Goal: Task Accomplishment & Management: Manage account settings

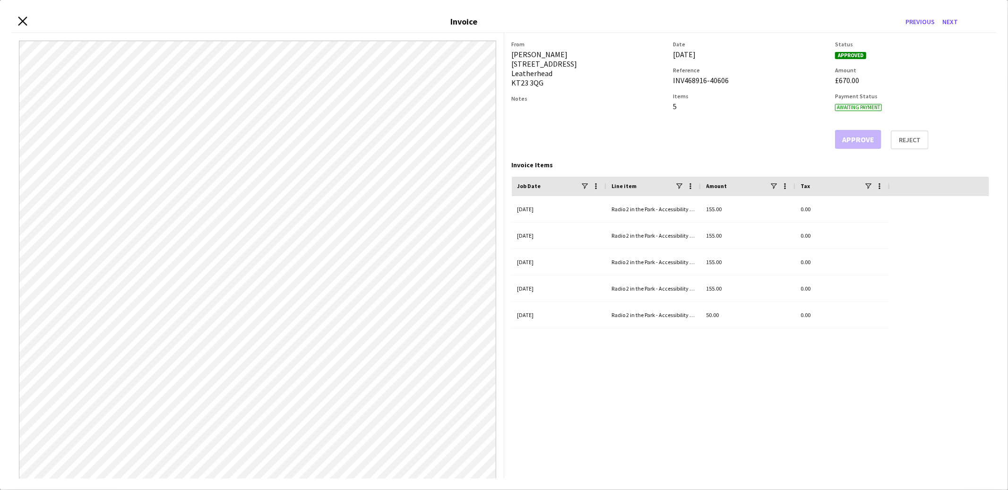
click at [23, 22] on icon at bounding box center [22, 21] width 9 height 9
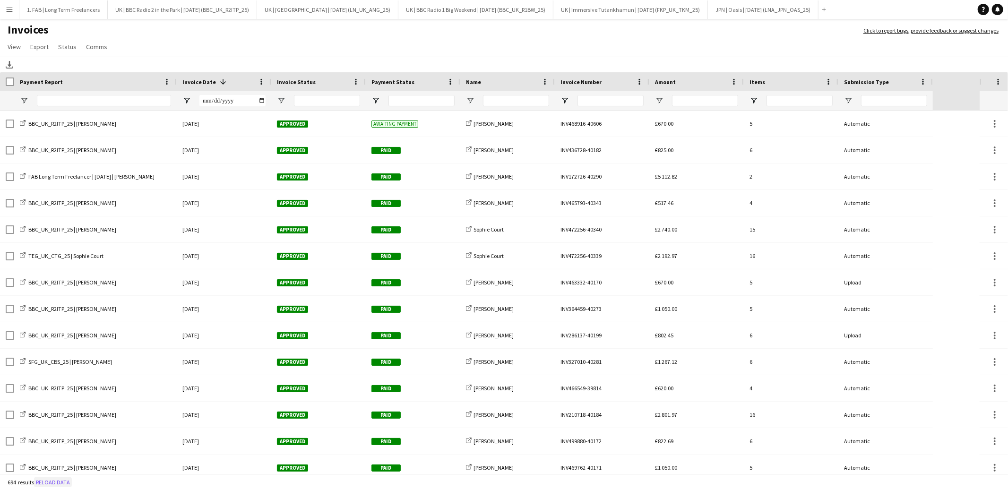
click at [48, 480] on button "Reload data" at bounding box center [53, 482] width 38 height 10
click at [438, 34] on h1 "Invoices" at bounding box center [427, 31] width 854 height 16
click at [221, 10] on button "UK | BBC Radio 2 in the Park | Sep 2025 (BBC_UK_R2ITP_25) Close" at bounding box center [182, 9] width 149 height 18
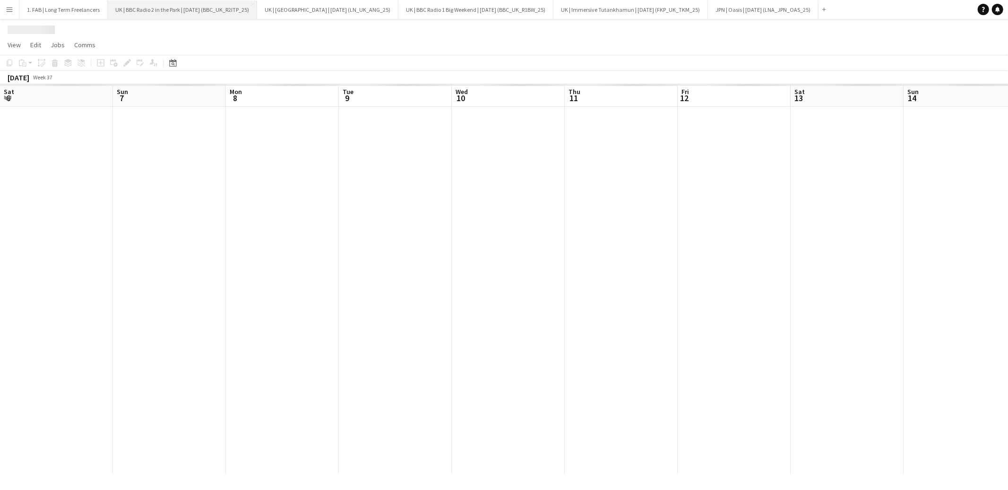
scroll to position [0, 325]
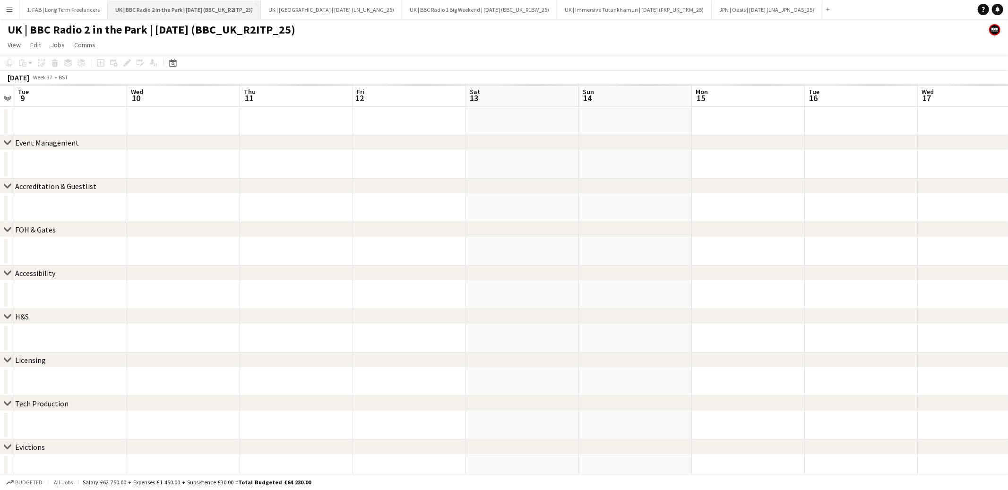
click at [256, 3] on button "UK | BBC Radio 2 in the Park | Sep 2025 (BBC_UK_R2ITP_25) Close" at bounding box center [184, 9] width 153 height 18
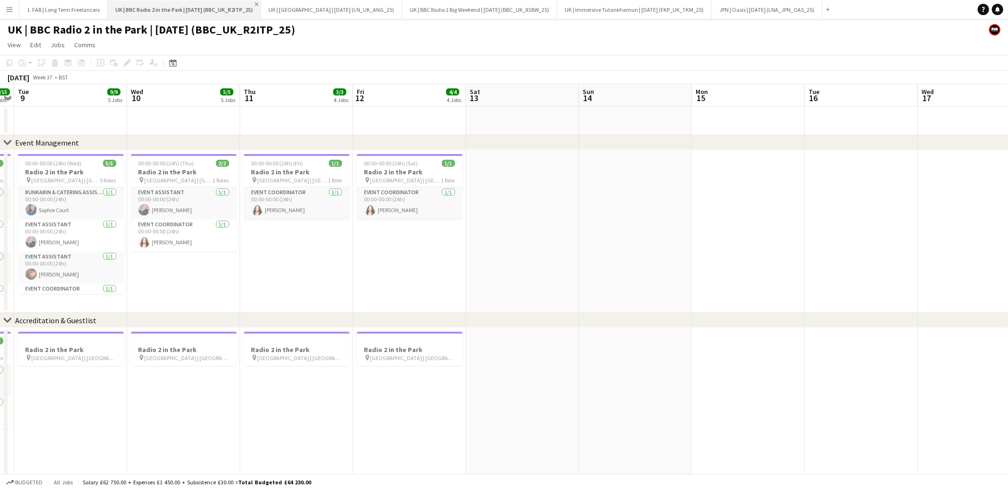
click at [259, 4] on app-icon "Close" at bounding box center [257, 4] width 4 height 4
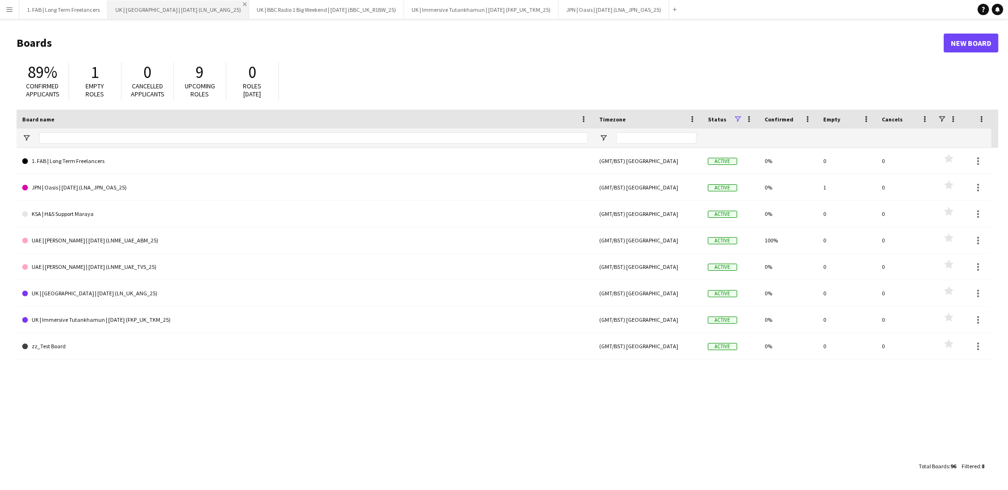
click at [243, 4] on app-icon "Close" at bounding box center [245, 4] width 4 height 4
click at [260, 4] on app-icon "Close" at bounding box center [259, 4] width 4 height 4
click at [256, 4] on app-icon "Close" at bounding box center [258, 4] width 4 height 4
click at [181, 9] on button "JPN | Oasis | Oct 25 (LNA_JPN_OAS_25) Close" at bounding box center [163, 9] width 111 height 18
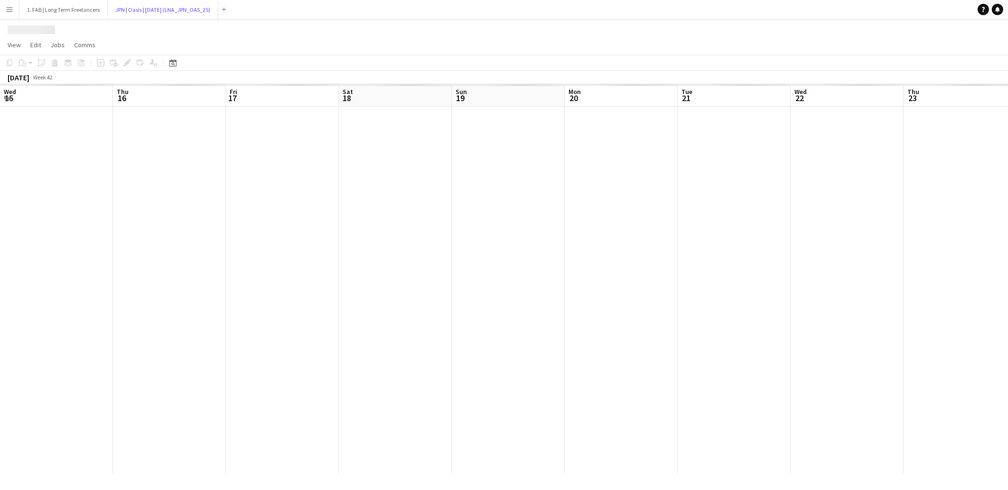
scroll to position [0, 263]
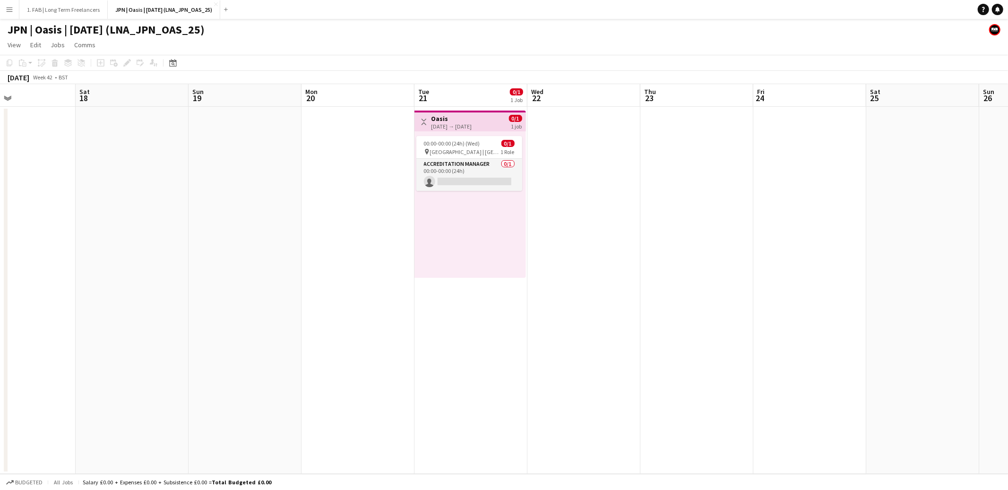
click at [451, 124] on div "21-10-2025 → 21-10-2025" at bounding box center [452, 126] width 41 height 7
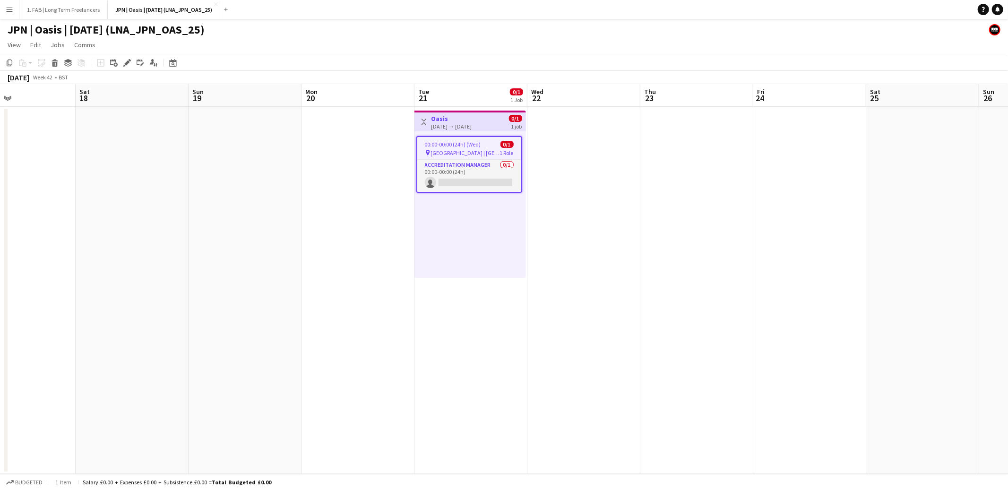
click at [450, 149] on span "Tokyo Dome | Tokyo, Japan" at bounding box center [465, 152] width 69 height 7
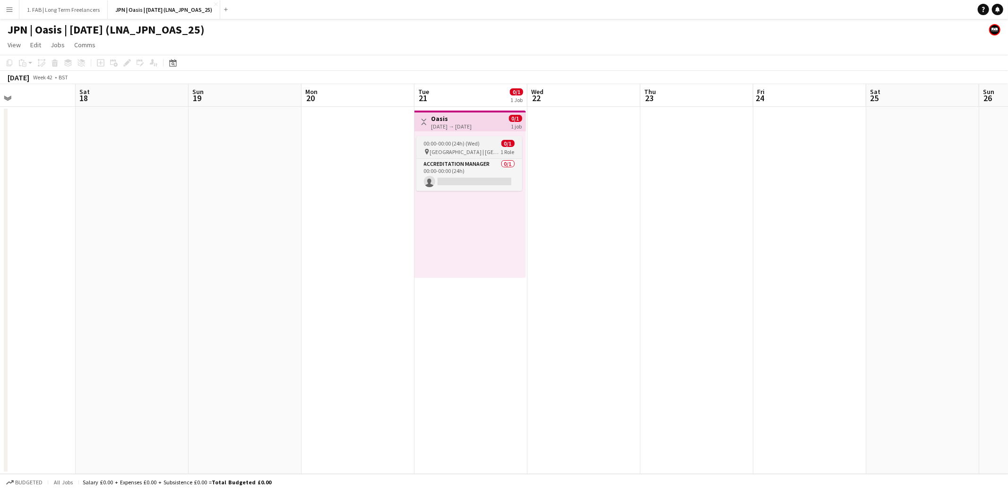
click at [450, 149] on span "Tokyo Dome | Tokyo, Japan" at bounding box center [465, 151] width 71 height 7
click at [380, 144] on app-date-cell at bounding box center [358, 290] width 113 height 367
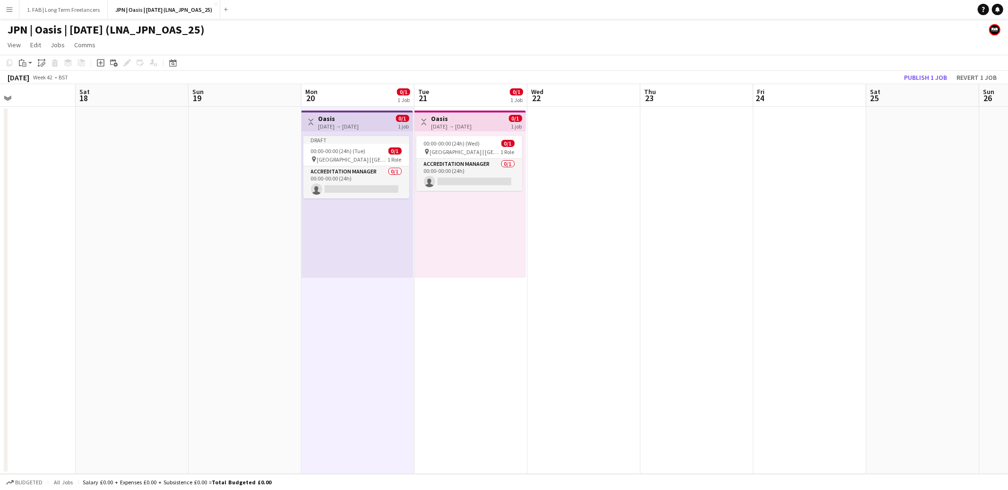
click at [441, 121] on h3 "Oasis" at bounding box center [452, 118] width 41 height 9
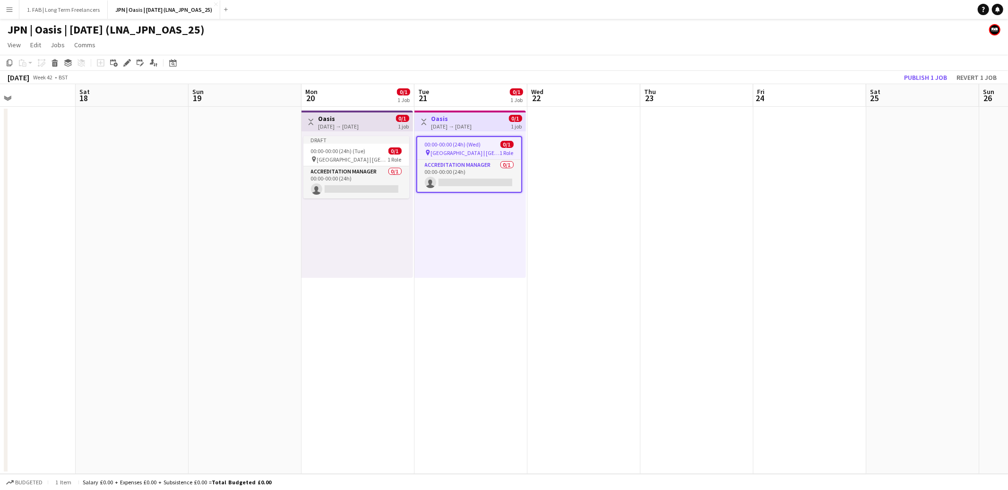
click at [454, 218] on div "00:00-00:00 (24h) (Wed) 0/1 pin Tokyo Dome | Tokyo, Japan 1 Role Accreditation …" at bounding box center [470, 204] width 112 height 147
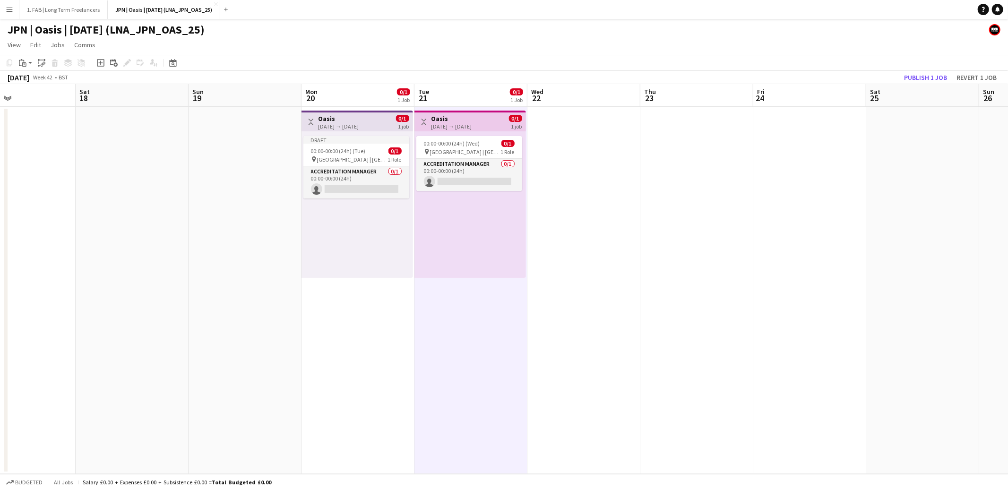
click at [371, 133] on div "Draft 00:00-00:00 (24h) (Tue) 0/1 pin Tokyo Dome | Tokyo, Japan 1 Role Accredit…" at bounding box center [358, 204] width 112 height 147
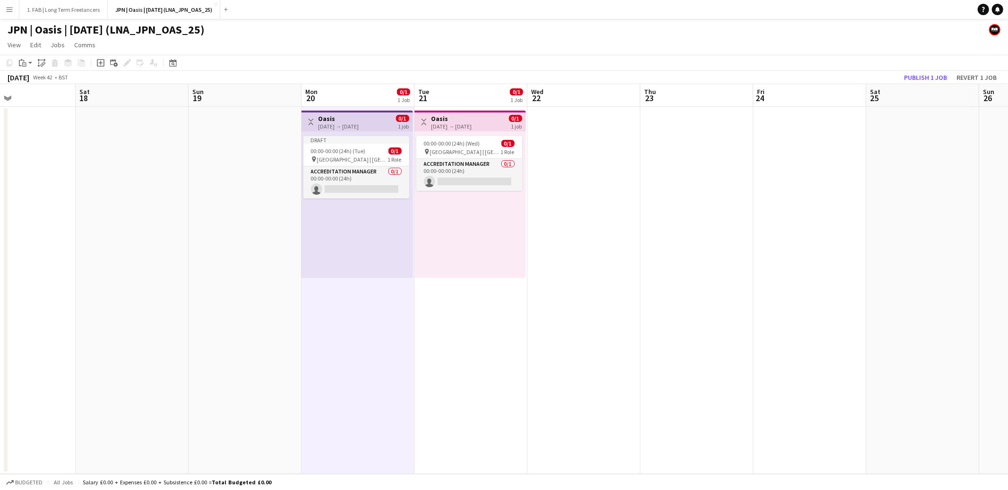
click at [427, 123] on button "Toggle View" at bounding box center [423, 121] width 11 height 11
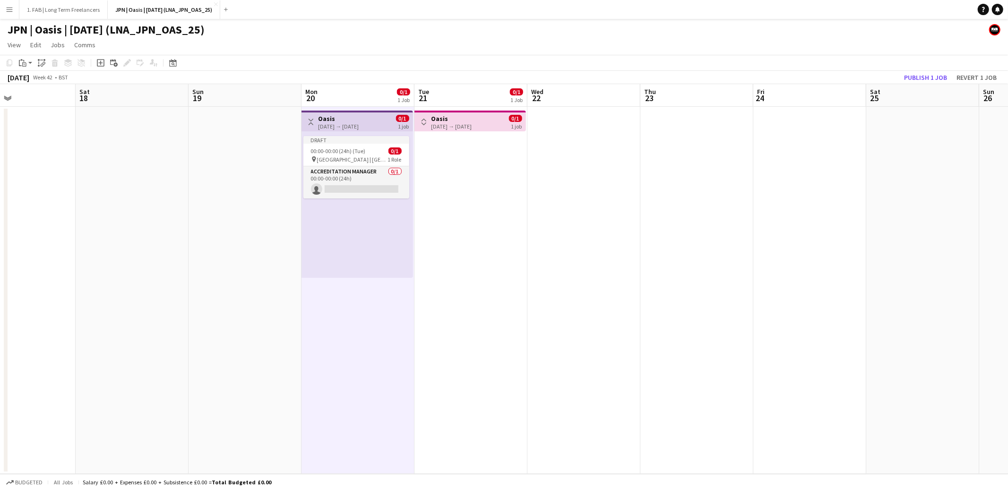
click at [438, 124] on div "21-10-2025 → 21-10-2025" at bounding box center [452, 126] width 41 height 7
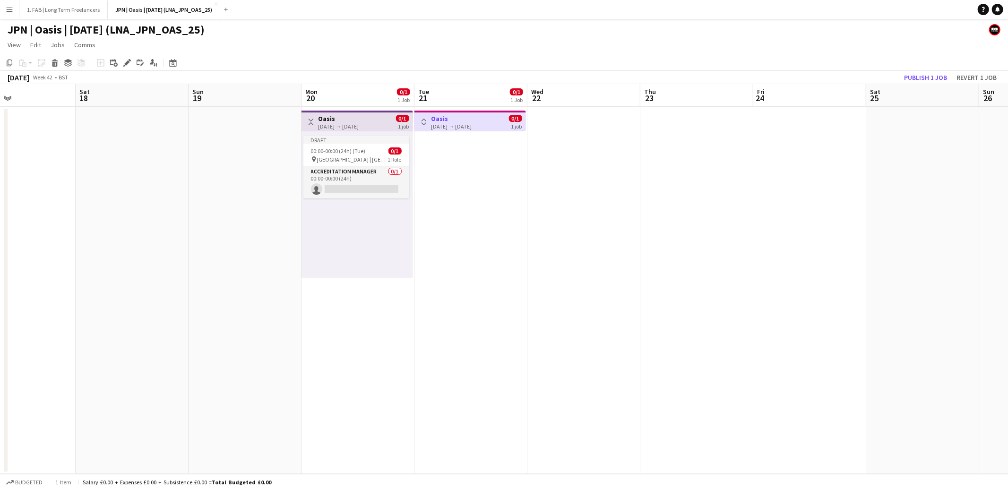
click at [422, 124] on app-icon "Toggle View" at bounding box center [424, 122] width 7 height 7
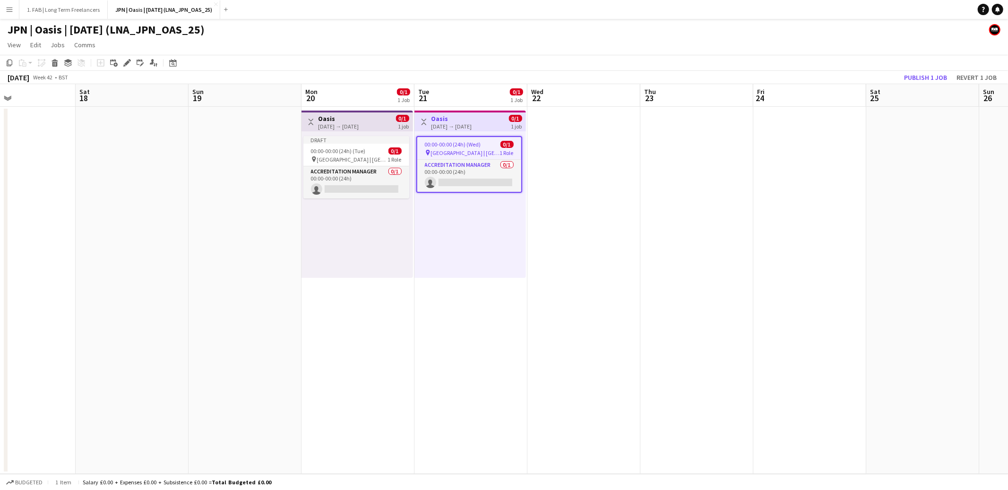
click at [449, 137] on app-job-card "00:00-00:00 (24h) (Wed) 0/1 pin Tokyo Dome | Tokyo, Japan 1 Role Accreditation …" at bounding box center [469, 164] width 106 height 57
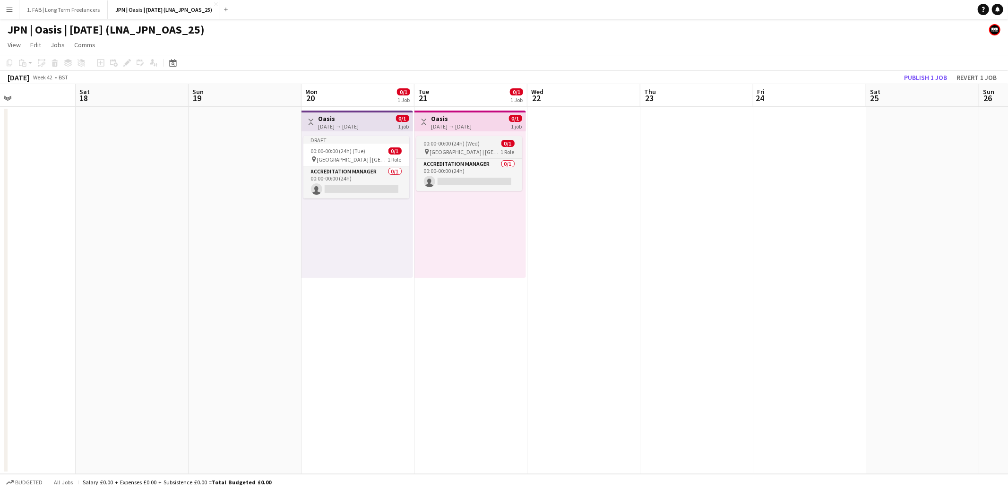
click at [448, 149] on span "Tokyo Dome | Tokyo, Japan" at bounding box center [465, 151] width 71 height 7
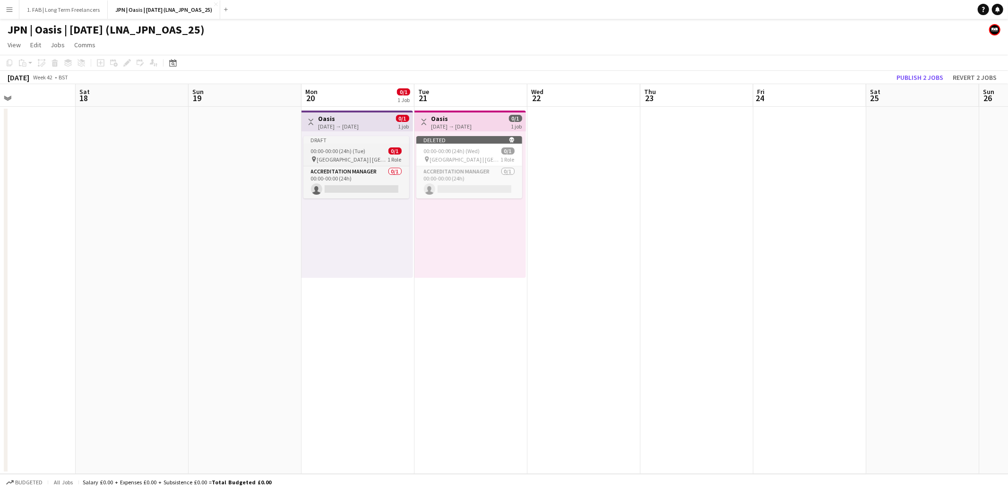
click at [364, 153] on div "00:00-00:00 (24h) (Tue) 0/1" at bounding box center [356, 150] width 106 height 7
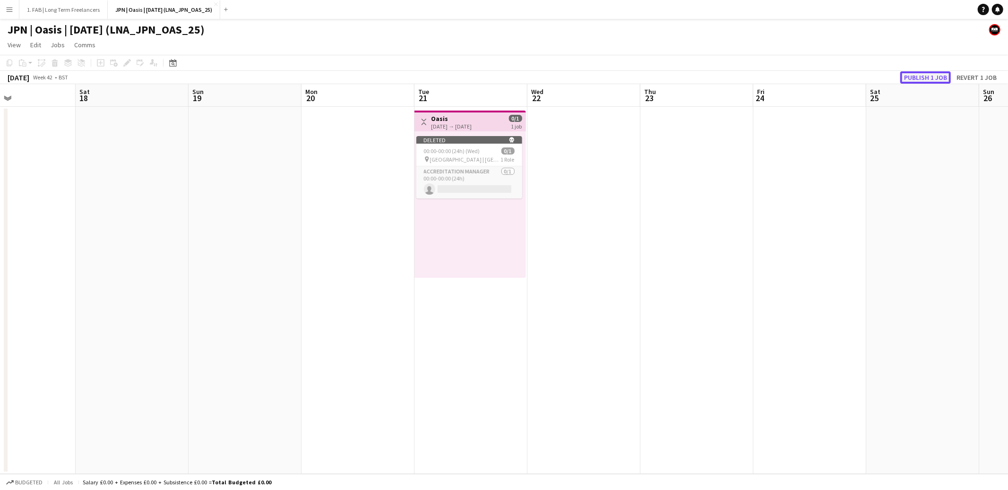
click at [913, 79] on button "Publish 1 job" at bounding box center [925, 77] width 51 height 12
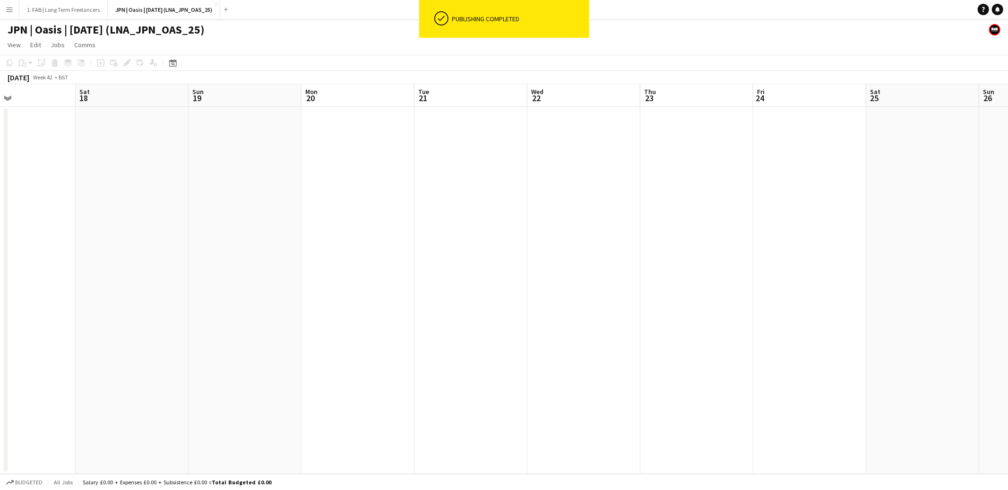
click at [10, 10] on app-icon "Menu" at bounding box center [10, 10] width 8 height 8
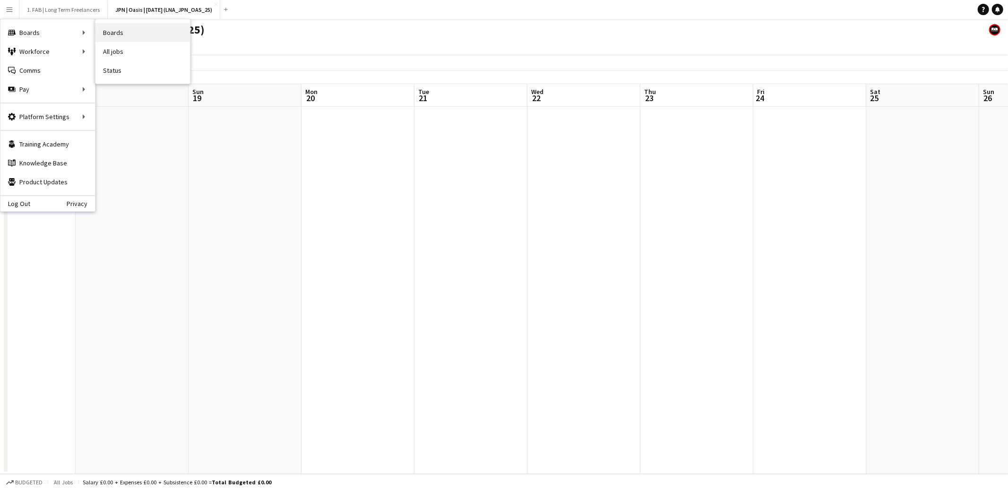
click at [121, 33] on link "Boards" at bounding box center [142, 32] width 95 height 19
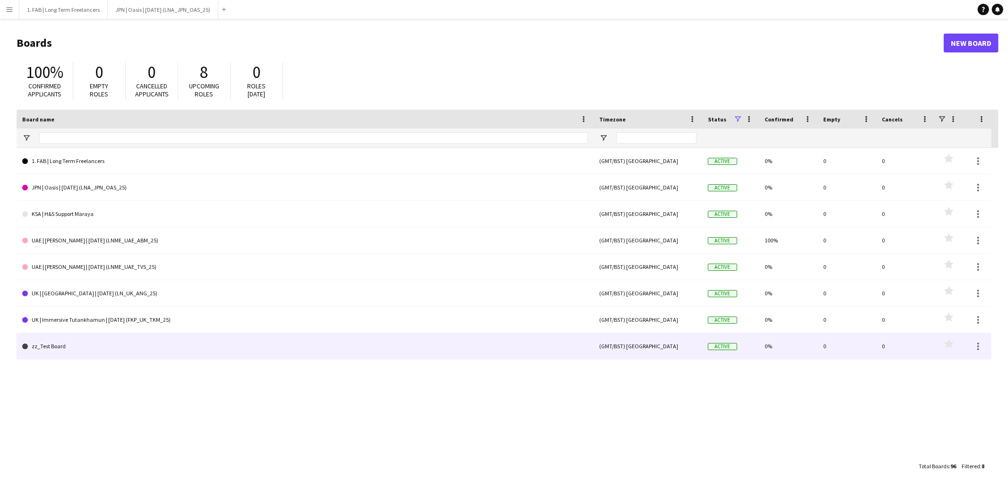
click at [136, 341] on link "zz_Test Board" at bounding box center [305, 346] width 566 height 26
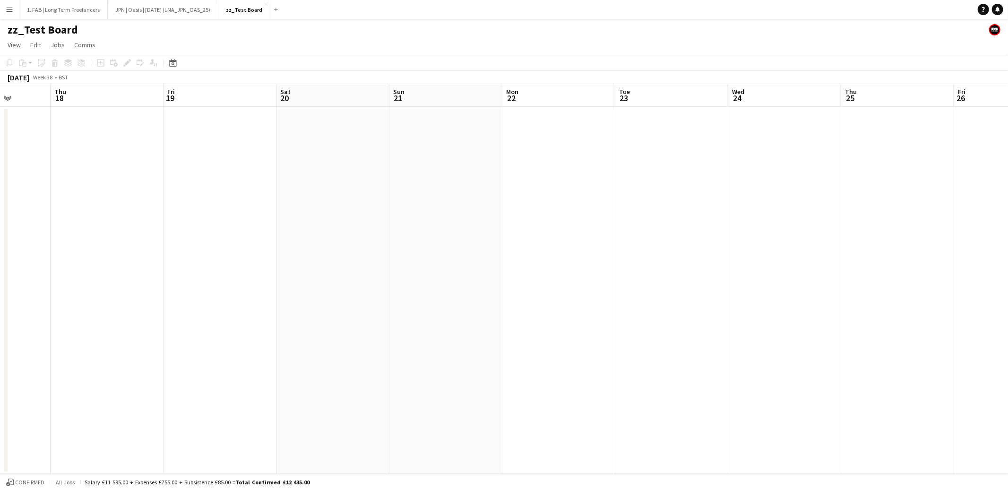
scroll to position [0, 281]
click at [229, 133] on app-date-cell at bounding box center [227, 290] width 113 height 367
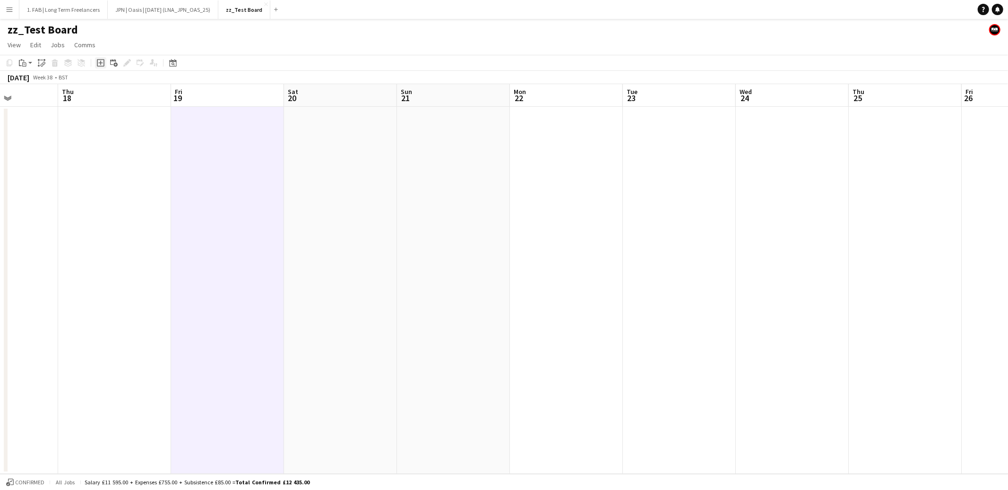
click at [101, 64] on icon "Add job" at bounding box center [101, 63] width 8 height 8
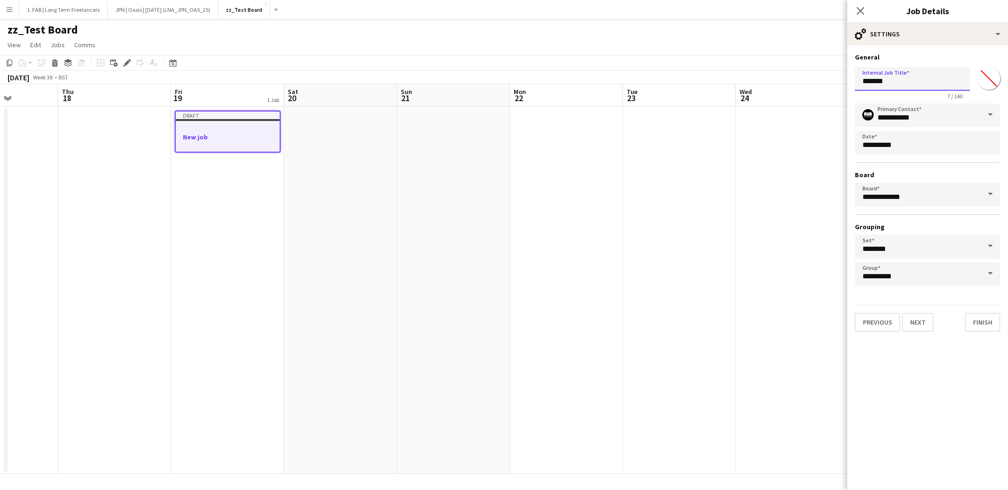
click at [924, 81] on input "*******" at bounding box center [912, 79] width 115 height 24
type input "**********"
click at [924, 113] on input "**********" at bounding box center [928, 116] width 146 height 24
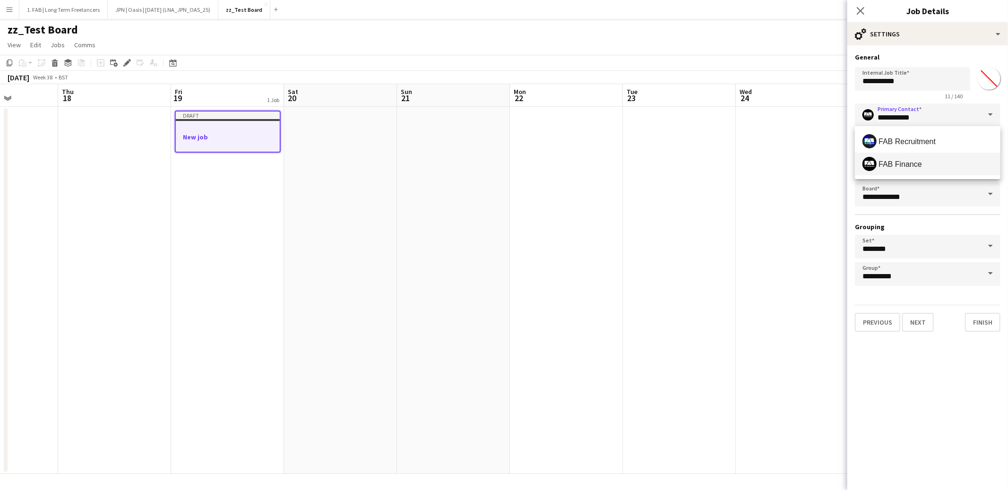
click at [914, 162] on span "FAB Finance" at bounding box center [900, 164] width 43 height 9
click at [927, 118] on input "**********" at bounding box center [928, 116] width 146 height 24
click at [919, 138] on span "FAB Recruitment" at bounding box center [907, 141] width 57 height 9
type input "**********"
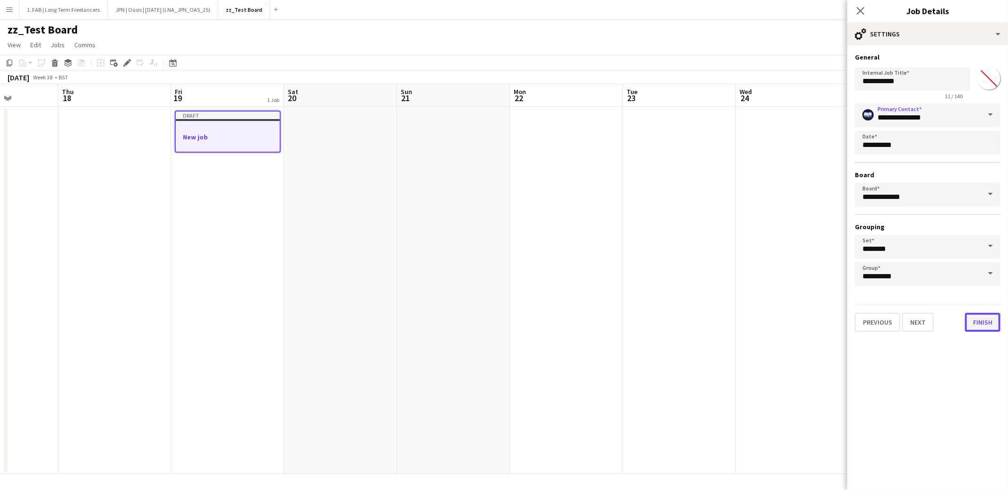
click at [977, 317] on button "Finish" at bounding box center [982, 322] width 35 height 19
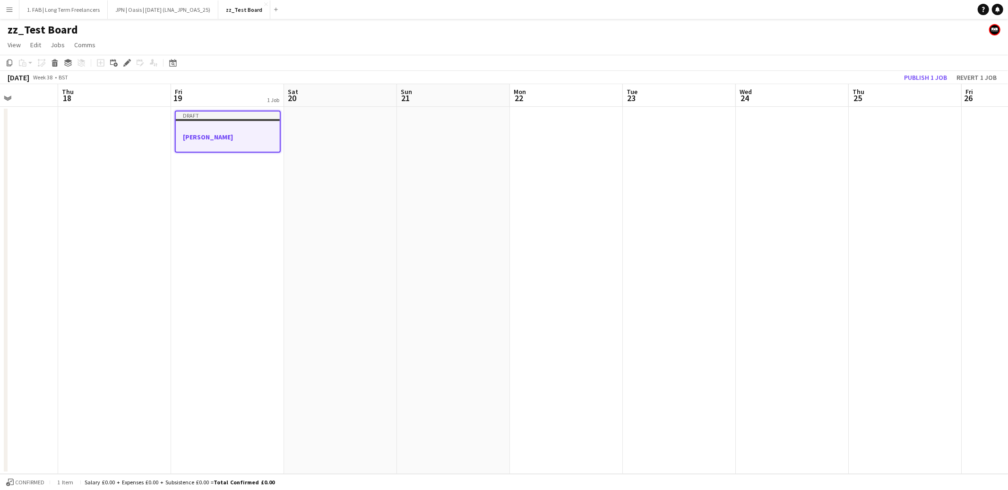
click at [214, 125] on div at bounding box center [228, 128] width 104 height 7
click at [223, 143] on div at bounding box center [228, 144] width 106 height 8
click at [126, 64] on icon at bounding box center [126, 62] width 5 height 5
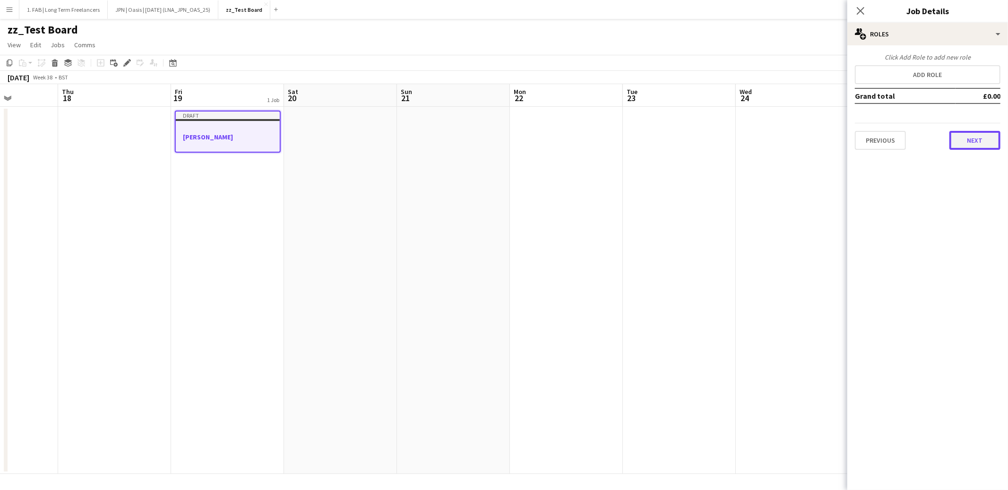
click at [967, 141] on button "Next" at bounding box center [975, 140] width 51 height 19
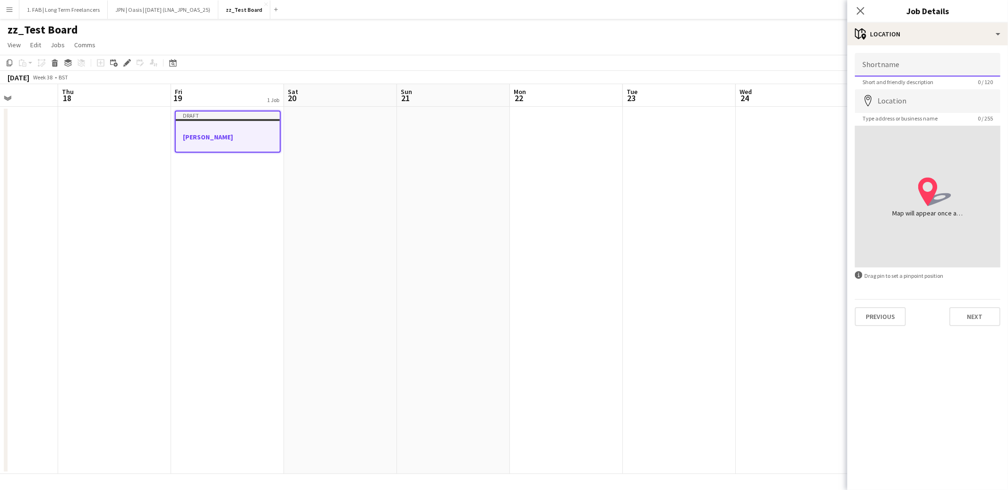
click at [900, 64] on input "Shortname" at bounding box center [928, 65] width 146 height 24
type input "**********"
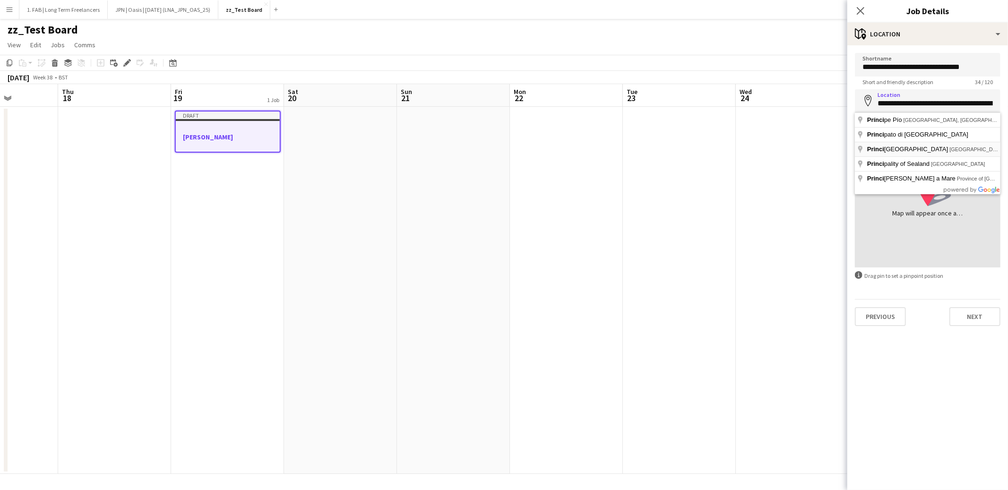
type input "**********"
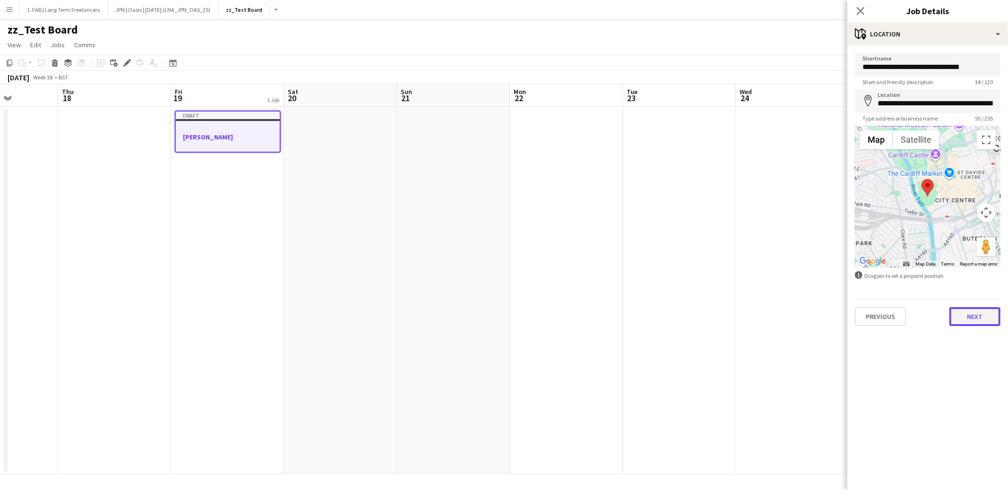
click at [981, 320] on button "Next" at bounding box center [975, 316] width 51 height 19
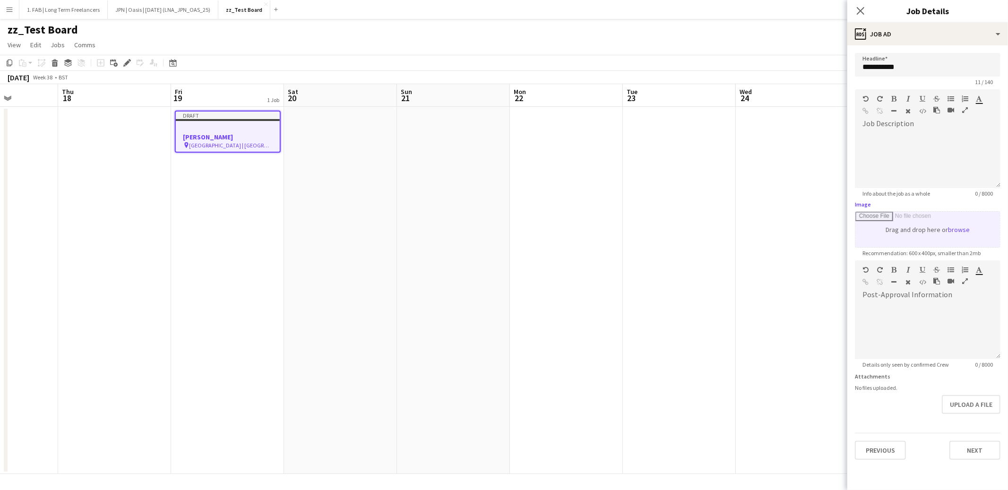
click at [958, 229] on input "Image" at bounding box center [927, 229] width 145 height 35
click at [956, 230] on input "Image" at bounding box center [927, 229] width 145 height 35
type input "**********"
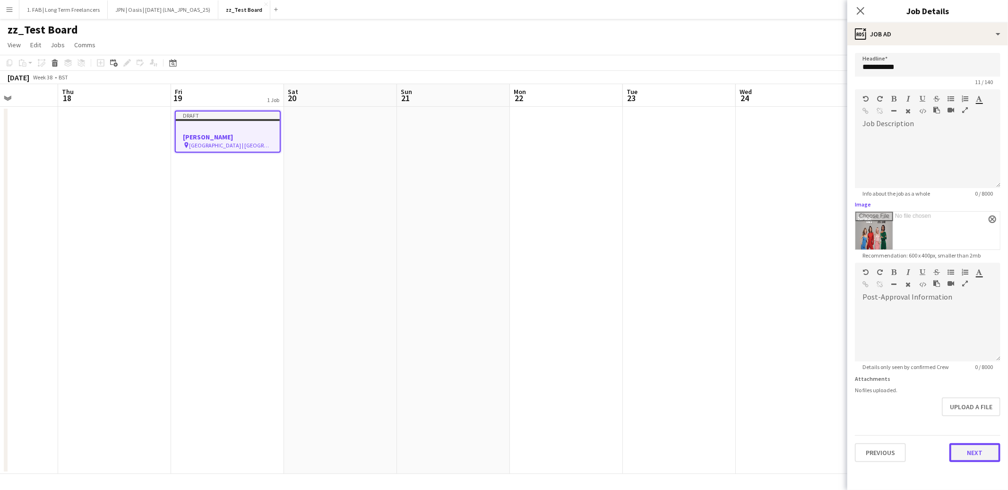
click at [971, 454] on button "Next" at bounding box center [975, 452] width 51 height 19
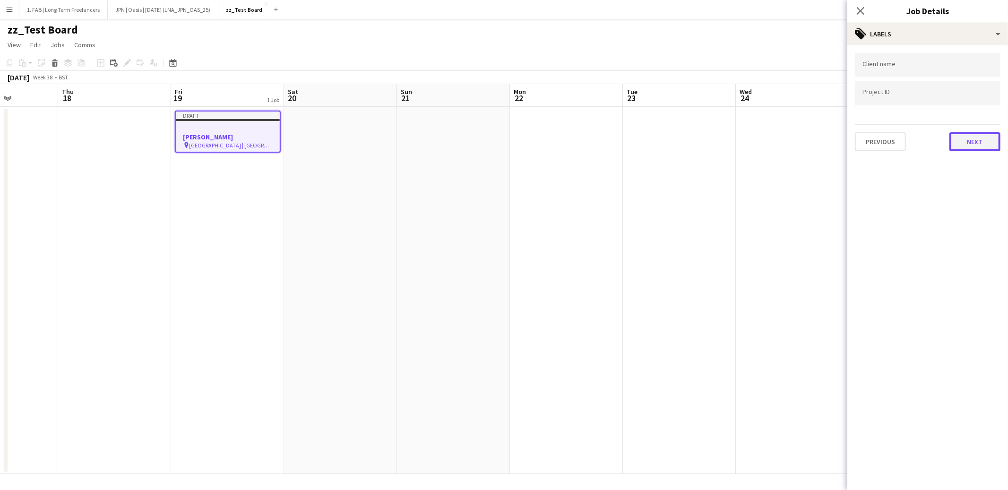
click at [964, 139] on button "Next" at bounding box center [975, 141] width 51 height 19
click at [966, 105] on button "Next" at bounding box center [975, 97] width 51 height 19
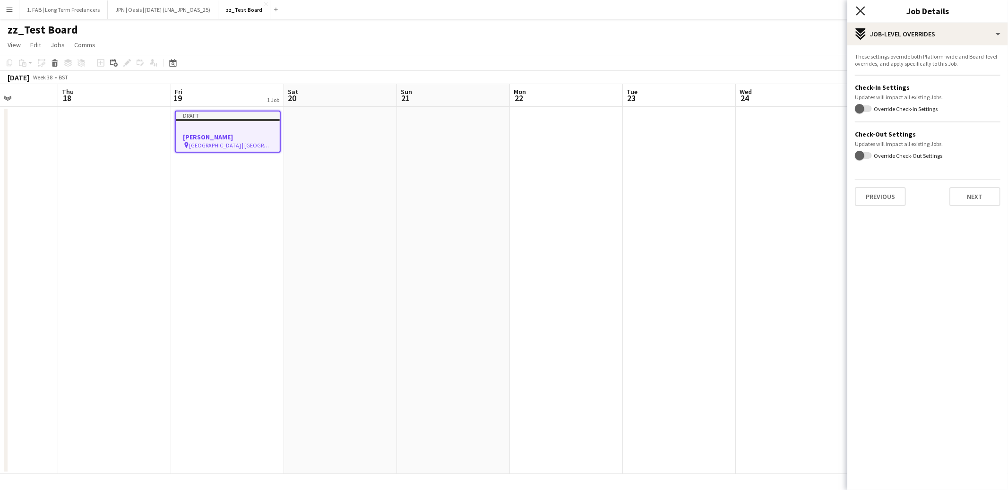
click at [859, 14] on icon "Close pop-in" at bounding box center [860, 10] width 9 height 9
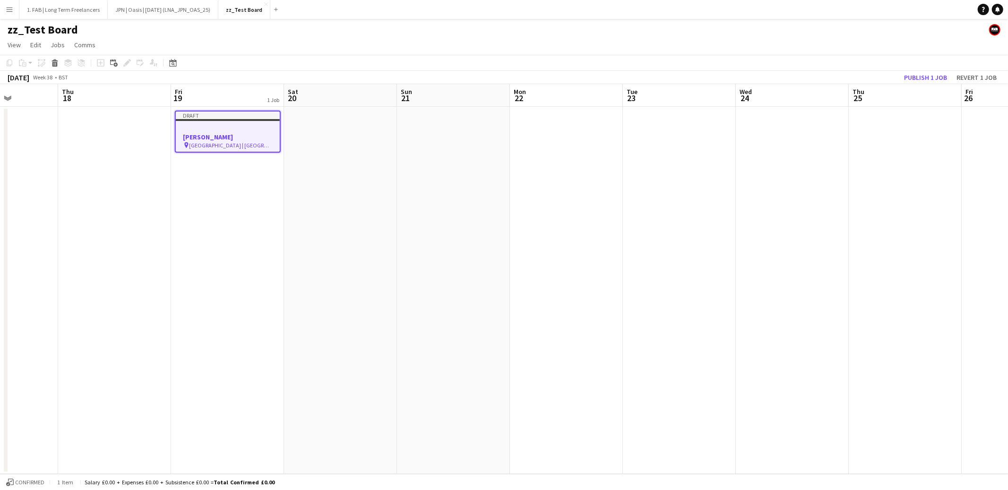
click at [241, 204] on app-date-cell "Draft Spice Girls pin Principality Stadium | Cardiff, UK" at bounding box center [227, 290] width 113 height 367
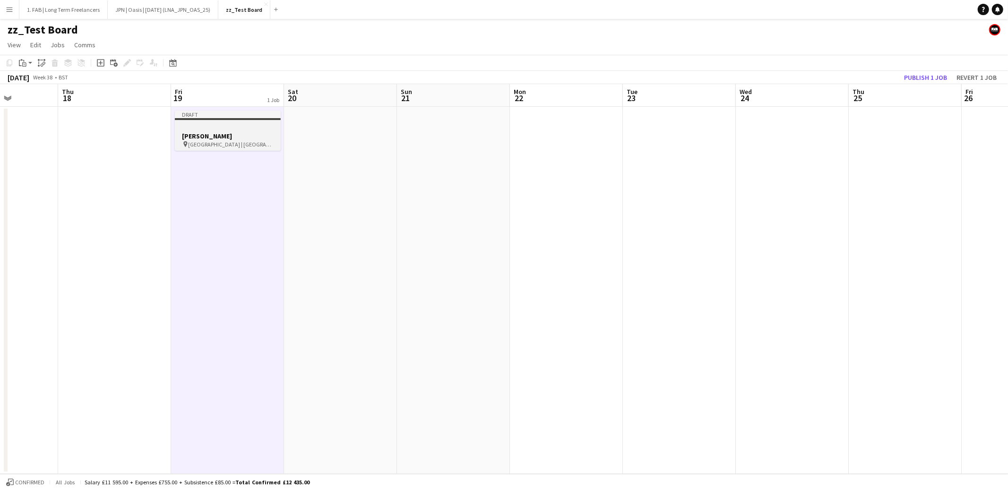
click at [226, 127] on div at bounding box center [228, 127] width 106 height 7
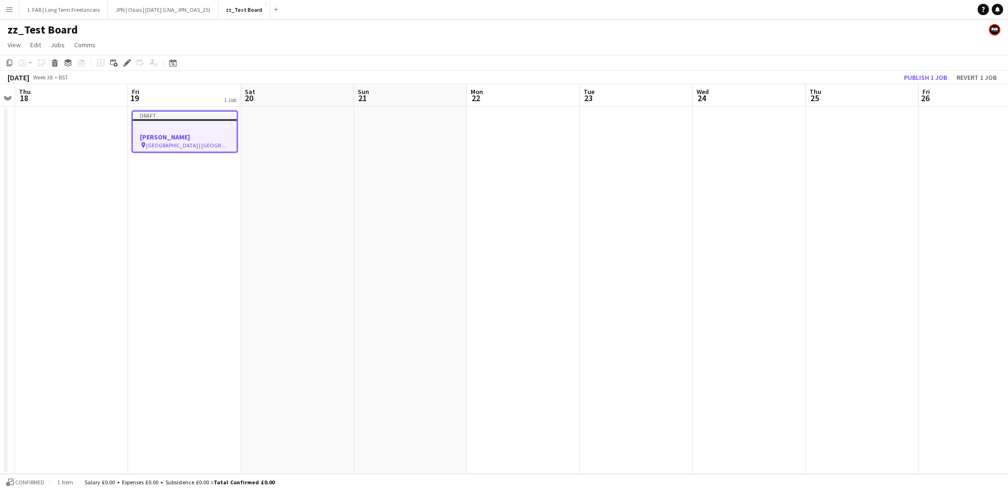
scroll to position [0, 328]
click at [176, 125] on div at bounding box center [181, 128] width 104 height 7
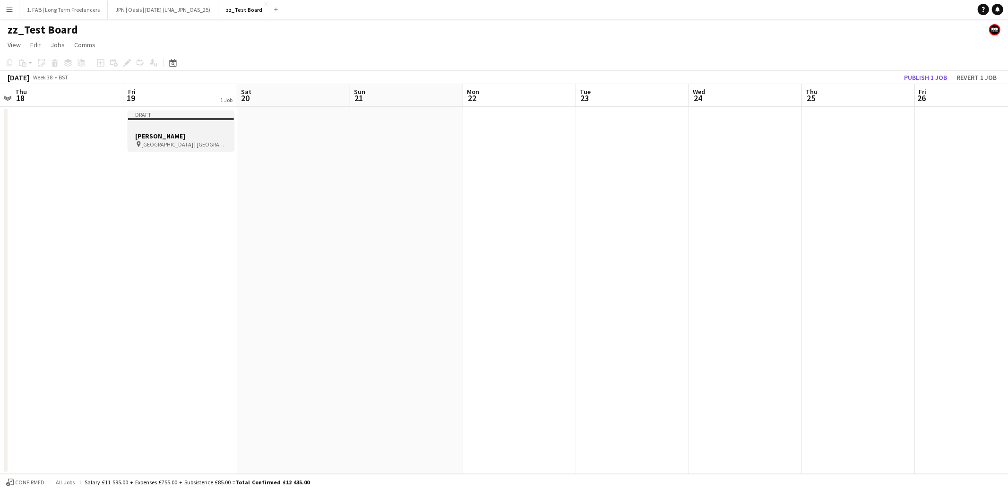
click at [175, 129] on div at bounding box center [181, 127] width 106 height 7
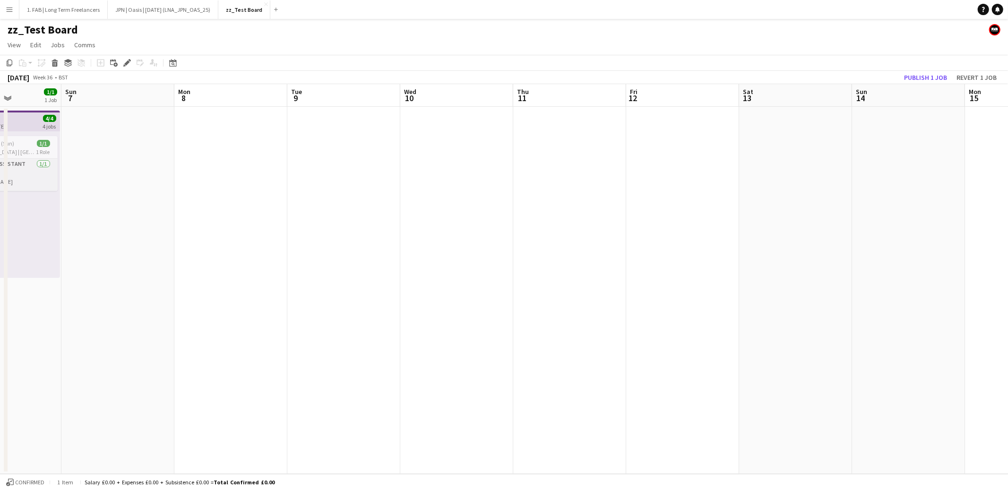
scroll to position [0, 307]
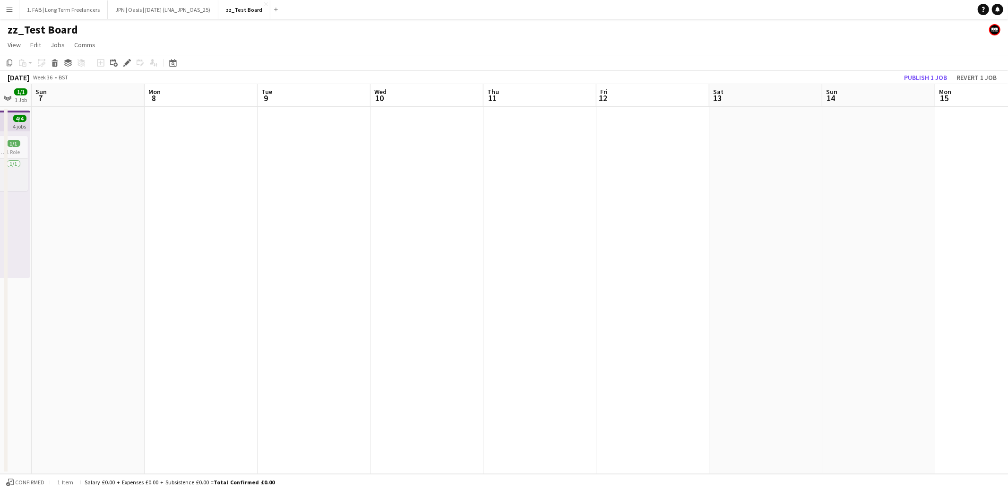
click at [319, 226] on app-date-cell at bounding box center [314, 290] width 113 height 367
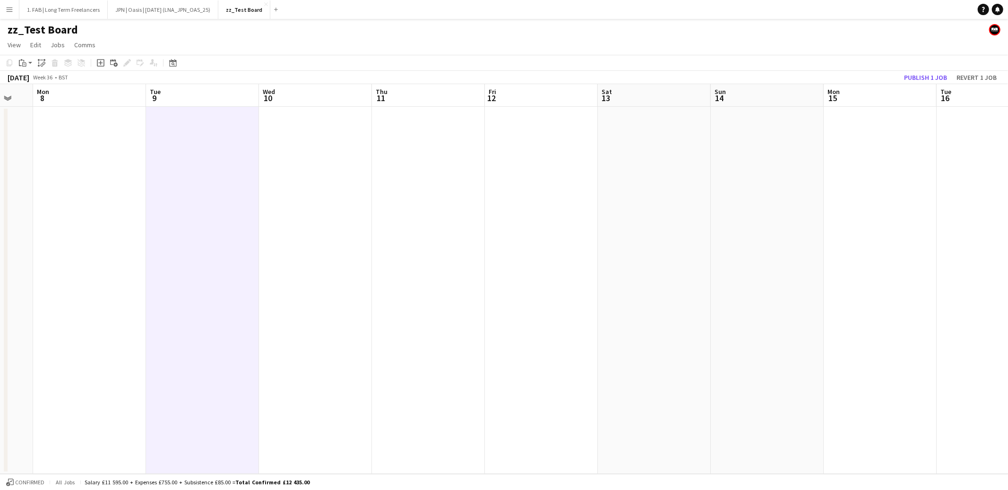
scroll to position [0, 195]
click at [236, 135] on h3 "Spice Girls" at bounding box center [200, 136] width 106 height 9
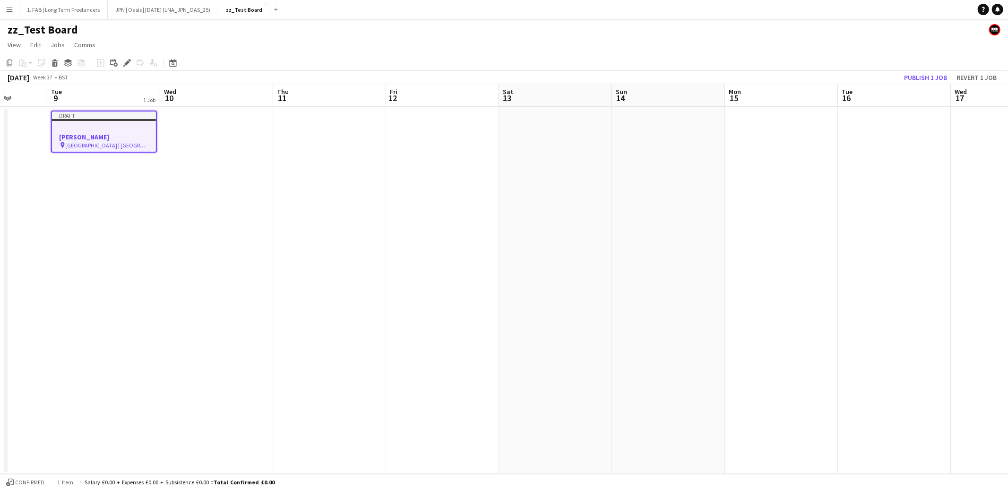
scroll to position [0, 326]
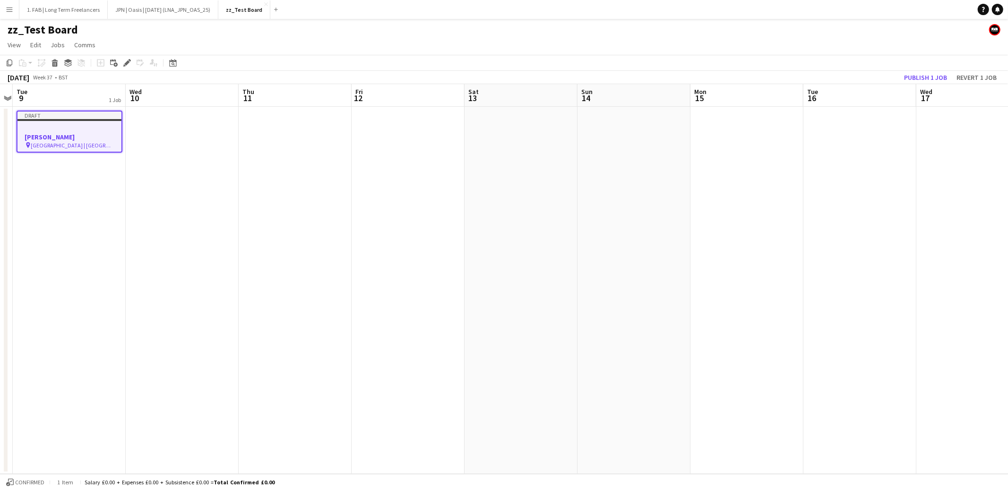
click at [834, 141] on app-date-cell at bounding box center [859, 290] width 113 height 367
click at [171, 141] on app-date-cell at bounding box center [182, 290] width 113 height 367
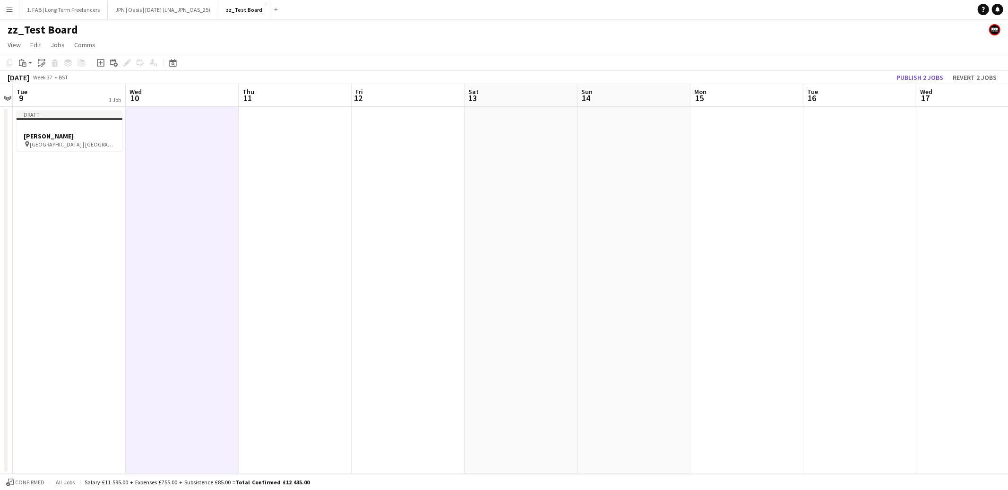
click at [272, 141] on app-date-cell at bounding box center [295, 290] width 113 height 367
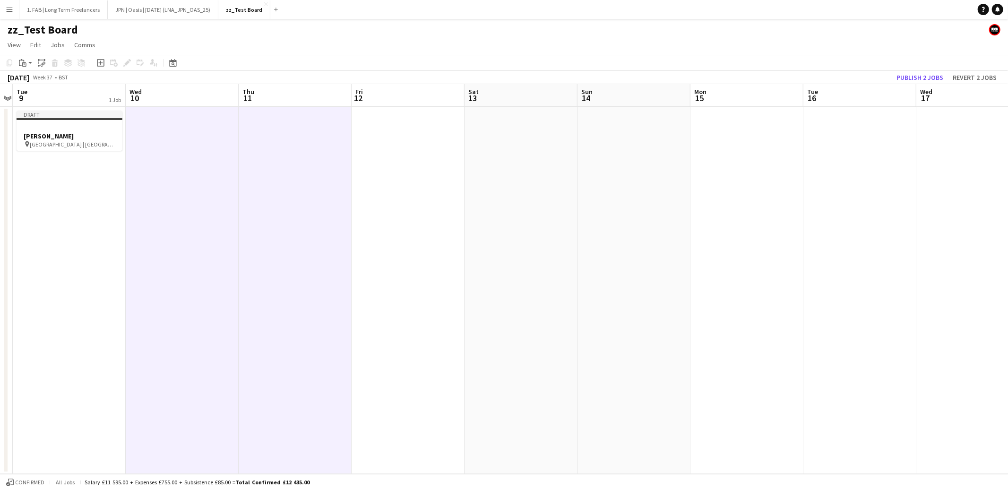
click at [411, 143] on app-date-cell at bounding box center [408, 290] width 113 height 367
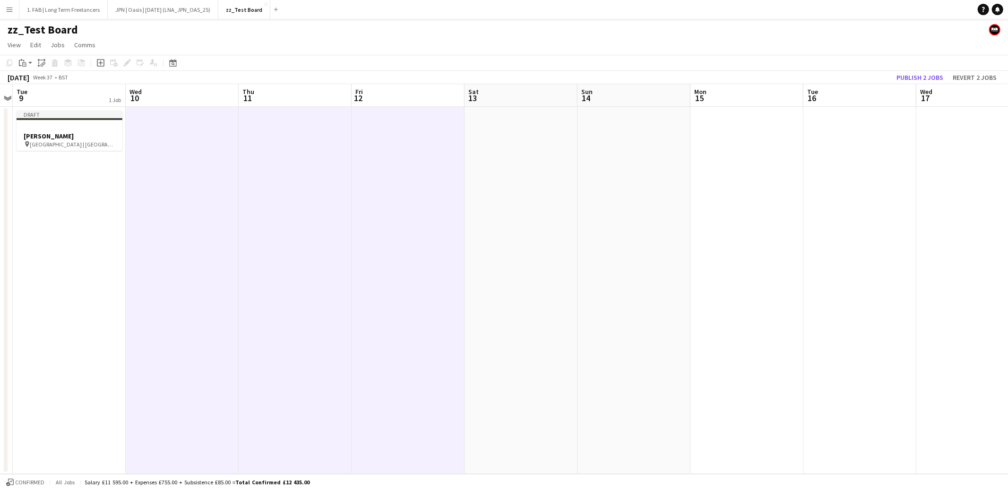
drag, startPoint x: 512, startPoint y: 147, endPoint x: 644, endPoint y: 144, distance: 131.4
click at [512, 147] on app-date-cell at bounding box center [521, 290] width 113 height 367
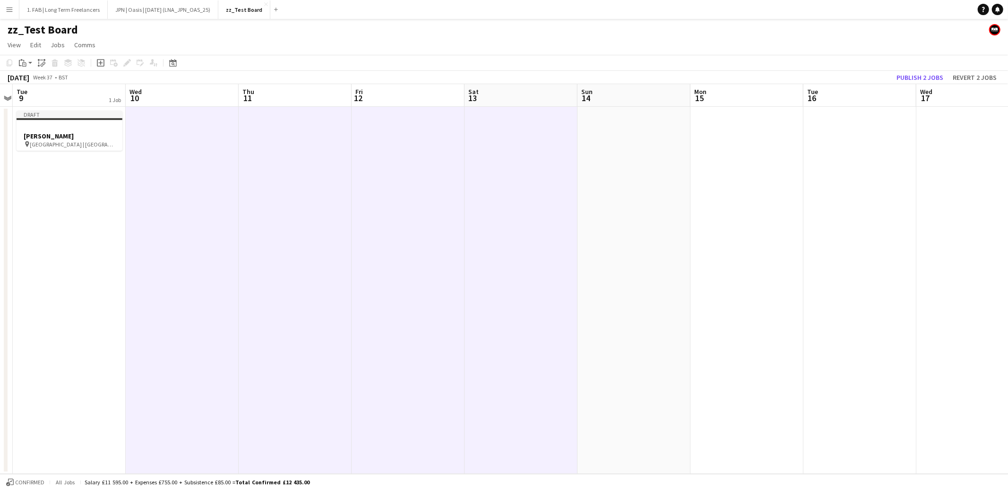
click at [663, 144] on app-date-cell at bounding box center [634, 290] width 113 height 367
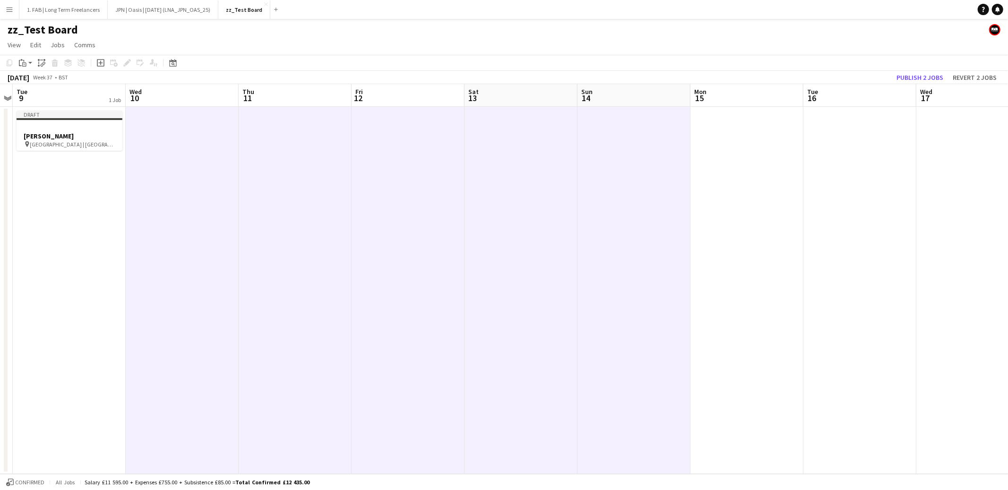
click at [728, 142] on app-date-cell at bounding box center [747, 290] width 113 height 367
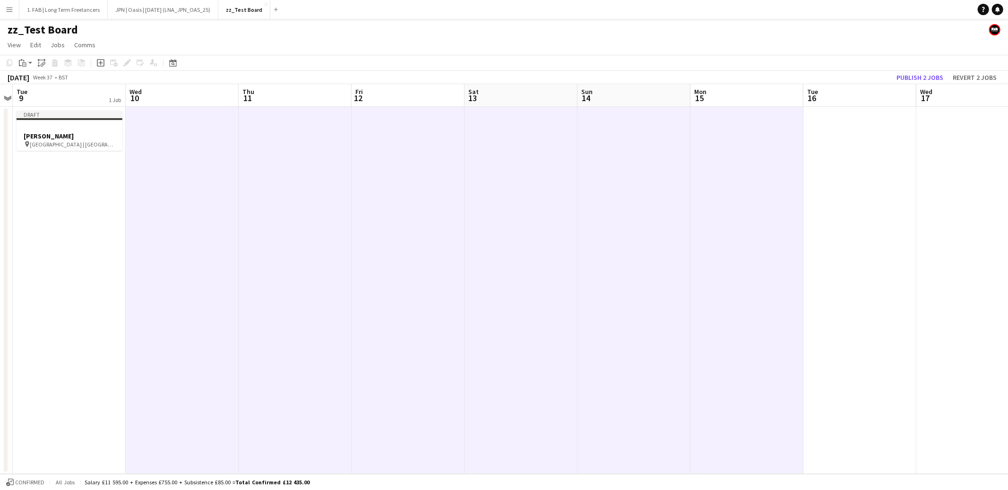
click at [836, 143] on app-date-cell at bounding box center [859, 290] width 113 height 367
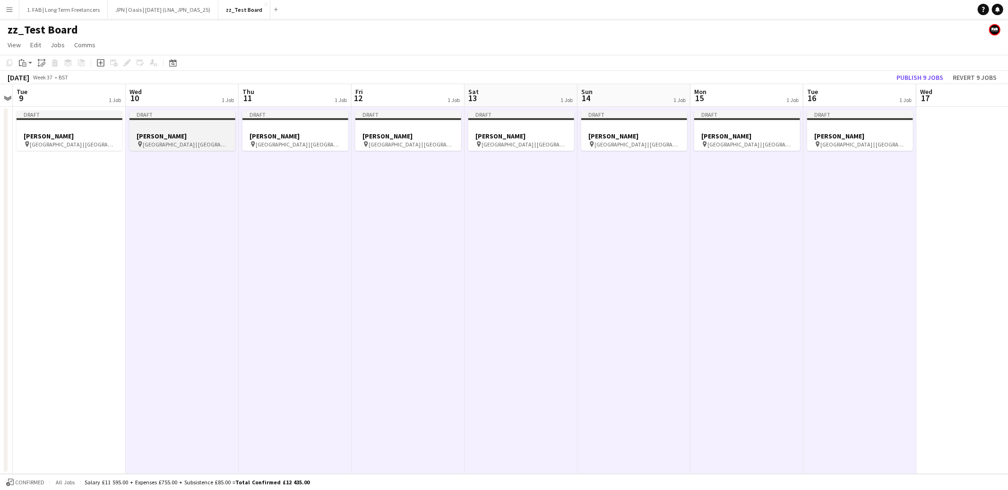
click at [216, 136] on h3 "Spice Girls" at bounding box center [182, 136] width 106 height 9
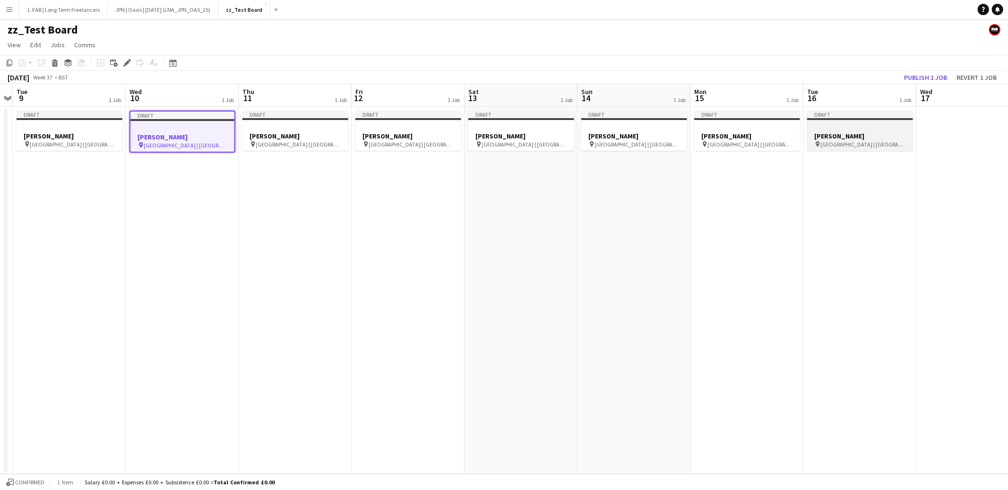
click at [820, 132] on h3 "Spice Girls" at bounding box center [860, 136] width 106 height 9
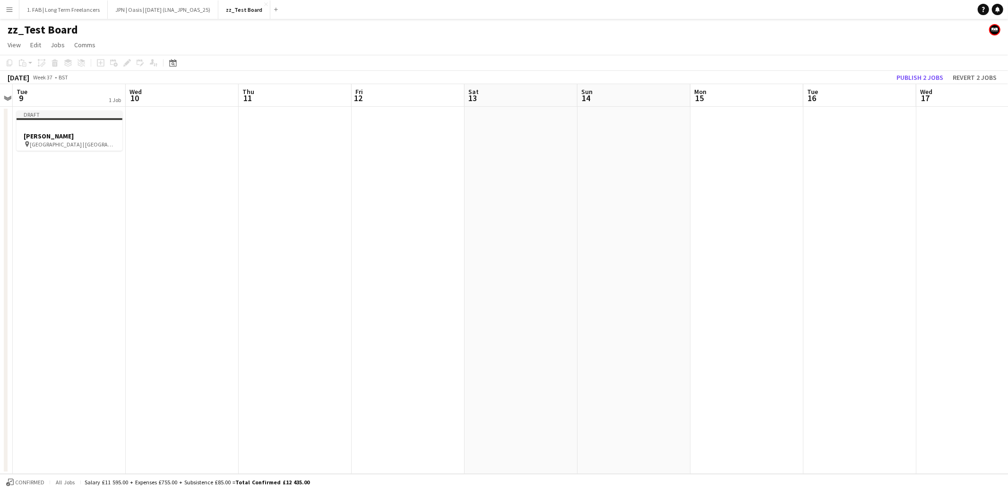
click at [185, 127] on app-date-cell at bounding box center [182, 290] width 113 height 367
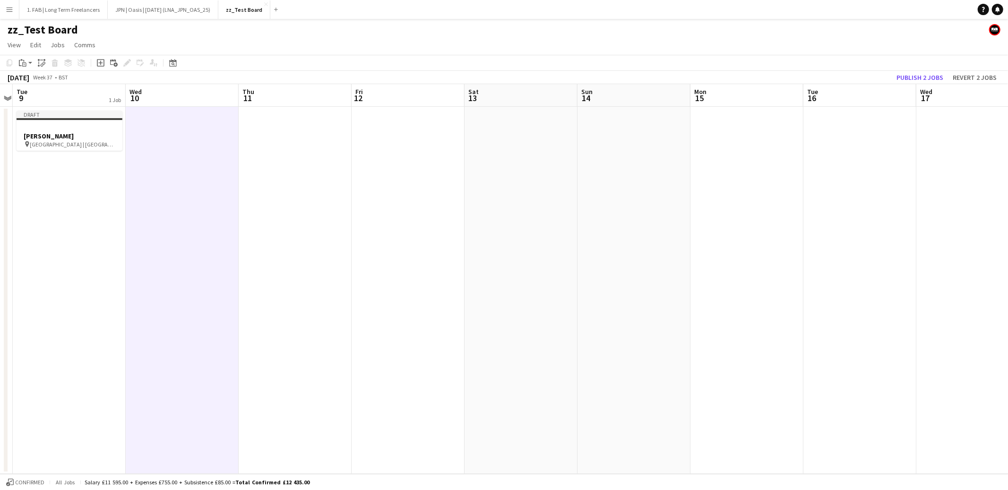
click at [831, 134] on app-date-cell at bounding box center [859, 290] width 113 height 367
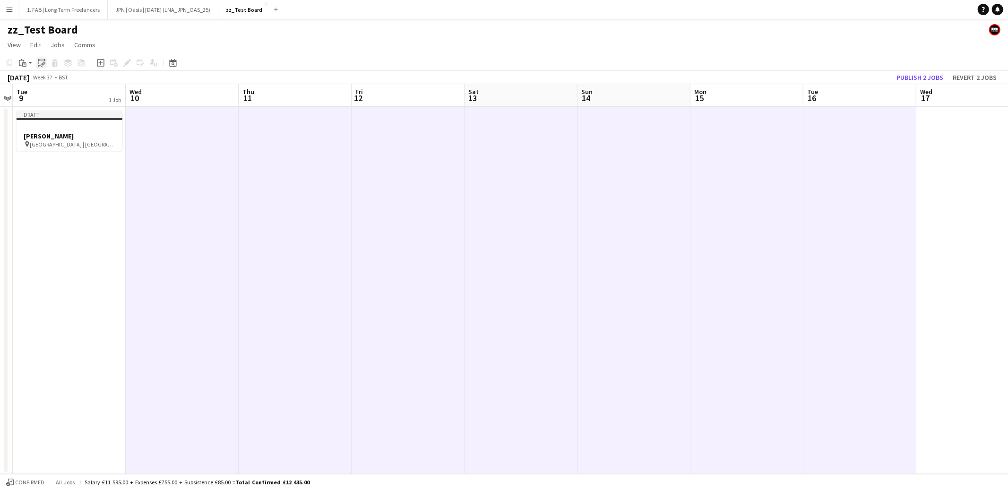
click at [38, 64] on icon at bounding box center [38, 62] width 0 height 3
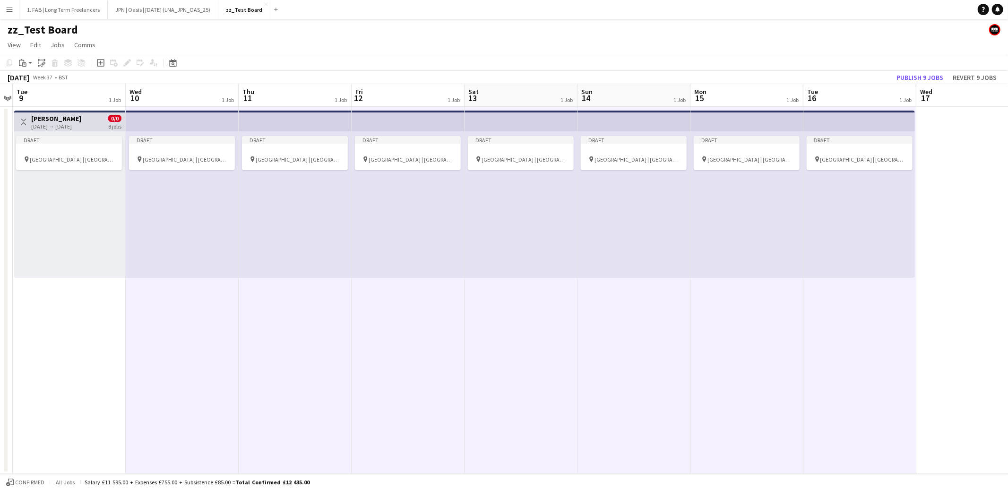
click at [967, 145] on app-date-cell at bounding box center [972, 290] width 113 height 367
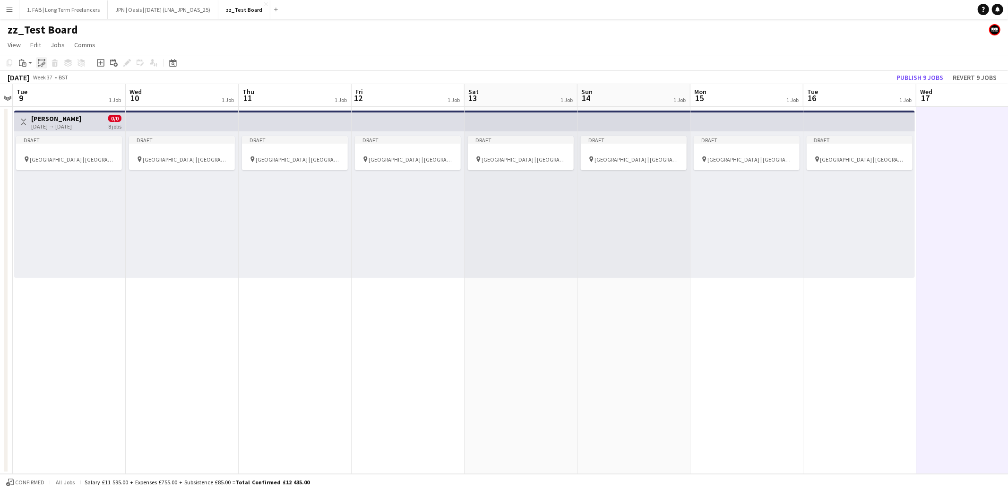
click at [38, 63] on icon "Paste linked Job" at bounding box center [42, 63] width 8 height 8
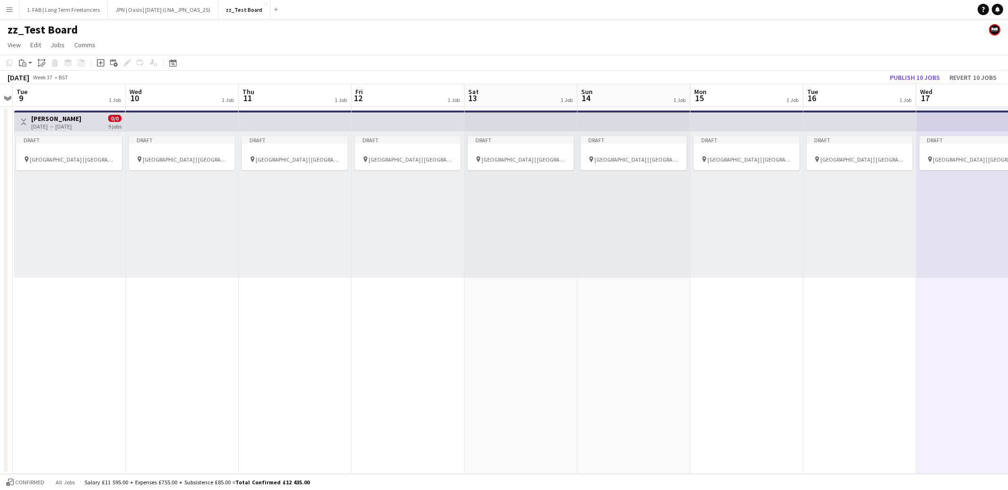
click at [724, 291] on app-date-cell "Draft pin Principality Stadium | Cardiff, UK" at bounding box center [747, 290] width 113 height 367
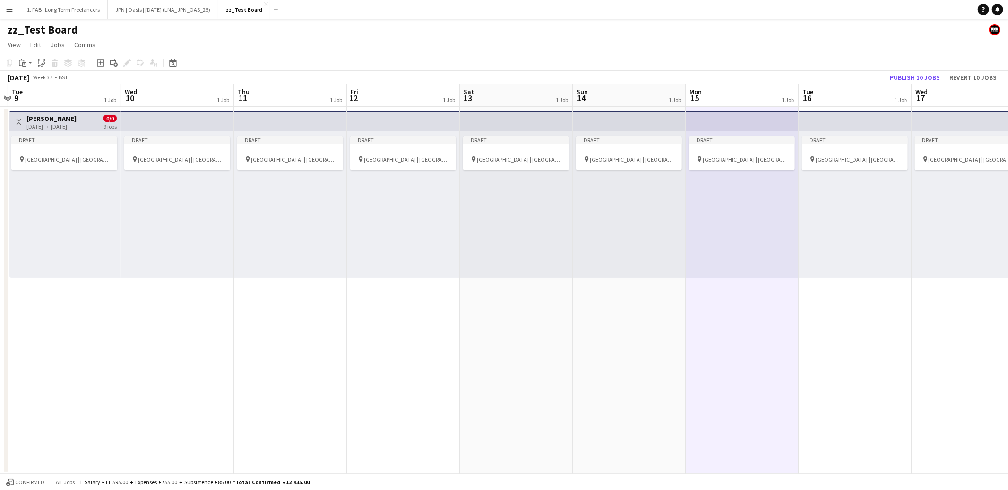
scroll to position [0, 330]
click at [76, 157] on span "Principality Stadium | Cardiff, UK" at bounding box center [68, 159] width 85 height 7
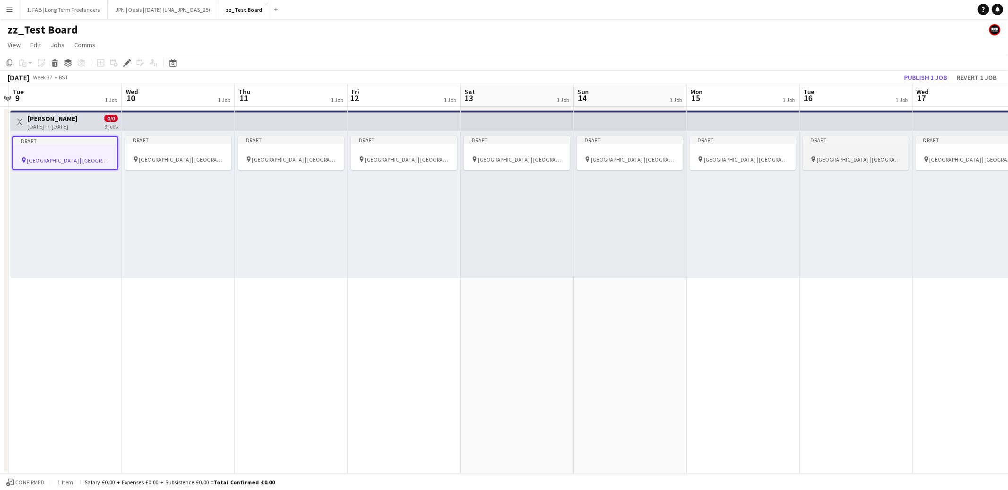
click at [845, 151] on div at bounding box center [856, 150] width 106 height 7
click at [198, 153] on div at bounding box center [178, 150] width 106 height 7
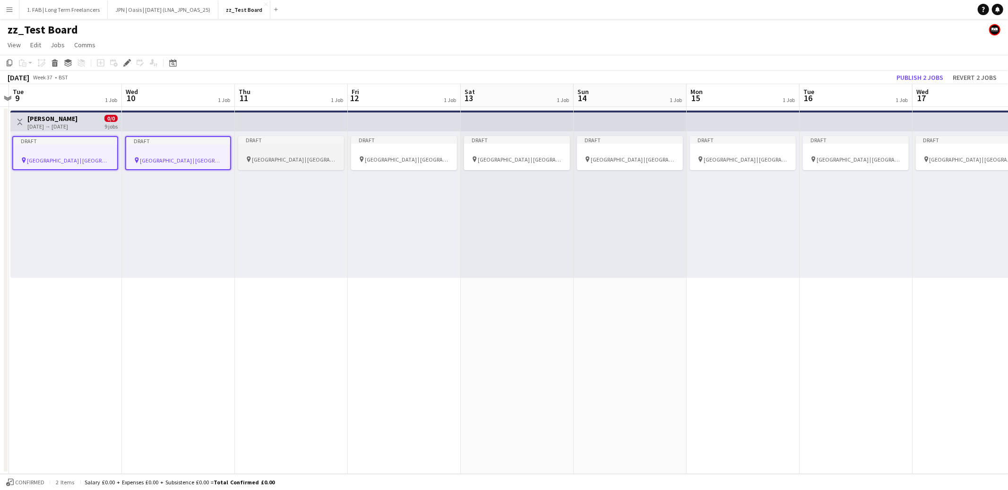
click at [278, 153] on div at bounding box center [291, 150] width 106 height 7
click at [371, 151] on div at bounding box center [404, 150] width 106 height 7
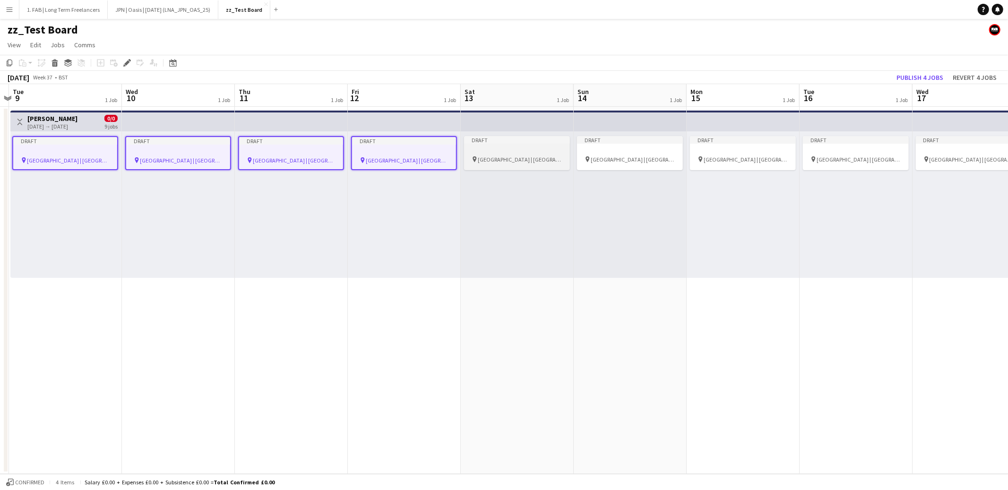
click at [510, 150] on div at bounding box center [517, 150] width 106 height 7
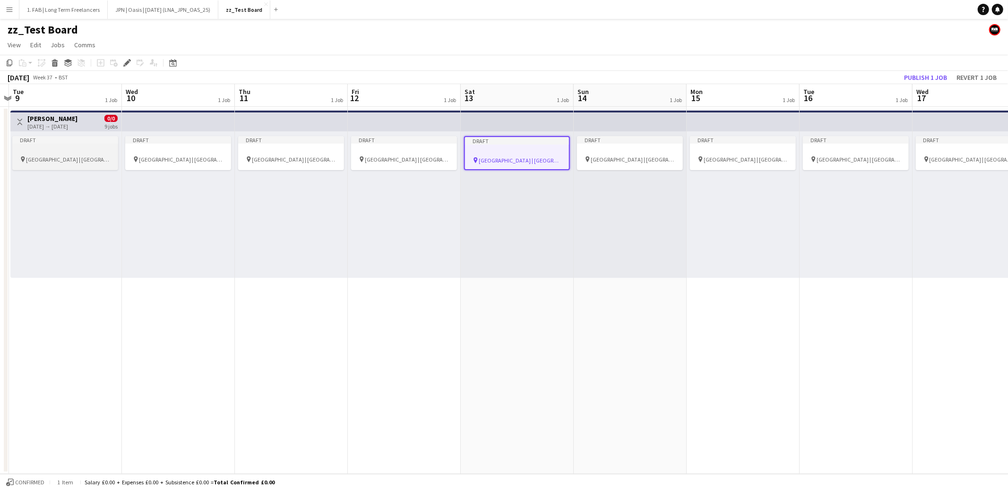
click at [82, 158] on span "Principality Stadium | Cardiff, UK" at bounding box center [68, 159] width 85 height 7
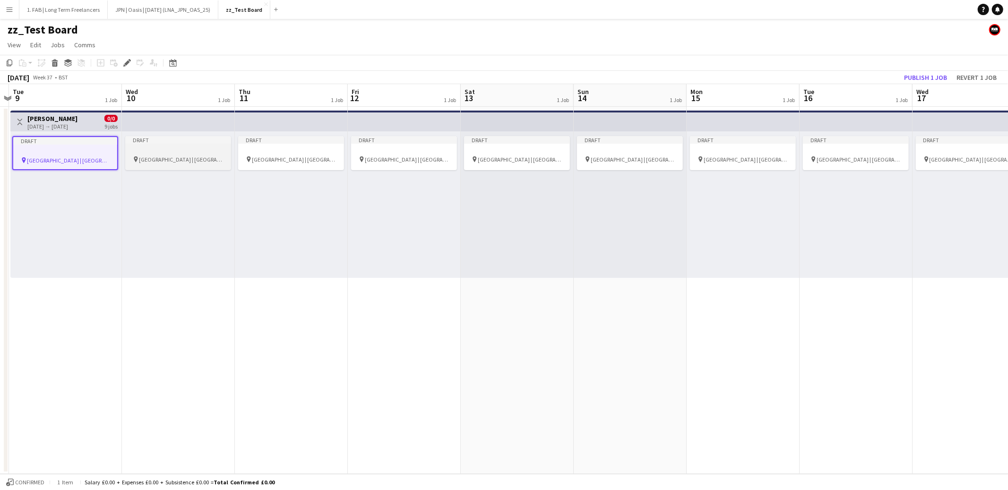
click at [183, 163] on div "pin Principality Stadium | Cardiff, UK" at bounding box center [178, 159] width 106 height 8
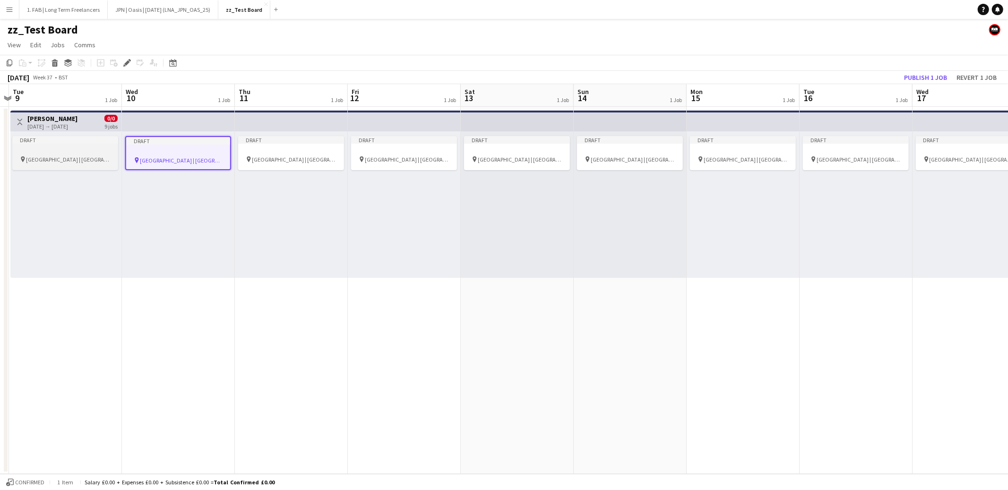
click at [78, 158] on span "Principality Stadium | Cardiff, UK" at bounding box center [68, 159] width 85 height 7
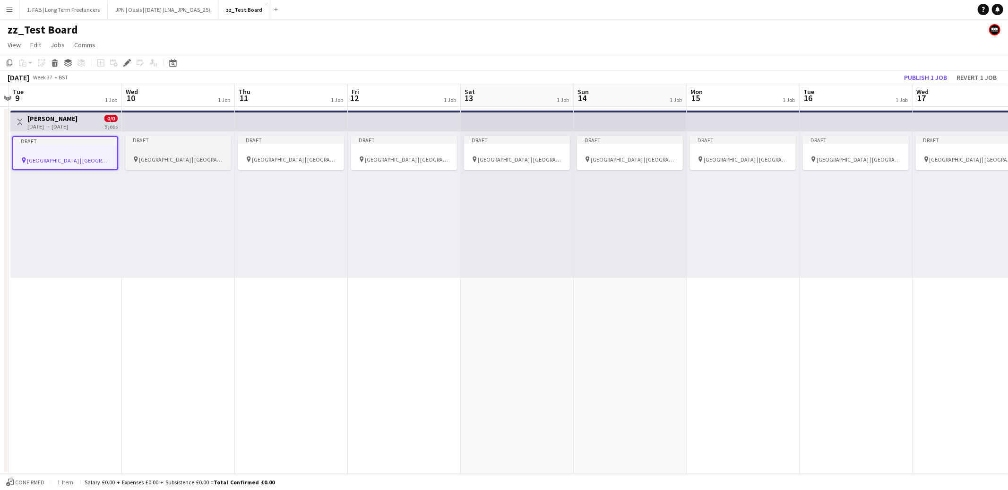
click at [172, 150] on div at bounding box center [178, 150] width 106 height 7
click at [289, 153] on div at bounding box center [291, 150] width 106 height 7
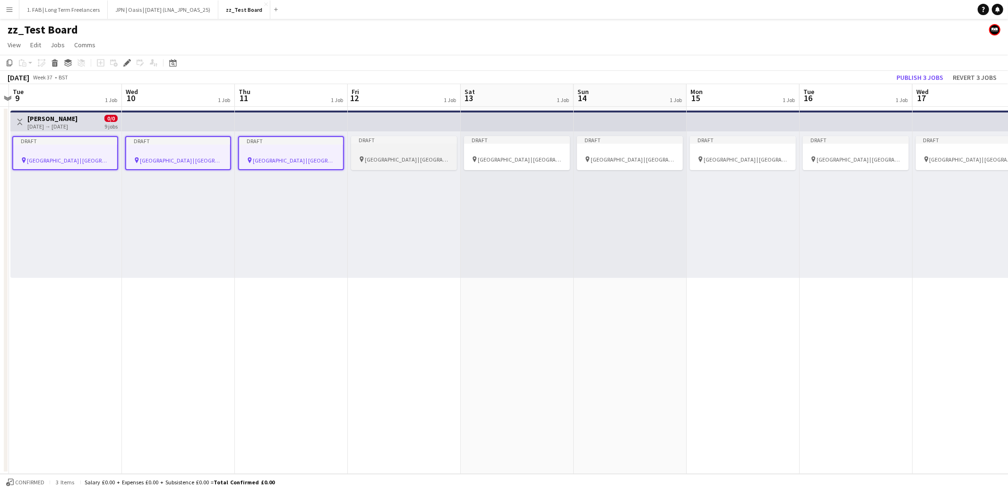
click at [387, 153] on div at bounding box center [404, 150] width 106 height 7
click at [546, 151] on div at bounding box center [517, 150] width 106 height 7
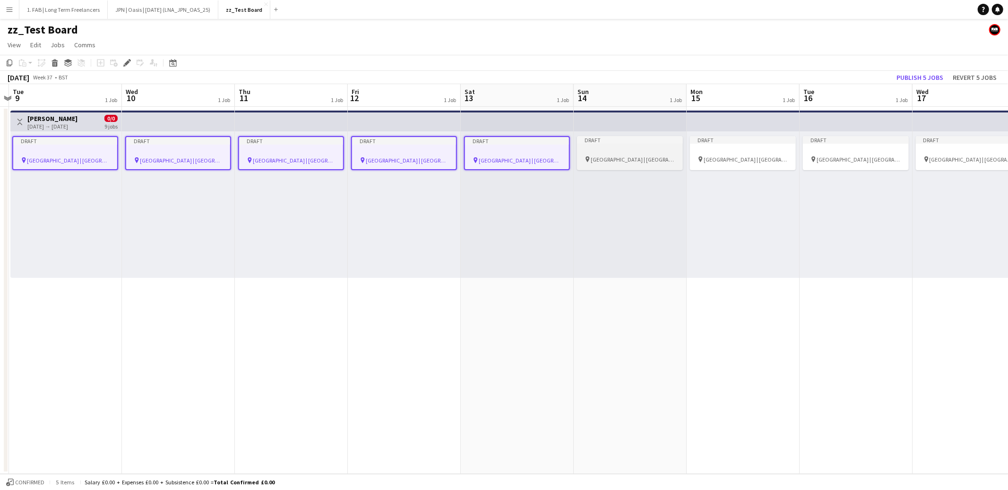
click at [629, 152] on div at bounding box center [630, 150] width 106 height 7
click at [720, 149] on div at bounding box center [743, 150] width 106 height 7
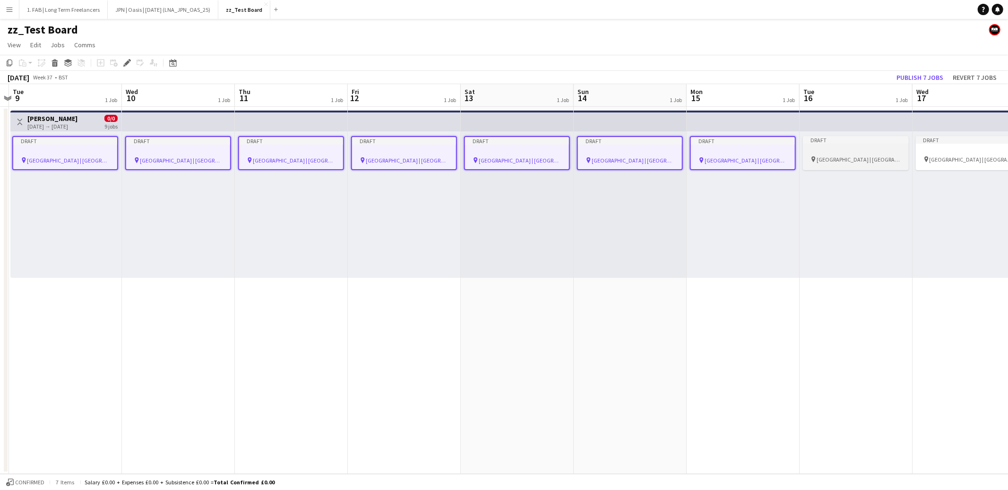
click at [825, 150] on div at bounding box center [856, 150] width 106 height 7
click at [126, 66] on icon "Edit" at bounding box center [127, 63] width 8 height 8
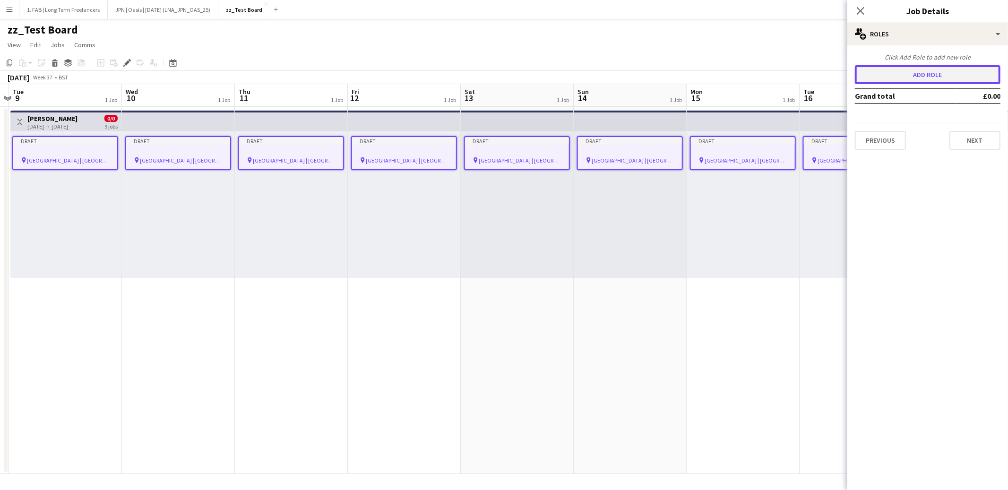
click at [938, 77] on button "Add role" at bounding box center [928, 74] width 146 height 19
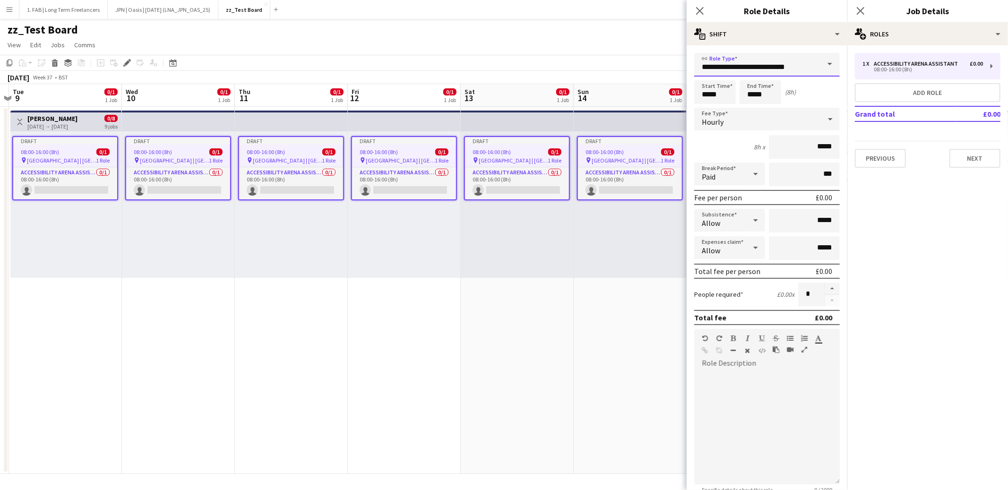
click at [804, 72] on input "**********" at bounding box center [767, 65] width 146 height 24
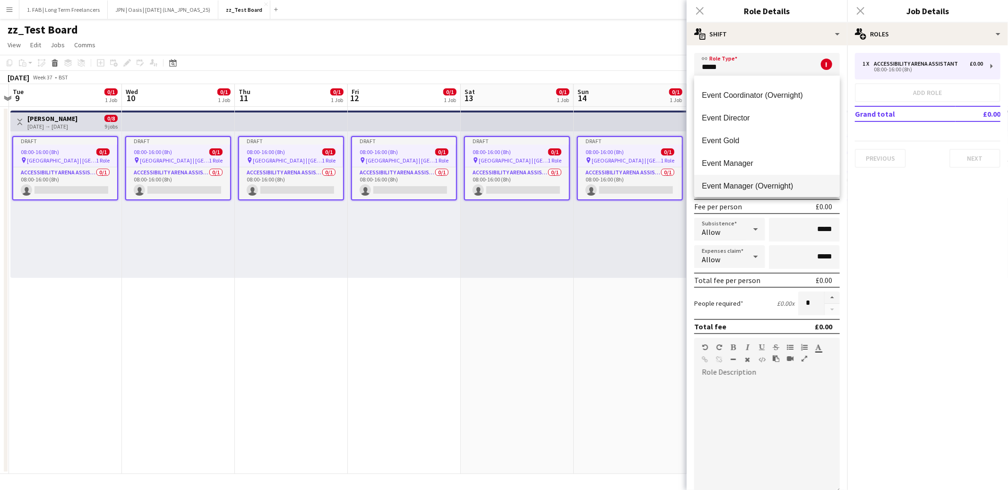
scroll to position [177, 0]
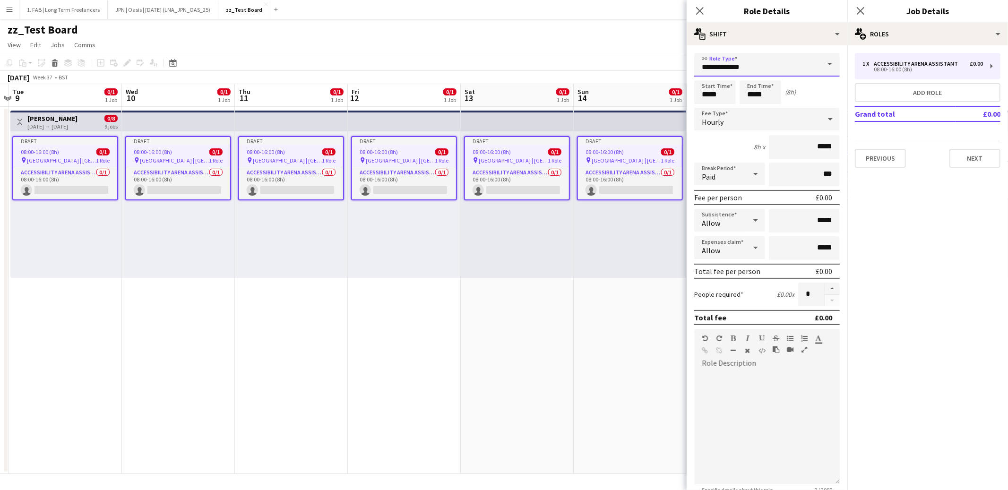
type input "**********"
type input "*****"
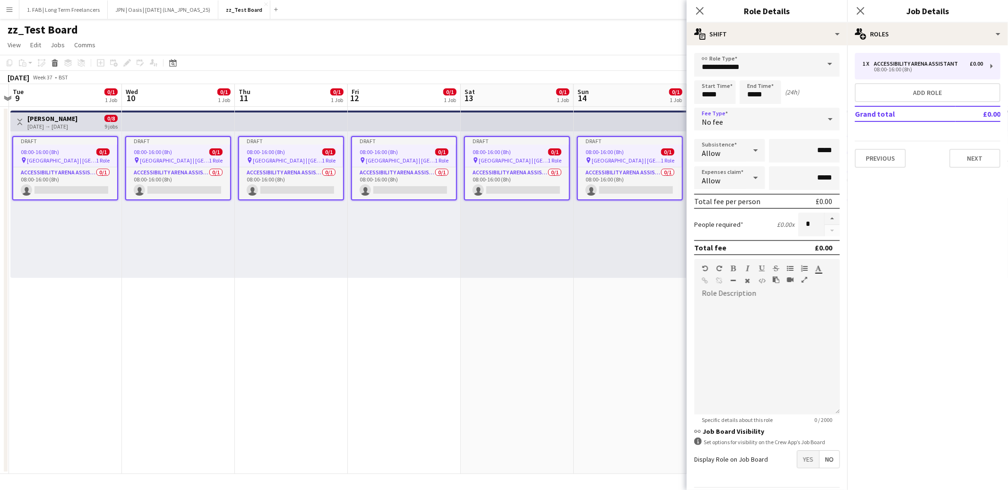
scroll to position [28, 0]
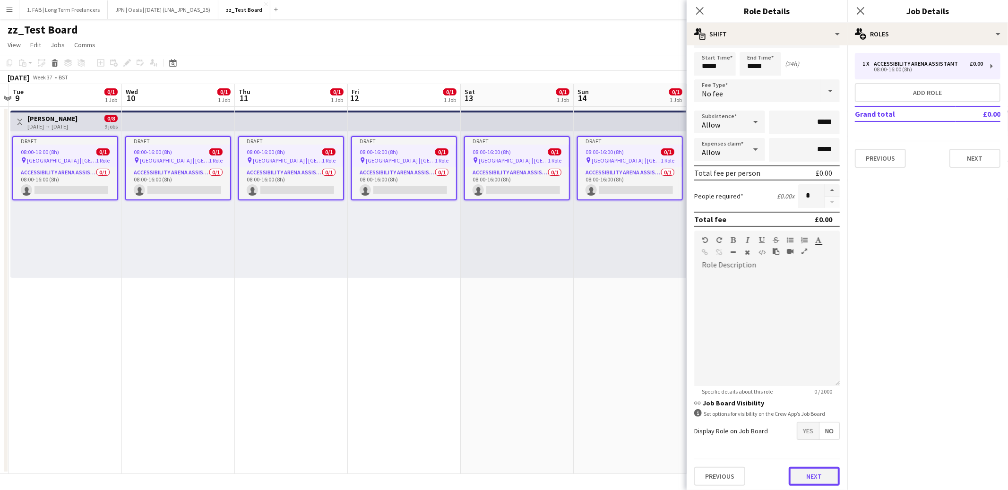
click at [810, 481] on button "Next" at bounding box center [814, 476] width 51 height 19
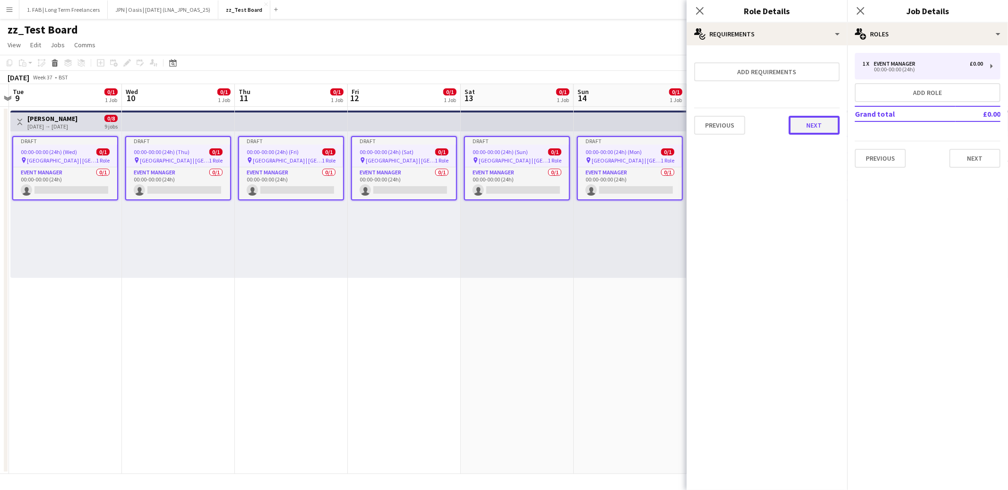
click at [804, 119] on button "Next" at bounding box center [814, 125] width 51 height 19
click at [814, 128] on button "Finish" at bounding box center [821, 126] width 35 height 19
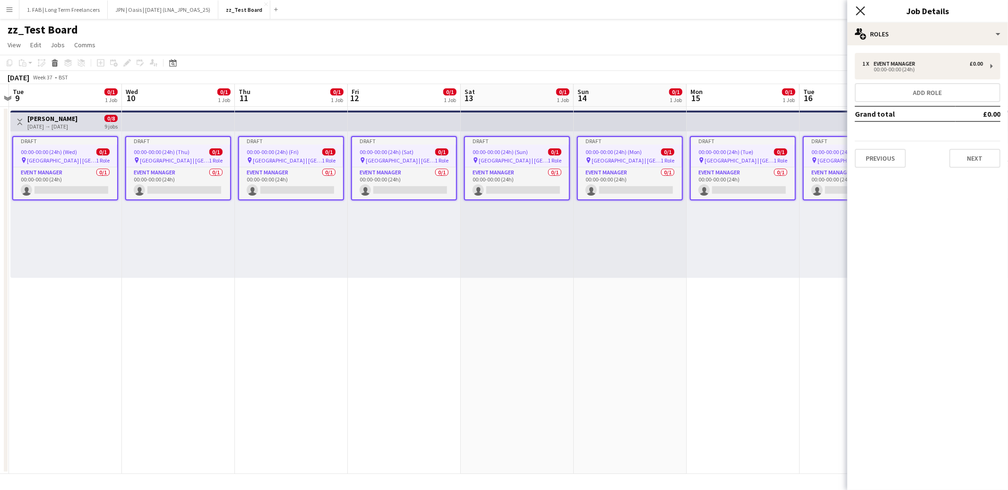
click at [860, 9] on icon "Close pop-in" at bounding box center [860, 10] width 9 height 9
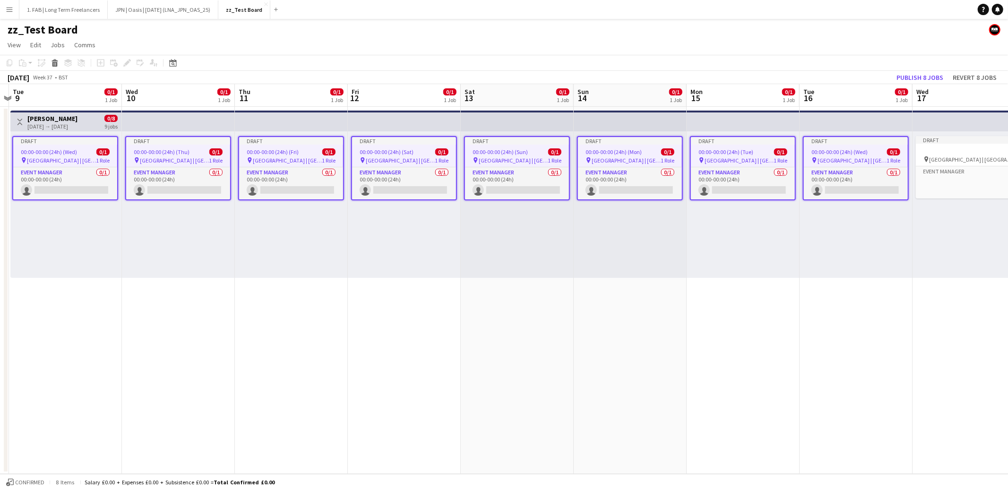
click at [769, 323] on app-date-cell "Draft 00:00-00:00 (24h) (Tue) 0/1 pin Principality Stadium | Cardiff, UK 1 Role…" at bounding box center [743, 290] width 113 height 367
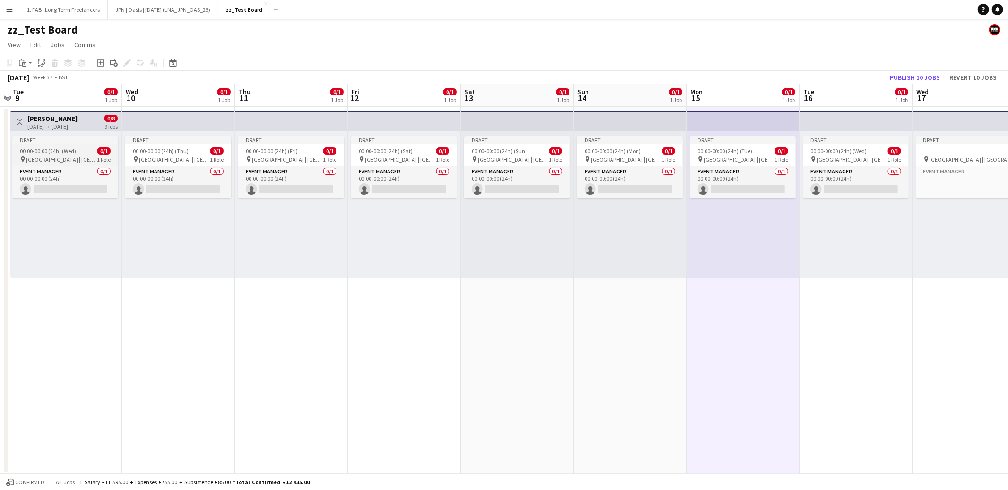
click at [76, 156] on span "Principality Stadium | Cardiff, UK" at bounding box center [61, 159] width 71 height 7
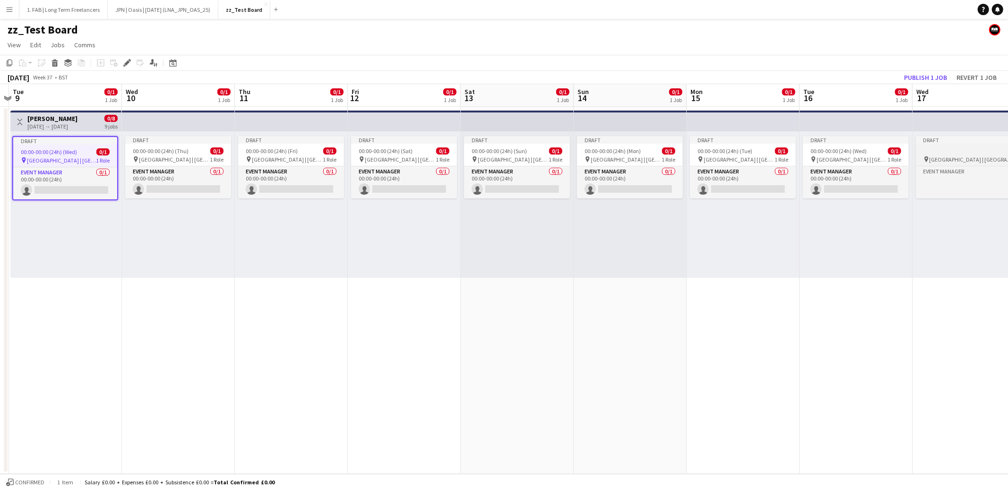
click at [950, 156] on span "Principality Stadium | Cardiff, UK" at bounding box center [972, 159] width 85 height 7
click at [209, 153] on div "00:00-00:00 (24h) (Thu) 0/1" at bounding box center [178, 150] width 106 height 7
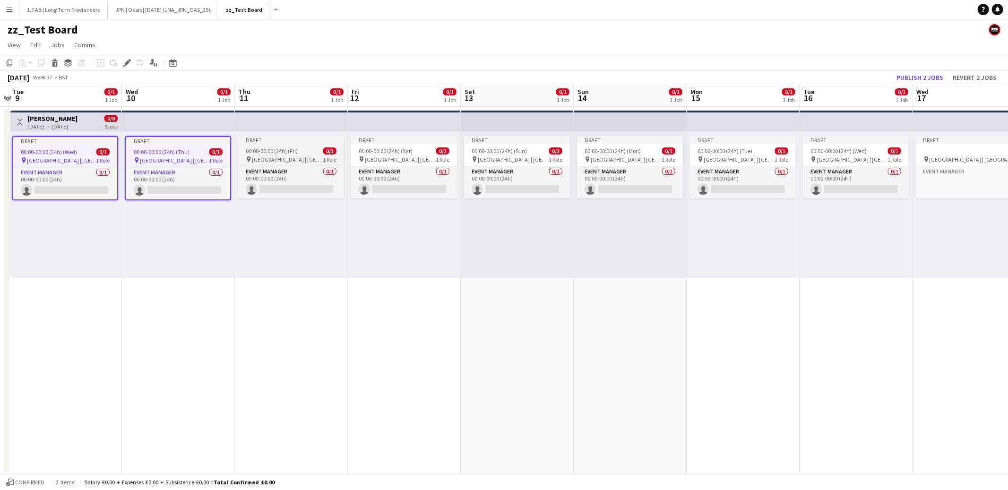
click at [271, 152] on span "00:00-00:00 (24h) (Fri)" at bounding box center [272, 150] width 52 height 7
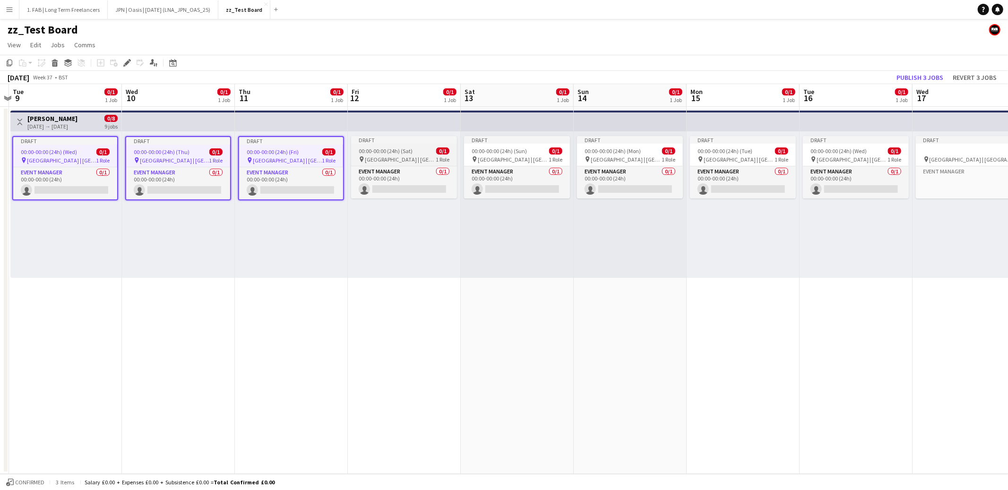
click at [395, 155] on div "pin Principality Stadium | Cardiff, UK 1 Role" at bounding box center [404, 159] width 106 height 8
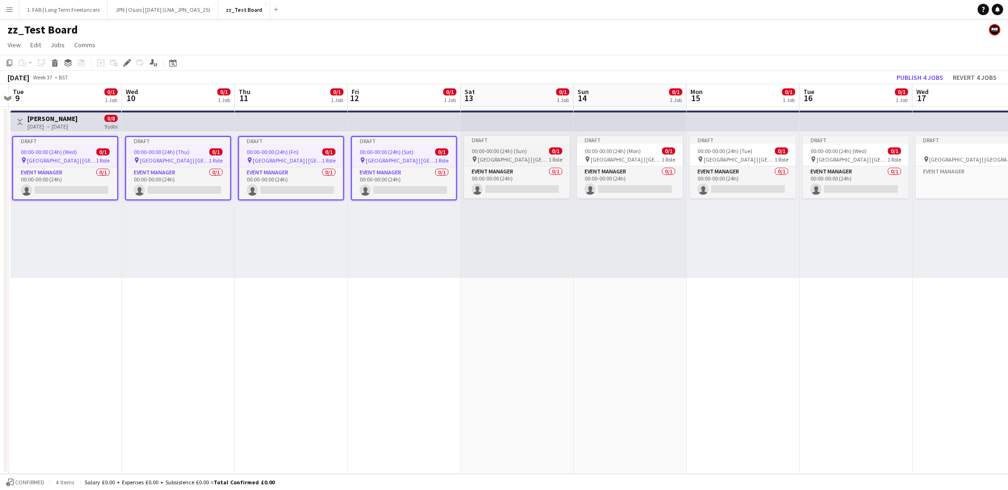
click at [506, 156] on span "Principality Stadium | Cardiff, UK" at bounding box center [513, 159] width 71 height 7
click at [623, 156] on span "Principality Stadium | Cardiff, UK" at bounding box center [626, 159] width 71 height 7
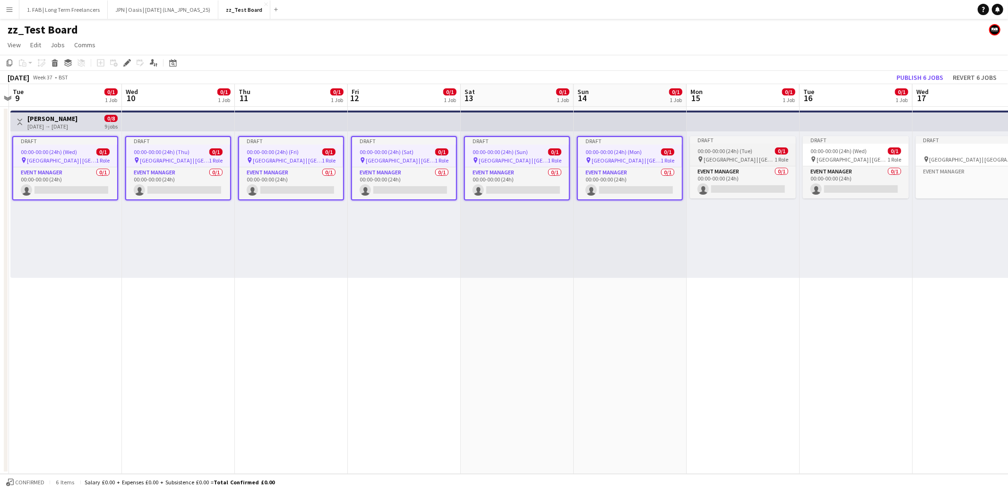
click at [736, 154] on app-job-card "Draft 00:00-00:00 (24h) (Tue) 0/1 pin Principality Stadium | Cardiff, UK 1 Role…" at bounding box center [743, 167] width 106 height 62
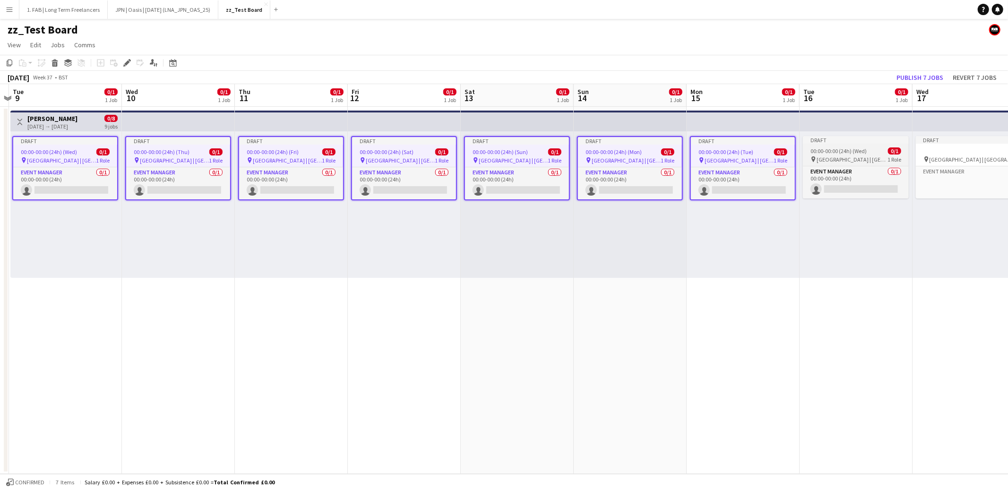
click at [819, 153] on span "00:00-00:00 (24h) (Wed)" at bounding box center [839, 150] width 56 height 7
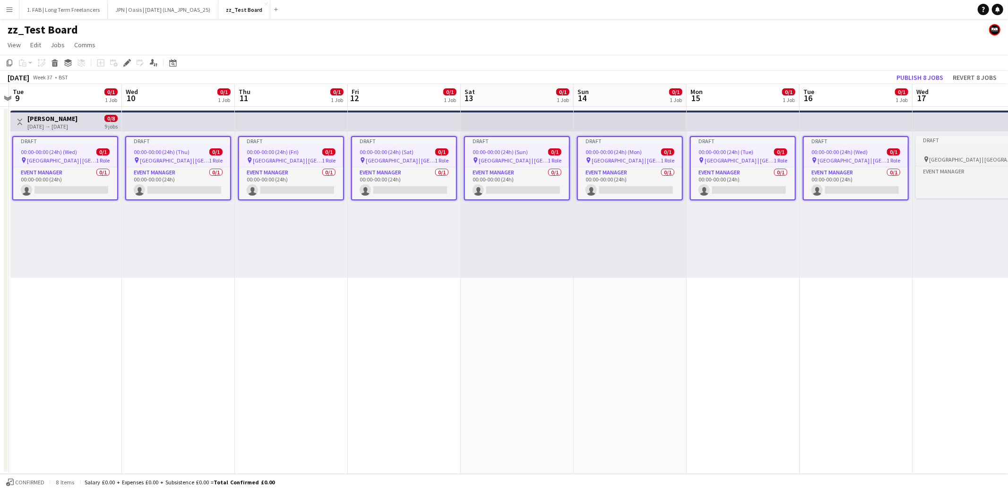
click at [971, 152] on div at bounding box center [969, 150] width 106 height 7
click at [127, 63] on icon at bounding box center [126, 62] width 5 height 5
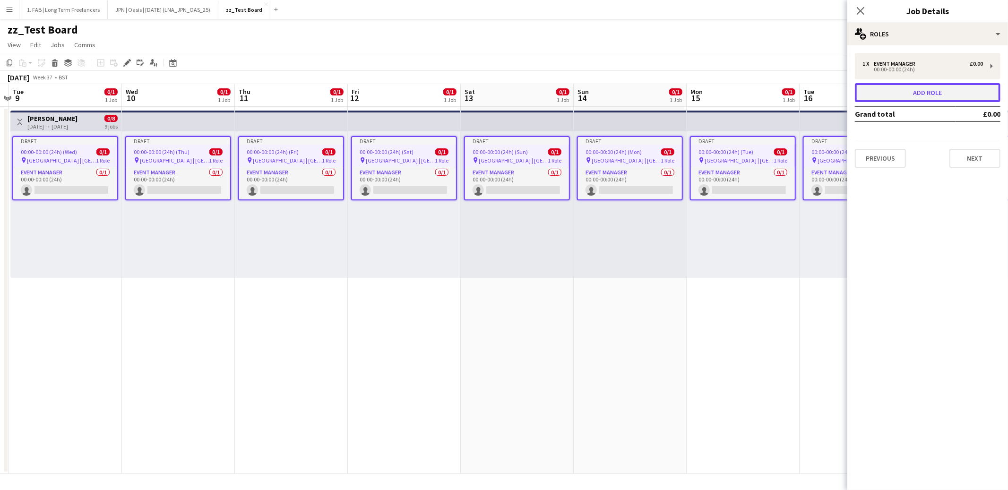
click at [926, 95] on button "Add role" at bounding box center [928, 92] width 146 height 19
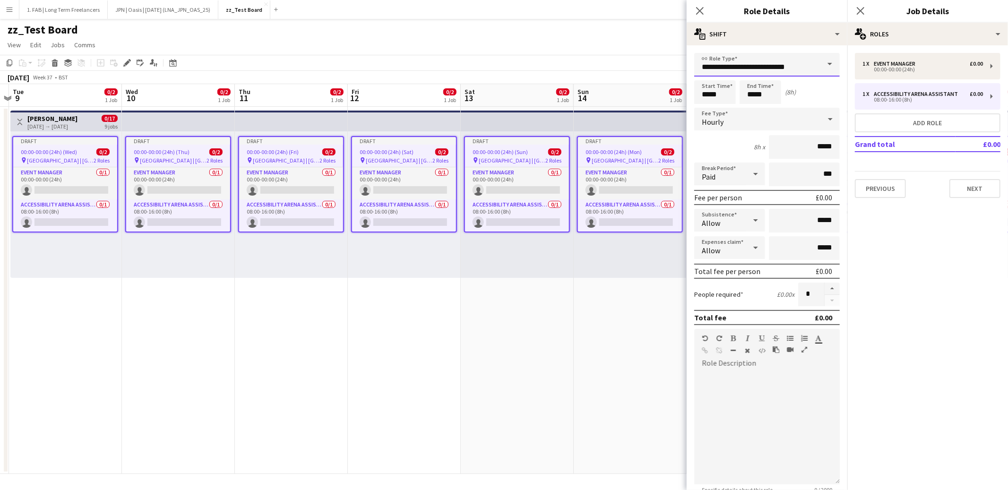
click at [777, 63] on input "**********" at bounding box center [767, 65] width 146 height 24
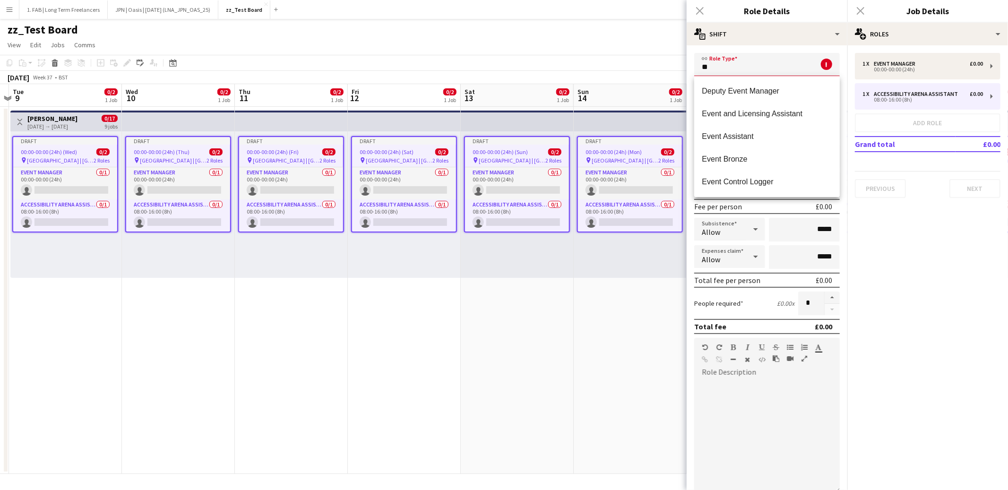
type input "*"
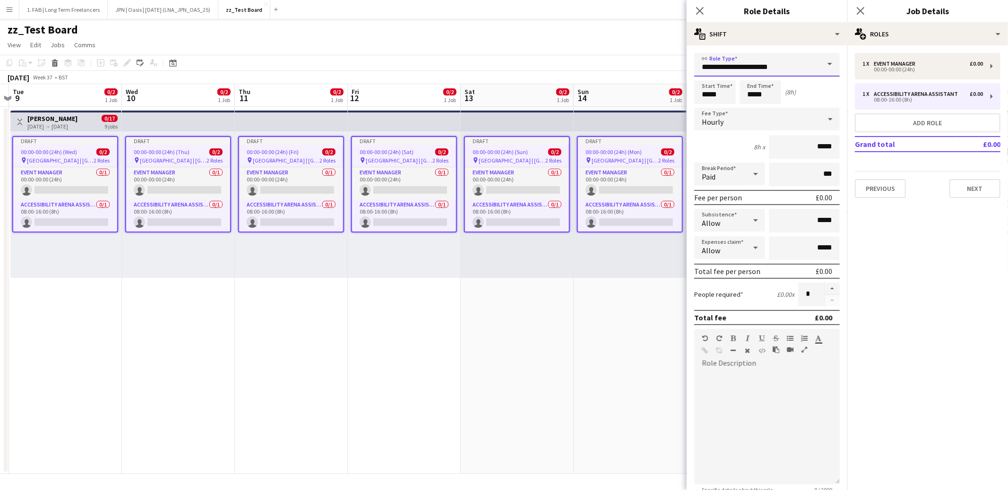
type input "**********"
type input "*****"
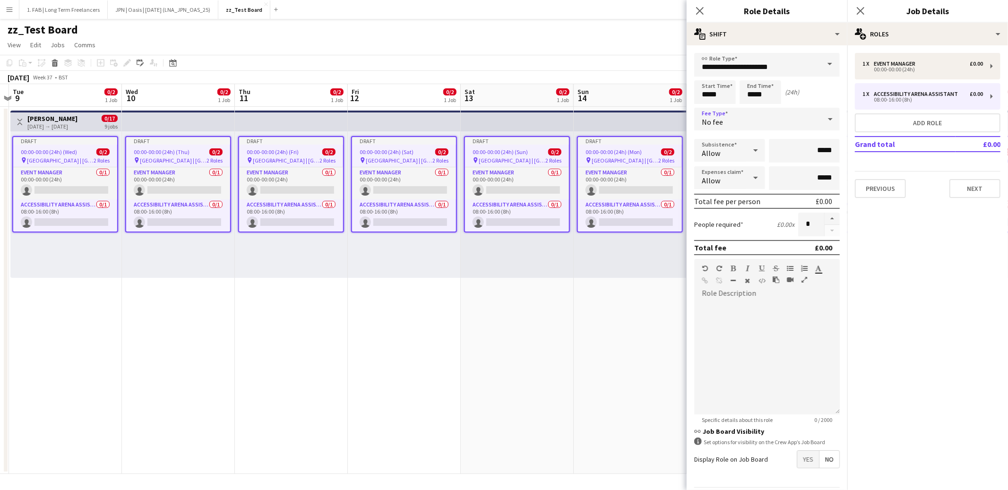
scroll to position [28, 0]
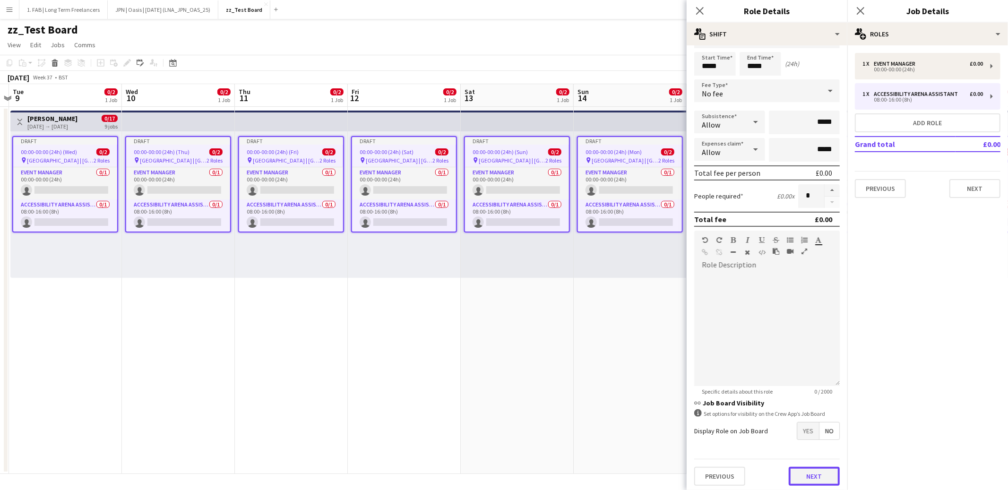
click at [799, 471] on button "Next" at bounding box center [814, 476] width 51 height 19
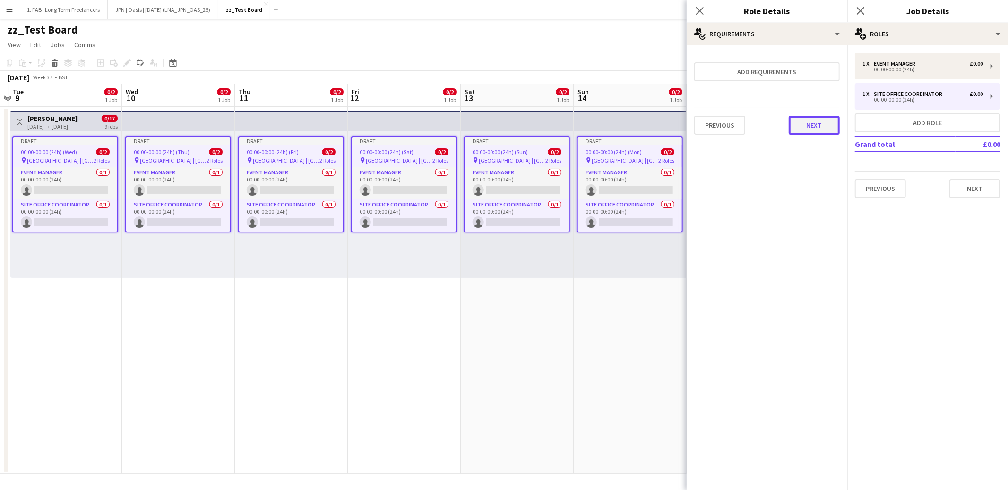
click at [805, 119] on button "Next" at bounding box center [814, 125] width 51 height 19
click at [819, 125] on button "Finish" at bounding box center [821, 126] width 35 height 19
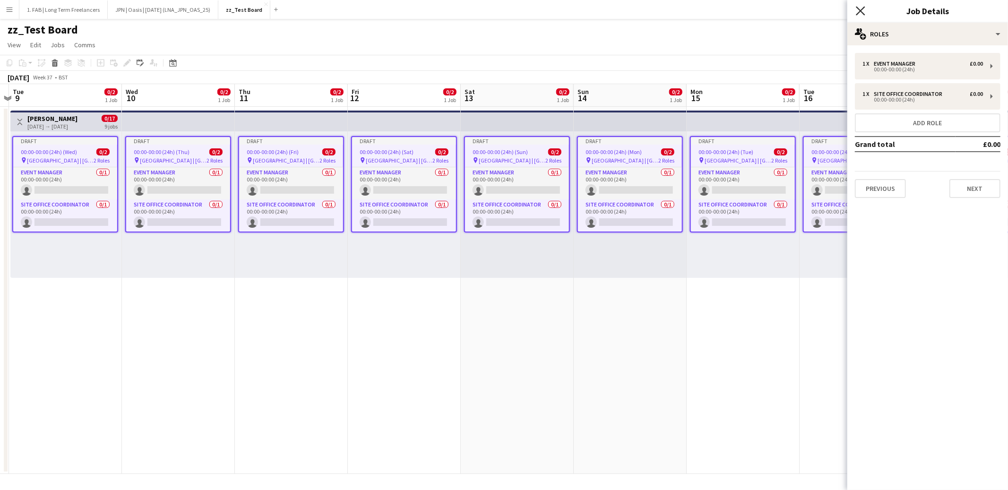
click at [863, 11] on icon "Close pop-in" at bounding box center [860, 10] width 9 height 9
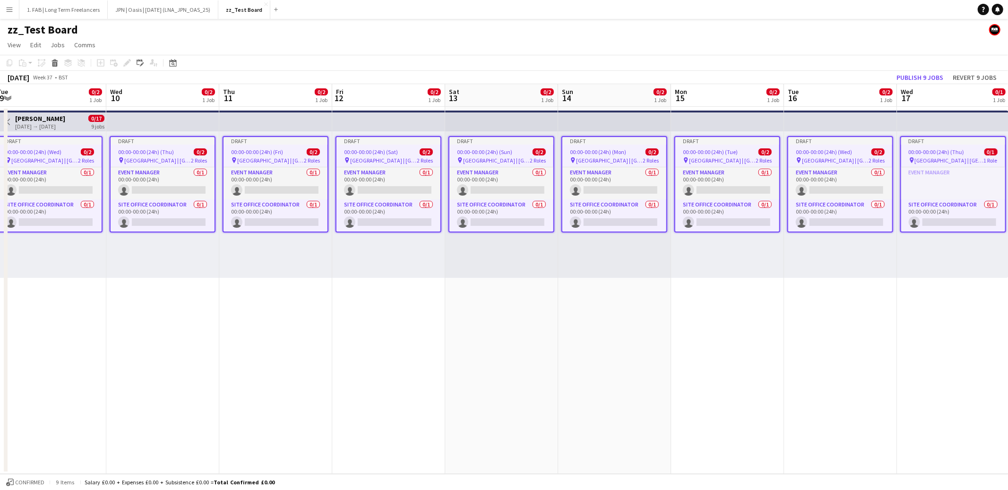
scroll to position [0, 230]
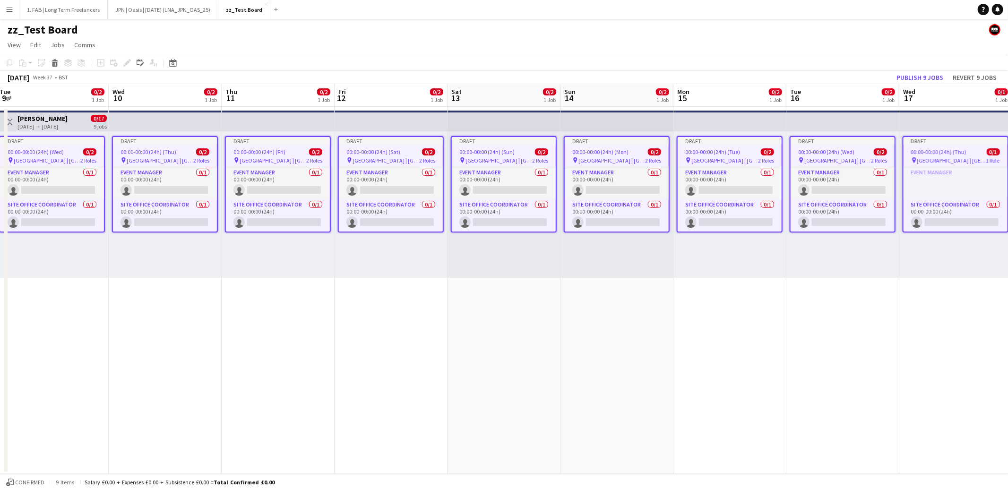
click at [164, 149] on span "00:00-00:00 (24h) (Thu)" at bounding box center [149, 151] width 56 height 7
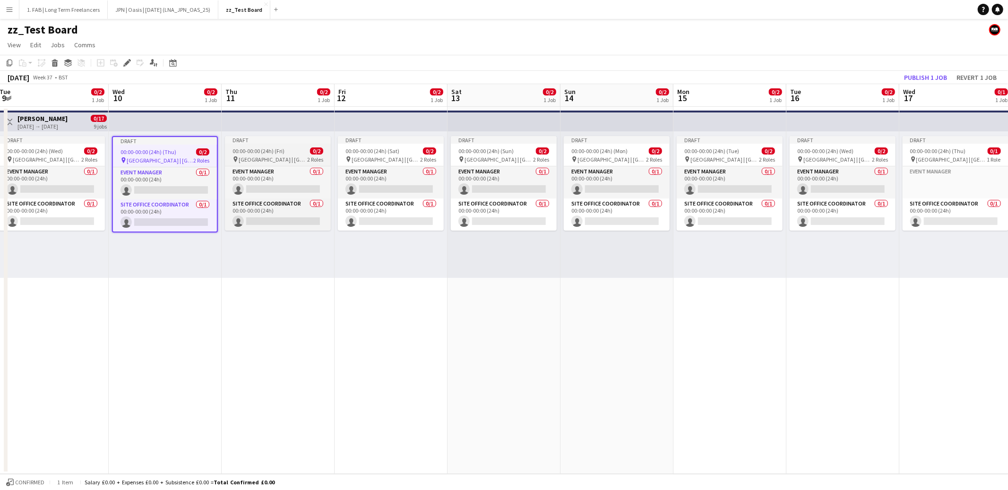
click at [261, 156] on span "Principality Stadium | Cardiff, UK" at bounding box center [273, 159] width 69 height 7
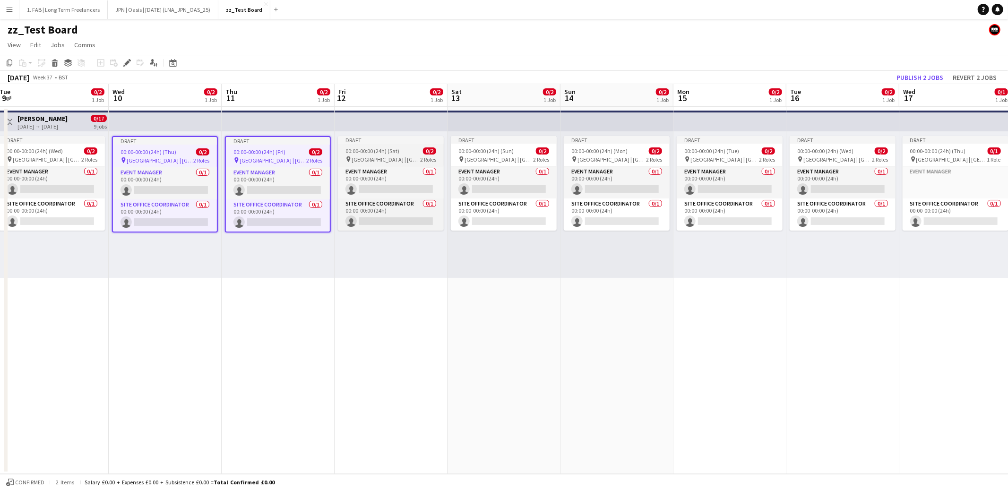
click at [392, 159] on span "Principality Stadium | Cardiff, UK" at bounding box center [386, 159] width 69 height 7
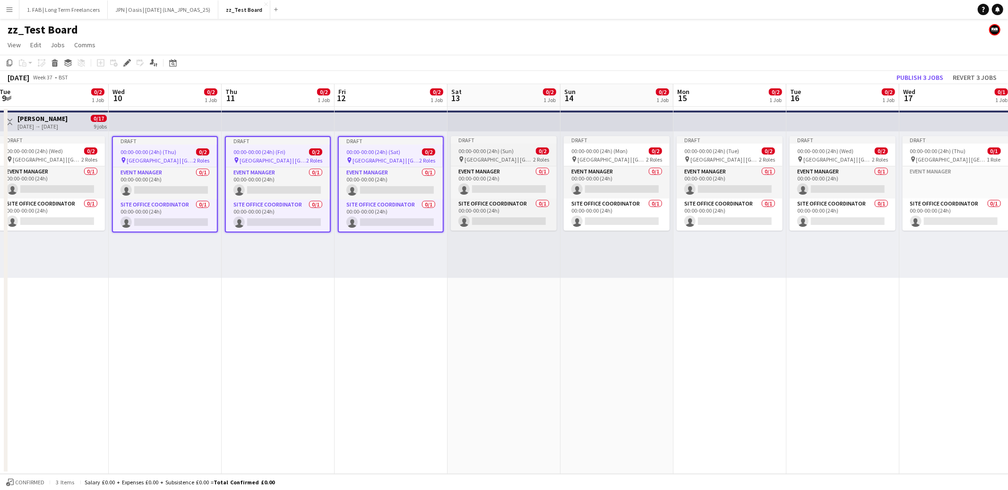
click at [483, 152] on span "00:00-00:00 (24h) (Sun)" at bounding box center [485, 150] width 55 height 7
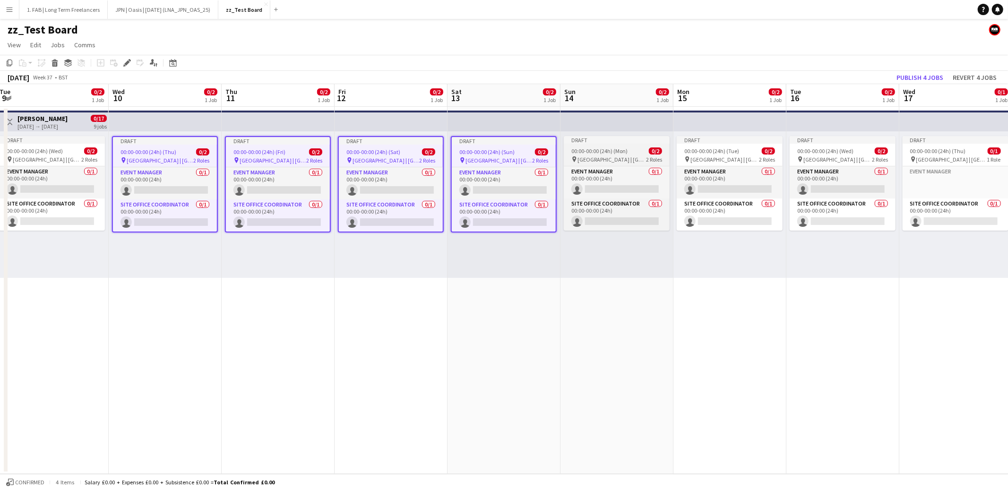
click at [593, 147] on span "00:00-00:00 (24h) (Mon)" at bounding box center [599, 150] width 56 height 7
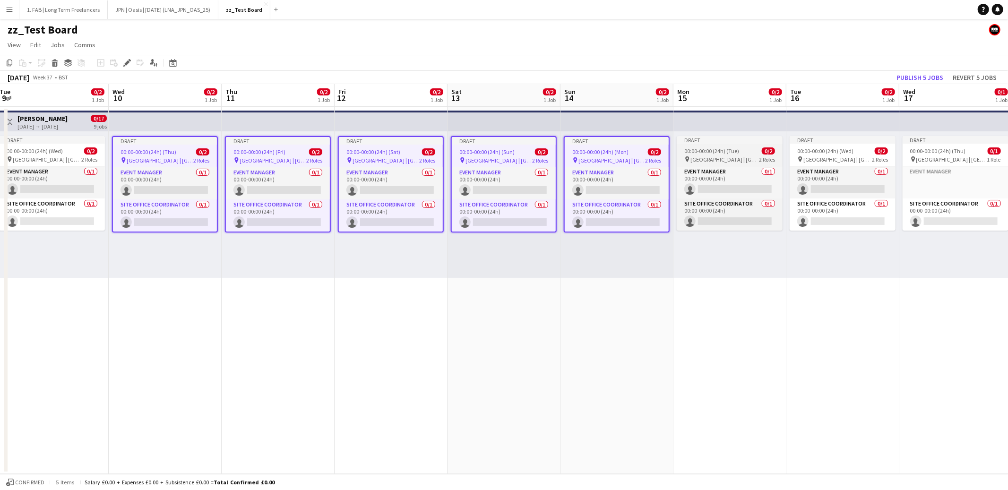
click at [719, 151] on span "00:00-00:00 (24h) (Tue)" at bounding box center [711, 150] width 55 height 7
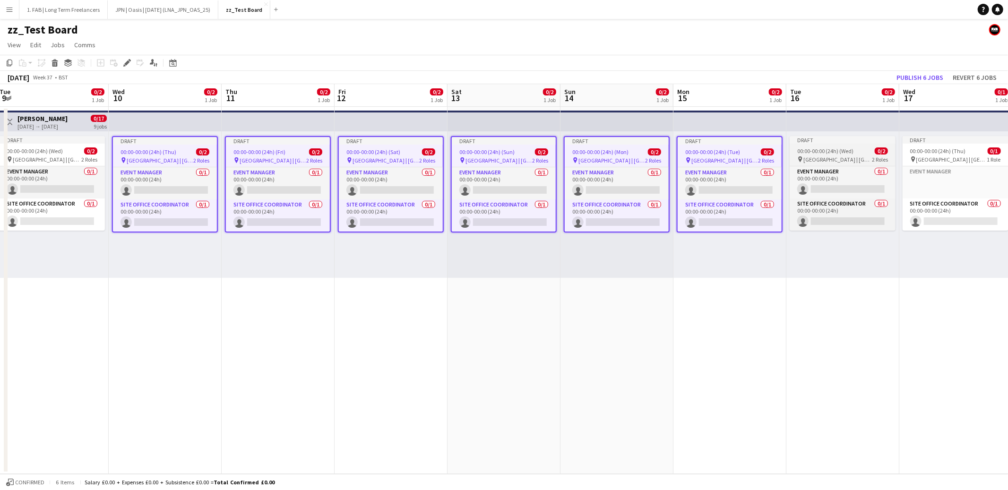
click at [851, 154] on span "00:00-00:00 (24h) (Wed)" at bounding box center [825, 150] width 56 height 7
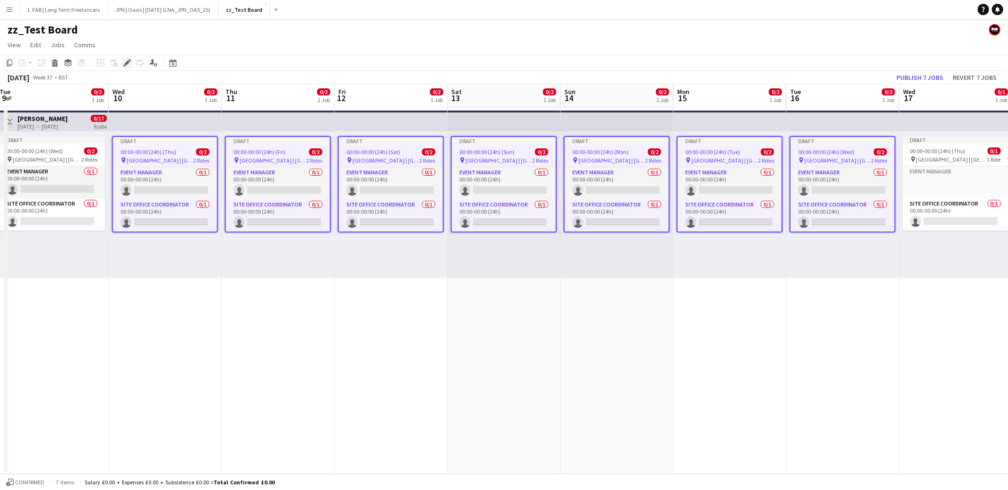
click at [126, 65] on icon "Edit" at bounding box center [127, 63] width 8 height 8
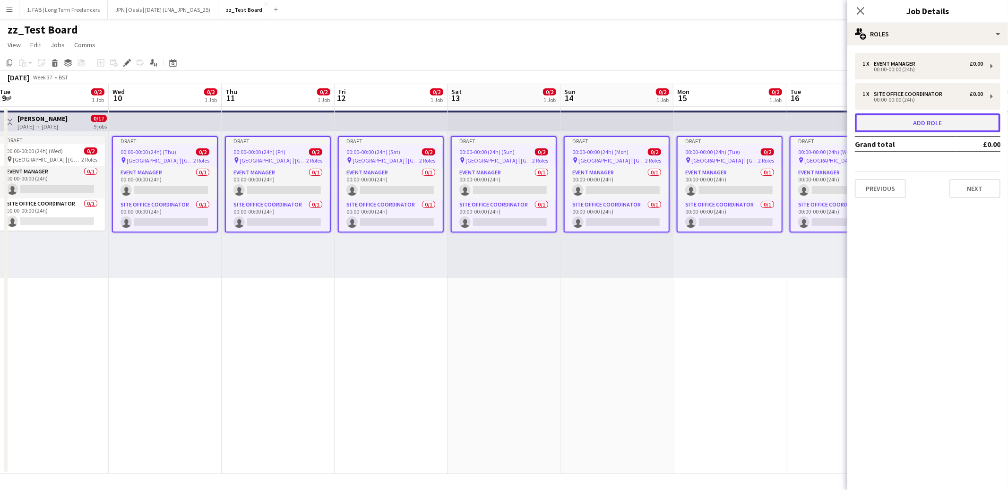
click at [932, 121] on button "Add role" at bounding box center [928, 122] width 146 height 19
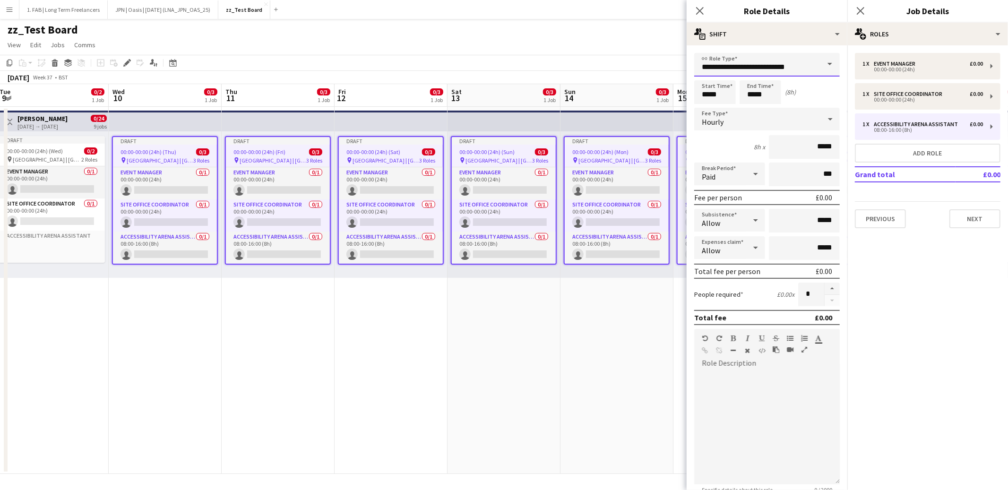
click at [751, 61] on input "**********" at bounding box center [767, 65] width 146 height 24
type input "**********"
type input "*****"
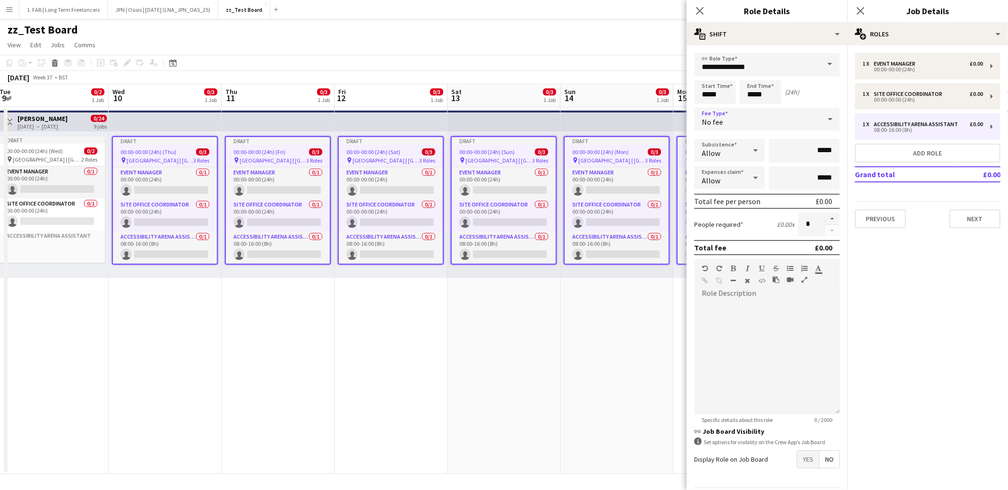
scroll to position [28, 0]
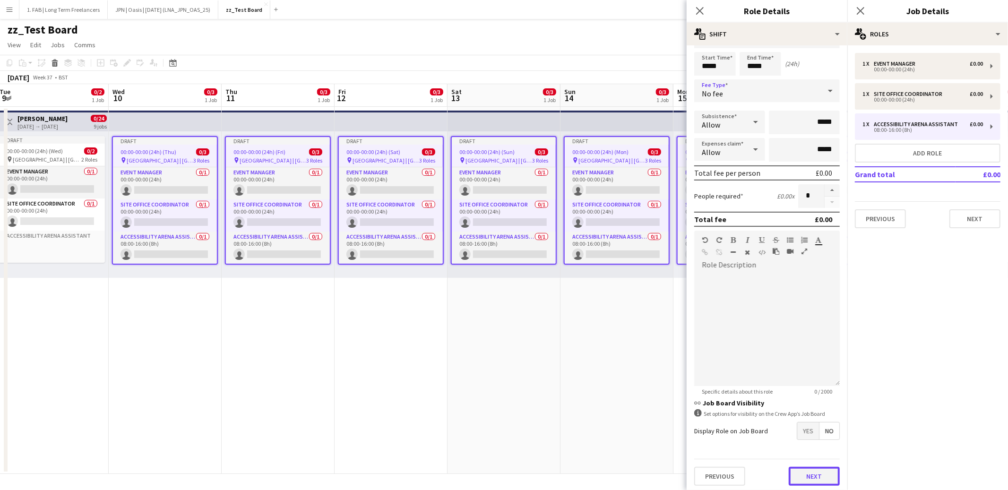
click at [809, 471] on button "Next" at bounding box center [814, 476] width 51 height 19
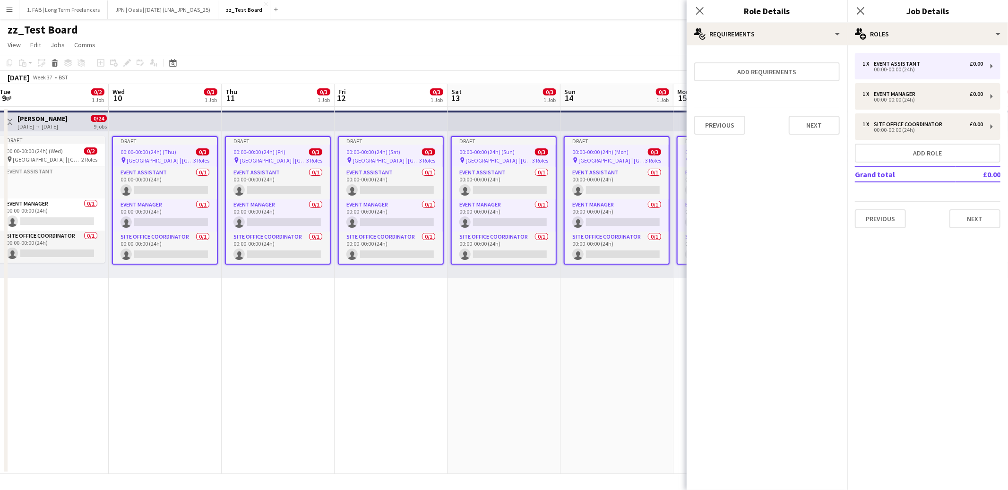
scroll to position [0, 0]
click at [817, 128] on button "Next" at bounding box center [814, 125] width 51 height 19
click at [819, 129] on button "Finish" at bounding box center [821, 126] width 35 height 19
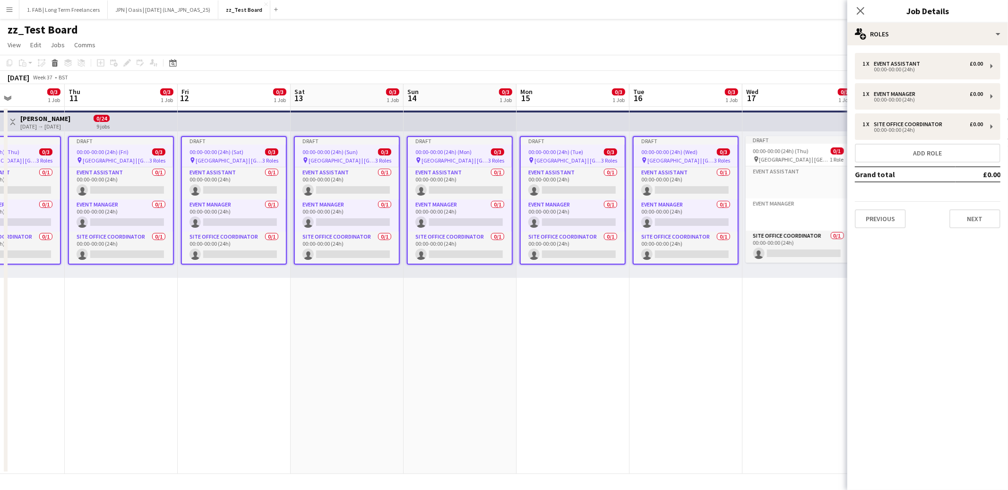
scroll to position [0, 258]
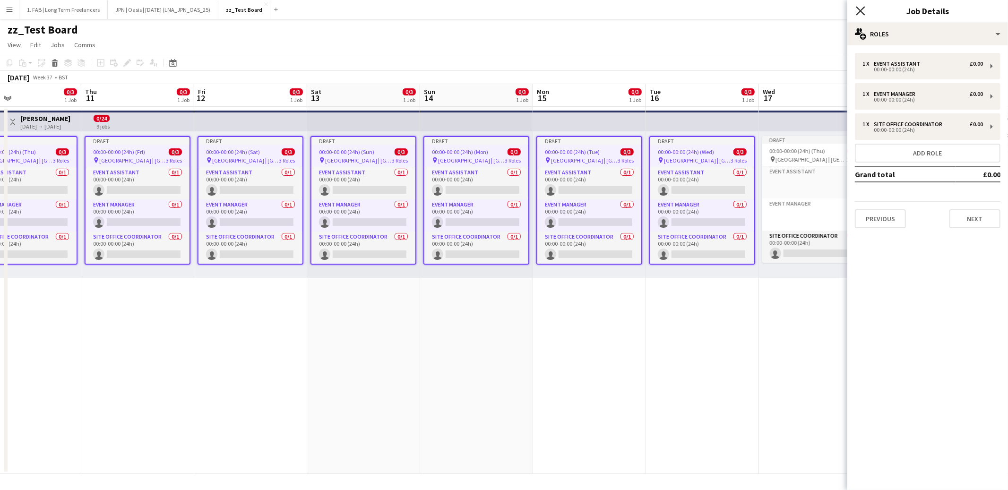
click at [861, 9] on icon "Close pop-in" at bounding box center [860, 10] width 9 height 9
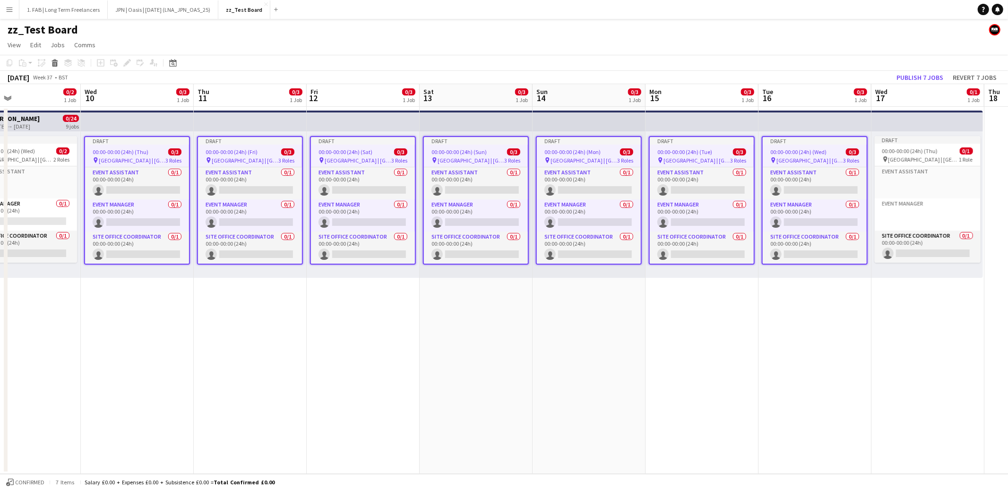
scroll to position [0, 256]
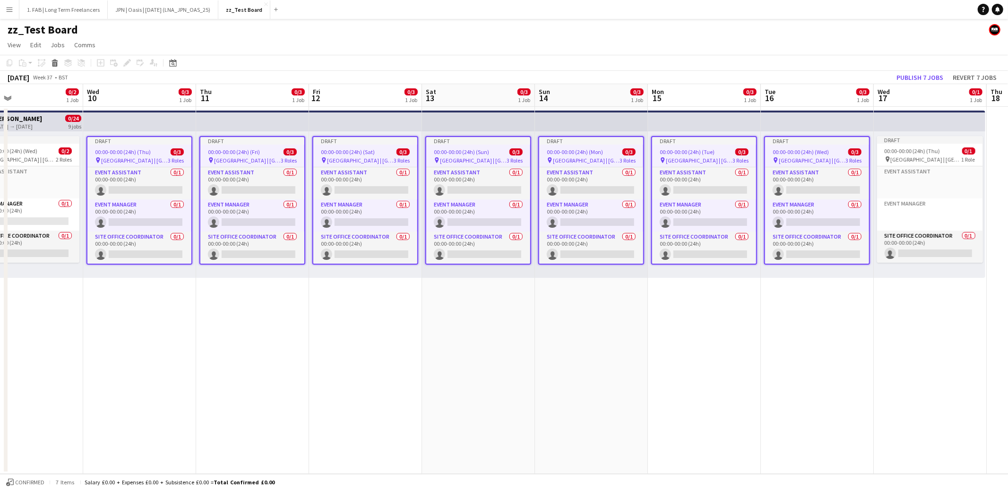
click at [587, 345] on app-date-cell "Draft 00:00-00:00 (24h) (Mon) 0/3 pin Principality Stadium | Cardiff, UK 3 Role…" at bounding box center [591, 290] width 113 height 367
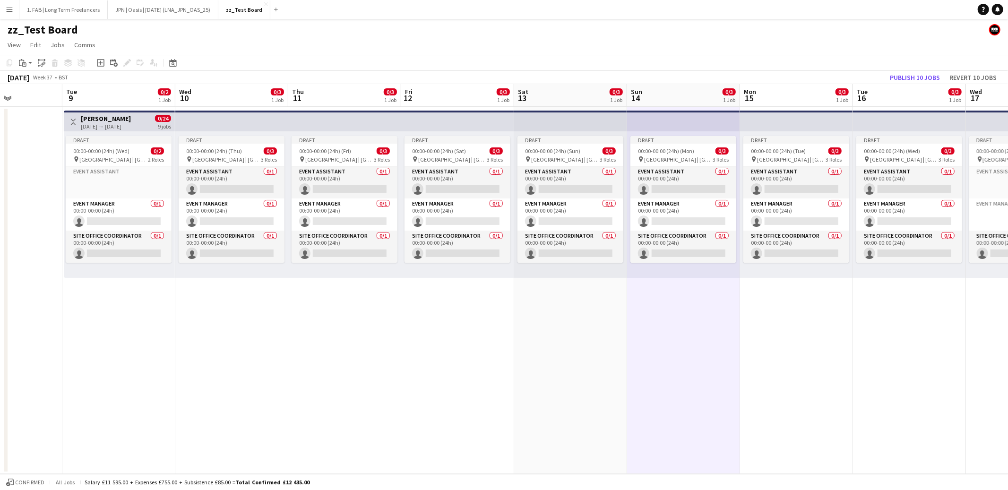
scroll to position [0, 263]
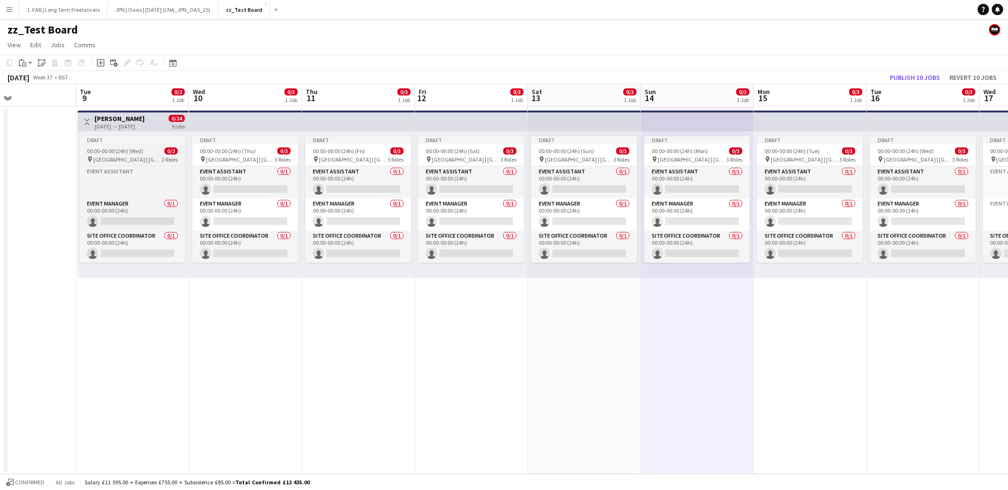
click at [127, 156] on span "Principality Stadium | Cardiff, UK" at bounding box center [127, 159] width 69 height 7
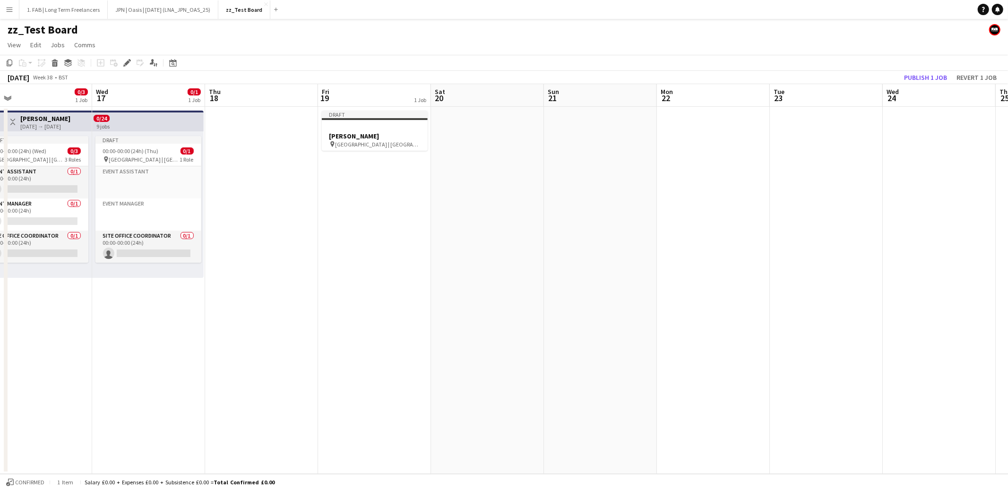
scroll to position [0, 316]
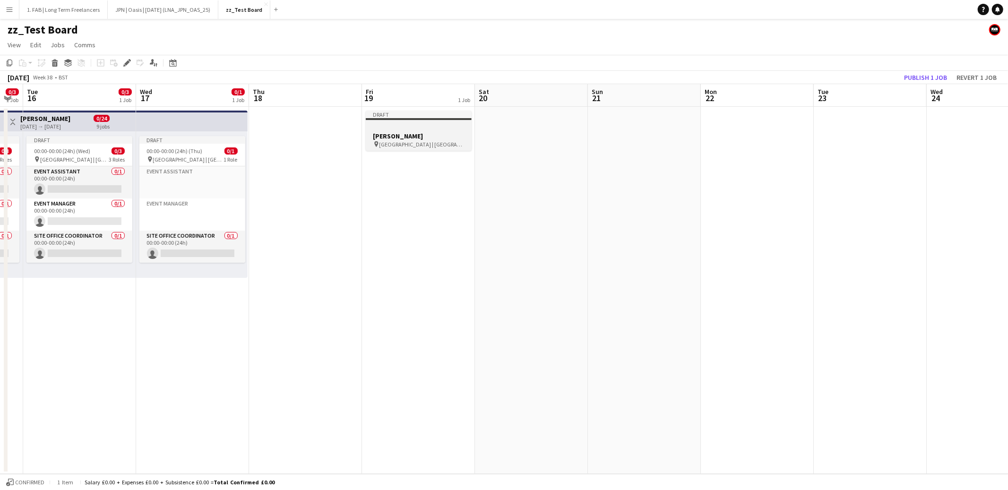
click at [420, 137] on h3 "Spice Girls" at bounding box center [419, 136] width 106 height 9
click at [127, 64] on icon at bounding box center [126, 62] width 5 height 5
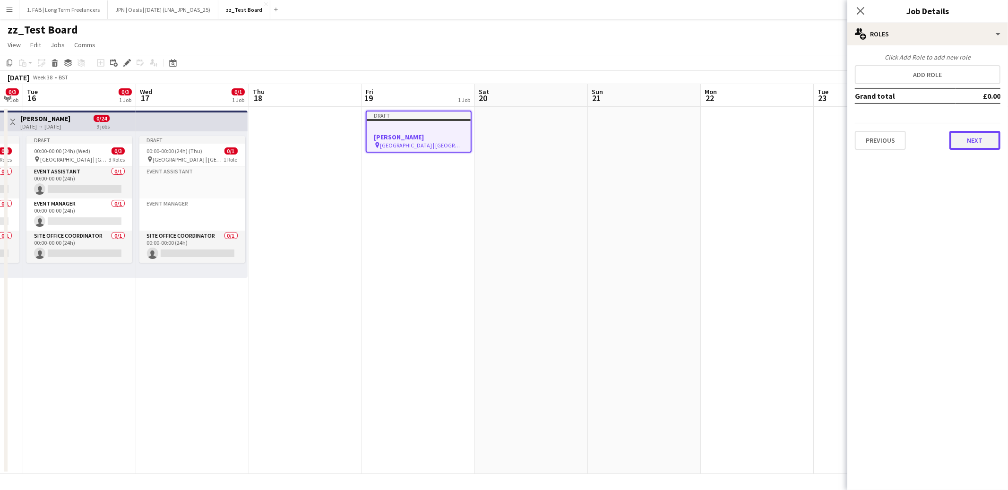
click at [964, 146] on button "Next" at bounding box center [975, 140] width 51 height 19
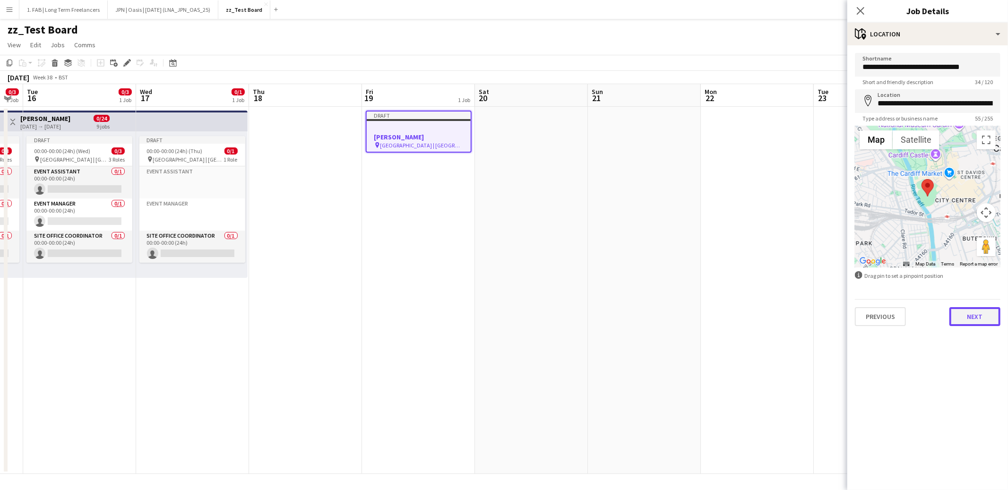
click at [978, 320] on button "Next" at bounding box center [975, 316] width 51 height 19
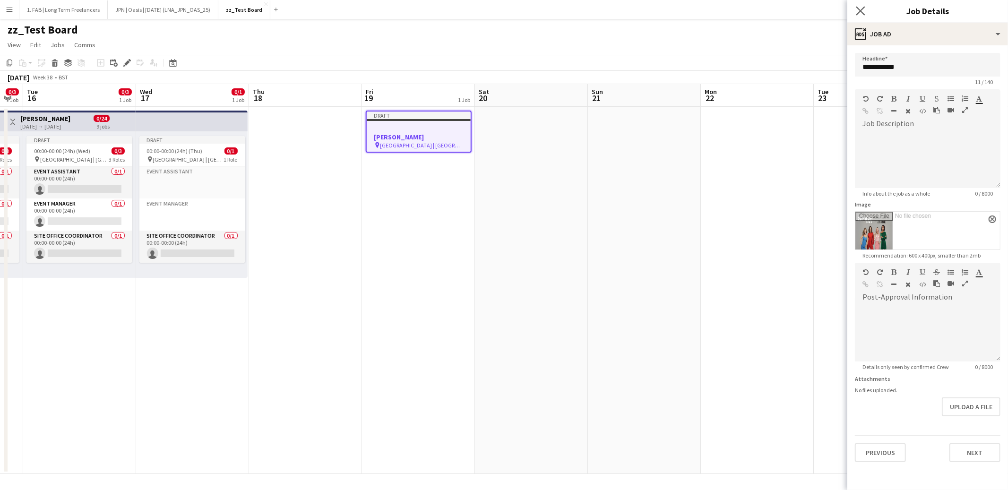
click at [862, 16] on app-icon "Close pop-in" at bounding box center [861, 11] width 14 height 14
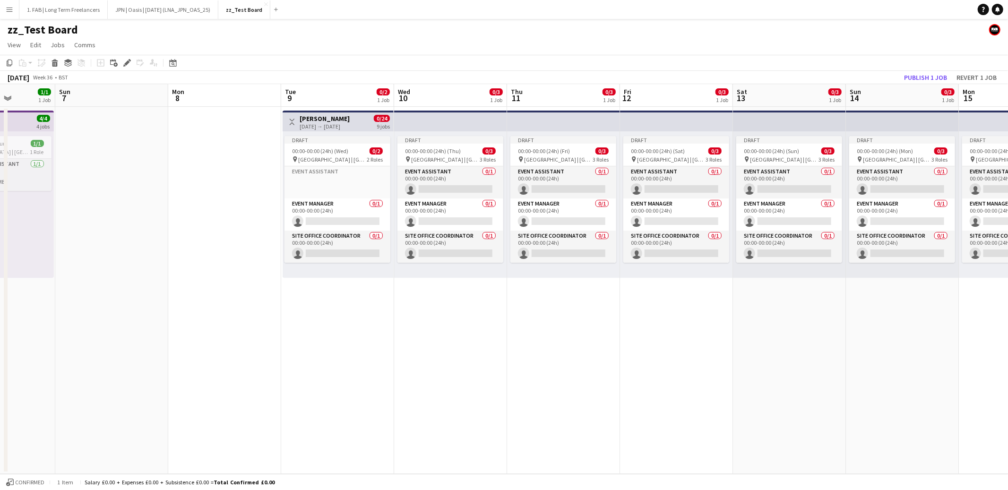
scroll to position [0, 287]
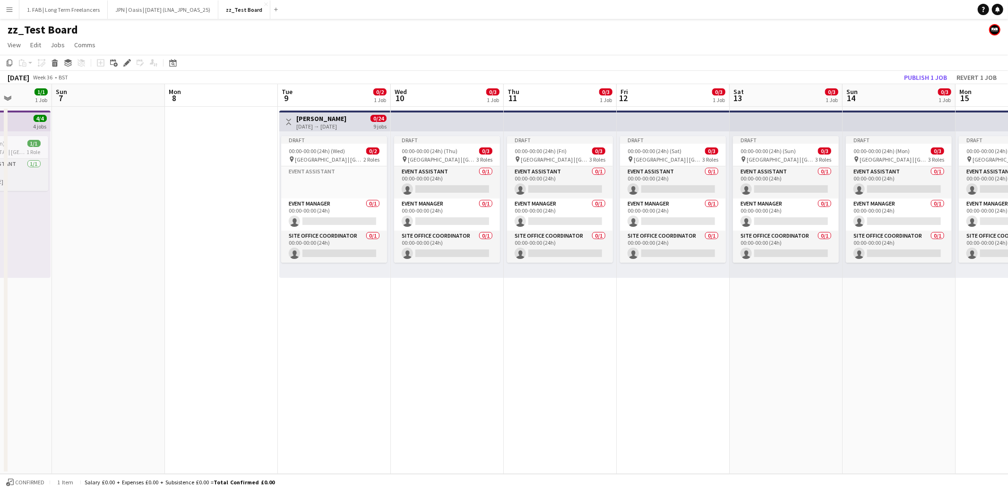
click at [329, 334] on app-date-cell "Toggle View Spice Girls 09-09-2025 → 17-09-2025 0/24 9 jobs Draft 00:00-00:00 (…" at bounding box center [334, 290] width 113 height 367
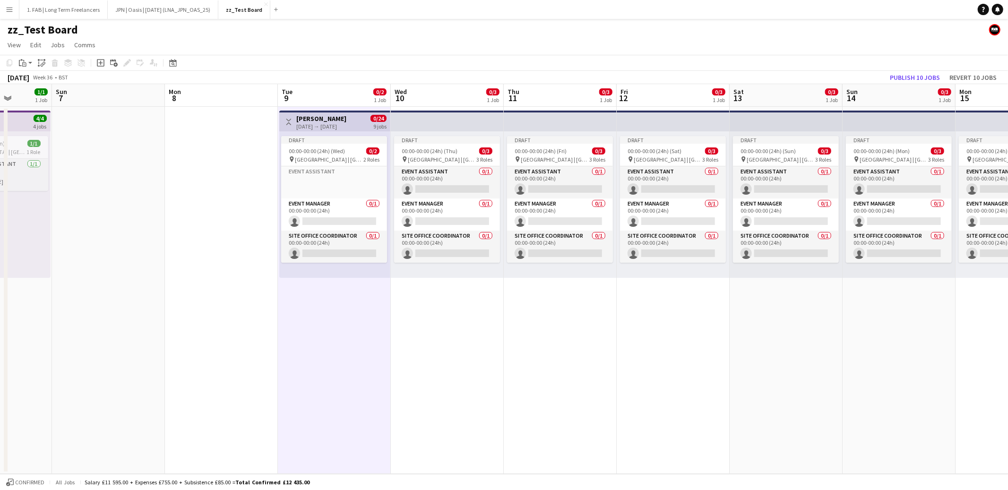
click at [329, 334] on app-date-cell "Toggle View Spice Girls 09-09-2025 → 17-09-2025 0/24 9 jobs Draft 00:00-00:00 (…" at bounding box center [334, 290] width 113 height 367
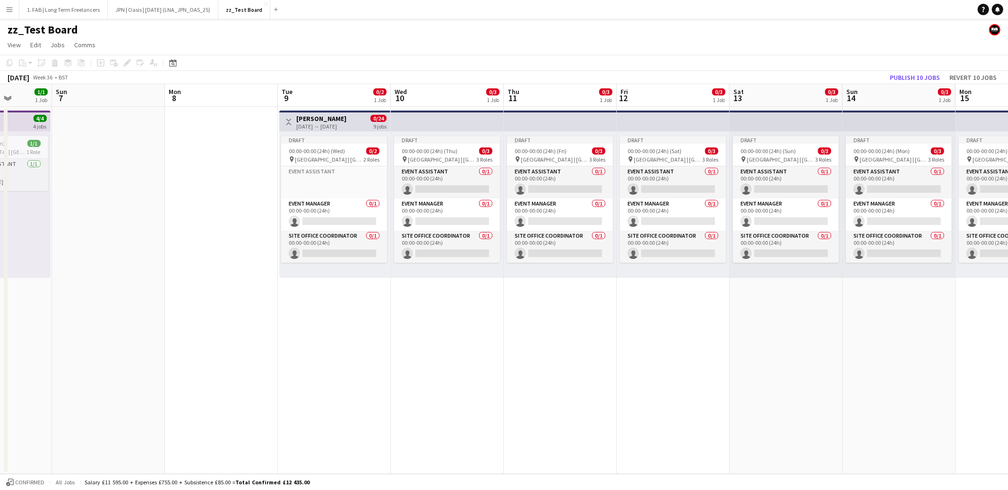
click at [336, 328] on app-date-cell "Toggle View Spice Girls 09-09-2025 → 17-09-2025 0/24 9 jobs Draft 00:00-00:00 (…" at bounding box center [334, 290] width 113 height 367
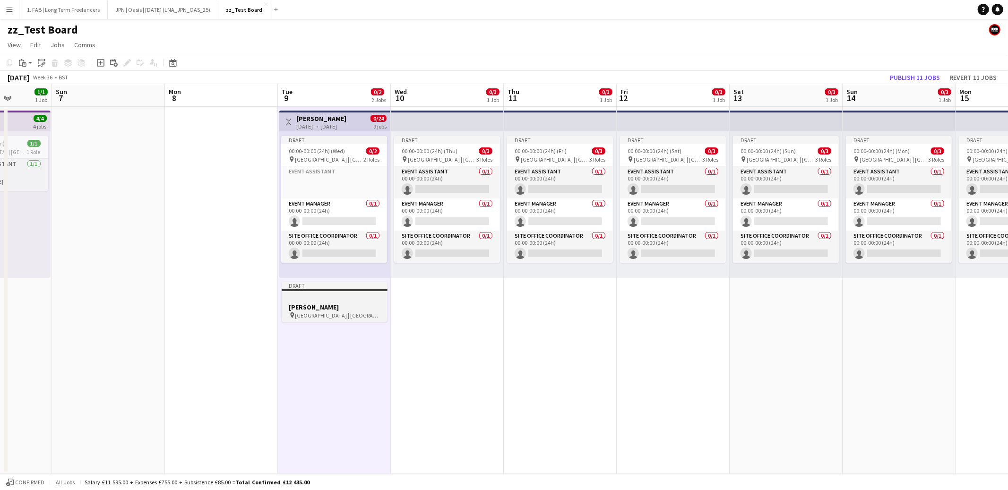
click at [342, 296] on div at bounding box center [335, 298] width 106 height 7
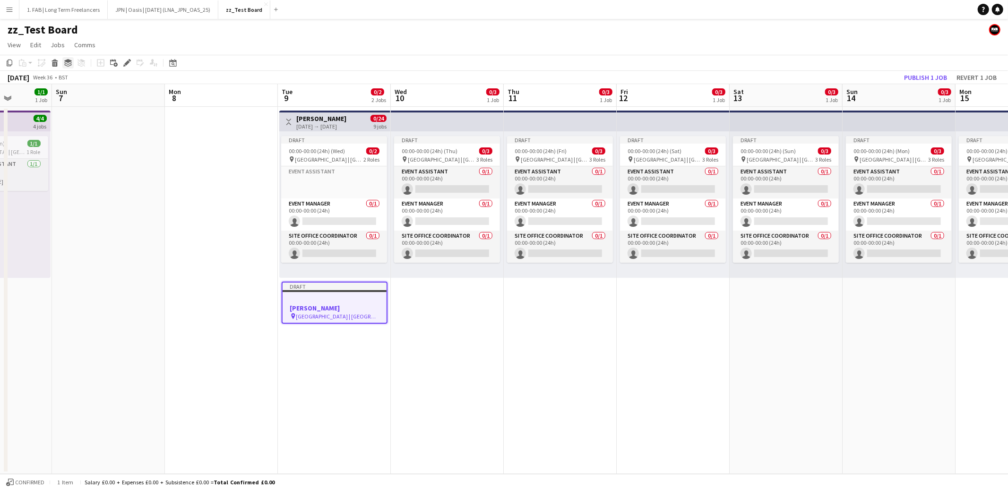
click at [65, 63] on icon at bounding box center [68, 63] width 8 height 2
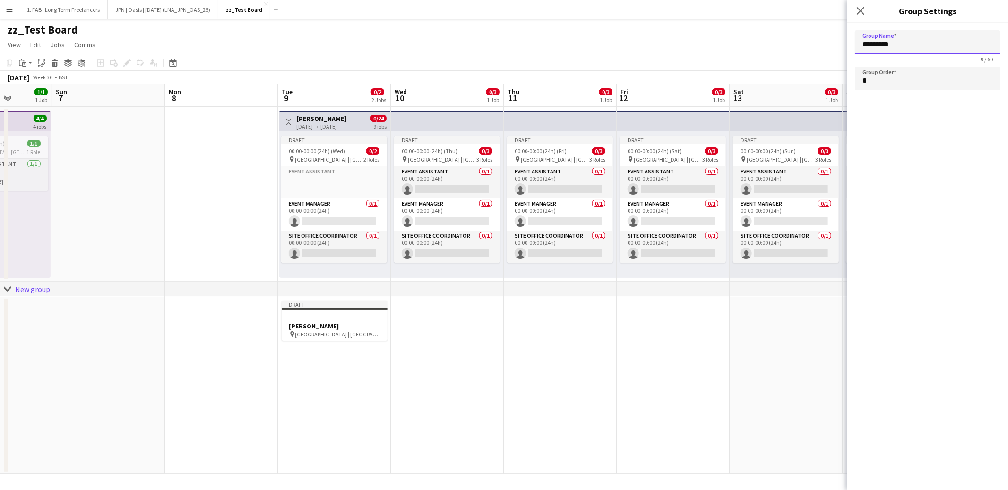
click at [900, 46] on input "*********" at bounding box center [928, 42] width 146 height 24
type input "**********"
click at [861, 12] on icon "Close pop-in" at bounding box center [860, 10] width 9 height 9
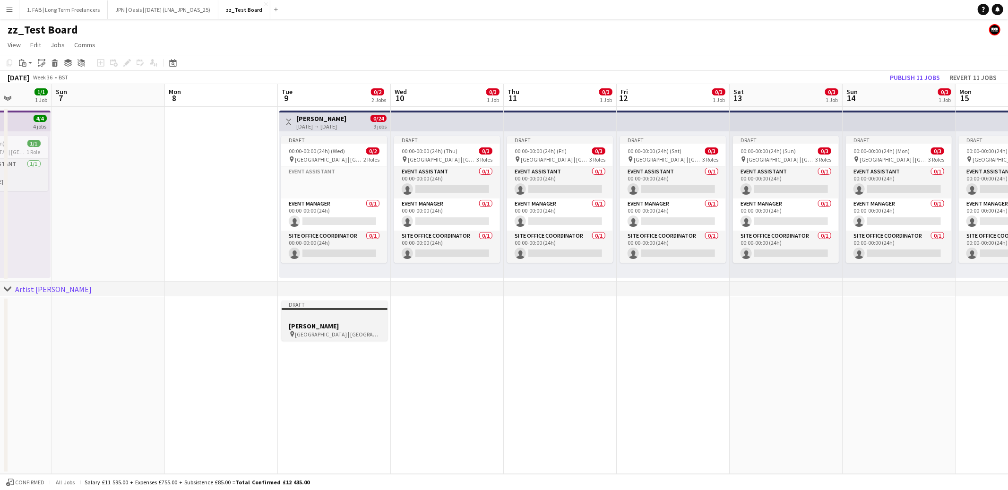
click at [337, 327] on h3 "Spice Girls" at bounding box center [335, 326] width 106 height 9
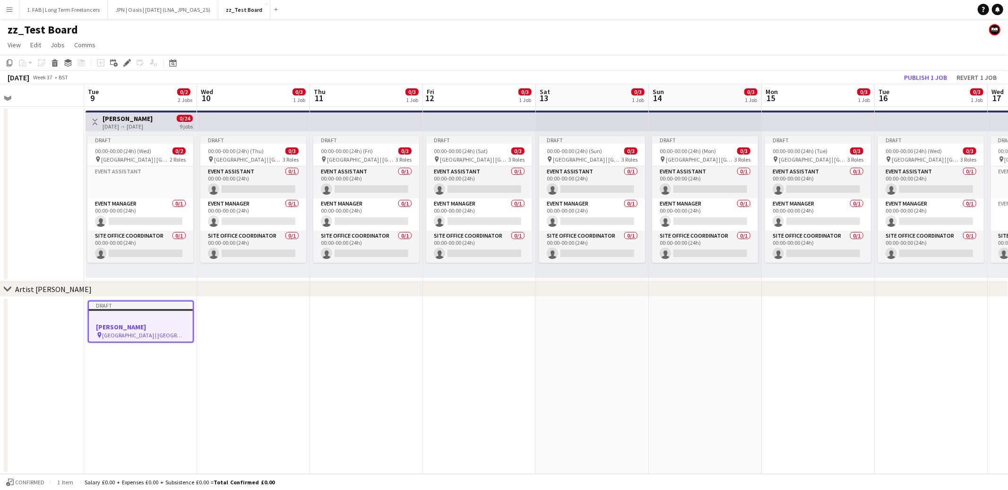
scroll to position [0, 273]
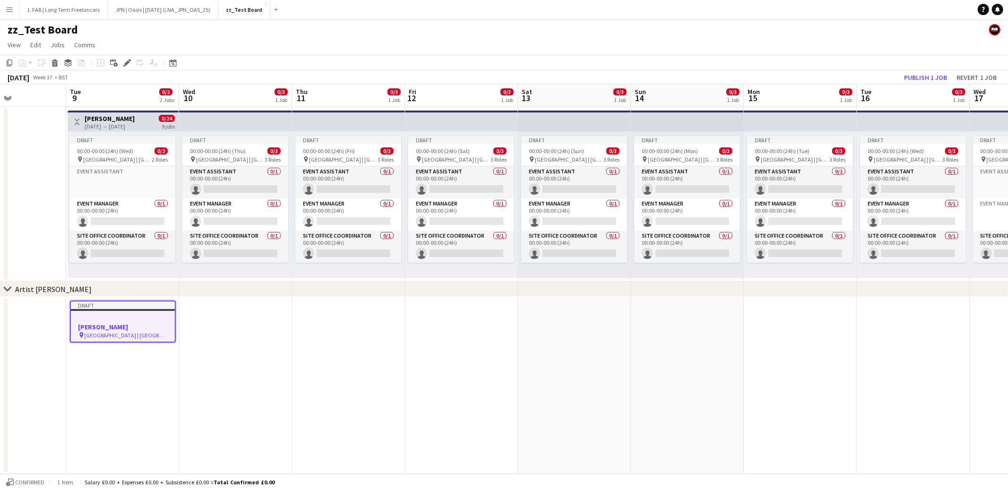
click at [214, 317] on app-date-cell at bounding box center [235, 385] width 113 height 177
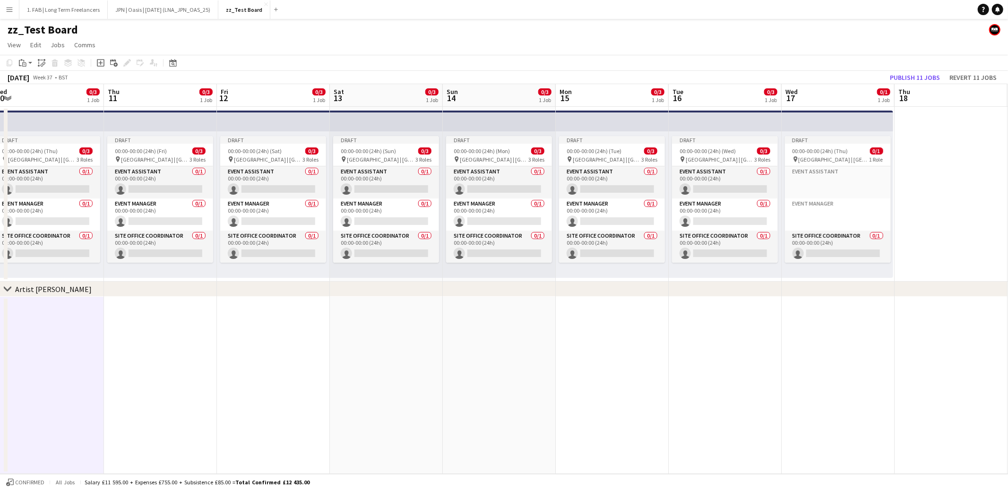
scroll to position [0, 343]
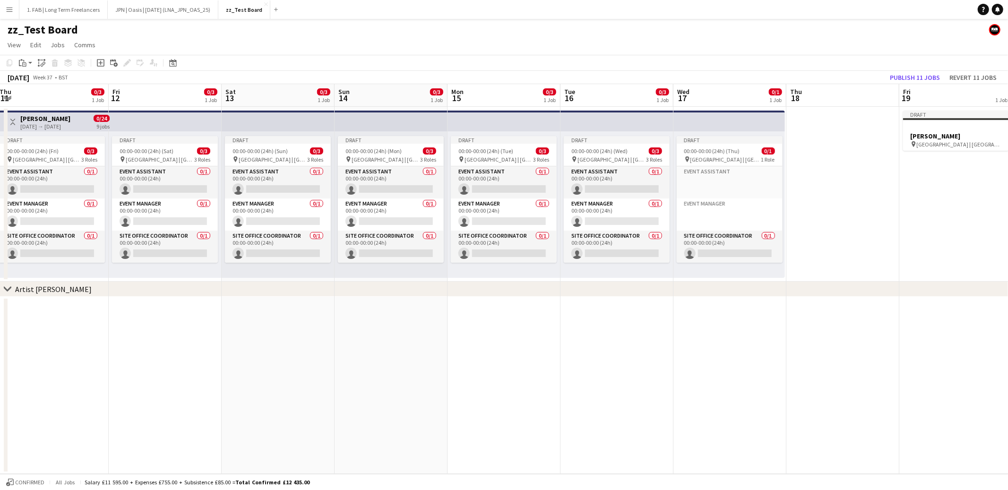
click at [741, 323] on app-date-cell at bounding box center [729, 385] width 113 height 177
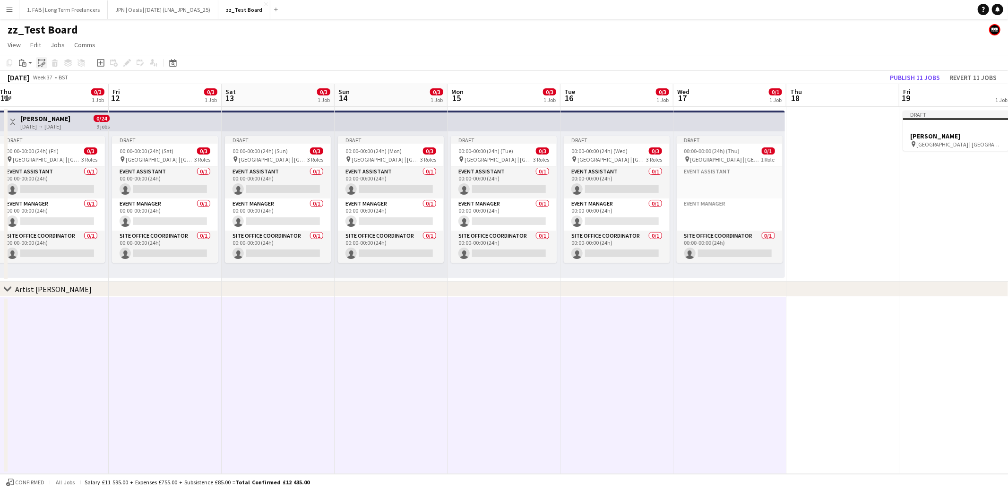
click at [38, 63] on icon at bounding box center [38, 62] width 0 height 3
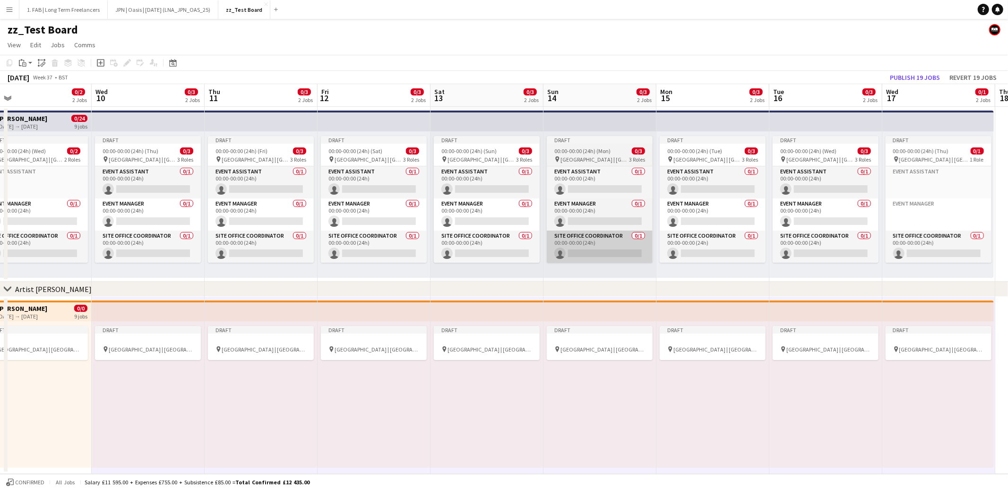
scroll to position [0, 202]
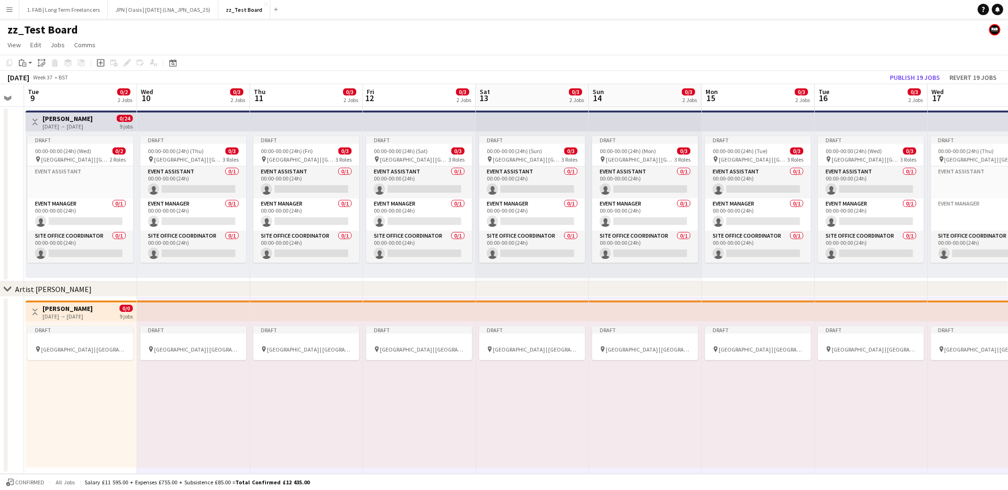
click at [339, 423] on div "Draft pin Principality Stadium | Cardiff, UK" at bounding box center [306, 394] width 113 height 147
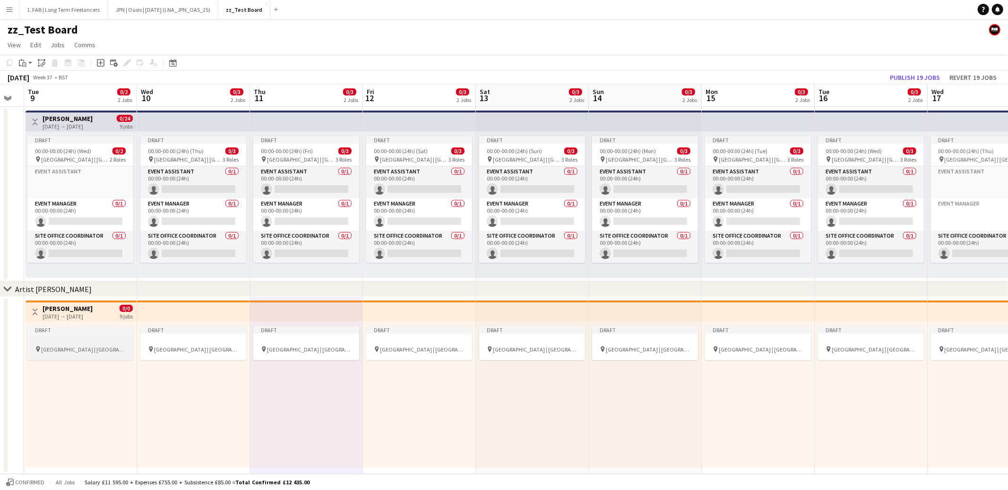
click at [56, 344] on div at bounding box center [80, 340] width 106 height 7
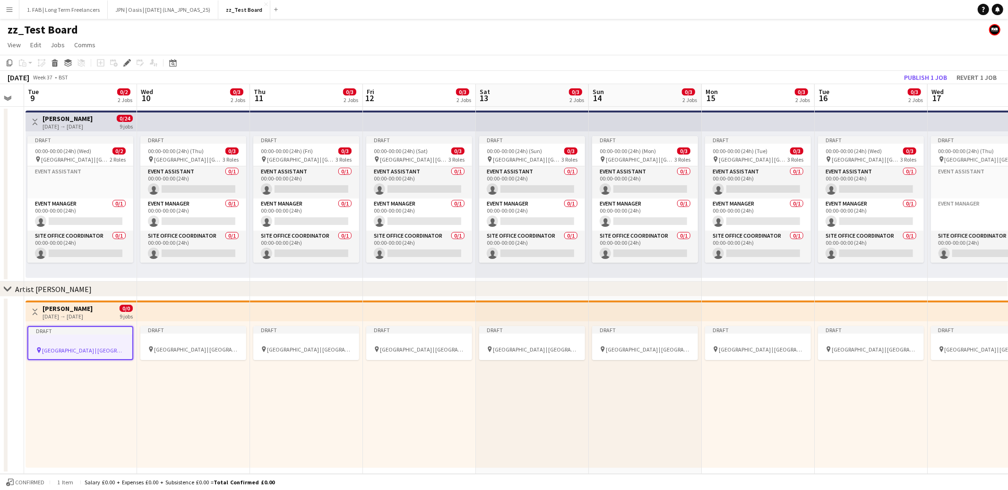
click at [70, 310] on h3 "Spice Girls" at bounding box center [68, 308] width 50 height 9
click at [121, 308] on span "0/0" at bounding box center [126, 308] width 13 height 7
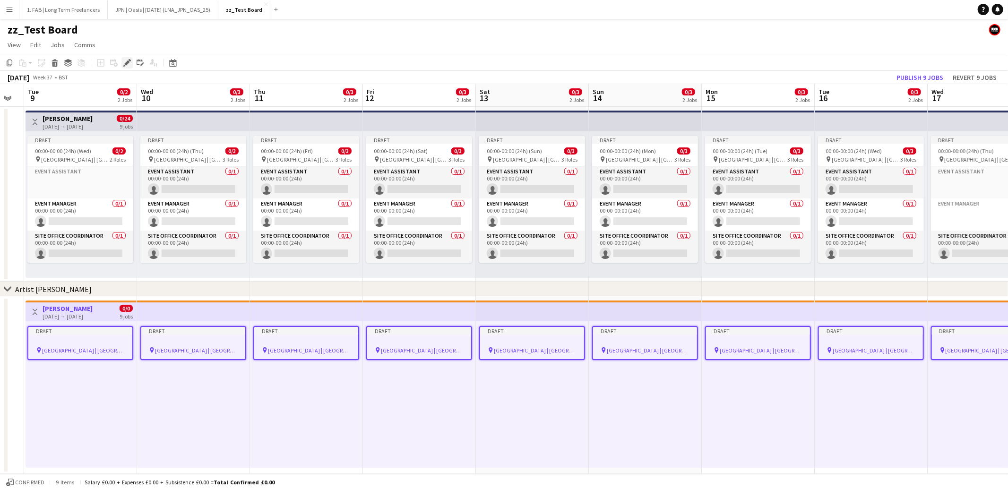
click at [124, 64] on icon at bounding box center [126, 62] width 5 height 5
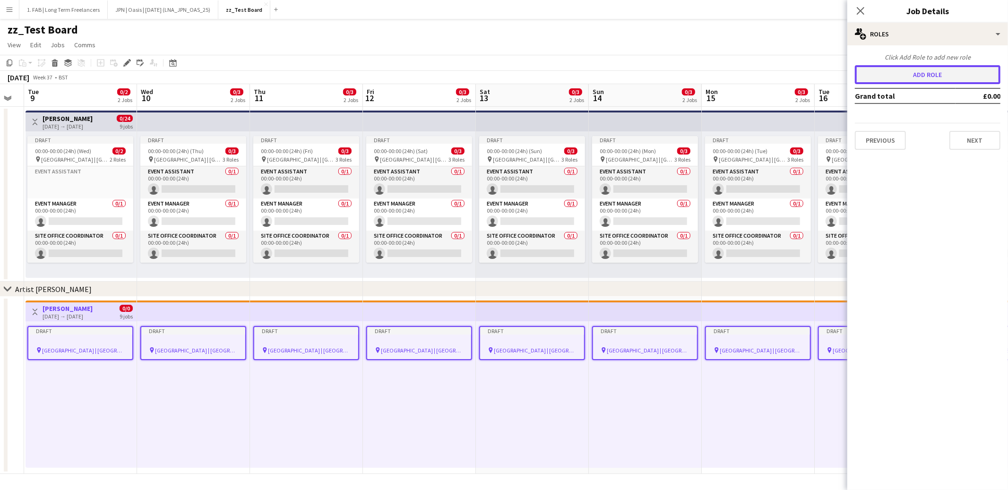
click at [946, 75] on button "Add role" at bounding box center [928, 74] width 146 height 19
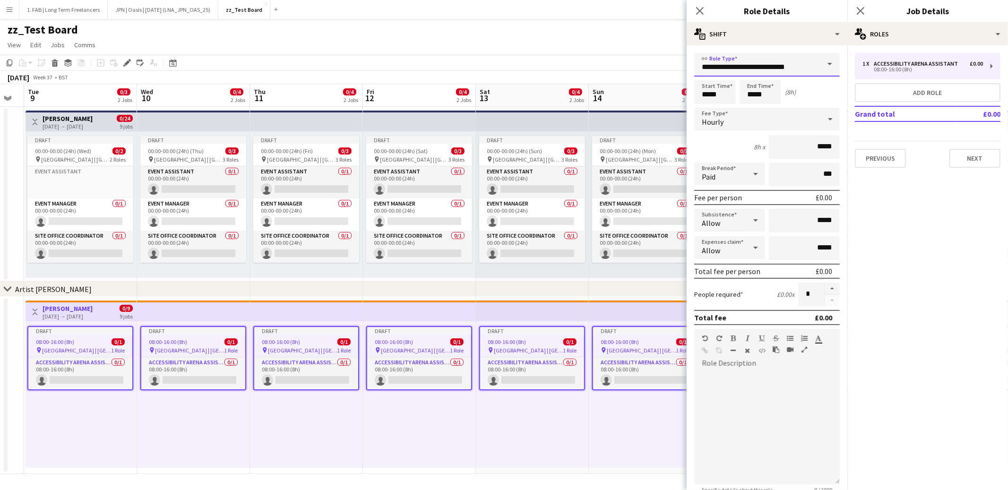
click at [809, 62] on input "**********" at bounding box center [767, 65] width 146 height 24
type input "**********"
type input "*****"
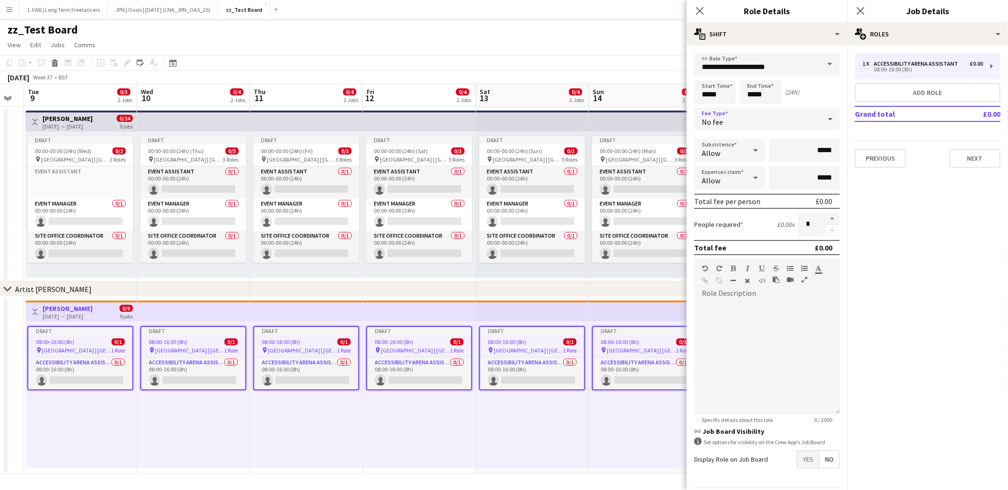
scroll to position [28, 0]
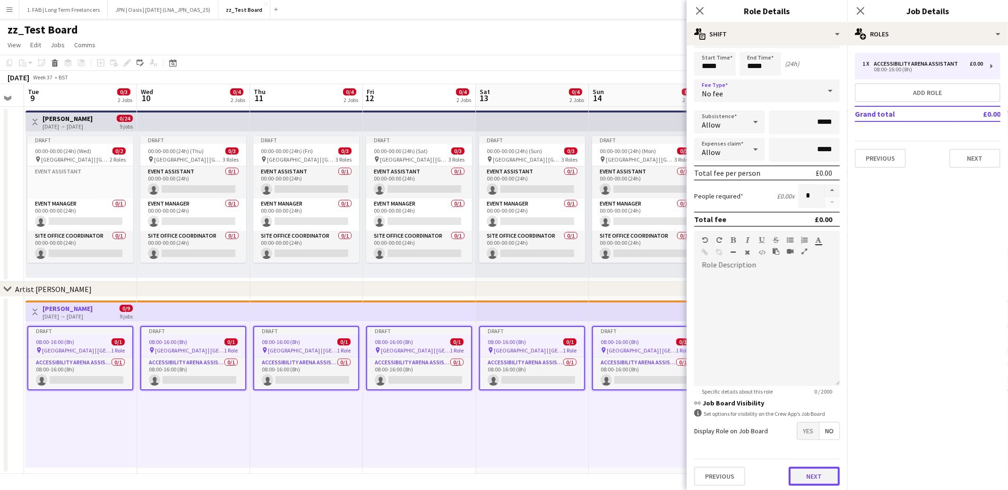
click at [816, 475] on button "Next" at bounding box center [814, 476] width 51 height 19
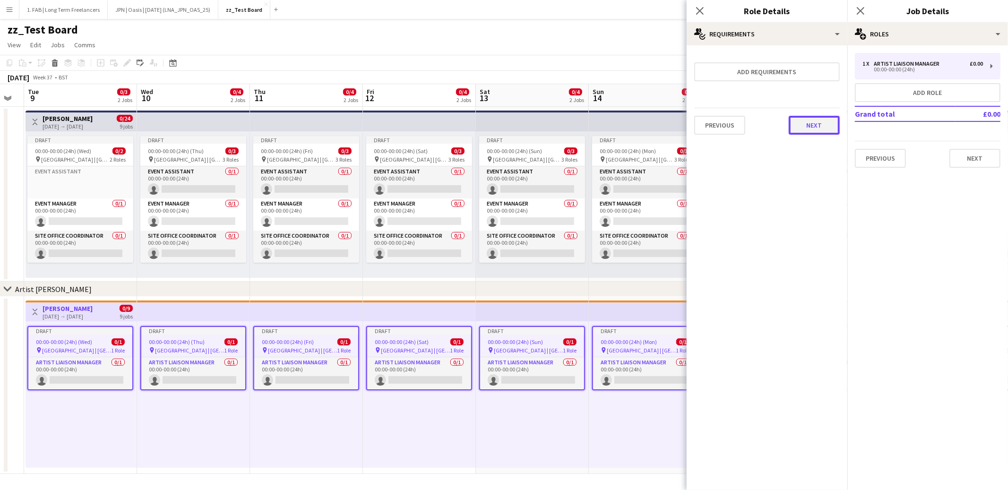
click at [808, 128] on button "Next" at bounding box center [814, 125] width 51 height 19
click at [818, 127] on button "Finish" at bounding box center [821, 126] width 35 height 19
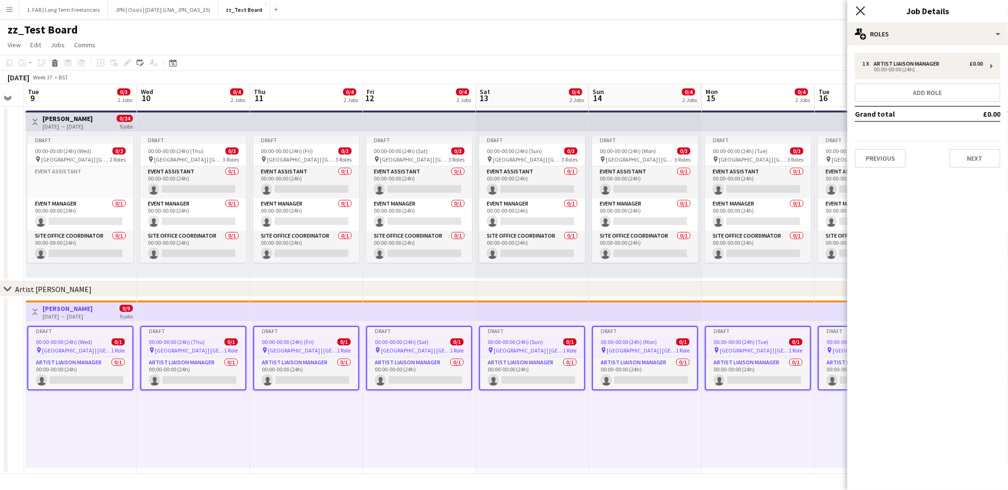
click at [862, 15] on icon "Close pop-in" at bounding box center [860, 10] width 9 height 9
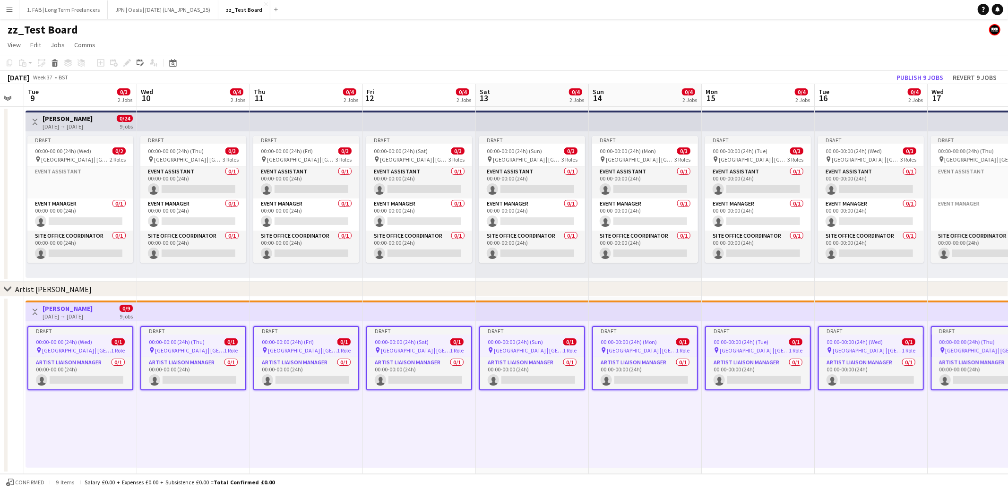
click at [325, 345] on div "00:00-00:00 (24h) (Fri) 0/1" at bounding box center [306, 341] width 104 height 7
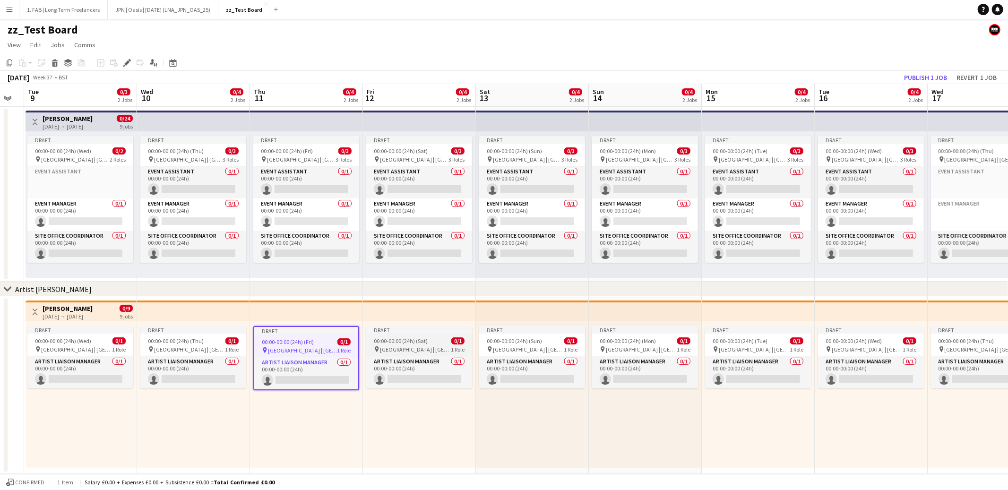
click at [389, 344] on span "00:00-00:00 (24h) (Sat)" at bounding box center [401, 340] width 54 height 7
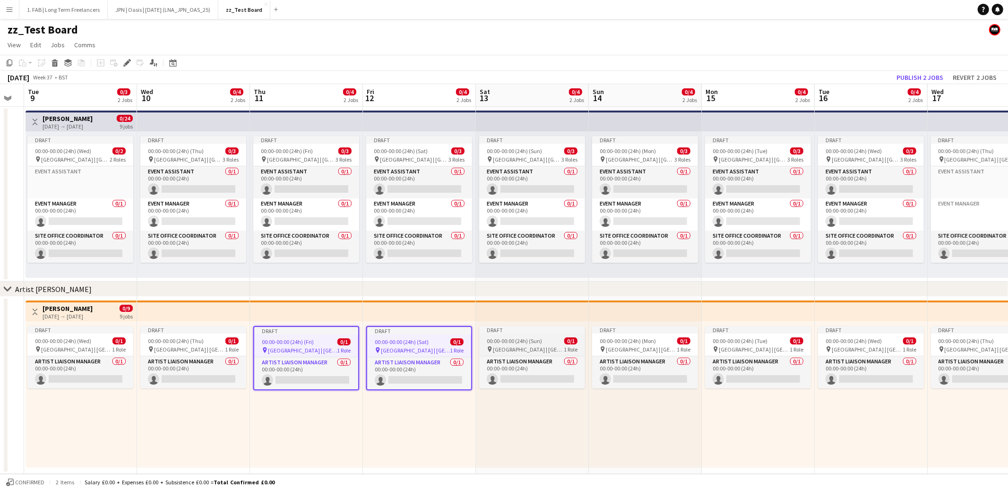
click at [532, 340] on span "00:00-00:00 (24h) (Sun)" at bounding box center [514, 340] width 55 height 7
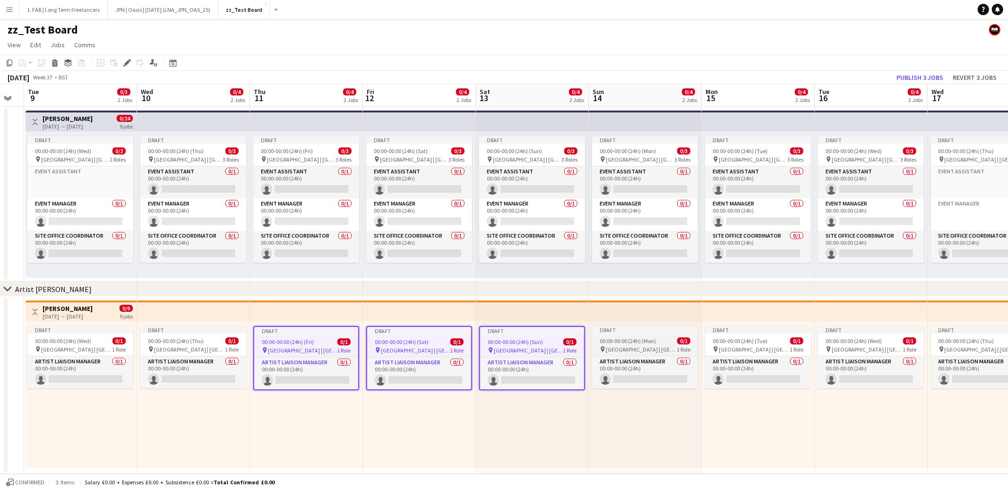
click at [639, 339] on span "00:00-00:00 (24h) (Mon)" at bounding box center [628, 340] width 56 height 7
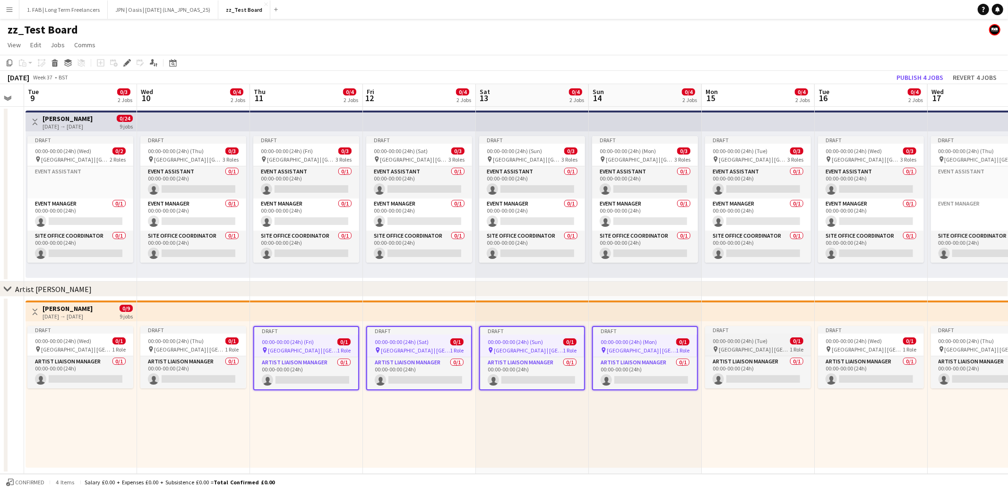
click at [735, 339] on span "00:00-00:00 (24h) (Tue)" at bounding box center [740, 340] width 55 height 7
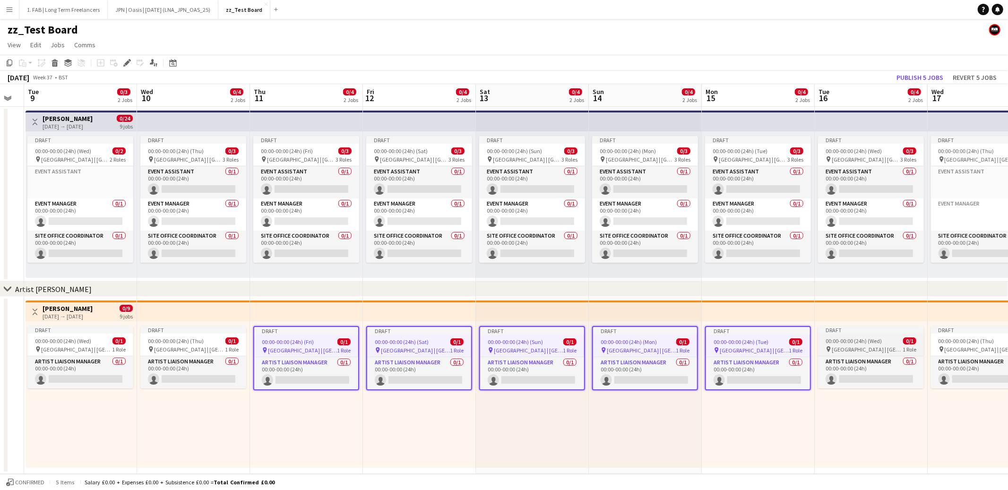
click at [857, 337] on app-job-card "Draft 00:00-00:00 (24h) (Wed) 0/1 pin Principality Stadium | Cardiff, UK 1 Role…" at bounding box center [871, 357] width 106 height 62
click at [124, 65] on icon "Edit" at bounding box center [127, 63] width 8 height 8
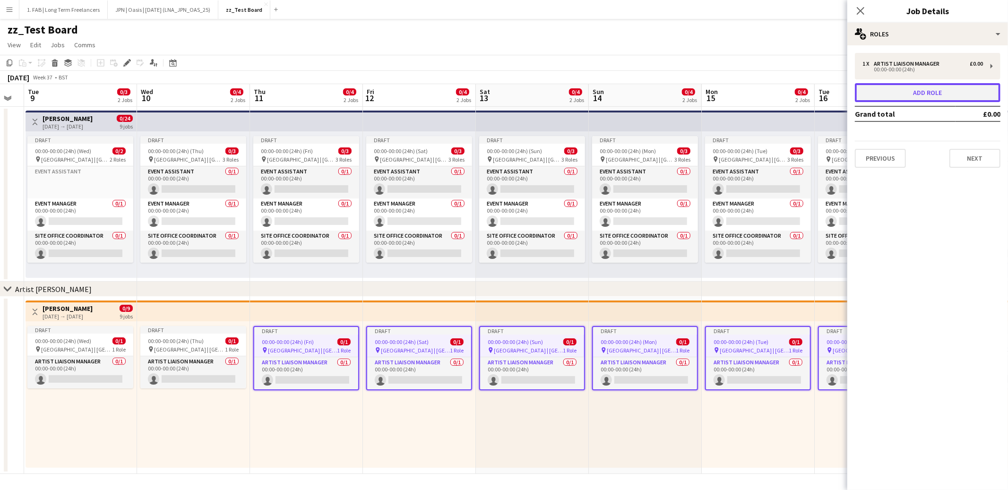
click at [914, 88] on button "Add role" at bounding box center [928, 92] width 146 height 19
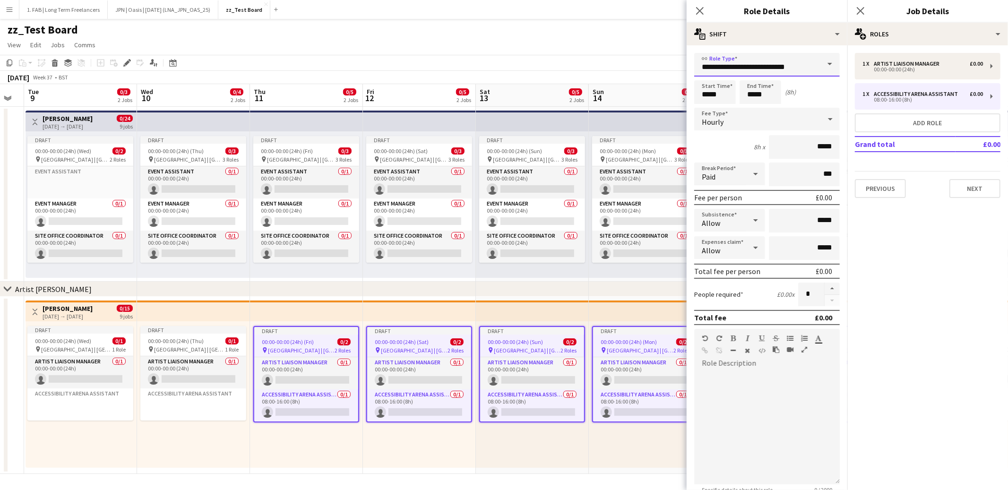
click at [759, 67] on input "**********" at bounding box center [767, 65] width 146 height 24
type input "**********"
type input "*****"
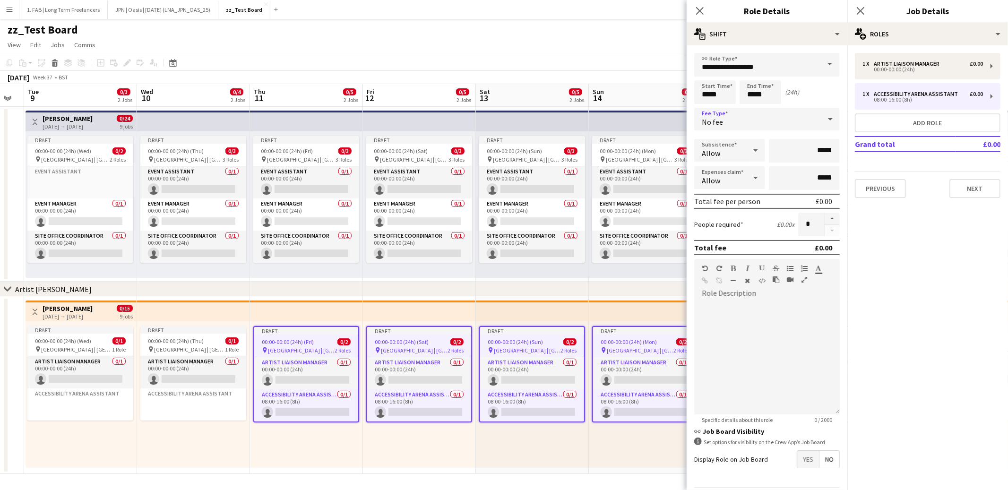
scroll to position [28, 0]
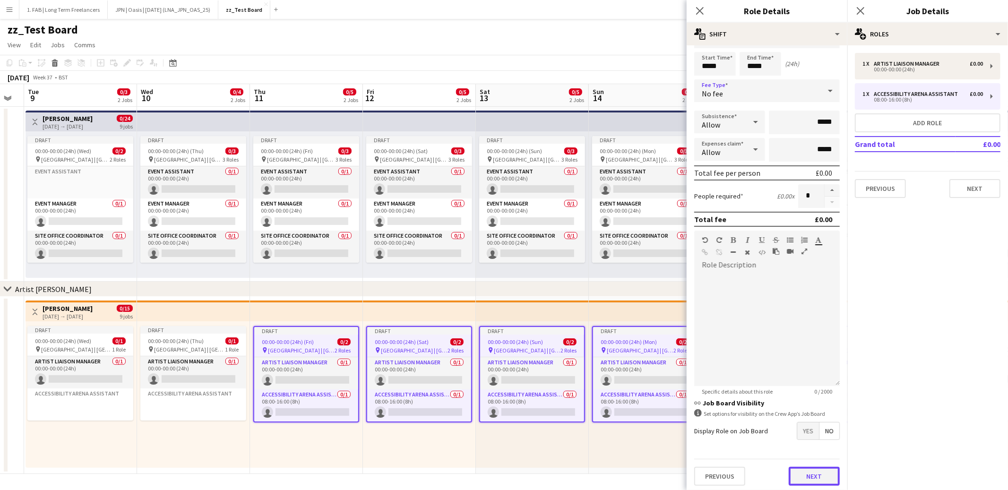
click at [816, 470] on button "Next" at bounding box center [814, 476] width 51 height 19
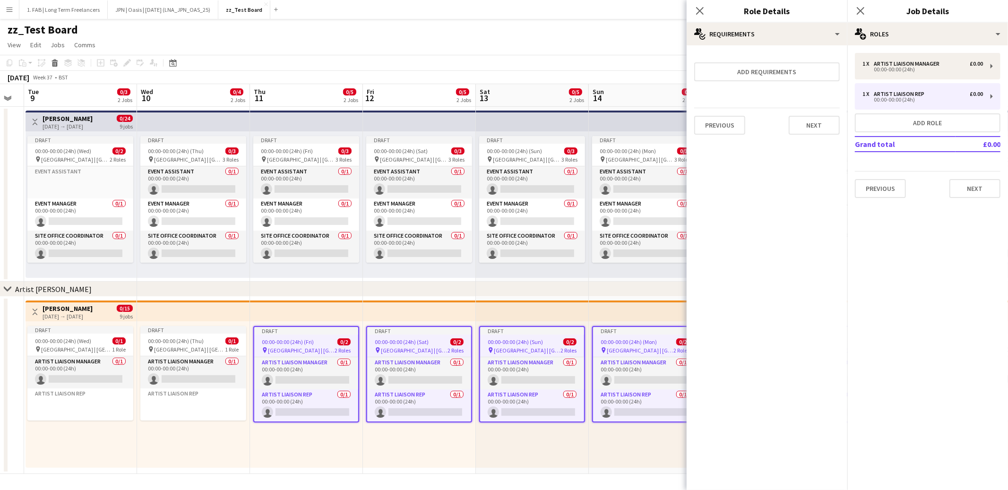
scroll to position [0, 0]
click at [802, 121] on button "Next" at bounding box center [814, 125] width 51 height 19
click at [825, 132] on button "Finish" at bounding box center [821, 126] width 35 height 19
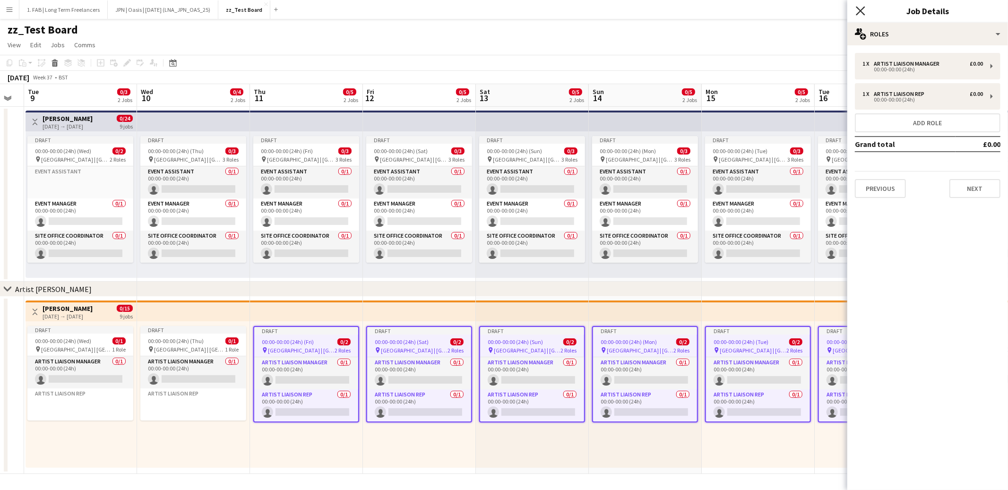
click at [858, 10] on icon "Close pop-in" at bounding box center [860, 10] width 9 height 9
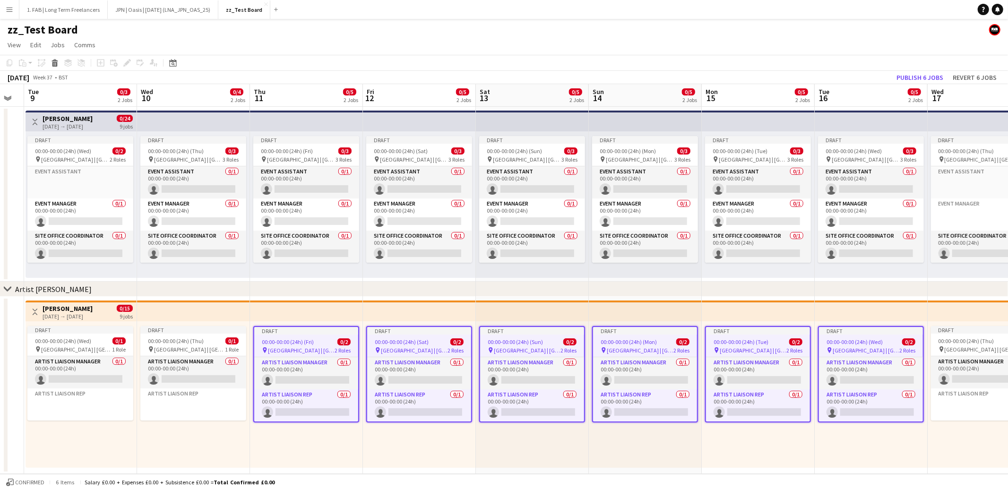
click at [406, 291] on div "chevron-right Artist Liaison" at bounding box center [504, 289] width 1008 height 15
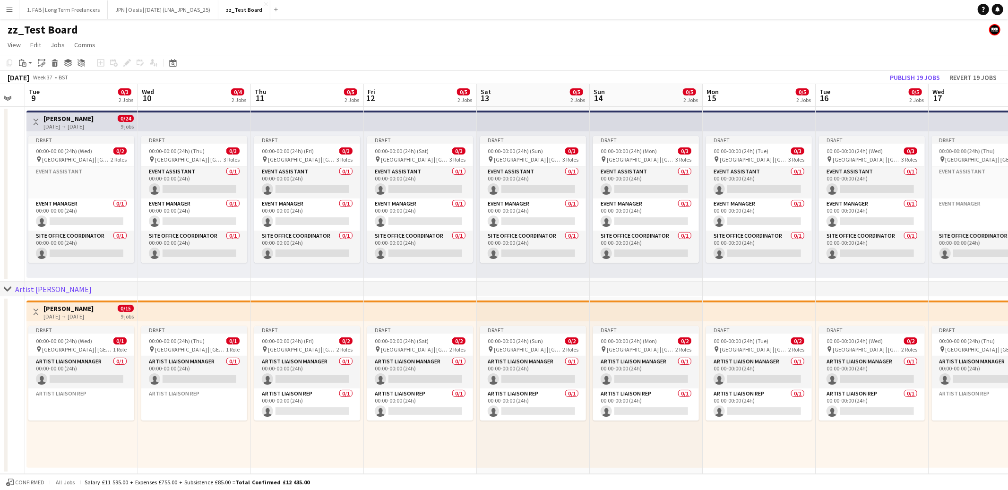
scroll to position [0, 199]
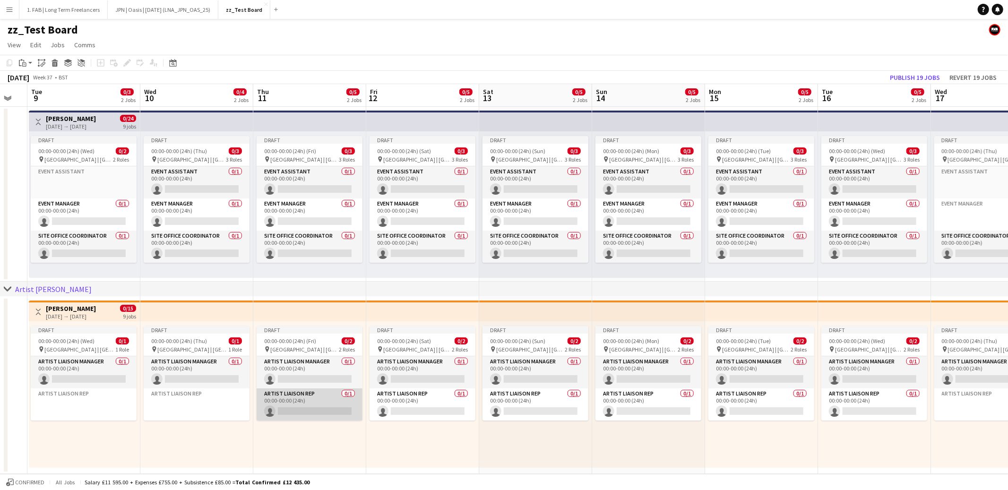
click at [305, 400] on app-card-role "Artist Liaison Rep 0/1 00:00-00:00 (24h) single-neutral-actions" at bounding box center [310, 404] width 106 height 32
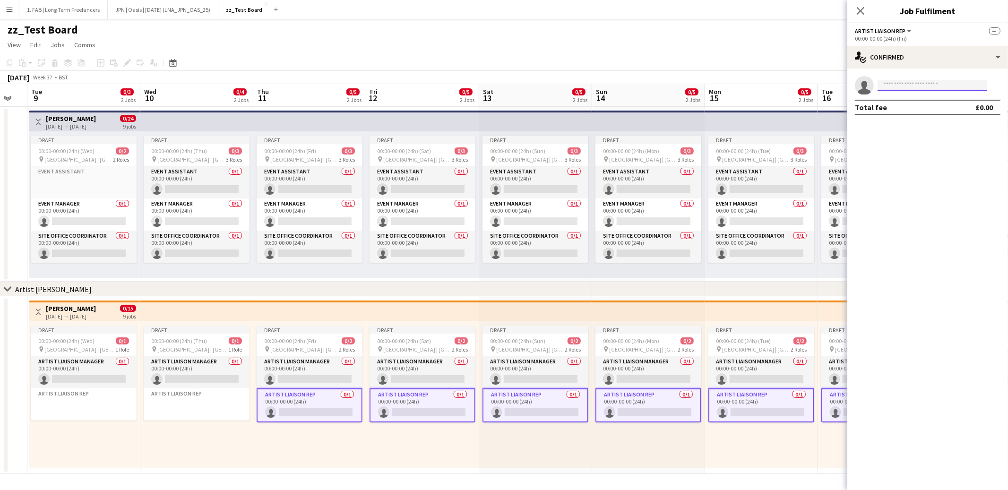
click at [901, 87] on input at bounding box center [933, 85] width 110 height 11
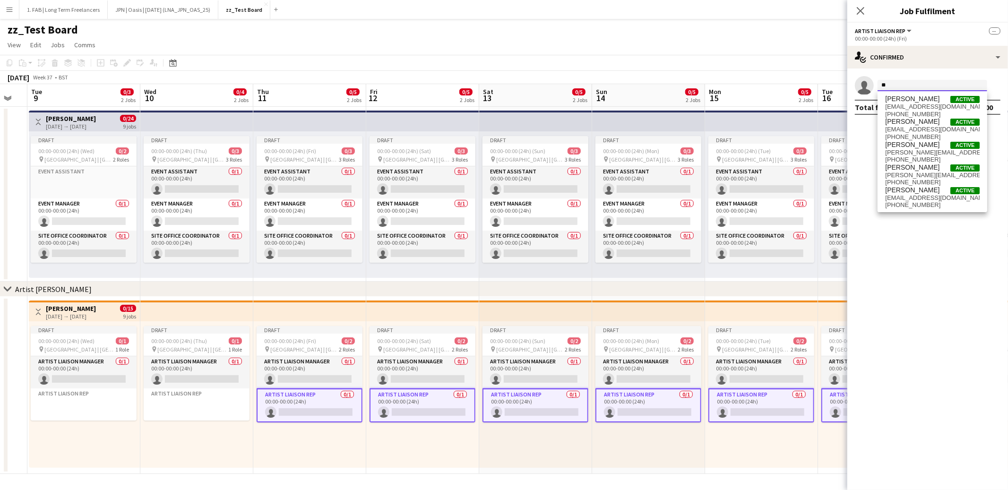
type input "*"
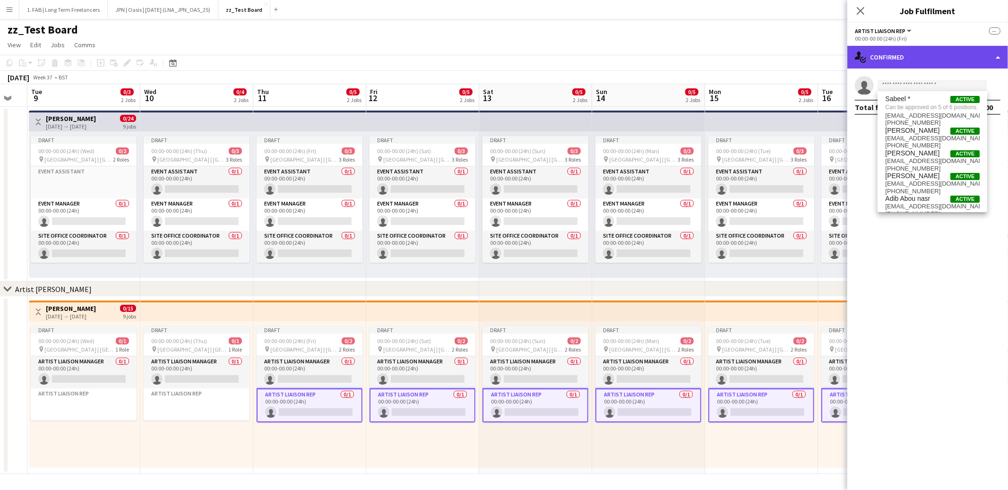
click at [917, 54] on div "single-neutral-actions-check-2 Confirmed" at bounding box center [927, 57] width 161 height 23
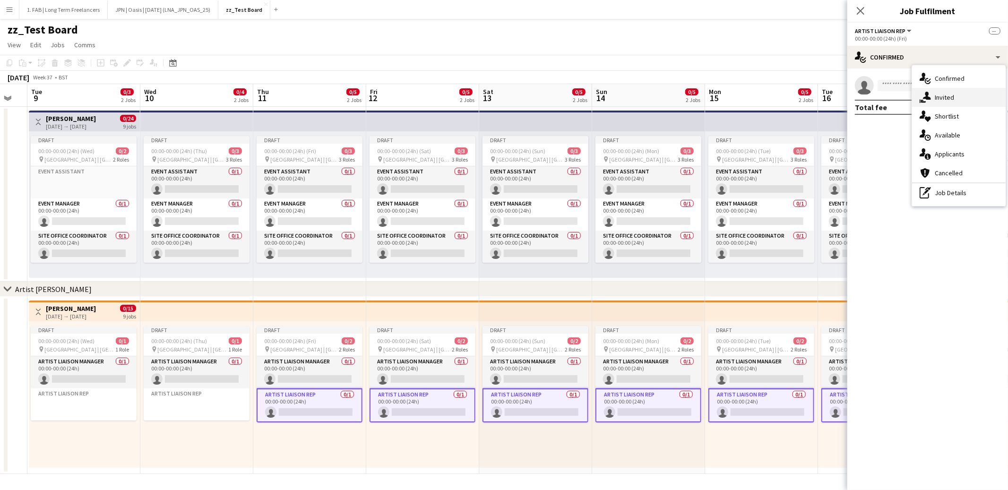
click at [942, 100] on span "Invited" at bounding box center [944, 97] width 19 height 9
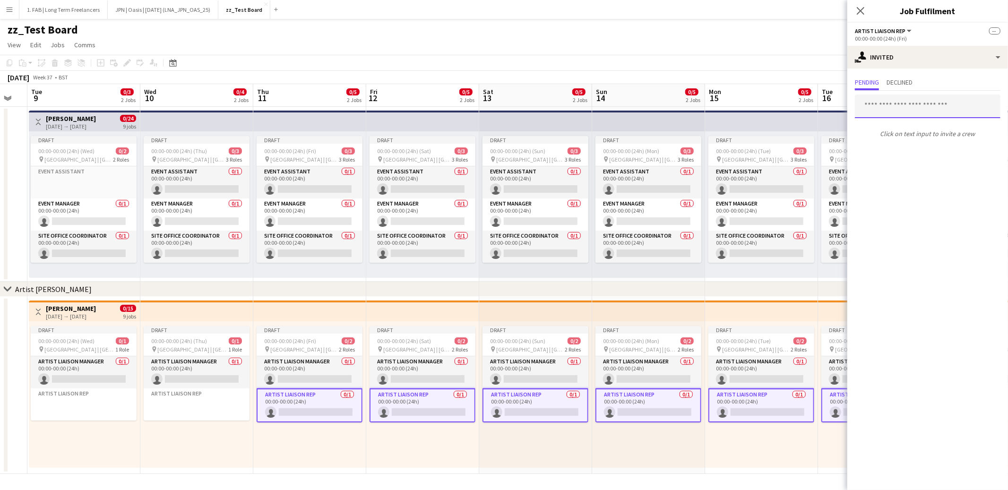
click at [895, 110] on input "text" at bounding box center [928, 107] width 146 height 24
type input "*********"
click at [899, 140] on span "dan-slade@outlook.com" at bounding box center [928, 137] width 130 height 8
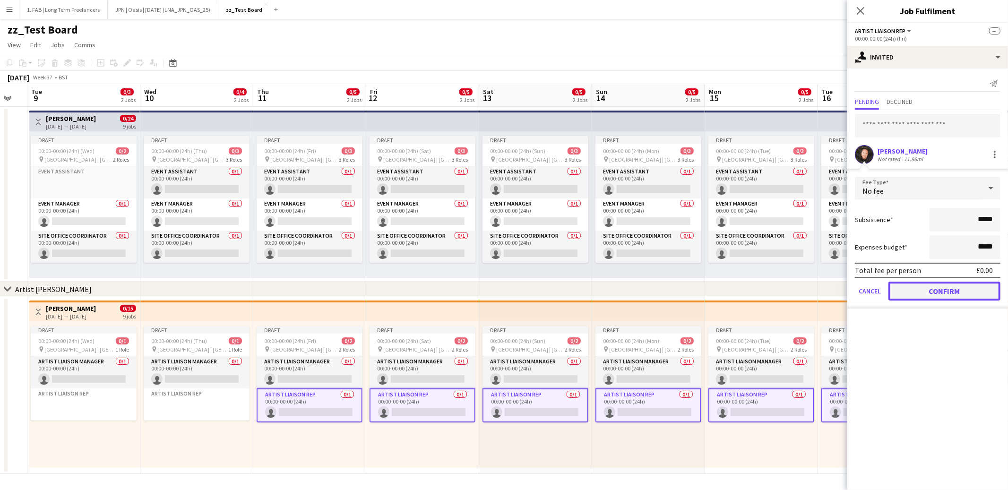
click at [929, 290] on button "Confirm" at bounding box center [945, 291] width 112 height 19
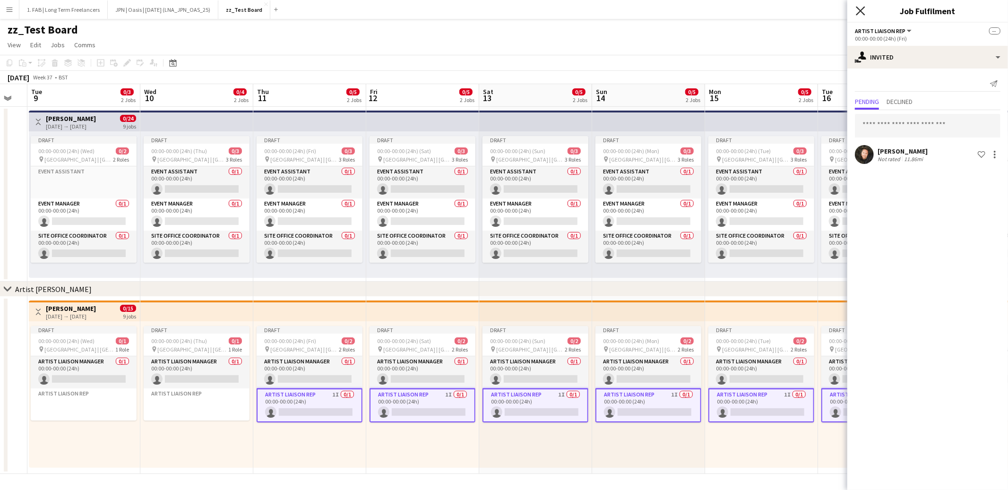
click at [860, 14] on icon "Close pop-in" at bounding box center [860, 10] width 9 height 9
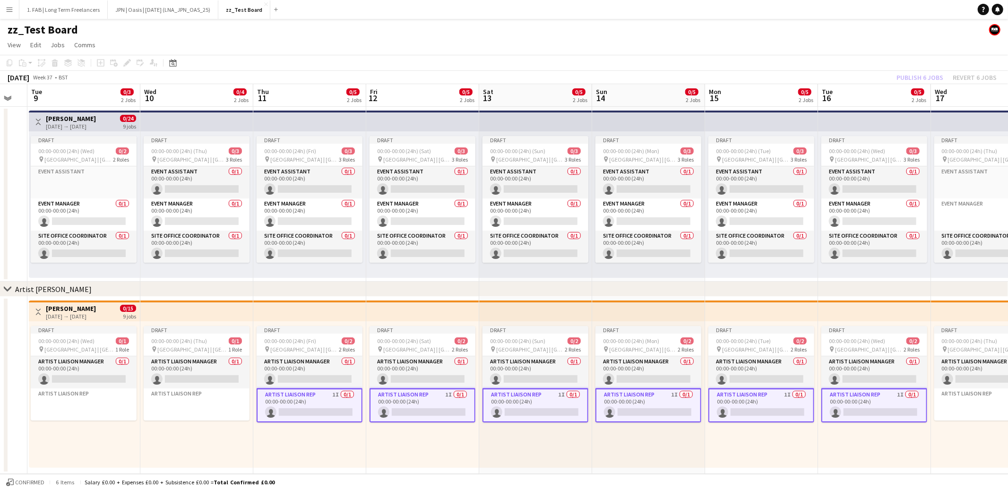
click at [76, 308] on h3 "Spice Girls" at bounding box center [71, 308] width 50 height 9
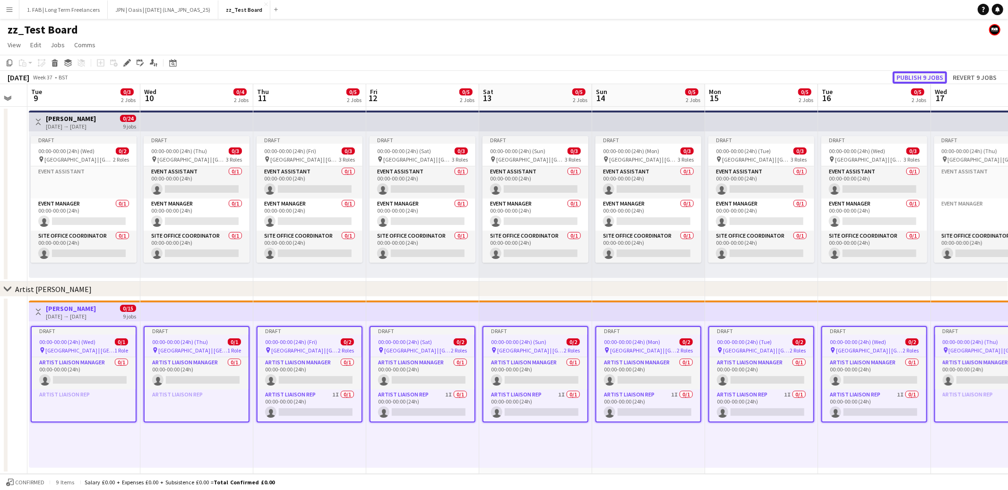
click at [921, 75] on button "Publish 9 jobs" at bounding box center [920, 77] width 54 height 12
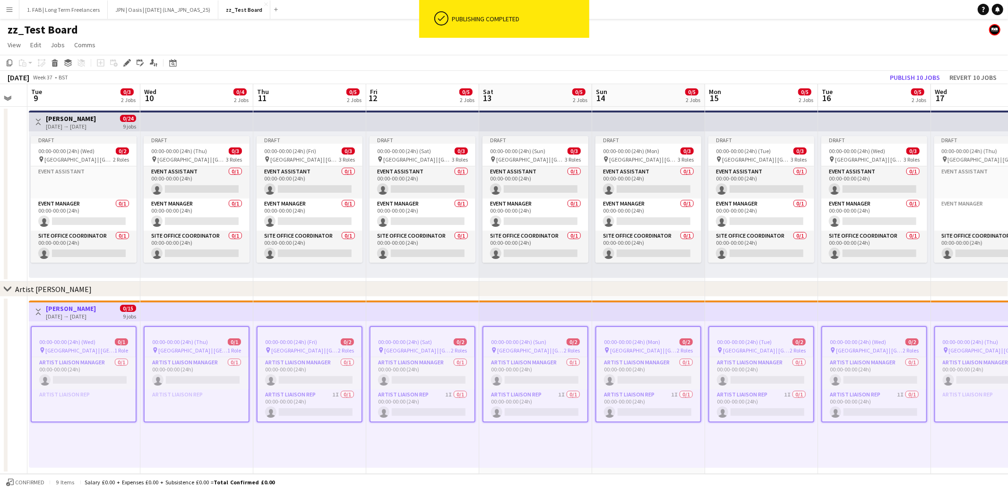
scroll to position [0, 197]
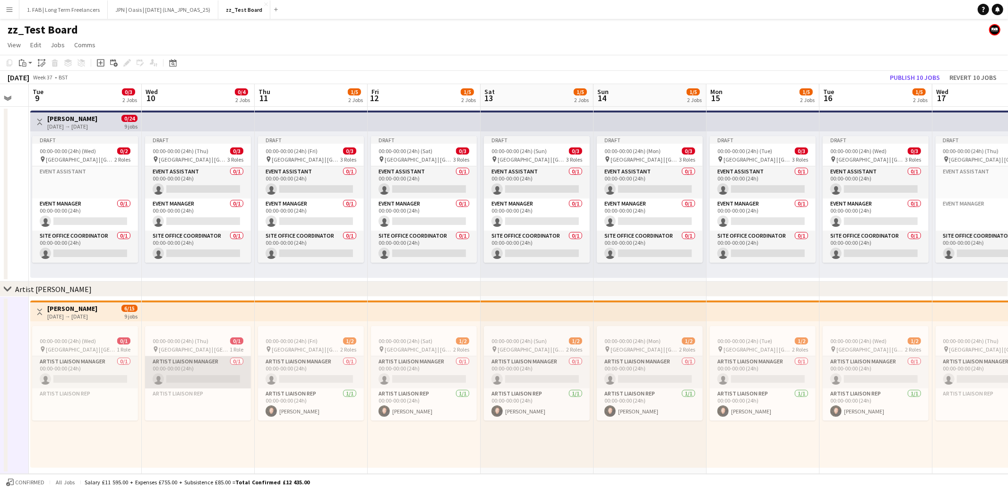
click at [181, 388] on app-card-role "Artist Liaison Manager 0/1 00:00-00:00 (24h) single-neutral-actions" at bounding box center [198, 372] width 106 height 32
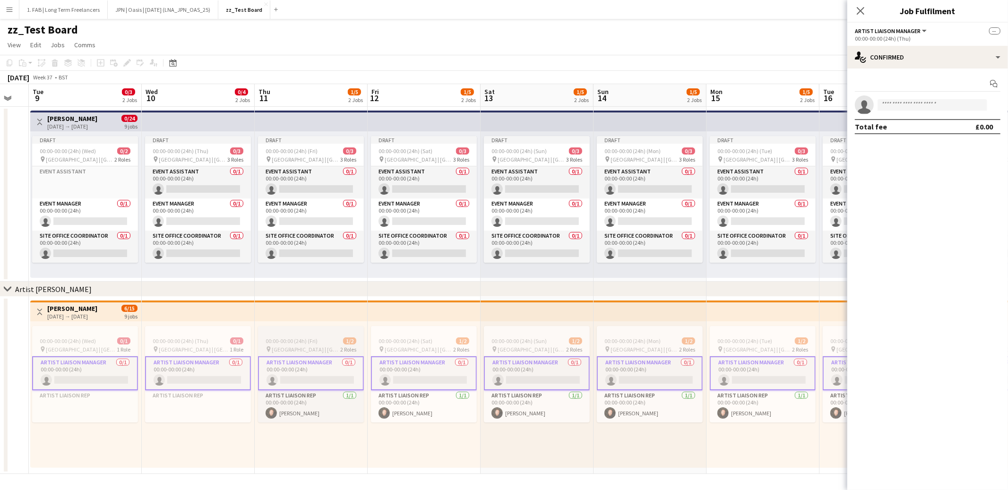
click at [309, 342] on span "00:00-00:00 (24h) (Fri)" at bounding box center [292, 340] width 52 height 7
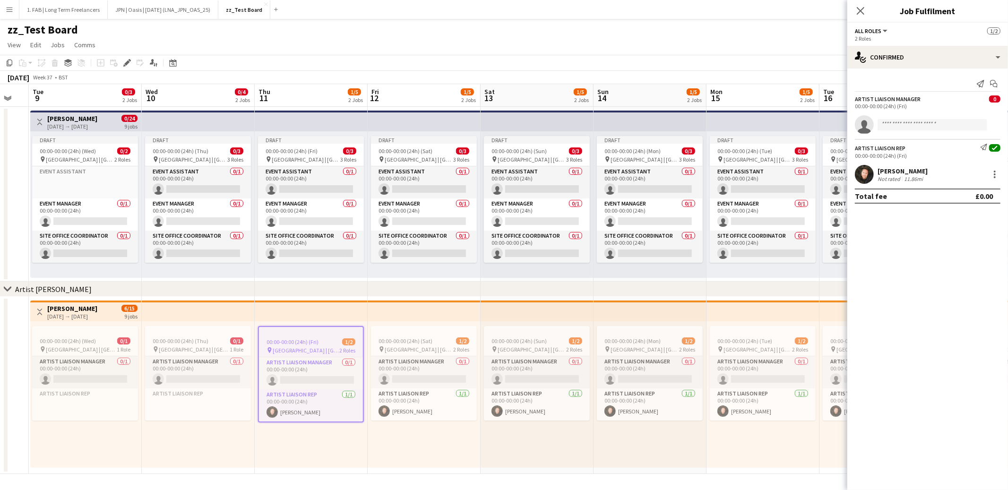
click at [302, 316] on app-top-bar at bounding box center [311, 311] width 113 height 21
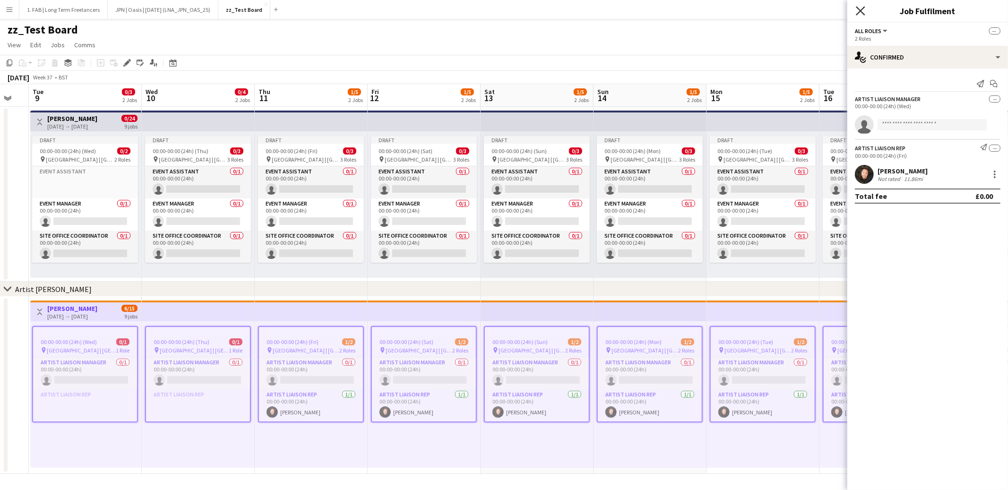
click at [863, 12] on icon "Close pop-in" at bounding box center [860, 10] width 9 height 9
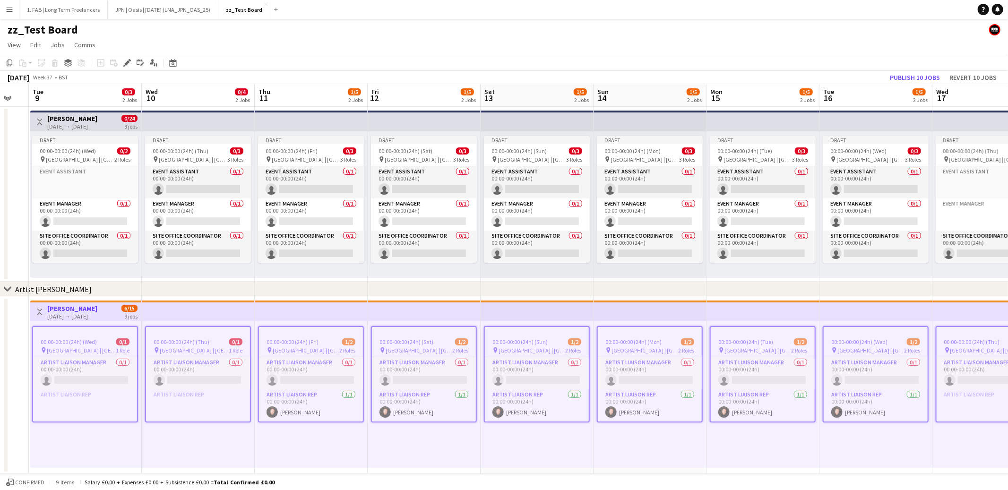
click at [425, 124] on app-top-bar at bounding box center [424, 121] width 113 height 21
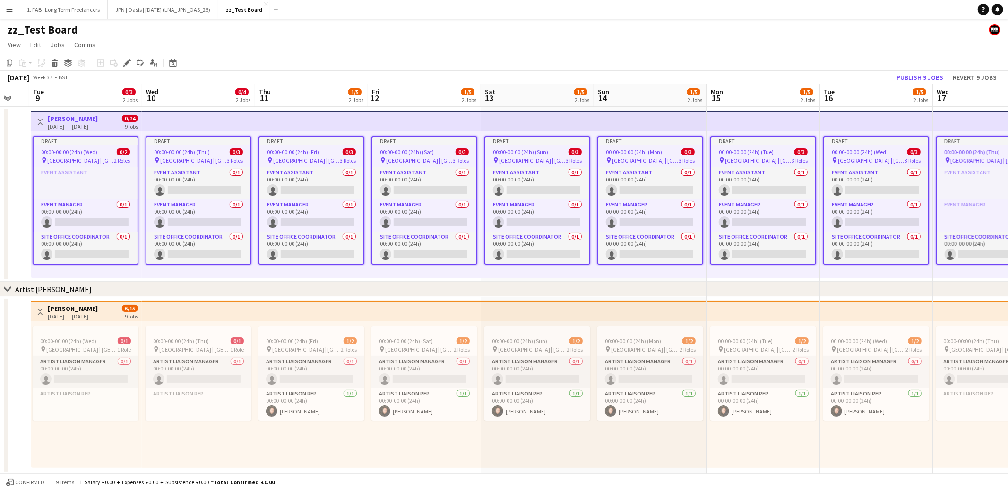
scroll to position [0, 199]
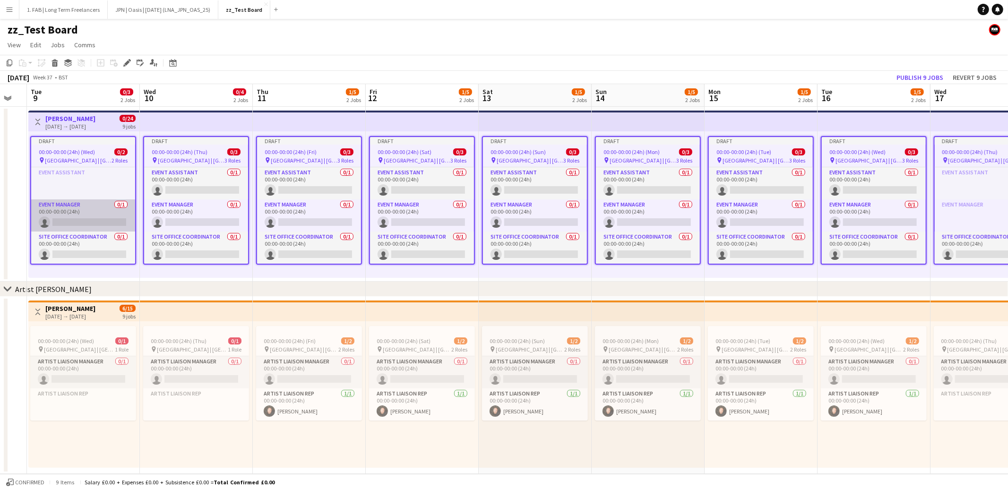
click at [97, 212] on app-card-role "Event Manager 0/1 00:00-00:00 (24h) single-neutral-actions" at bounding box center [83, 215] width 104 height 32
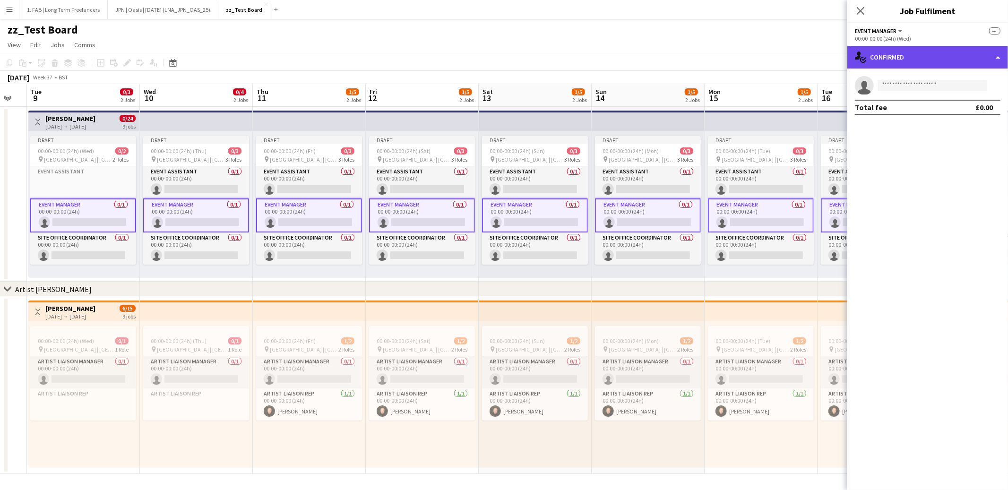
click at [881, 63] on div "single-neutral-actions-check-2 Confirmed" at bounding box center [927, 57] width 161 height 23
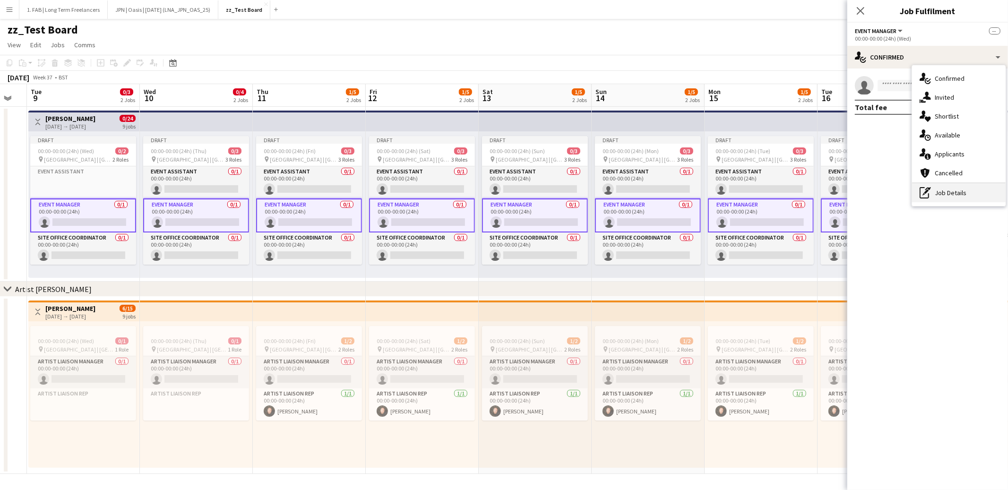
click at [937, 193] on div "pen-write Job Details" at bounding box center [959, 192] width 94 height 19
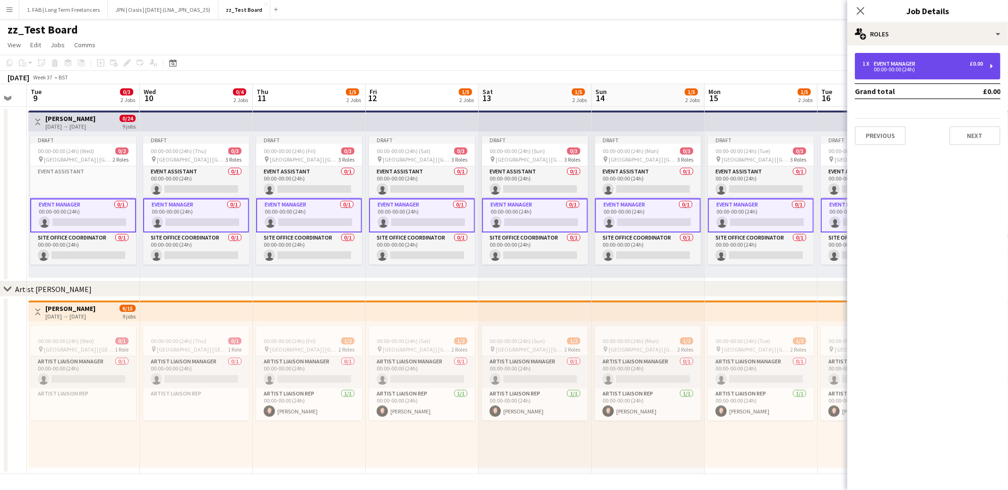
click at [926, 63] on div "1 x Event Manager £0.00" at bounding box center [923, 63] width 121 height 7
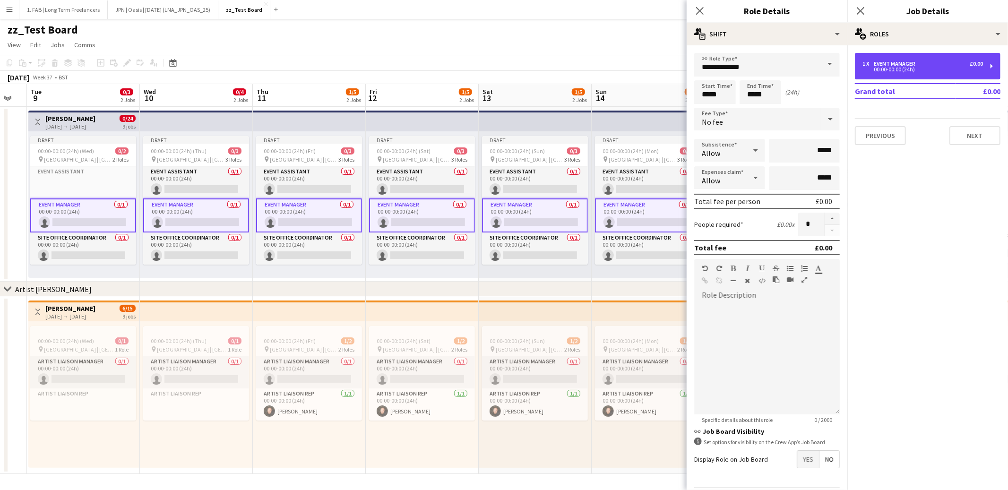
scroll to position [28, 0]
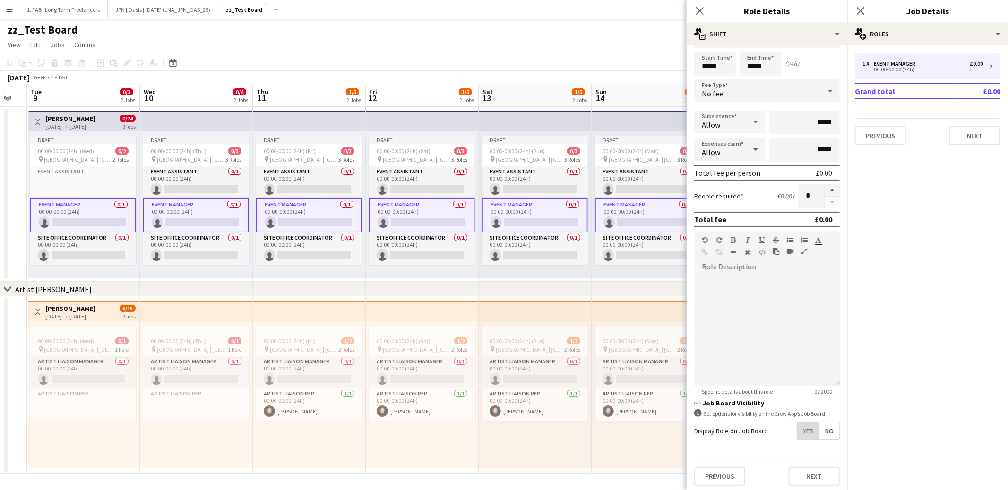
click at [810, 431] on span "Yes" at bounding box center [808, 431] width 22 height 17
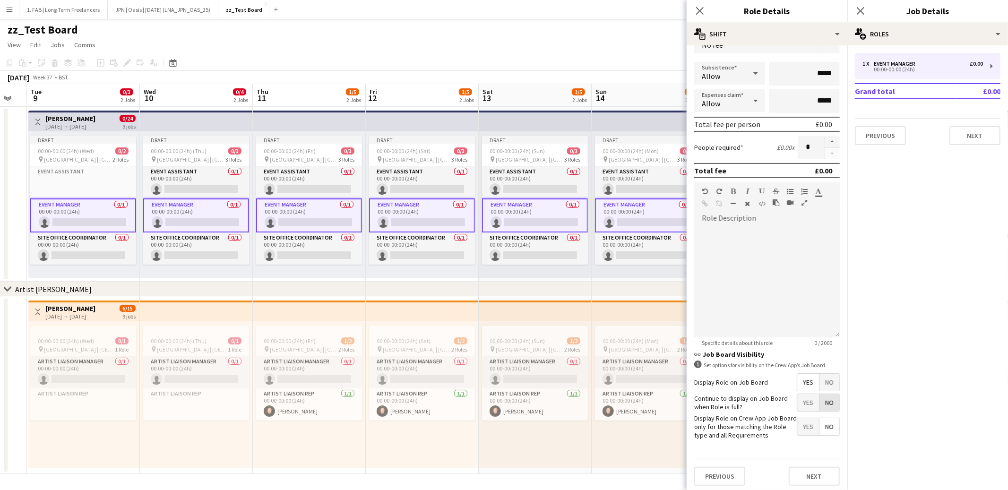
click at [833, 403] on span "No" at bounding box center [830, 402] width 20 height 17
click at [701, 12] on icon at bounding box center [699, 10] width 9 height 9
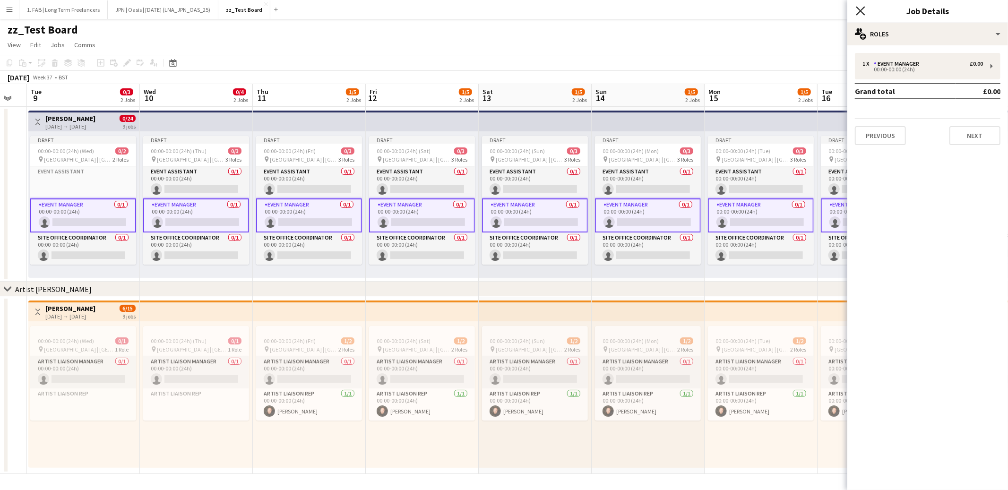
click at [863, 13] on icon at bounding box center [860, 10] width 9 height 9
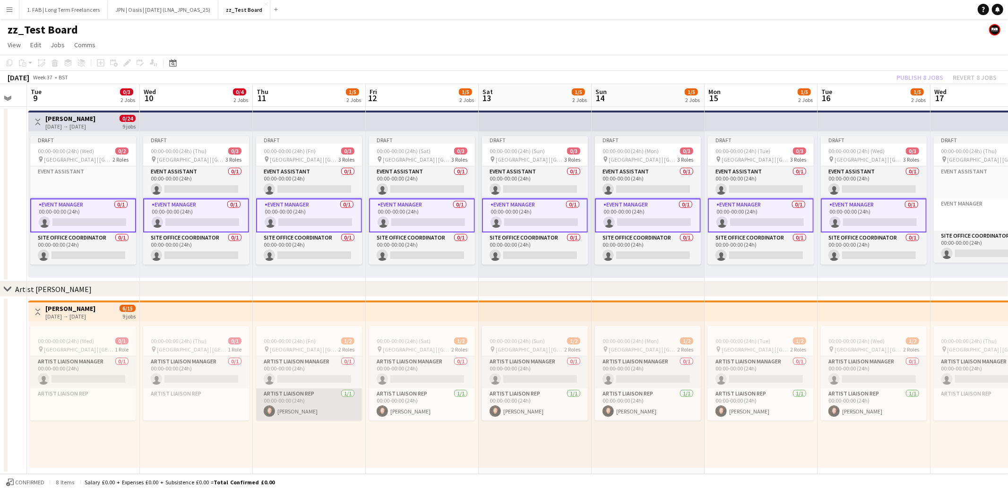
click at [301, 403] on app-card-role "Artist Liaison Rep 1/1 00:00-00:00 (24h) Dan Slade" at bounding box center [309, 404] width 106 height 32
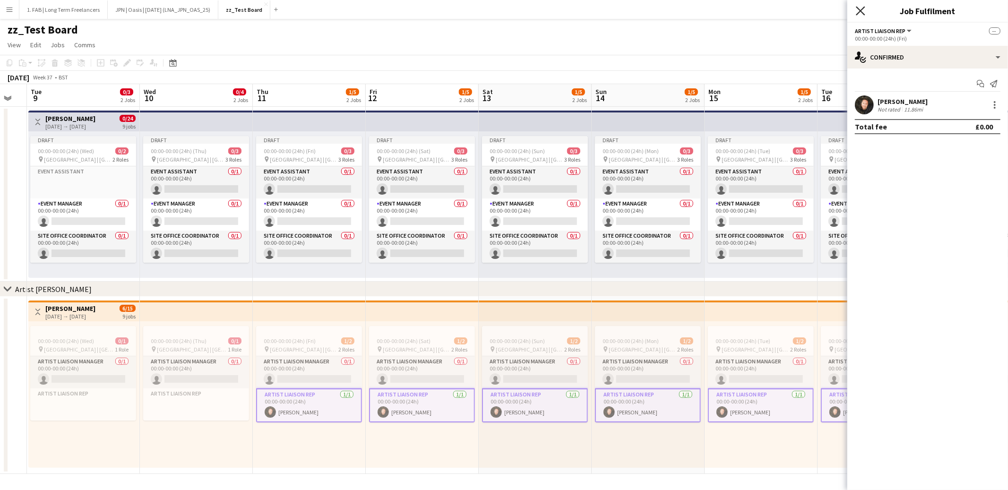
click at [863, 10] on icon "Close pop-in" at bounding box center [860, 10] width 9 height 9
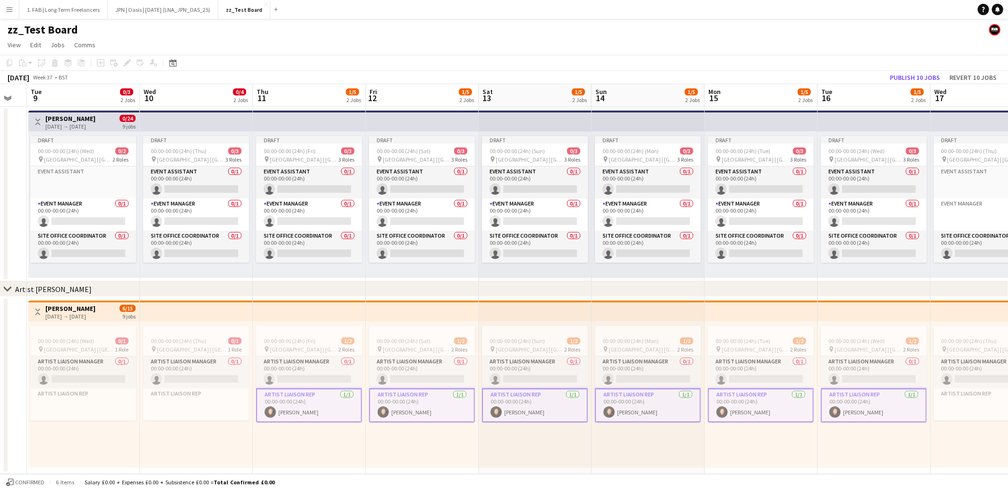
click at [221, 44] on app-page-menu "View Day view expanded Day view collapsed Month view Date picker Jump to [DATE]…" at bounding box center [504, 46] width 1008 height 18
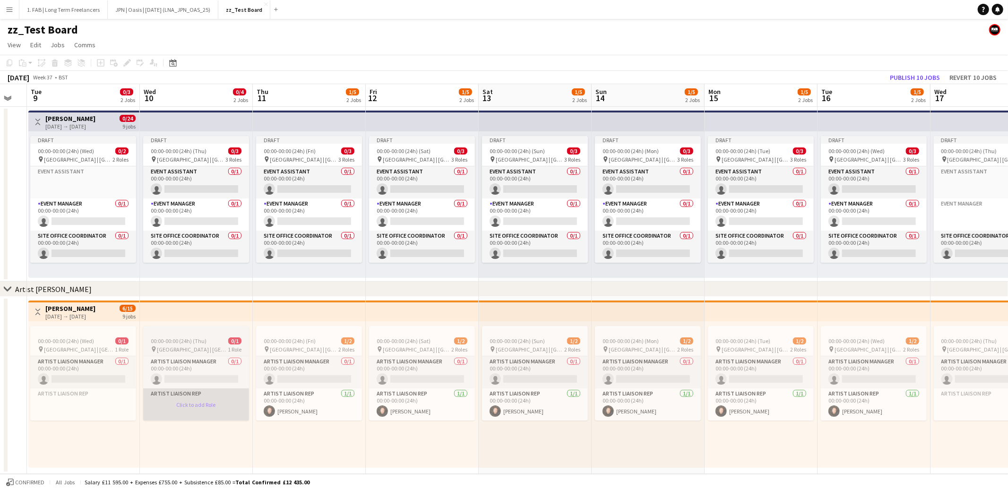
click at [196, 406] on app-card-role-placeholder "Artist Liaison Rep Click to add Role" at bounding box center [196, 404] width 106 height 32
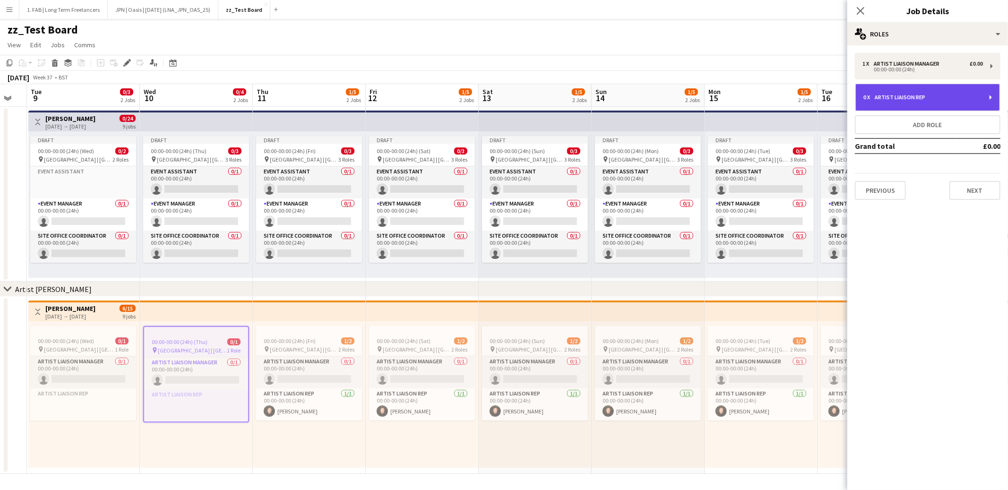
click at [913, 98] on div "Artist Liaison Rep" at bounding box center [902, 97] width 54 height 7
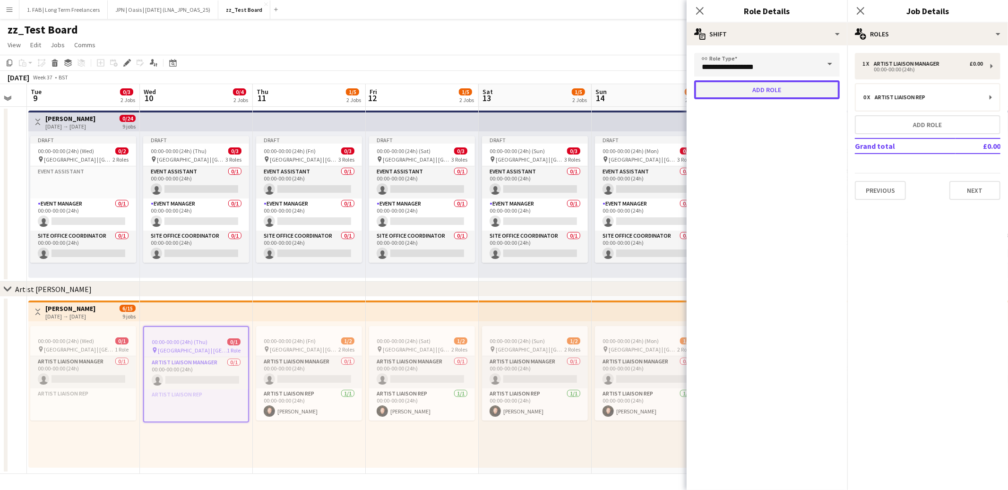
click at [773, 89] on button "Add role" at bounding box center [767, 89] width 146 height 19
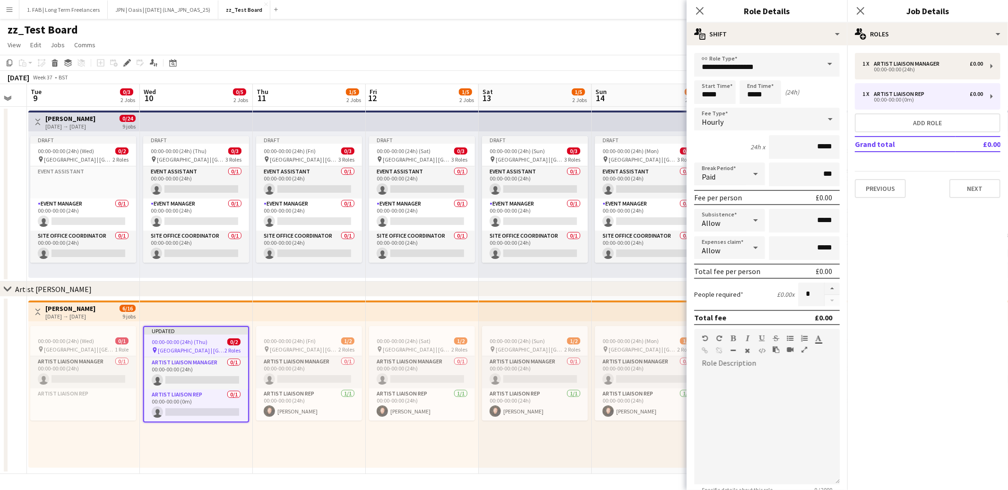
scroll to position [97, 0]
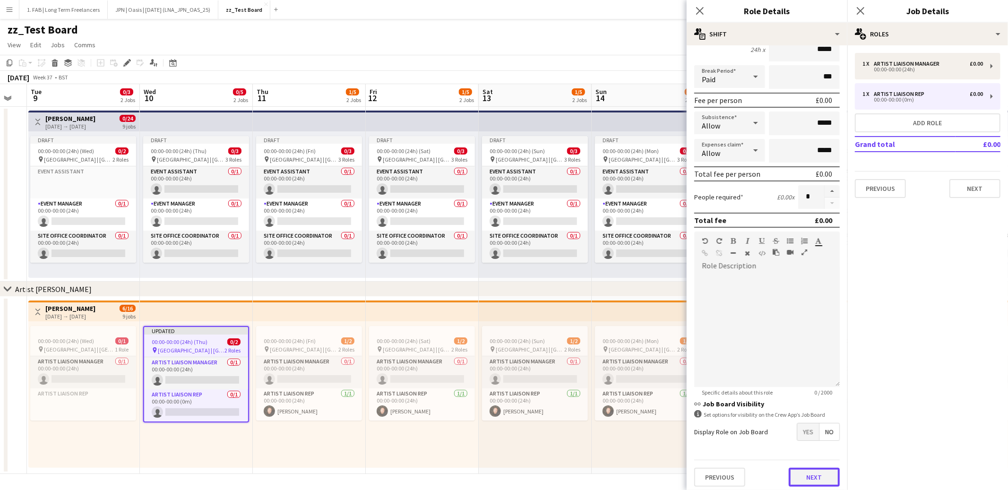
click at [807, 478] on button "Next" at bounding box center [814, 477] width 51 height 19
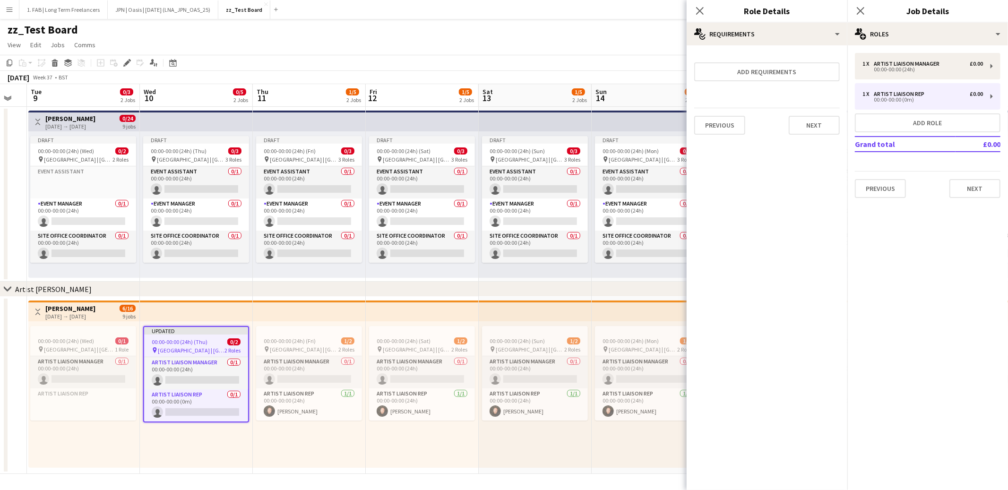
scroll to position [0, 0]
click at [799, 126] on button "Next" at bounding box center [814, 125] width 51 height 19
click at [811, 131] on button "Finish" at bounding box center [821, 126] width 35 height 19
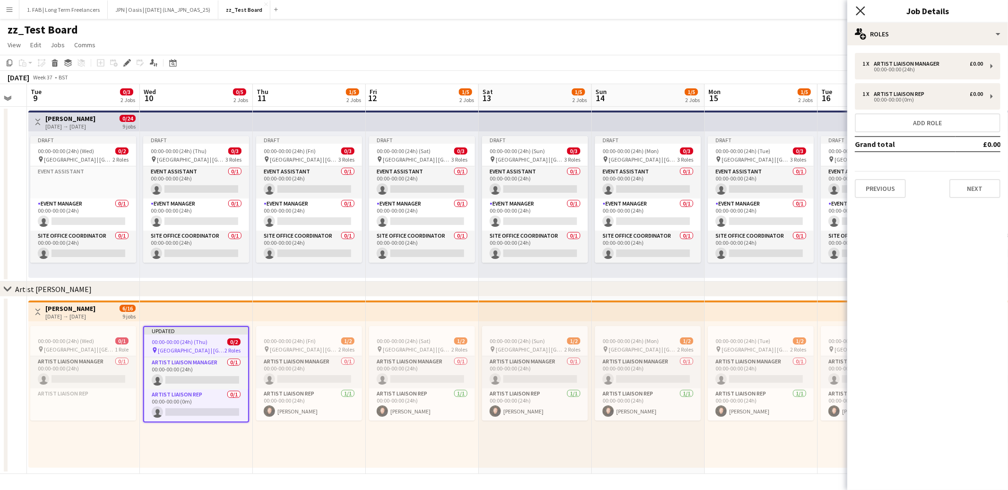
click at [861, 13] on icon "Close pop-in" at bounding box center [860, 10] width 9 height 9
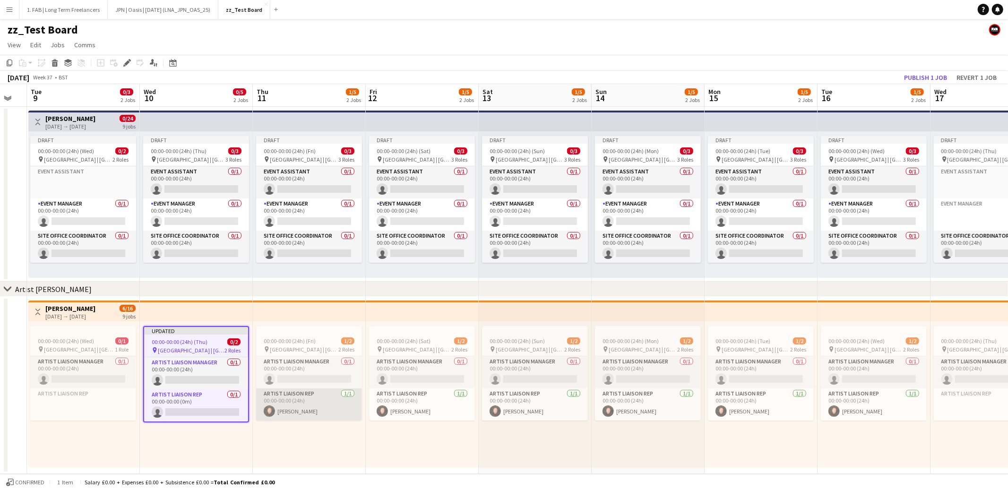
scroll to position [0, 196]
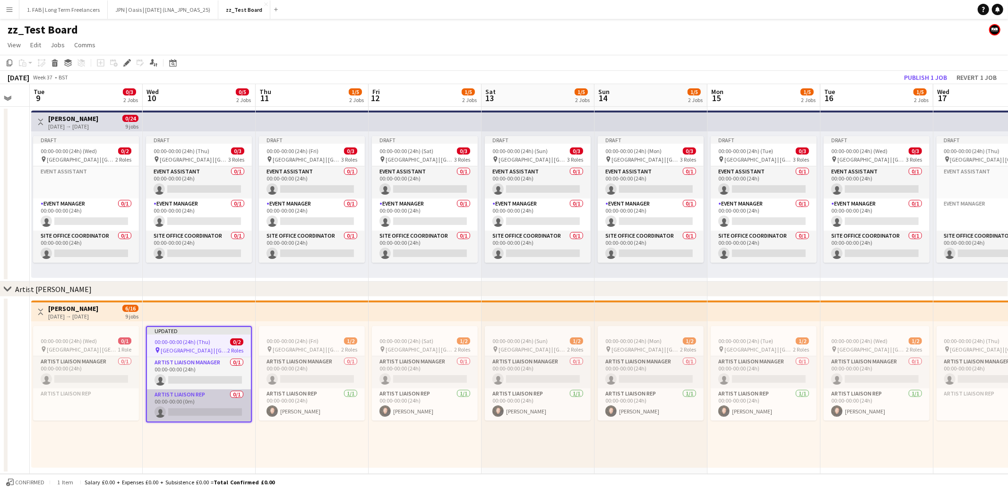
click at [215, 403] on app-card-role "Artist Liaison Rep 0/1 00:00-00:00 (0m) single-neutral-actions" at bounding box center [199, 405] width 104 height 32
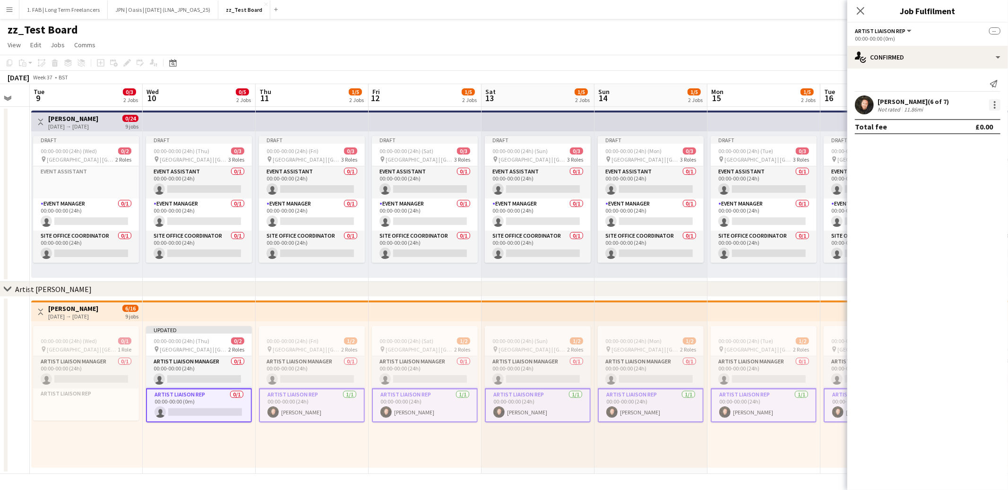
click at [993, 108] on div at bounding box center [994, 104] width 11 height 11
click at [876, 161] on div at bounding box center [504, 245] width 1008 height 490
click at [921, 56] on div "single-neutral-actions-check-2 Confirmed" at bounding box center [927, 57] width 161 height 23
click at [940, 95] on span "Invited" at bounding box center [944, 97] width 19 height 9
click at [890, 112] on input "text" at bounding box center [928, 107] width 146 height 24
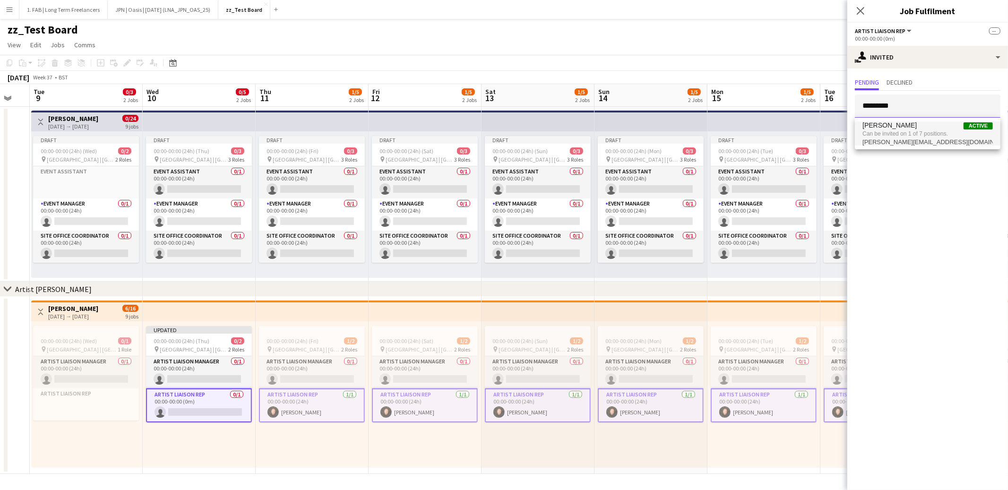
type input "*********"
click at [899, 139] on span "dan-slade@outlook.com" at bounding box center [928, 142] width 130 height 8
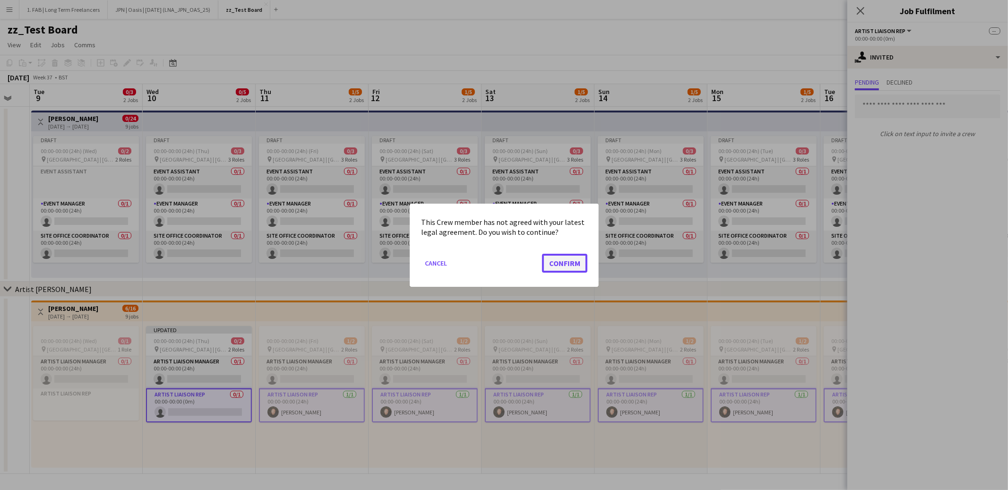
click at [565, 263] on button "Confirm" at bounding box center [564, 262] width 45 height 19
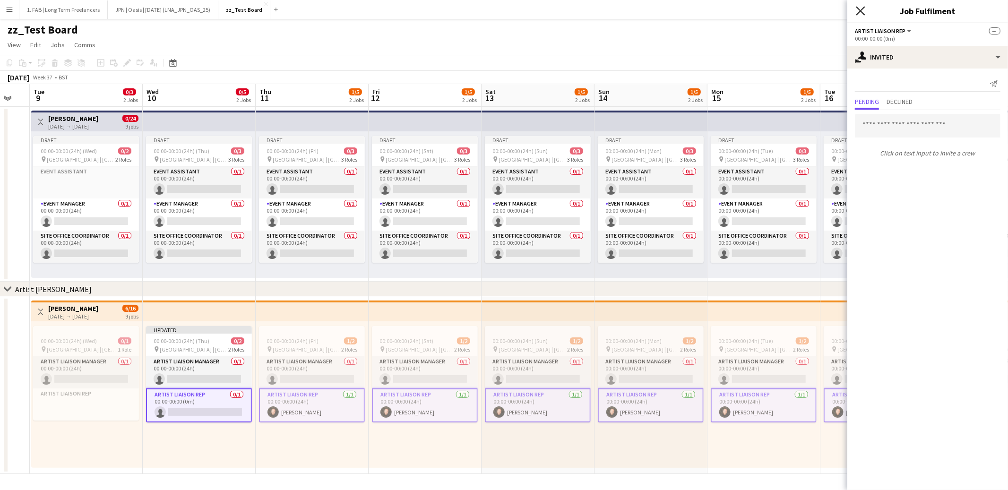
click at [863, 13] on icon at bounding box center [860, 10] width 9 height 9
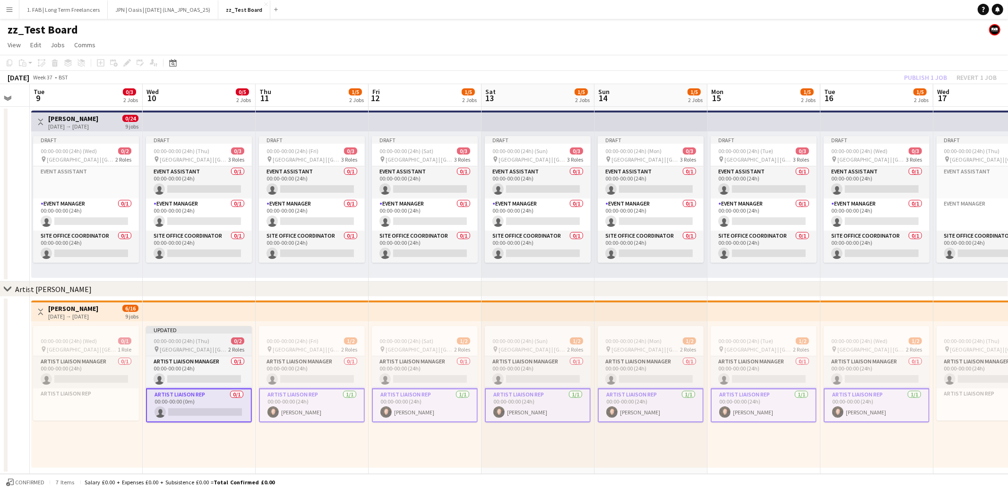
click at [199, 339] on span "00:00-00:00 (24h) (Thu)" at bounding box center [182, 340] width 56 height 7
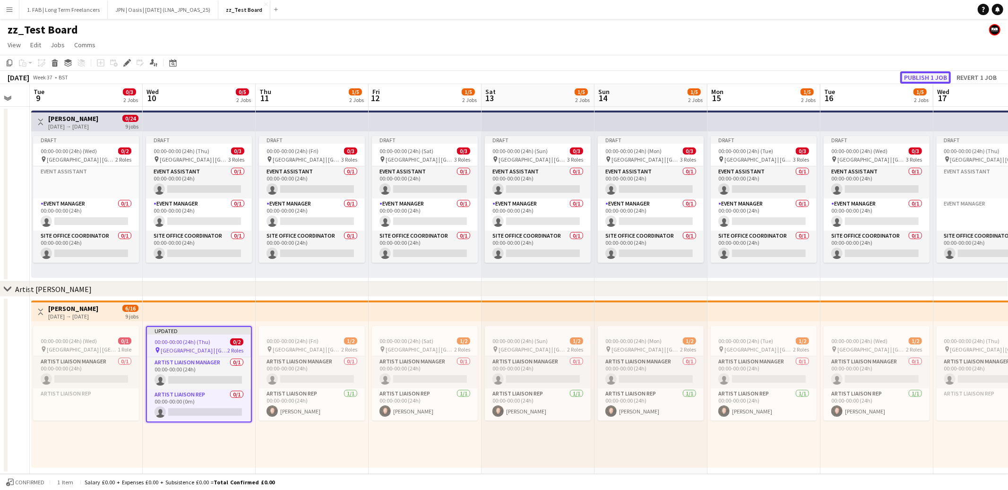
click at [922, 82] on button "Publish 1 job" at bounding box center [925, 77] width 51 height 12
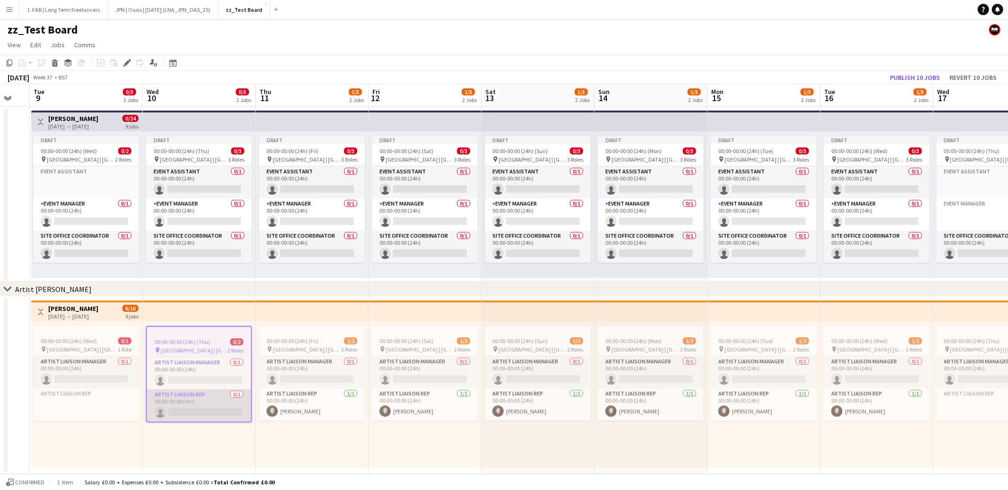
click at [196, 397] on app-card-role "Artist Liaison Rep 0/1 00:00-00:00 (0m) single-neutral-actions" at bounding box center [199, 405] width 104 height 32
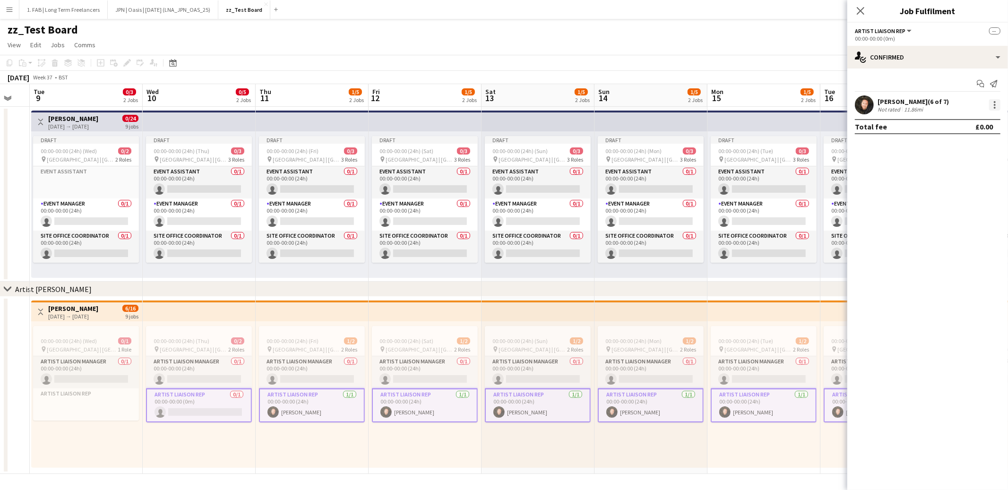
click at [995, 109] on div at bounding box center [994, 104] width 11 height 11
click at [865, 175] on div at bounding box center [504, 245] width 1008 height 490
click at [927, 52] on div "single-neutral-actions-check-2 Confirmed" at bounding box center [927, 57] width 161 height 23
click at [934, 97] on div "single-neutral-actions-share-1 Invited" at bounding box center [959, 97] width 94 height 19
click at [858, 13] on icon at bounding box center [860, 10] width 9 height 9
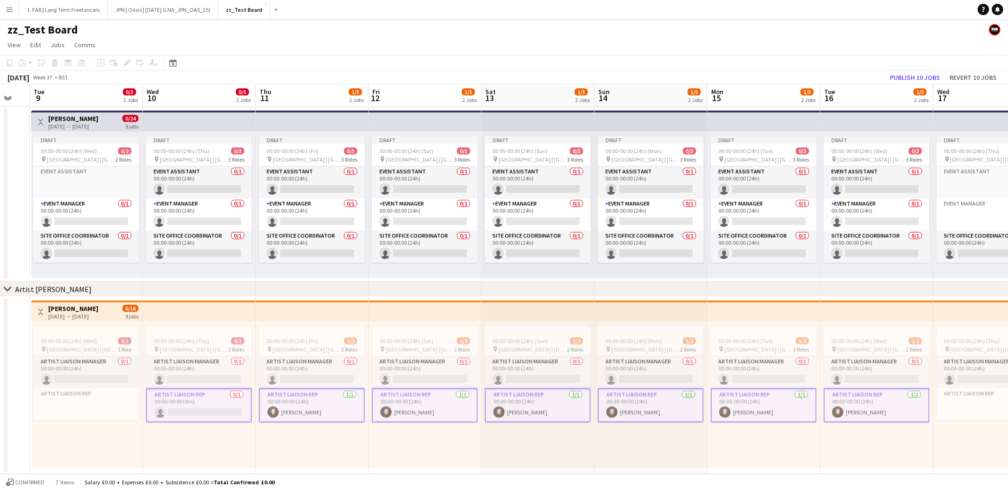
click at [208, 401] on app-card-role "Artist Liaison Rep 0/1 00:00-00:00 (0m) single-neutral-actions" at bounding box center [199, 405] width 106 height 34
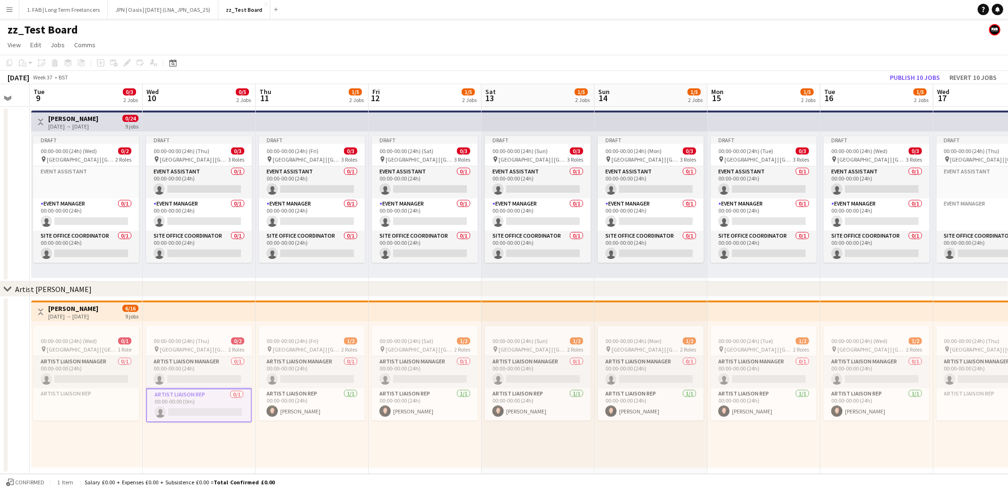
click at [206, 408] on app-card-role "Artist Liaison Rep 0/1 00:00-00:00 (0m) single-neutral-actions" at bounding box center [199, 405] width 106 height 34
click at [207, 402] on app-card-role "Artist Liaison Rep 0/1 00:00-00:00 (0m) single-neutral-actions" at bounding box center [199, 404] width 106 height 32
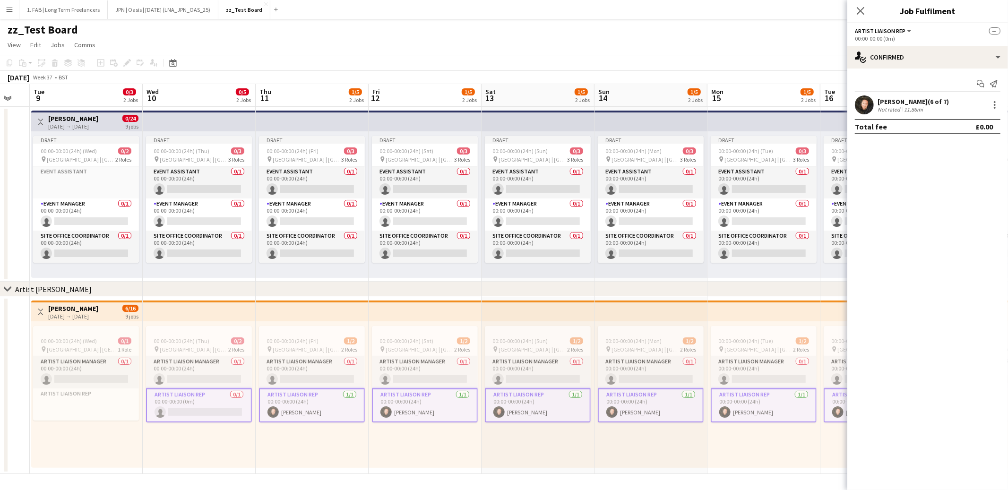
click at [207, 402] on app-card-role "Artist Liaison Rep 0/1 00:00-00:00 (0m) single-neutral-actions" at bounding box center [199, 405] width 106 height 34
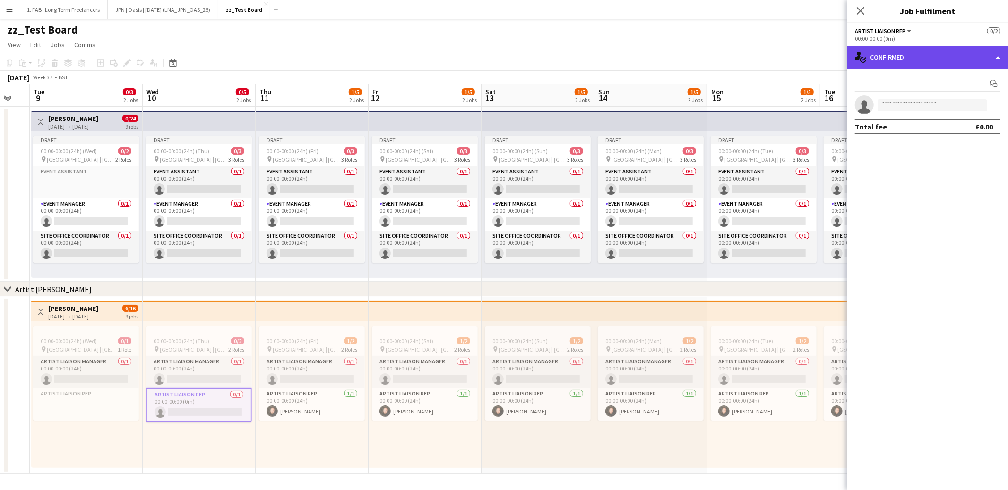
click at [910, 61] on div "single-neutral-actions-check-2 Confirmed" at bounding box center [927, 57] width 161 height 23
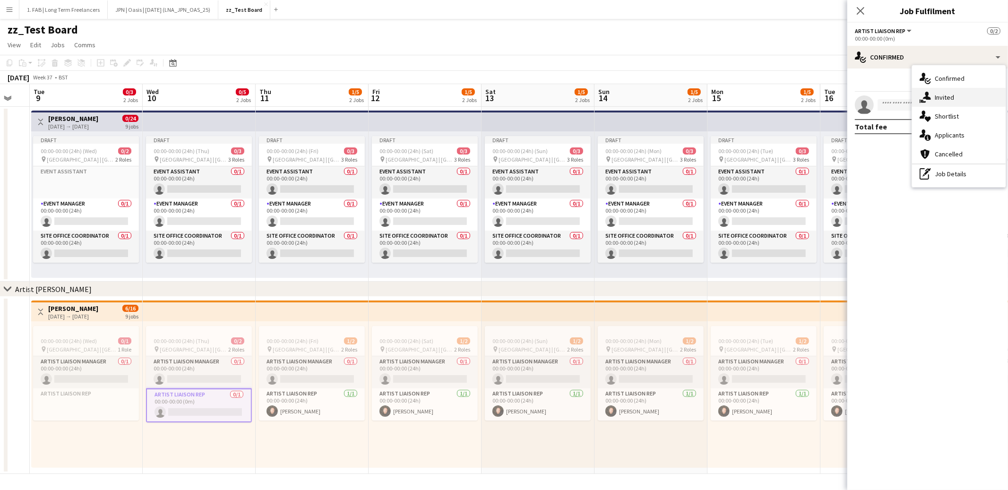
click at [926, 96] on icon at bounding box center [927, 96] width 8 height 8
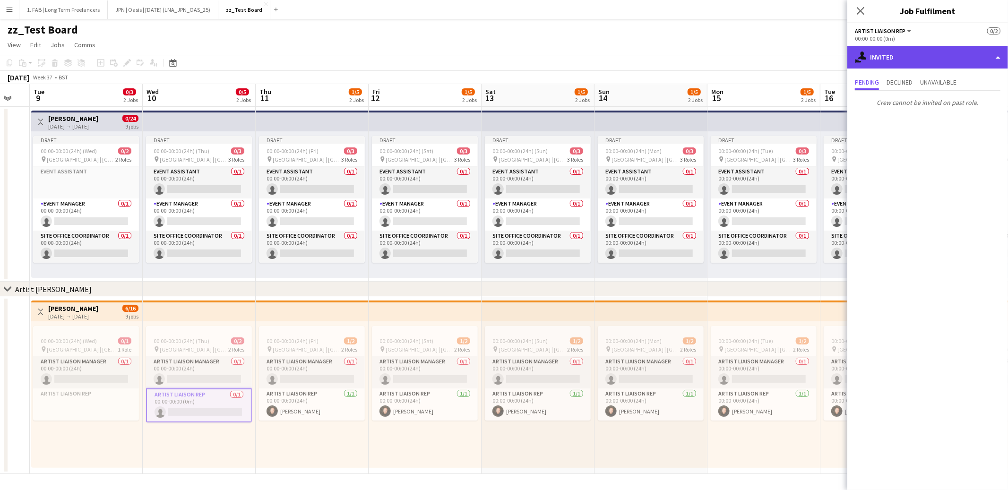
click at [884, 58] on div "single-neutral-actions-share-1 Invited" at bounding box center [927, 57] width 161 height 23
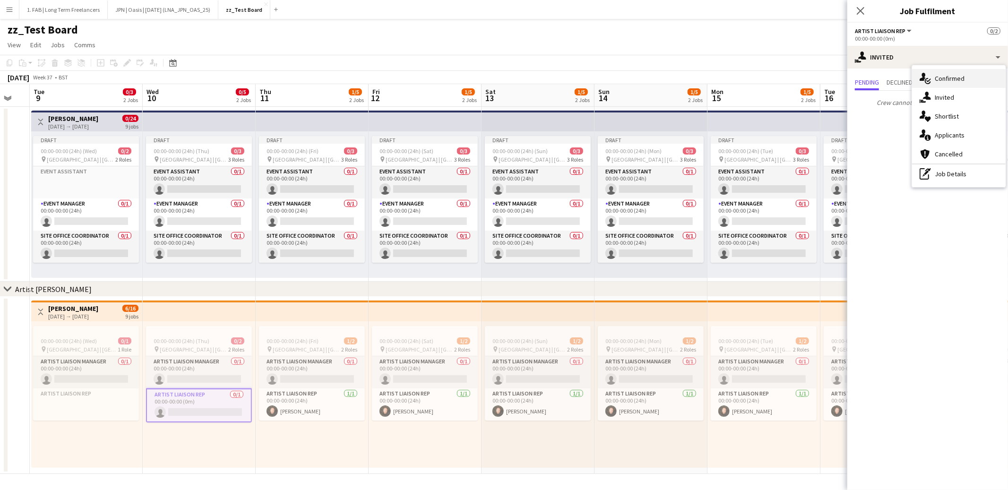
click at [926, 79] on icon "single-neutral-actions-check-2" at bounding box center [925, 78] width 11 height 11
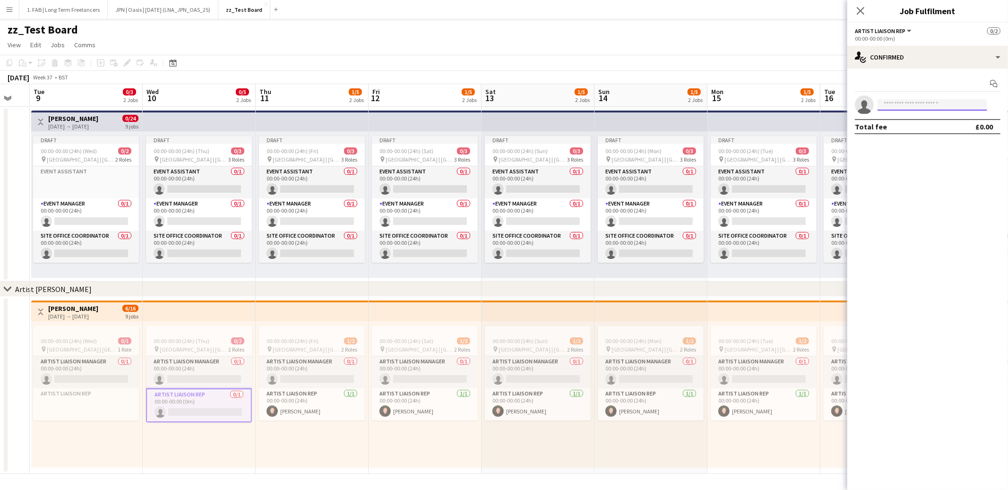
click at [892, 105] on input at bounding box center [933, 104] width 110 height 11
type input "*********"
click at [898, 123] on span "dan-slade@outlook.com" at bounding box center [932, 126] width 95 height 8
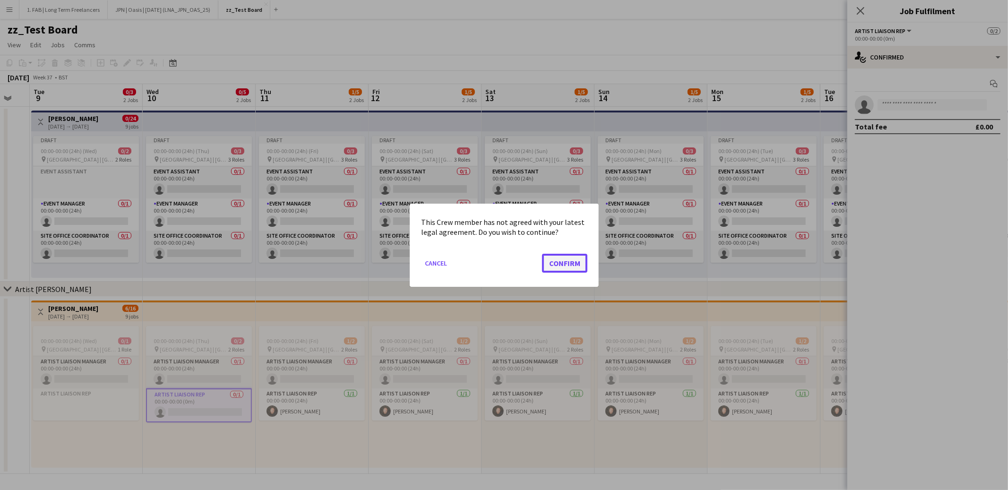
click at [563, 262] on button "Confirm" at bounding box center [564, 262] width 45 height 19
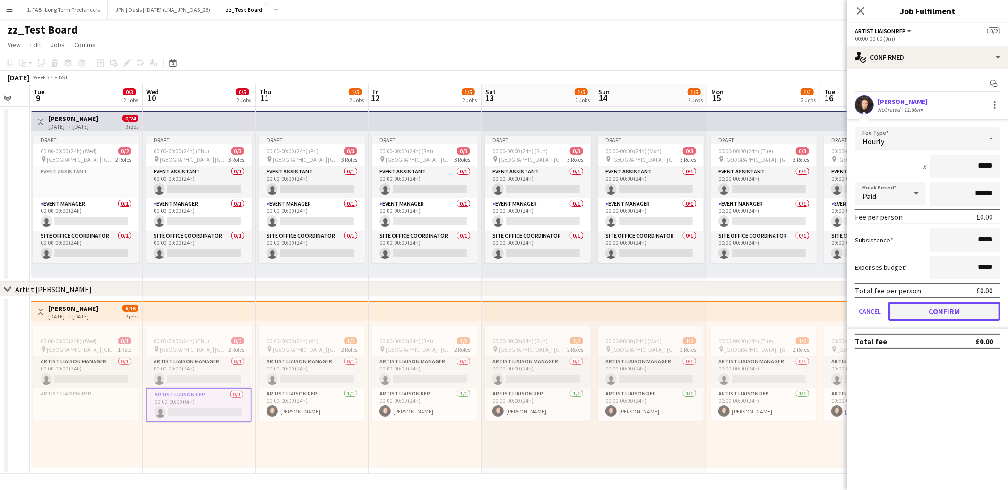
click at [911, 309] on button "Confirm" at bounding box center [945, 311] width 112 height 19
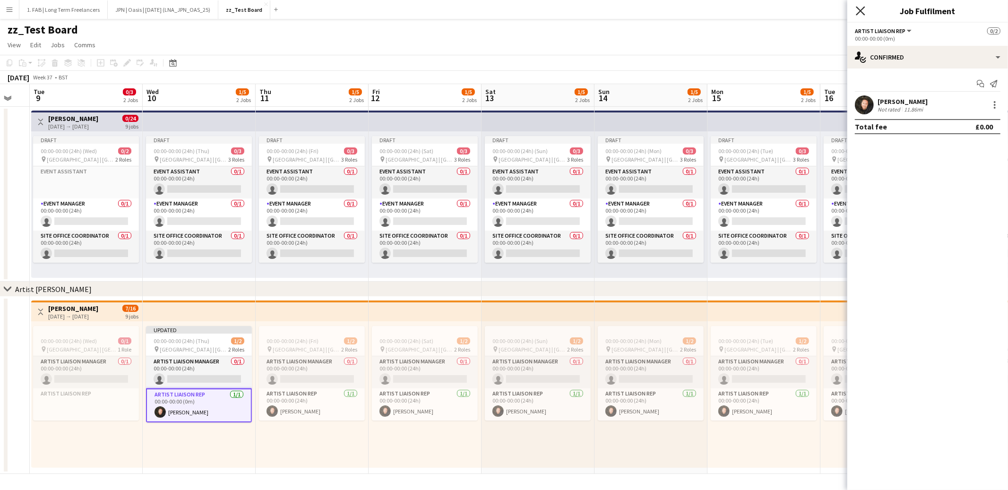
click at [860, 14] on icon "Close pop-in" at bounding box center [860, 10] width 9 height 9
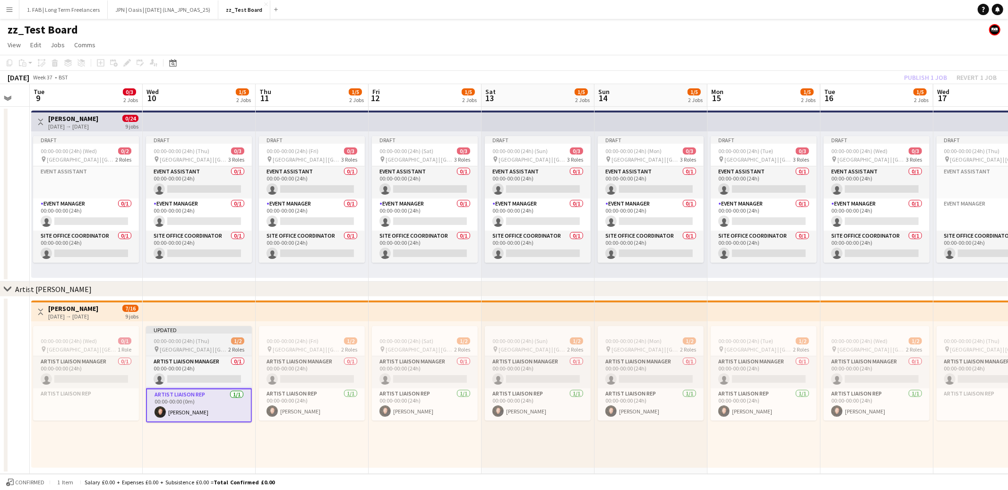
click at [164, 349] on span "Principality Stadium | Cardiff, UK" at bounding box center [194, 349] width 69 height 7
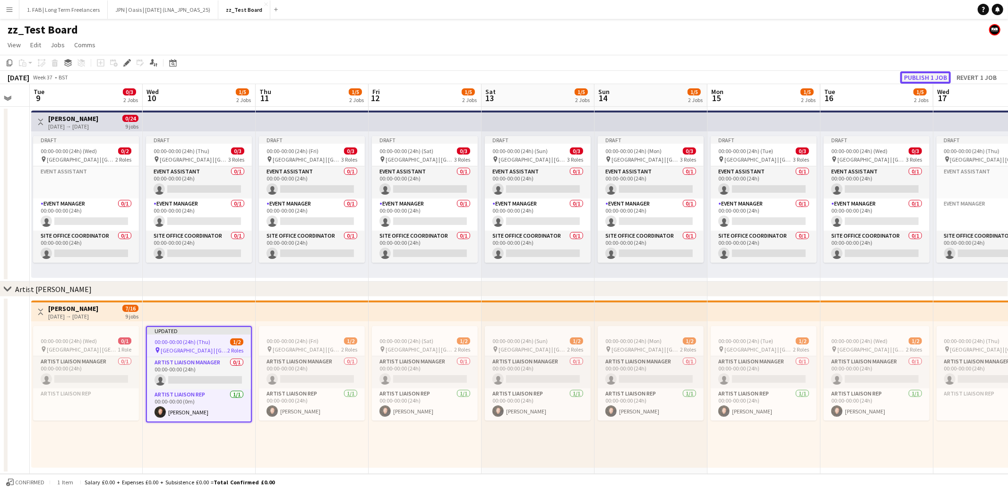
click at [935, 79] on button "Publish 1 job" at bounding box center [925, 77] width 51 height 12
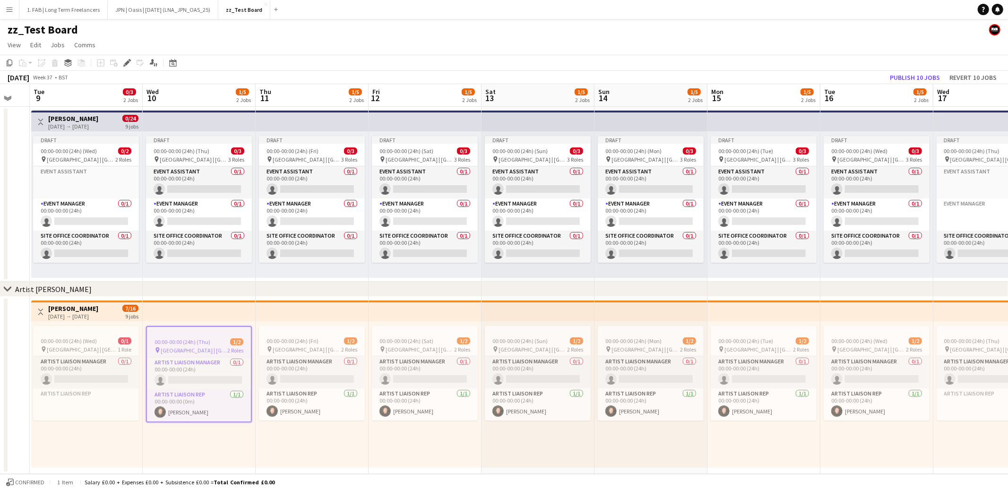
click at [177, 312] on app-top-bar at bounding box center [199, 311] width 113 height 21
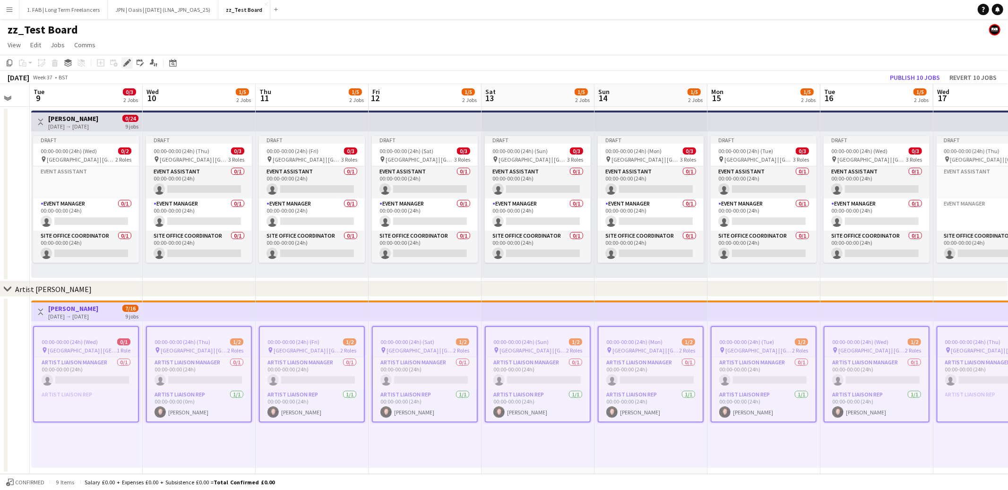
click at [130, 60] on div "Edit" at bounding box center [126, 62] width 11 height 11
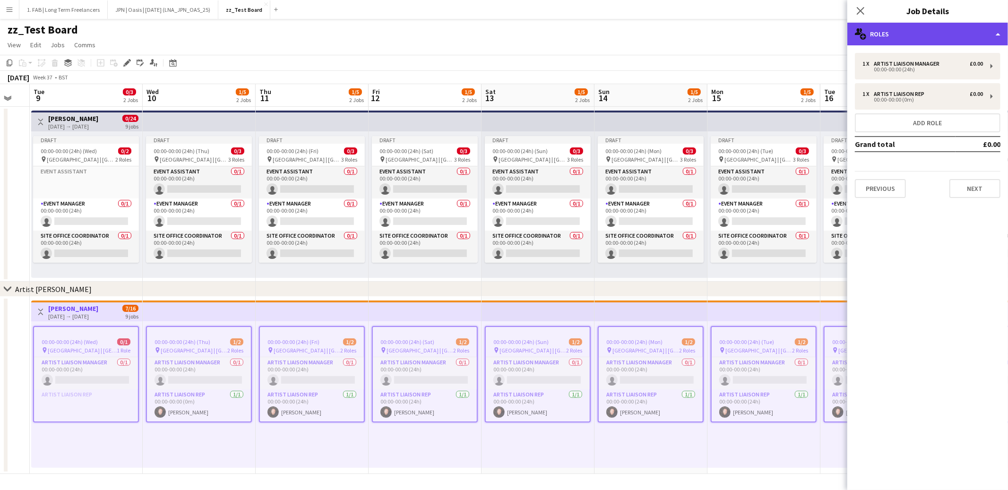
click at [960, 27] on div "multiple-users-add Roles" at bounding box center [927, 34] width 161 height 23
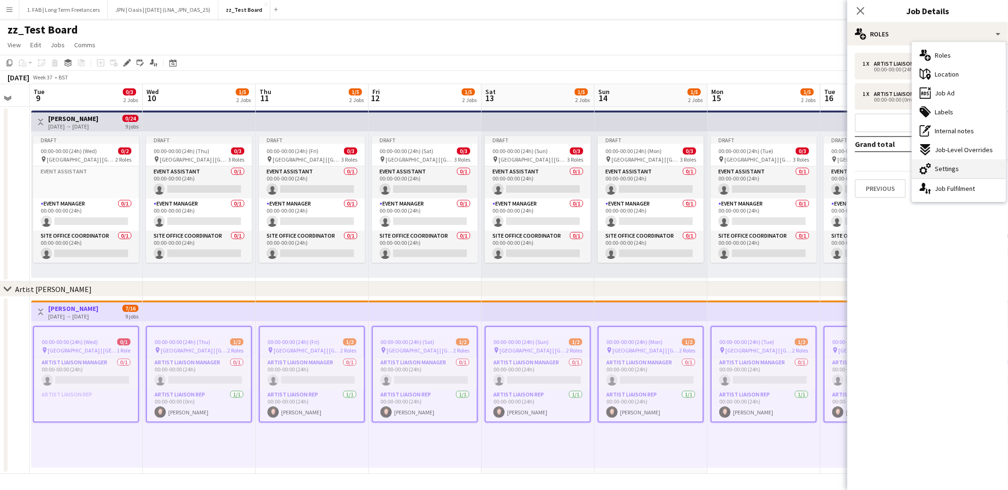
click at [946, 163] on div "cog-double-3 Settings" at bounding box center [959, 168] width 94 height 19
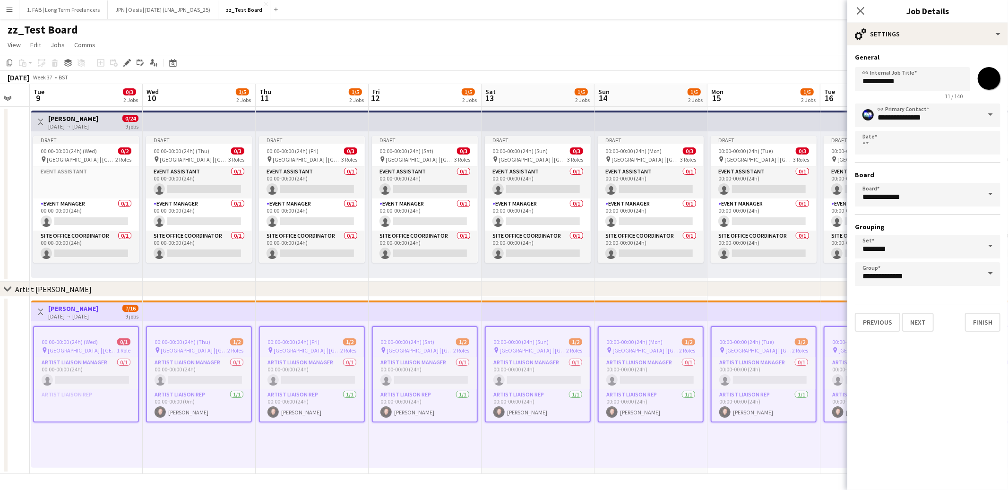
click at [990, 77] on input "*******" at bounding box center [989, 78] width 34 height 34
type input "*******"
click at [928, 58] on h3 "General" at bounding box center [928, 57] width 146 height 9
click at [981, 322] on button "Finish" at bounding box center [982, 322] width 35 height 19
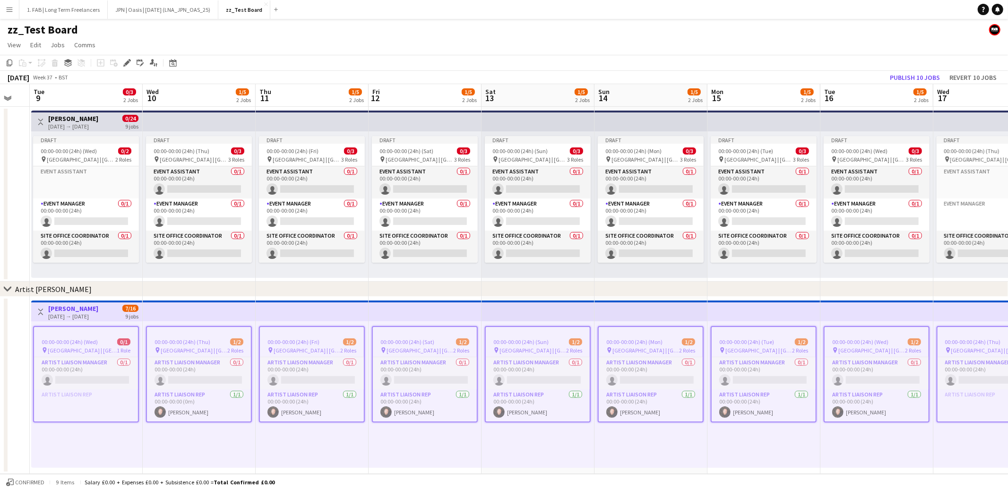
click at [170, 123] on app-top-bar at bounding box center [199, 121] width 113 height 21
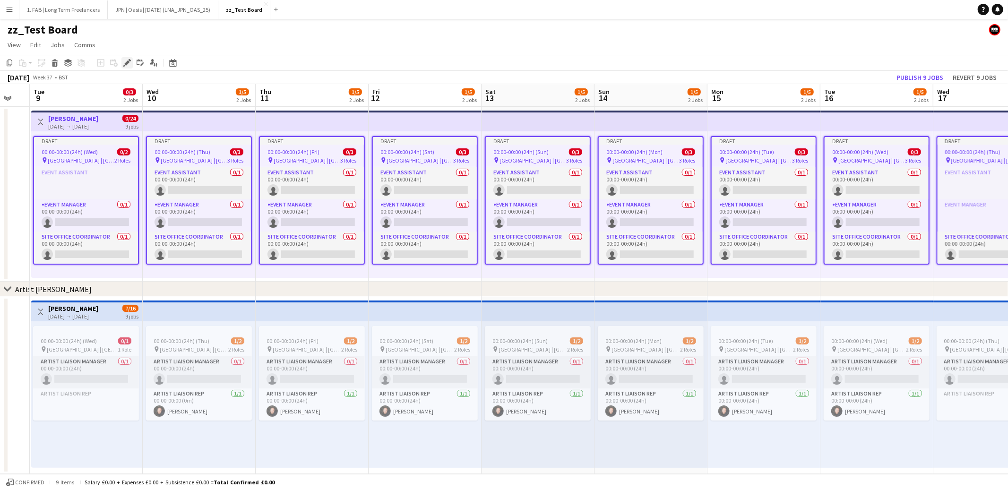
click at [127, 66] on icon "Edit" at bounding box center [127, 63] width 8 height 8
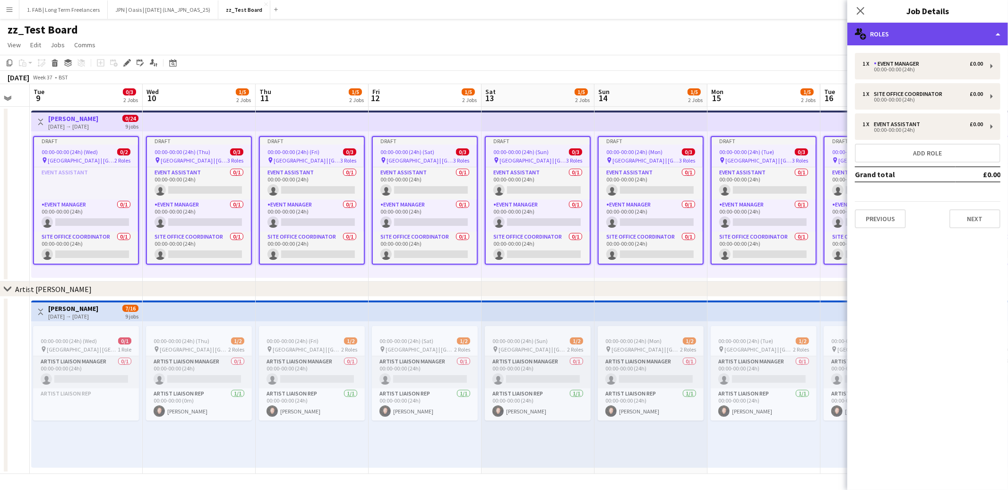
click at [936, 32] on div "multiple-users-add Roles" at bounding box center [927, 34] width 161 height 23
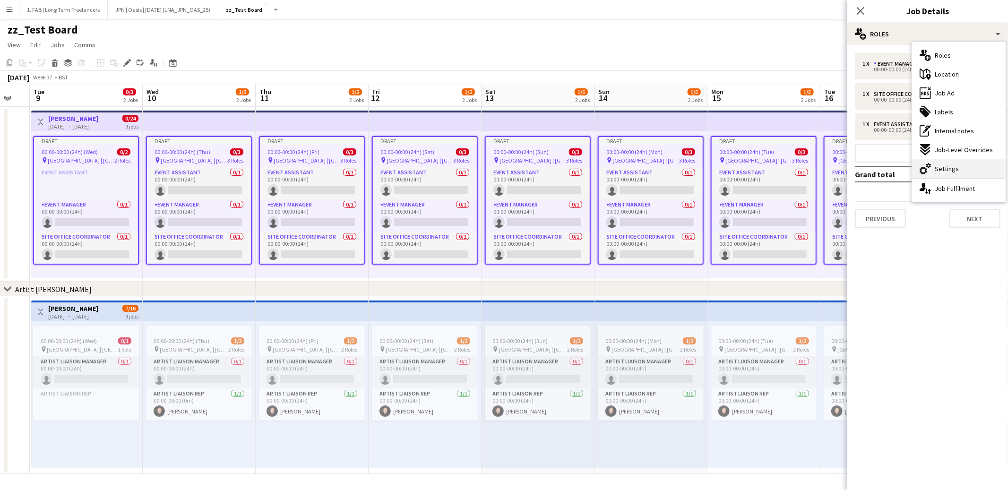
click at [954, 167] on span "Settings" at bounding box center [947, 168] width 24 height 9
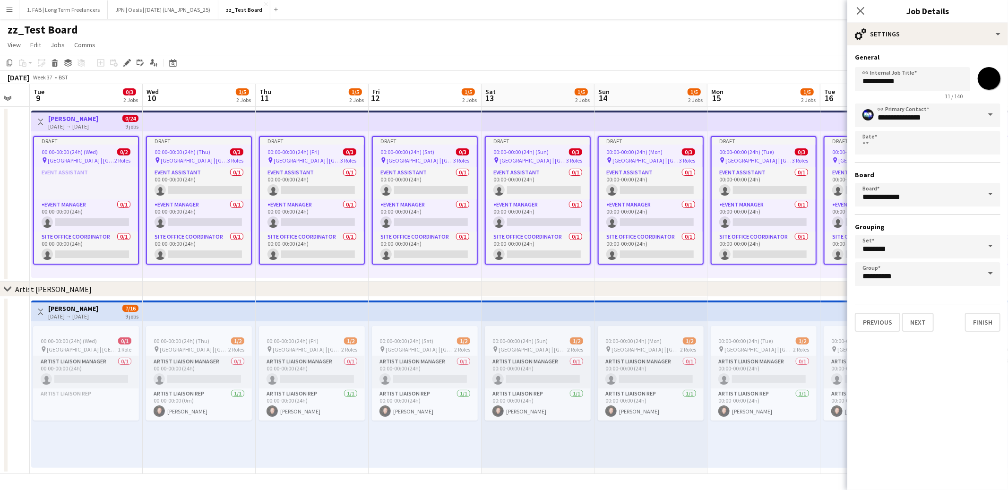
click at [995, 81] on input "*******" at bounding box center [989, 78] width 34 height 34
type input "*******"
click at [978, 317] on button "Finish" at bounding box center [982, 322] width 35 height 19
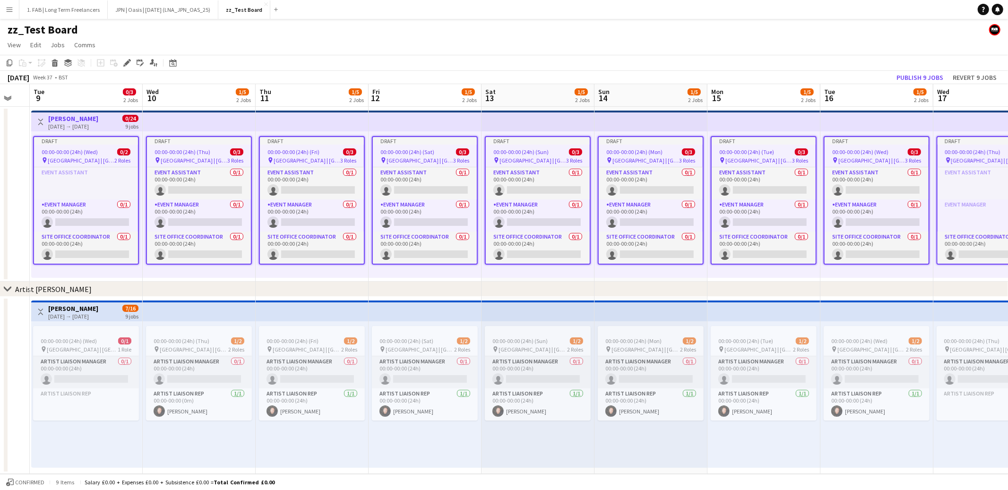
click at [551, 43] on app-page-menu "View Day view expanded Day view collapsed Month view Date picker Jump to [DATE]…" at bounding box center [504, 46] width 1008 height 18
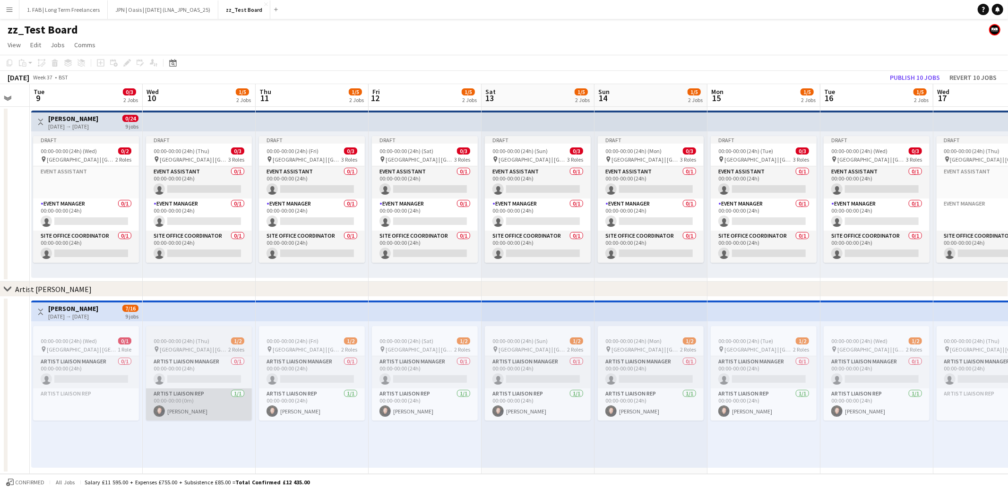
scroll to position [0, 197]
click at [223, 397] on app-card-role "Artist Liaison Rep 1/1 00:00-00:00 (0m) Dan Slade" at bounding box center [199, 404] width 106 height 32
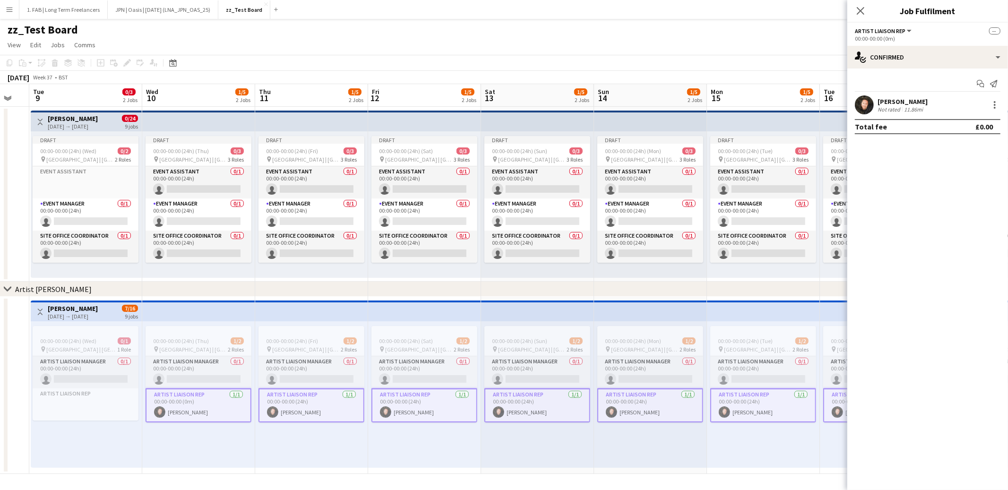
scroll to position [0, 199]
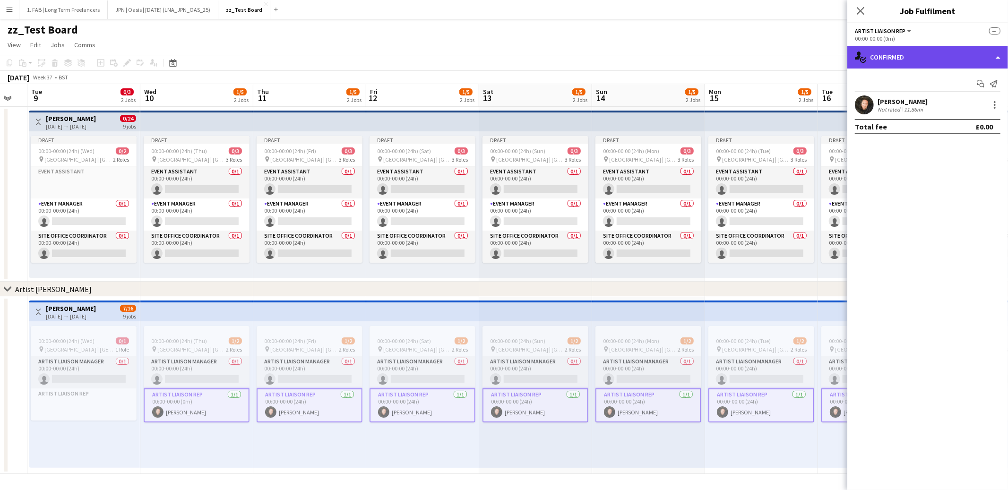
click at [916, 55] on div "single-neutral-actions-check-2 Confirmed" at bounding box center [927, 57] width 161 height 23
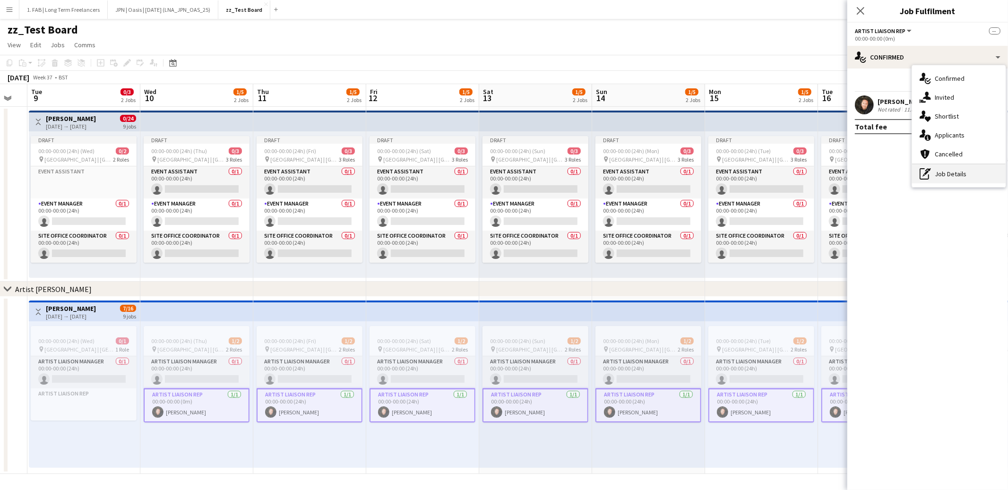
click at [930, 173] on icon "pen-write" at bounding box center [925, 173] width 11 height 11
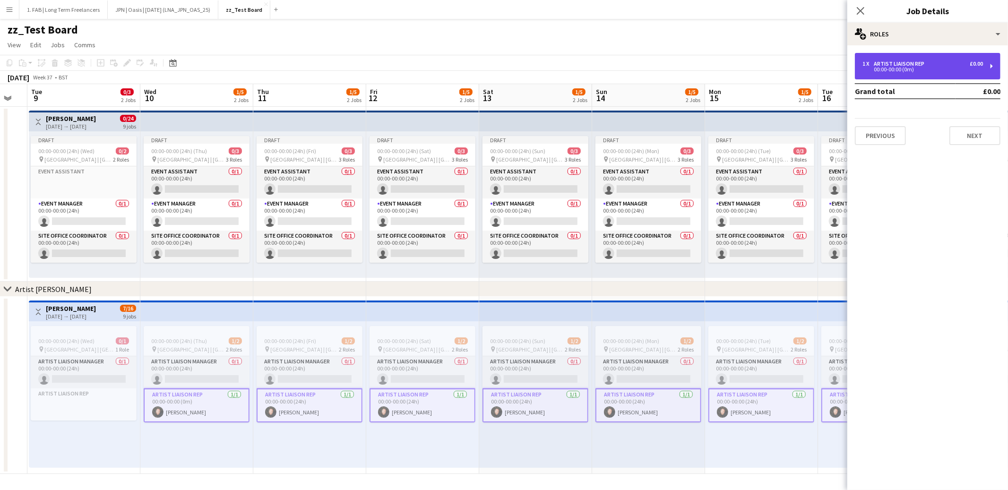
click at [929, 68] on div "00:00-00:00 (0m)" at bounding box center [923, 69] width 121 height 5
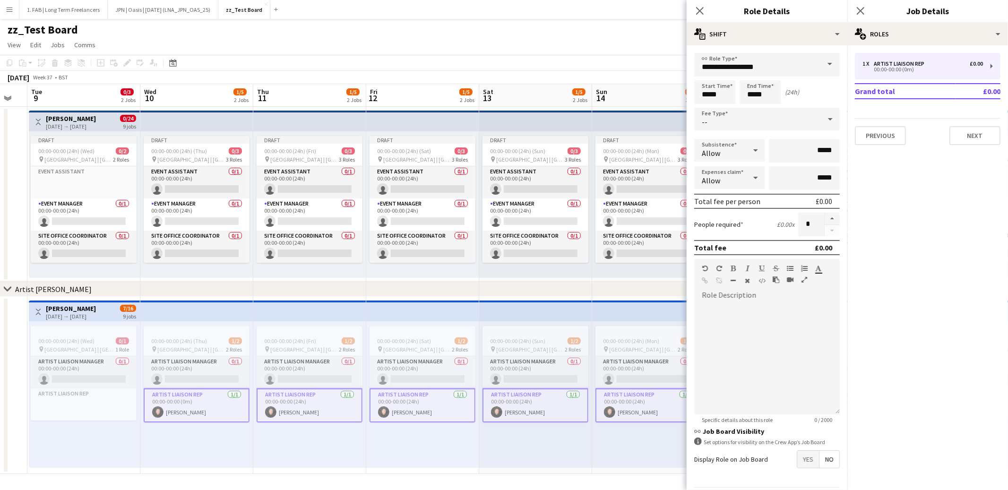
click at [825, 120] on icon at bounding box center [830, 119] width 11 height 19
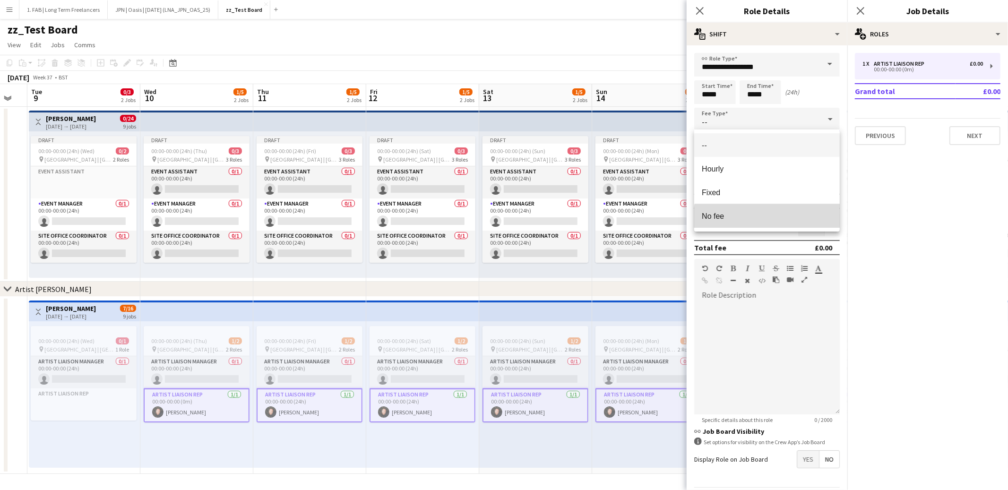
click at [769, 222] on mat-option "No fee" at bounding box center [767, 216] width 146 height 24
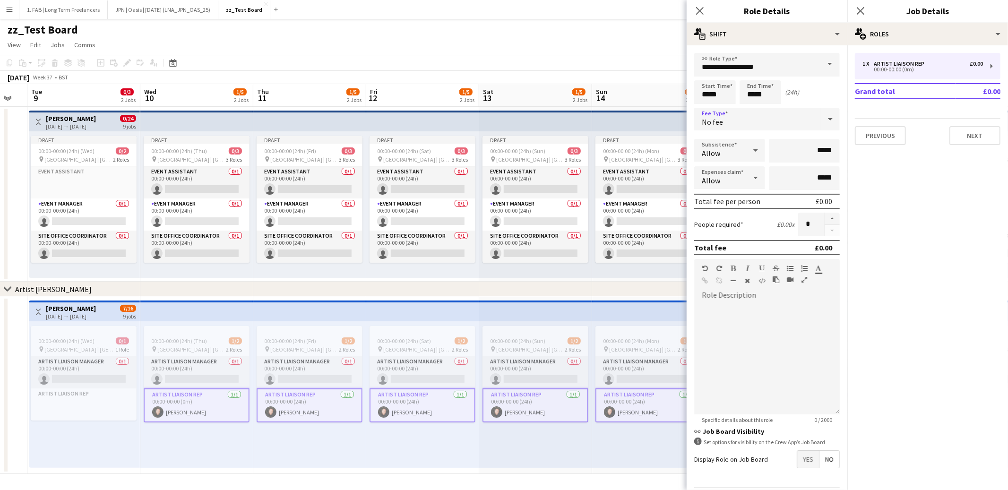
scroll to position [28, 0]
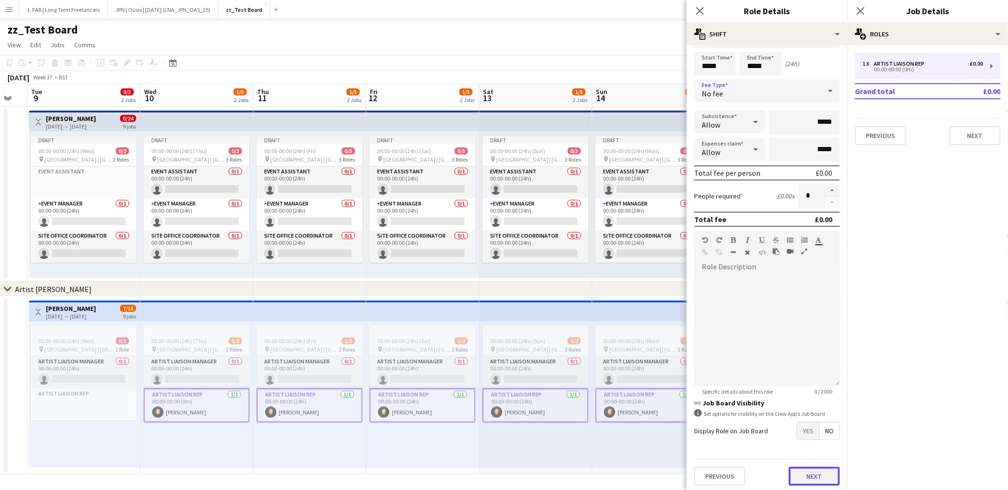
click at [803, 474] on button "Next" at bounding box center [814, 476] width 51 height 19
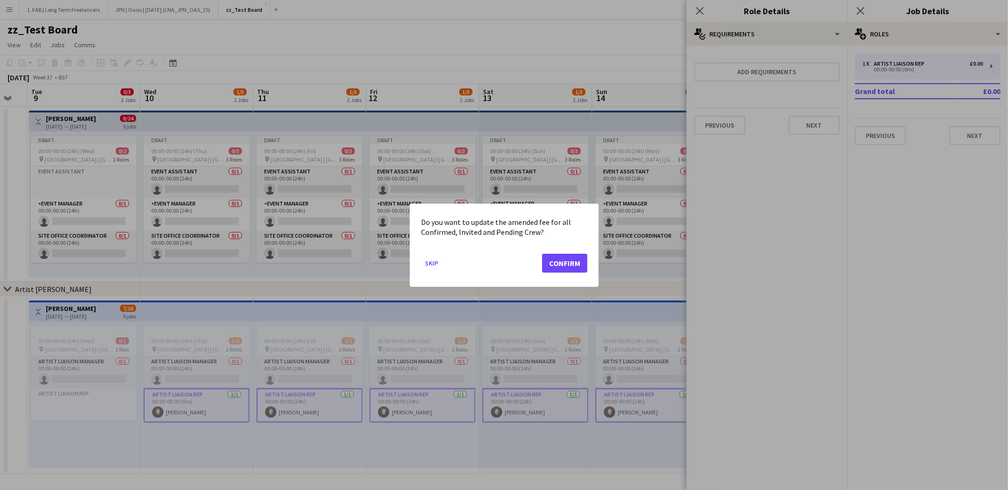
scroll to position [0, 0]
click at [560, 259] on button "Confirm" at bounding box center [564, 262] width 45 height 19
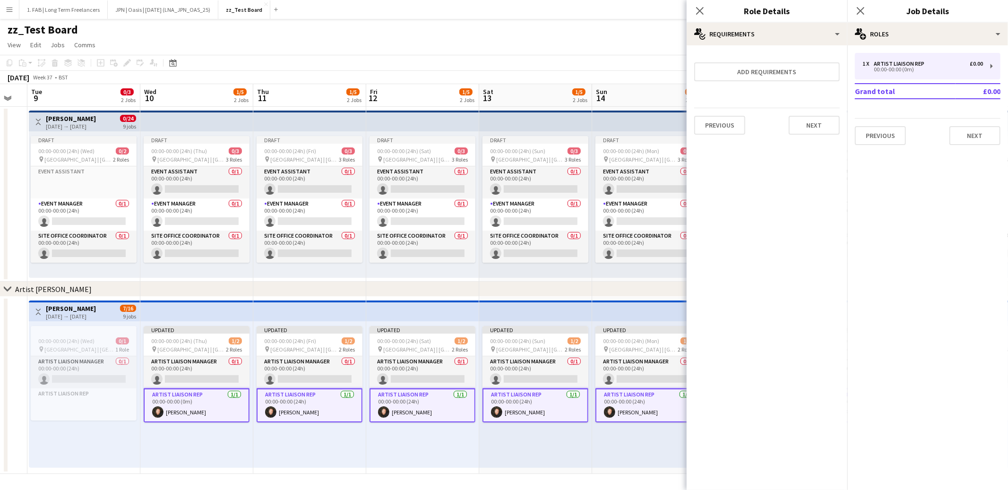
scroll to position [0, 196]
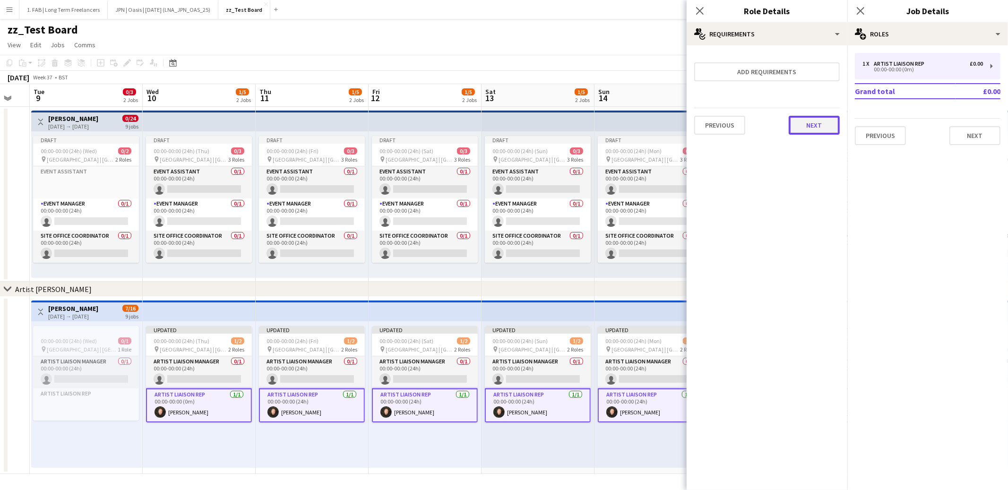
click at [809, 128] on button "Next" at bounding box center [814, 125] width 51 height 19
click at [815, 126] on button "Finish" at bounding box center [821, 126] width 35 height 19
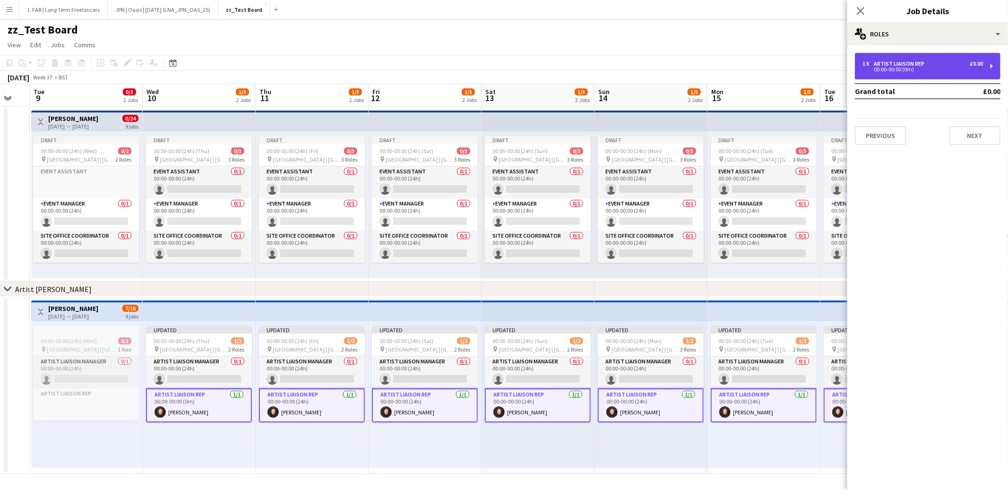
click at [931, 69] on div "00:00-00:00 (0m)" at bounding box center [923, 69] width 121 height 5
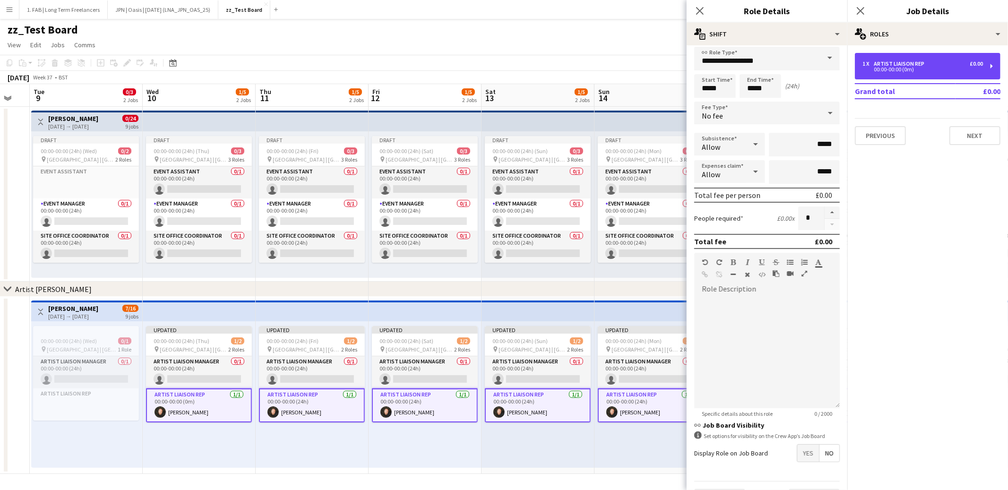
scroll to position [0, 0]
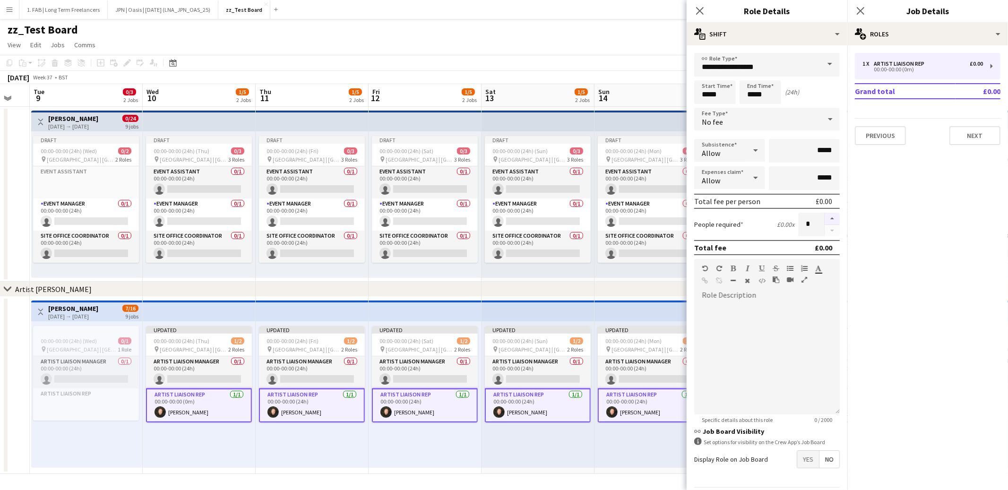
click at [830, 218] on button "button" at bounding box center [832, 219] width 15 height 12
type input "*"
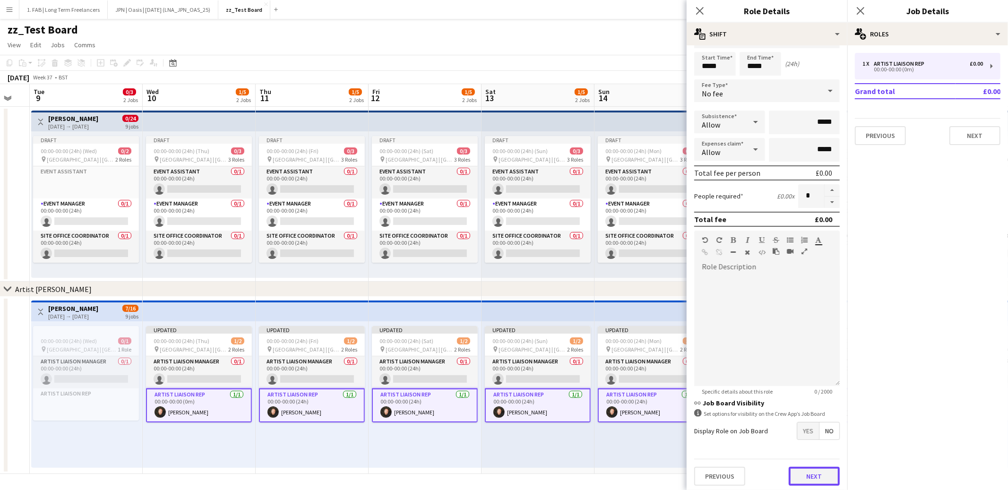
click at [813, 472] on button "Next" at bounding box center [814, 476] width 51 height 19
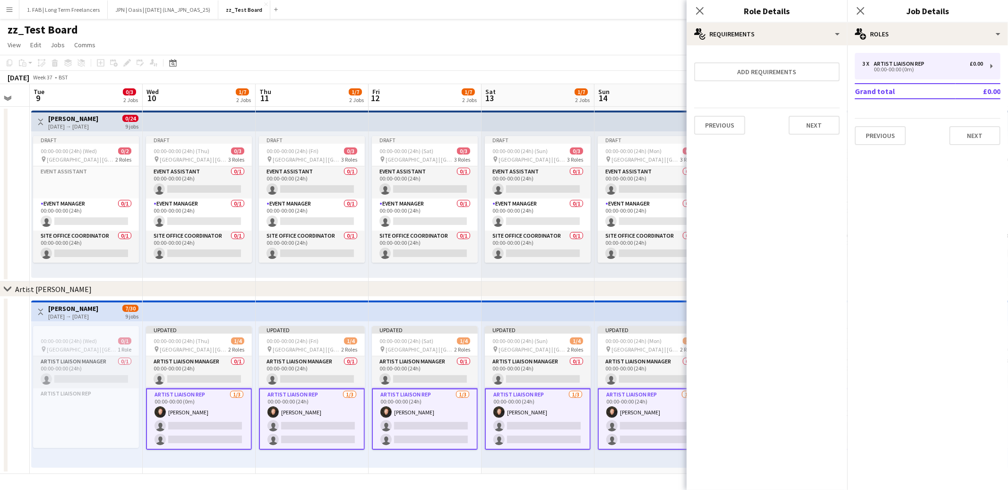
scroll to position [0, 0]
click at [811, 126] on button "Next" at bounding box center [814, 125] width 51 height 19
click at [818, 125] on button "Finish" at bounding box center [821, 126] width 35 height 19
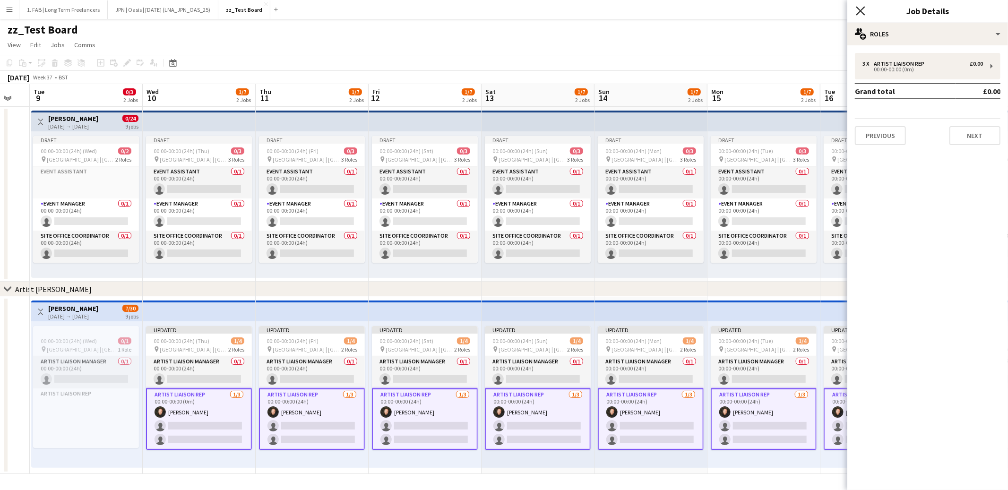
click at [859, 12] on icon at bounding box center [860, 10] width 9 height 9
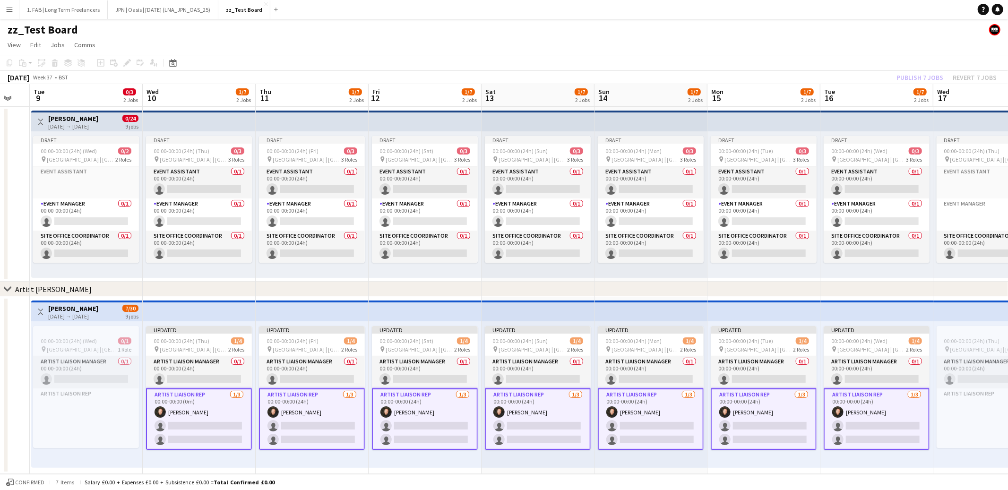
click at [650, 291] on div "chevron-right Artist Liaison" at bounding box center [504, 289] width 1008 height 15
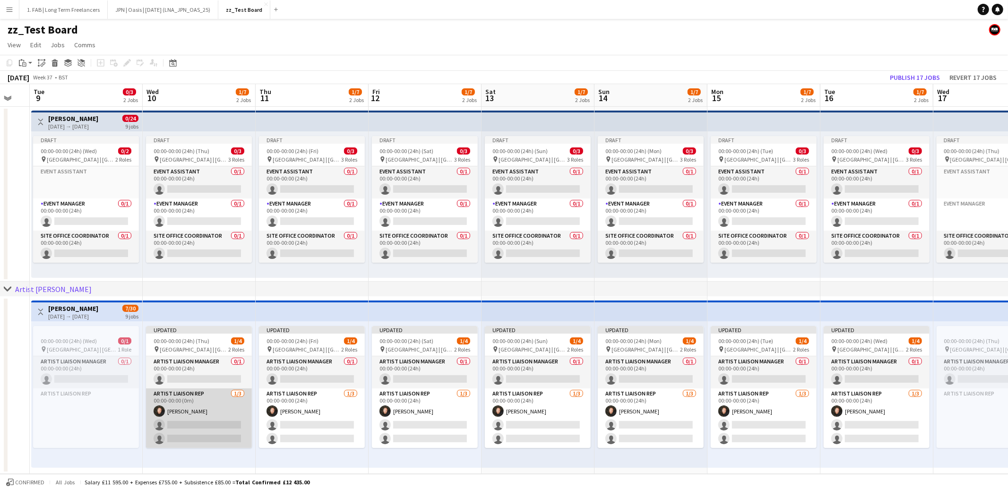
click at [200, 418] on app-card-role "Artist Liaison Rep 1/3 00:00-00:00 (0m) Dan Slade single-neutral-actions single…" at bounding box center [199, 418] width 106 height 60
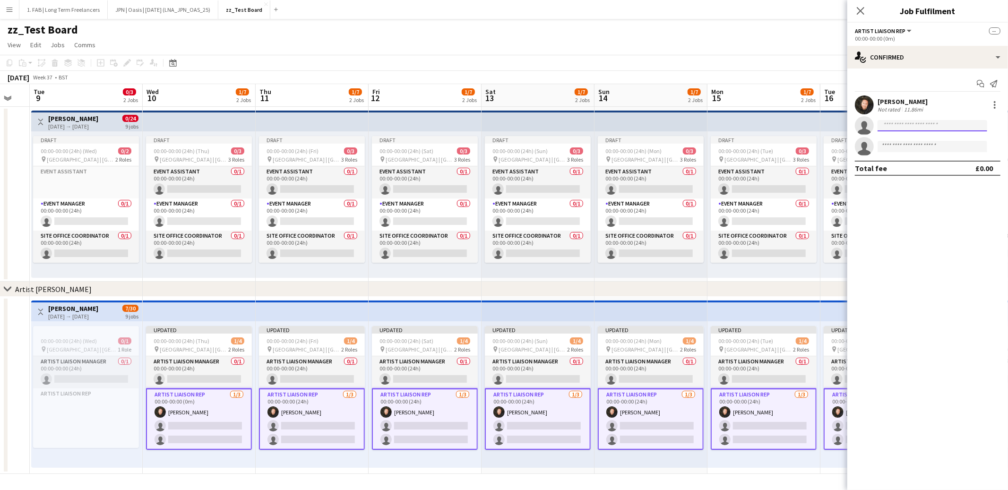
click at [935, 126] on input at bounding box center [933, 125] width 110 height 11
type input "******"
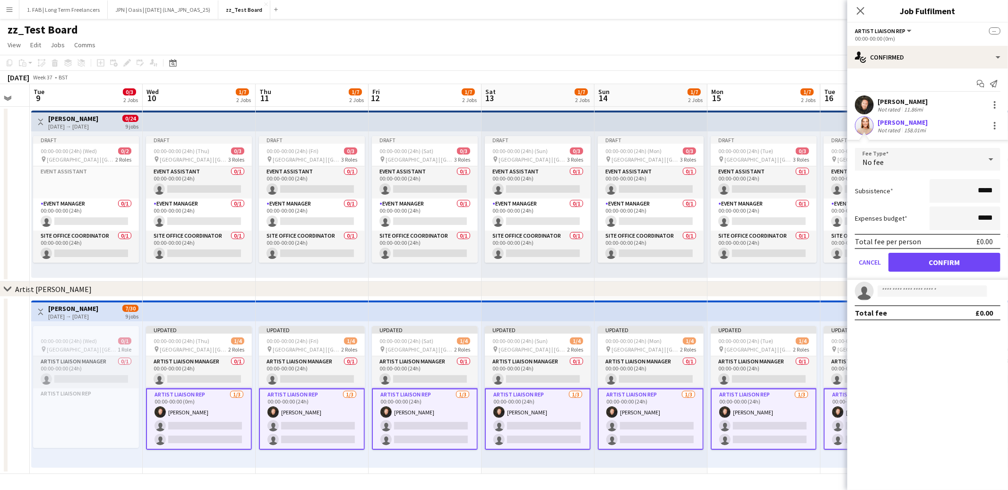
click at [952, 164] on div "No fee" at bounding box center [918, 159] width 127 height 23
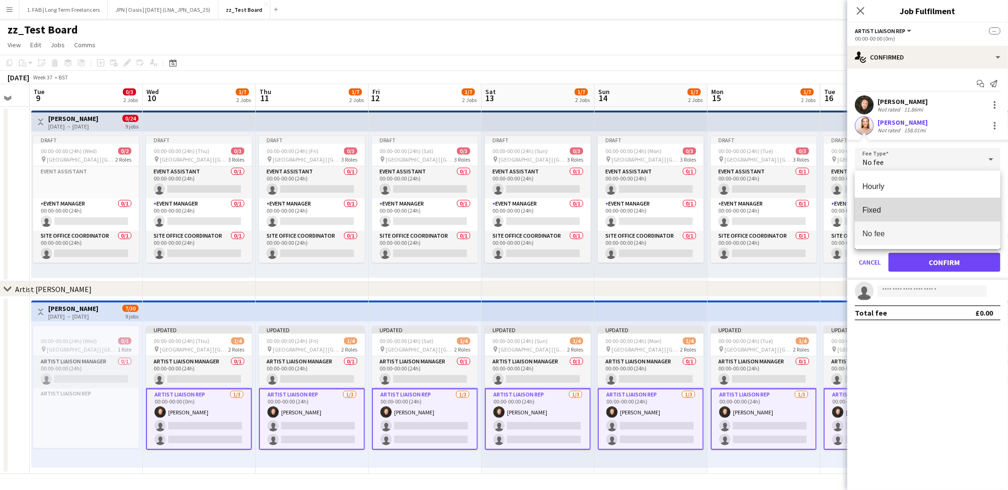
click at [918, 214] on span "Fixed" at bounding box center [928, 210] width 130 height 9
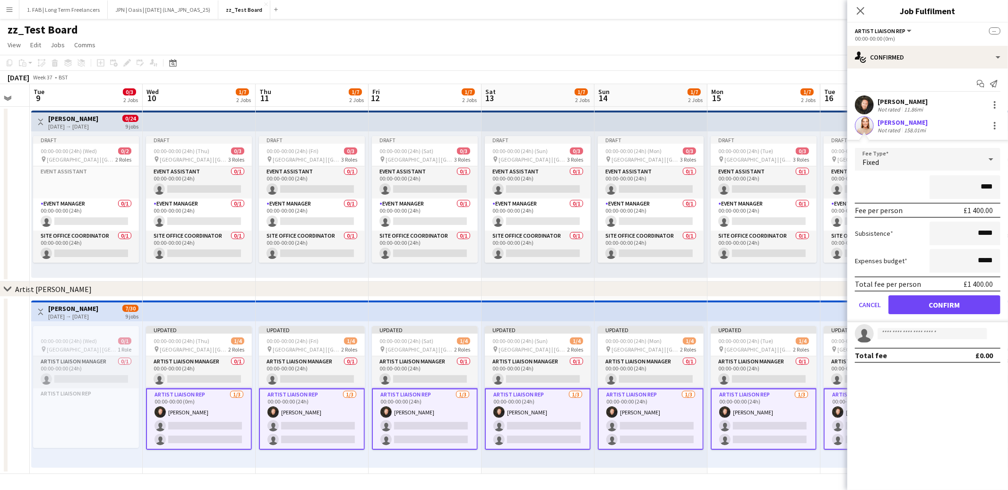
type input "****"
click at [905, 184] on div "****" at bounding box center [928, 187] width 146 height 24
click at [943, 302] on button "Confirm" at bounding box center [945, 304] width 112 height 19
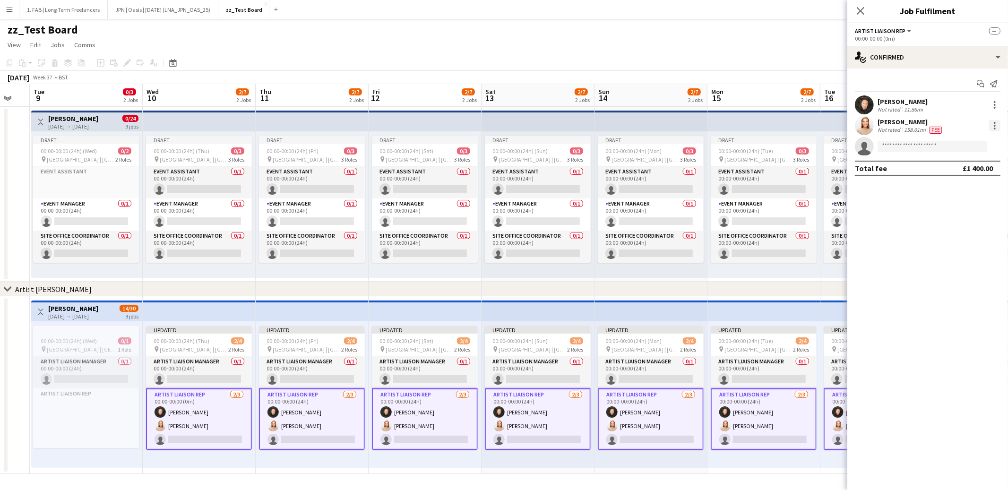
click at [992, 127] on div at bounding box center [994, 125] width 11 height 11
click at [953, 209] on span "Remove" at bounding box center [949, 211] width 28 height 8
click at [861, 10] on icon at bounding box center [860, 10] width 9 height 9
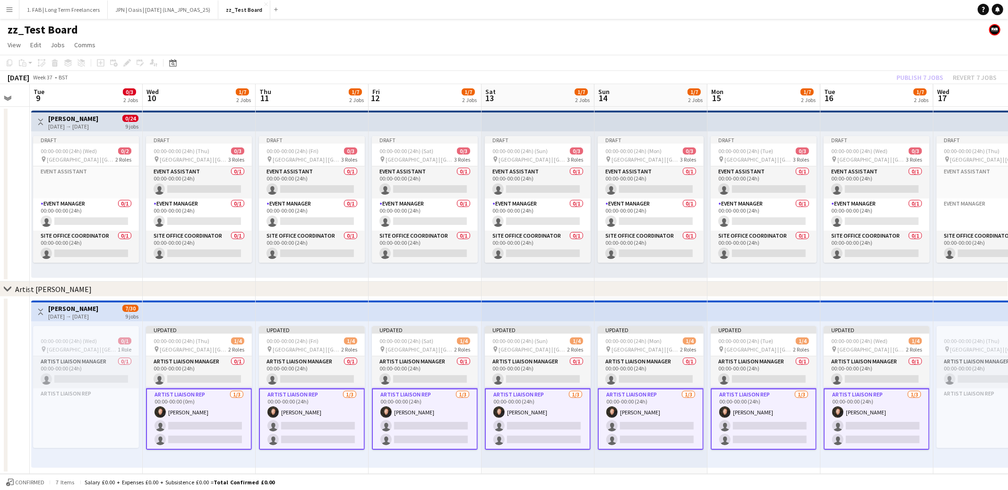
click at [320, 405] on app-card-role "Artist Liaison Rep 1/3 00:00-00:00 (24h) Dan Slade single-neutral-actions singl…" at bounding box center [312, 418] width 106 height 61
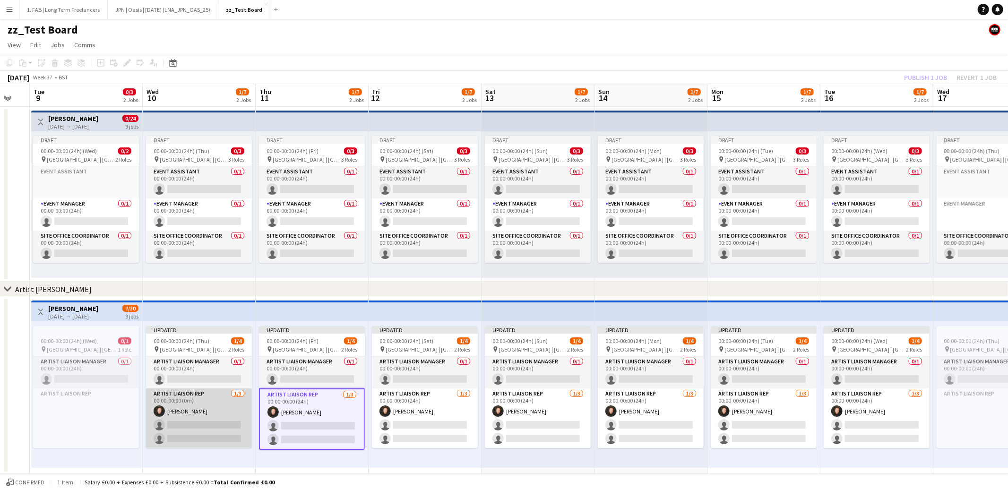
click at [218, 412] on app-card-role "Artist Liaison Rep 1/3 00:00-00:00 (0m) Dan Slade single-neutral-actions single…" at bounding box center [199, 418] width 106 height 60
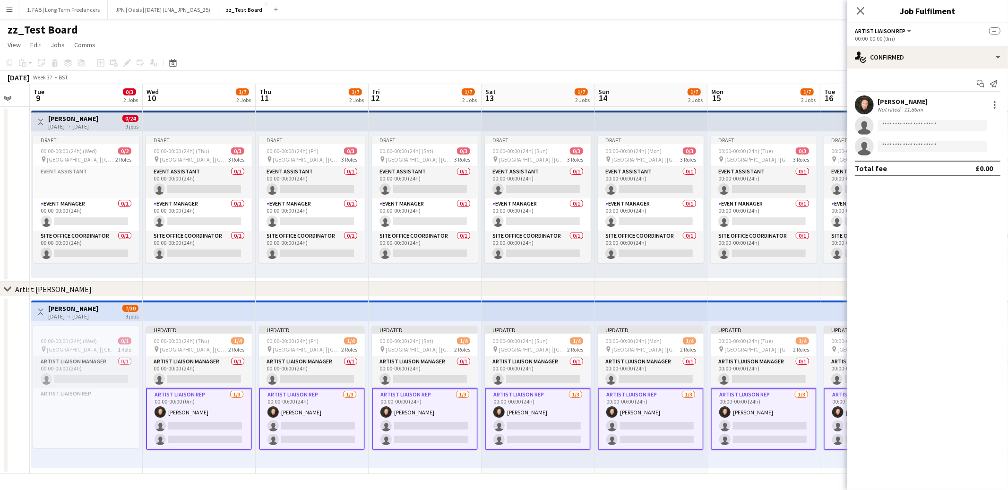
click at [218, 412] on app-card-role "Artist Liaison Rep 1/3 00:00-00:00 (0m) Dan Slade single-neutral-actions single…" at bounding box center [199, 418] width 106 height 61
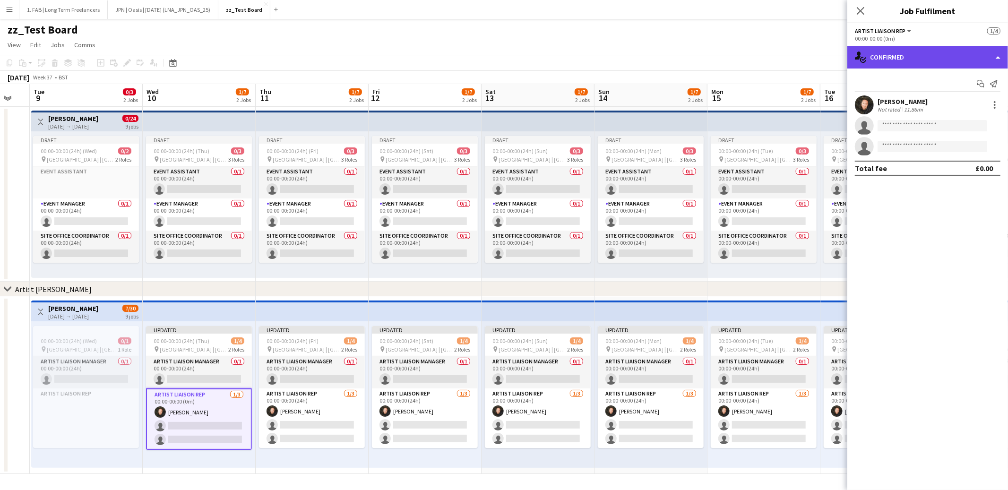
click at [933, 54] on div "single-neutral-actions-check-2 Confirmed" at bounding box center [927, 57] width 161 height 23
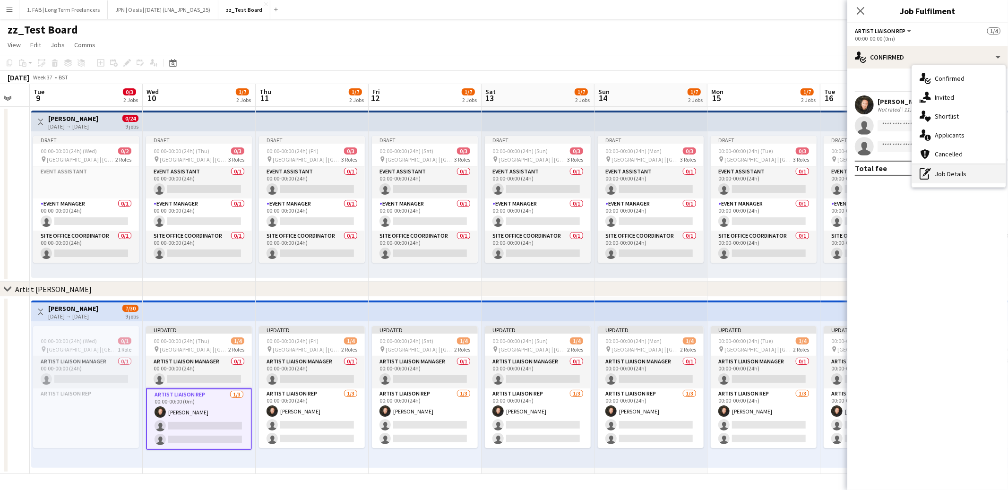
click at [937, 170] on div "pen-write Job Details" at bounding box center [959, 173] width 94 height 19
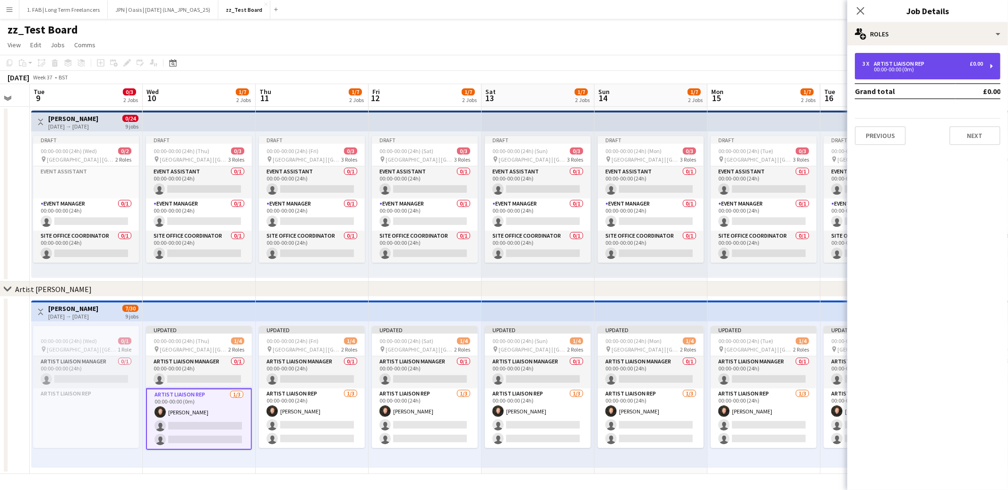
click at [909, 60] on div "Artist Liaison Rep" at bounding box center [901, 63] width 54 height 7
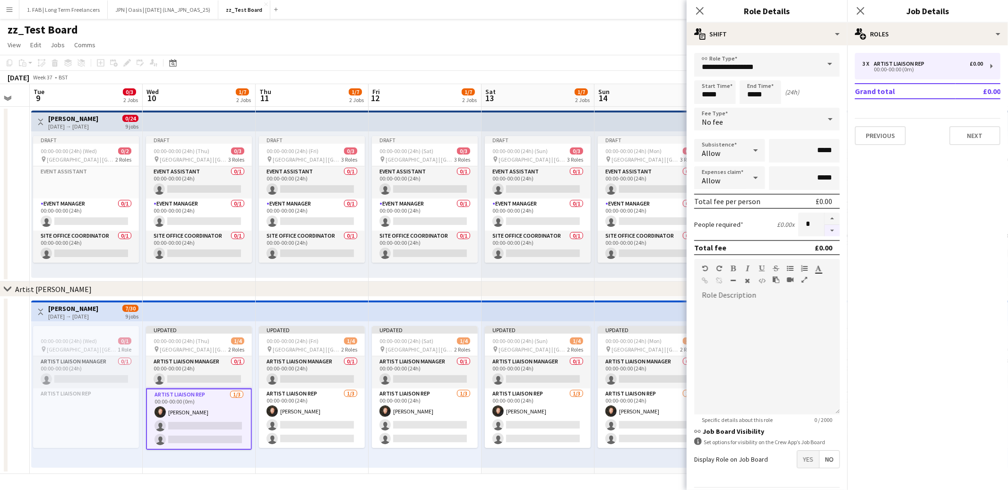
click at [835, 231] on button "button" at bounding box center [832, 231] width 15 height 12
type input "*"
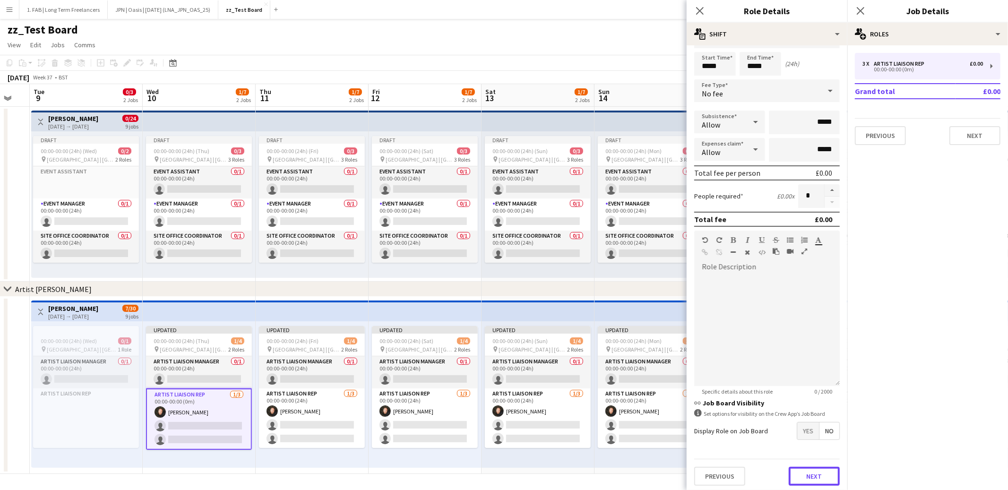
click at [809, 467] on button "Next" at bounding box center [814, 476] width 51 height 19
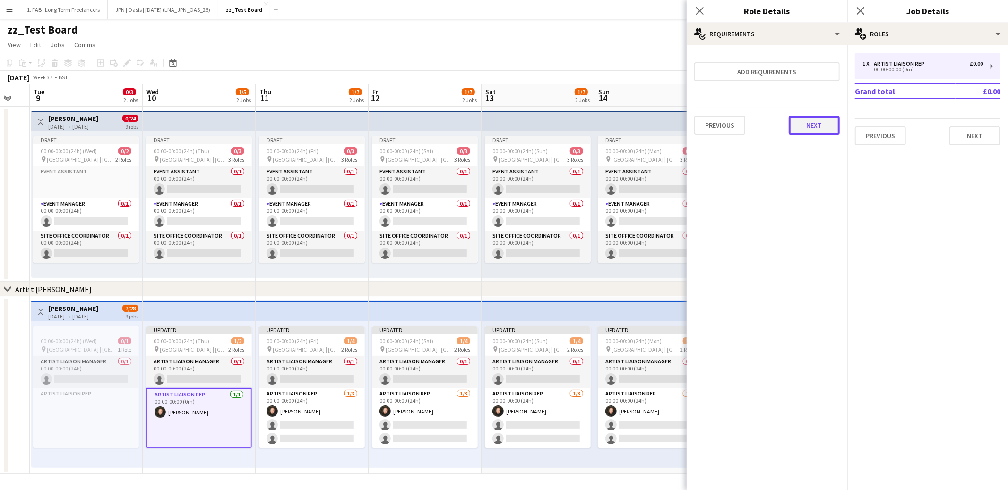
click at [806, 127] on button "Next" at bounding box center [814, 125] width 51 height 19
click at [820, 125] on button "Finish" at bounding box center [821, 126] width 35 height 19
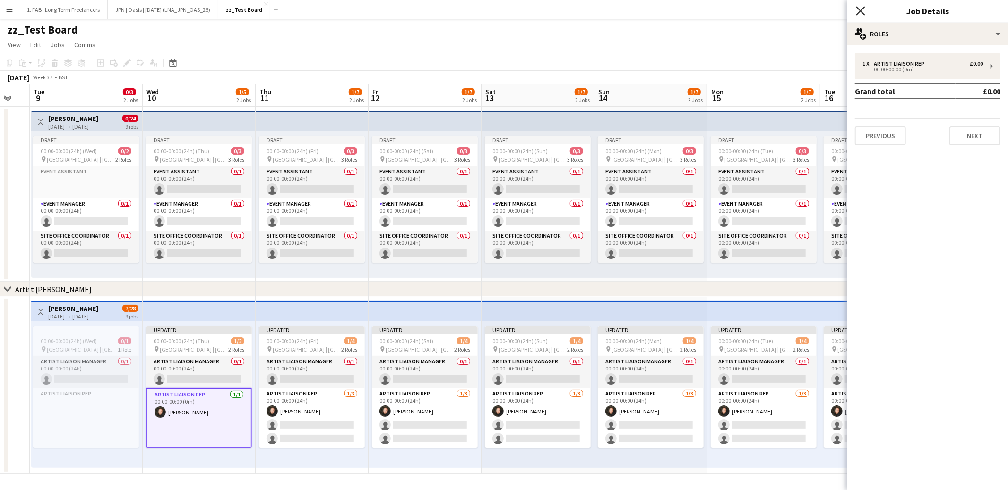
click at [857, 11] on icon "Close pop-in" at bounding box center [860, 10] width 9 height 9
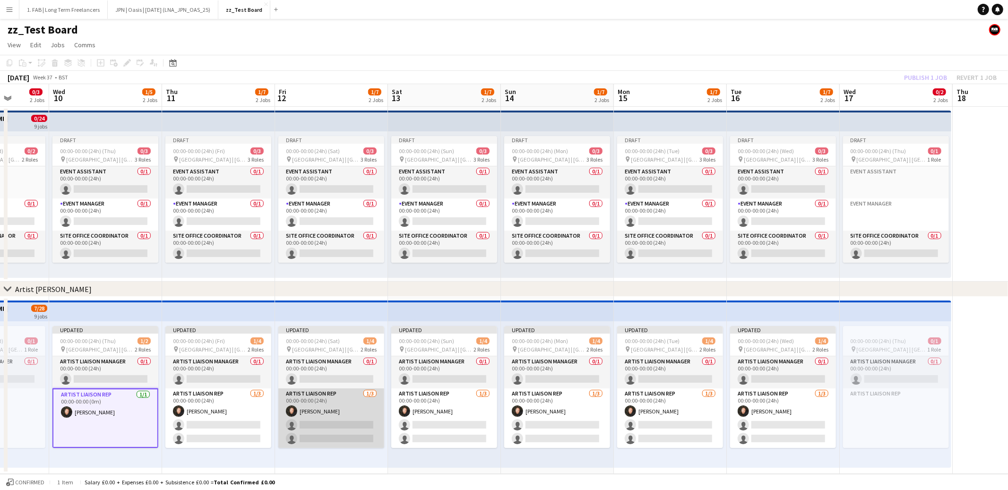
scroll to position [0, 283]
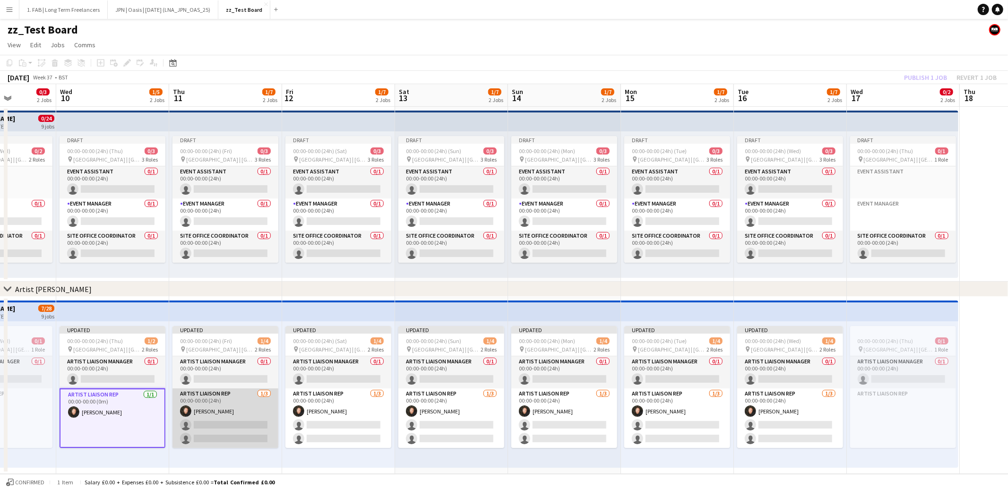
click at [229, 410] on app-card-role "Artist Liaison Rep 1/3 00:00-00:00 (24h) Dan Slade single-neutral-actions singl…" at bounding box center [226, 418] width 106 height 60
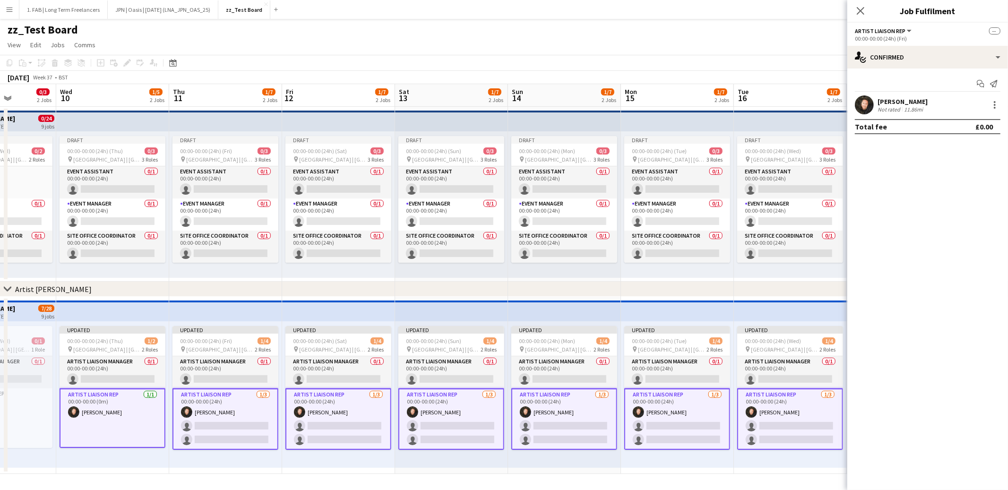
click at [235, 408] on app-card-role "Artist Liaison Rep 1/3 00:00-00:00 (24h) Dan Slade single-neutral-actions singl…" at bounding box center [226, 418] width 106 height 61
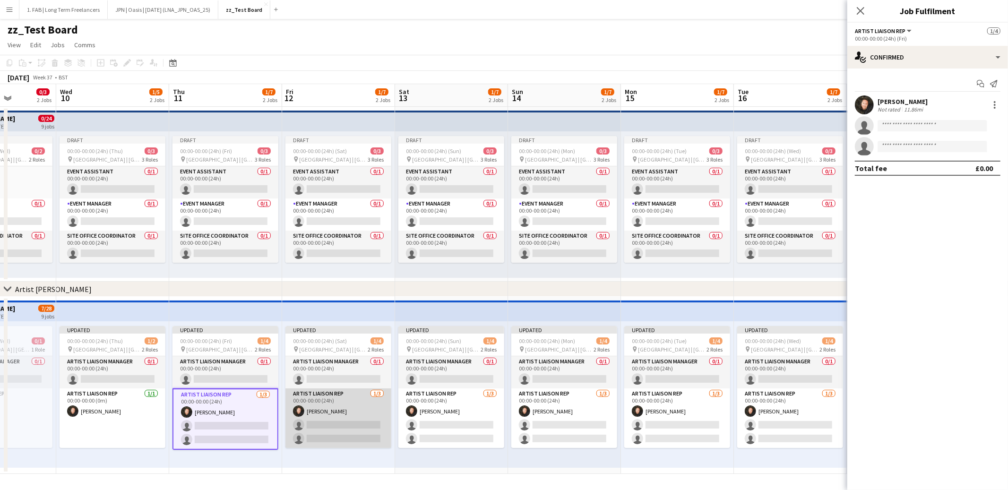
click at [322, 409] on app-card-role "Artist Liaison Rep 1/3 00:00-00:00 (24h) Dan Slade single-neutral-actions singl…" at bounding box center [338, 418] width 106 height 60
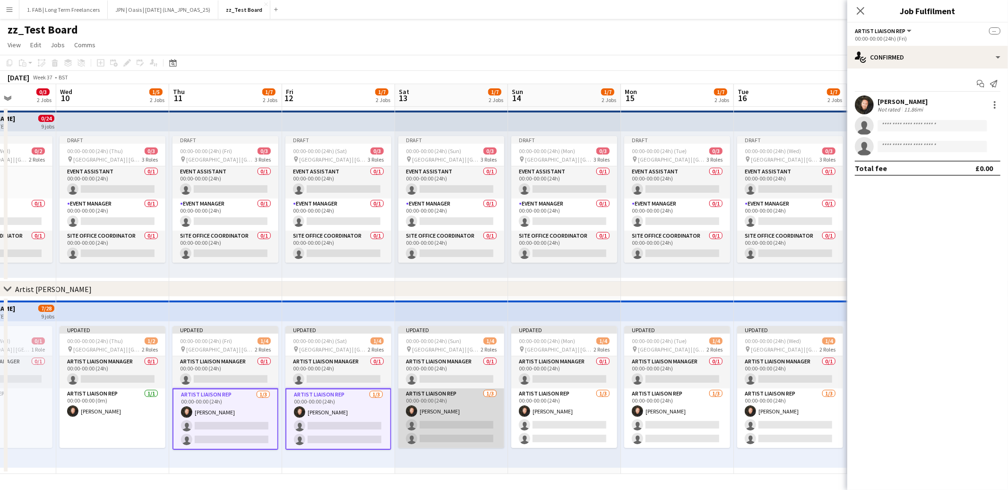
click at [445, 409] on app-card-role "Artist Liaison Rep 1/3 00:00-00:00 (24h) Dan Slade single-neutral-actions singl…" at bounding box center [451, 418] width 106 height 60
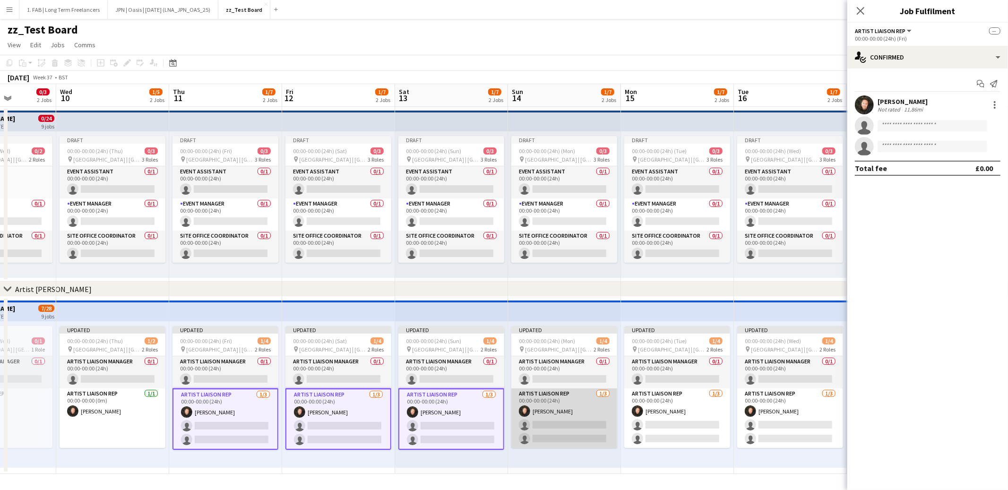
click at [535, 408] on app-card-role "Artist Liaison Rep 1/3 00:00-00:00 (24h) Dan Slade single-neutral-actions singl…" at bounding box center [564, 418] width 106 height 60
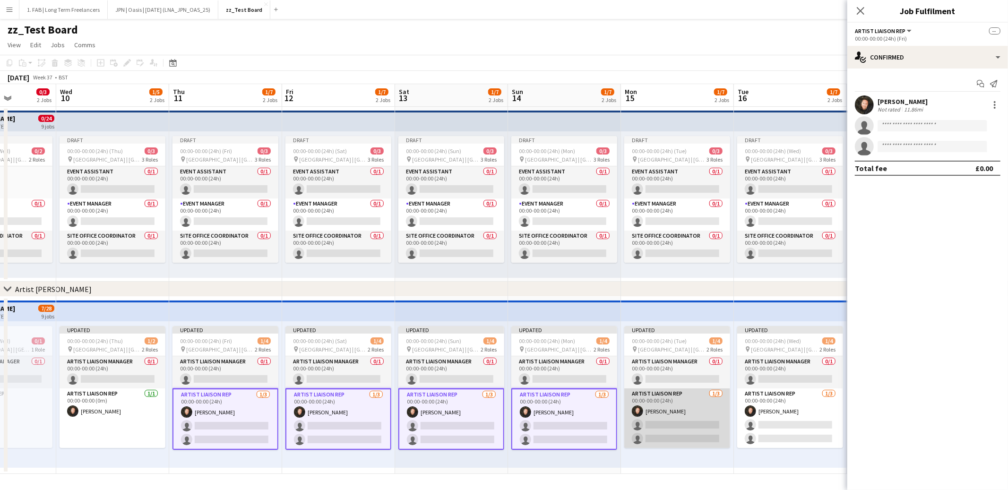
drag, startPoint x: 636, startPoint y: 405, endPoint x: 672, endPoint y: 404, distance: 35.9
click at [636, 406] on app-user-avatar at bounding box center [637, 411] width 11 height 11
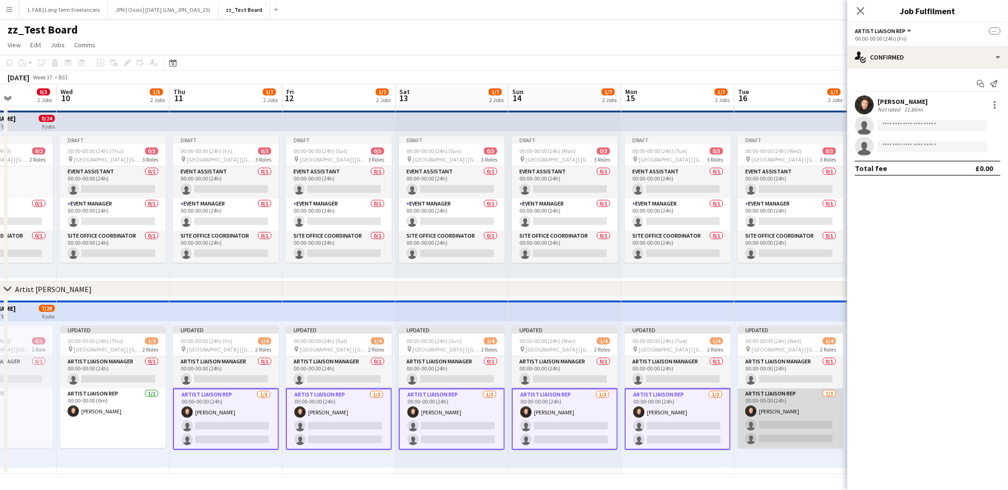
click at [749, 403] on app-card-role "Artist Liaison Rep 1/3 00:00-00:00 (24h) Dan Slade single-neutral-actions singl…" at bounding box center [791, 418] width 106 height 60
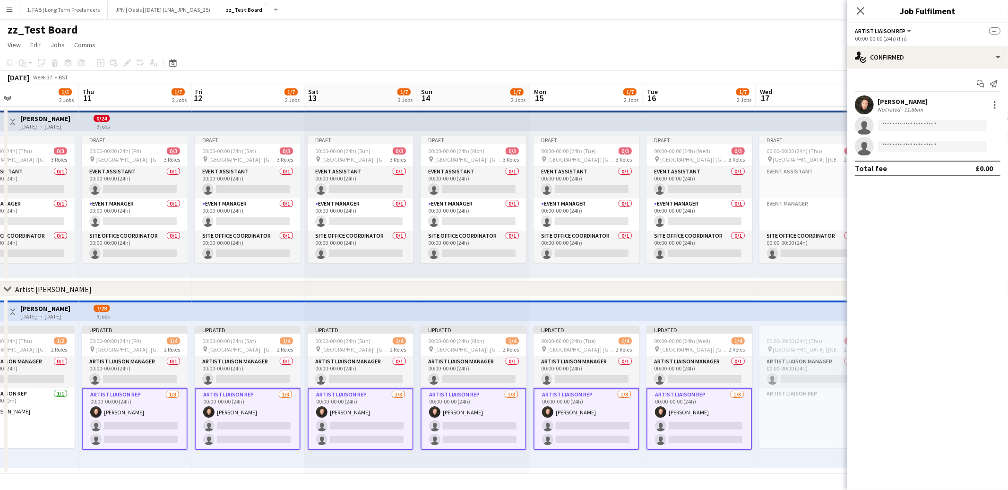
scroll to position [0, 246]
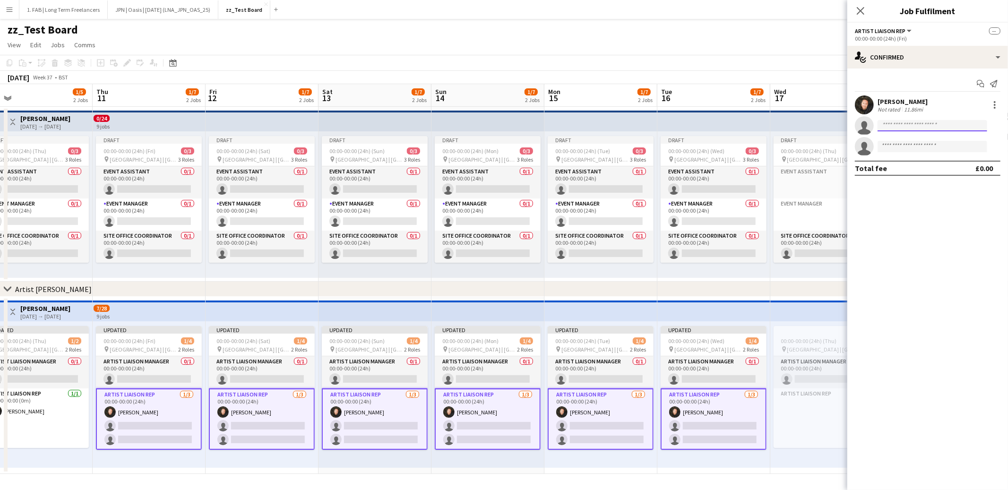
click at [933, 128] on input at bounding box center [933, 125] width 110 height 11
type input "******"
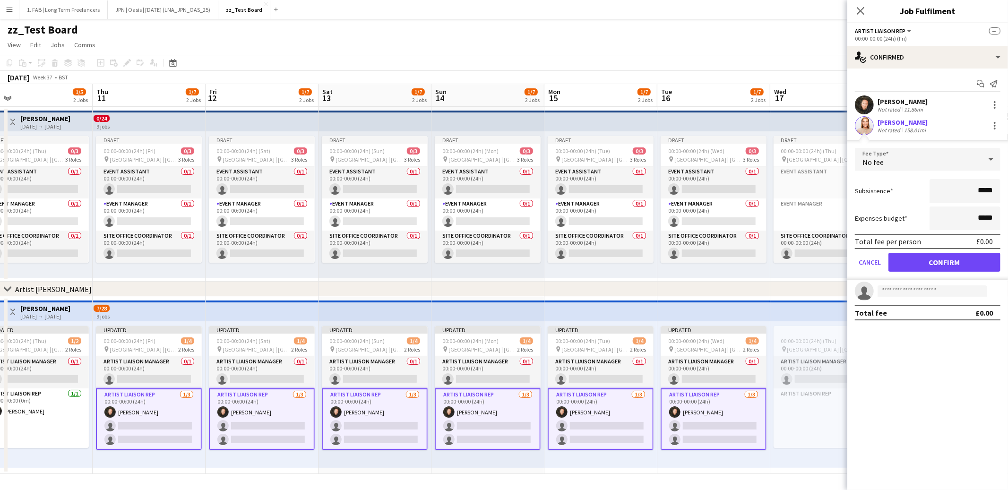
click at [943, 155] on div "No fee" at bounding box center [918, 159] width 127 height 23
click at [917, 212] on span "Fixed" at bounding box center [928, 210] width 130 height 9
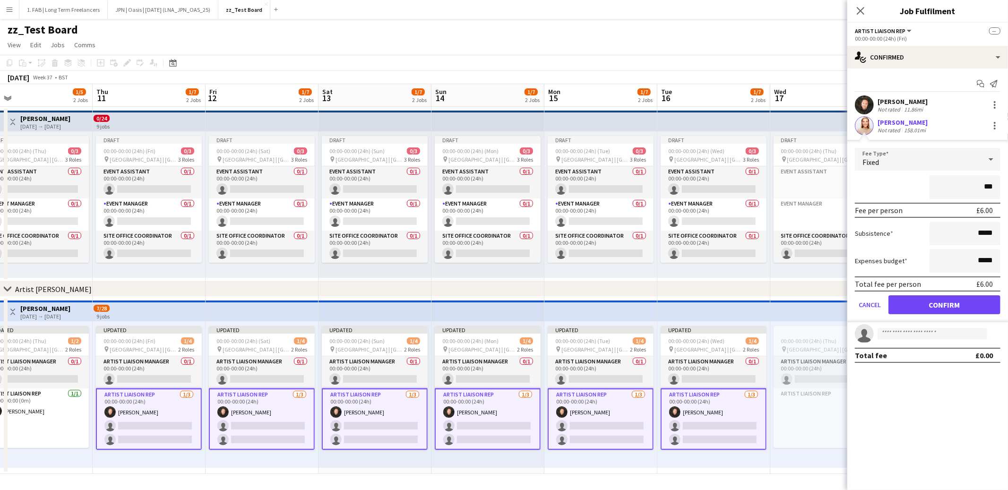
type input "****"
click button "Confirm" at bounding box center [945, 304] width 112 height 19
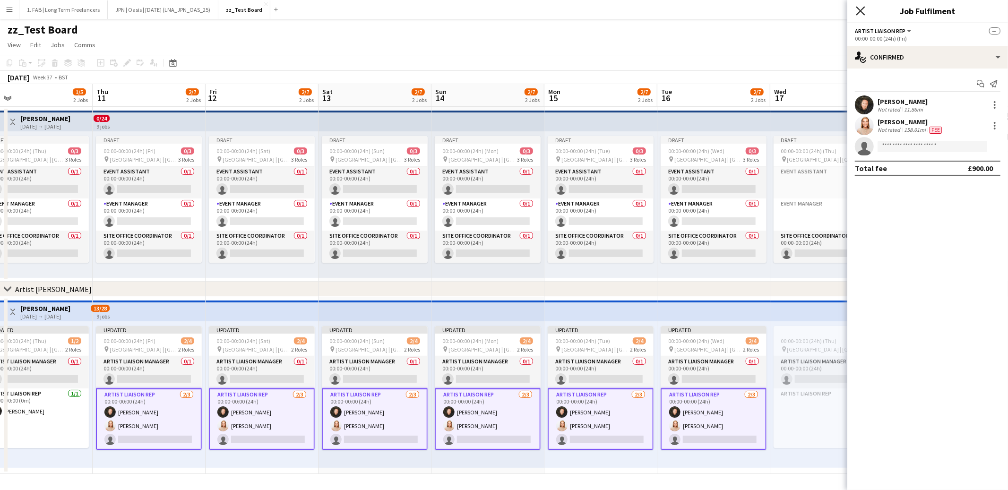
click at [862, 14] on icon "Close pop-in" at bounding box center [860, 10] width 9 height 9
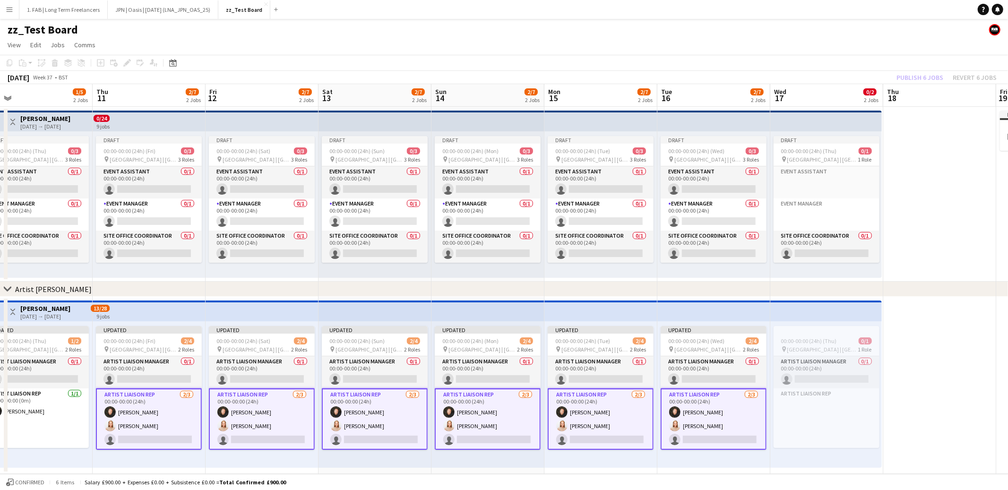
click at [895, 364] on app-date-cell at bounding box center [939, 385] width 113 height 177
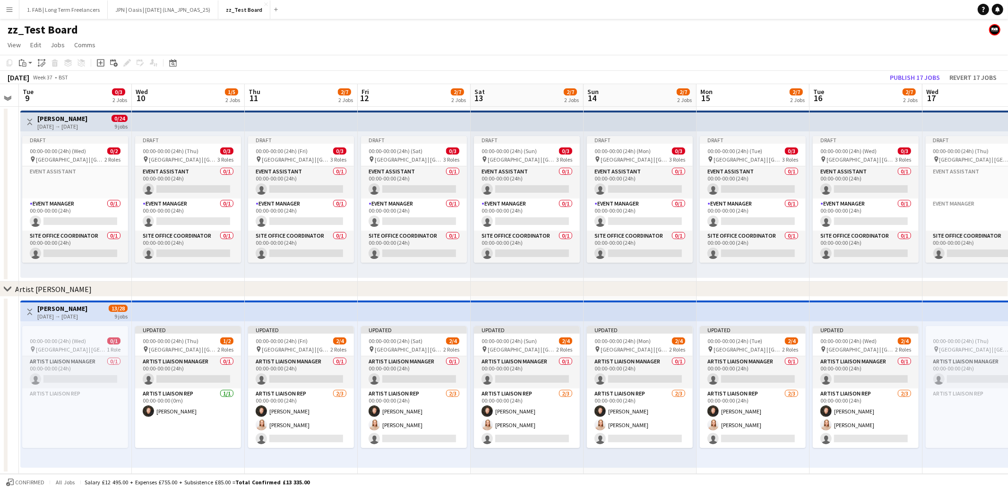
scroll to position [0, 206]
click at [54, 311] on h3 "Spice Girls" at bounding box center [63, 308] width 50 height 9
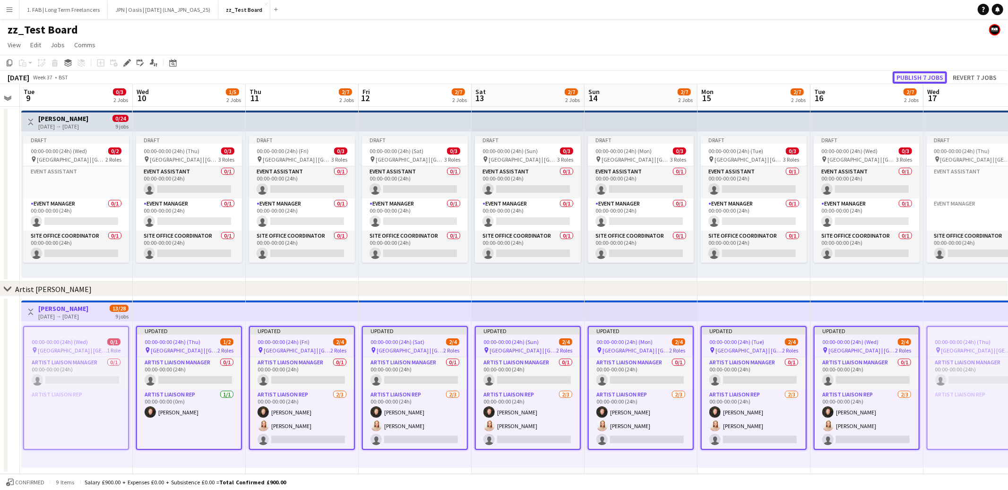
click at [906, 80] on button "Publish 7 jobs" at bounding box center [920, 77] width 54 height 12
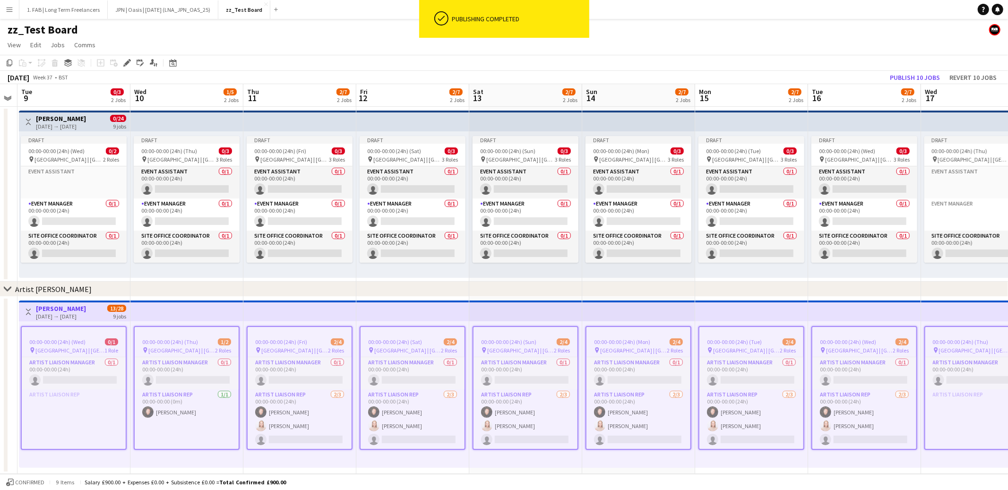
scroll to position [0, 203]
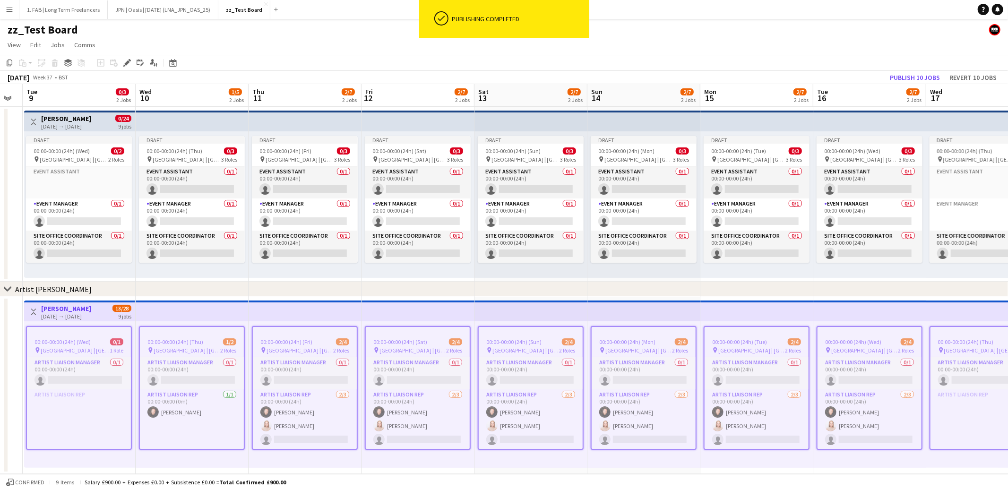
click at [388, 45] on app-page-menu "View Day view expanded Day view collapsed Month view Date picker Jump to [DATE]…" at bounding box center [504, 46] width 1008 height 18
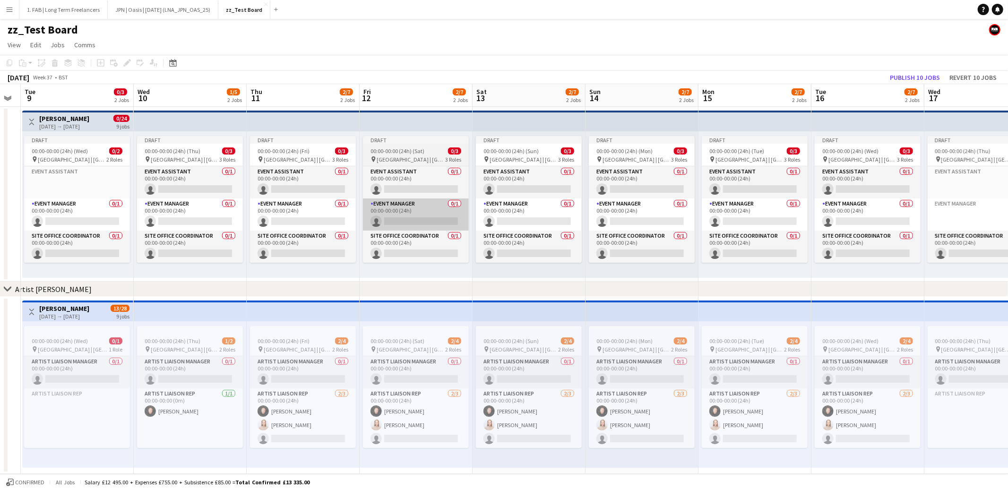
scroll to position [0, 313]
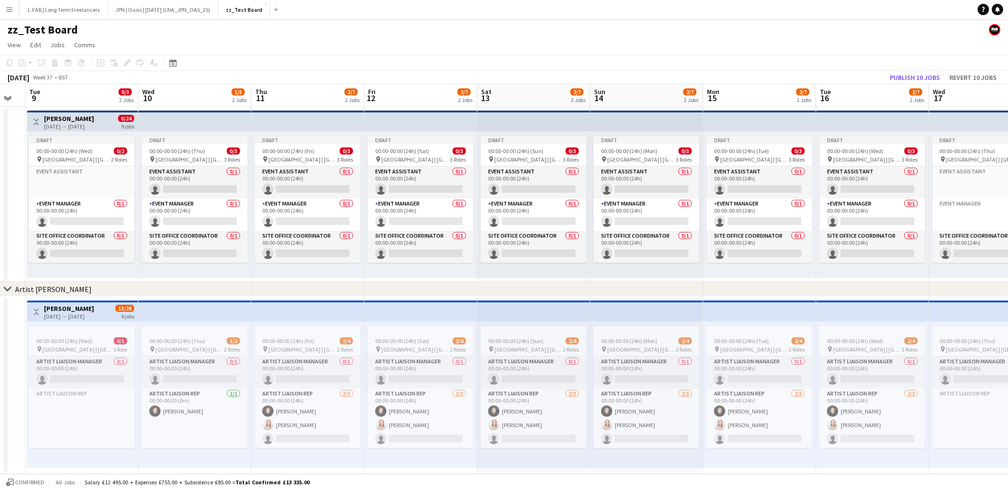
click at [461, 57] on app-toolbar "Copy Paste Paste Command V Paste with crew Command Shift V Paste linked Job [GE…" at bounding box center [504, 63] width 1008 height 16
click at [326, 421] on app-card-role "Artist Liaison Rep 2/3 00:00-00:00 (24h) Dan Slade Danielle Gouldson single-neu…" at bounding box center [308, 418] width 106 height 60
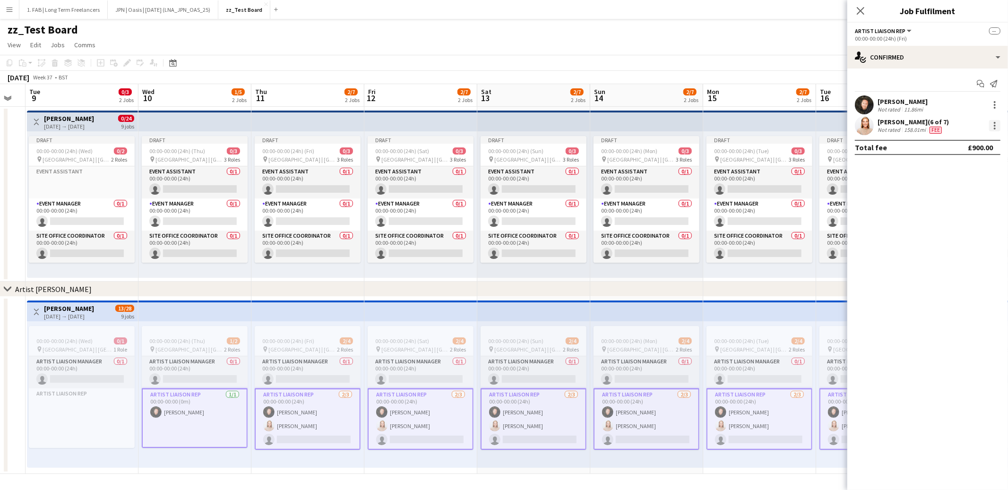
click at [992, 125] on div at bounding box center [994, 125] width 11 height 11
click at [957, 213] on span "Remove" at bounding box center [949, 211] width 28 height 8
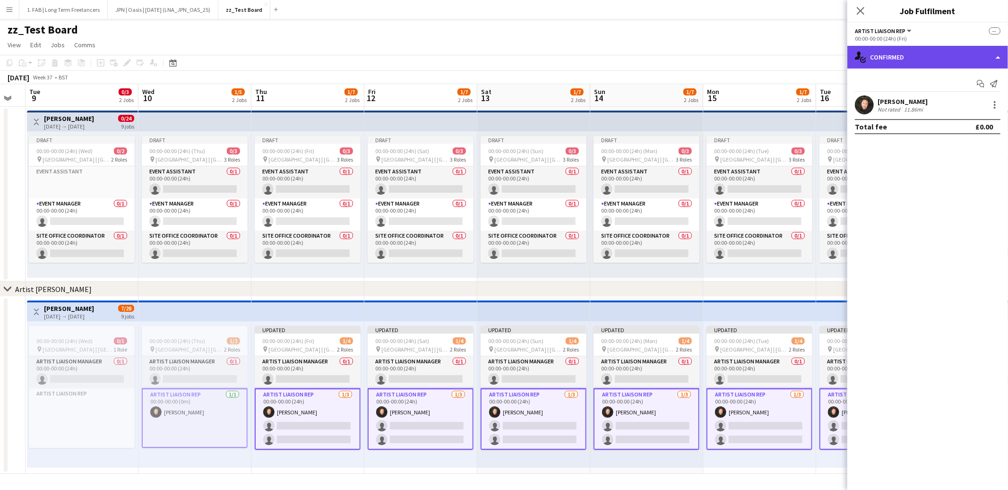
click at [947, 61] on div "single-neutral-actions-check-2 Confirmed" at bounding box center [927, 57] width 161 height 23
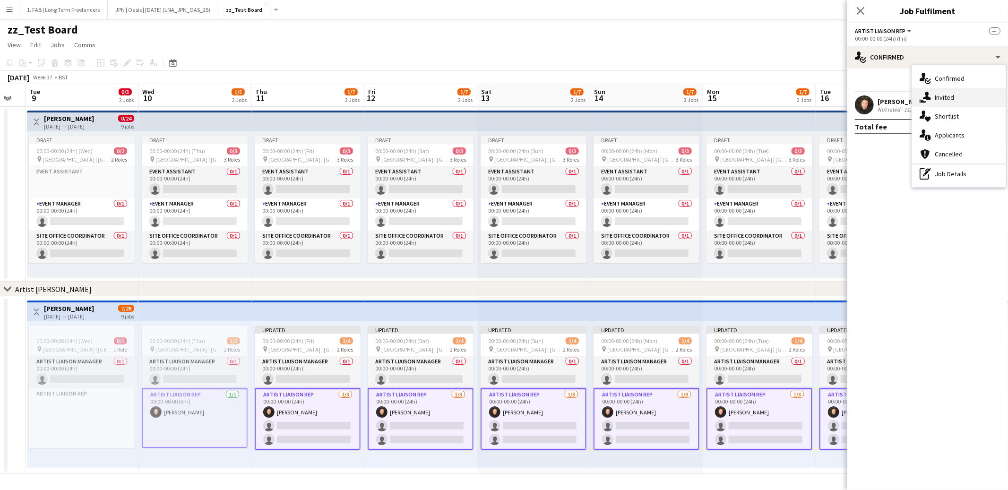
click at [943, 101] on span "Invited" at bounding box center [944, 97] width 19 height 9
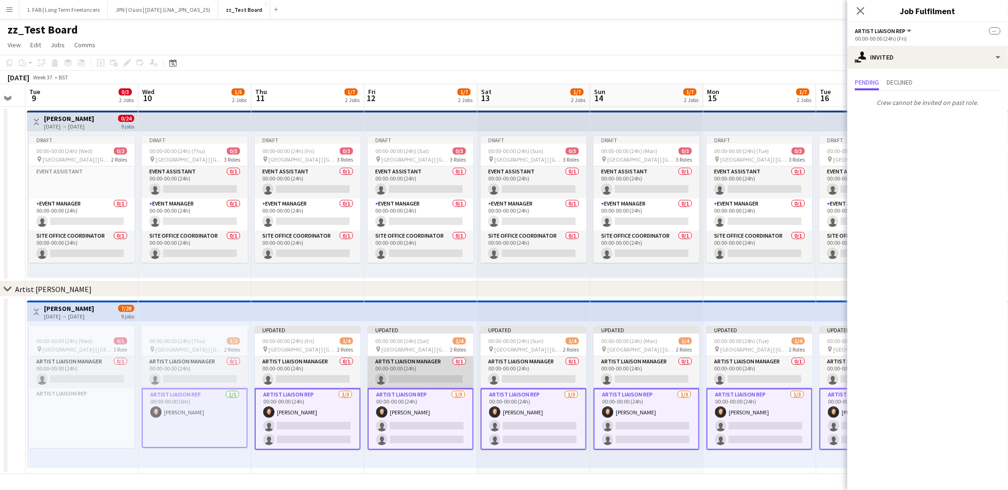
scroll to position [0, 282]
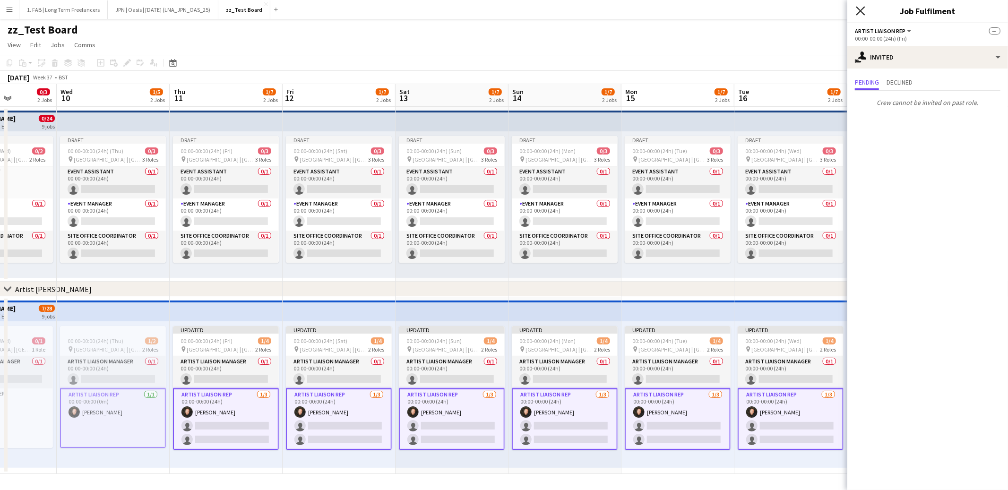
click at [859, 12] on icon at bounding box center [860, 10] width 9 height 9
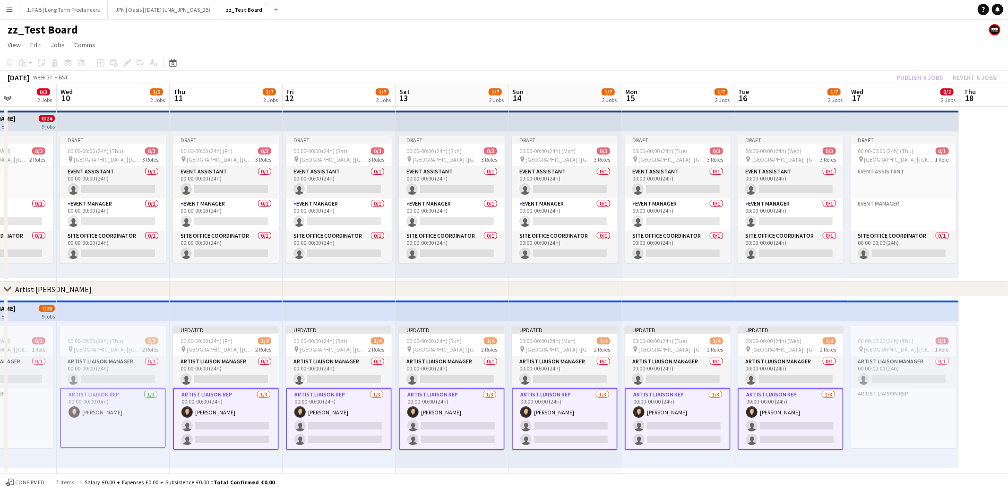
click at [743, 54] on app-page-menu "View Day view expanded Day view collapsed Month view Date picker Jump to [DATE]…" at bounding box center [504, 46] width 1008 height 18
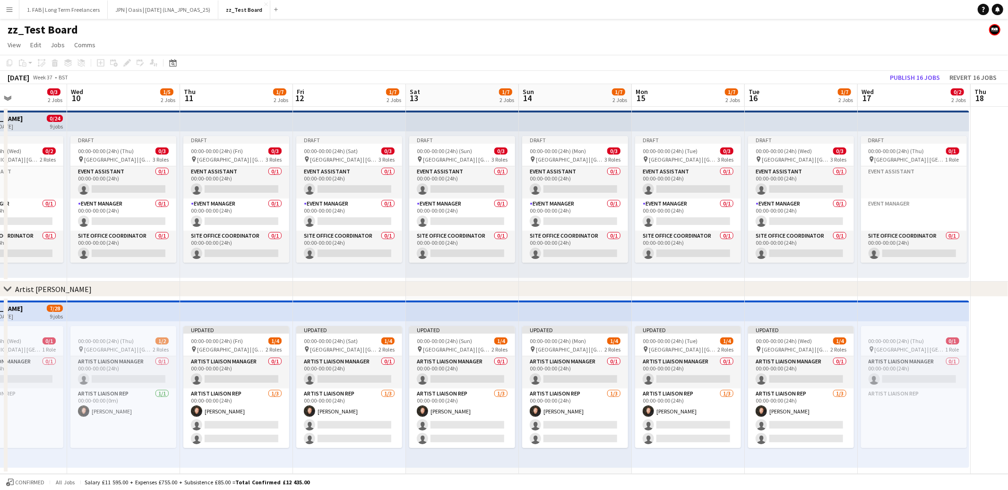
scroll to position [0, 263]
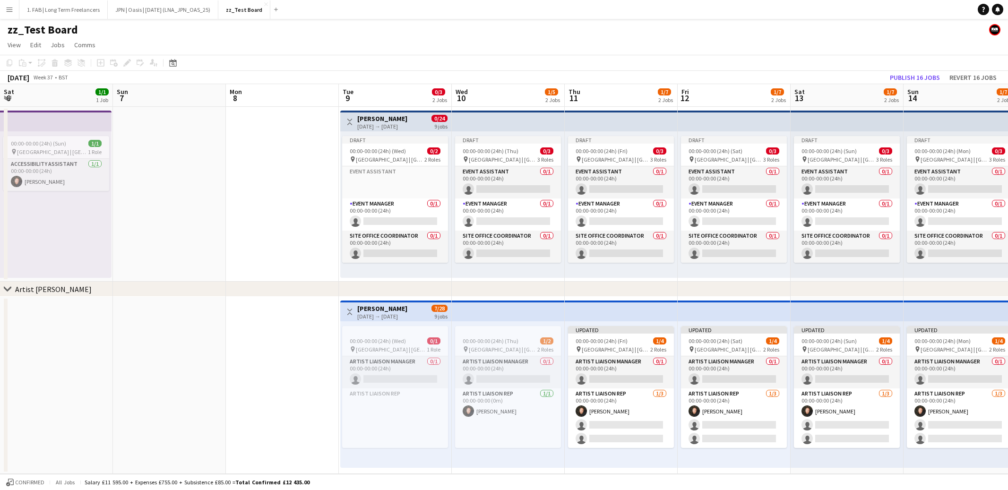
click at [357, 308] on h3 "[PERSON_NAME]" at bounding box center [382, 308] width 50 height 9
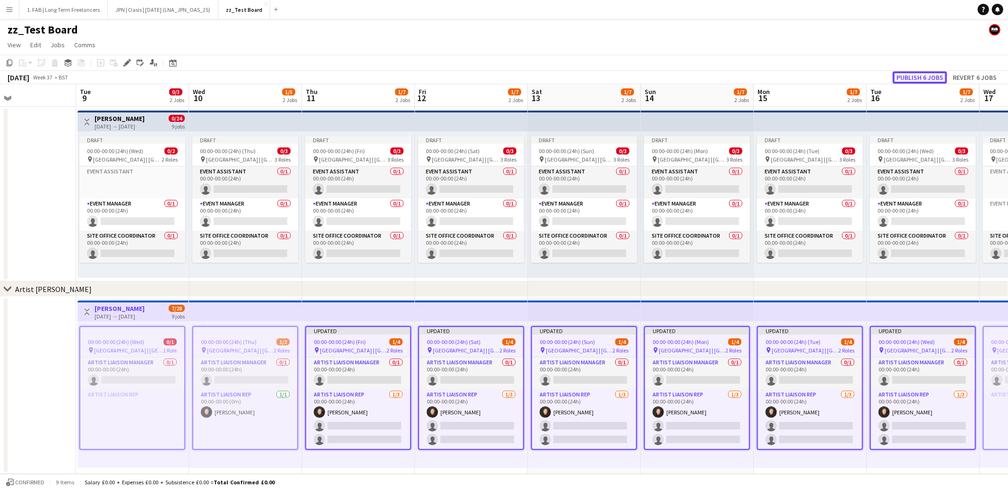
click at [931, 77] on button "Publish 6 jobs" at bounding box center [920, 77] width 54 height 12
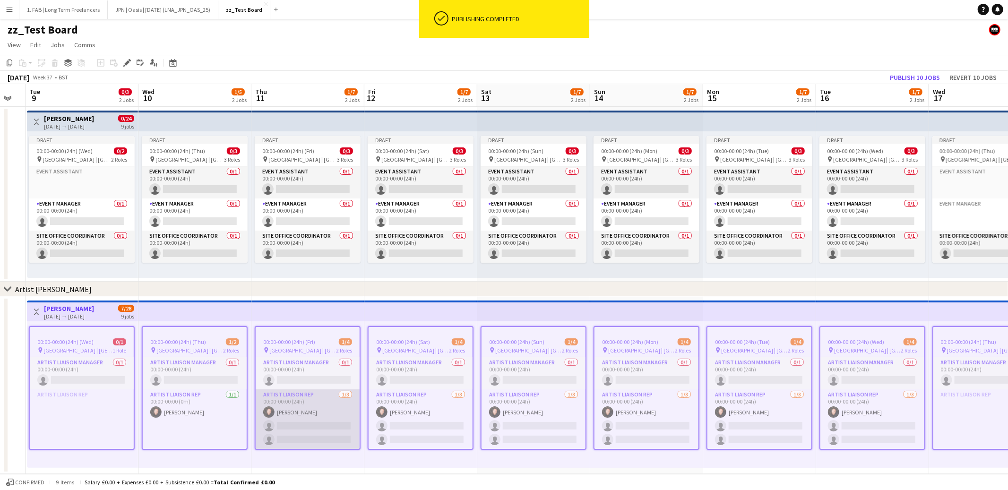
scroll to position [0, 326]
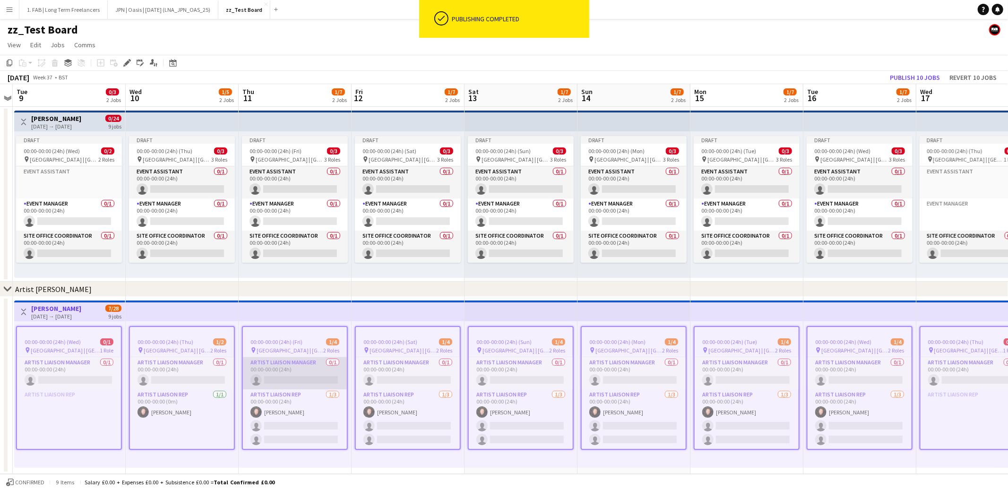
click at [285, 367] on app-card-role "Artist Liaison Manager 0/1 00:00-00:00 (24h) single-neutral-actions" at bounding box center [295, 373] width 104 height 32
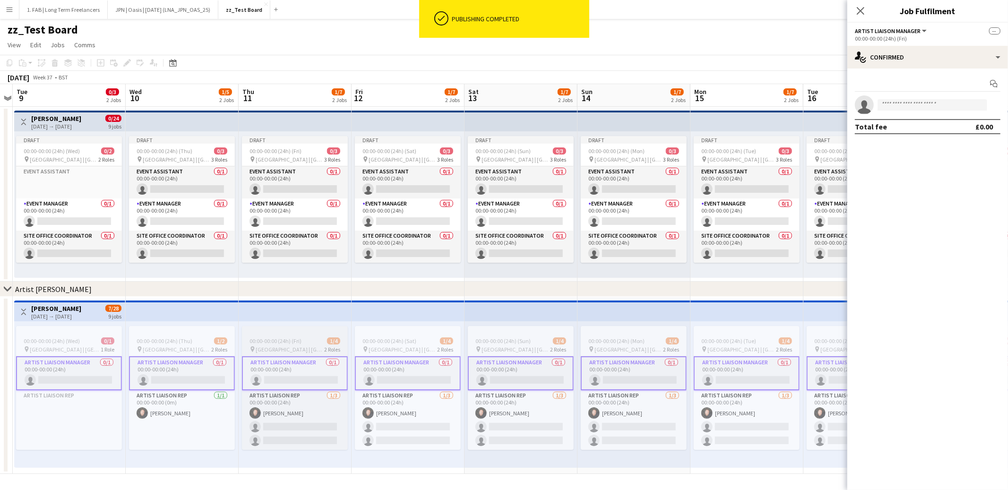
click at [295, 347] on span "Principality Stadium | Cardiff, UK" at bounding box center [290, 349] width 69 height 7
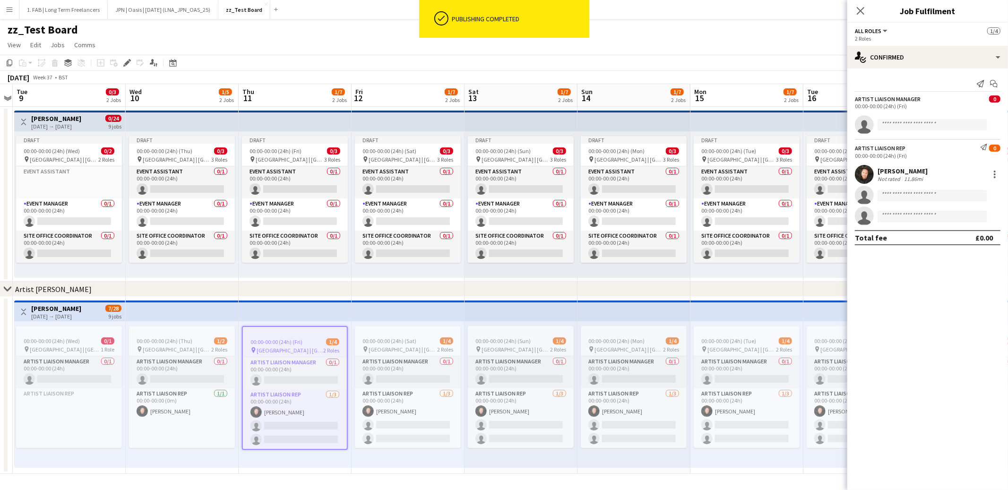
click at [51, 309] on h3 "Spice Girls" at bounding box center [56, 308] width 50 height 9
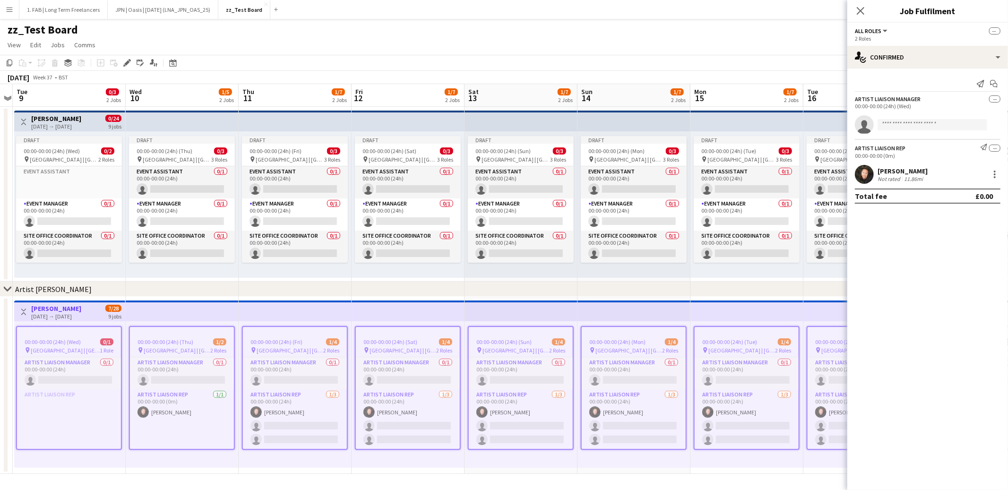
click at [297, 343] on span "00:00-00:00 (24h) (Fri)" at bounding box center [276, 341] width 52 height 7
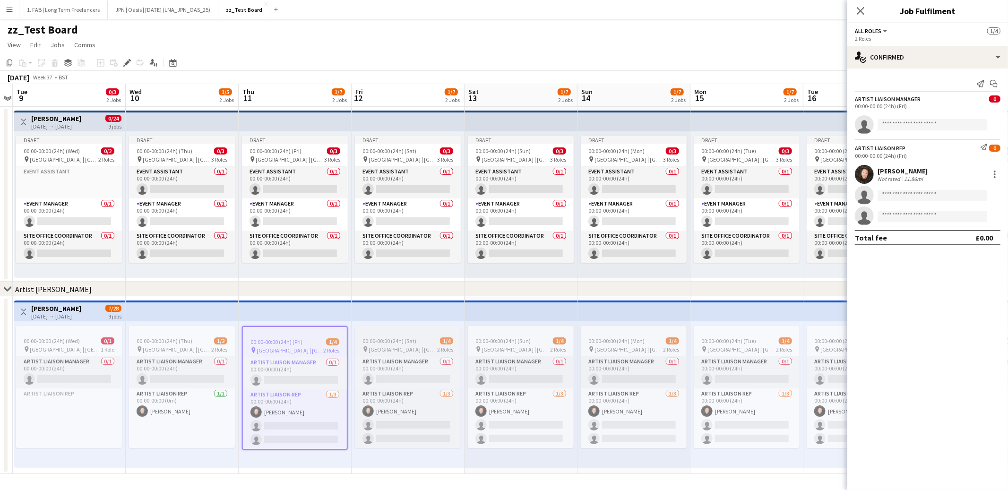
click at [395, 344] on span "00:00-00:00 (24h) (Sat)" at bounding box center [390, 340] width 54 height 7
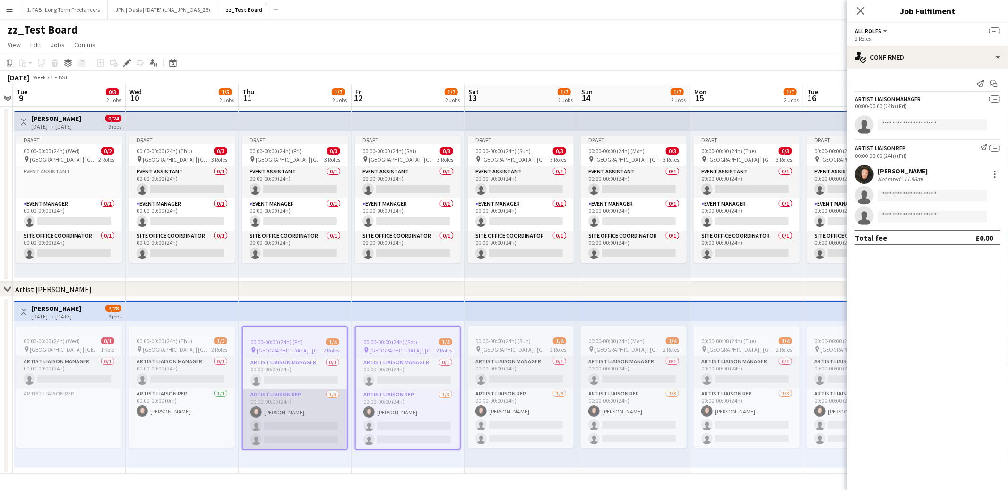
click at [293, 408] on app-card-role "Artist Liaison Rep 1/3 00:00-00:00 (24h) Dan Slade single-neutral-actions singl…" at bounding box center [295, 419] width 104 height 60
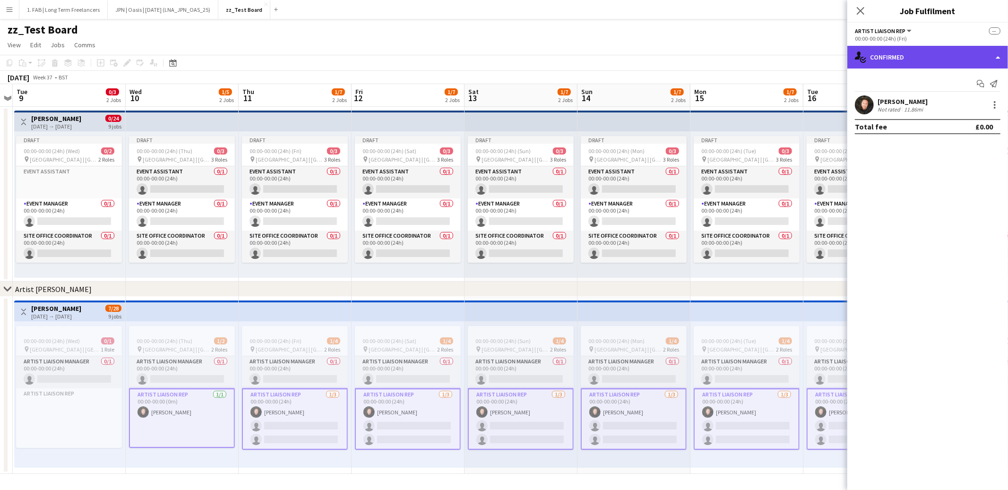
click at [906, 59] on div "single-neutral-actions-check-2 Confirmed" at bounding box center [927, 57] width 161 height 23
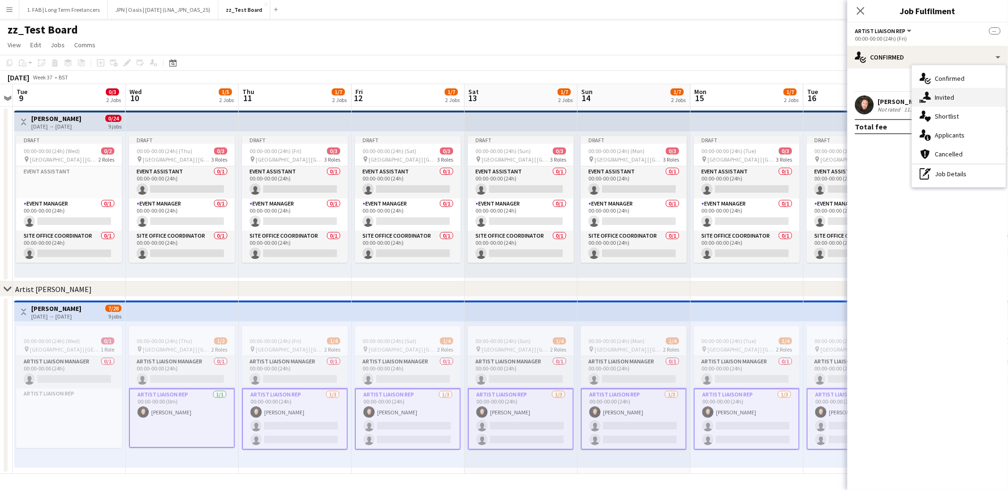
click at [940, 98] on span "Invited" at bounding box center [944, 97] width 19 height 9
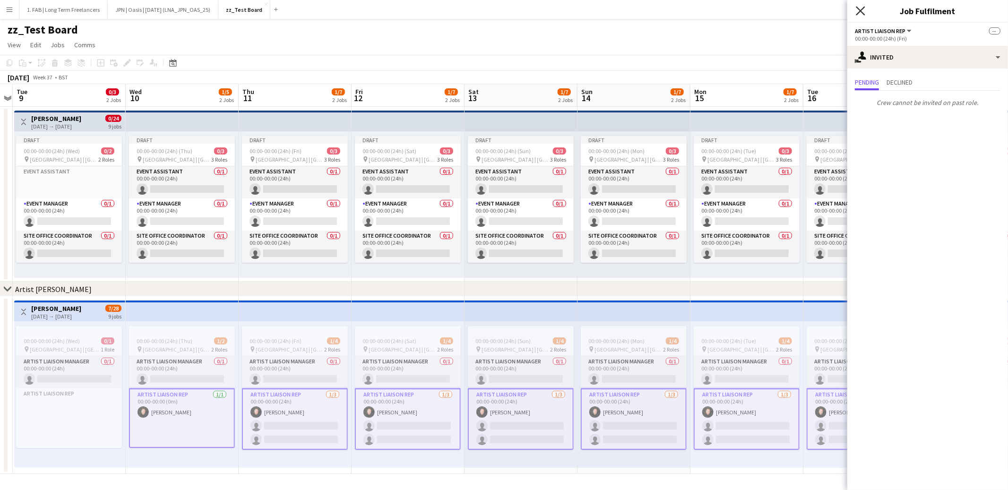
click at [862, 13] on icon "Close pop-in" at bounding box center [860, 10] width 9 height 9
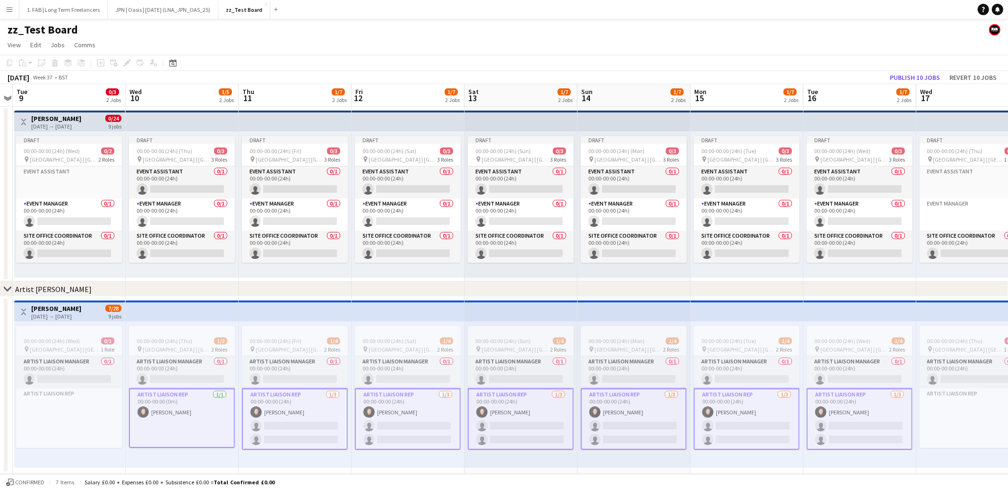
click at [46, 121] on h3 "Spice Girls" at bounding box center [56, 118] width 50 height 9
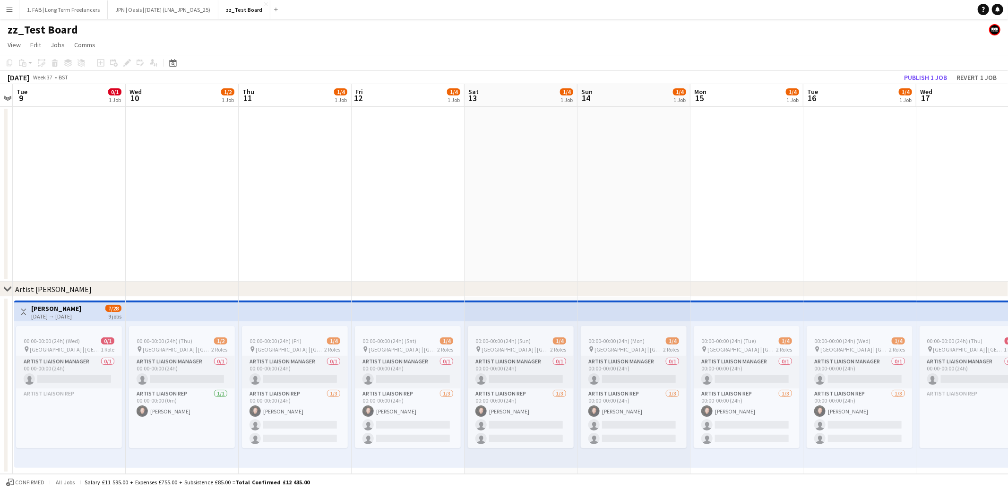
click at [52, 311] on h3 "Spice Girls" at bounding box center [56, 308] width 50 height 9
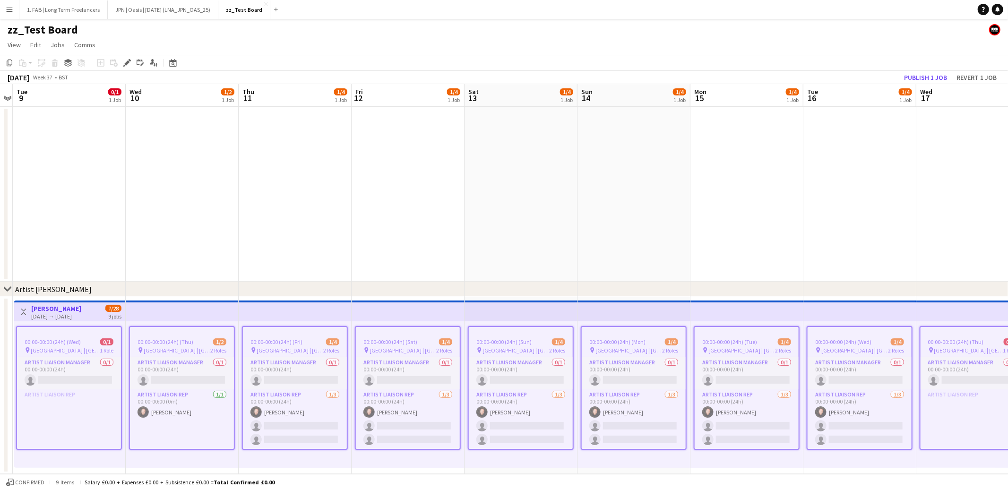
click at [76, 233] on app-date-cell at bounding box center [69, 194] width 113 height 175
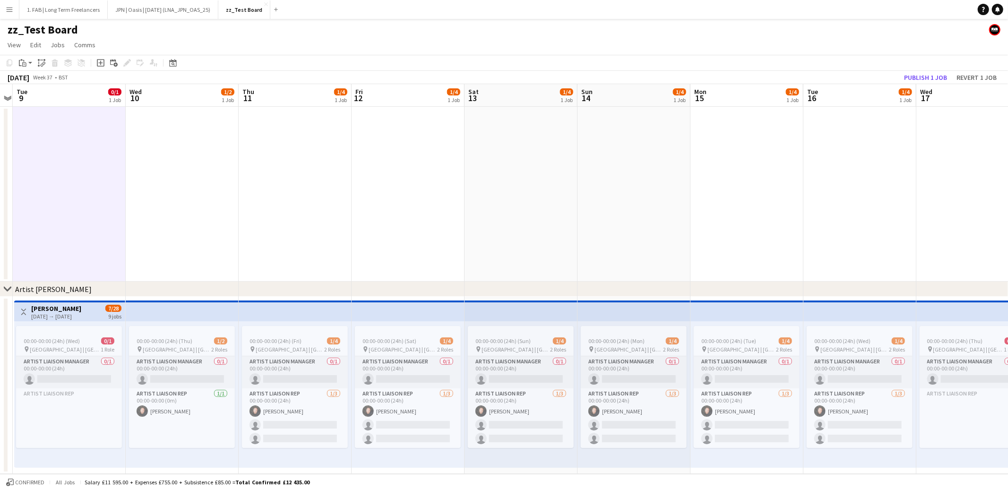
click at [52, 310] on h3 "Spice Girls" at bounding box center [56, 308] width 50 height 9
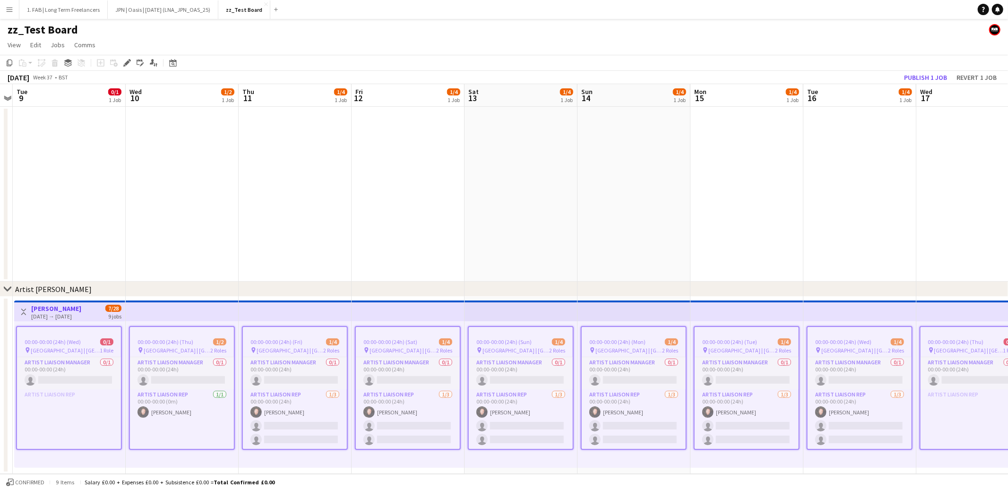
click at [66, 352] on span "Principality Stadium | Cardiff, UK" at bounding box center [65, 350] width 69 height 7
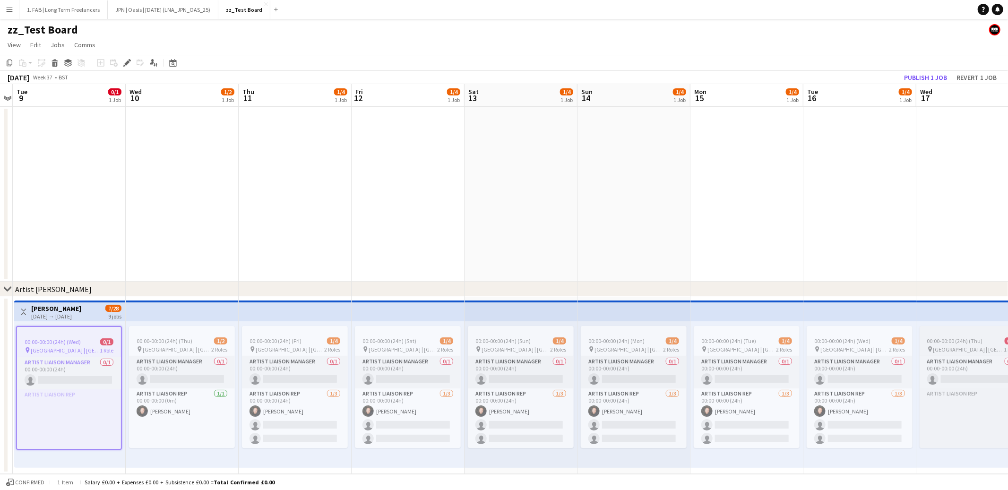
click at [947, 338] on span "00:00-00:00 (24h) (Thu)" at bounding box center [955, 340] width 56 height 7
click at [965, 337] on span "00:00-00:00 (24h) (Thu)" at bounding box center [955, 340] width 56 height 7
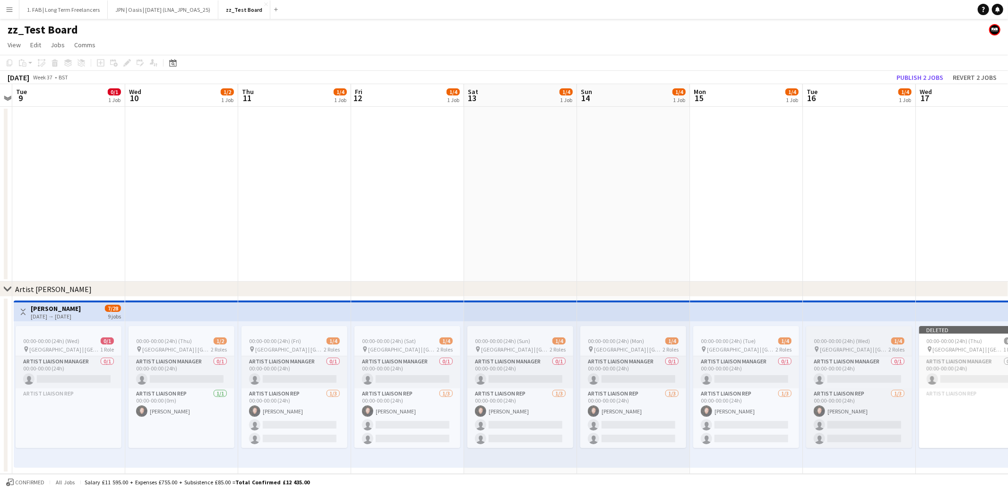
click at [845, 346] on span "Principality Stadium | Cardiff, UK" at bounding box center [854, 349] width 69 height 7
click at [749, 338] on span "00:00-00:00 (24h) (Tue)" at bounding box center [728, 340] width 55 height 7
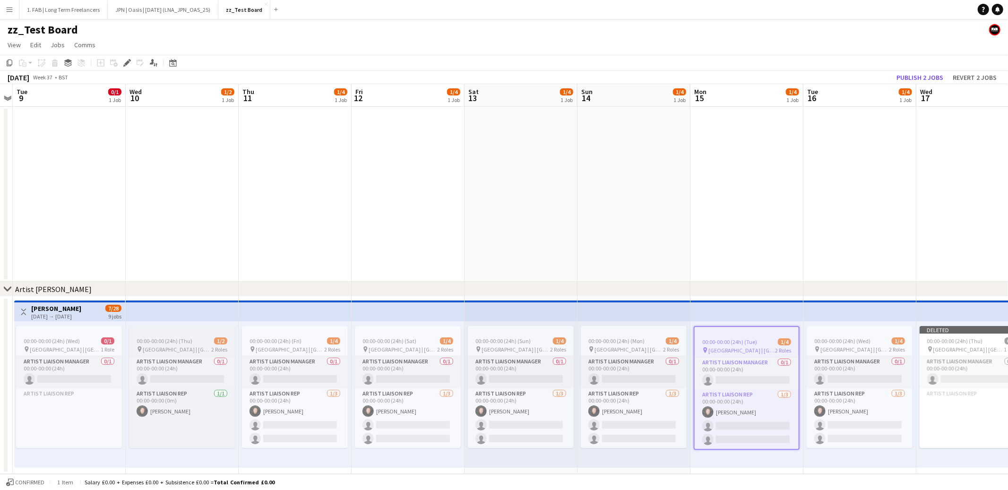
click at [181, 345] on div "pin Principality Stadium | Cardiff, UK 2 Roles" at bounding box center [182, 349] width 106 height 8
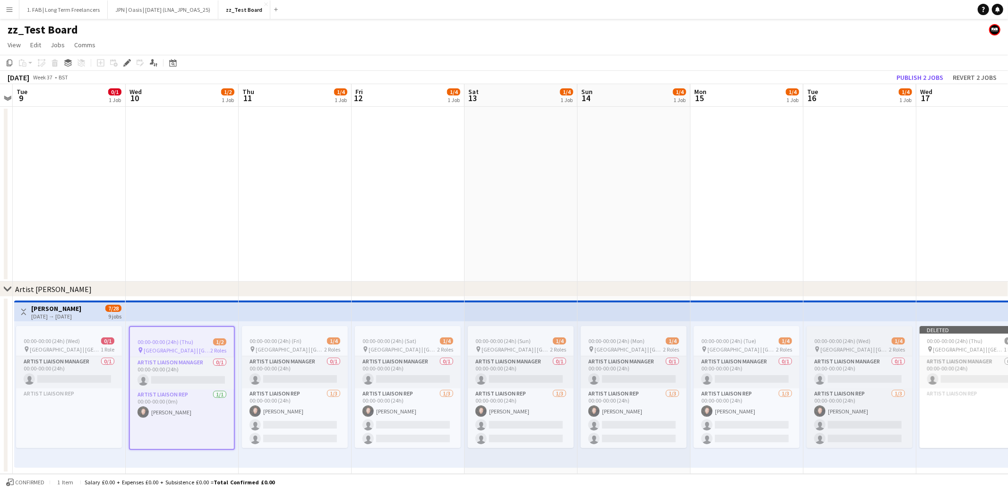
click at [864, 346] on span "Principality Stadium | Cardiff, UK" at bounding box center [854, 349] width 69 height 7
click at [50, 307] on h3 "Spice Girls" at bounding box center [56, 308] width 50 height 9
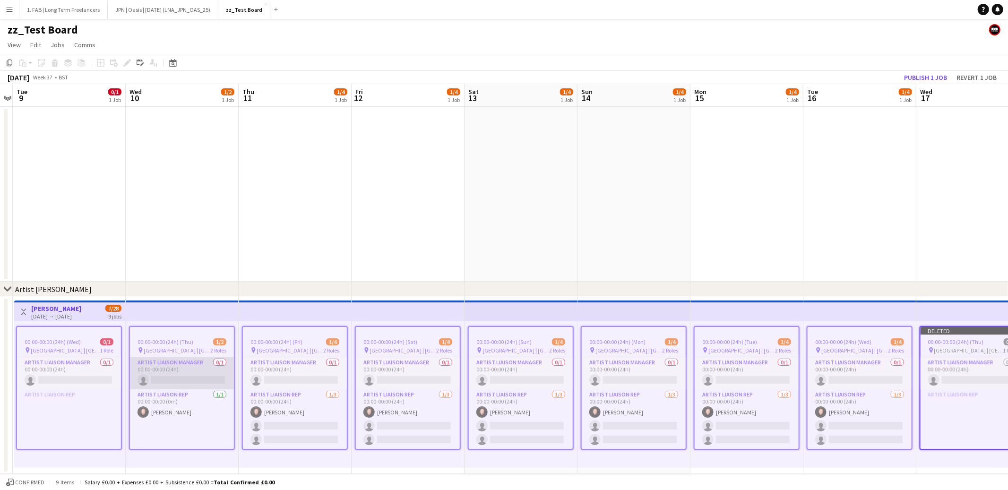
click at [163, 384] on app-card-role "Artist Liaison Manager 0/1 00:00-00:00 (24h) single-neutral-actions" at bounding box center [182, 373] width 104 height 32
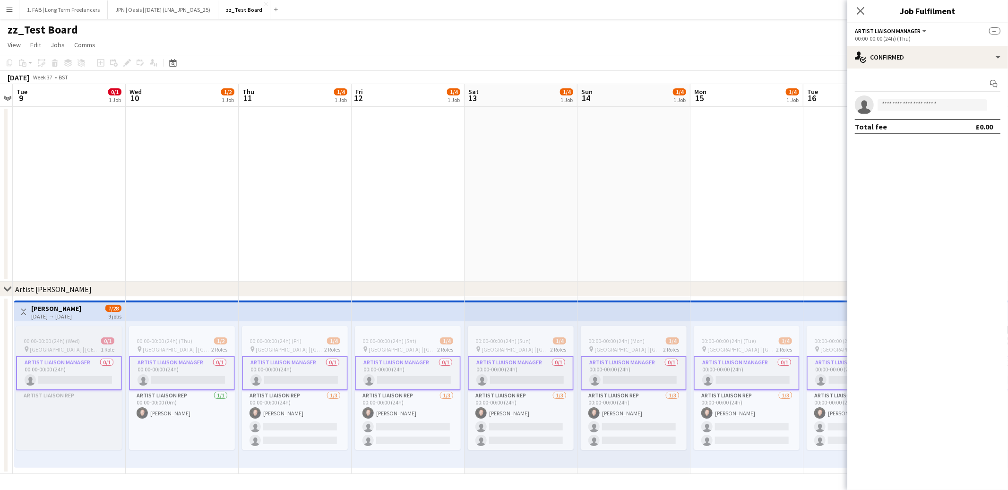
click at [74, 334] on app-job-card "00:00-00:00 (24h) (Wed) 0/1 pin Principality Stadium | Cardiff, UK 1 Role Artis…" at bounding box center [69, 388] width 106 height 124
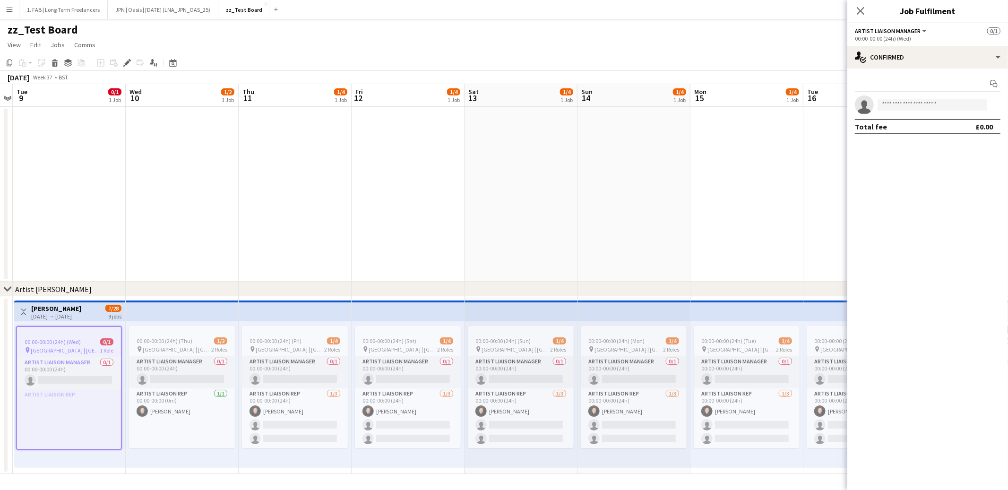
click at [59, 311] on h3 "Spice Girls" at bounding box center [56, 308] width 50 height 9
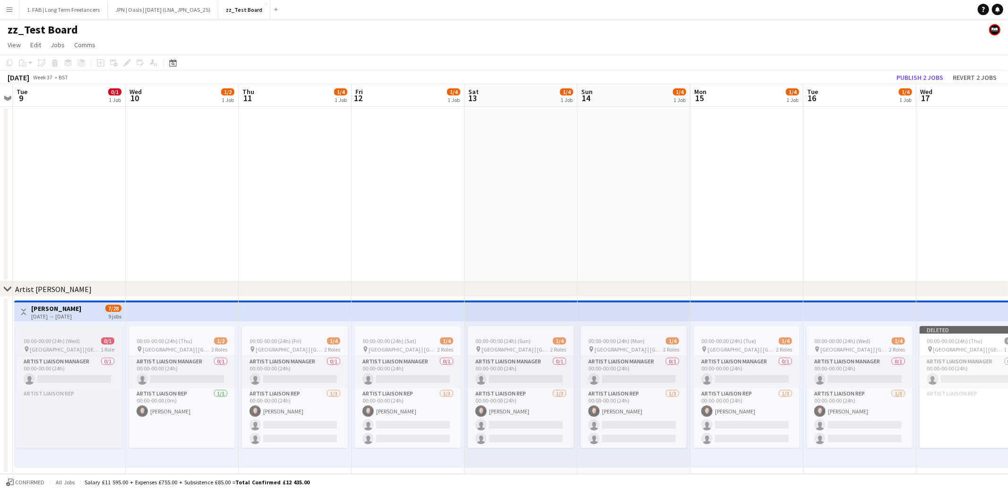
click at [86, 342] on div "00:00-00:00 (24h) (Wed) 0/1" at bounding box center [69, 340] width 106 height 7
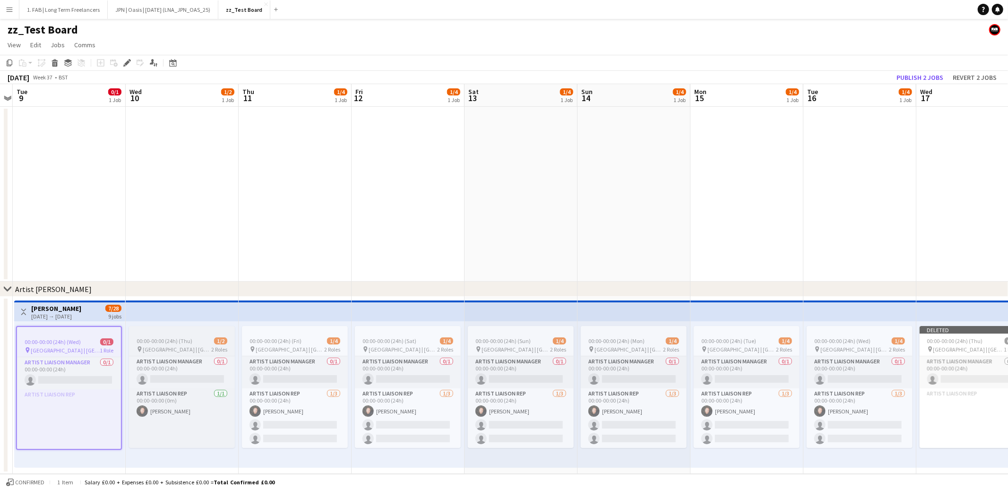
click at [185, 331] on div at bounding box center [182, 330] width 106 height 8
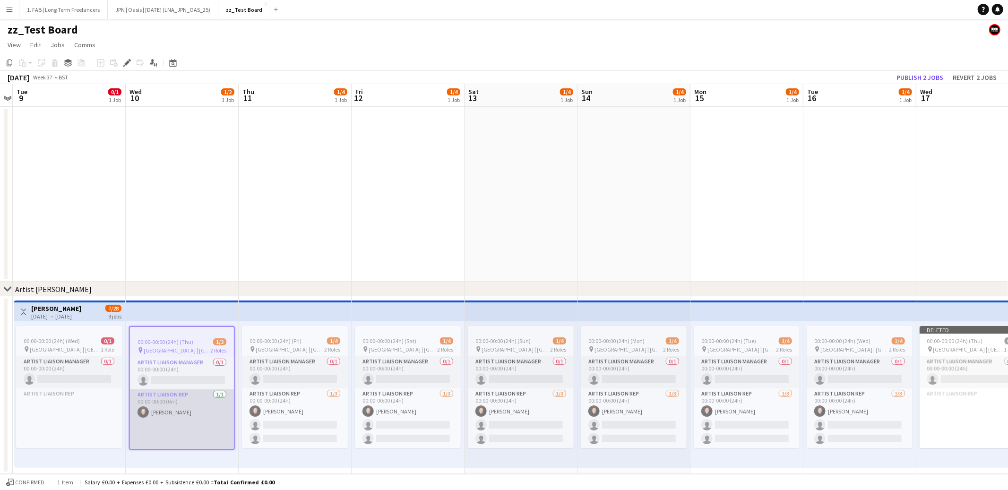
click at [182, 403] on app-card-role "Artist Liaison Rep 1/1 00:00-00:00 (0m) Dan Slade" at bounding box center [182, 419] width 104 height 60
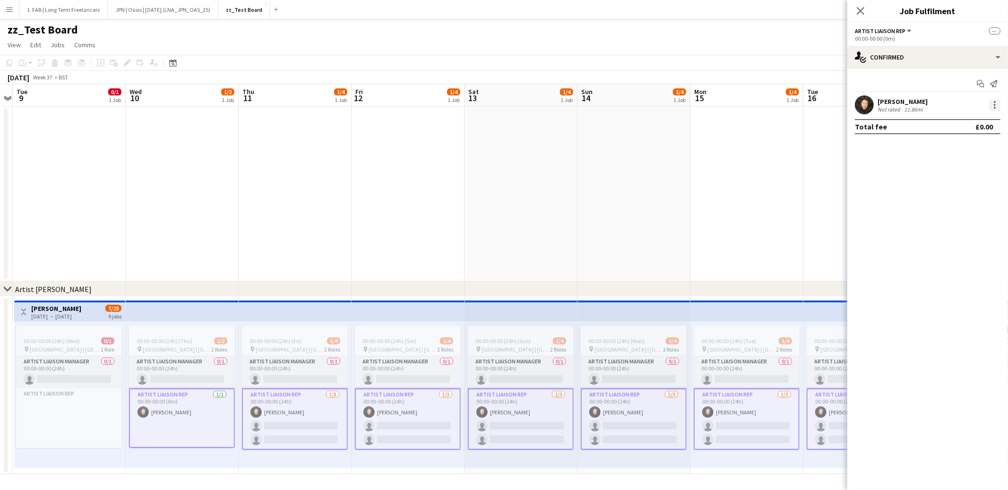
click at [998, 110] on div at bounding box center [994, 104] width 11 height 11
click at [954, 194] on span "Remove" at bounding box center [949, 190] width 28 height 8
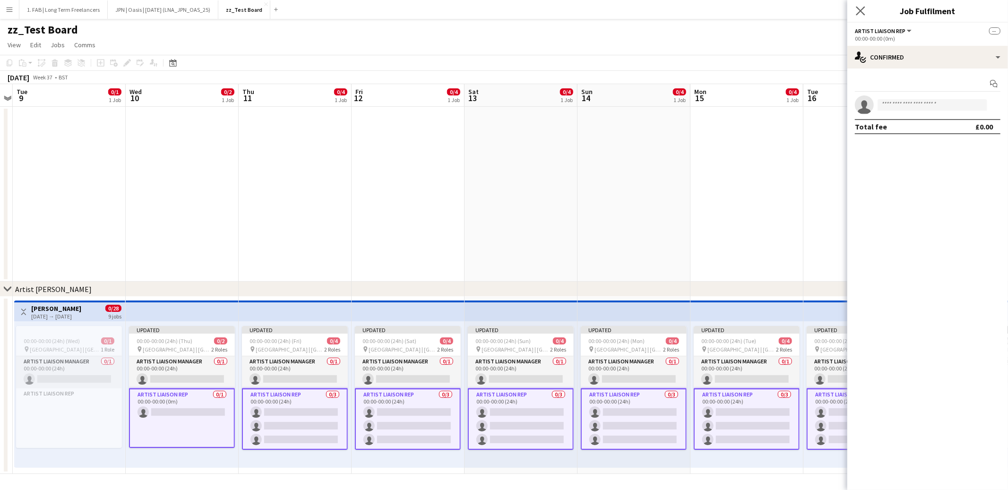
click at [854, 7] on app-icon "Close pop-in" at bounding box center [861, 11] width 14 height 14
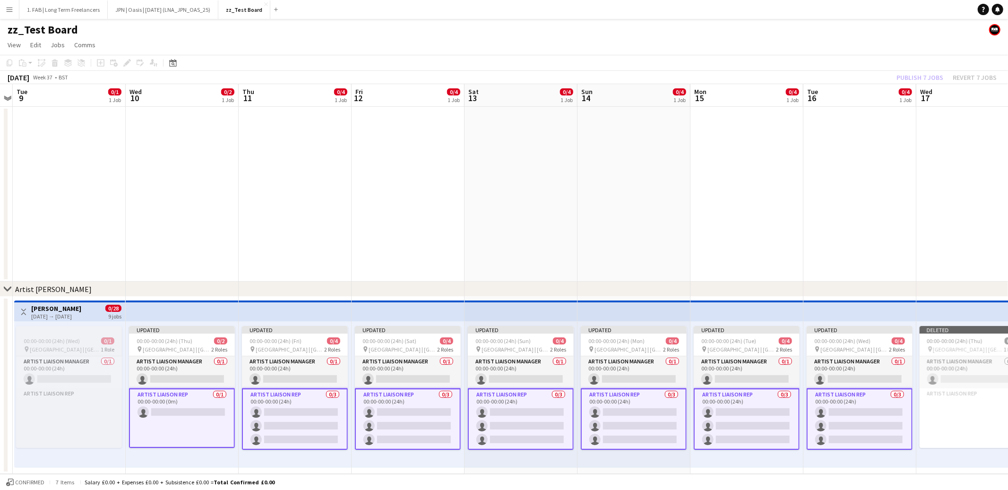
click at [72, 338] on span "00:00-00:00 (24h) (Wed)" at bounding box center [52, 340] width 56 height 7
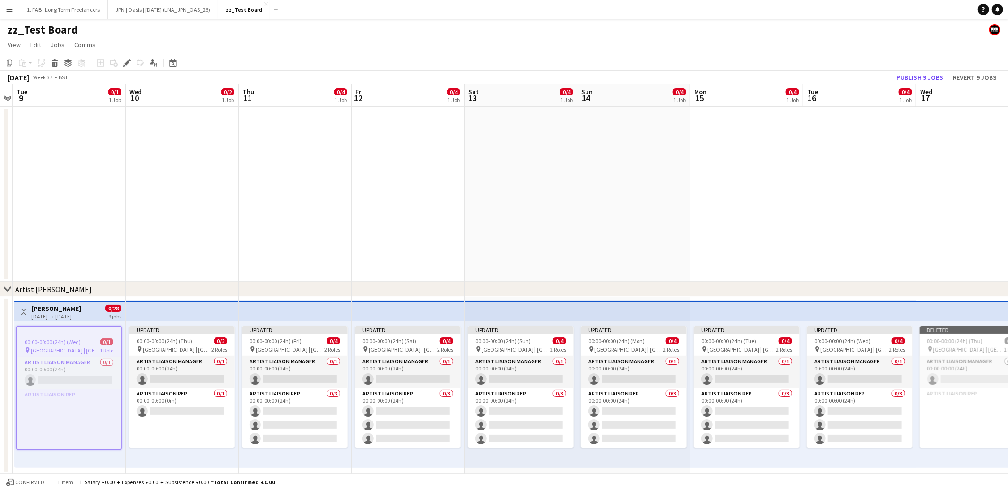
click at [64, 313] on div "09-09-2025 → 17-09-2025" at bounding box center [56, 316] width 50 height 7
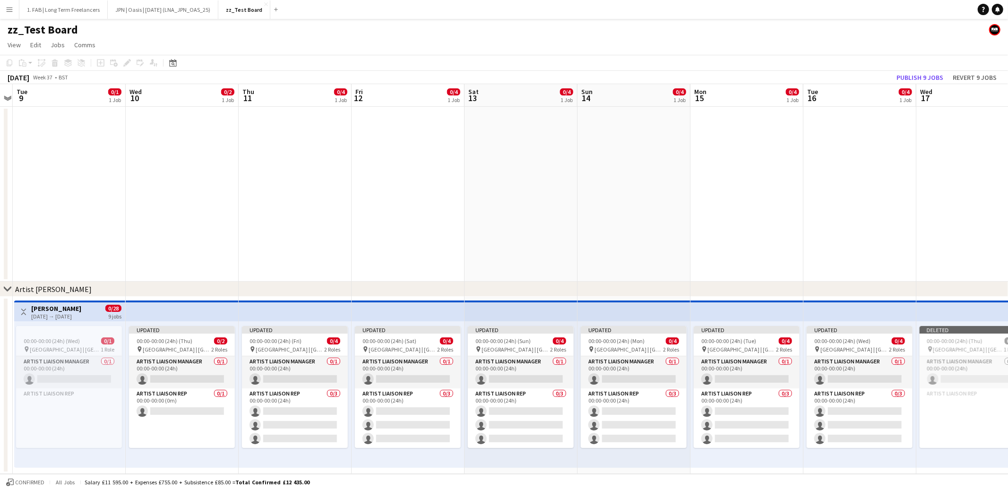
click at [39, 309] on h3 "Spice Girls" at bounding box center [56, 308] width 50 height 9
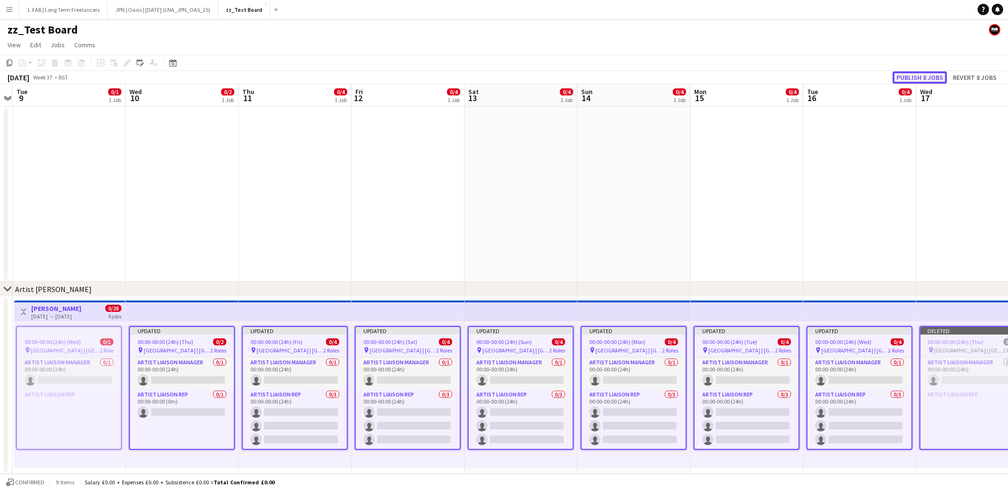
click at [906, 75] on button "Publish 8 jobs" at bounding box center [920, 77] width 54 height 12
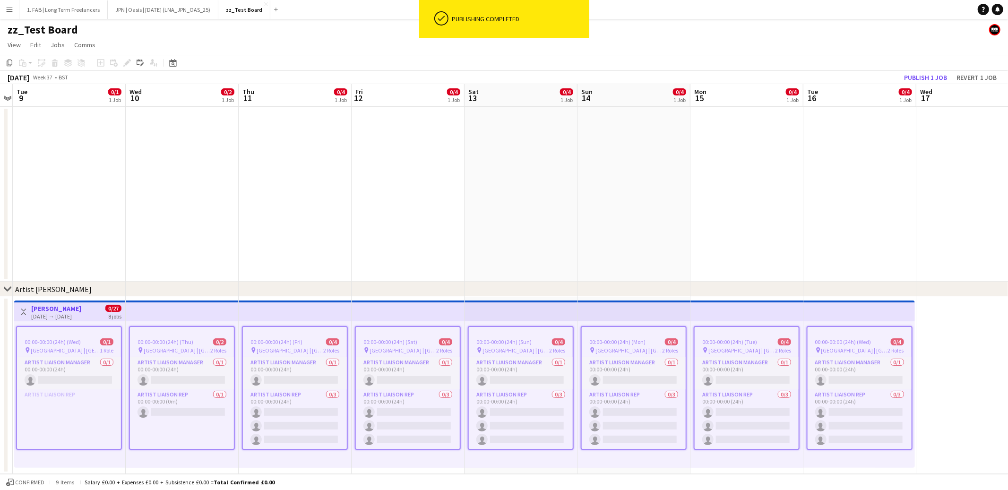
click at [112, 276] on app-date-cell at bounding box center [69, 194] width 113 height 175
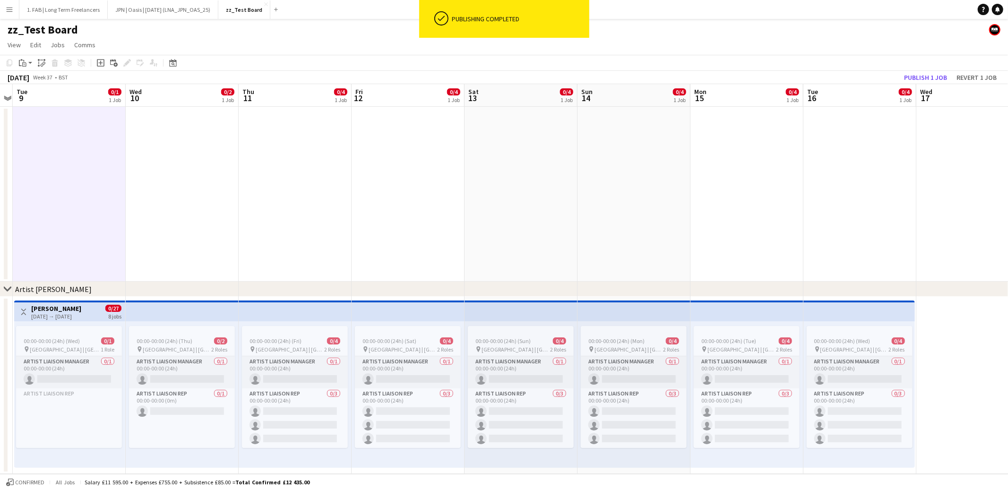
click at [51, 308] on h3 "Spice Girls" at bounding box center [56, 308] width 50 height 9
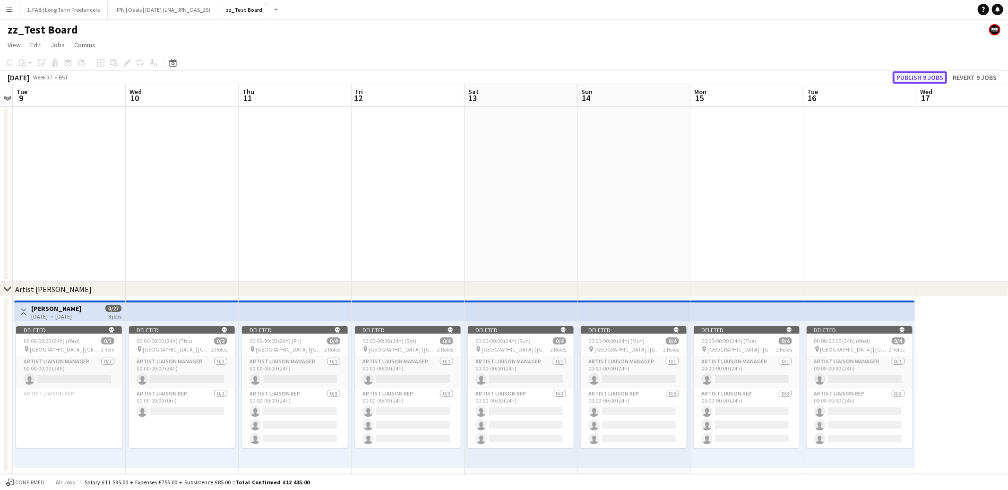
click at [916, 79] on button "Publish 9 jobs" at bounding box center [920, 77] width 54 height 12
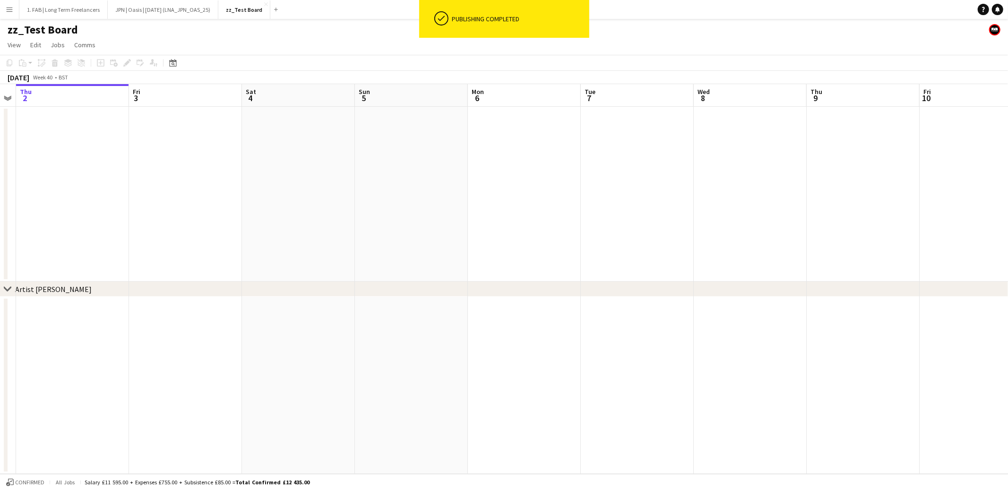
scroll to position [0, 325]
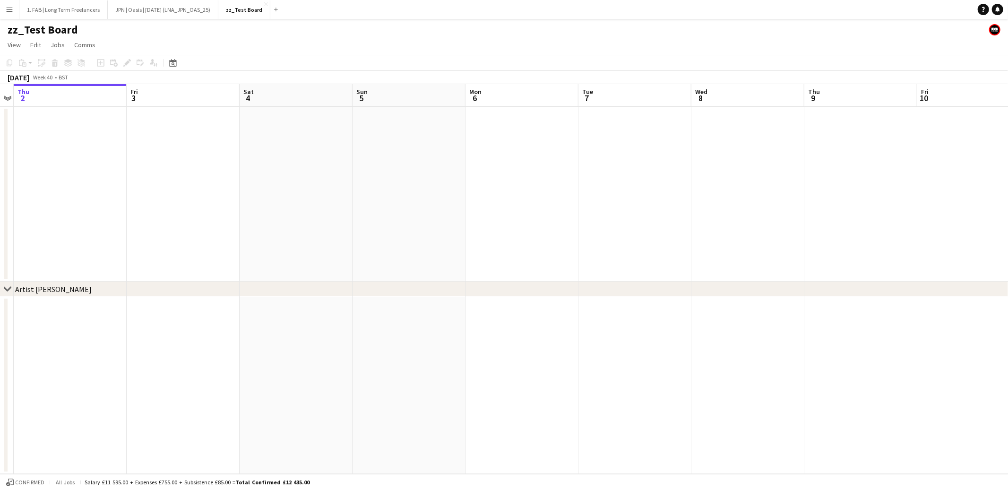
click at [9, 290] on icon "chevron-right" at bounding box center [8, 289] width 8 height 8
click at [28, 288] on div "Artist [PERSON_NAME]" at bounding box center [53, 289] width 77 height 9
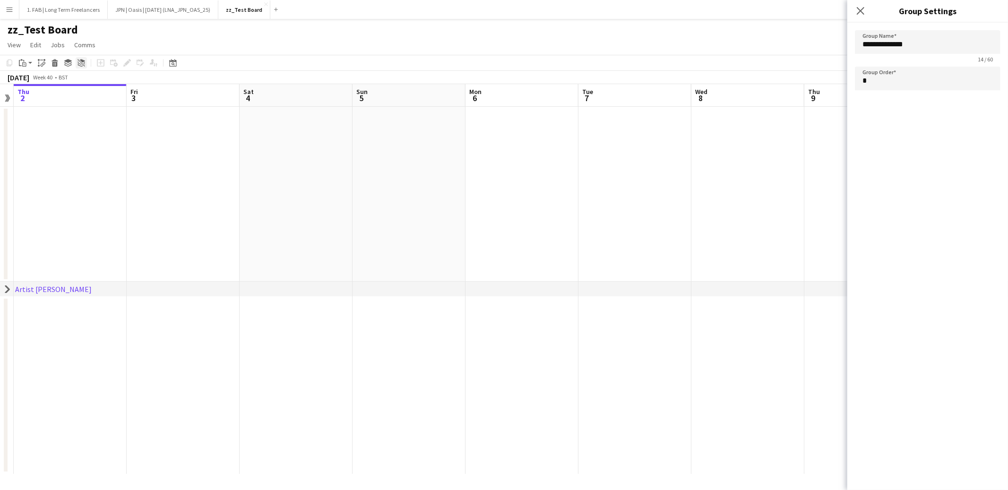
click at [78, 64] on icon "Ungroup" at bounding box center [82, 63] width 8 height 8
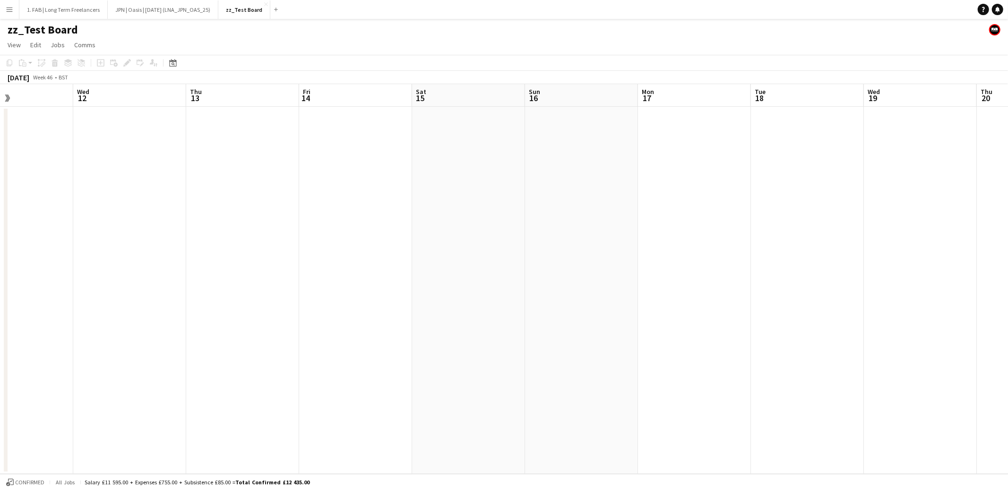
scroll to position [0, 277]
click at [154, 9] on button "JPN | Oasis | Oct 25 (LNA_JPN_OAS_25) Close" at bounding box center [163, 9] width 111 height 18
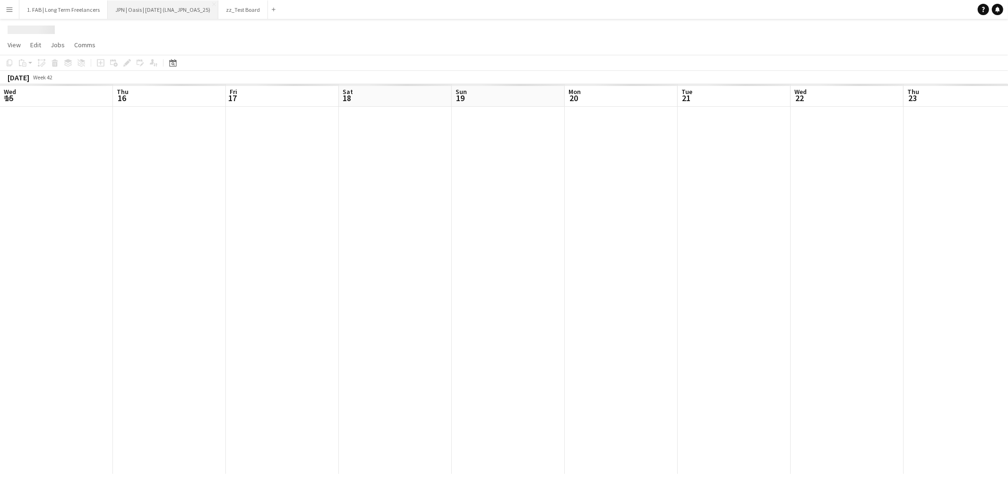
scroll to position [0, 263]
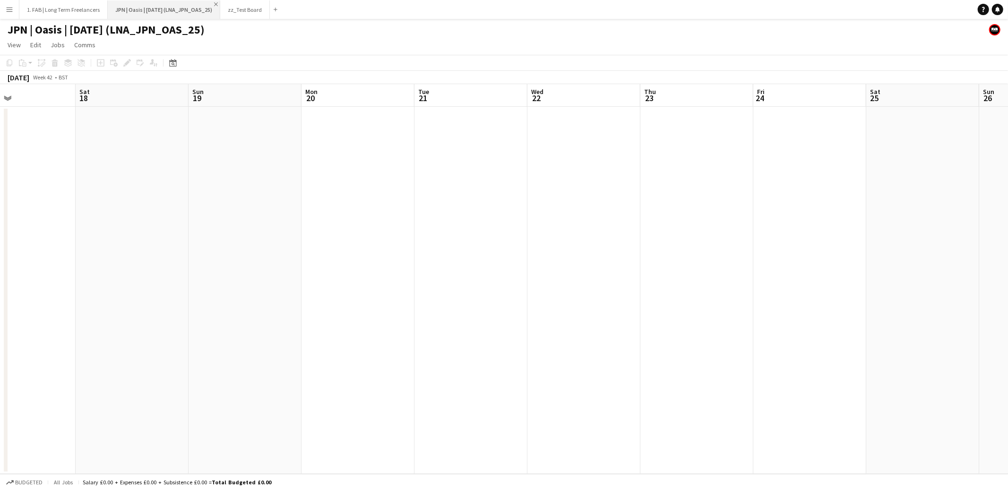
click at [214, 3] on app-icon "Close" at bounding box center [216, 4] width 4 height 4
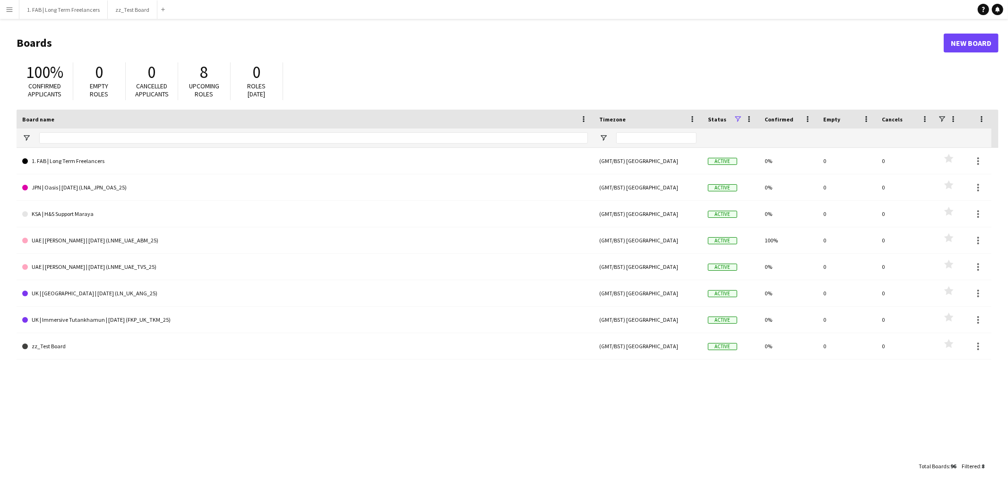
click at [9, 10] on app-icon "Menu" at bounding box center [10, 10] width 8 height 8
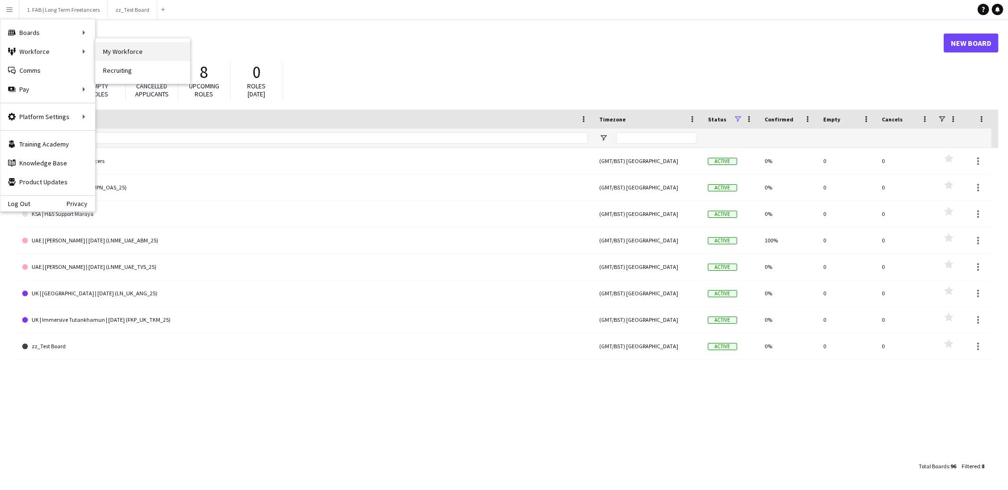
click at [167, 52] on link "My Workforce" at bounding box center [142, 51] width 95 height 19
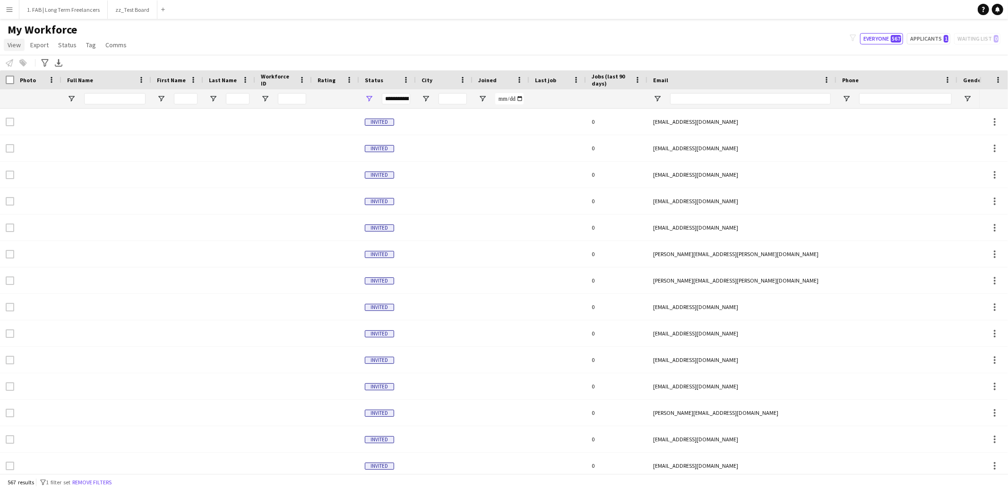
click at [12, 41] on span "View" at bounding box center [14, 45] width 13 height 9
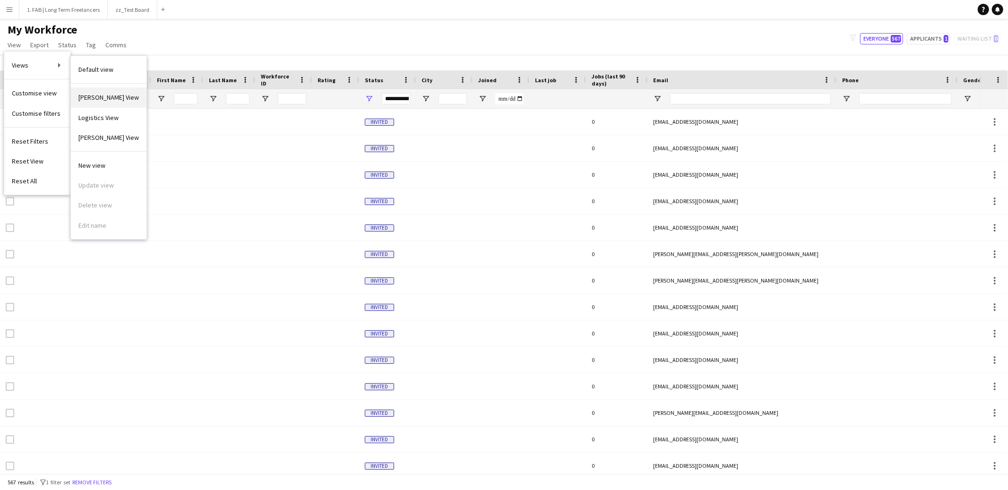
click at [116, 102] on link "[PERSON_NAME] View" at bounding box center [109, 97] width 76 height 20
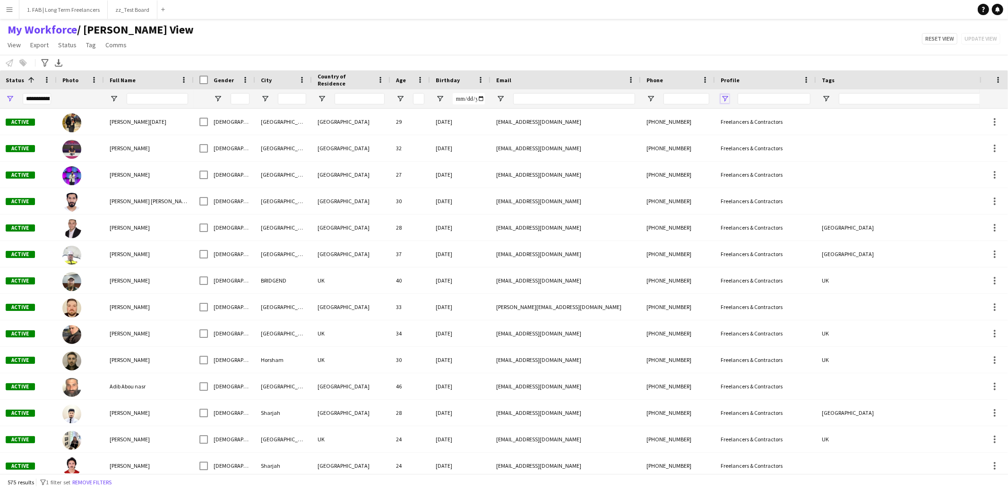
click at [725, 99] on span "Open Filter Menu" at bounding box center [725, 99] width 9 height 9
type input "**********"
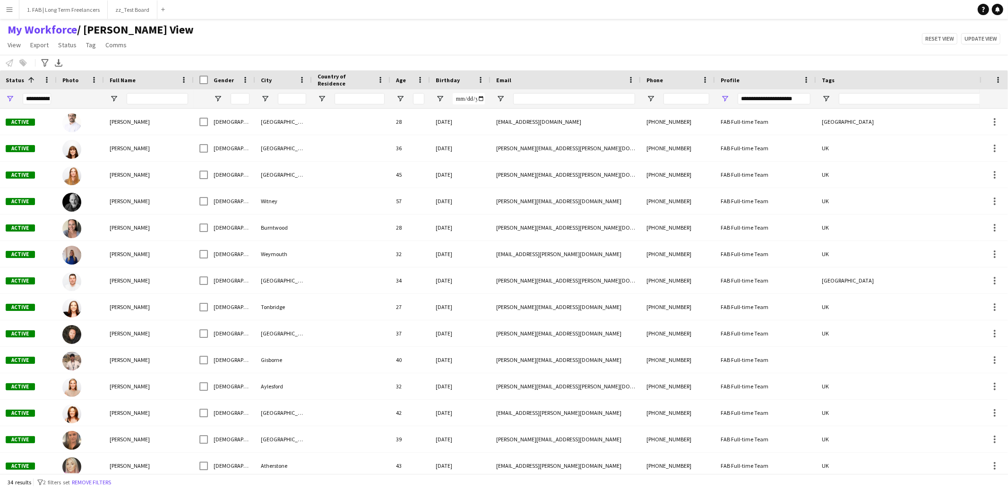
click at [682, 42] on div "My Workforce / Dan View View Views Default view Dan View Logistics View Rachel …" at bounding box center [504, 39] width 1008 height 32
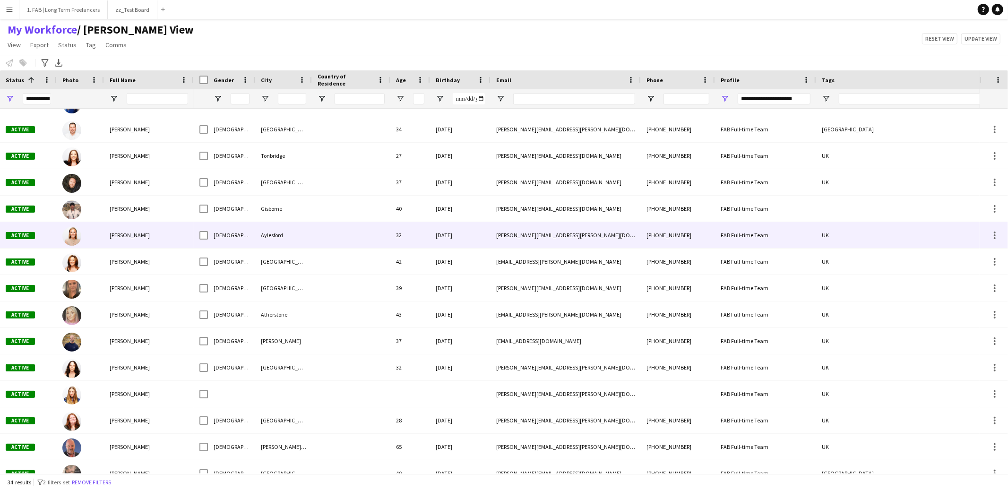
scroll to position [158, 0]
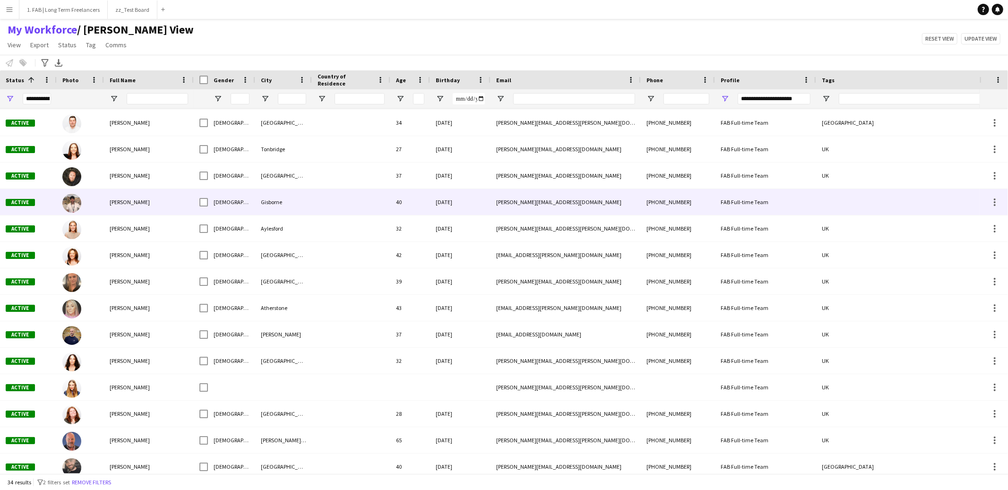
click at [820, 203] on div at bounding box center [942, 202] width 252 height 26
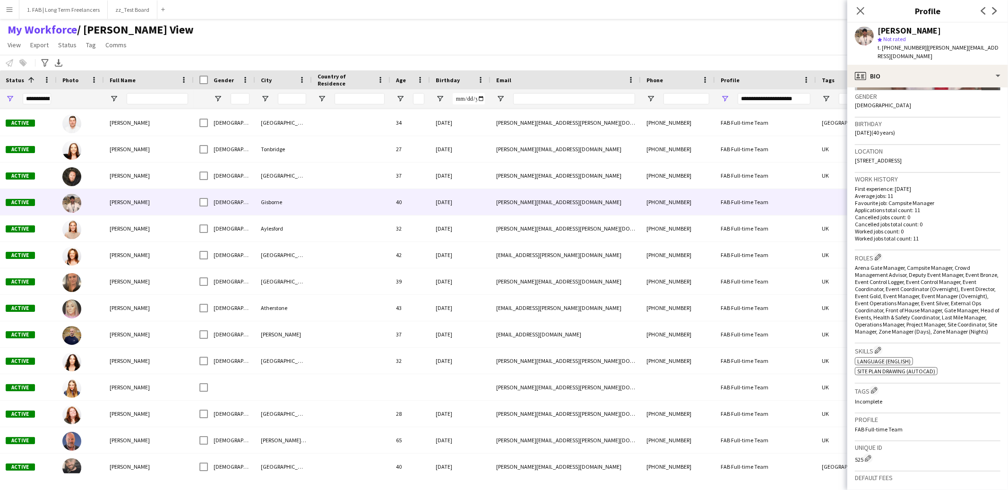
scroll to position [0, 0]
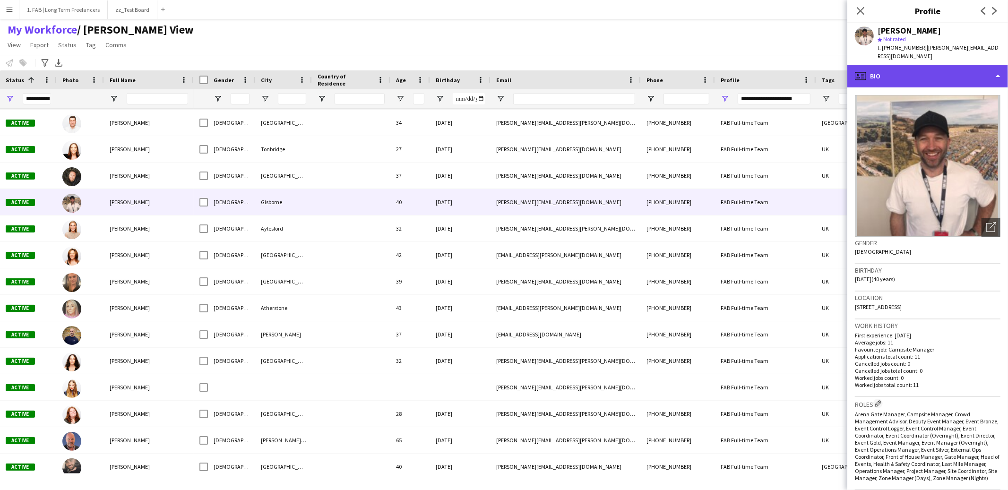
click at [909, 65] on div "profile Bio" at bounding box center [927, 76] width 161 height 23
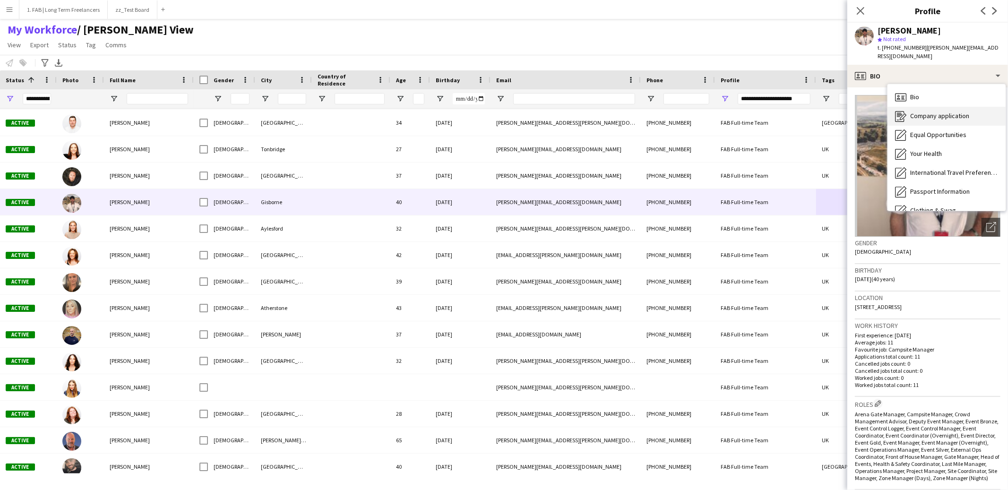
click at [908, 107] on div "Company application Company application" at bounding box center [947, 116] width 118 height 19
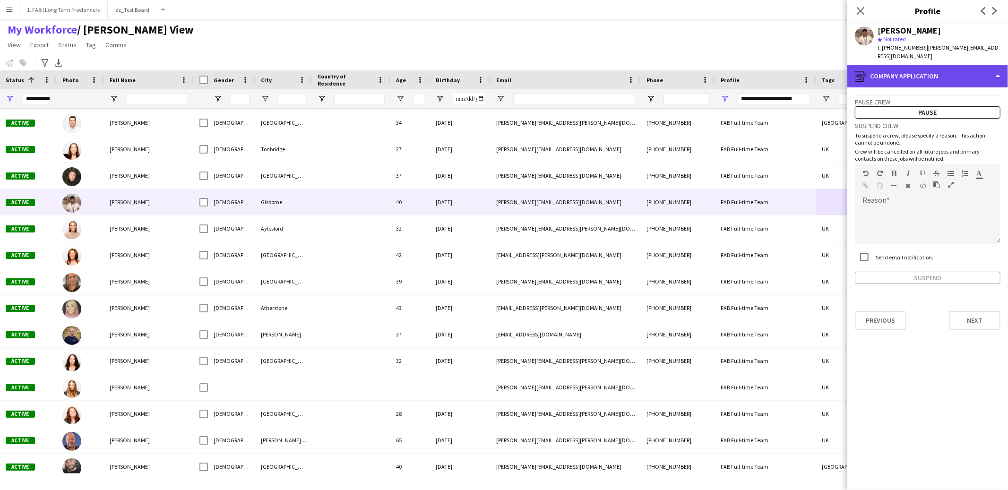
click at [905, 69] on div "register Company application" at bounding box center [927, 76] width 161 height 23
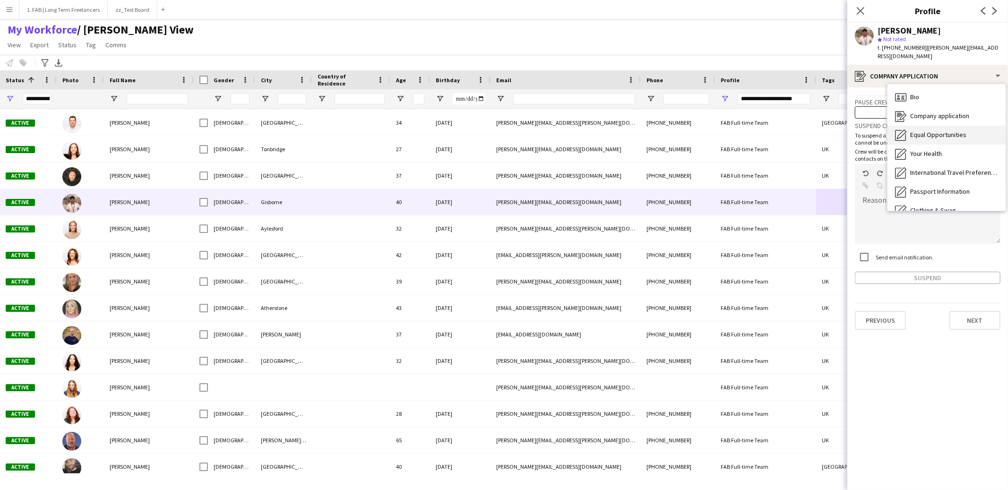
click at [912, 130] on span "Equal Opportunities" at bounding box center [938, 134] width 56 height 9
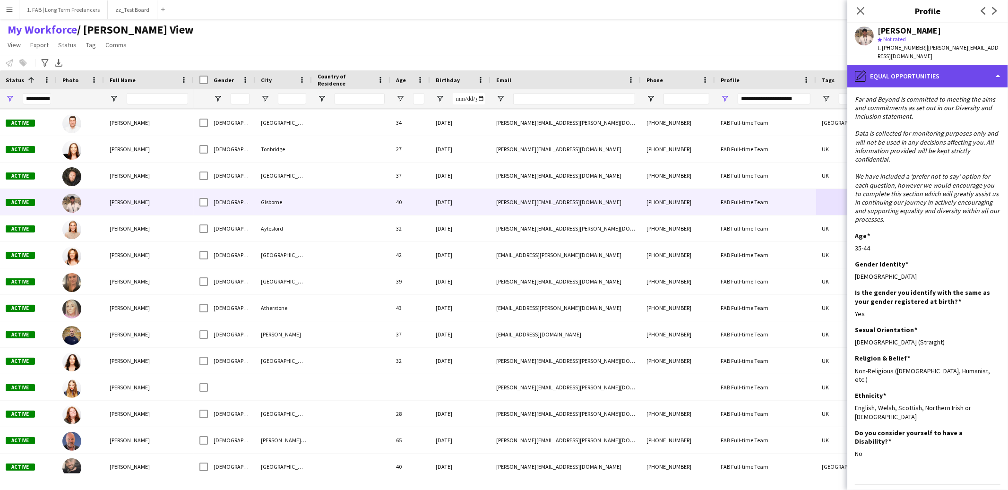
click at [912, 74] on div "pencil4 Equal Opportunities" at bounding box center [927, 76] width 161 height 23
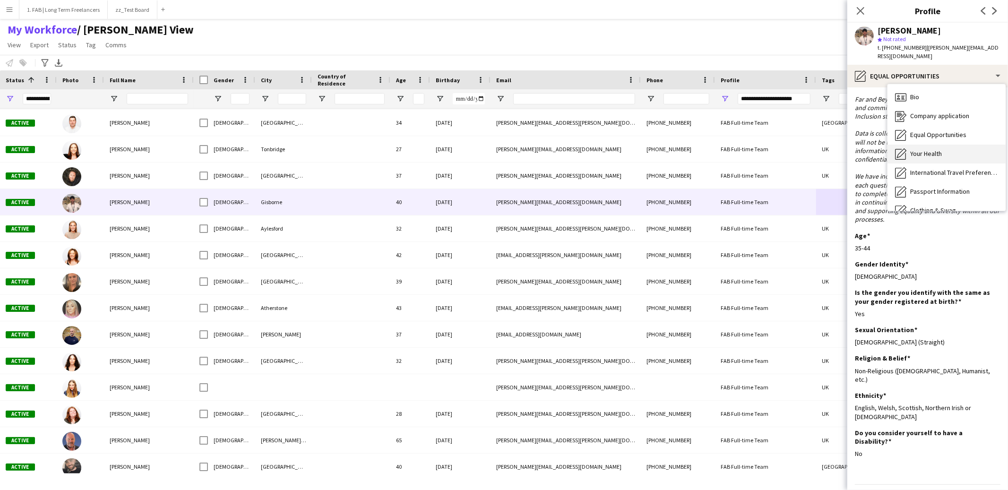
click at [914, 149] on span "Your Health" at bounding box center [926, 153] width 32 height 9
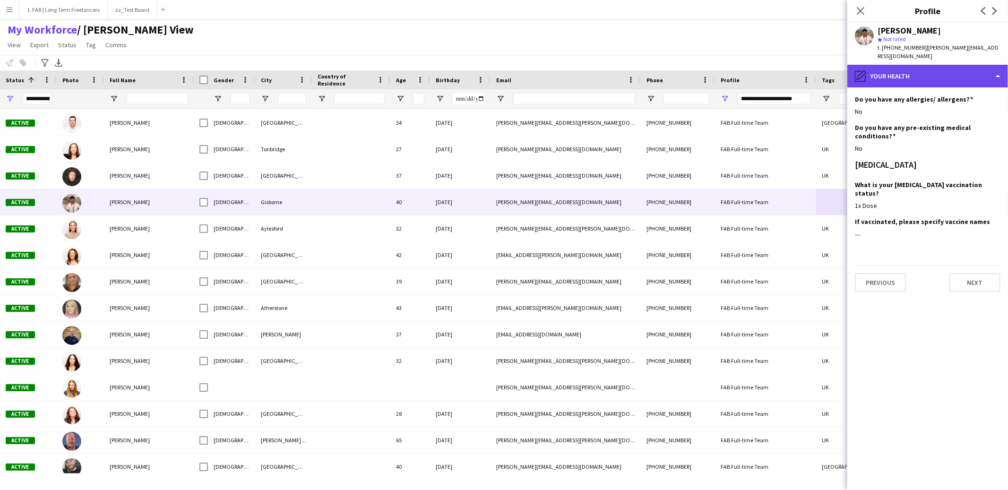
click at [906, 75] on div "pencil4 Your Health" at bounding box center [927, 76] width 161 height 23
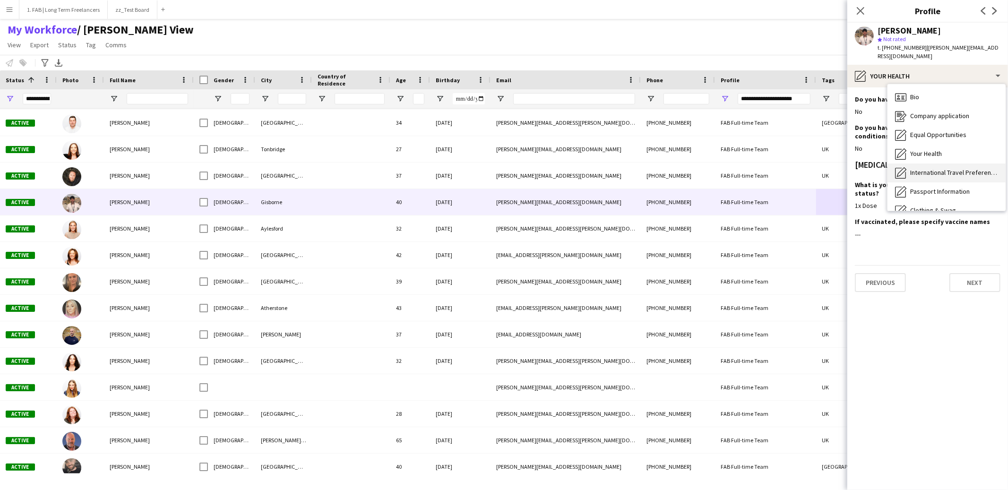
click at [912, 168] on span "International Travel Preferences" at bounding box center [954, 172] width 88 height 9
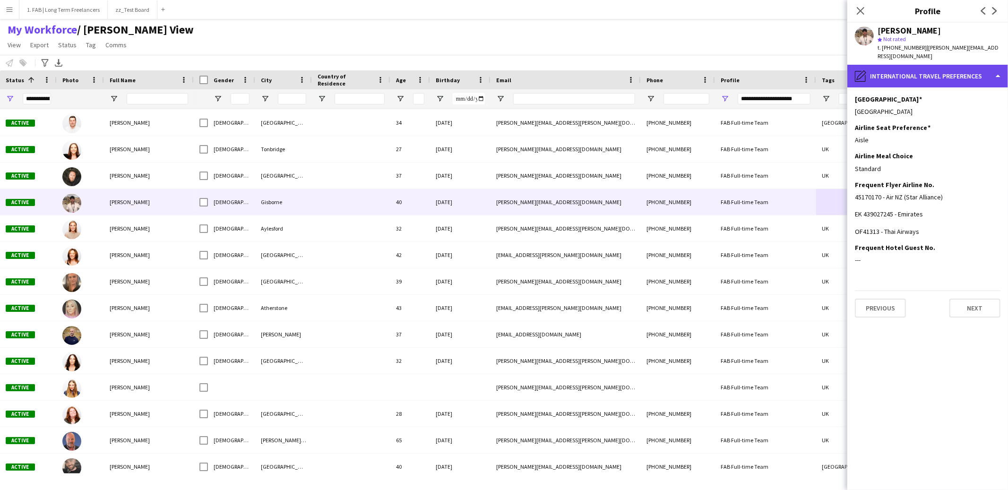
click at [923, 68] on div "pencil4 International Travel Preferences" at bounding box center [927, 76] width 161 height 23
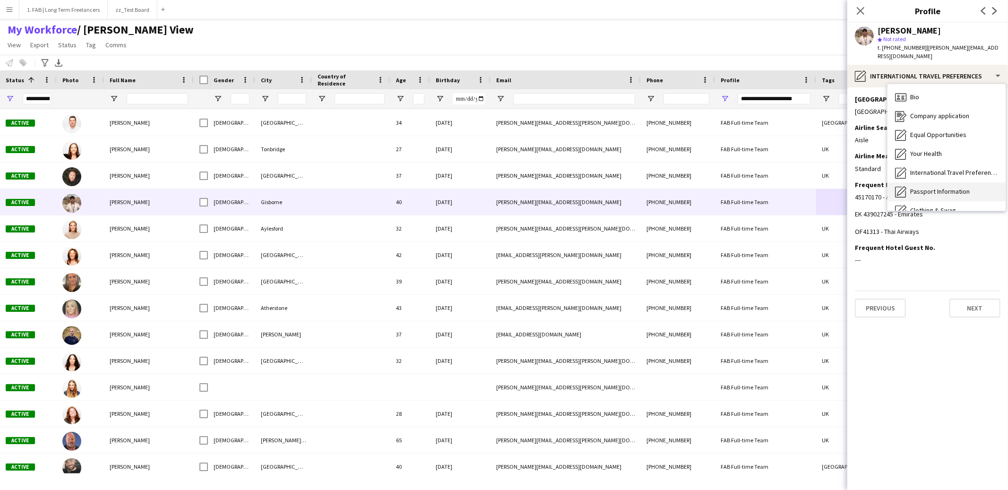
click at [942, 187] on span "Passport Information" at bounding box center [940, 191] width 60 height 9
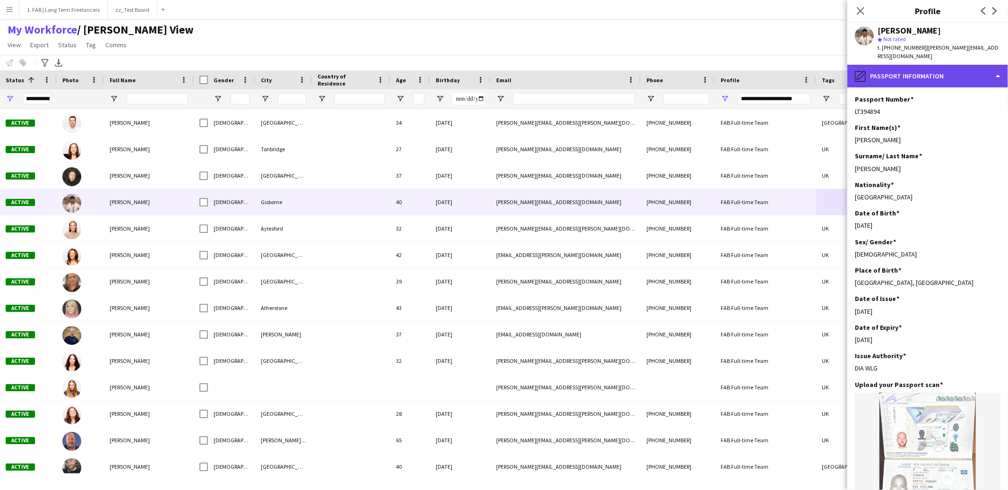
click at [931, 72] on div "pencil4 Passport Information" at bounding box center [927, 76] width 161 height 23
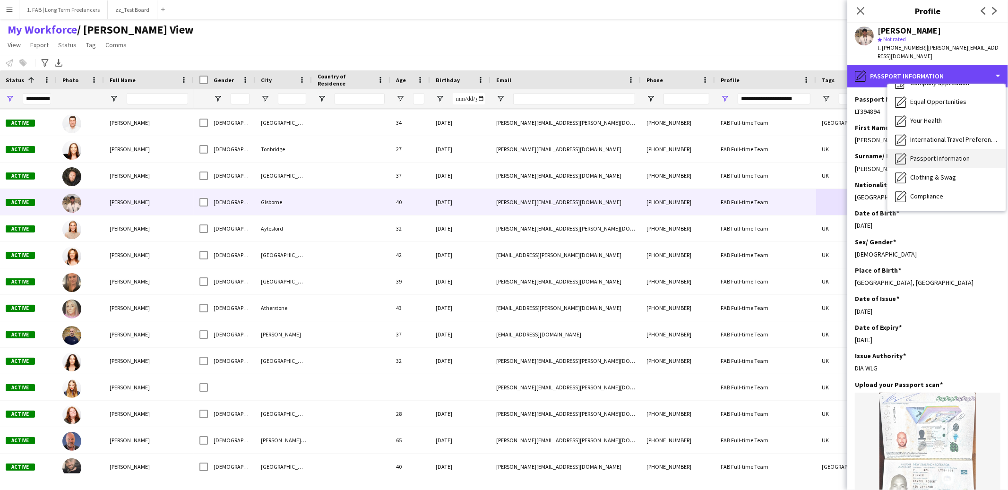
scroll to position [69, 0]
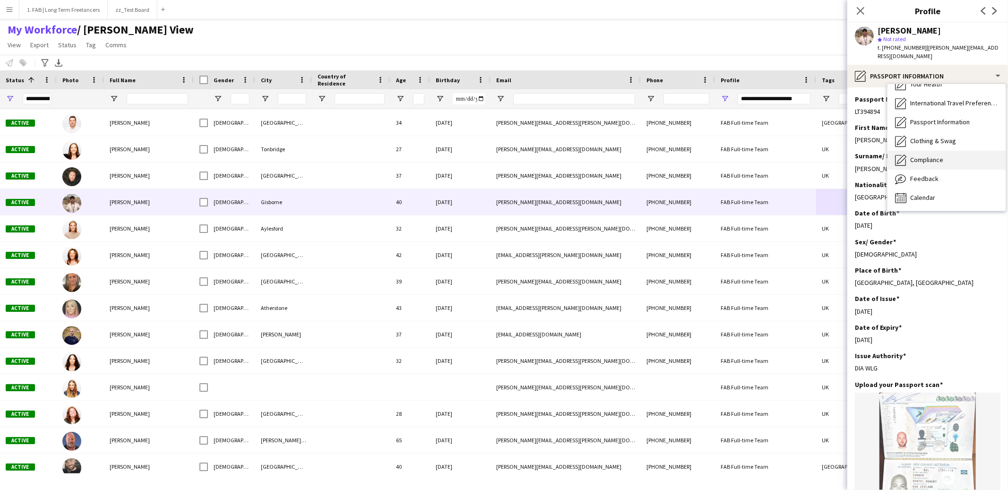
click at [929, 155] on span "Compliance" at bounding box center [926, 159] width 33 height 9
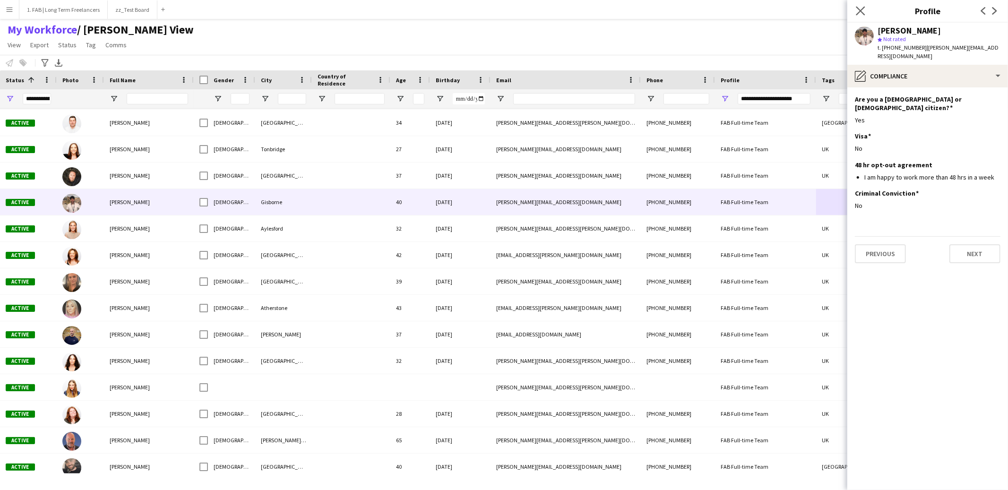
click at [865, 10] on app-icon "Close pop-in" at bounding box center [861, 11] width 14 height 14
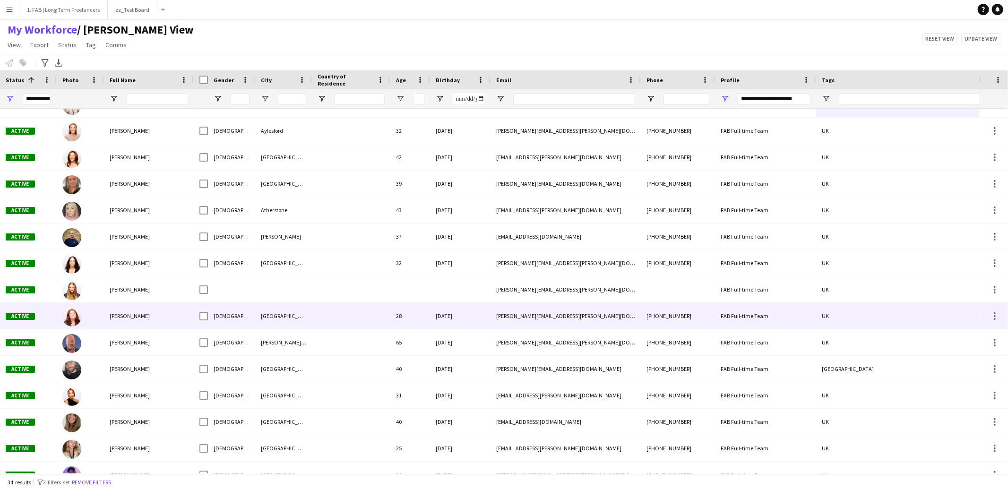
scroll to position [0, 0]
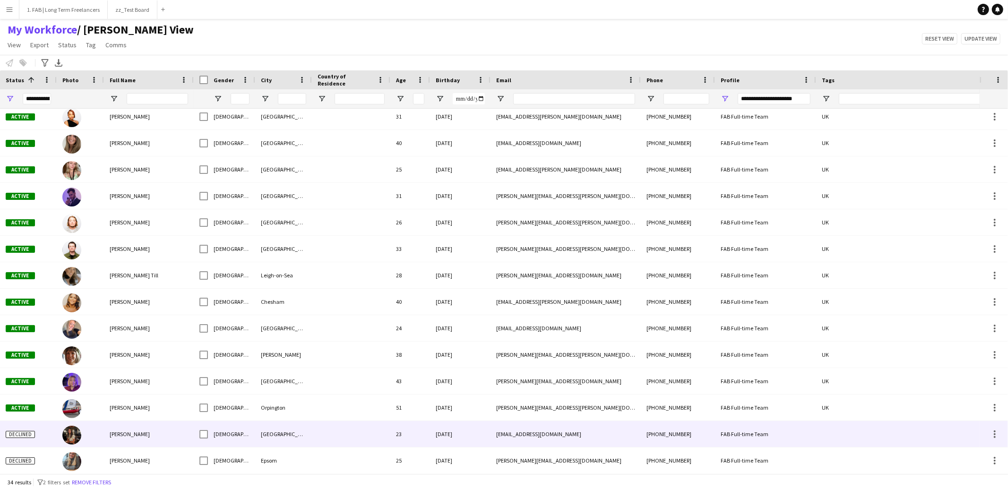
click at [724, 434] on div "FAB Full-time Team" at bounding box center [765, 434] width 101 height 26
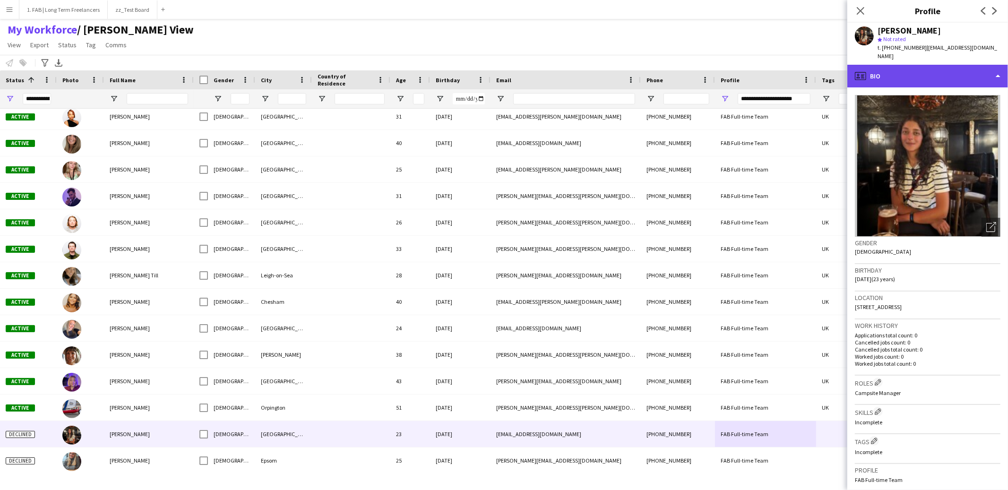
click at [932, 77] on div "profile Bio" at bounding box center [927, 76] width 161 height 23
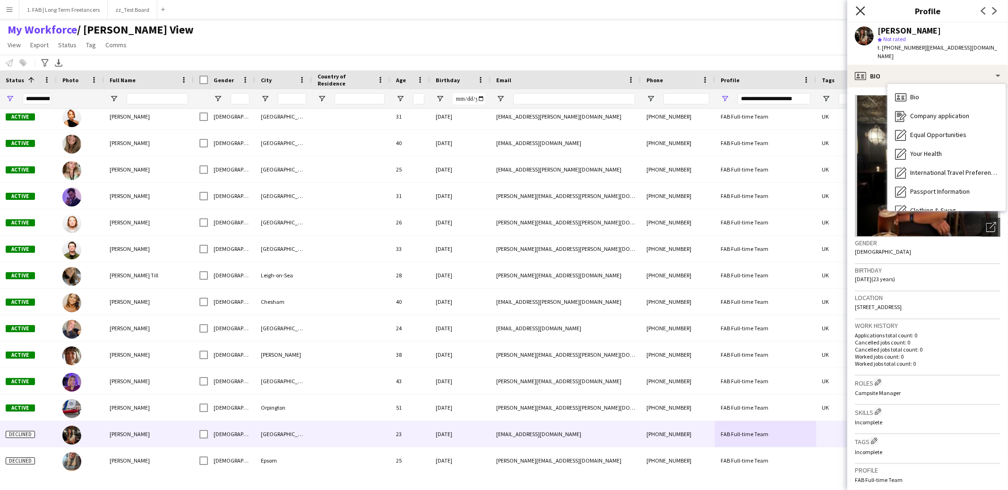
click at [856, 10] on icon "Close pop-in" at bounding box center [860, 10] width 9 height 9
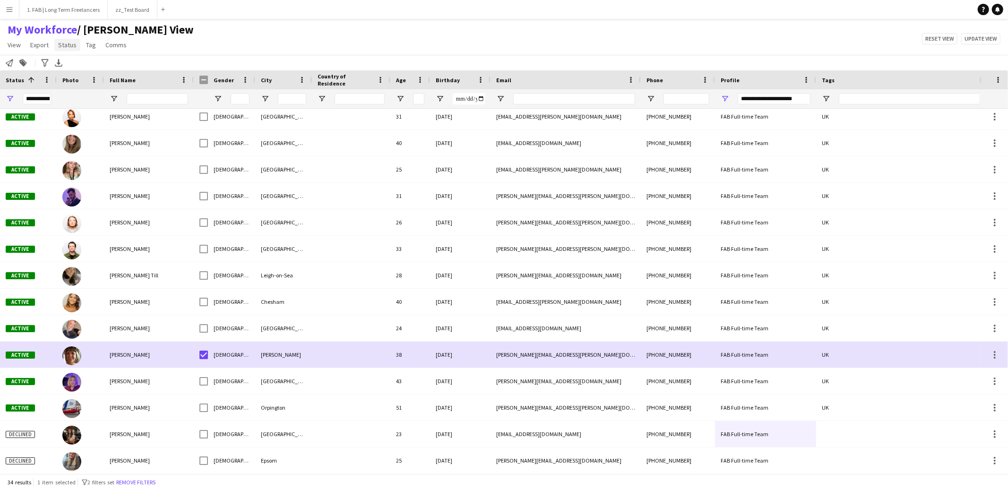
click at [78, 44] on link "Status" at bounding box center [67, 45] width 26 height 12
click at [73, 61] on link "Edit" at bounding box center [87, 65] width 66 height 20
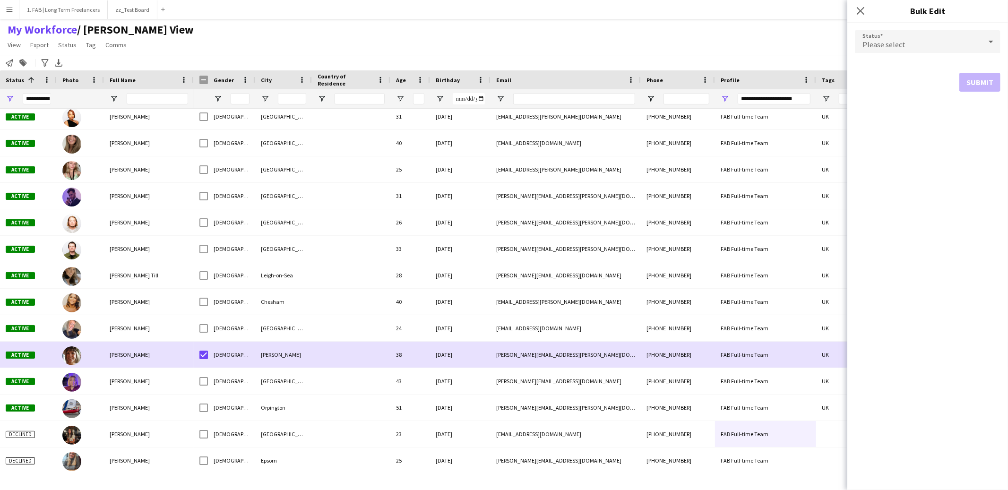
click at [889, 40] on span "Please select" at bounding box center [884, 44] width 43 height 9
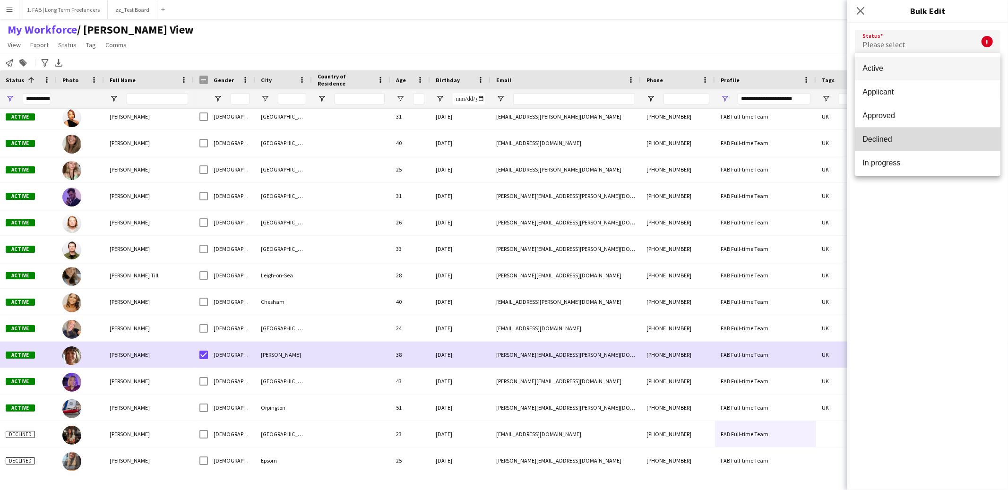
click at [897, 140] on span "Declined" at bounding box center [928, 139] width 130 height 9
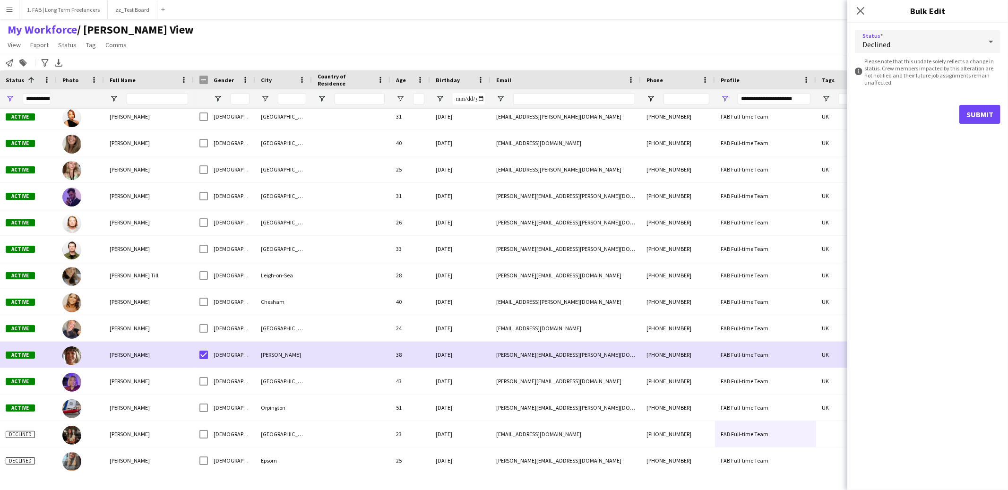
click at [921, 44] on div "Declined" at bounding box center [918, 41] width 127 height 23
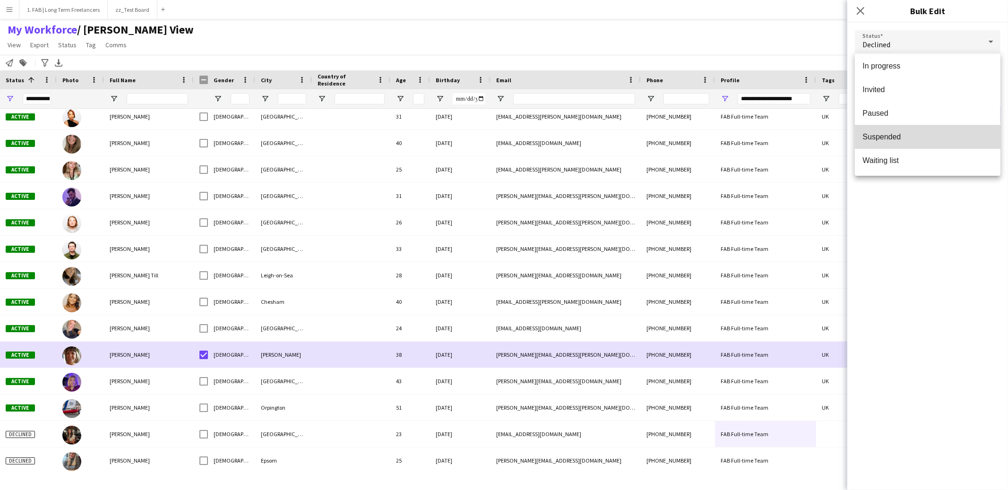
click at [891, 135] on span "Suspended" at bounding box center [928, 136] width 130 height 9
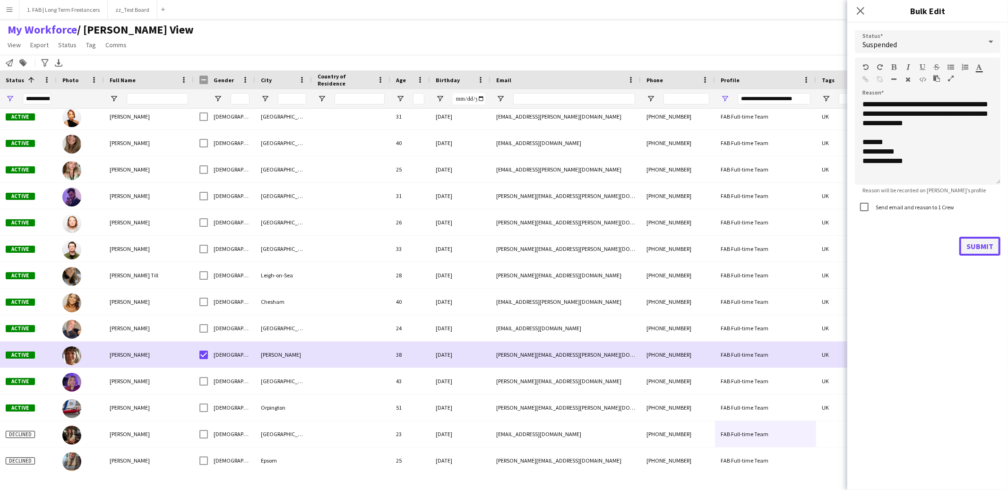
click at [975, 245] on button "Submit" at bounding box center [979, 246] width 41 height 19
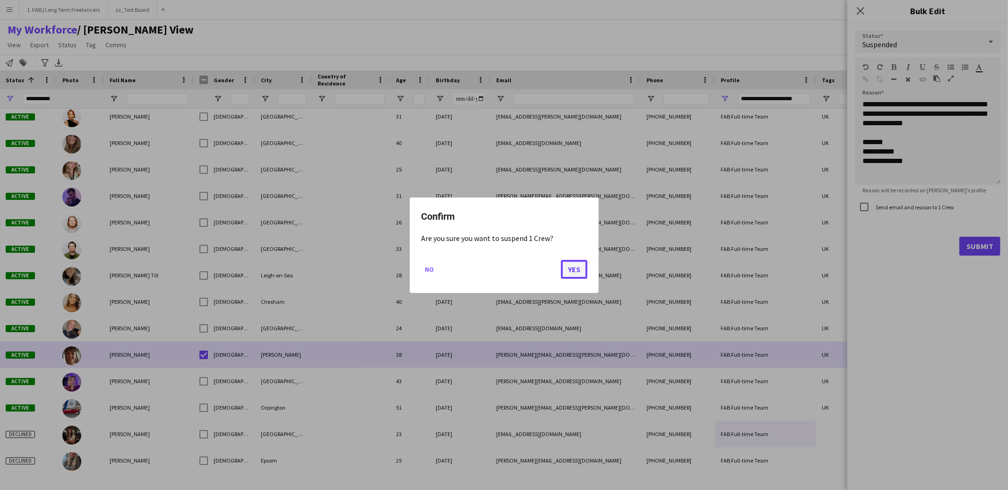
click at [571, 270] on button "Yes" at bounding box center [574, 268] width 26 height 19
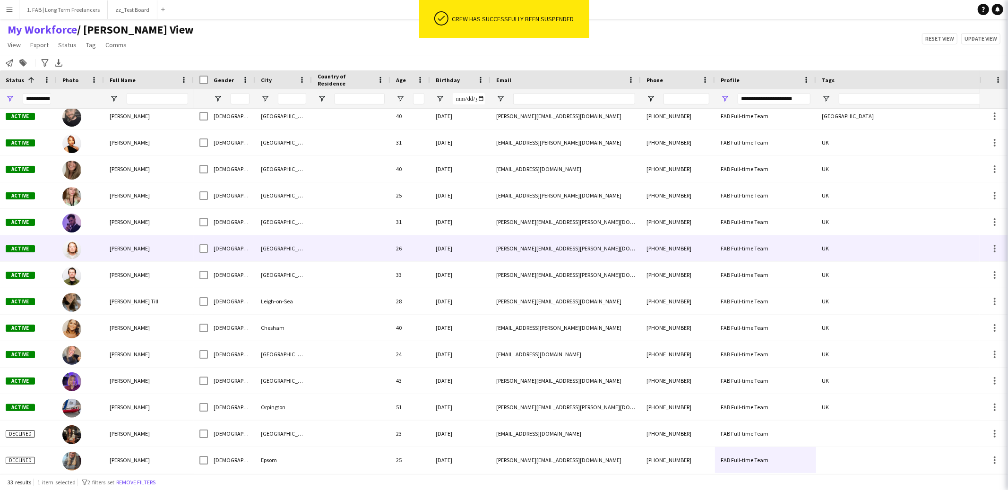
scroll to position [508, 0]
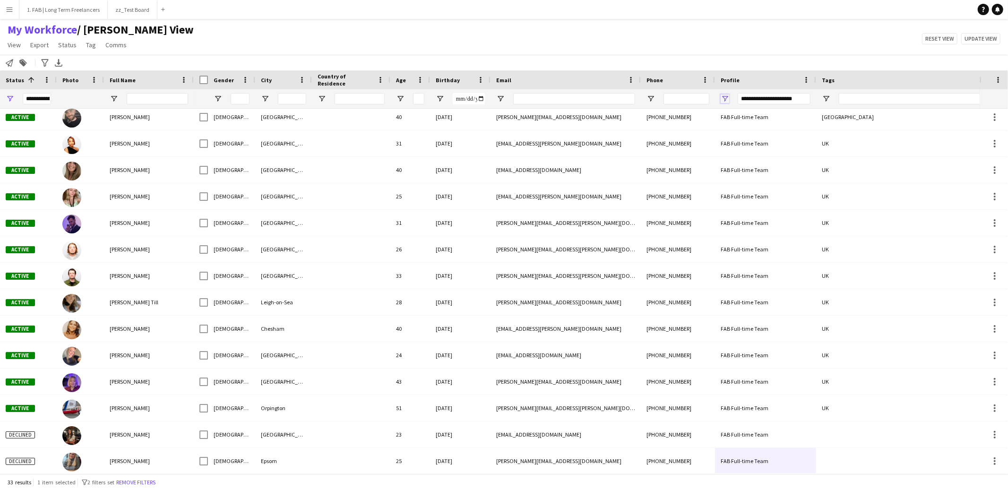
click at [724, 97] on span "Open Filter Menu" at bounding box center [725, 99] width 9 height 9
click at [730, 162] on div "(Blanks)" at bounding box center [769, 167] width 89 height 11
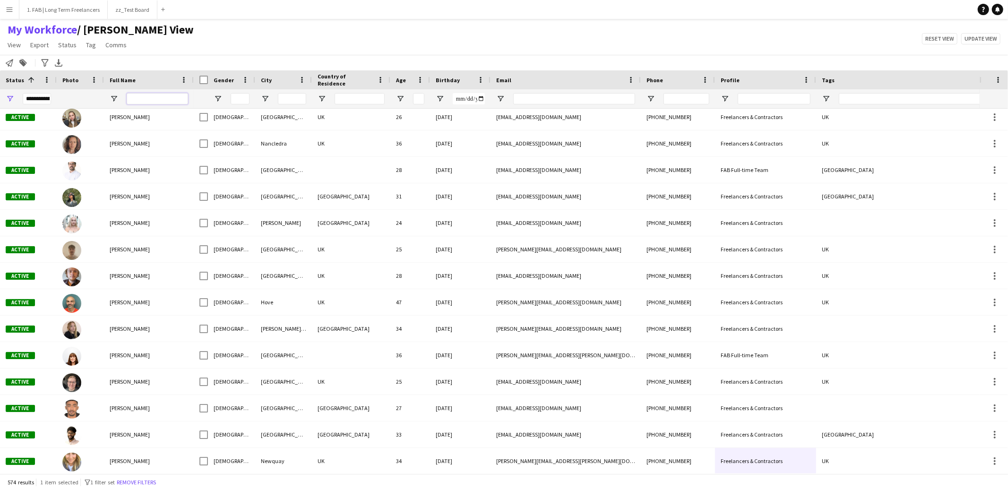
click at [178, 98] on input "Full Name Filter Input" at bounding box center [157, 98] width 61 height 11
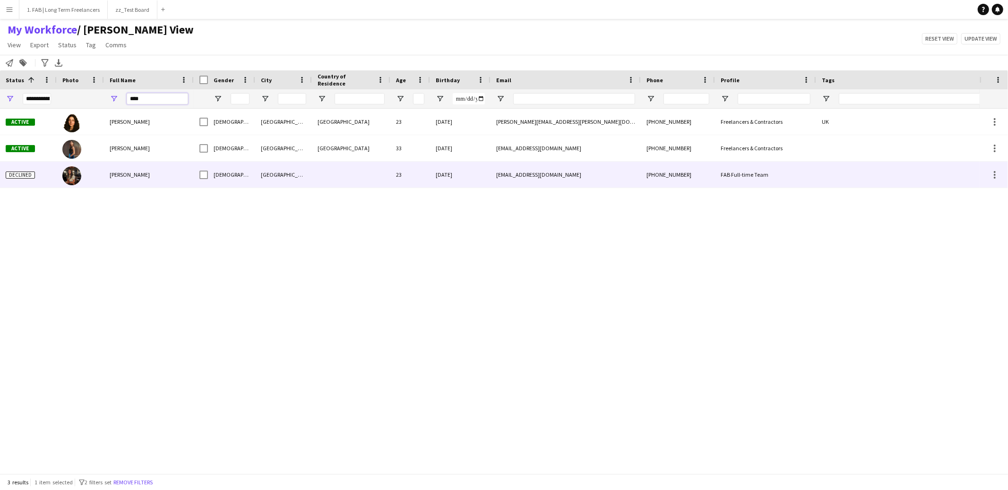
type input "****"
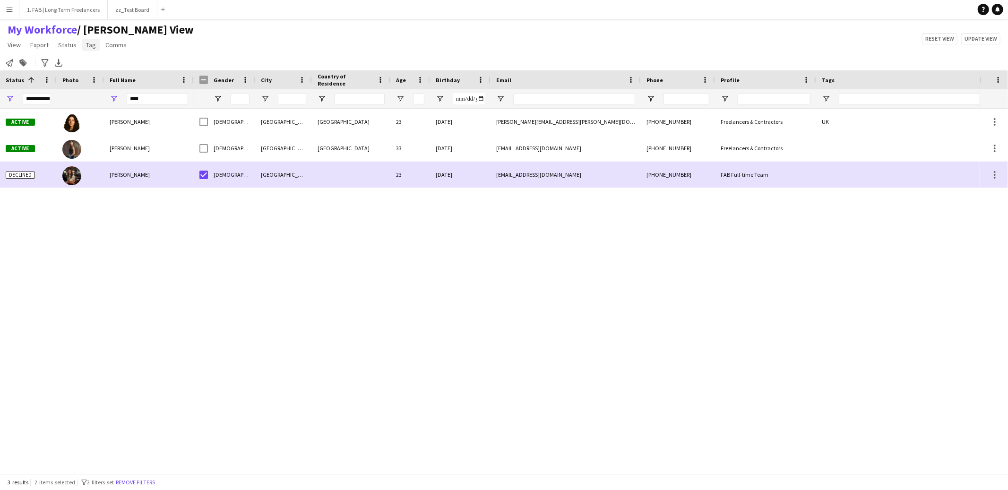
click at [86, 48] on link "Tag" at bounding box center [90, 45] width 17 height 12
click at [74, 48] on span "Status" at bounding box center [67, 45] width 18 height 9
click at [73, 62] on link "Edit" at bounding box center [87, 65] width 66 height 20
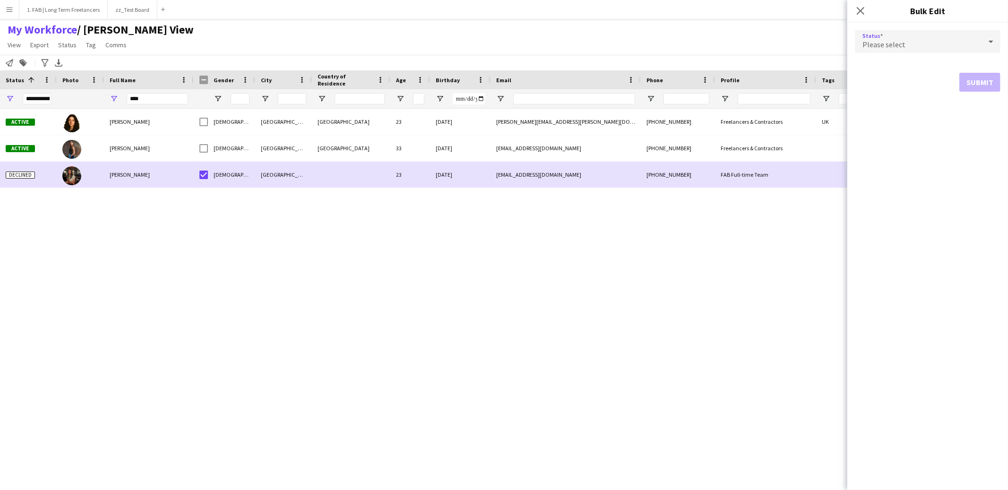
click at [940, 43] on div "Please select" at bounding box center [918, 41] width 127 height 23
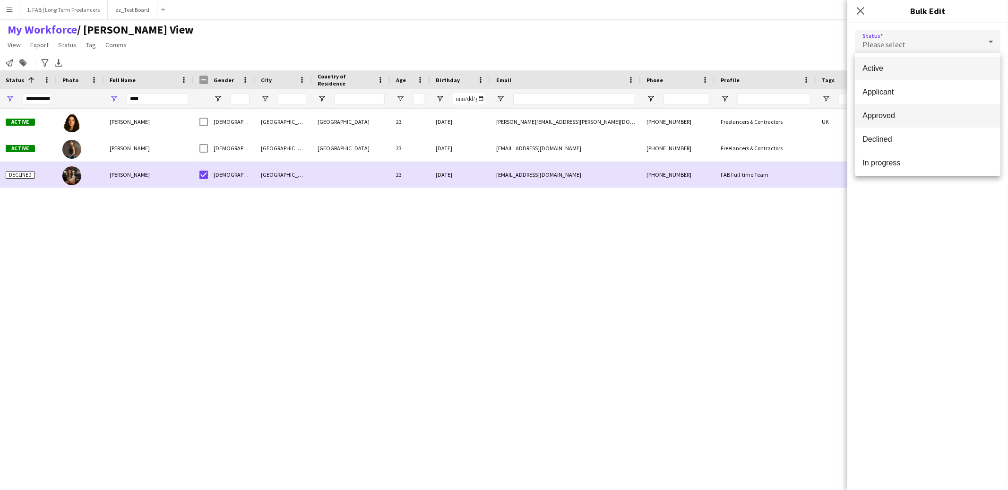
scroll to position [97, 0]
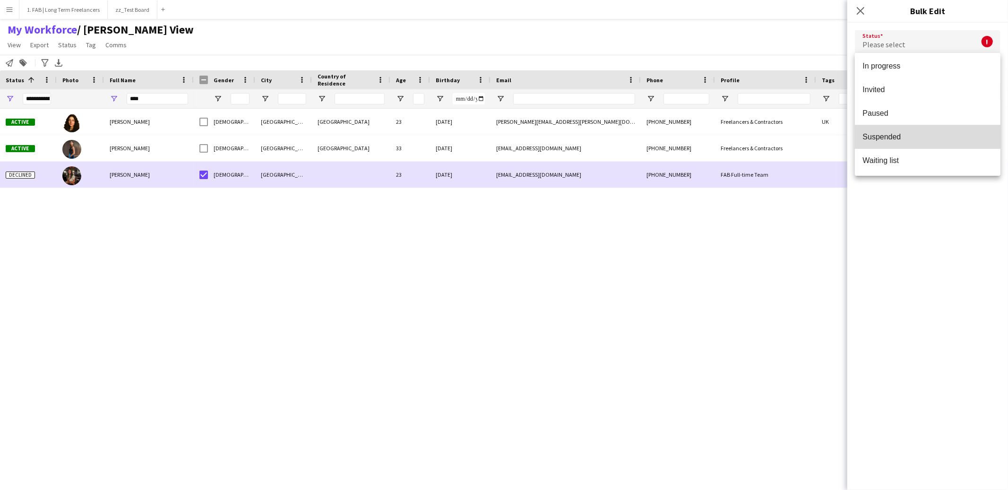
click at [890, 138] on span "Suspended" at bounding box center [928, 136] width 130 height 9
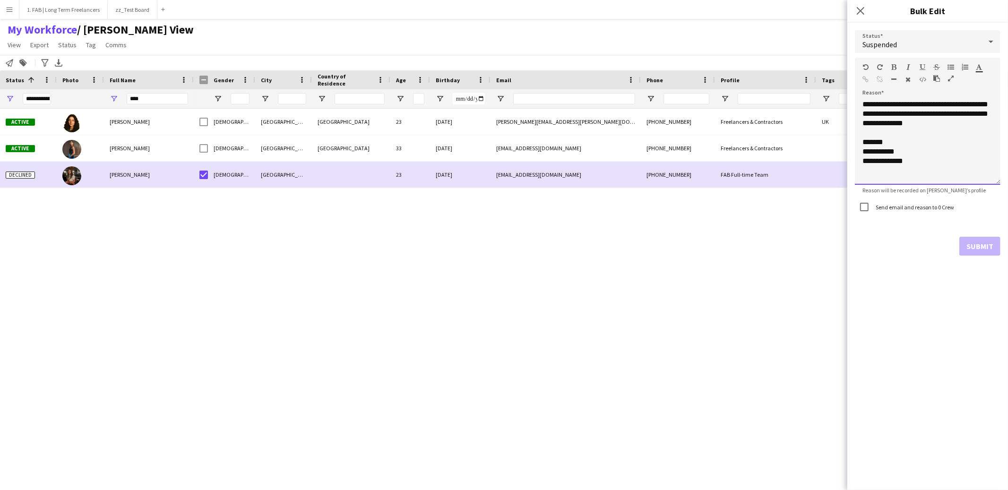
click at [900, 151] on div "**********" at bounding box center [928, 142] width 146 height 85
click at [966, 244] on div "Submit" at bounding box center [928, 246] width 146 height 19
click at [864, 11] on icon "Close pop-in" at bounding box center [860, 10] width 9 height 9
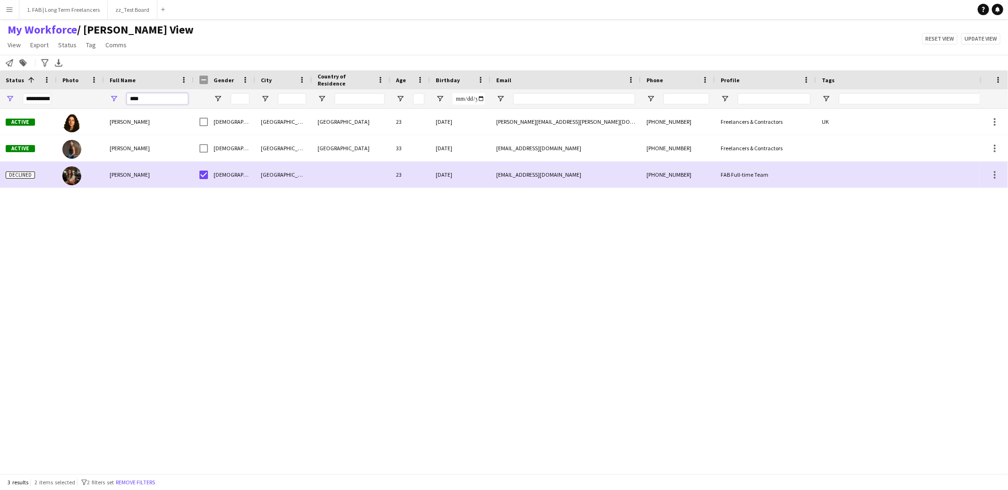
drag, startPoint x: 145, startPoint y: 100, endPoint x: 128, endPoint y: 100, distance: 17.0
click at [128, 100] on input "****" at bounding box center [157, 98] width 61 height 11
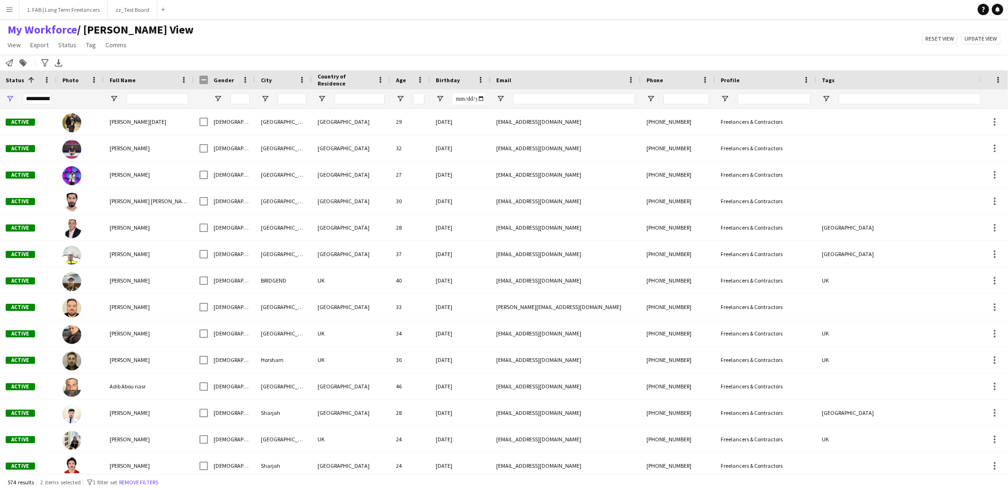
click at [274, 30] on div "My Workforce / Dan View View Views Default view Dan View Logistics View Rachel …" at bounding box center [504, 39] width 1008 height 32
click at [204, 53] on div "My Workforce / Dan View View Views Default view Dan View Logistics View Rachel …" at bounding box center [504, 39] width 1008 height 32
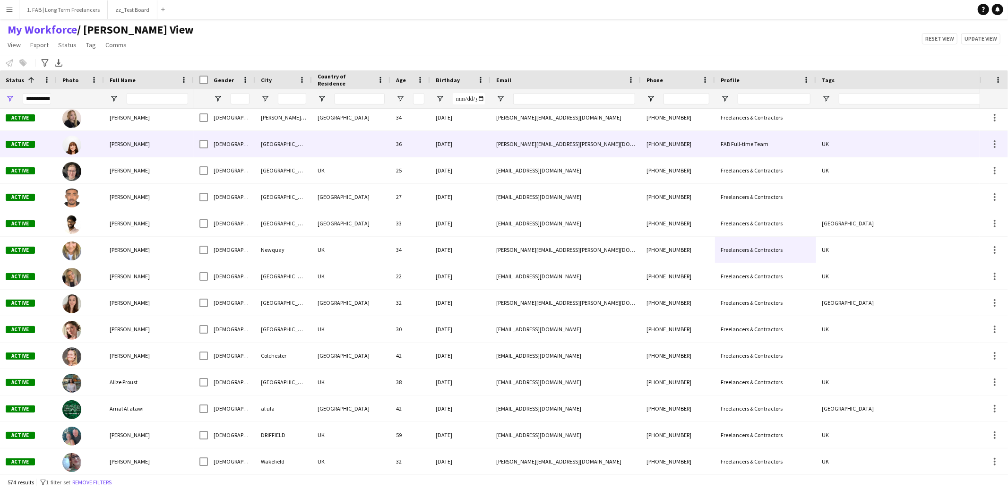
scroll to position [719, 0]
click at [316, 146] on div at bounding box center [351, 144] width 78 height 26
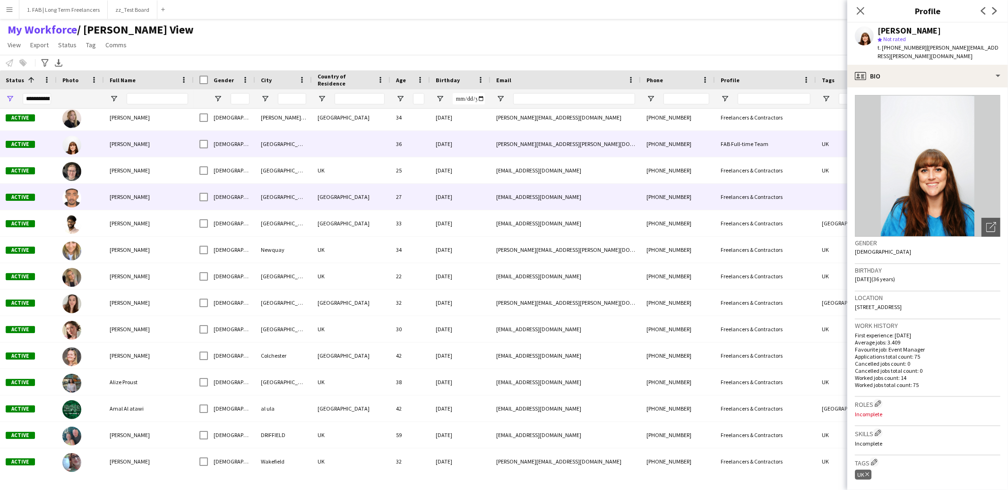
scroll to position [0, 0]
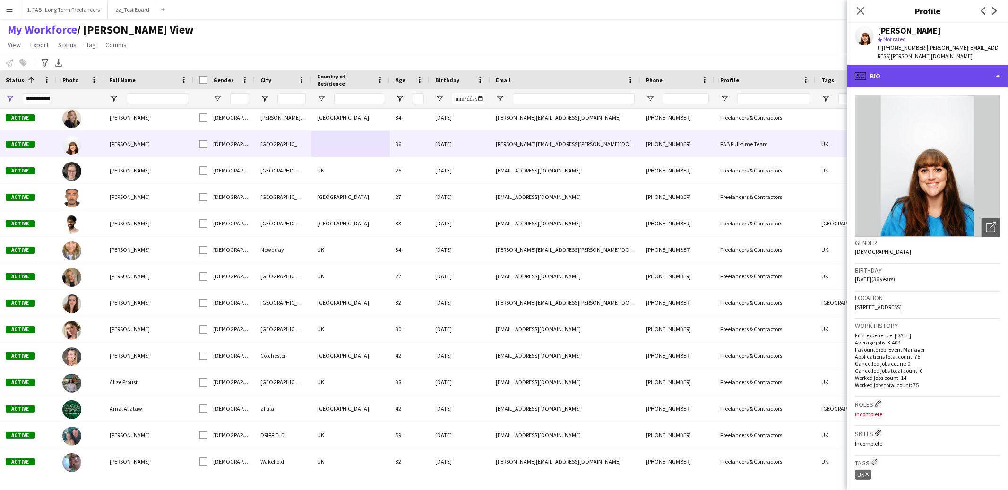
click at [916, 67] on div "profile Bio" at bounding box center [927, 76] width 161 height 23
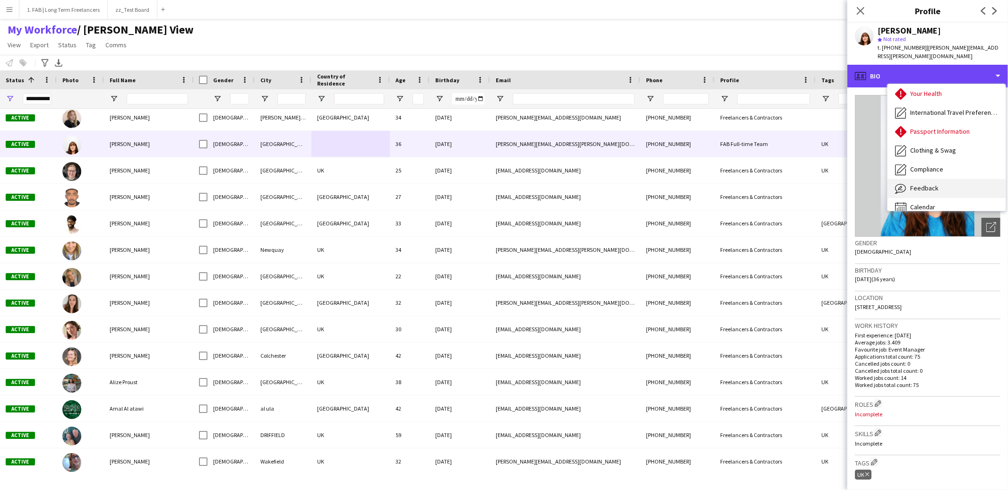
scroll to position [0, 0]
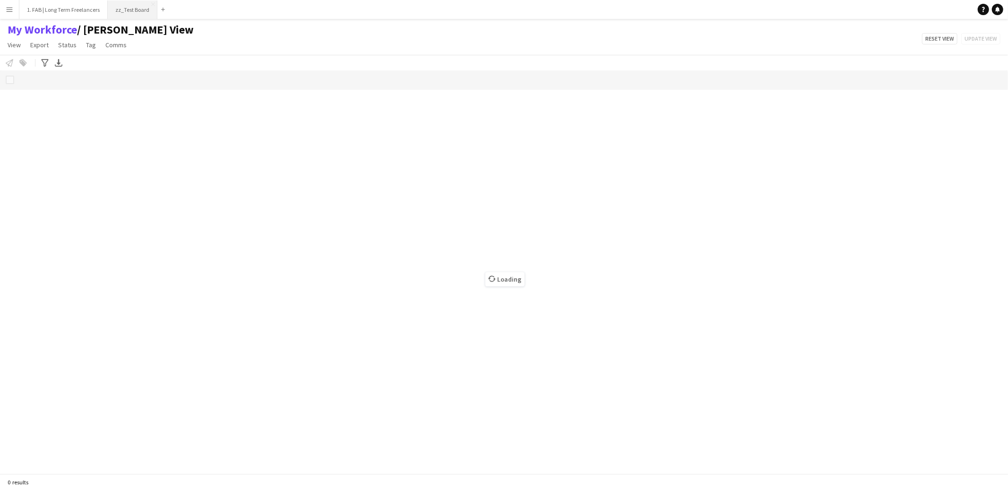
click at [127, 11] on button "zz_Test Board Close" at bounding box center [133, 9] width 50 height 18
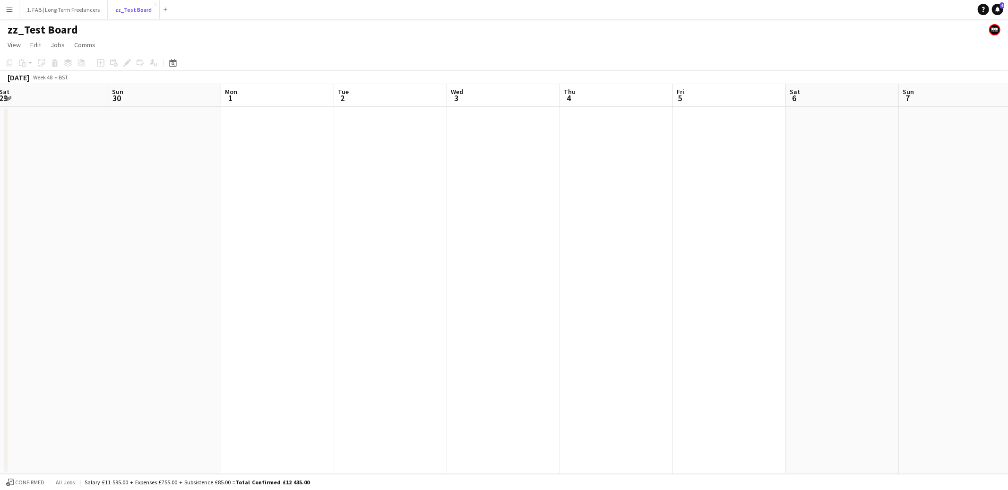
scroll to position [0, 256]
click at [459, 133] on app-date-cell at bounding box center [478, 290] width 113 height 367
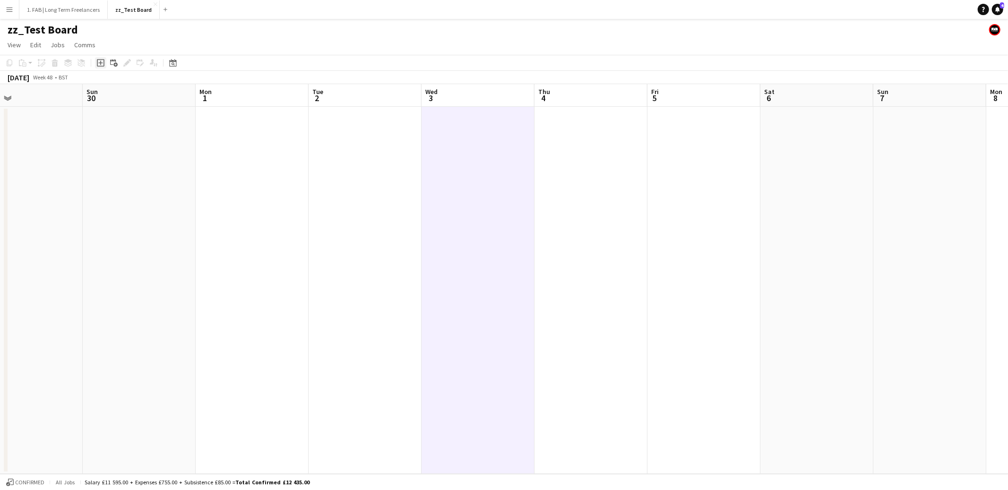
click at [101, 64] on icon "Add job" at bounding box center [101, 63] width 8 height 8
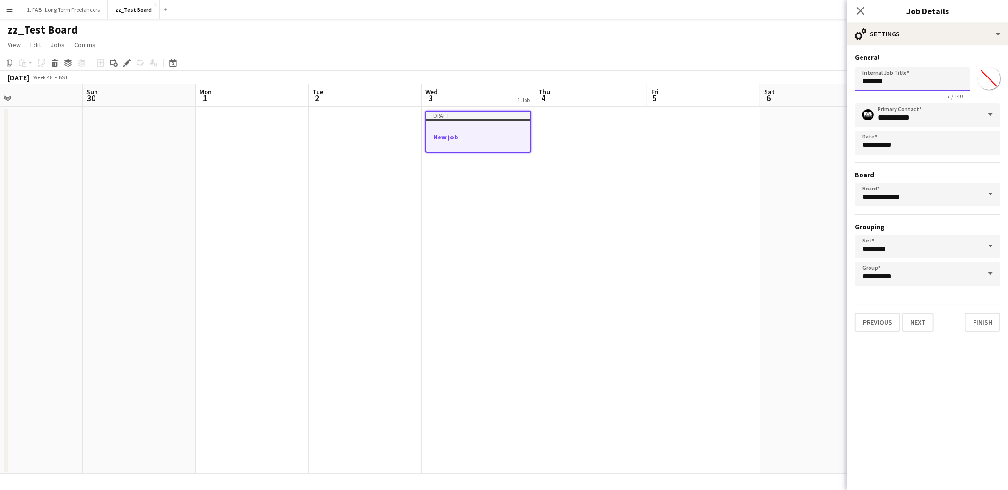
click at [900, 85] on input "*******" at bounding box center [912, 79] width 115 height 24
type input "**********"
click at [934, 121] on input "**********" at bounding box center [928, 116] width 146 height 24
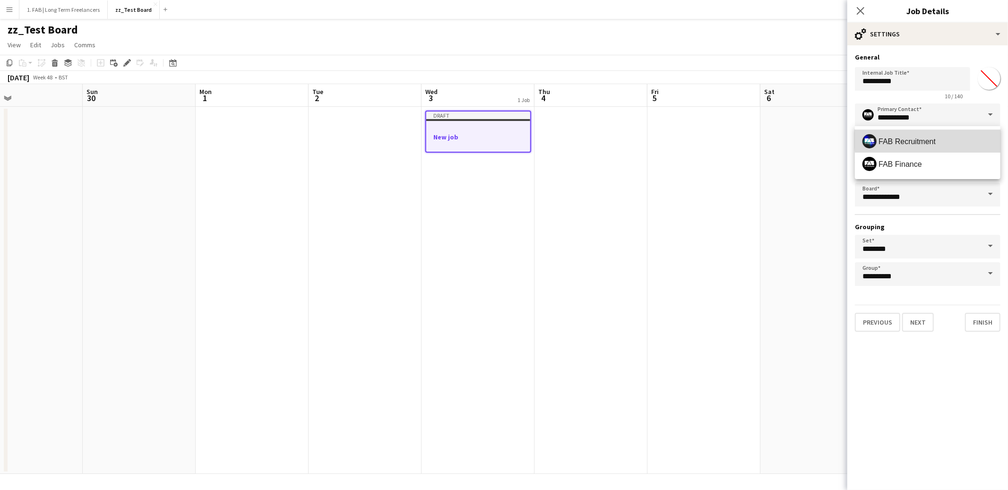
click at [945, 138] on span "FAB Recruitment" at bounding box center [928, 141] width 130 height 14
type input "**********"
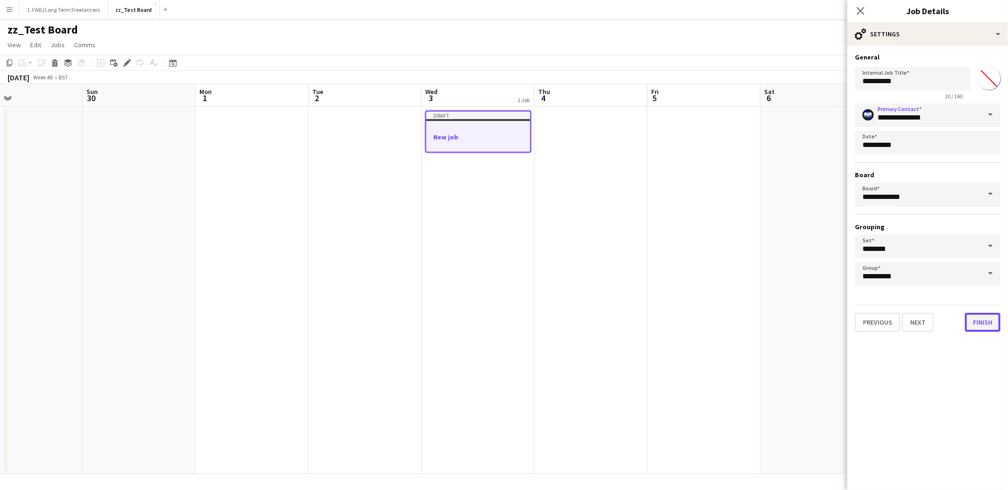
click at [985, 326] on button "Finish" at bounding box center [982, 322] width 35 height 19
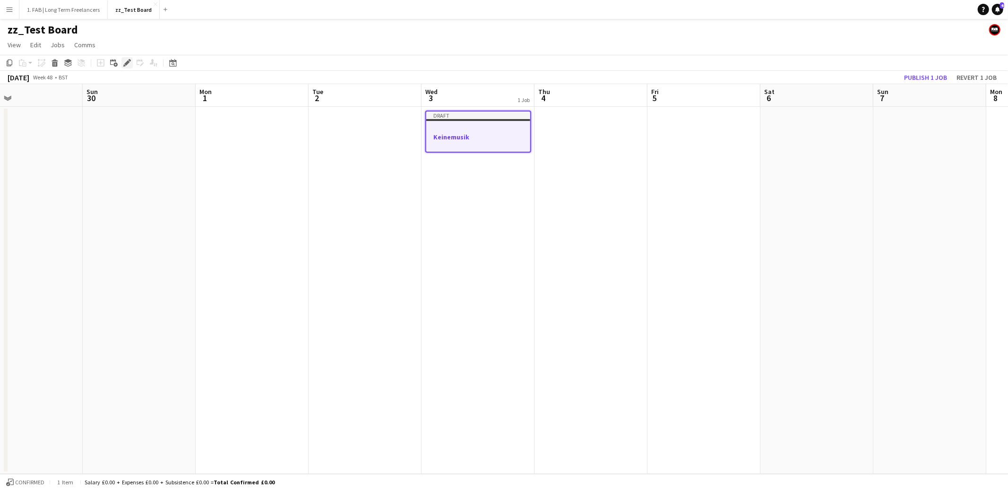
click at [127, 64] on icon "Edit" at bounding box center [127, 63] width 8 height 8
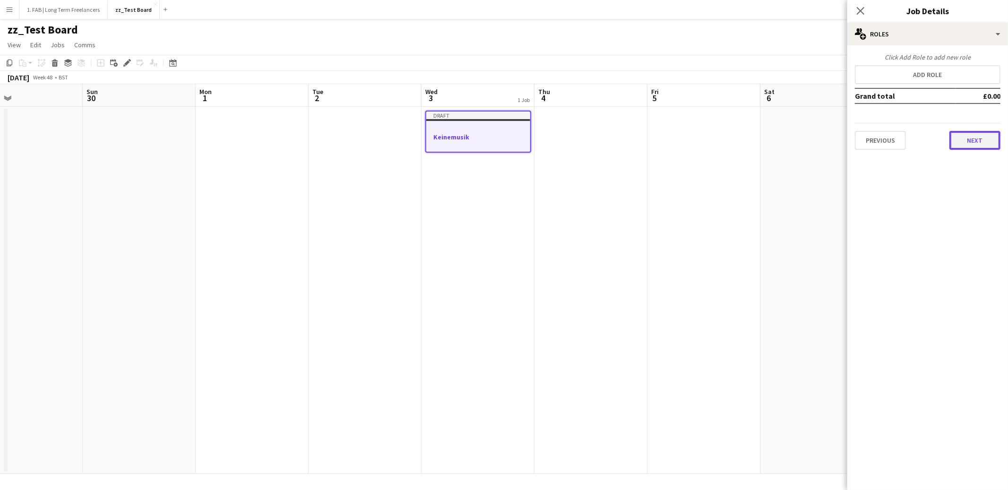
click at [958, 136] on button "Next" at bounding box center [975, 140] width 51 height 19
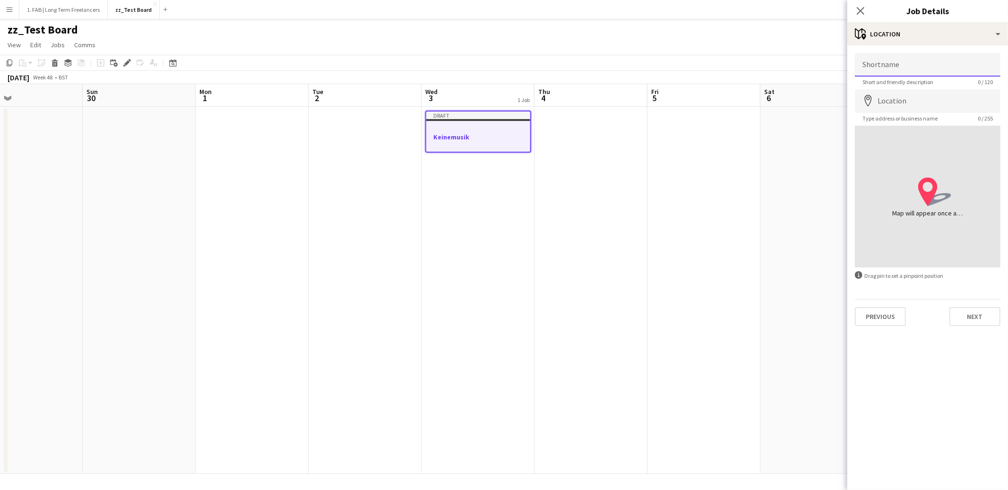
click at [906, 62] on input "Shortname" at bounding box center [928, 65] width 146 height 24
type input "**********"
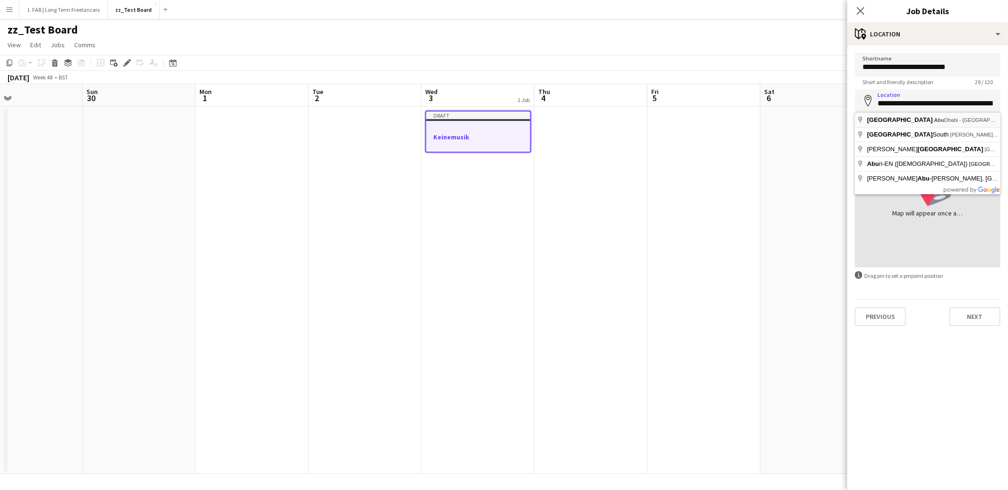
type input "**********"
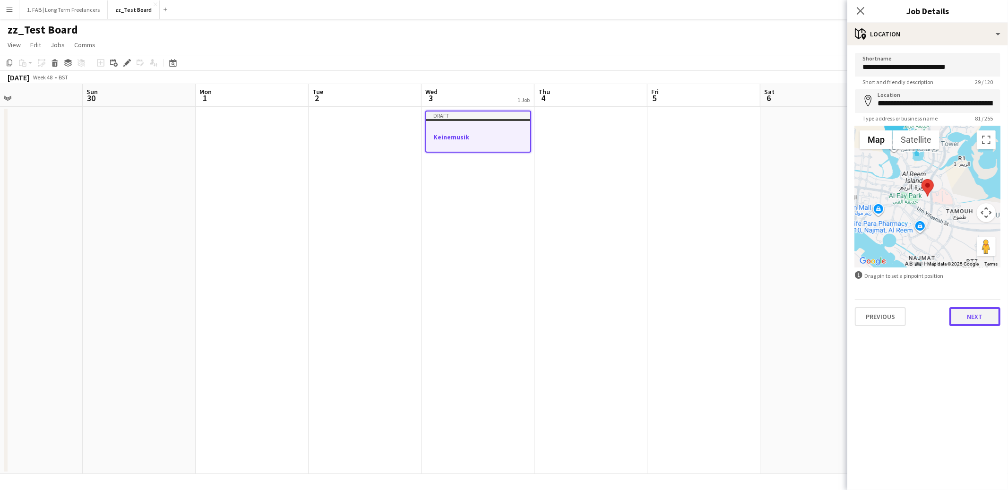
click at [974, 314] on button "Next" at bounding box center [975, 316] width 51 height 19
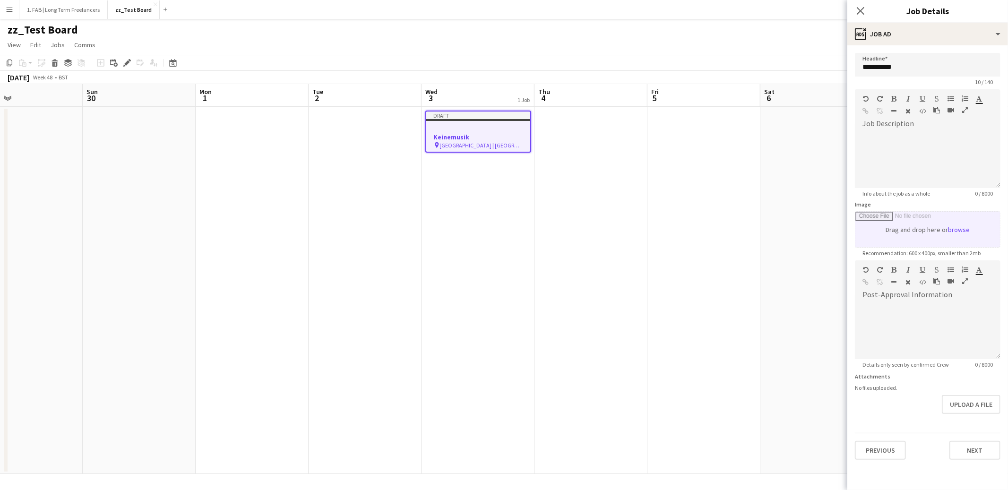
click at [958, 228] on input "Image" at bounding box center [927, 229] width 145 height 35
type input "**********"
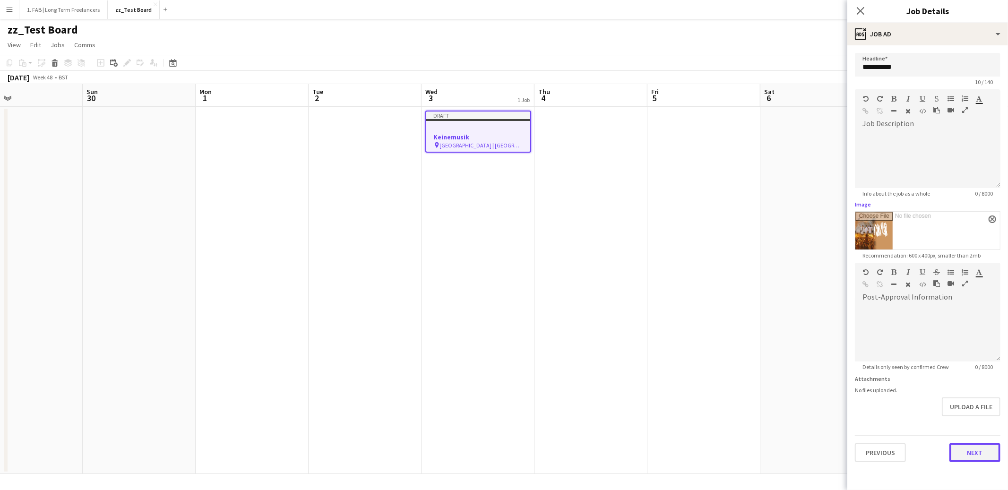
click at [958, 459] on button "Next" at bounding box center [975, 452] width 51 height 19
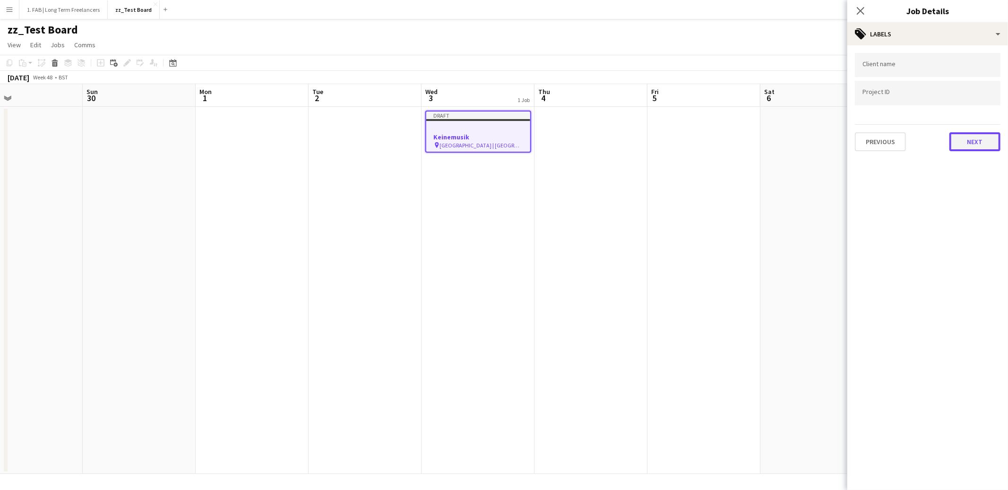
click at [963, 138] on button "Next" at bounding box center [975, 141] width 51 height 19
click at [973, 97] on button "Next" at bounding box center [975, 97] width 51 height 19
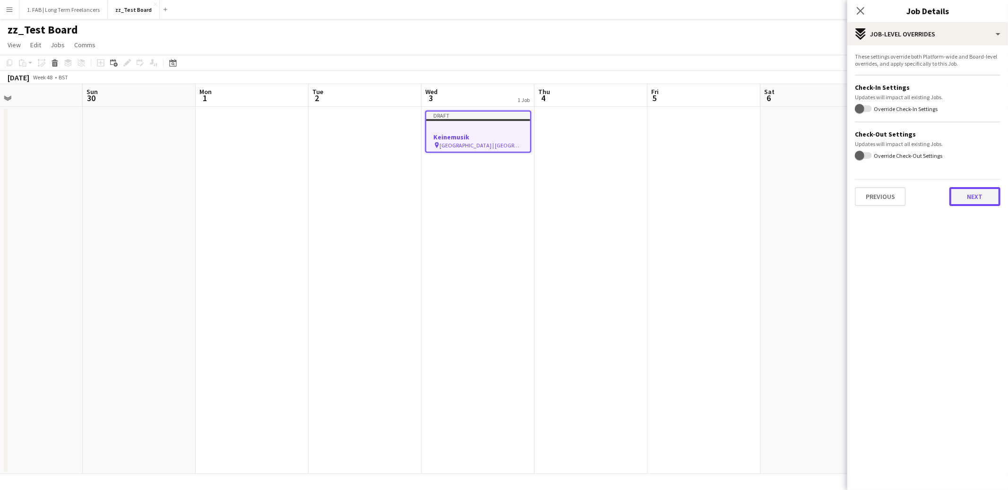
click at [967, 195] on button "Next" at bounding box center [975, 196] width 51 height 19
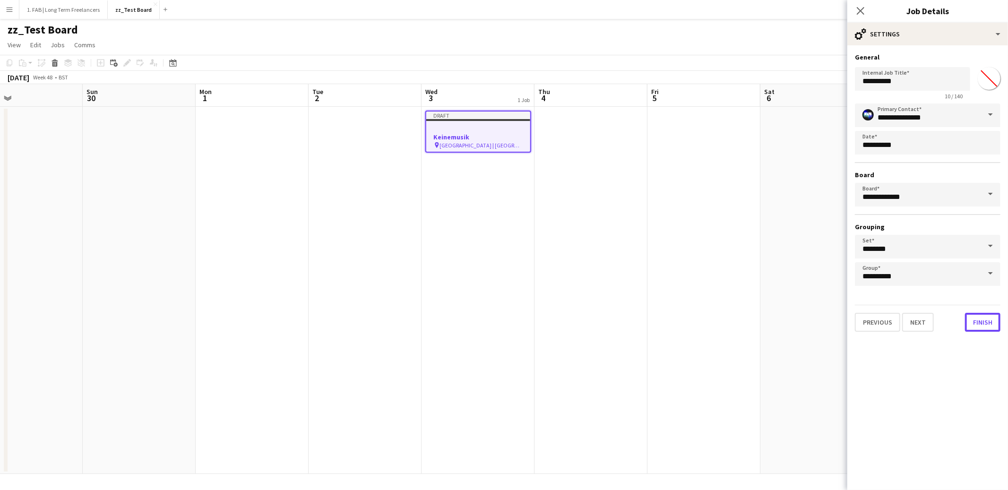
drag, startPoint x: 983, startPoint y: 318, endPoint x: 807, endPoint y: 289, distance: 178.1
click at [983, 318] on button "Finish" at bounding box center [982, 322] width 35 height 19
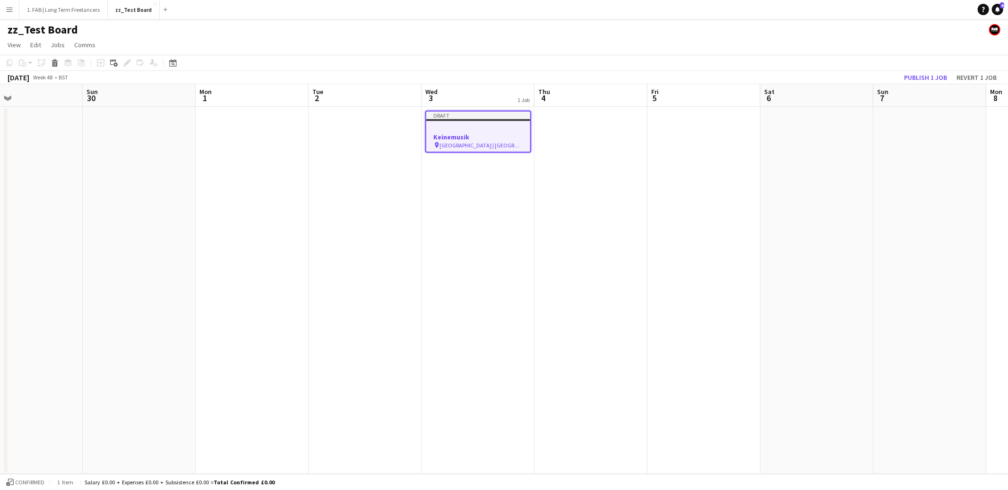
scroll to position [0, 288]
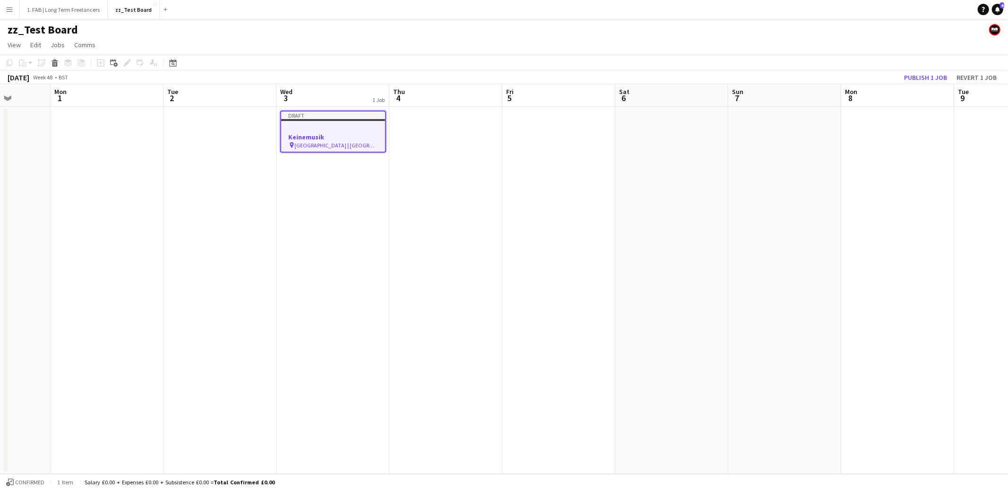
click at [431, 128] on app-date-cell at bounding box center [445, 290] width 113 height 367
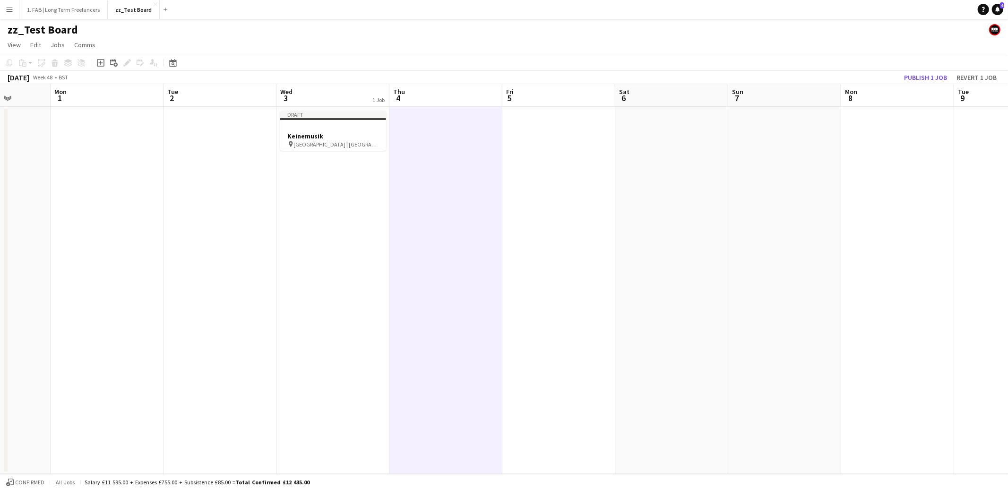
click at [529, 135] on app-date-cell at bounding box center [558, 290] width 113 height 367
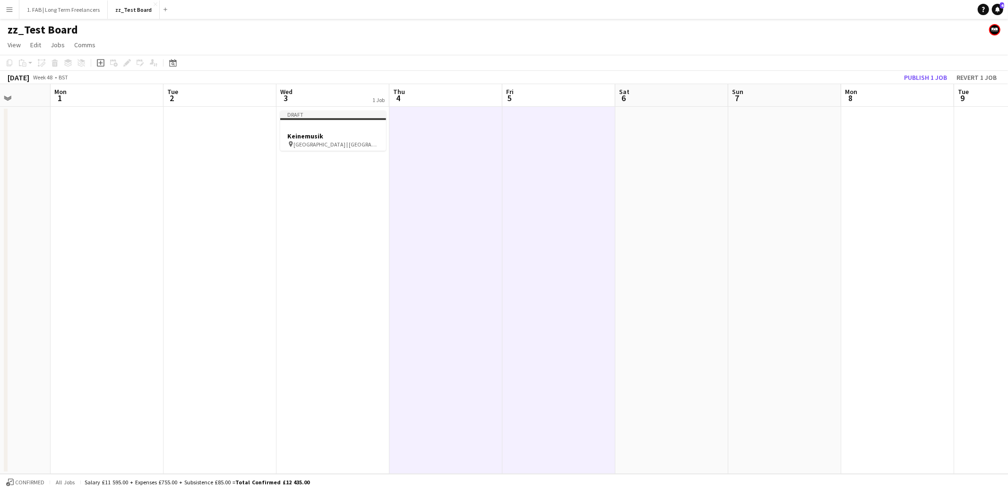
click at [652, 132] on app-date-cell at bounding box center [671, 290] width 113 height 367
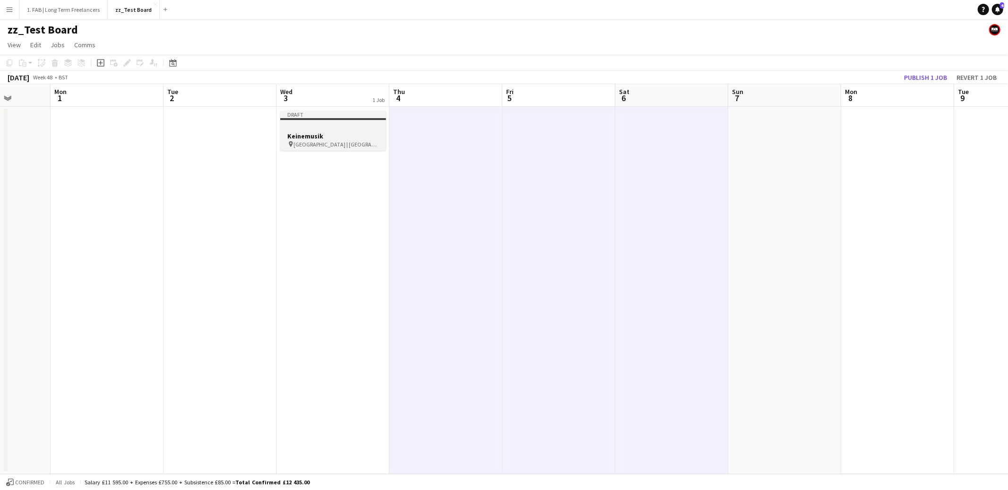
click at [331, 134] on h3 "Keinemusik" at bounding box center [333, 136] width 106 height 9
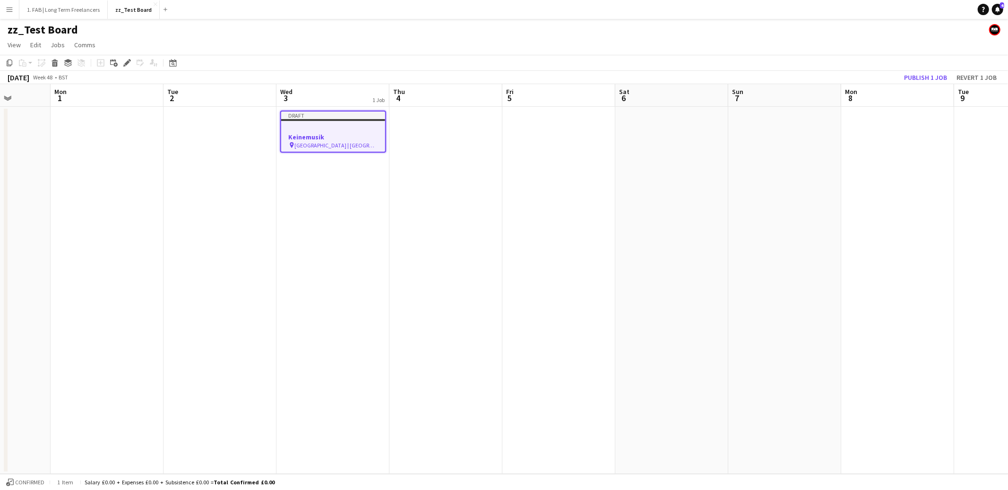
click at [421, 137] on app-date-cell at bounding box center [445, 290] width 113 height 367
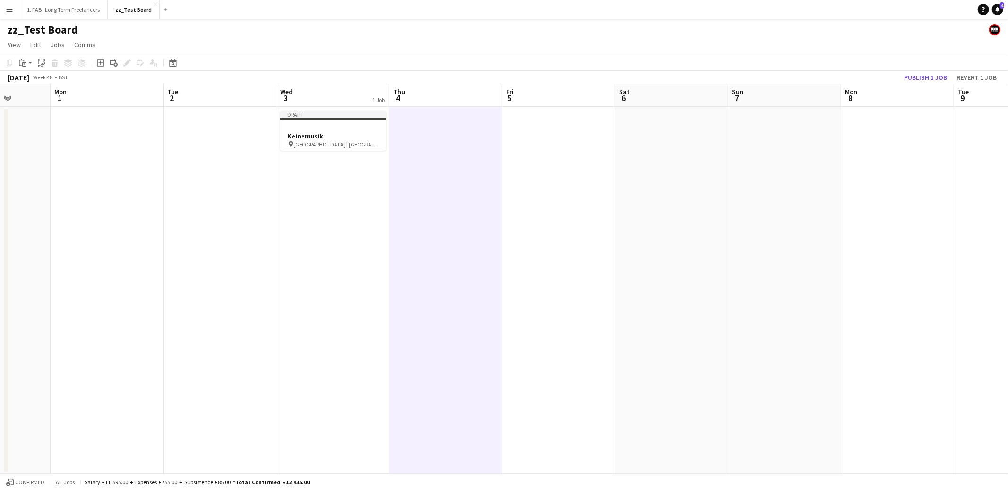
click at [537, 131] on app-date-cell at bounding box center [558, 290] width 113 height 367
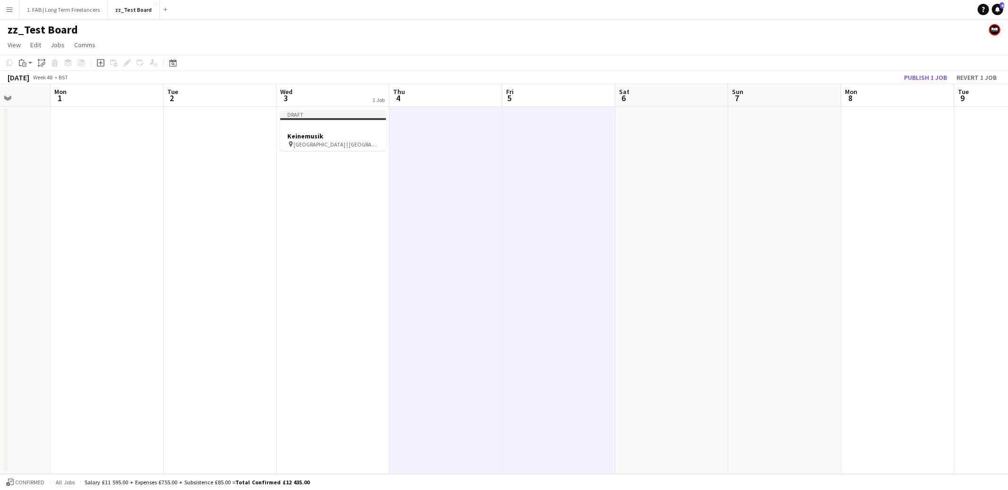
click at [654, 134] on app-date-cell at bounding box center [671, 290] width 113 height 367
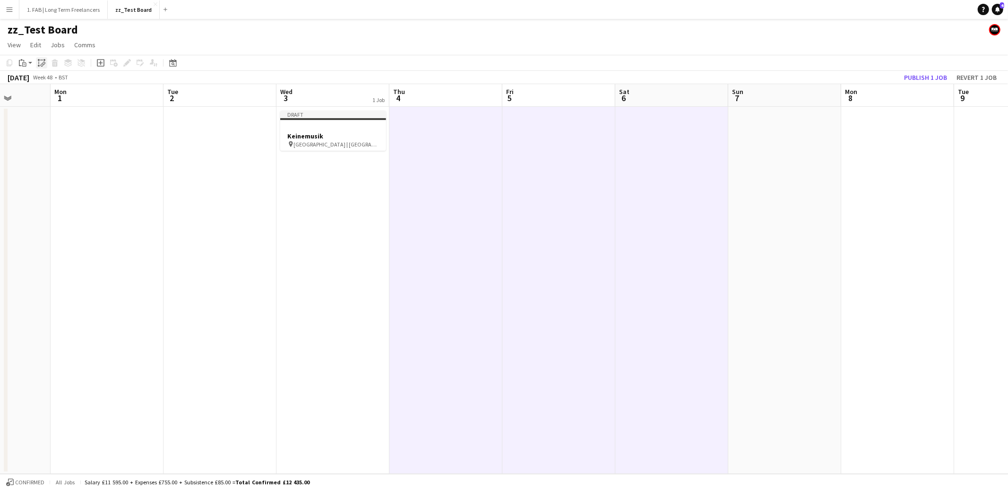
click at [39, 66] on icon "Paste linked Job" at bounding box center [42, 63] width 8 height 8
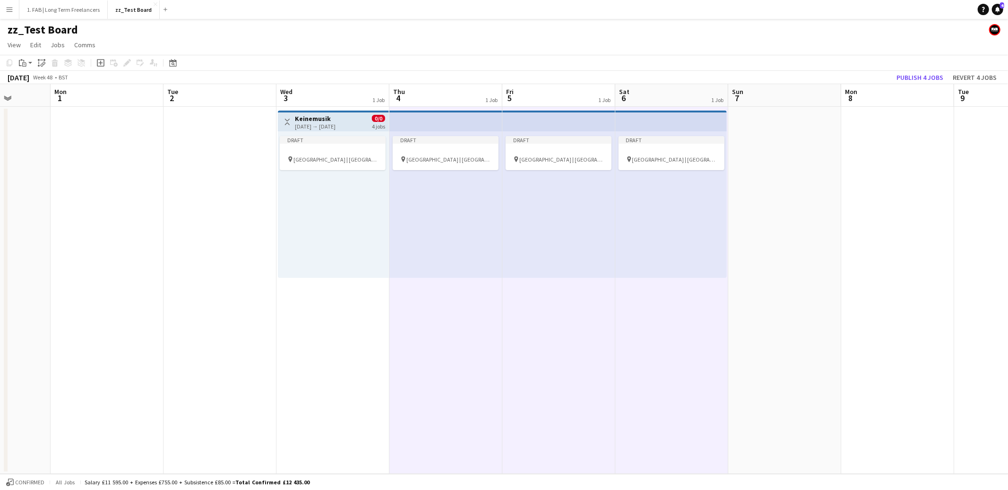
click at [236, 229] on app-date-cell at bounding box center [220, 290] width 113 height 367
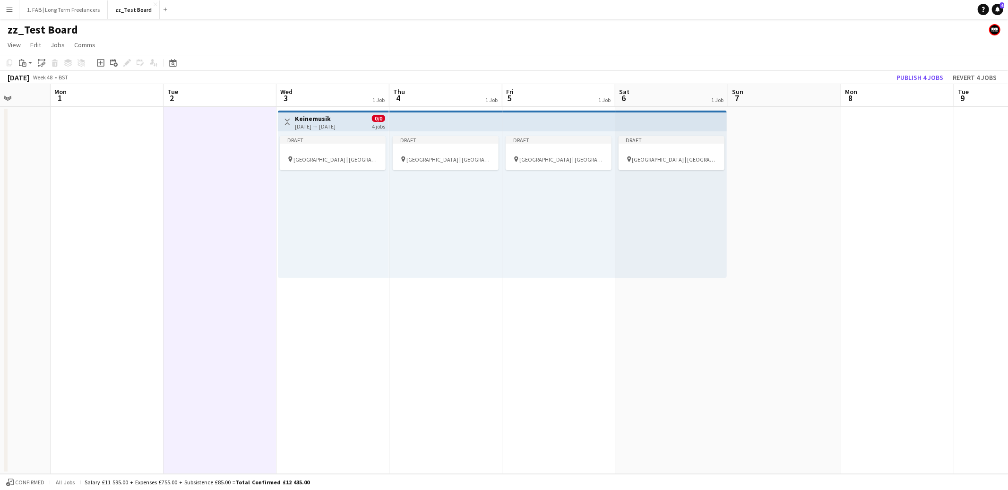
click at [120, 223] on app-date-cell at bounding box center [107, 290] width 113 height 367
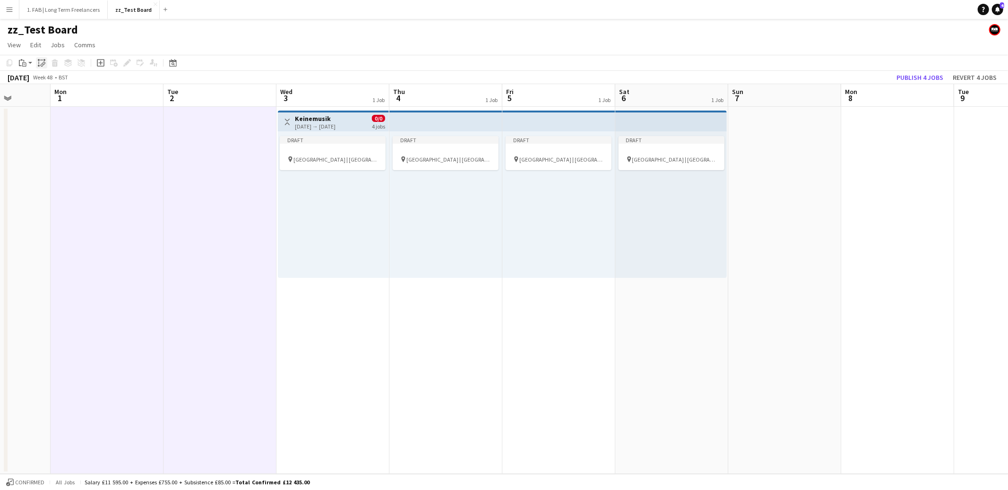
click at [41, 65] on icon "Paste linked Job" at bounding box center [42, 63] width 8 height 8
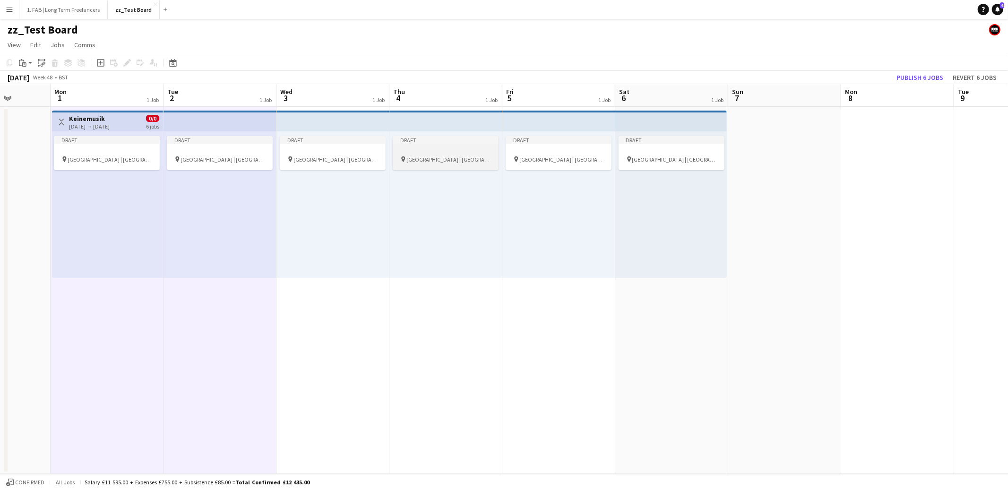
drag, startPoint x: 324, startPoint y: 138, endPoint x: 407, endPoint y: 144, distance: 83.4
click at [324, 138] on div "Draft" at bounding box center [333, 140] width 106 height 8
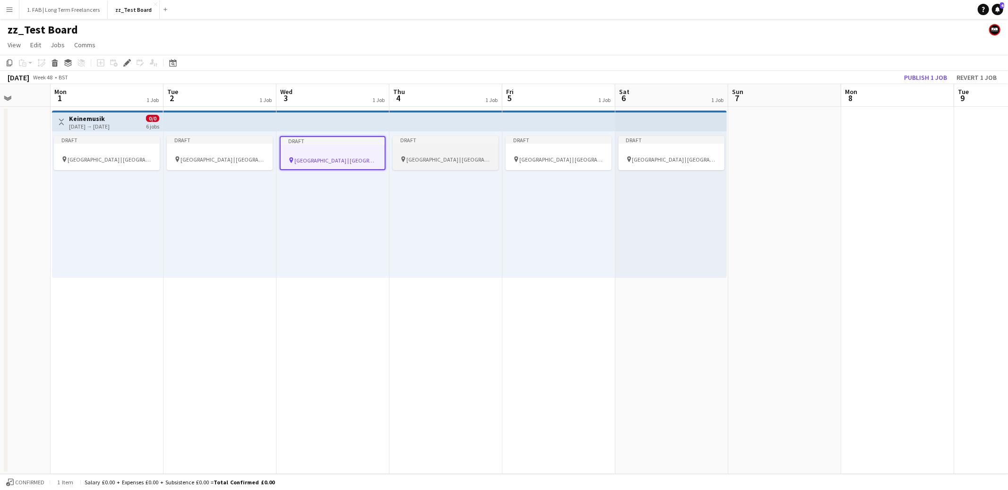
click at [483, 149] on div at bounding box center [446, 150] width 106 height 7
click at [573, 148] on div at bounding box center [559, 150] width 106 height 7
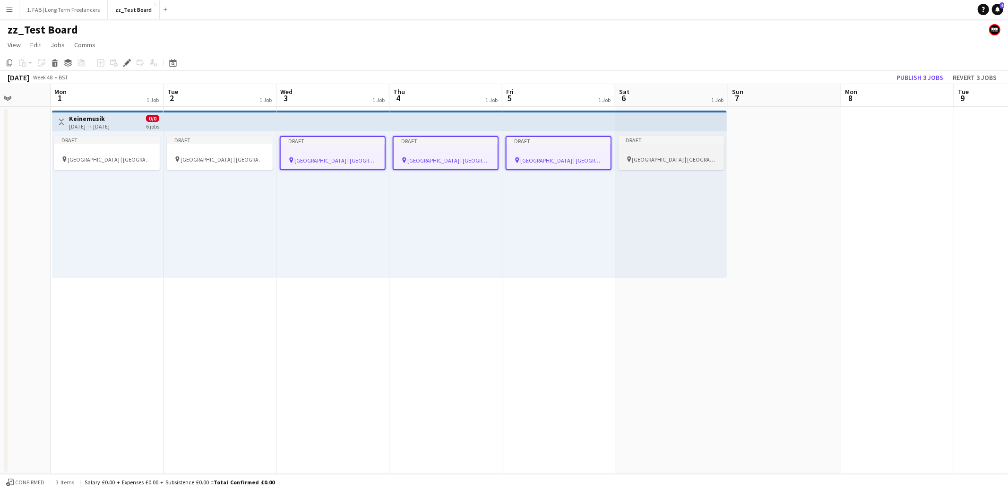
click at [670, 147] on app-job-card "Draft pin [GEOGRAPHIC_DATA] | [GEOGRAPHIC_DATA], [GEOGRAPHIC_DATA]" at bounding box center [672, 153] width 106 height 34
click at [129, 64] on icon "Edit" at bounding box center [127, 63] width 8 height 8
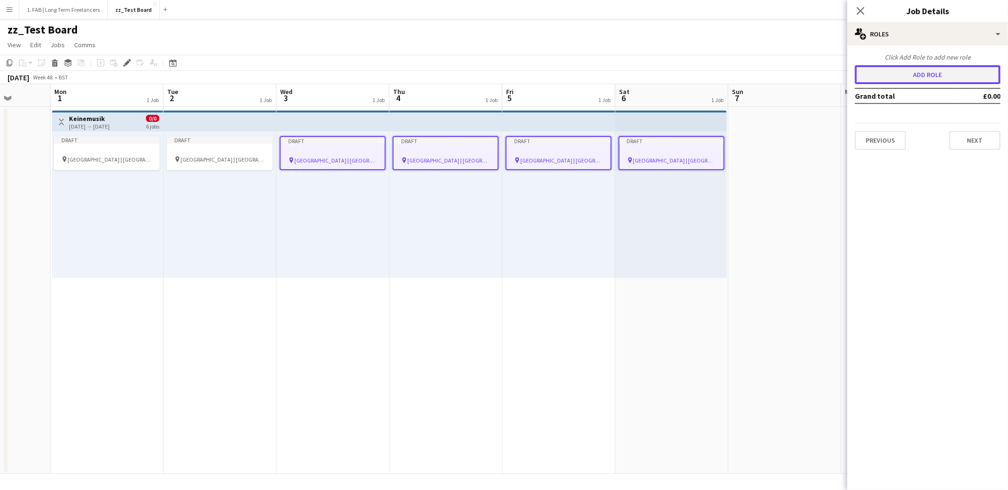
click at [939, 71] on button "Add role" at bounding box center [928, 74] width 146 height 19
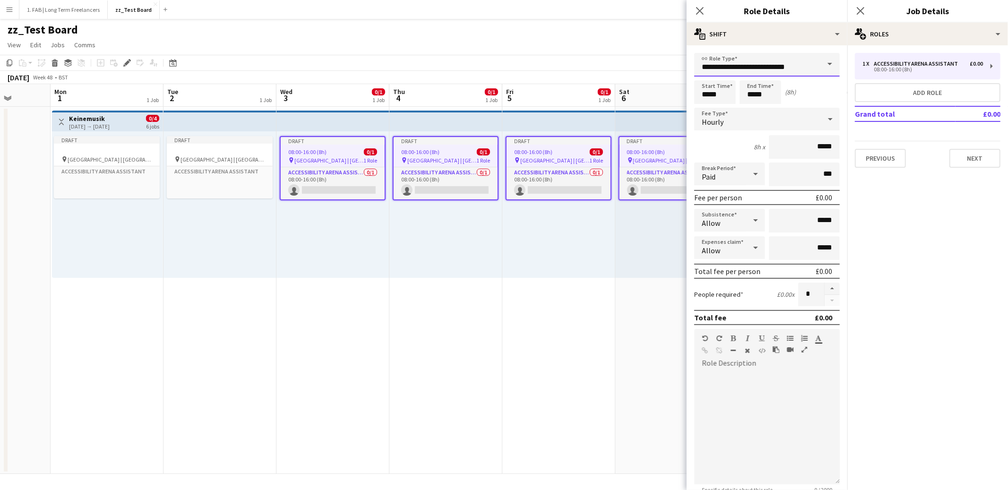
click at [786, 69] on input "**********" at bounding box center [767, 65] width 146 height 24
type input "**********"
type input "*****"
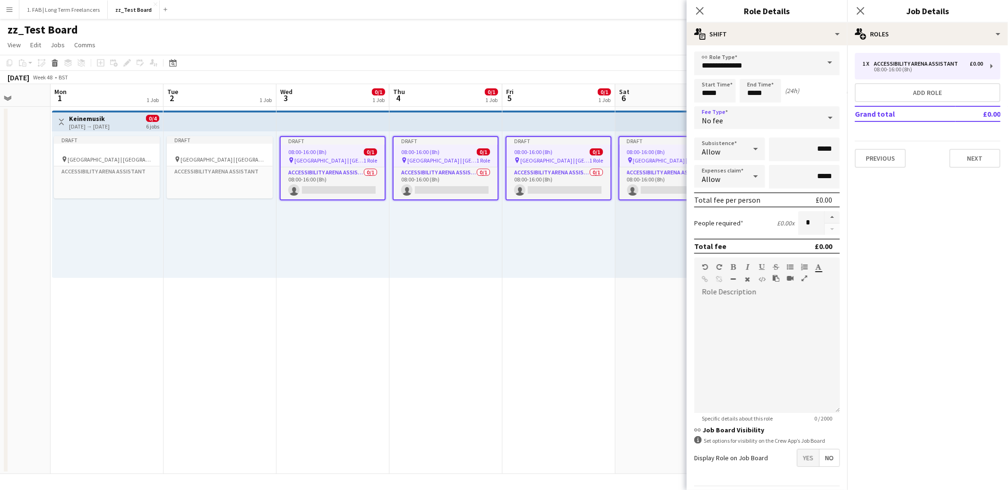
scroll to position [28, 0]
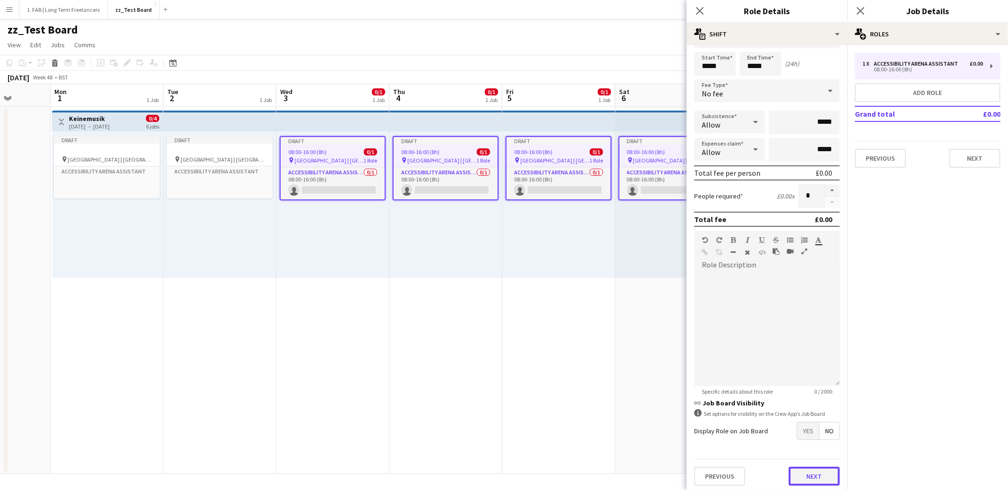
click at [806, 472] on button "Next" at bounding box center [814, 476] width 51 height 19
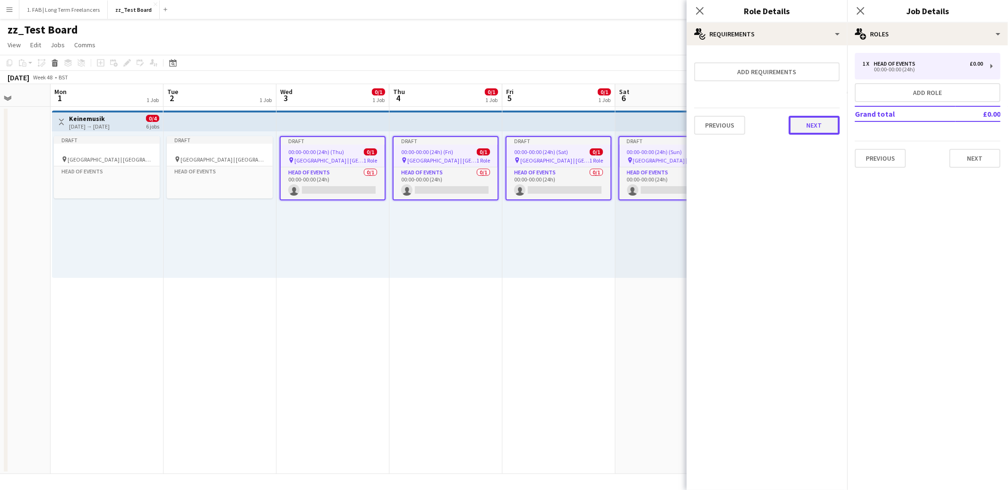
click at [802, 122] on button "Next" at bounding box center [814, 125] width 51 height 19
click at [817, 126] on button "Finish" at bounding box center [821, 126] width 35 height 19
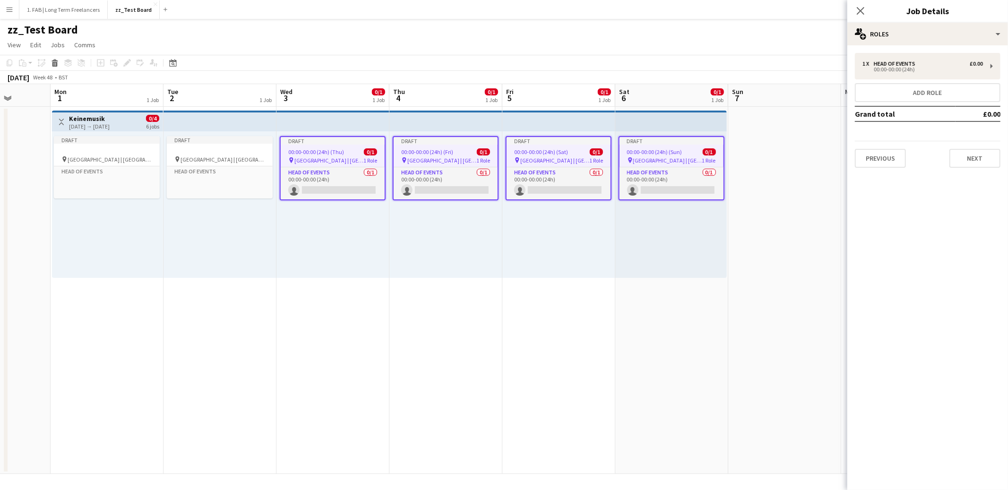
drag, startPoint x: 862, startPoint y: 11, endPoint x: 855, endPoint y: 39, distance: 28.7
click at [862, 11] on icon at bounding box center [861, 11] width 8 height 8
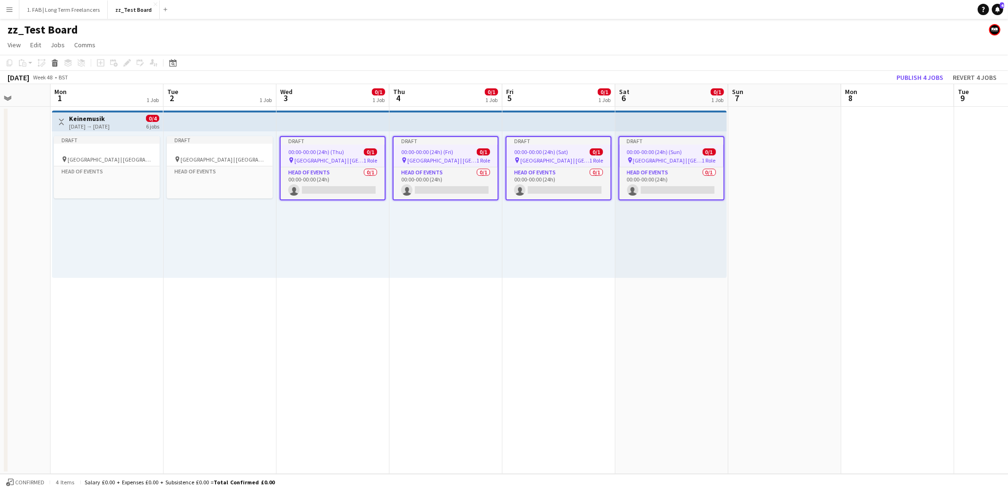
click at [89, 117] on h3 "Keinemusik" at bounding box center [89, 118] width 41 height 9
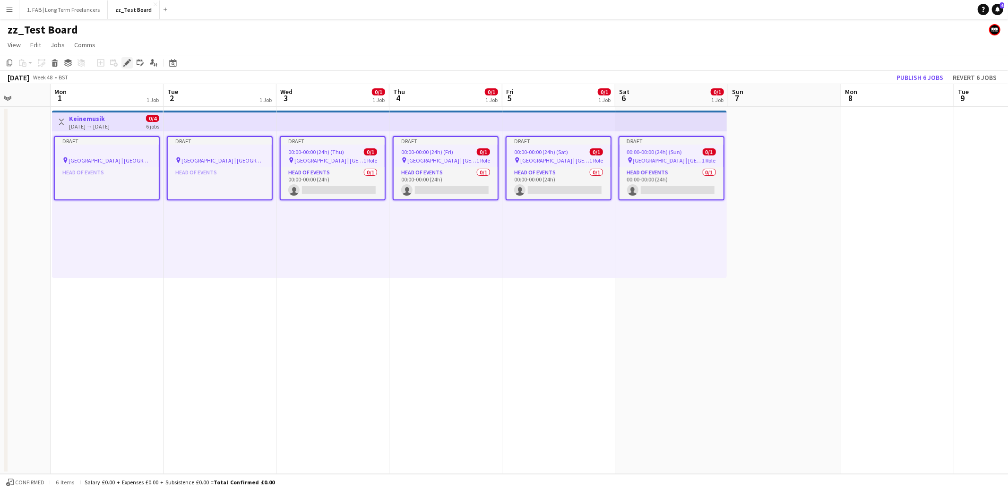
click at [125, 62] on icon "Edit" at bounding box center [127, 63] width 8 height 8
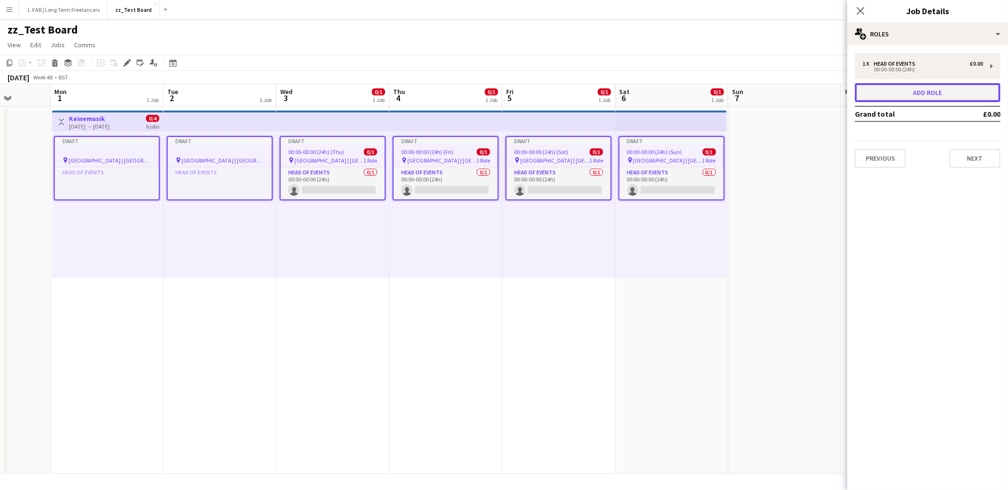
click at [907, 96] on button "Add role" at bounding box center [928, 92] width 146 height 19
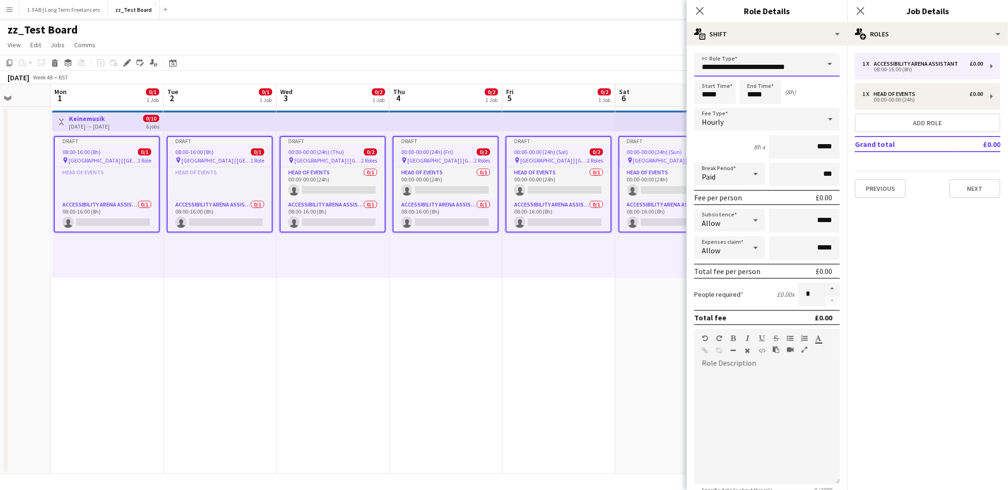
click at [713, 64] on input "**********" at bounding box center [767, 65] width 146 height 24
type input "**********"
type input "*****"
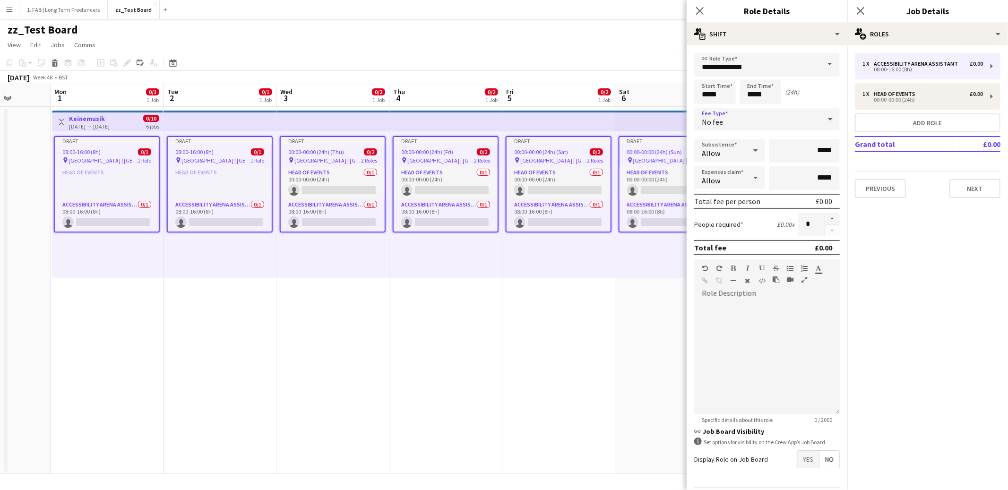
scroll to position [28, 0]
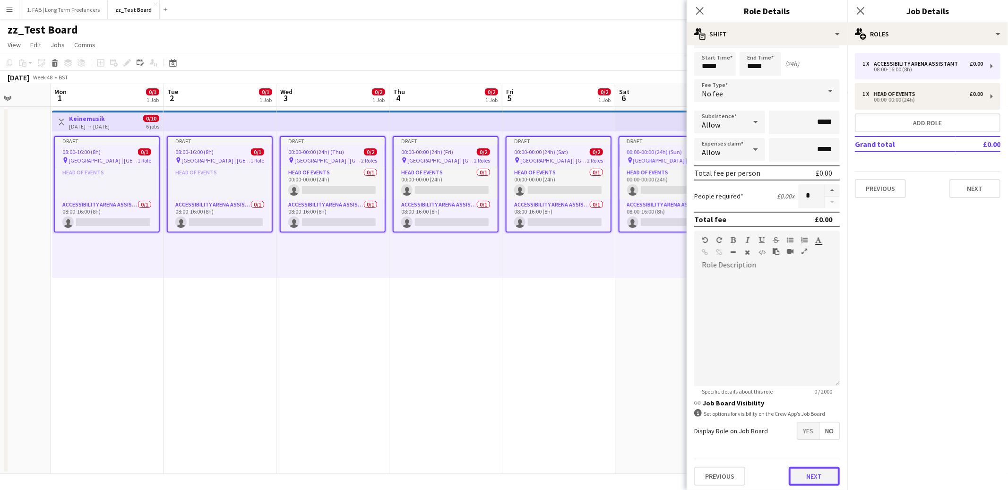
click at [802, 467] on button "Next" at bounding box center [814, 476] width 51 height 19
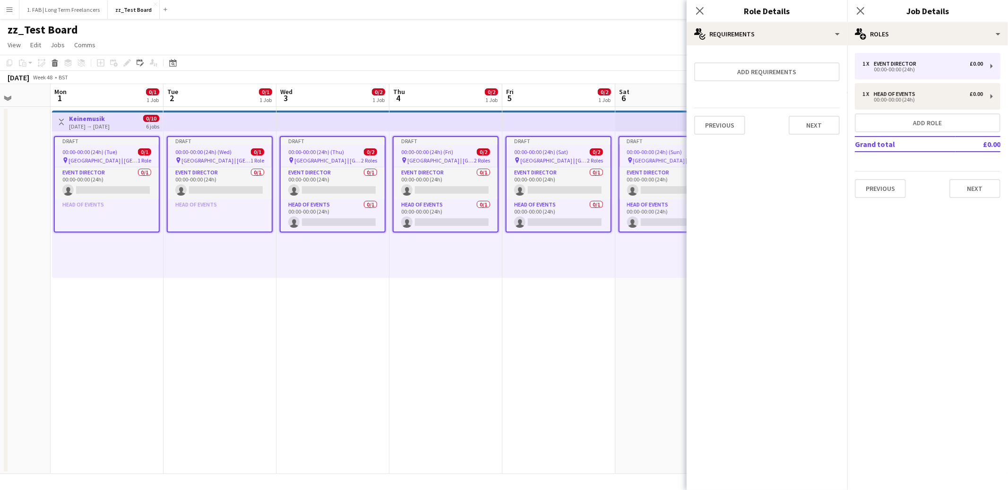
click at [808, 112] on div "Previous Next" at bounding box center [767, 125] width 146 height 35
click at [808, 124] on button "Next" at bounding box center [814, 125] width 51 height 19
click at [817, 128] on button "Finish" at bounding box center [821, 126] width 35 height 19
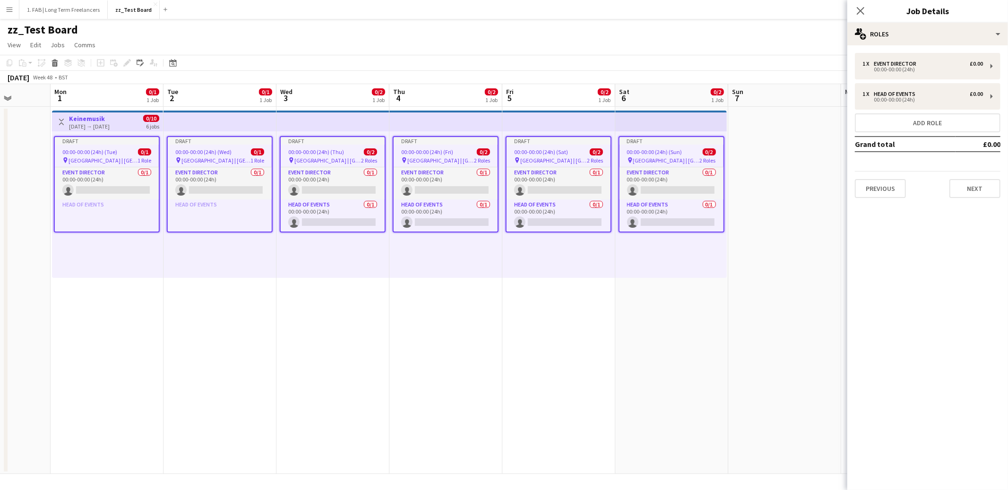
click at [763, 30] on div "zz_Test Board" at bounding box center [504, 28] width 1008 height 18
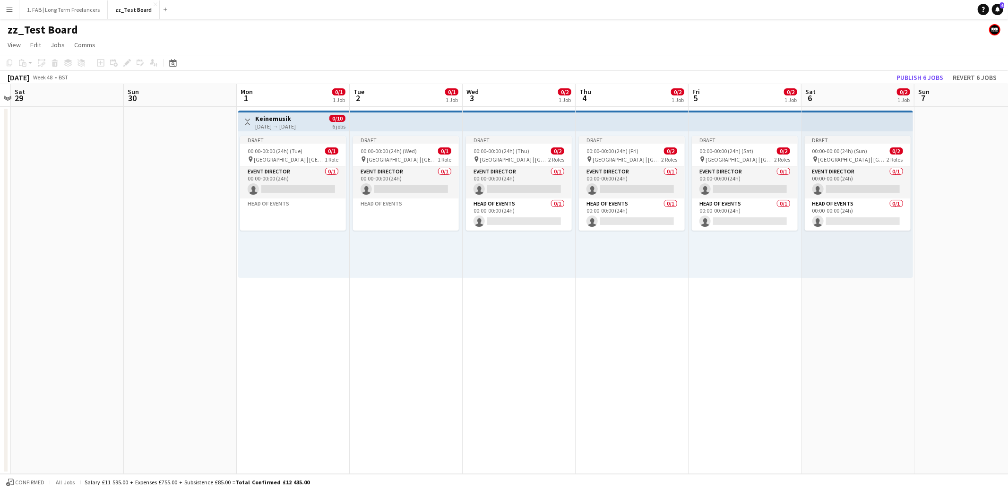
scroll to position [0, 261]
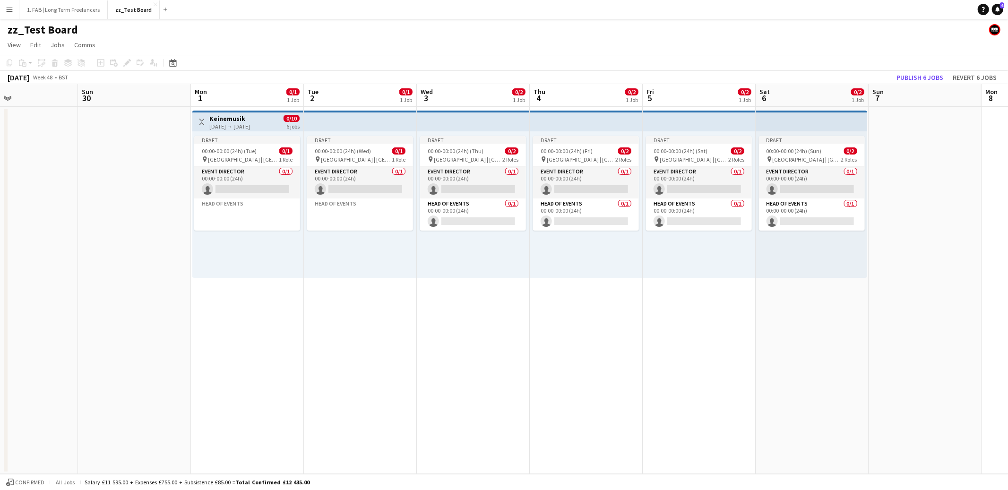
click at [153, 194] on app-date-cell at bounding box center [134, 290] width 113 height 367
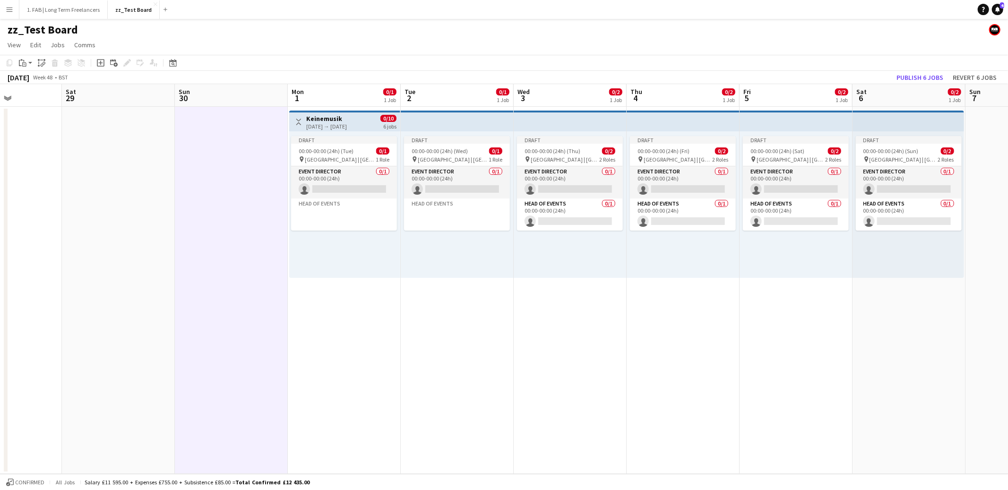
scroll to position [0, 276]
click at [193, 181] on app-date-cell at bounding box center [231, 290] width 113 height 367
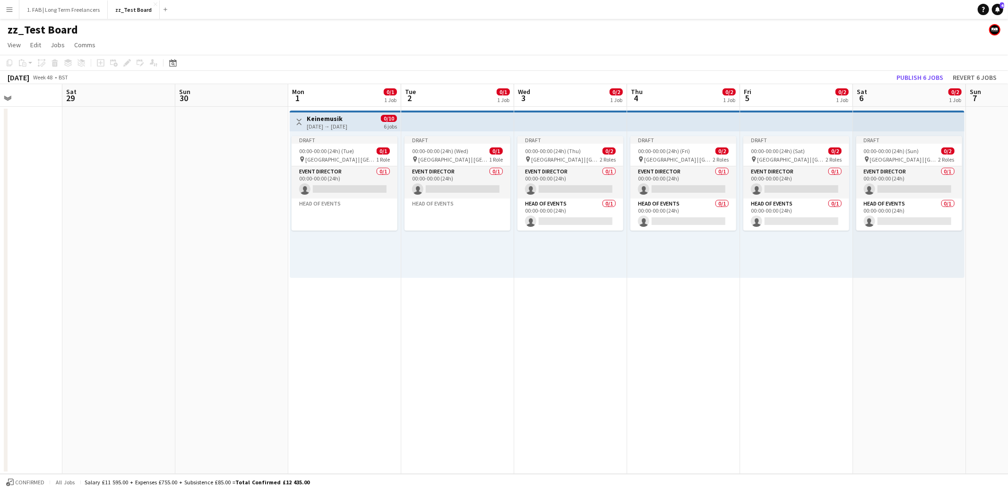
click at [101, 180] on app-date-cell at bounding box center [118, 290] width 113 height 367
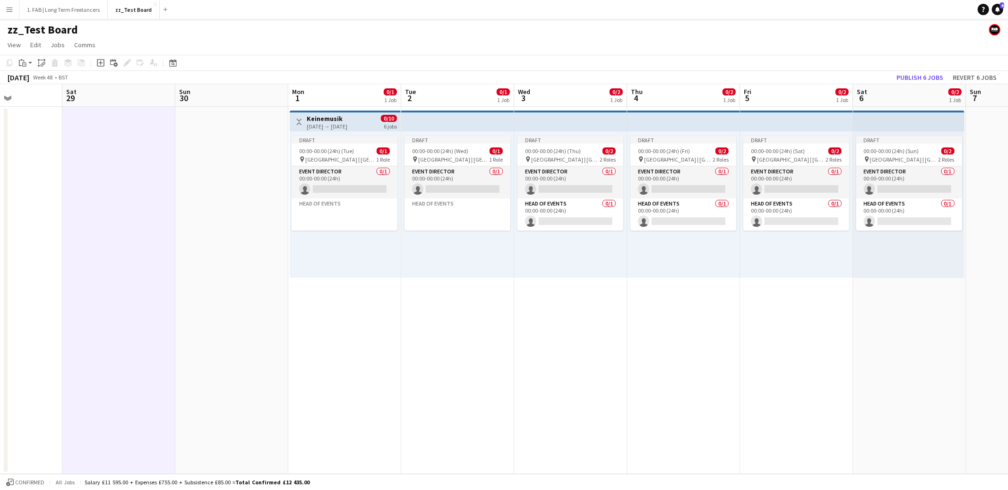
click at [253, 173] on app-date-cell at bounding box center [231, 290] width 113 height 367
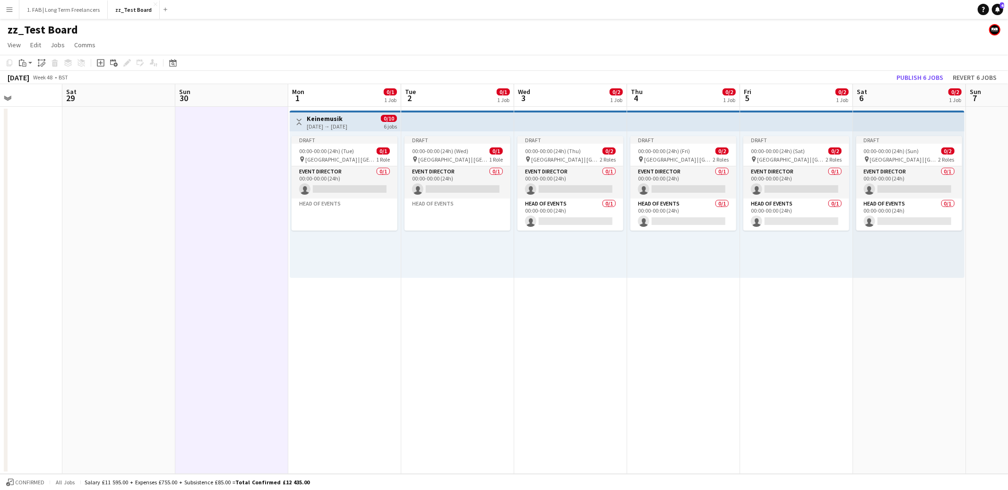
click at [141, 169] on app-date-cell at bounding box center [118, 290] width 113 height 367
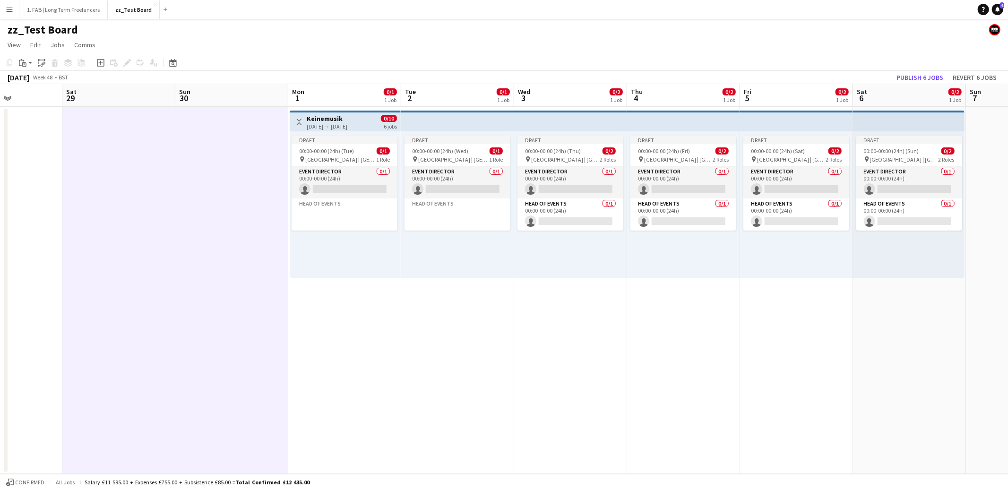
click at [37, 174] on app-date-cell at bounding box center [5, 290] width 113 height 367
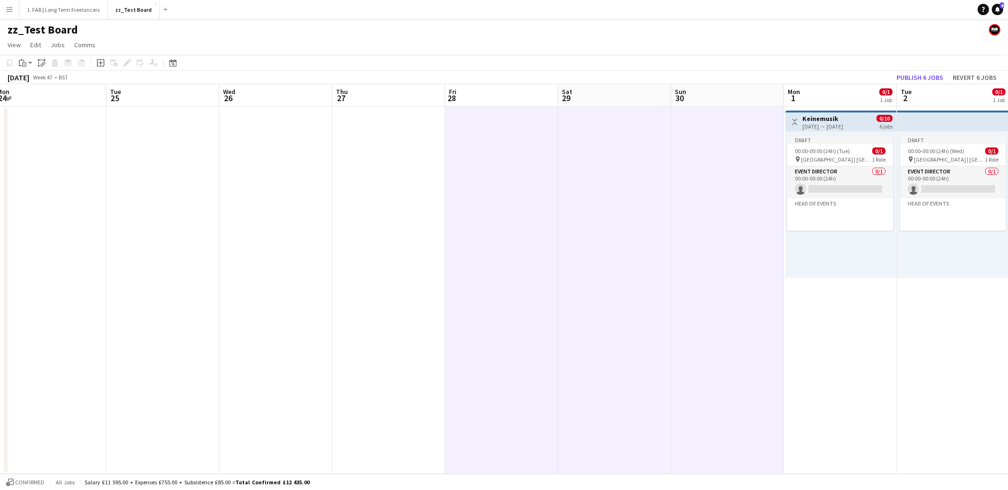
scroll to position [0, 210]
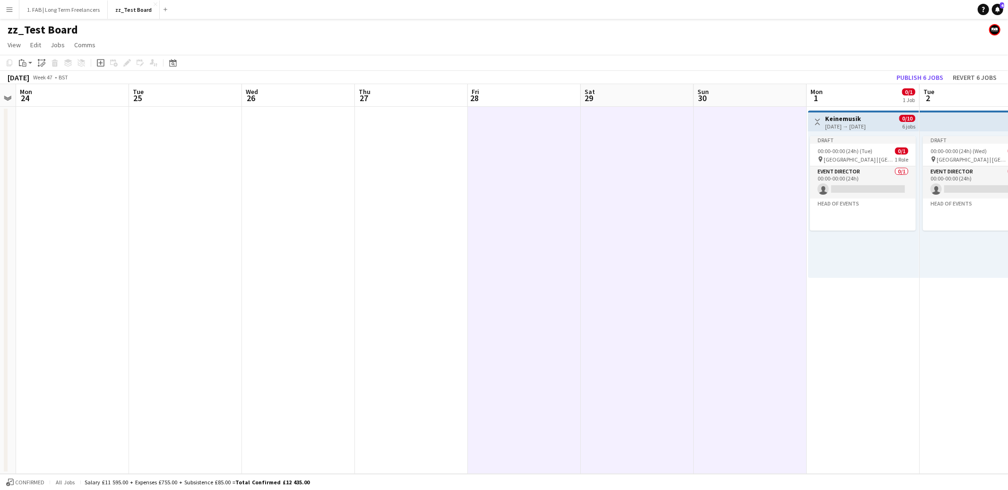
click at [396, 173] on app-date-cell at bounding box center [411, 290] width 113 height 367
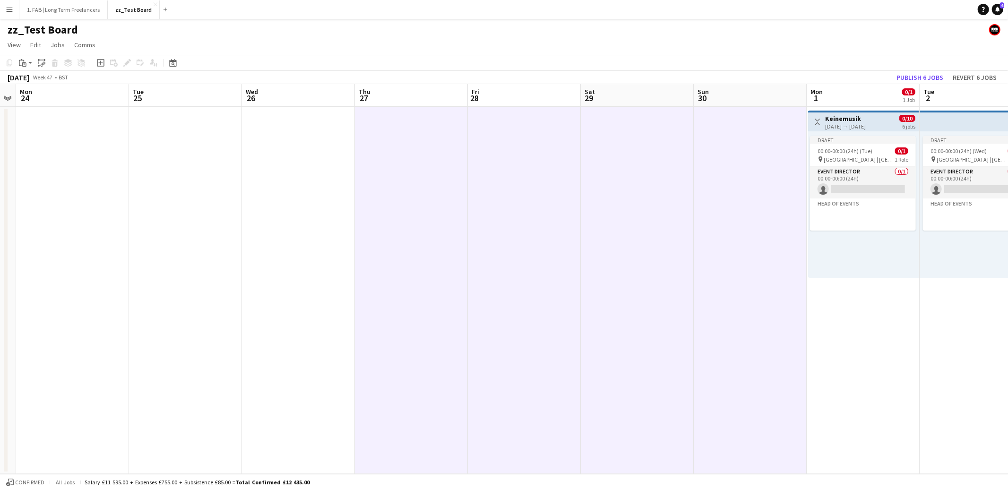
click at [290, 172] on app-date-cell at bounding box center [298, 290] width 113 height 367
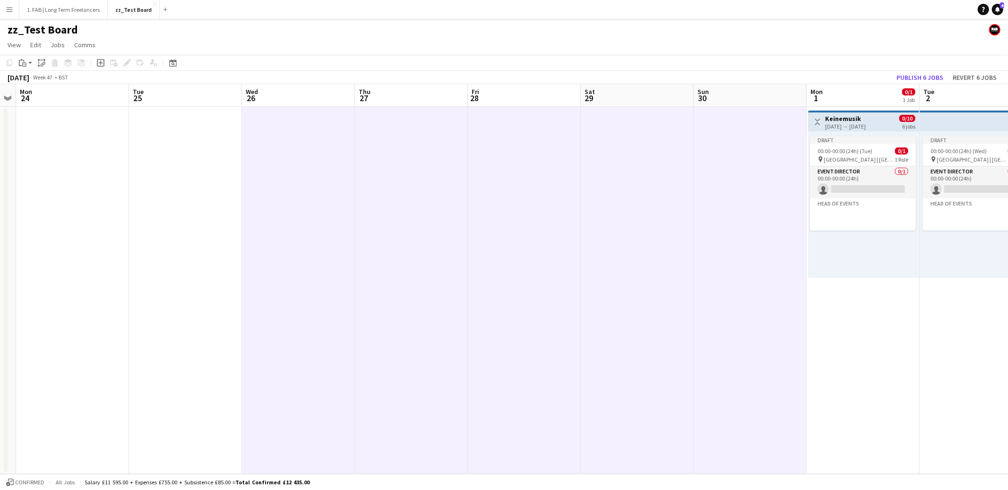
click at [185, 170] on app-date-cell at bounding box center [185, 290] width 113 height 367
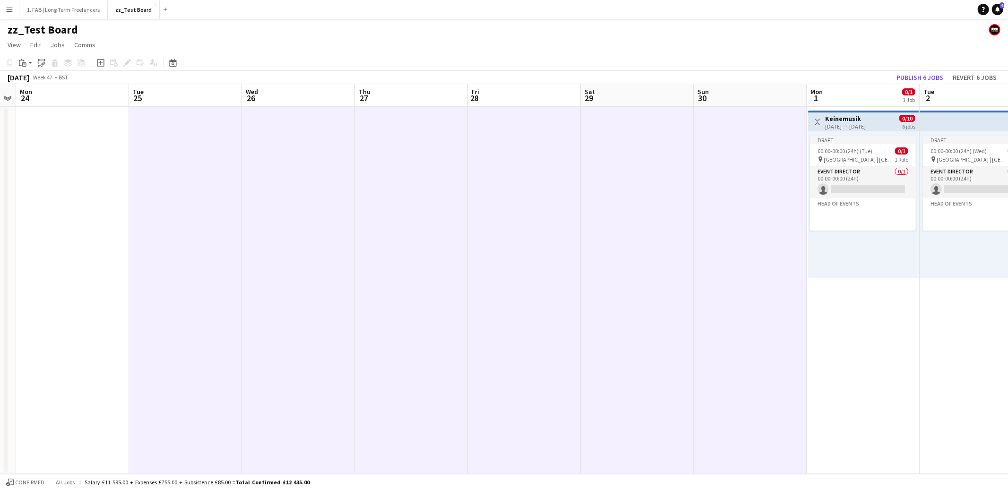
click at [74, 166] on app-date-cell at bounding box center [72, 290] width 113 height 367
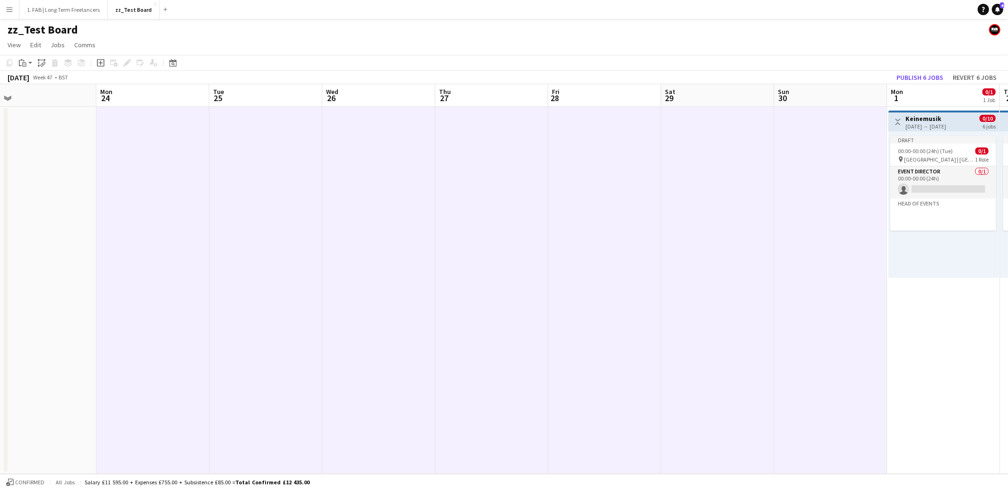
scroll to position [0, 224]
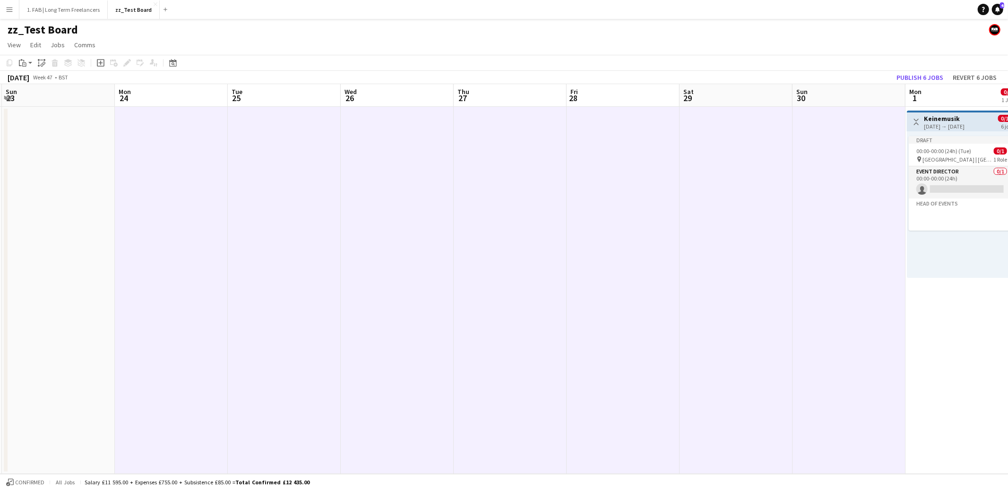
click at [79, 177] on app-date-cell at bounding box center [58, 290] width 113 height 367
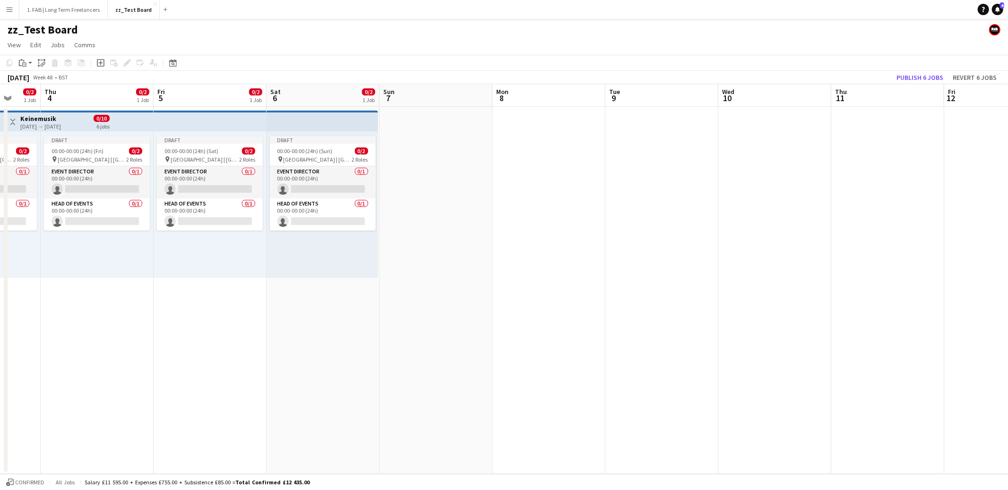
scroll to position [0, 353]
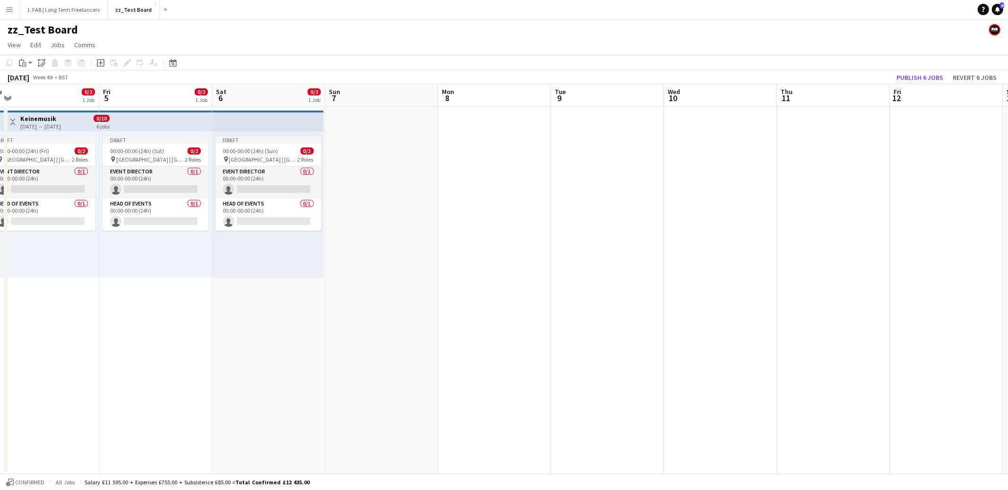
click at [394, 191] on app-date-cell at bounding box center [381, 290] width 113 height 367
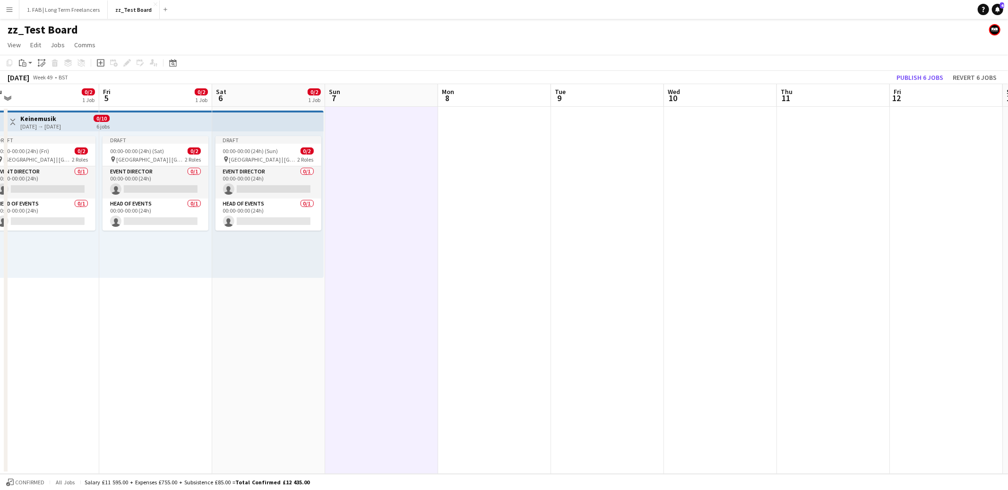
scroll to position [0, 352]
click at [468, 188] on app-date-cell at bounding box center [495, 290] width 113 height 367
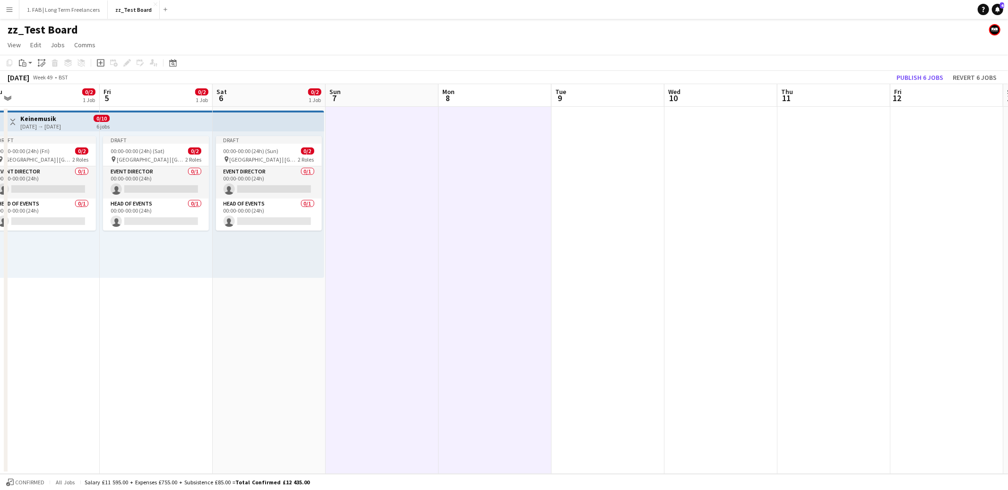
click at [572, 185] on app-date-cell at bounding box center [608, 290] width 113 height 367
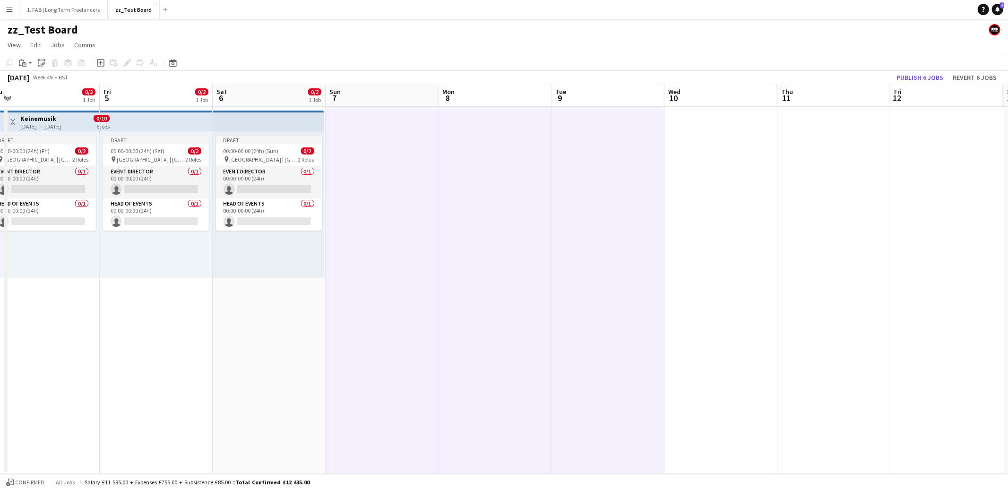
click at [686, 180] on app-date-cell at bounding box center [721, 290] width 113 height 367
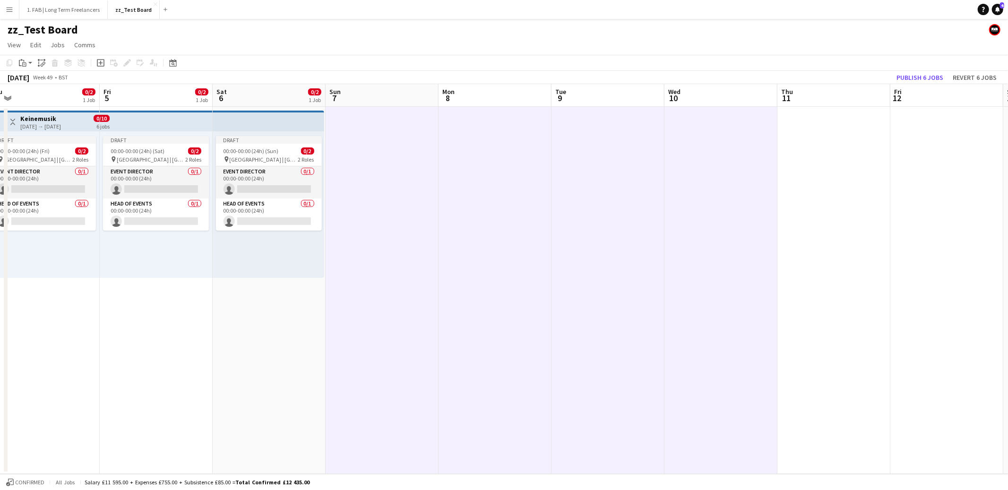
click at [820, 179] on app-date-cell at bounding box center [833, 290] width 113 height 367
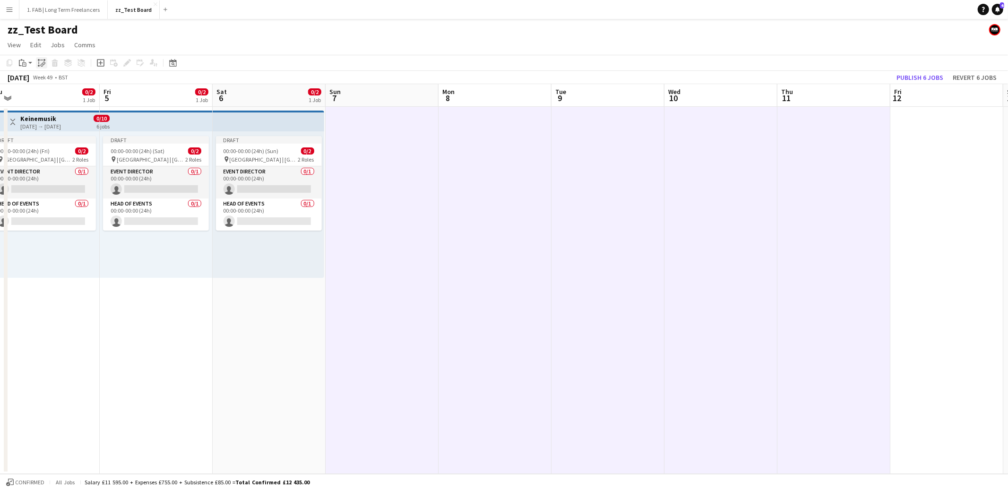
click at [42, 65] on icon at bounding box center [43, 64] width 3 height 4
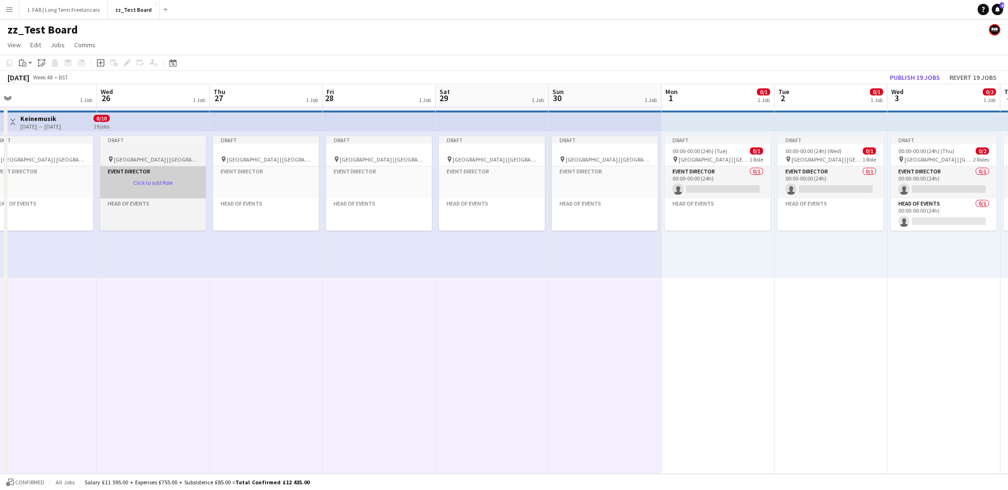
scroll to position [0, 238]
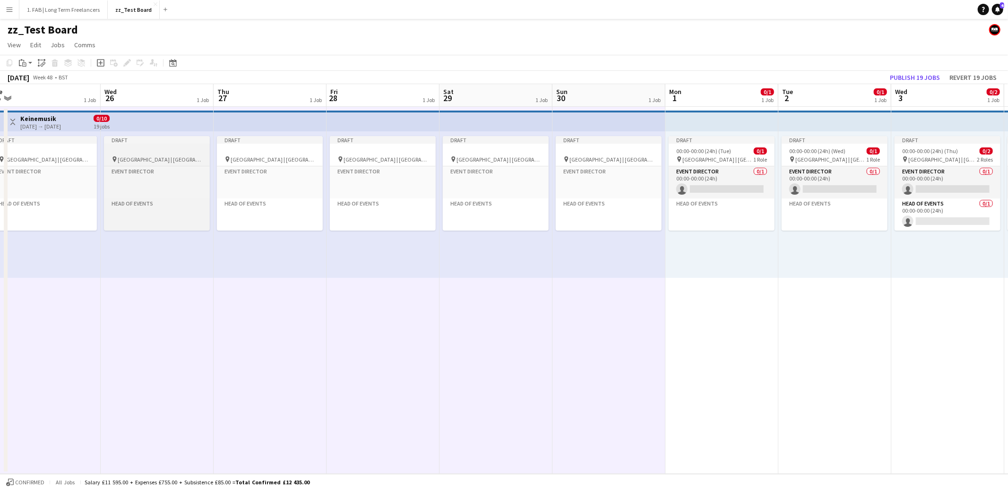
click at [154, 152] on div at bounding box center [157, 150] width 106 height 7
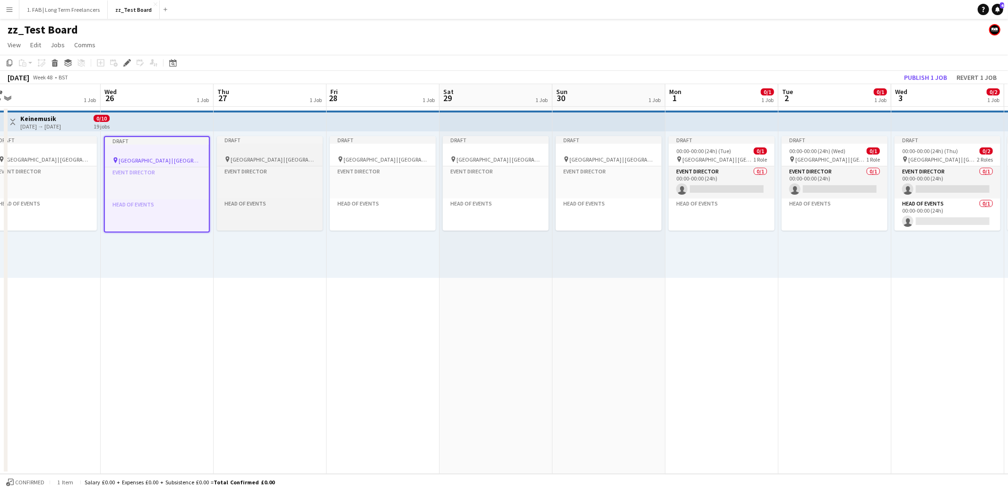
drag, startPoint x: 244, startPoint y: 157, endPoint x: 306, endPoint y: 154, distance: 62.0
click at [244, 157] on span "[GEOGRAPHIC_DATA] | [GEOGRAPHIC_DATA], [GEOGRAPHIC_DATA]" at bounding box center [273, 159] width 85 height 7
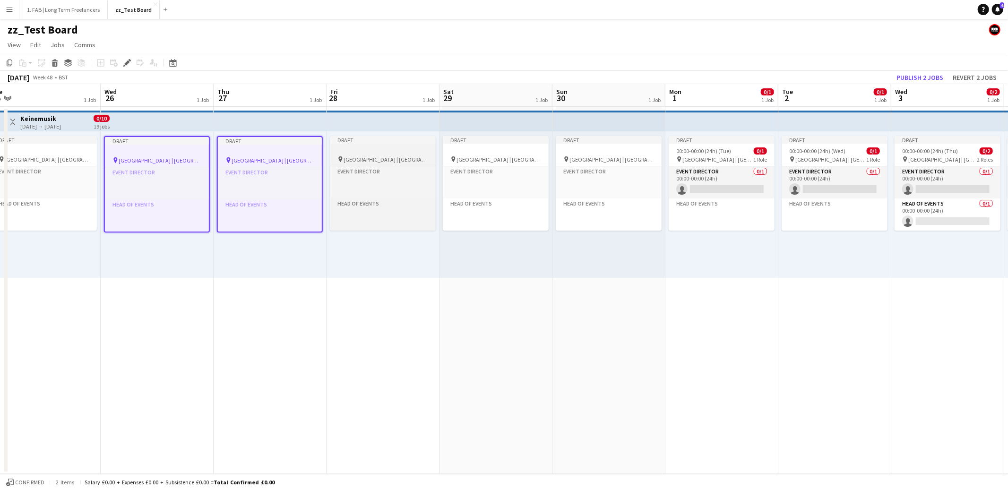
click at [397, 152] on div at bounding box center [383, 150] width 106 height 7
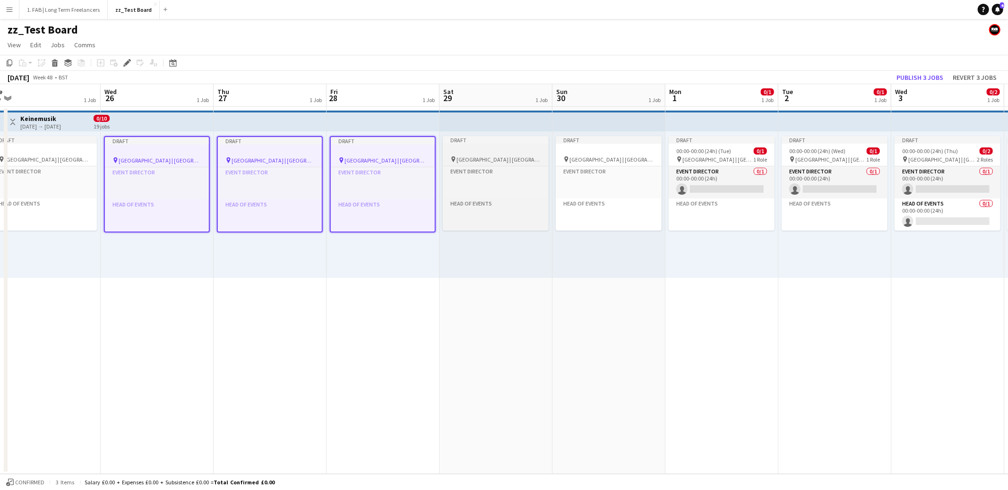
click at [494, 151] on div at bounding box center [496, 150] width 106 height 7
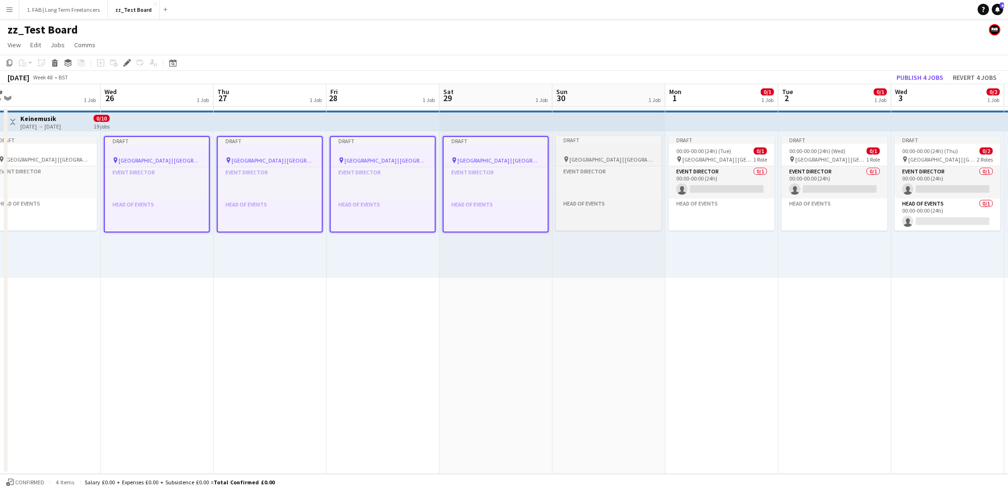
click at [596, 152] on div at bounding box center [609, 150] width 106 height 7
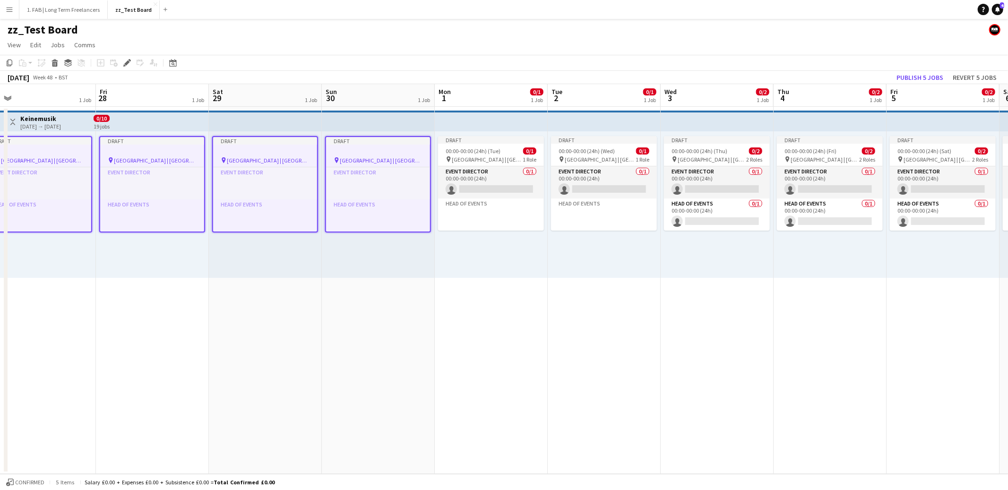
scroll to position [0, 284]
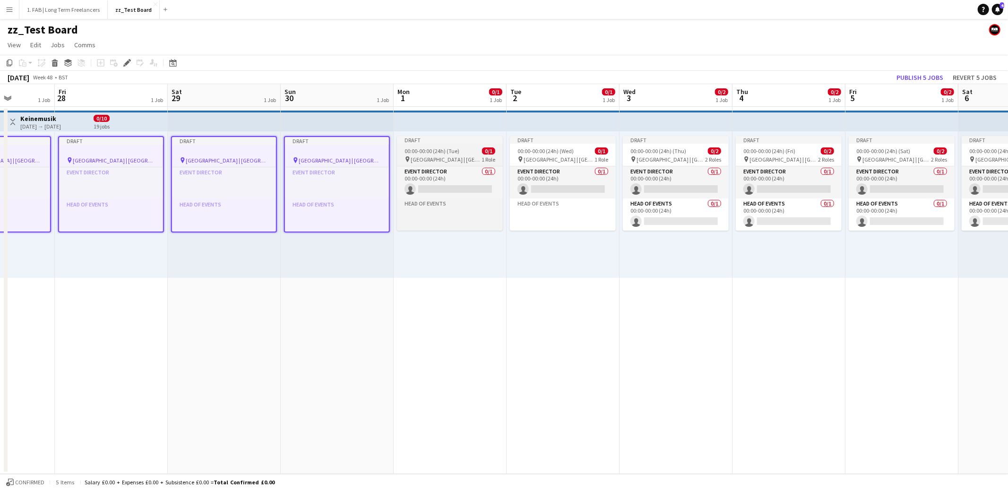
click at [464, 150] on div "00:00-00:00 (24h) (Tue) 0/1" at bounding box center [450, 150] width 106 height 7
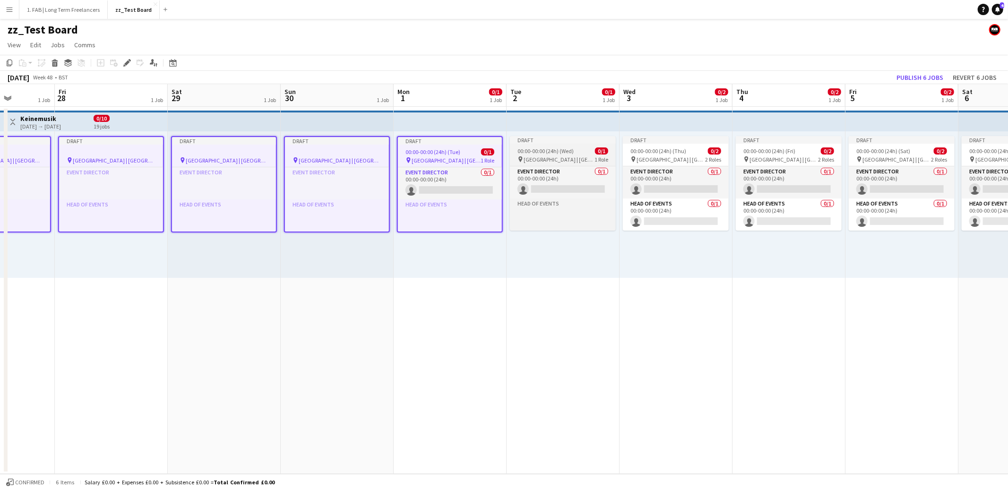
click at [541, 147] on span "00:00-00:00 (24h) (Wed)" at bounding box center [546, 150] width 56 height 7
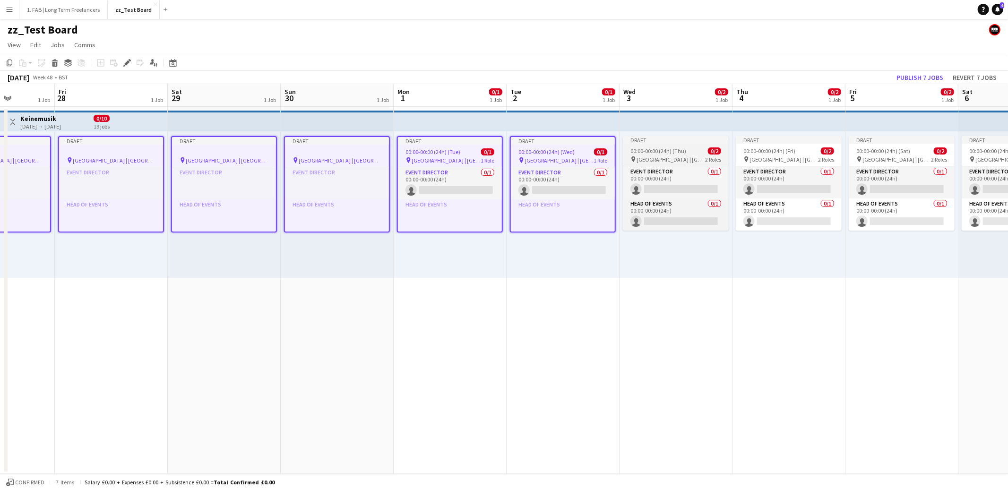
click at [650, 148] on span "00:00-00:00 (24h) (Thu)" at bounding box center [658, 150] width 56 height 7
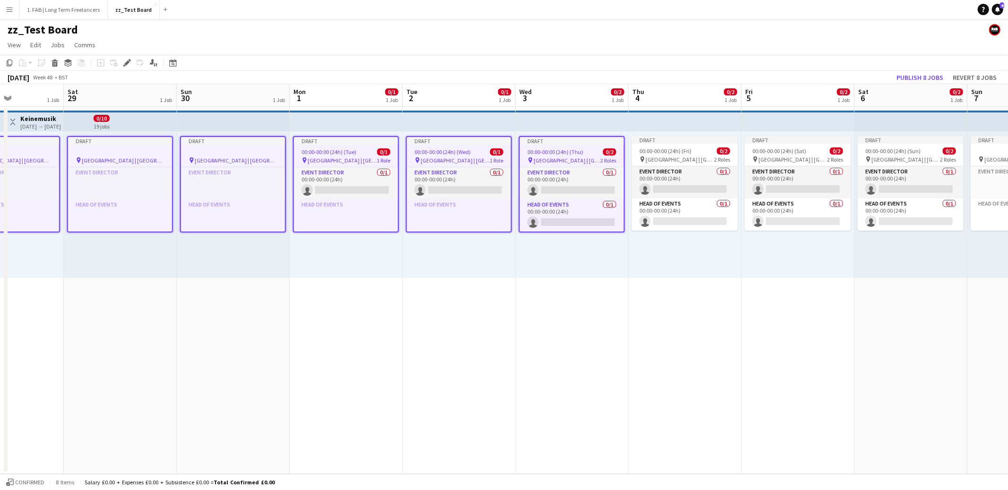
scroll to position [0, 298]
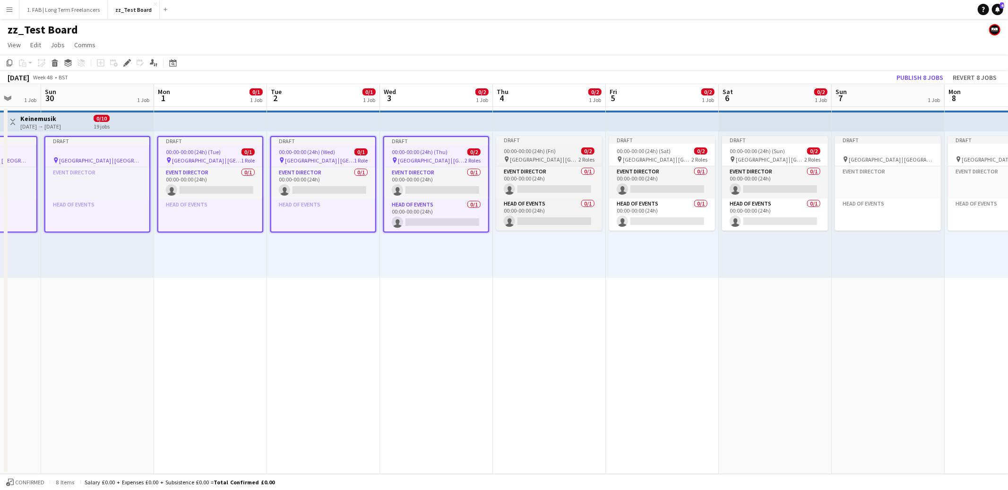
click at [551, 153] on span "00:00-00:00 (24h) (Fri)" at bounding box center [530, 150] width 52 height 7
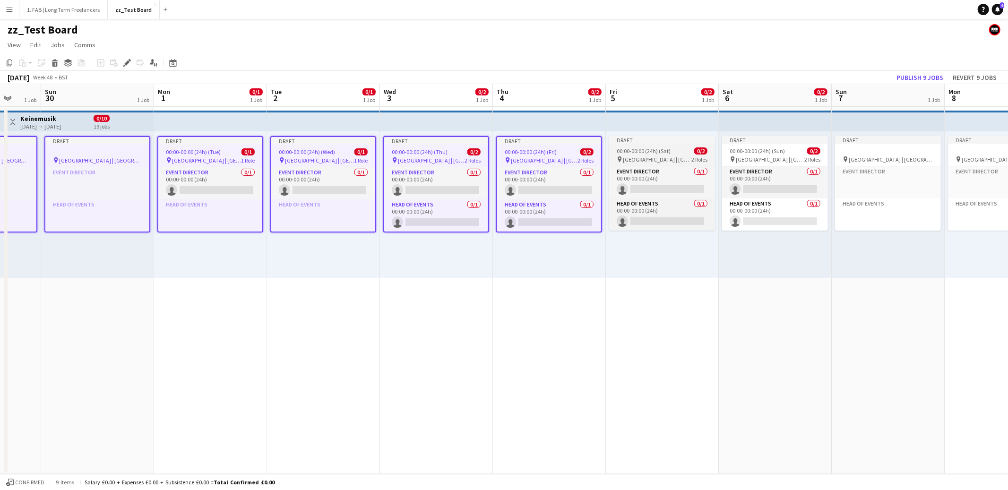
click at [630, 150] on span "00:00-00:00 (24h) (Sat)" at bounding box center [644, 150] width 54 height 7
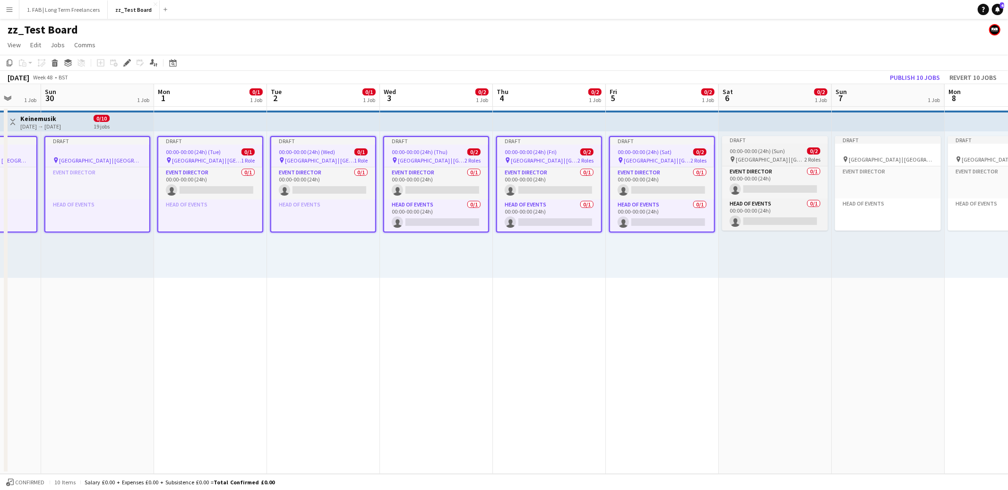
click at [749, 151] on span "00:00-00:00 (24h) (Sun)" at bounding box center [757, 150] width 55 height 7
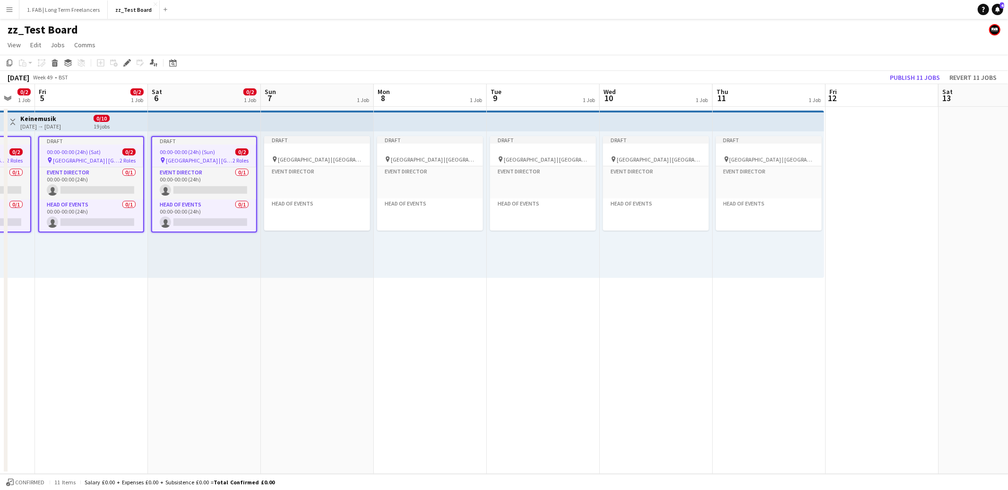
scroll to position [0, 299]
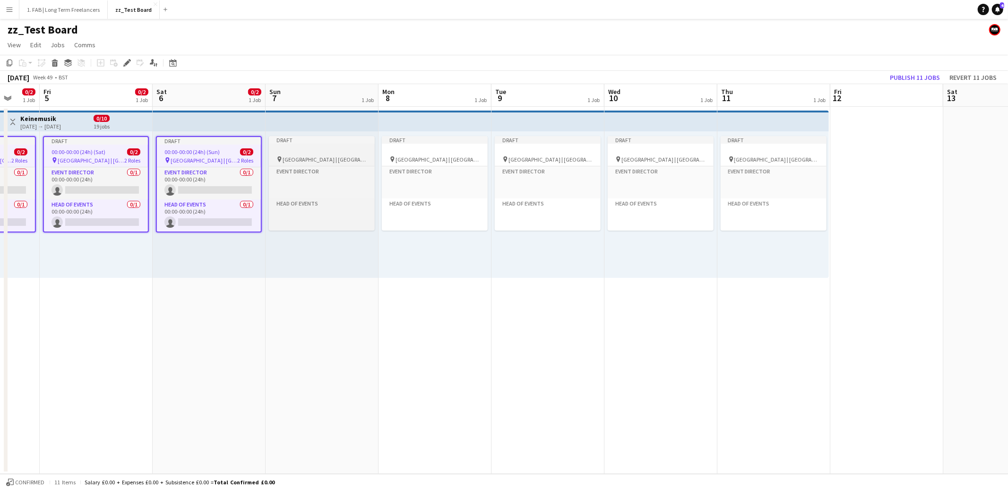
click at [320, 151] on div at bounding box center [322, 150] width 106 height 7
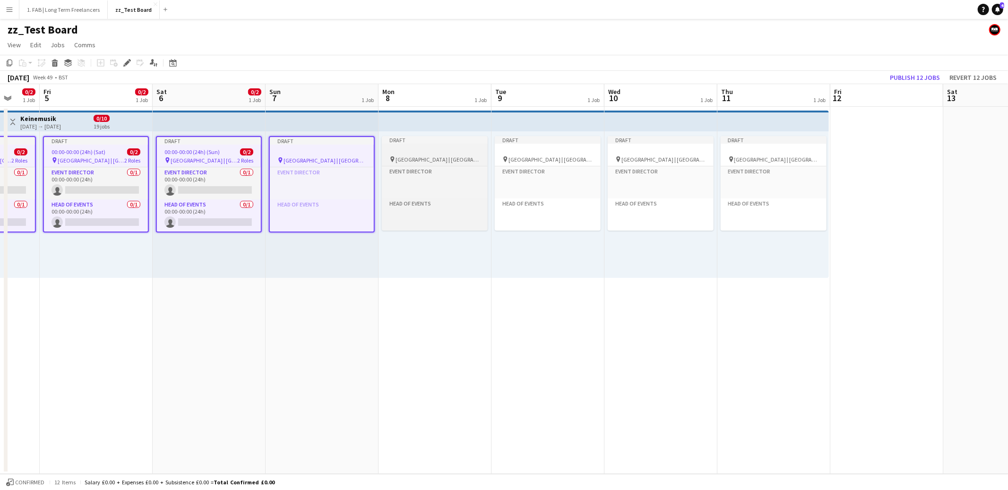
click at [422, 153] on div at bounding box center [435, 150] width 106 height 7
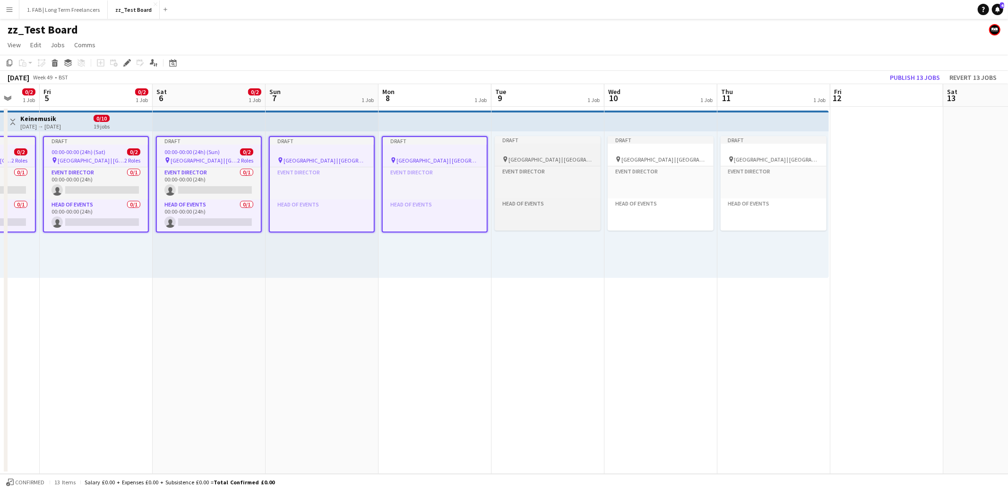
click at [535, 154] on div at bounding box center [548, 150] width 106 height 7
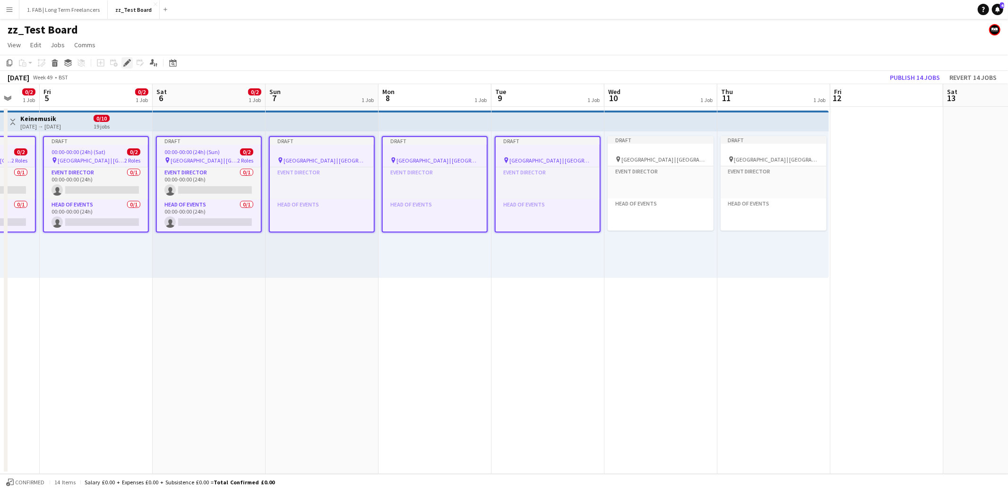
click at [127, 67] on div "Edit" at bounding box center [126, 62] width 11 height 11
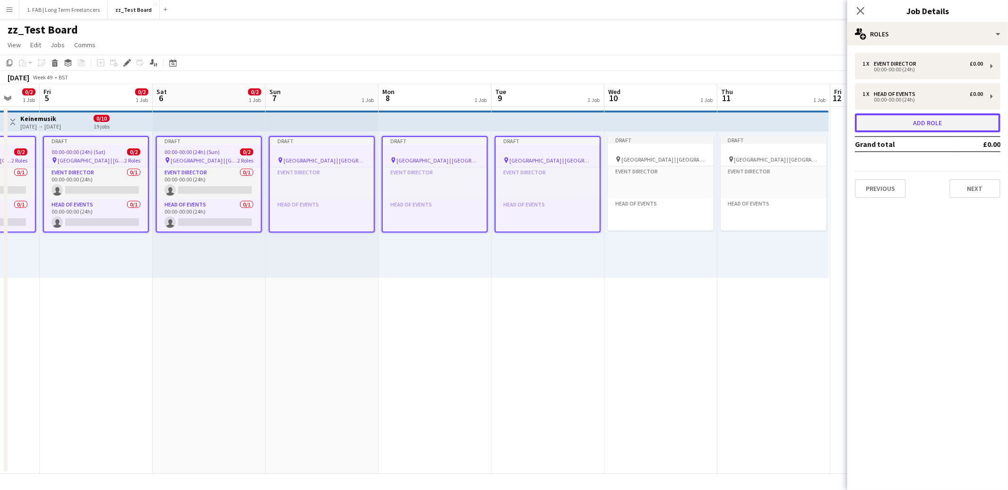
click at [916, 127] on button "Add role" at bounding box center [928, 122] width 146 height 19
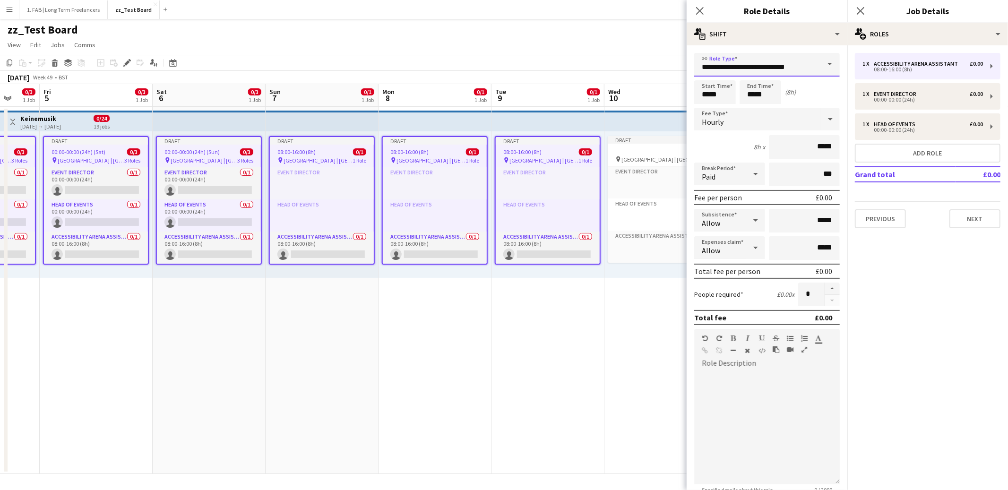
click at [797, 66] on input "**********" at bounding box center [767, 65] width 146 height 24
type input "**********"
type input "*****"
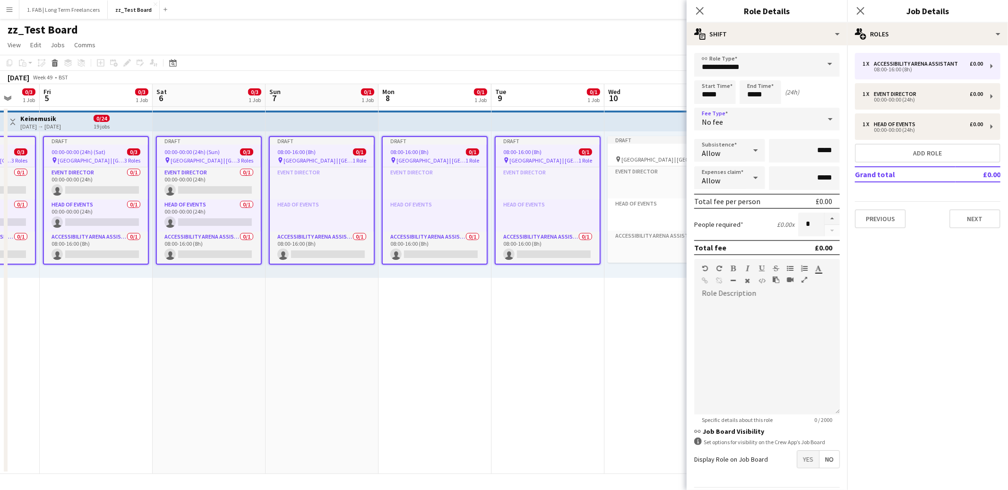
scroll to position [28, 0]
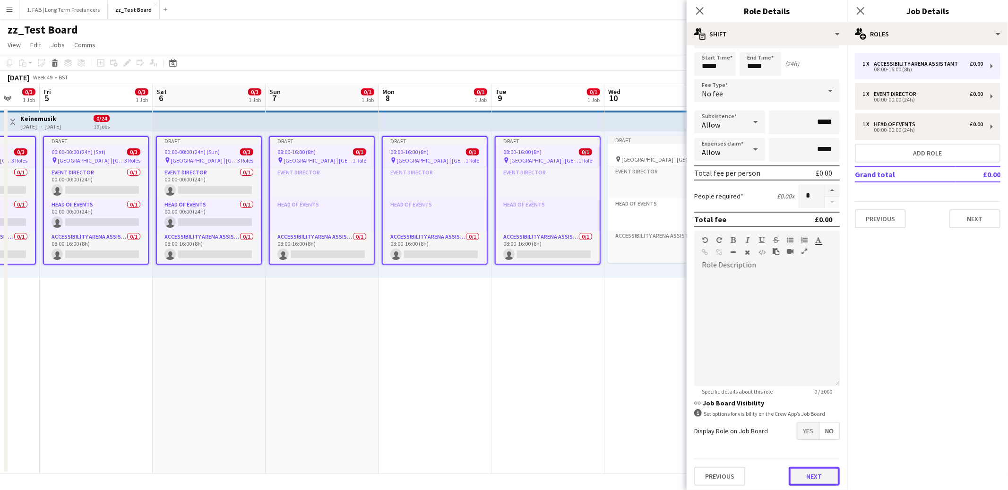
click at [810, 472] on button "Next" at bounding box center [814, 476] width 51 height 19
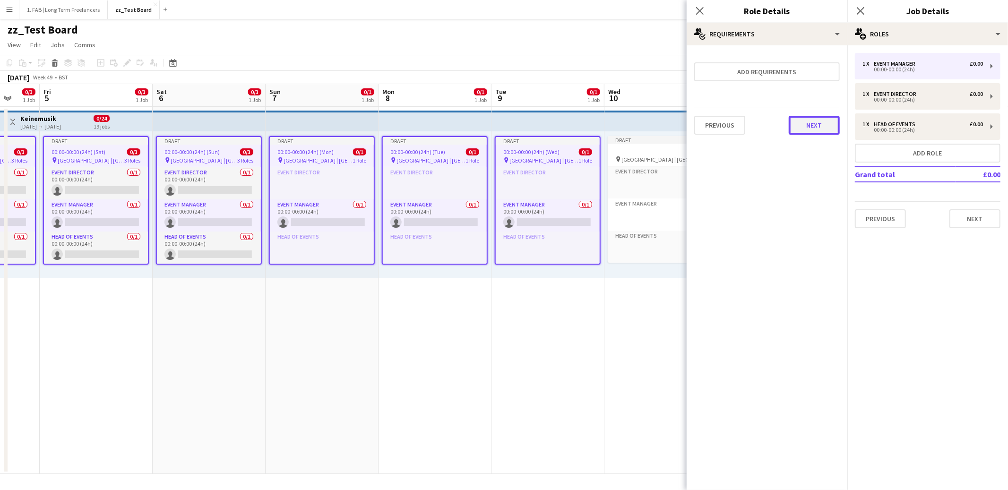
click at [805, 127] on button "Next" at bounding box center [814, 125] width 51 height 19
click at [811, 126] on button "Finish" at bounding box center [821, 126] width 35 height 19
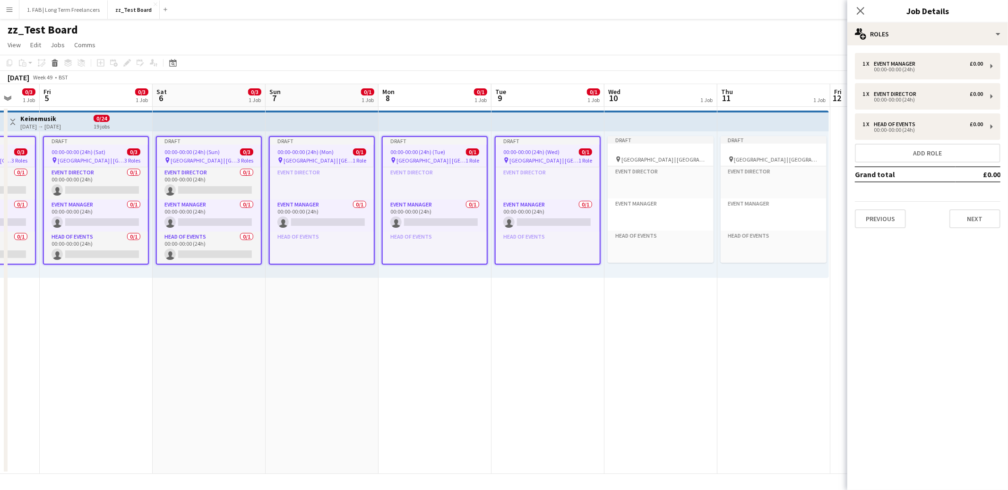
click at [785, 37] on app-page-menu "View Day view expanded Day view collapsed Month view Date picker Jump to [DATE]…" at bounding box center [504, 46] width 1008 height 18
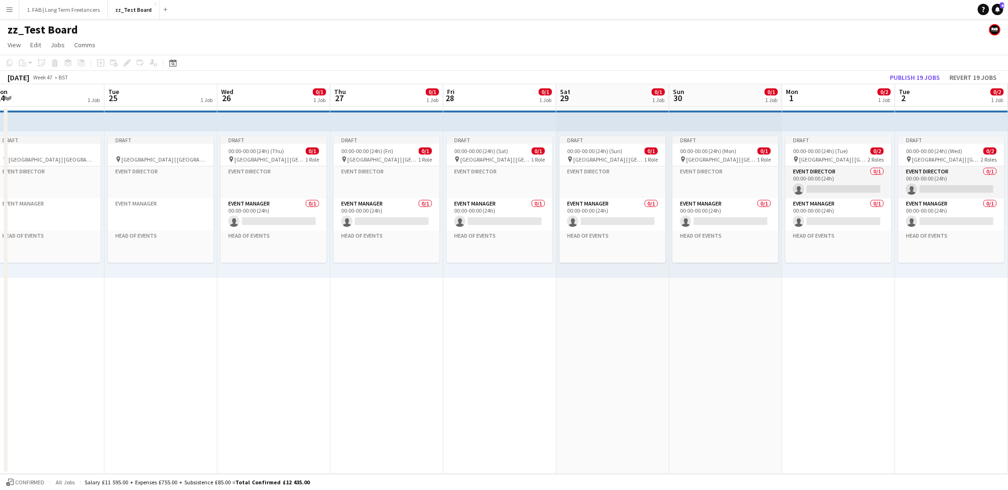
scroll to position [0, 254]
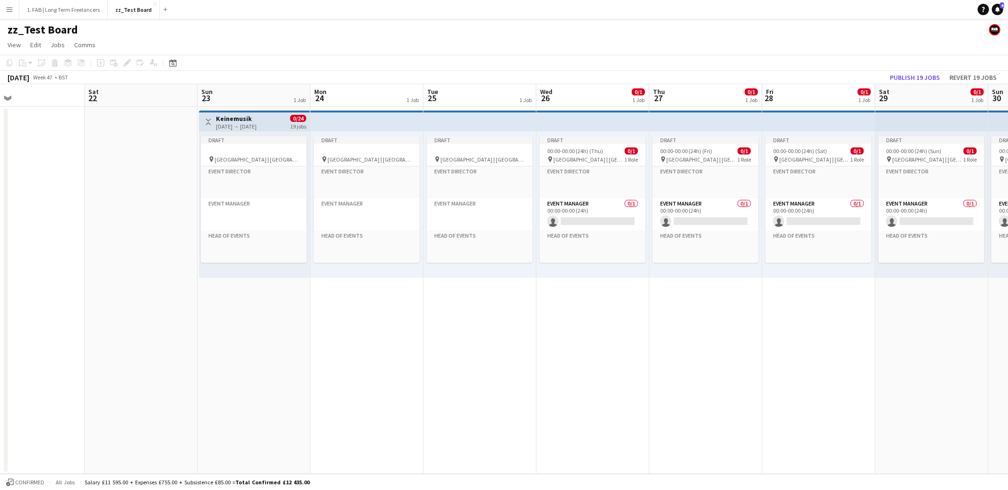
click at [232, 118] on h3 "Keinemusik" at bounding box center [236, 118] width 41 height 9
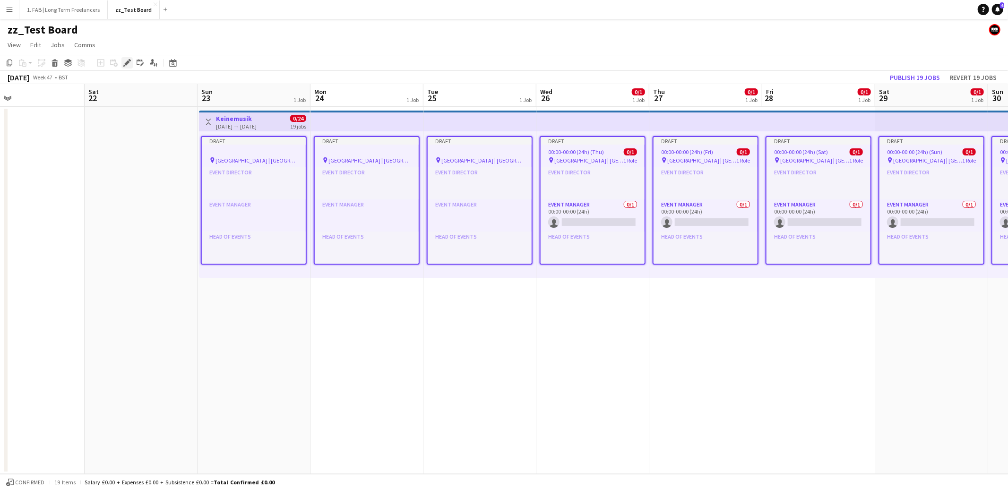
click at [128, 62] on icon at bounding box center [126, 62] width 5 height 5
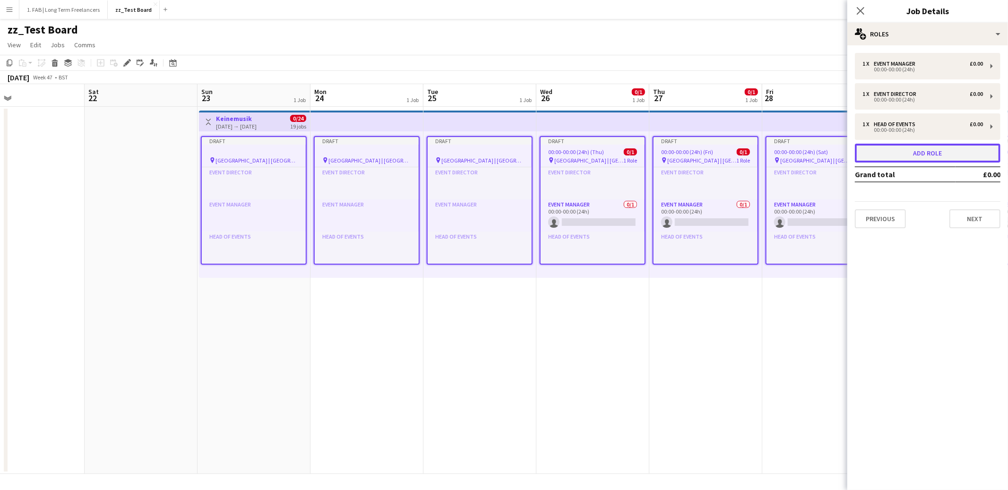
click at [895, 148] on button "Add role" at bounding box center [928, 153] width 146 height 19
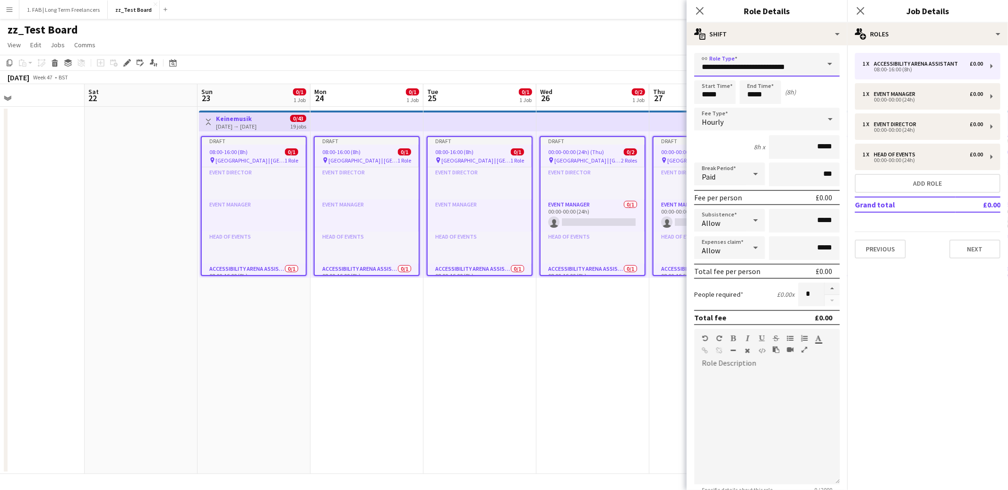
click at [741, 64] on input "**********" at bounding box center [767, 65] width 146 height 24
type input "**********"
type input "*****"
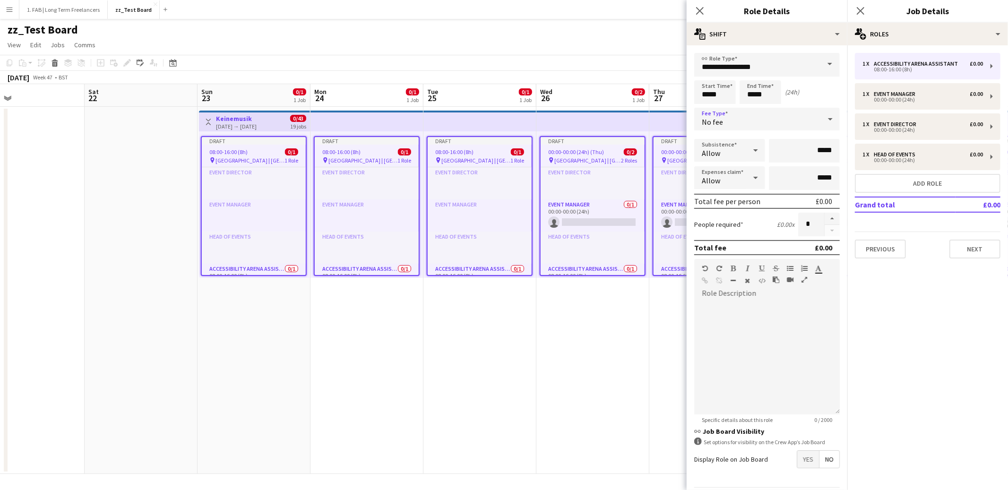
scroll to position [28, 0]
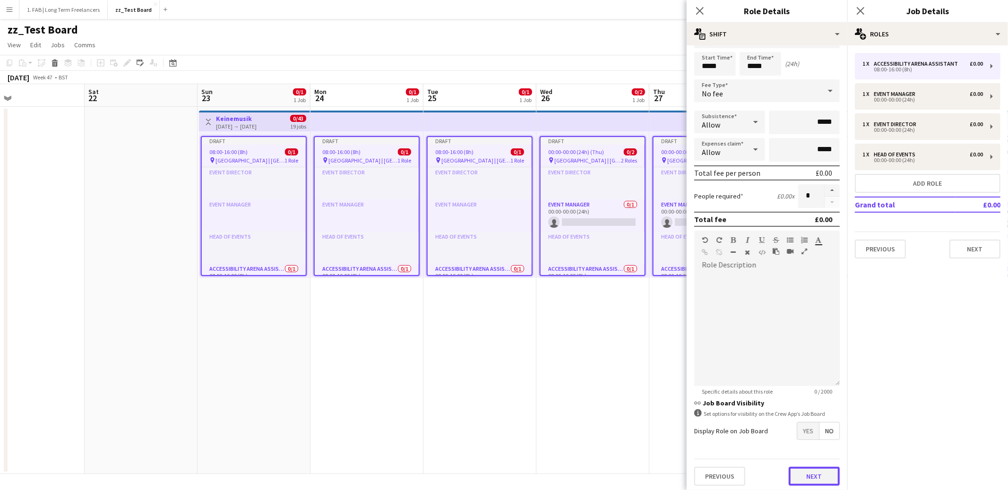
click at [805, 473] on button "Next" at bounding box center [814, 476] width 51 height 19
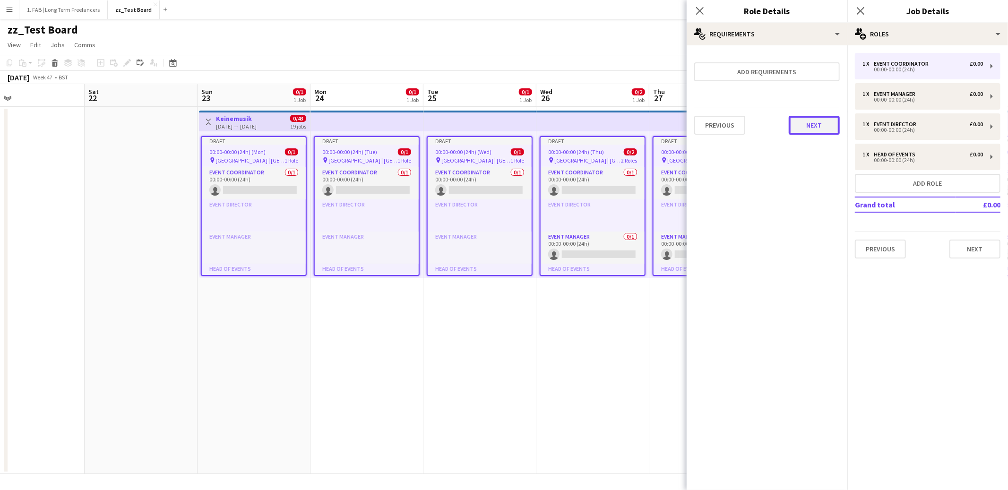
click at [807, 131] on button "Next" at bounding box center [814, 125] width 51 height 19
click at [813, 127] on button "Finish" at bounding box center [821, 126] width 35 height 19
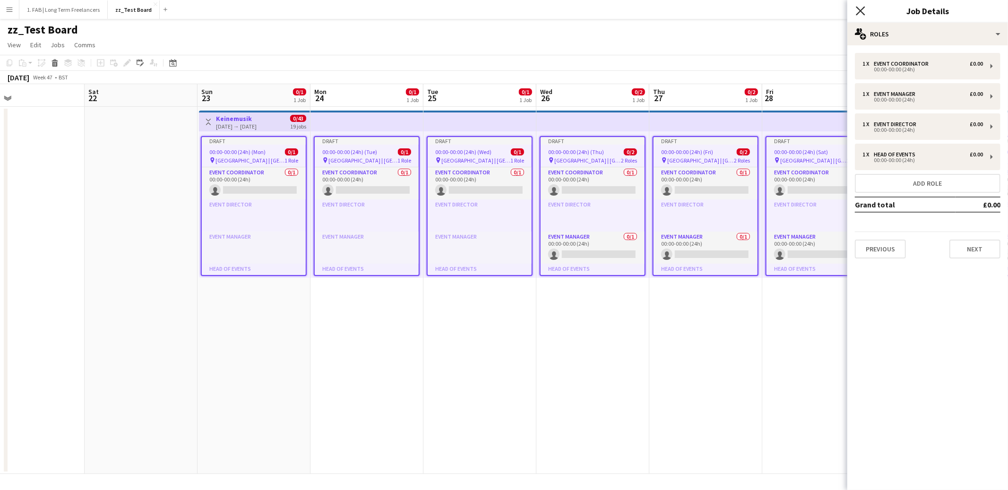
click at [859, 13] on icon at bounding box center [860, 10] width 9 height 9
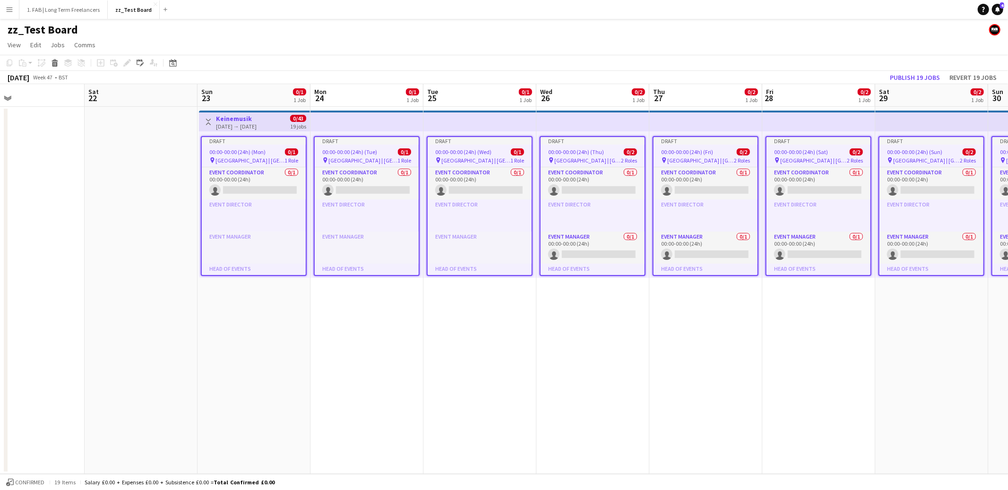
click at [666, 57] on app-toolbar "Copy Paste Paste Command V Paste with crew Command Shift V Paste linked Job [GE…" at bounding box center [504, 63] width 1008 height 16
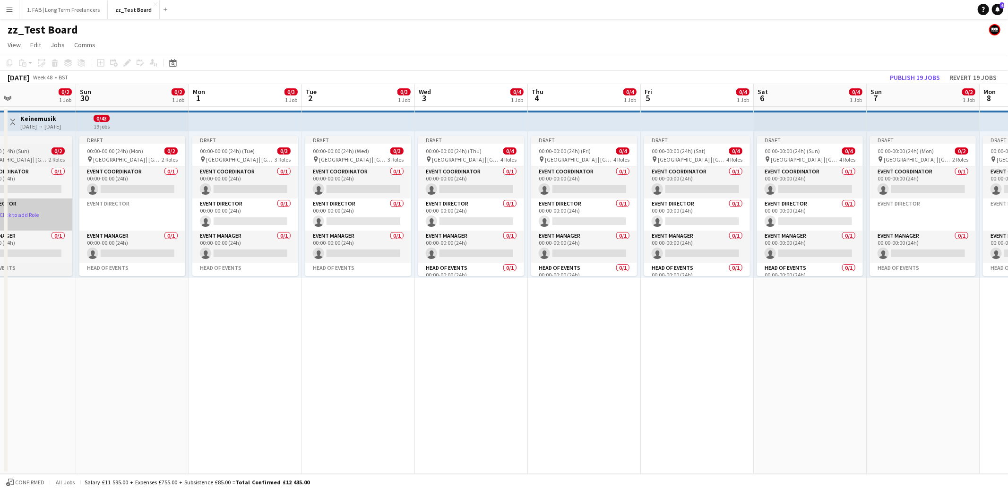
scroll to position [0, 340]
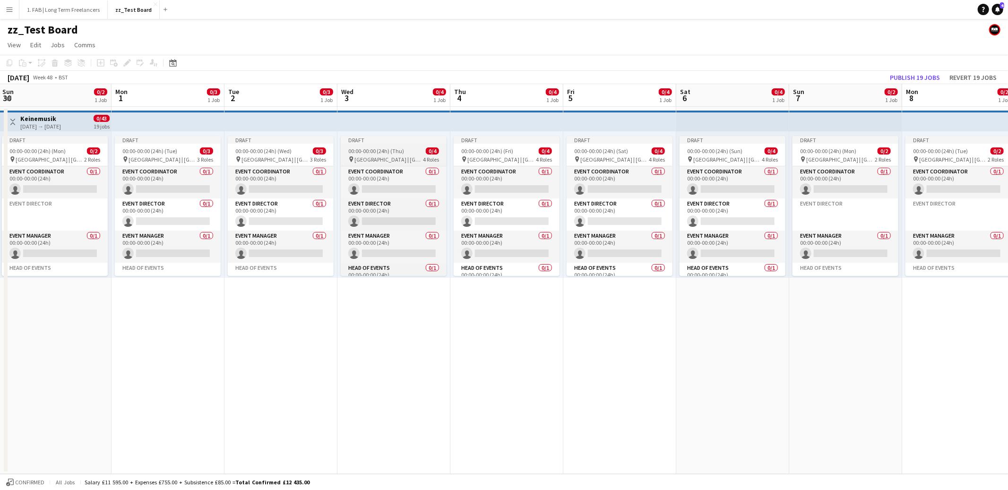
click at [386, 157] on span "[GEOGRAPHIC_DATA] | [GEOGRAPHIC_DATA], [GEOGRAPHIC_DATA]" at bounding box center [388, 159] width 69 height 7
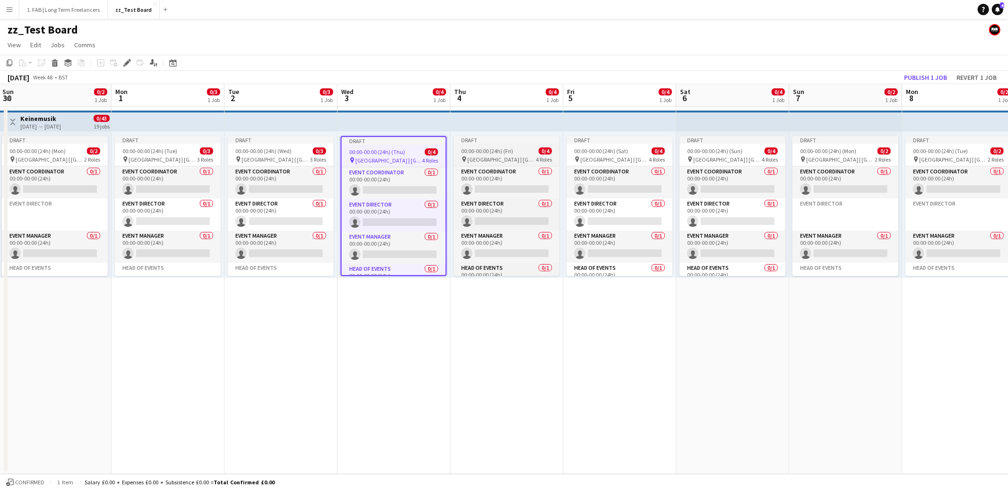
click at [492, 156] on span "[GEOGRAPHIC_DATA] | [GEOGRAPHIC_DATA], [GEOGRAPHIC_DATA]" at bounding box center [501, 159] width 69 height 7
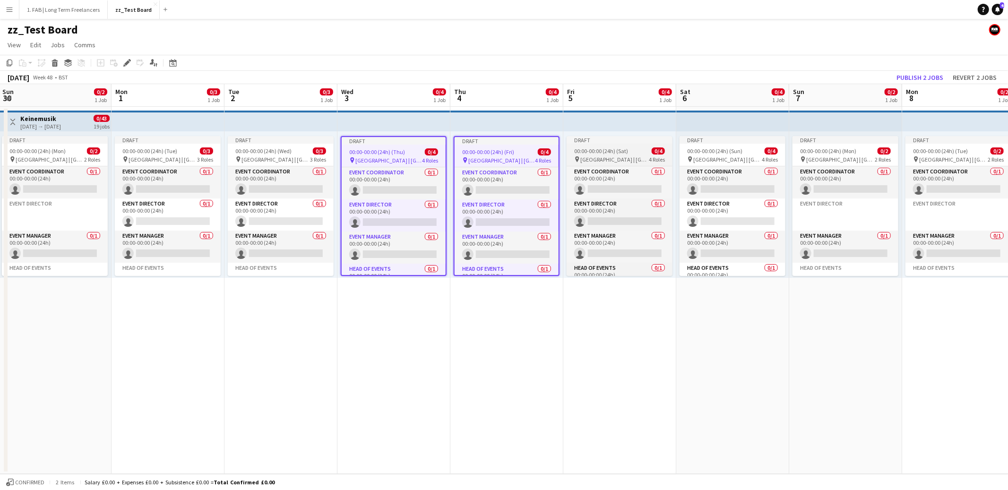
click at [589, 153] on span "00:00-00:00 (24h) (Sat)" at bounding box center [601, 150] width 54 height 7
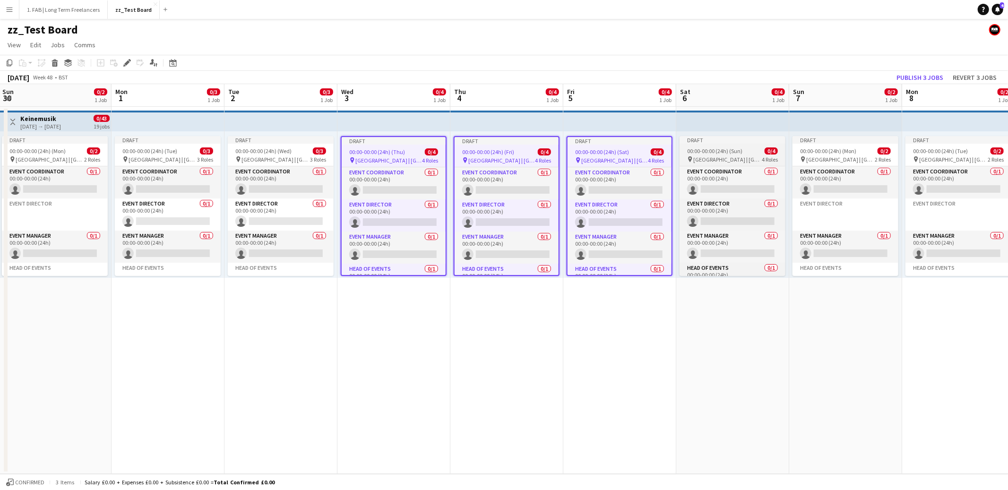
click at [723, 152] on span "00:00-00:00 (24h) (Sun)" at bounding box center [714, 150] width 55 height 7
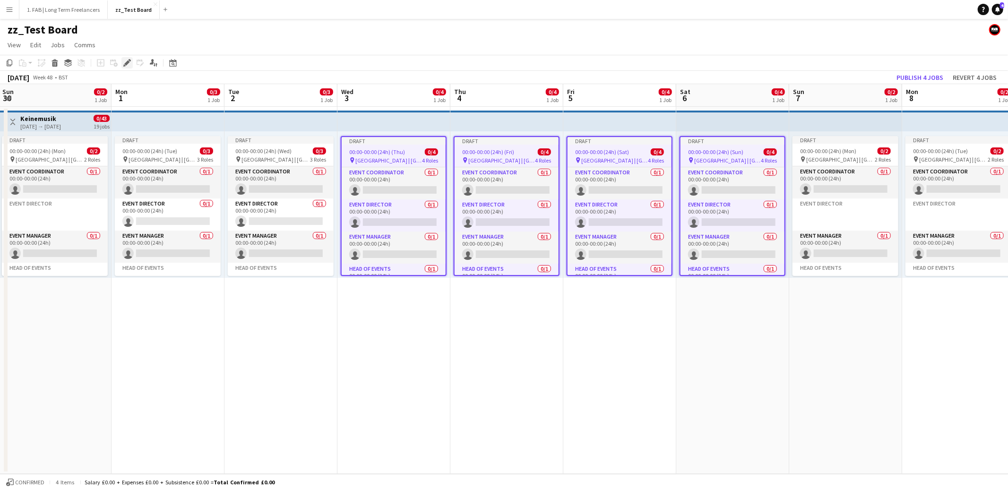
click at [129, 64] on icon "Edit" at bounding box center [127, 63] width 8 height 8
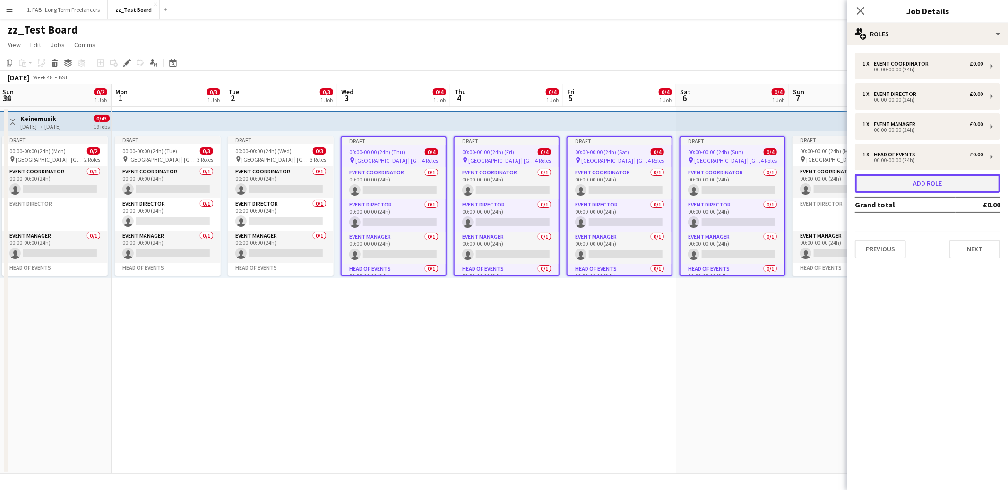
click at [932, 180] on button "Add role" at bounding box center [928, 183] width 146 height 19
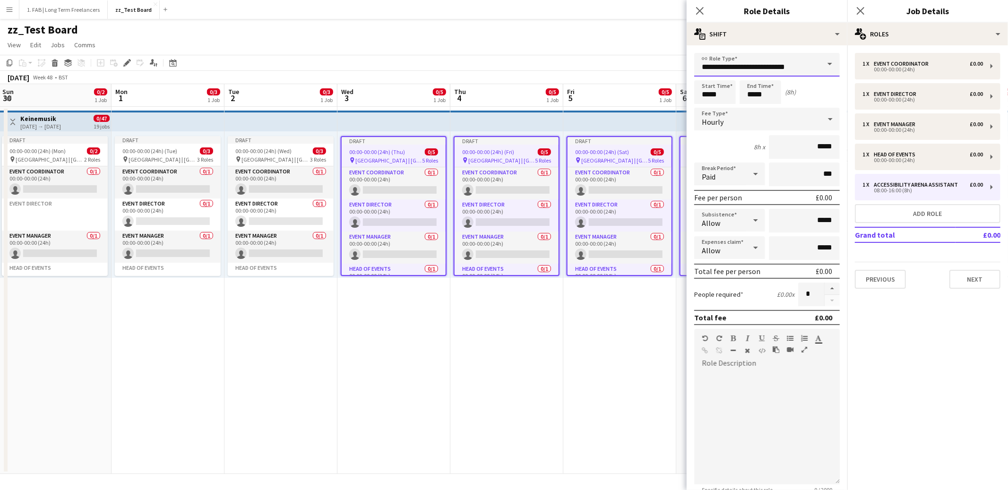
click at [743, 71] on input "**********" at bounding box center [767, 65] width 146 height 24
type input "**********"
type input "*****"
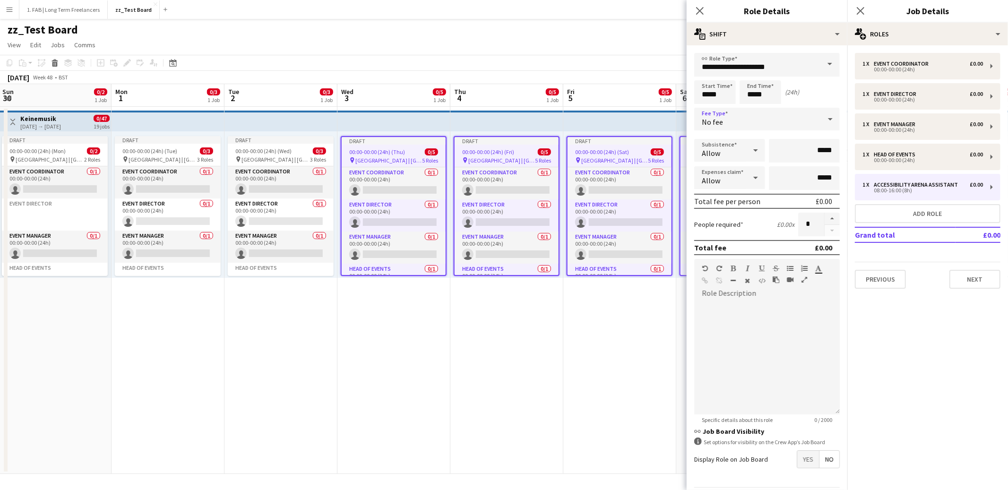
scroll to position [28, 0]
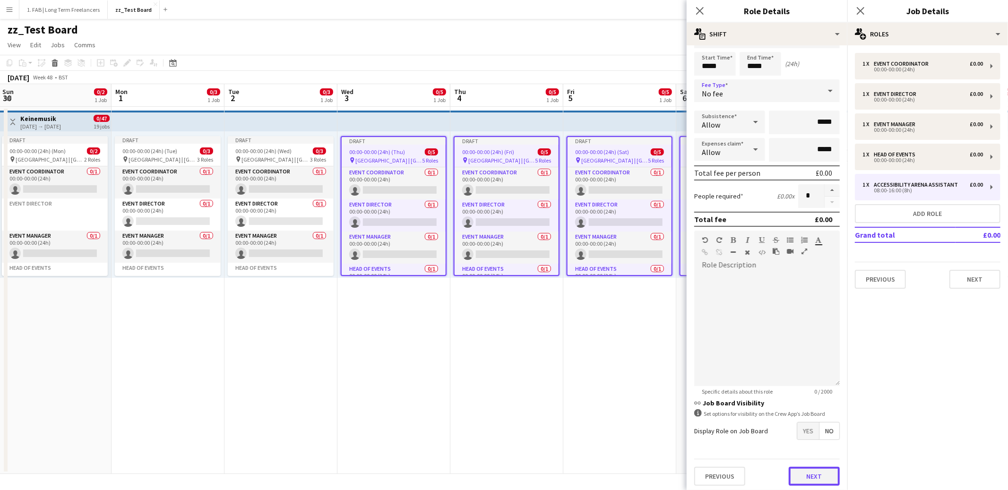
click at [810, 467] on button "Next" at bounding box center [814, 476] width 51 height 19
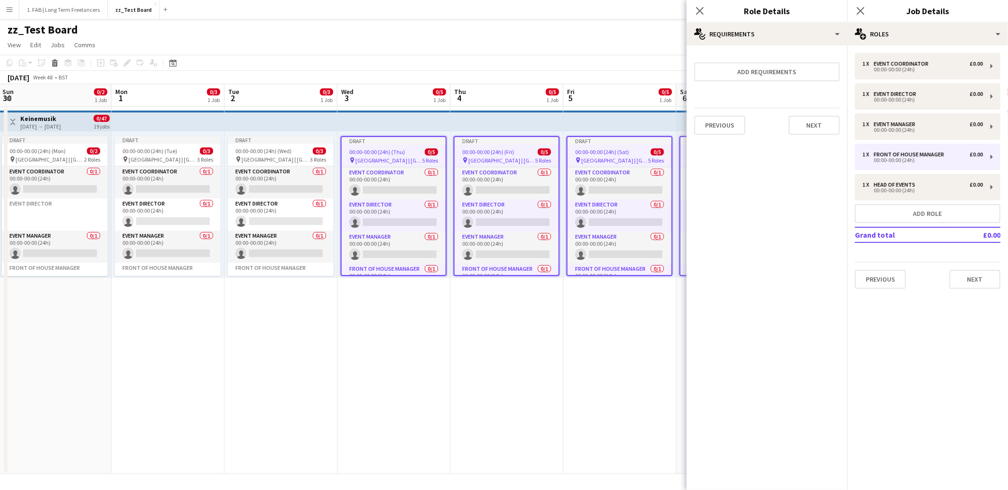
scroll to position [0, 0]
click at [802, 133] on div "Previous Next" at bounding box center [767, 125] width 146 height 35
click at [804, 129] on button "Next" at bounding box center [814, 125] width 51 height 19
click at [811, 125] on button "Finish" at bounding box center [821, 126] width 35 height 19
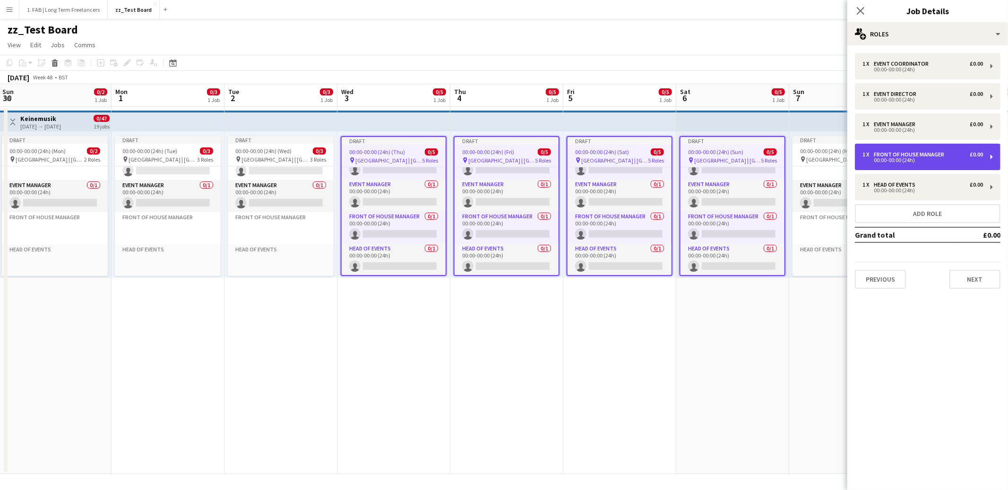
click at [933, 158] on div "00:00-00:00 (24h)" at bounding box center [923, 160] width 121 height 5
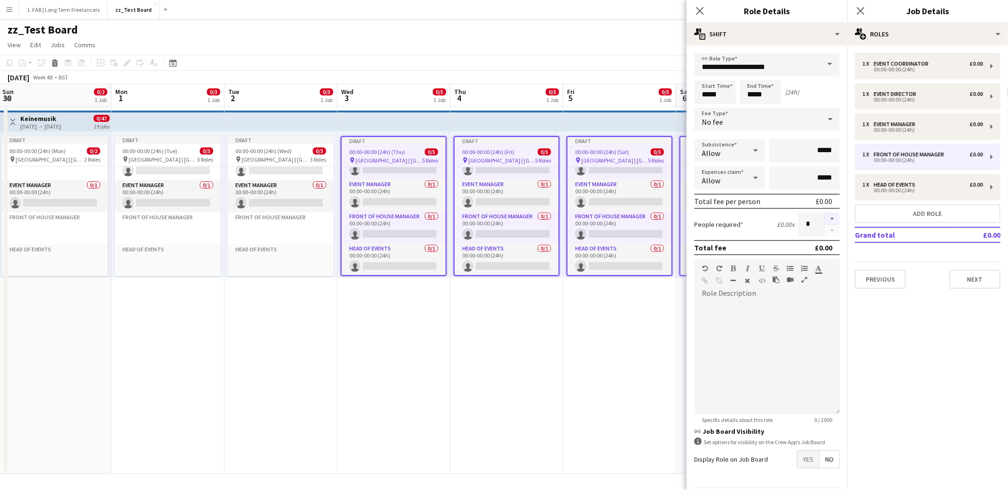
click at [831, 217] on button "button" at bounding box center [832, 219] width 15 height 12
type input "*"
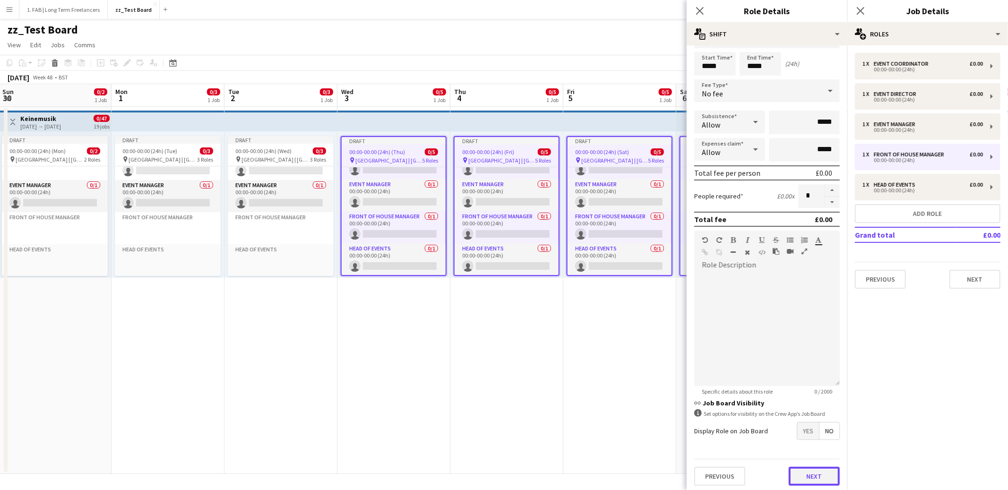
click at [810, 468] on button "Next" at bounding box center [814, 476] width 51 height 19
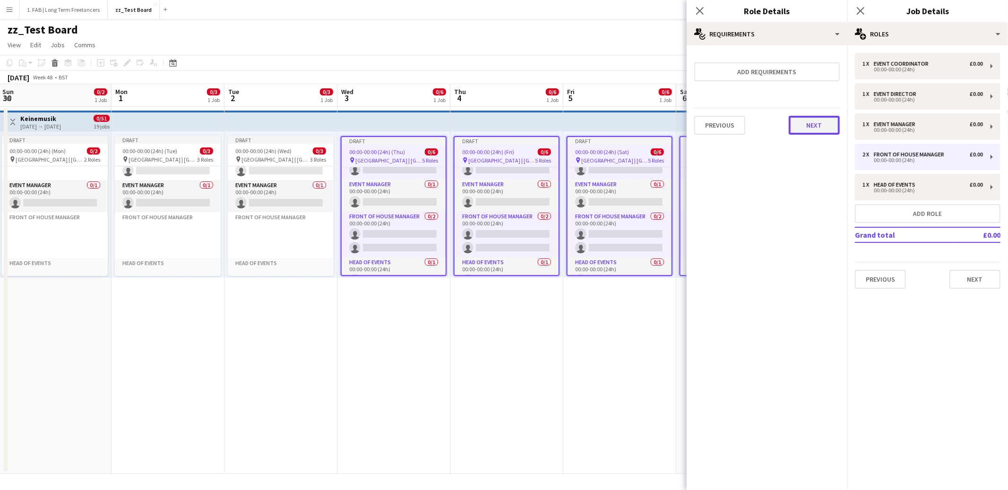
click at [817, 129] on button "Next" at bounding box center [814, 125] width 51 height 19
click at [817, 129] on button "Finish" at bounding box center [821, 126] width 35 height 19
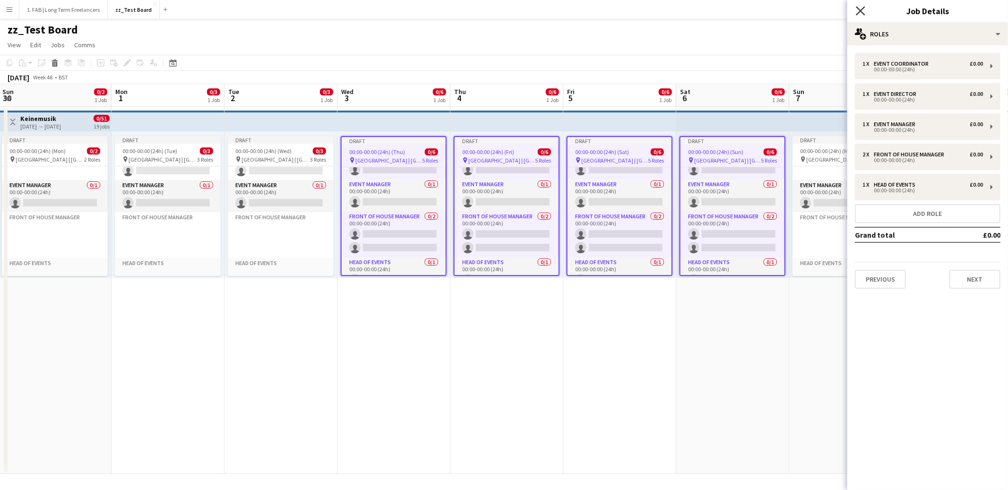
click at [861, 9] on icon "Close pop-in" at bounding box center [860, 10] width 9 height 9
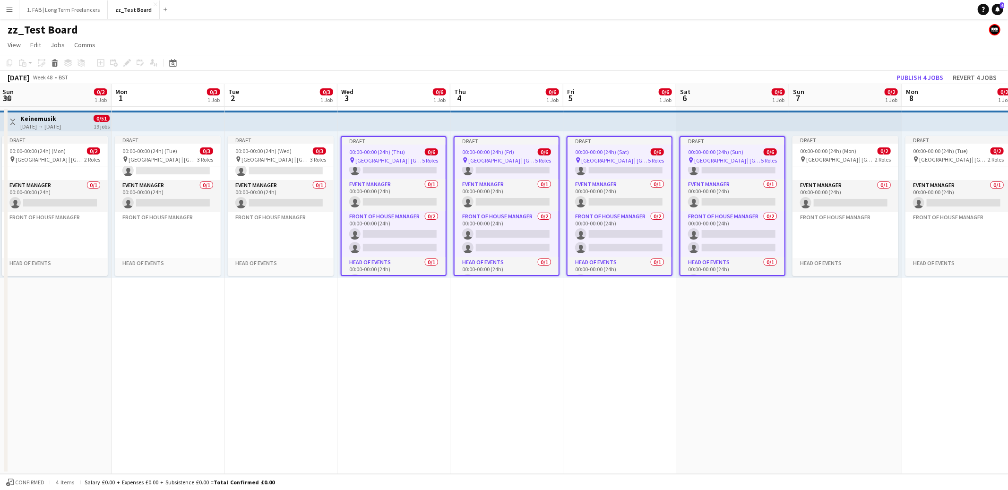
click at [612, 43] on app-page-menu "View Day view expanded Day view collapsed Month view Date picker Jump to [DATE]…" at bounding box center [504, 46] width 1008 height 18
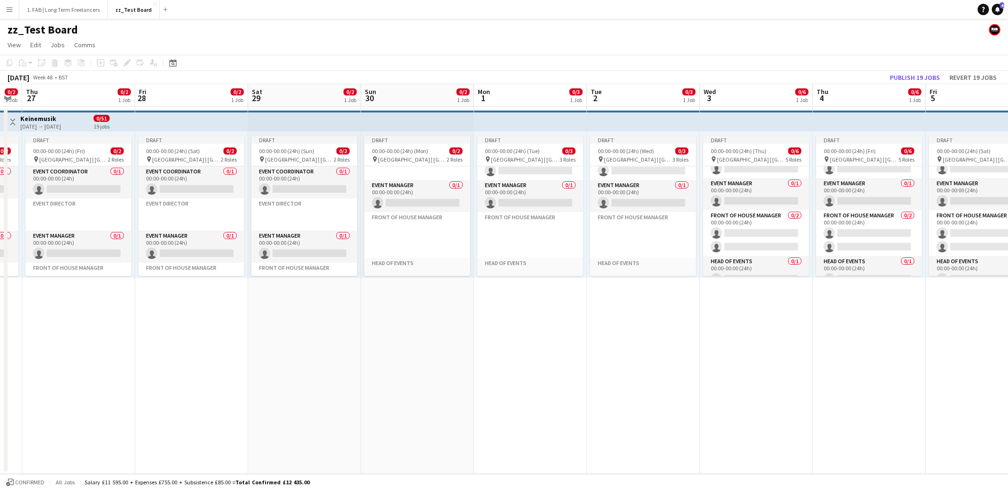
scroll to position [52, 0]
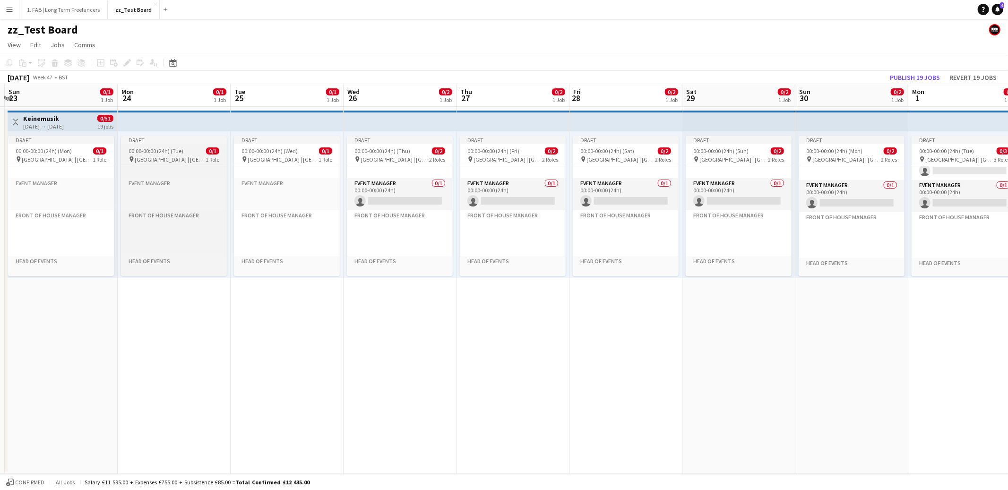
click at [161, 150] on span "00:00-00:00 (24h) (Tue)" at bounding box center [156, 150] width 55 height 7
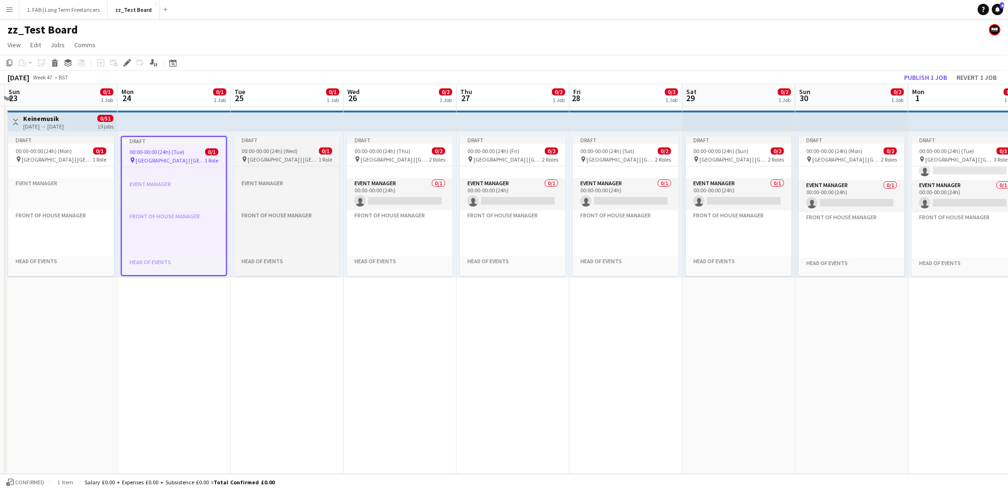
click at [270, 153] on span "00:00-00:00 (24h) (Wed)" at bounding box center [270, 150] width 56 height 7
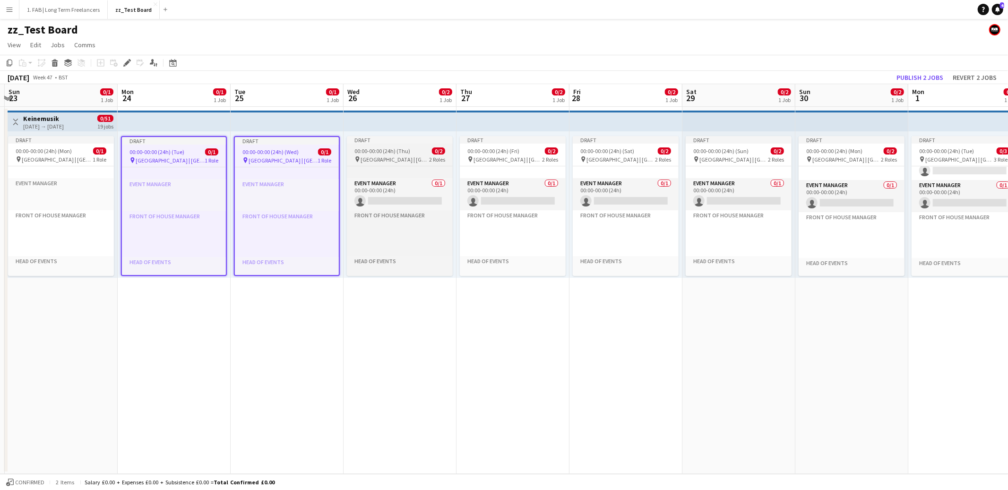
click at [381, 153] on span "00:00-00:00 (24h) (Thu)" at bounding box center [382, 150] width 56 height 7
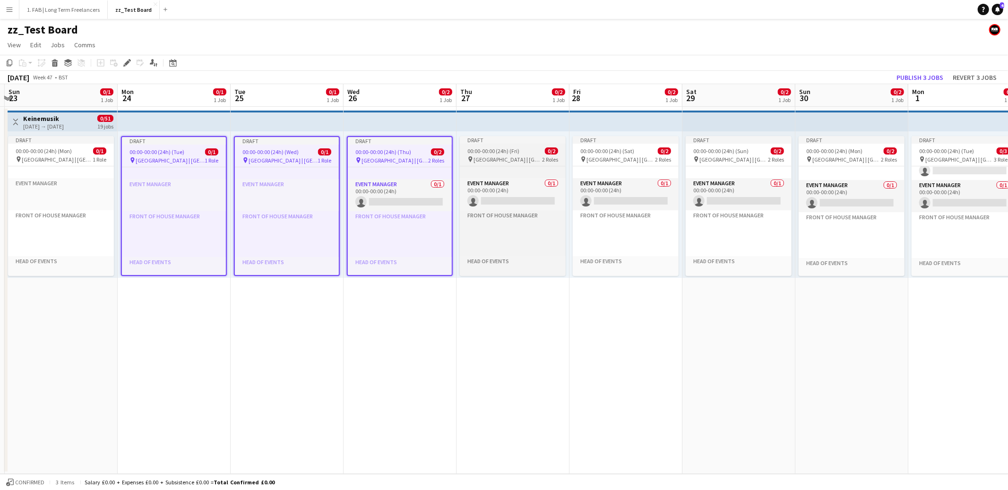
click at [488, 153] on span "00:00-00:00 (24h) (Fri)" at bounding box center [493, 150] width 52 height 7
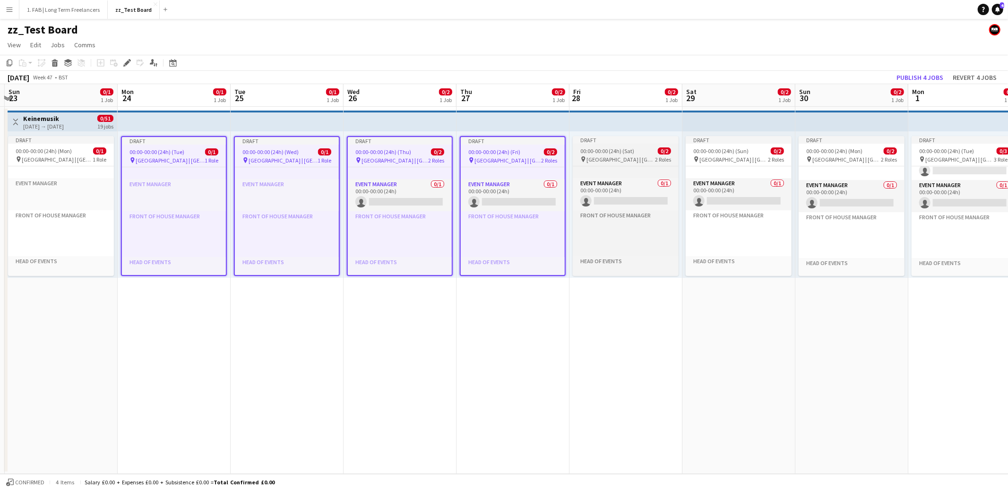
click at [601, 154] on span "00:00-00:00 (24h) (Sat)" at bounding box center [607, 150] width 54 height 7
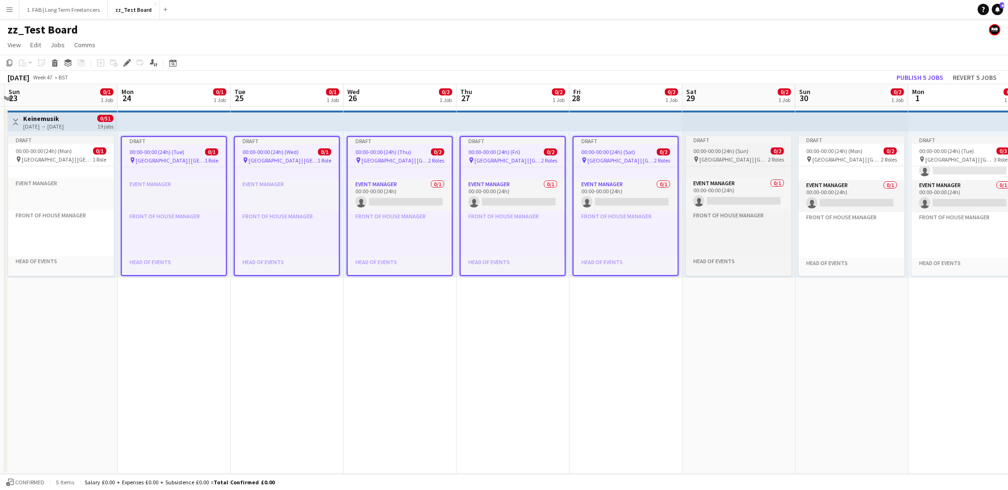
click at [721, 154] on span "00:00-00:00 (24h) (Sun)" at bounding box center [720, 150] width 55 height 7
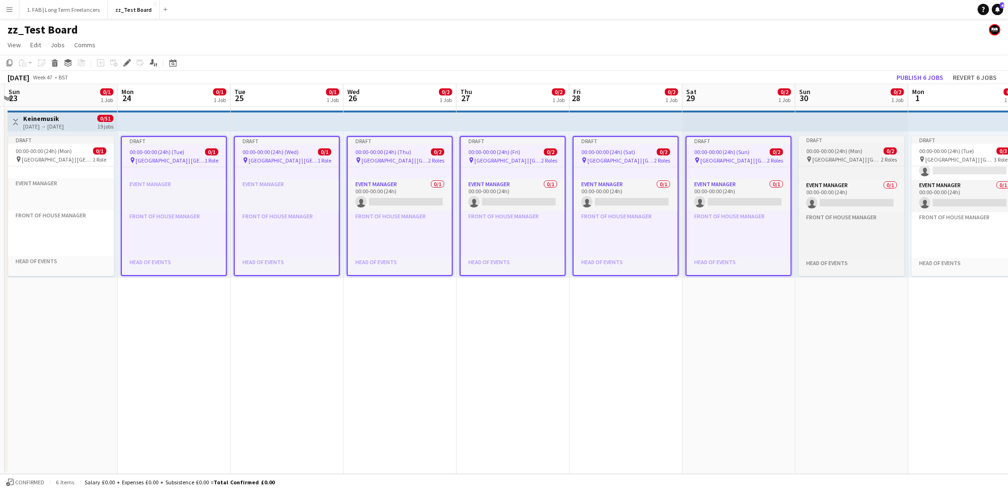
click at [831, 153] on span "00:00-00:00 (24h) (Mon)" at bounding box center [834, 150] width 56 height 7
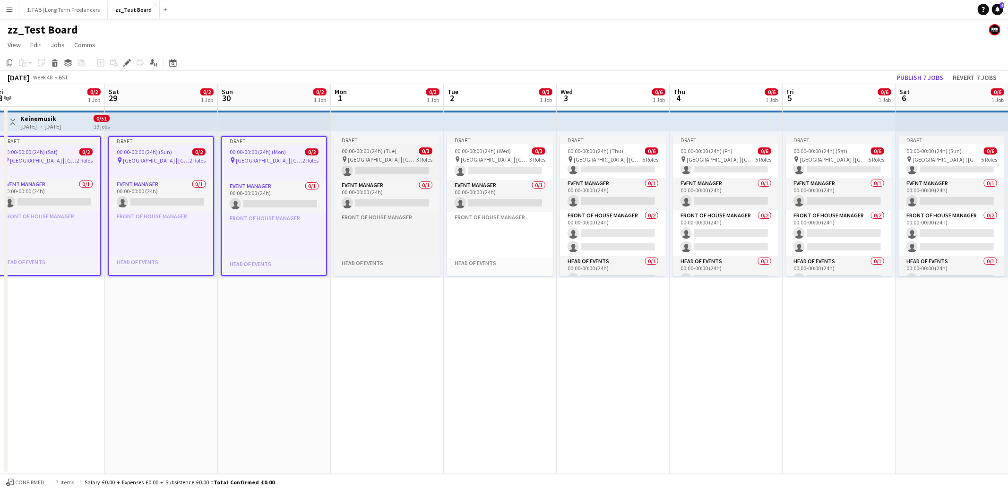
click at [364, 150] on span "00:00-00:00 (24h) (Tue)" at bounding box center [369, 150] width 55 height 7
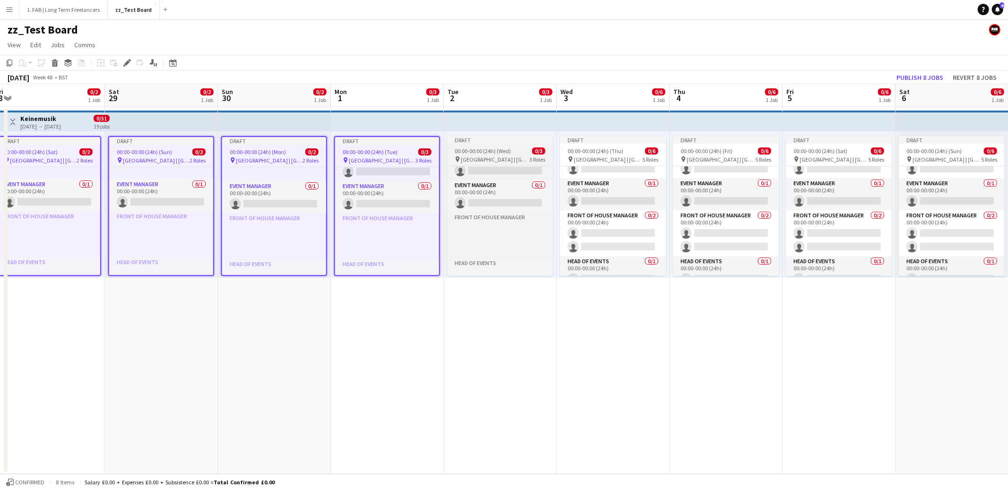
click at [483, 148] on span "00:00-00:00 (24h) (Wed)" at bounding box center [483, 150] width 56 height 7
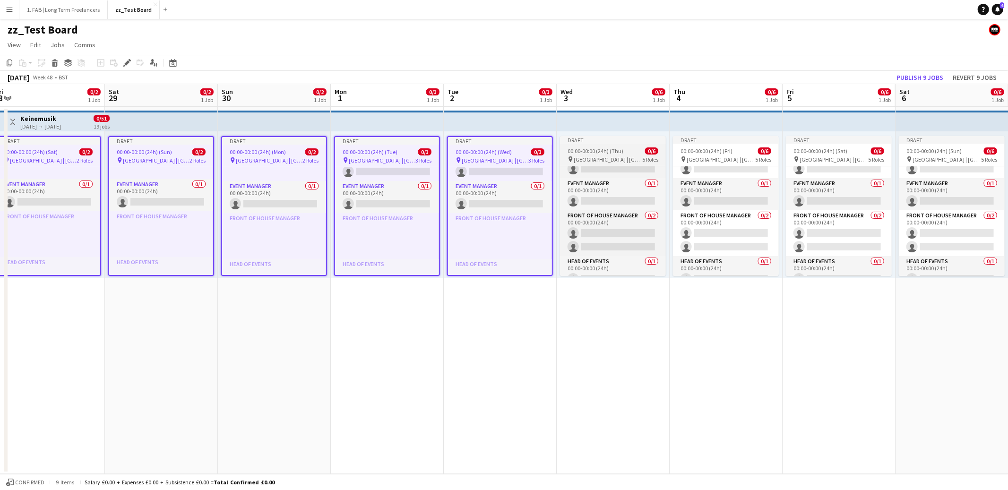
click at [586, 147] on span "00:00-00:00 (24h) (Thu)" at bounding box center [596, 150] width 56 height 7
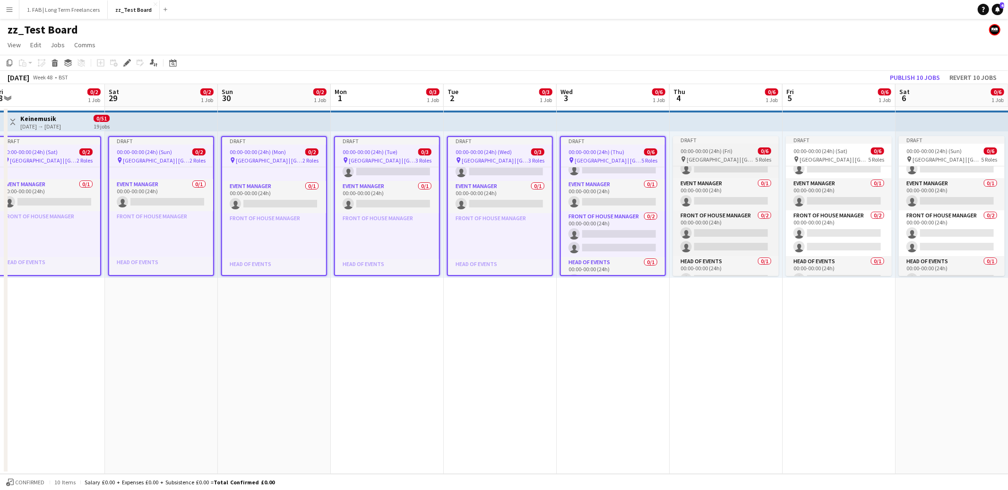
click at [699, 150] on span "00:00-00:00 (24h) (Fri)" at bounding box center [707, 150] width 52 height 7
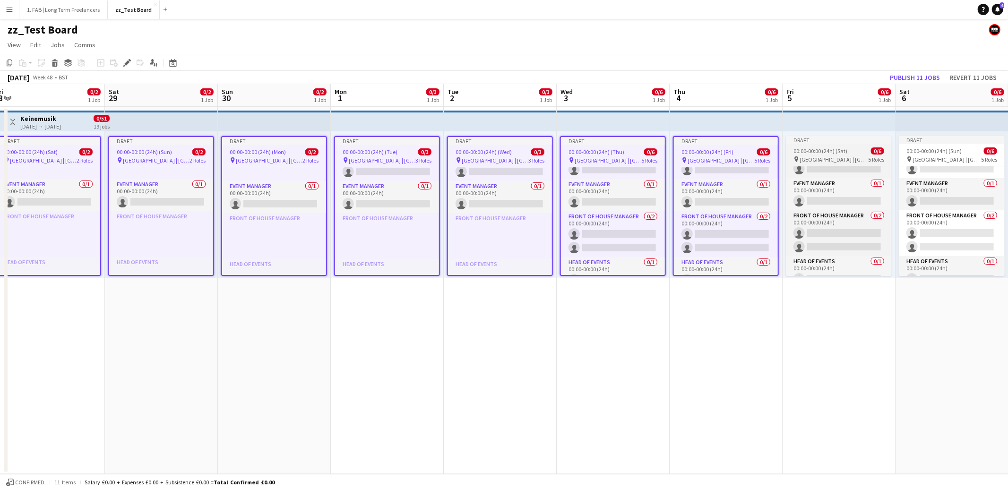
click at [811, 149] on span "00:00-00:00 (24h) (Sat)" at bounding box center [821, 150] width 54 height 7
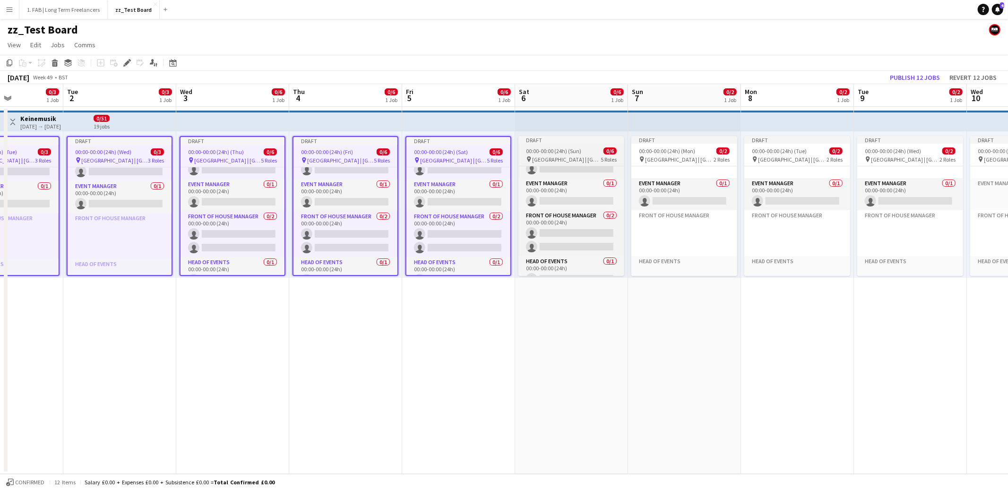
click at [567, 157] on span "[GEOGRAPHIC_DATA] | [GEOGRAPHIC_DATA], [GEOGRAPHIC_DATA]" at bounding box center [566, 159] width 69 height 7
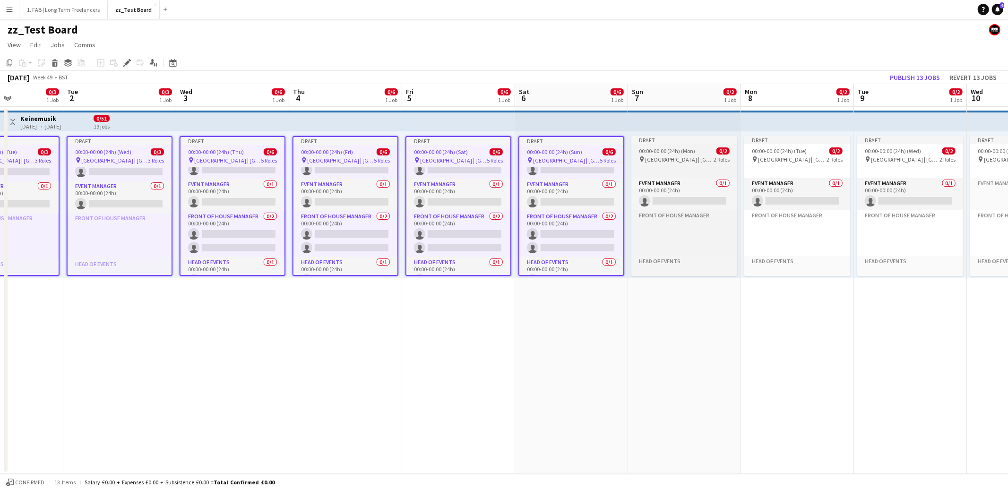
click at [680, 156] on span "[GEOGRAPHIC_DATA] | [GEOGRAPHIC_DATA], [GEOGRAPHIC_DATA]" at bounding box center [679, 159] width 69 height 7
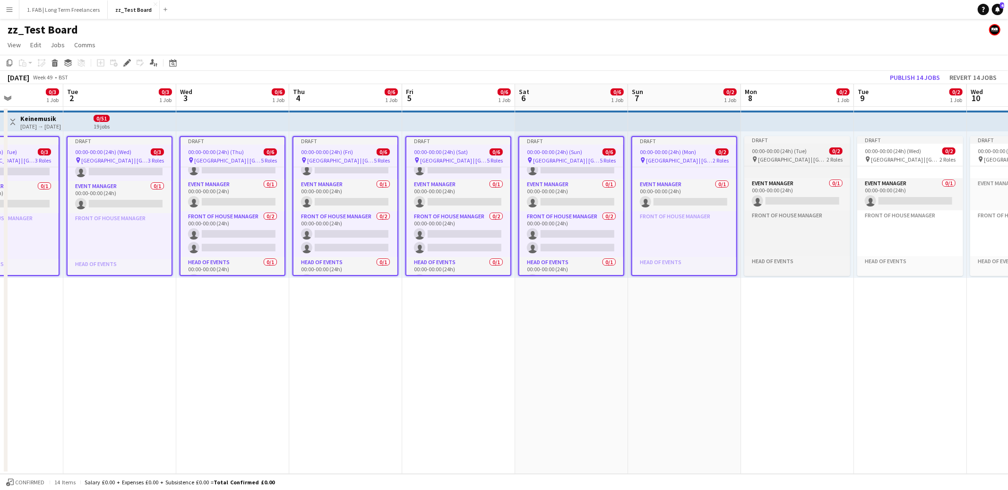
click at [753, 155] on div "pin [GEOGRAPHIC_DATA] | [GEOGRAPHIC_DATA], [GEOGRAPHIC_DATA] 2 Roles" at bounding box center [797, 159] width 106 height 8
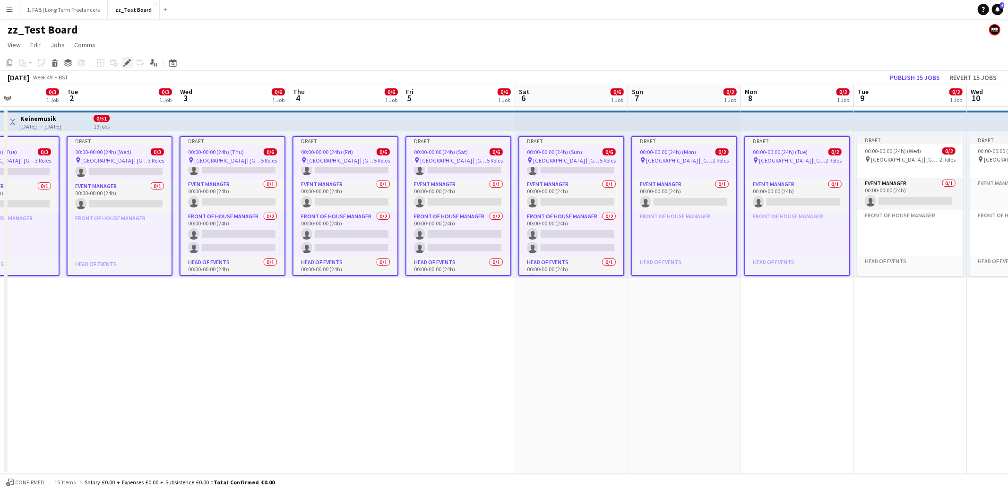
click at [126, 63] on icon at bounding box center [126, 62] width 5 height 5
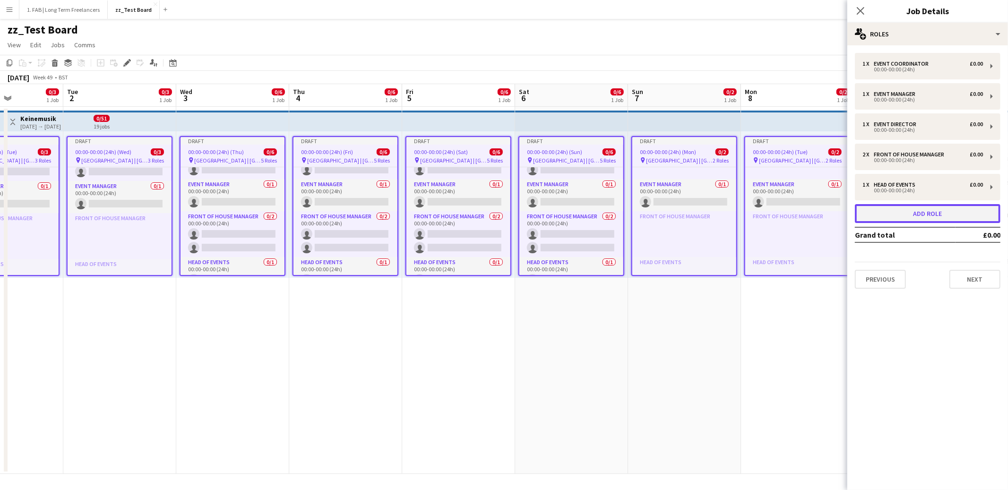
click at [930, 212] on button "Add role" at bounding box center [928, 213] width 146 height 19
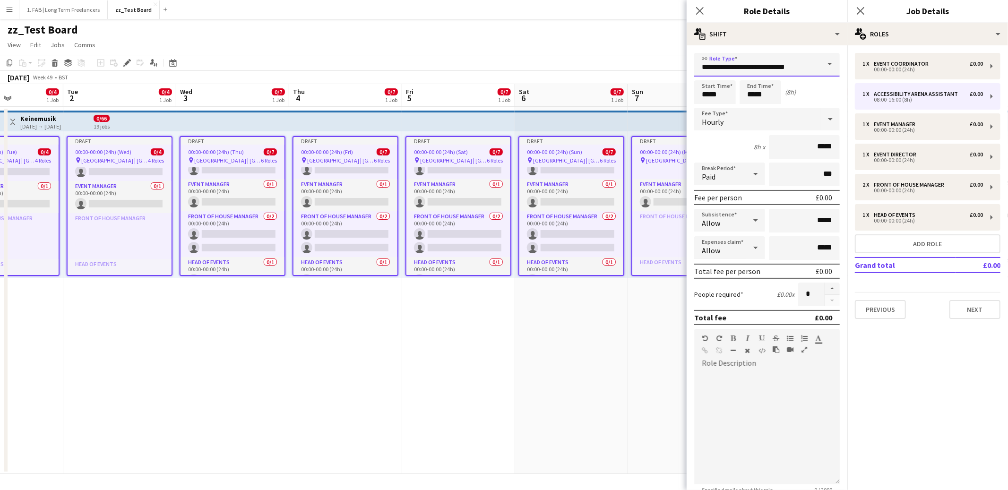
click at [805, 66] on input "**********" at bounding box center [767, 65] width 146 height 24
type input "**********"
type input "*****"
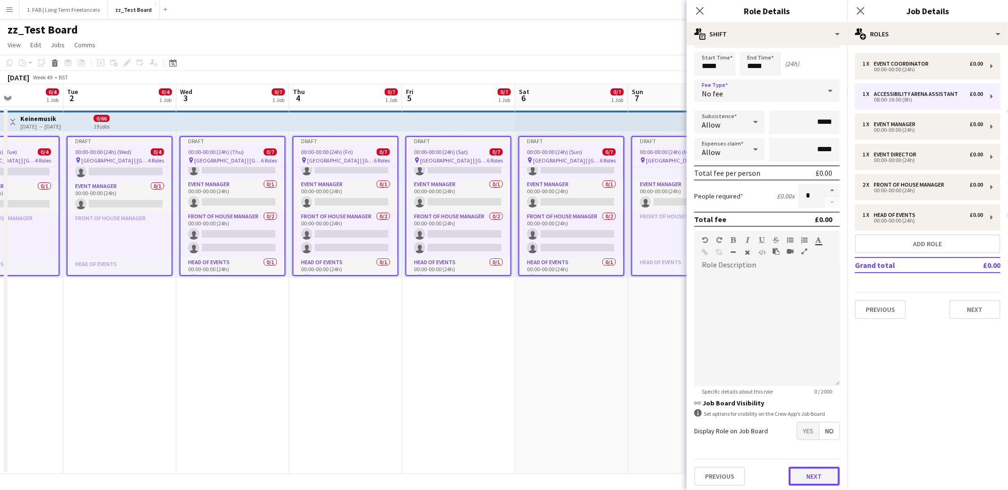
click at [811, 469] on button "Next" at bounding box center [814, 476] width 51 height 19
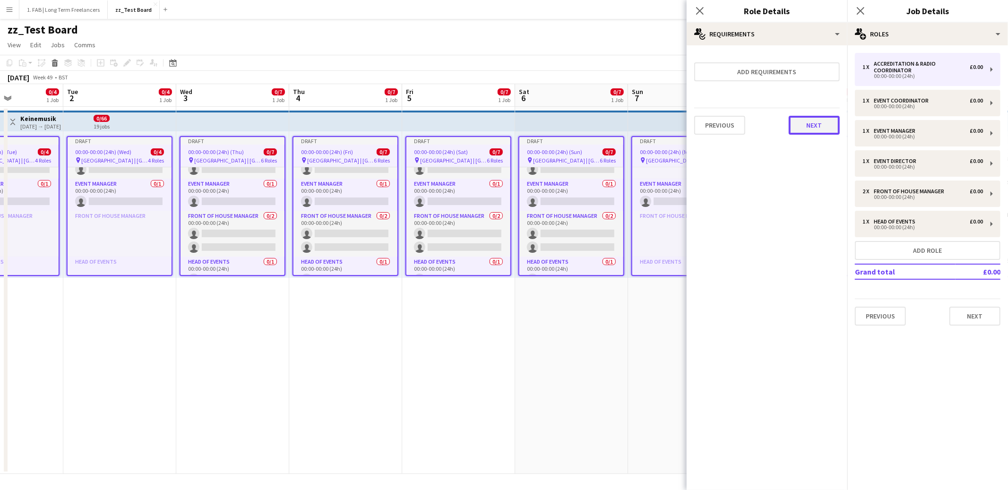
click at [808, 129] on button "Next" at bounding box center [814, 125] width 51 height 19
click at [815, 128] on button "Finish" at bounding box center [821, 126] width 35 height 19
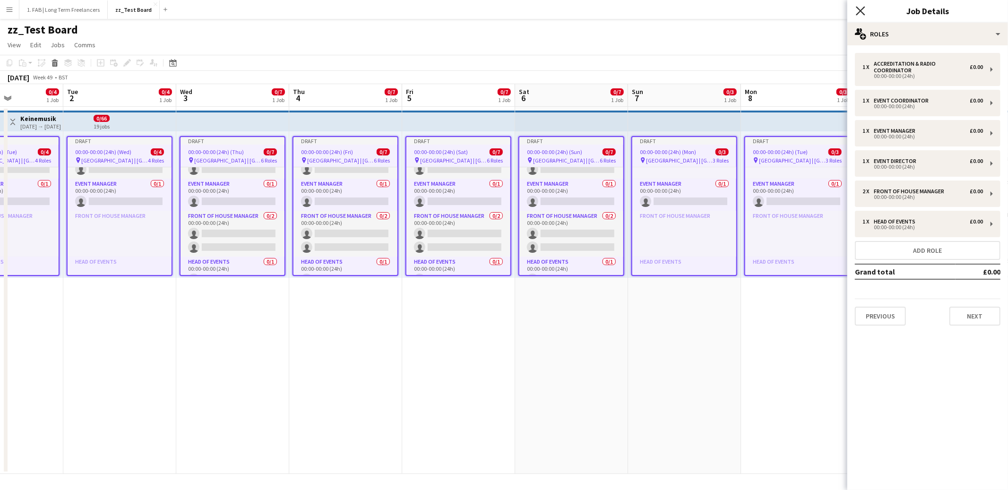
click at [858, 11] on icon "Close pop-in" at bounding box center [860, 10] width 9 height 9
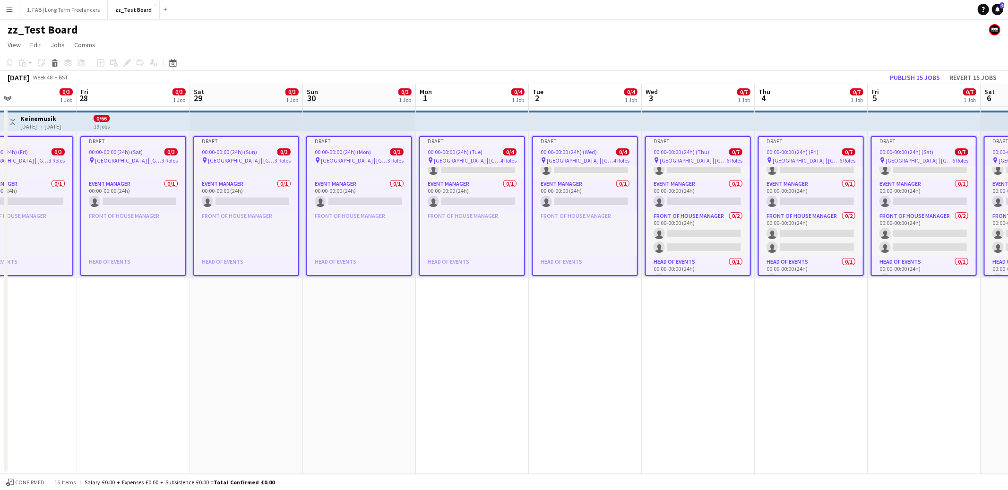
click at [371, 154] on div "00:00-00:00 (24h) (Mon) 0/3" at bounding box center [359, 151] width 104 height 7
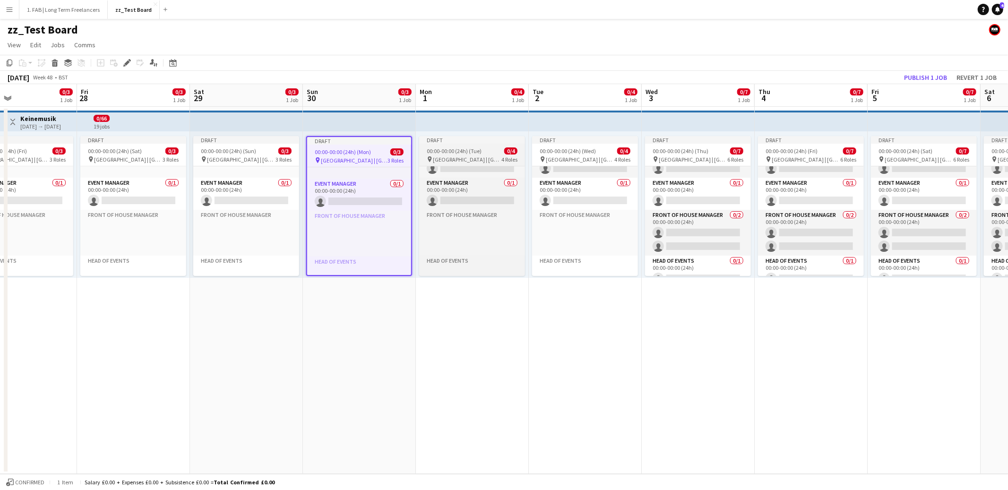
click at [449, 156] on span "[GEOGRAPHIC_DATA] | [GEOGRAPHIC_DATA], [GEOGRAPHIC_DATA]" at bounding box center [467, 159] width 69 height 7
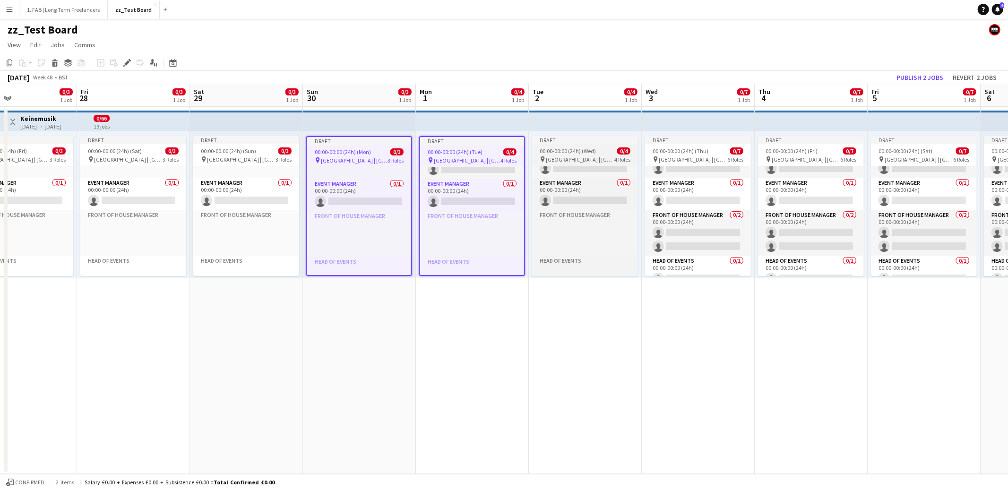
click at [563, 156] on span "[GEOGRAPHIC_DATA] | [GEOGRAPHIC_DATA], [GEOGRAPHIC_DATA]" at bounding box center [580, 159] width 69 height 7
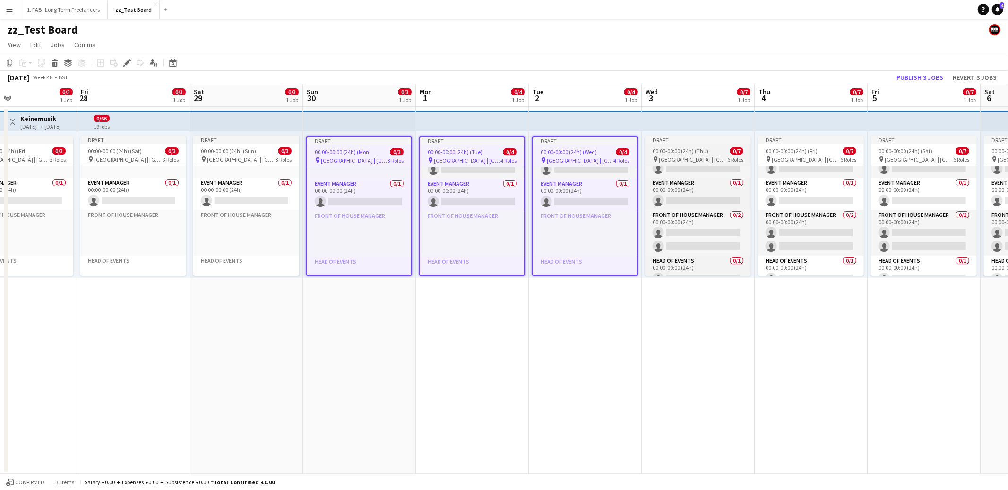
click at [683, 154] on span "00:00-00:00 (24h) (Thu)" at bounding box center [681, 150] width 56 height 7
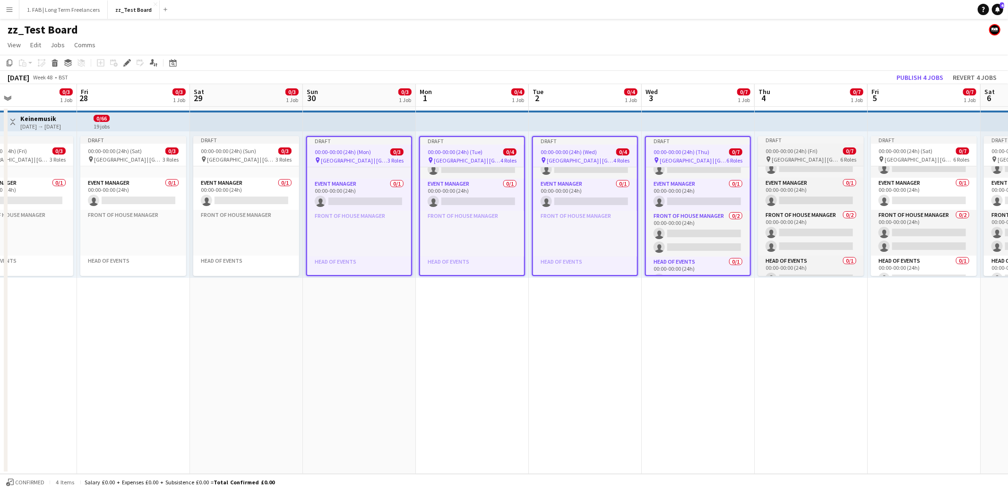
click at [806, 151] on span "00:00-00:00 (24h) (Fri)" at bounding box center [792, 150] width 52 height 7
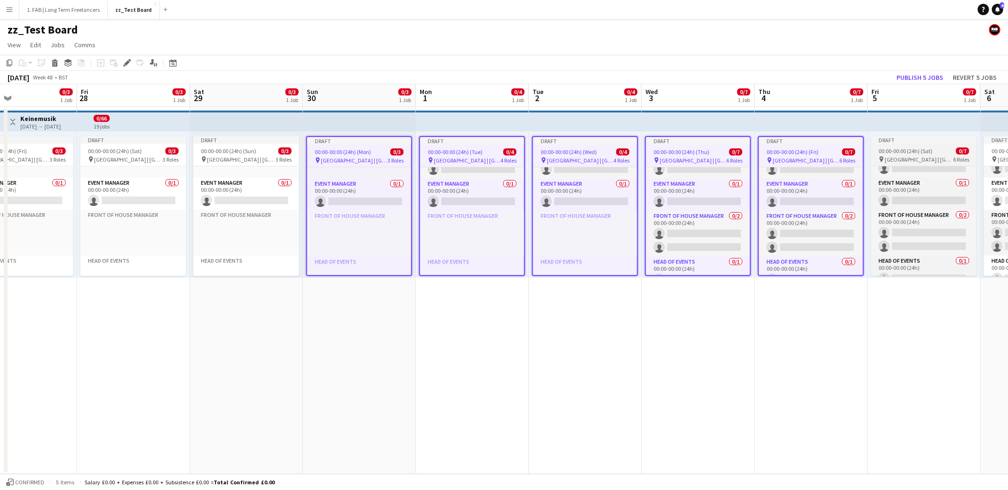
drag, startPoint x: 919, startPoint y: 156, endPoint x: 882, endPoint y: 165, distance: 38.1
click at [919, 156] on span "[GEOGRAPHIC_DATA] | [GEOGRAPHIC_DATA], [GEOGRAPHIC_DATA]" at bounding box center [919, 159] width 69 height 7
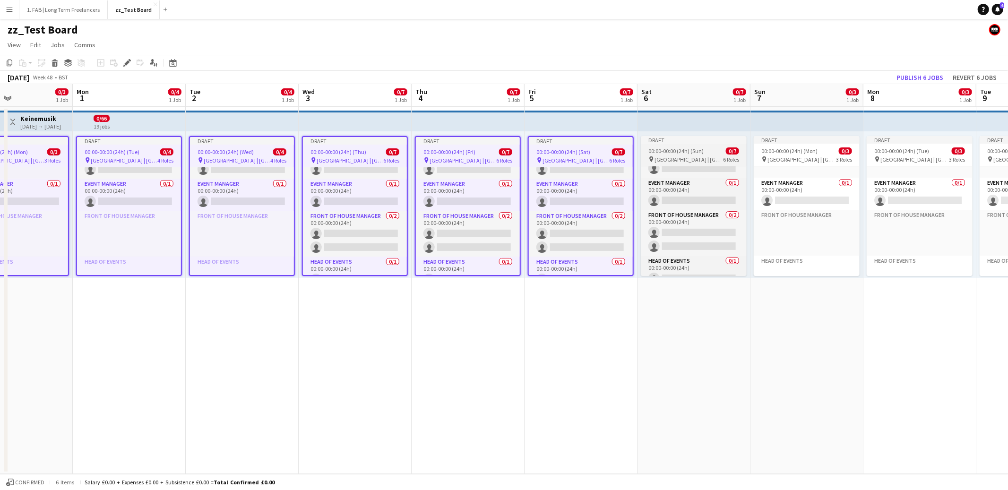
click at [701, 151] on span "00:00-00:00 (24h) (Sun)" at bounding box center [675, 150] width 55 height 7
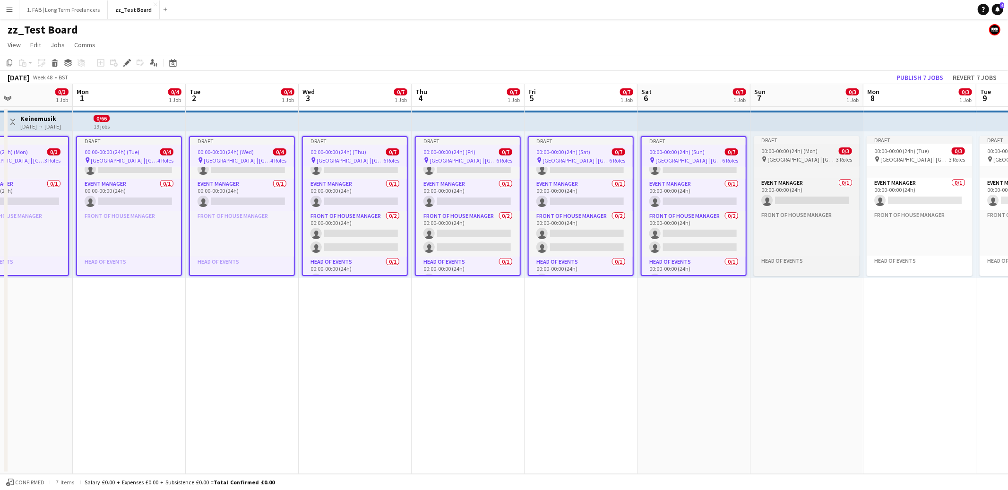
click at [801, 154] on span "00:00-00:00 (24h) (Mon)" at bounding box center [789, 150] width 56 height 7
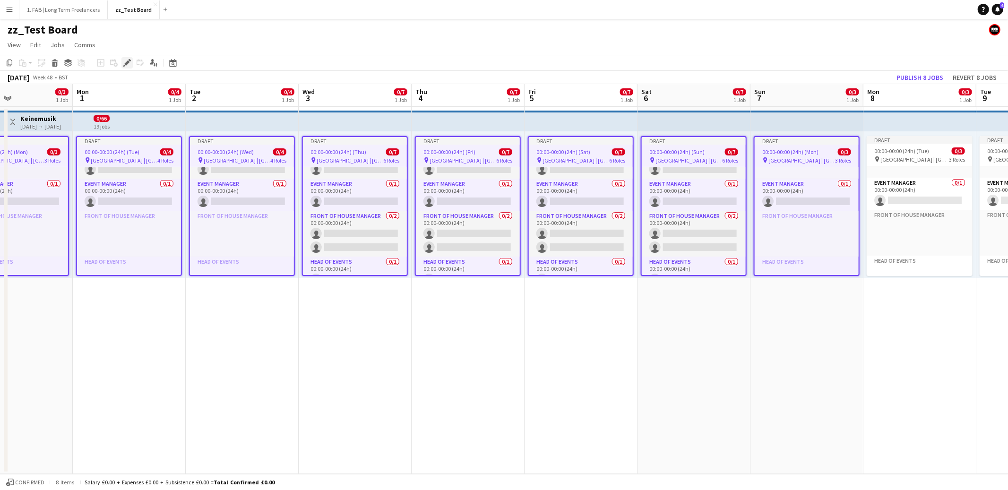
click at [129, 63] on icon "Edit" at bounding box center [127, 63] width 8 height 8
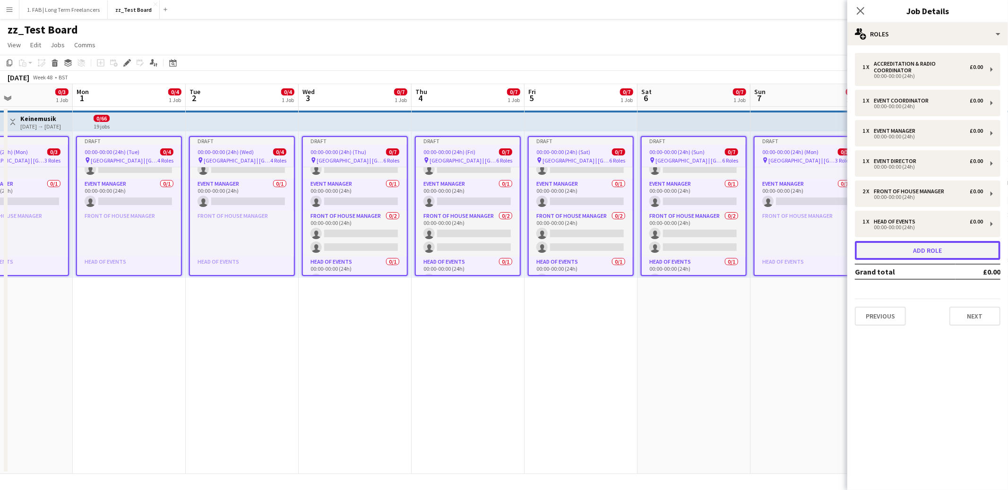
click at [905, 252] on button "Add role" at bounding box center [928, 250] width 146 height 19
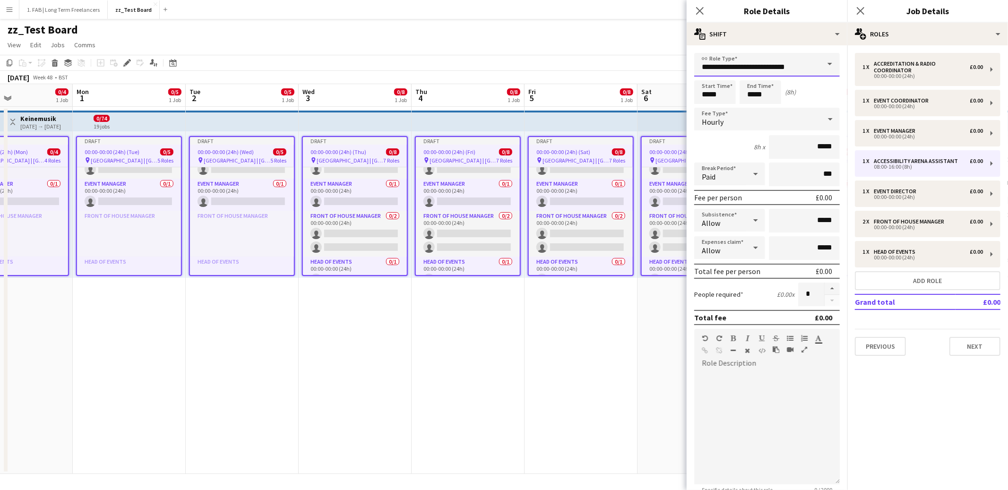
click at [749, 66] on input "**********" at bounding box center [767, 65] width 146 height 24
type input "**********"
type input "*****"
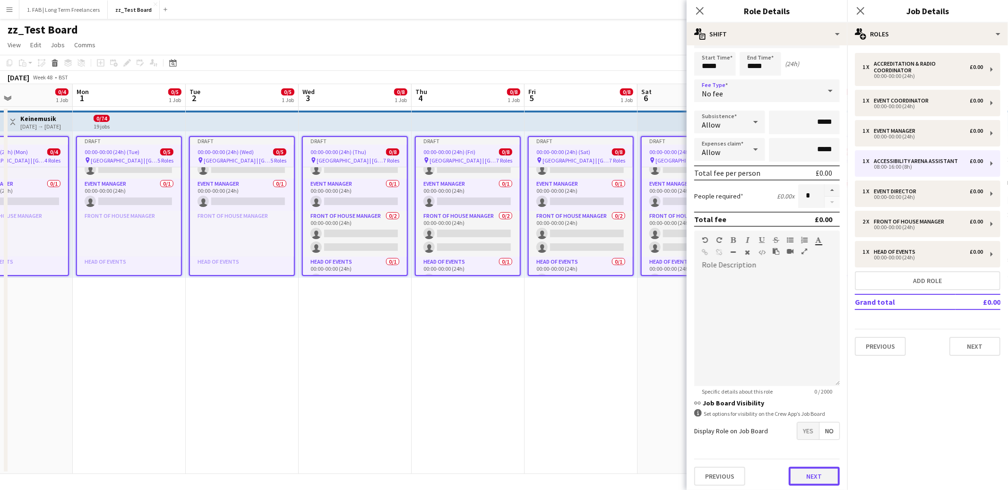
click at [811, 472] on button "Next" at bounding box center [814, 476] width 51 height 19
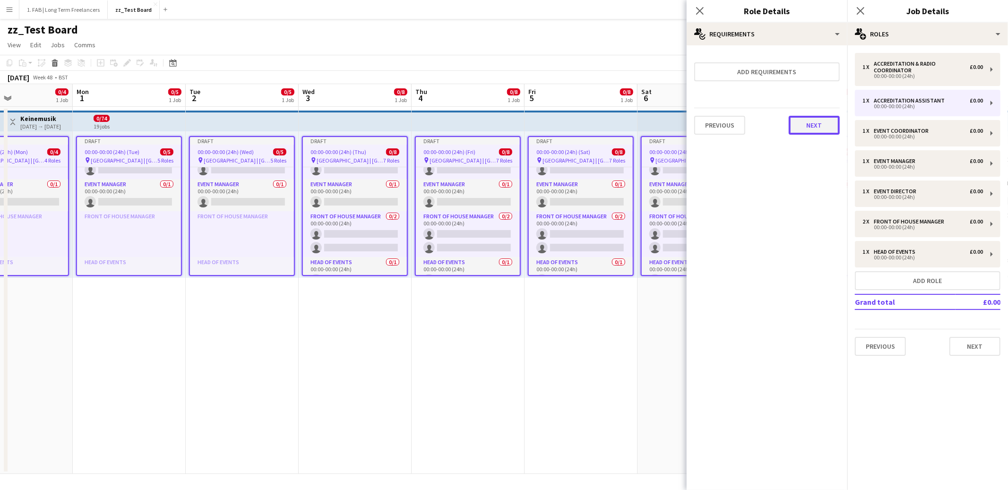
click at [806, 122] on button "Next" at bounding box center [814, 125] width 51 height 19
click at [810, 125] on button "Finish" at bounding box center [821, 126] width 35 height 19
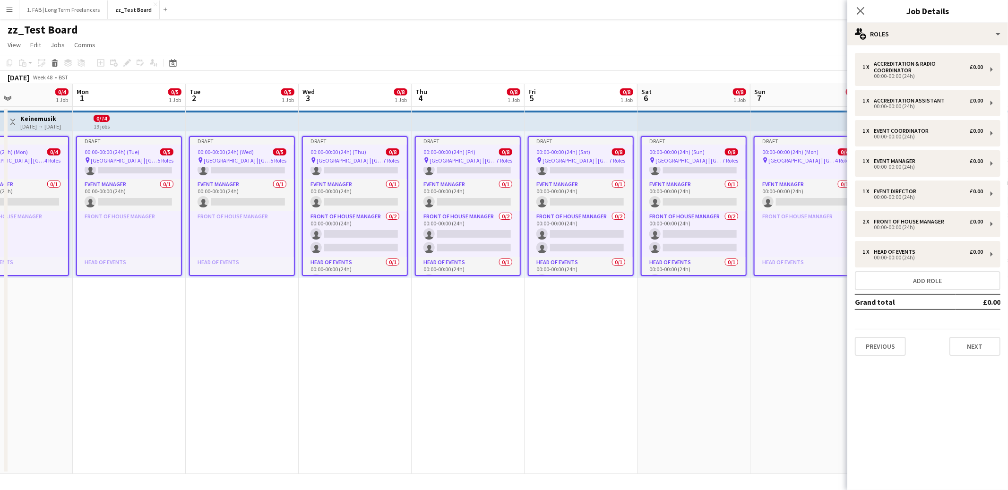
click at [691, 36] on div "zz_Test Board" at bounding box center [504, 28] width 1008 height 18
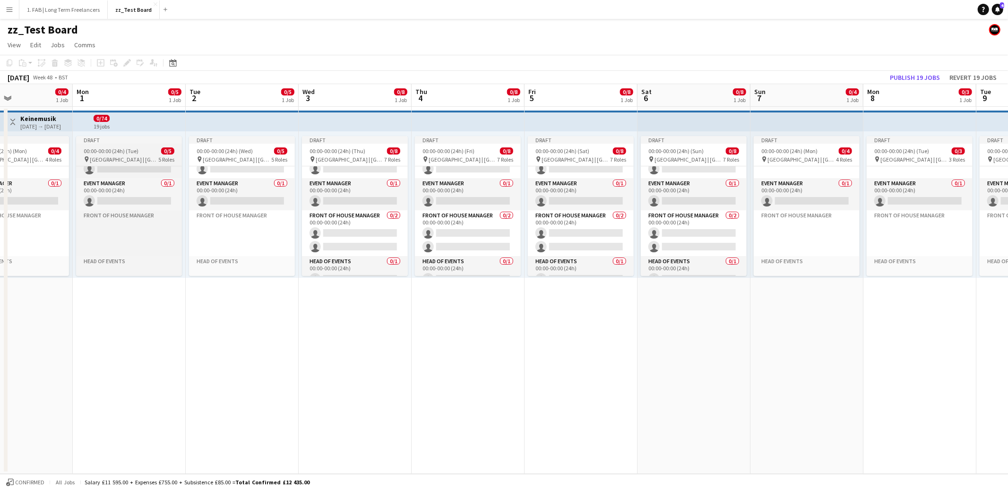
click at [155, 154] on div "00:00-00:00 (24h) (Tue) 0/5" at bounding box center [129, 150] width 106 height 7
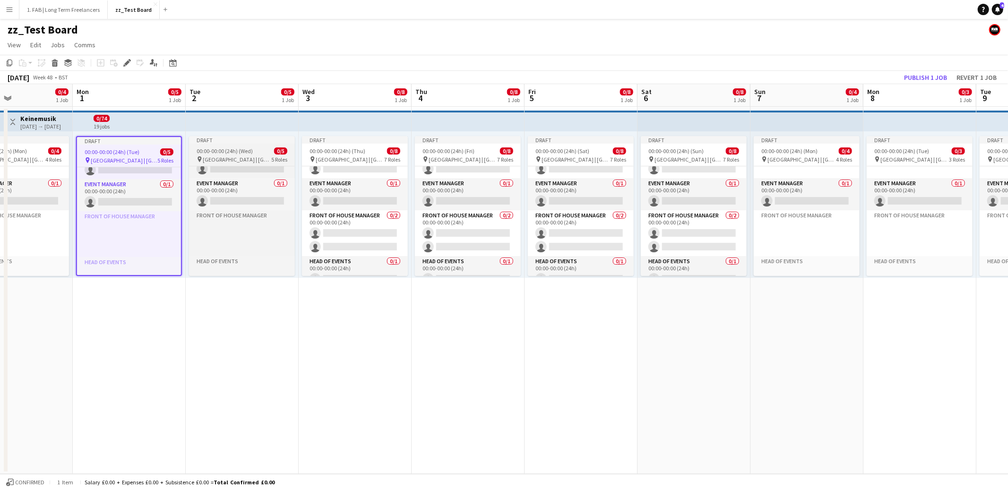
click at [223, 156] on span "[GEOGRAPHIC_DATA] | [GEOGRAPHIC_DATA], [GEOGRAPHIC_DATA]" at bounding box center [237, 159] width 69 height 7
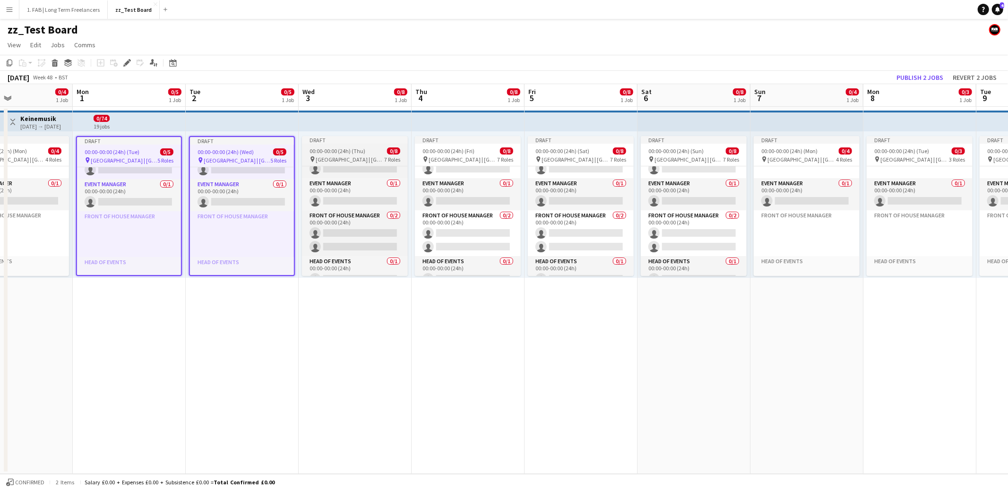
click at [350, 157] on span "[GEOGRAPHIC_DATA] | [GEOGRAPHIC_DATA], [GEOGRAPHIC_DATA]" at bounding box center [350, 159] width 69 height 7
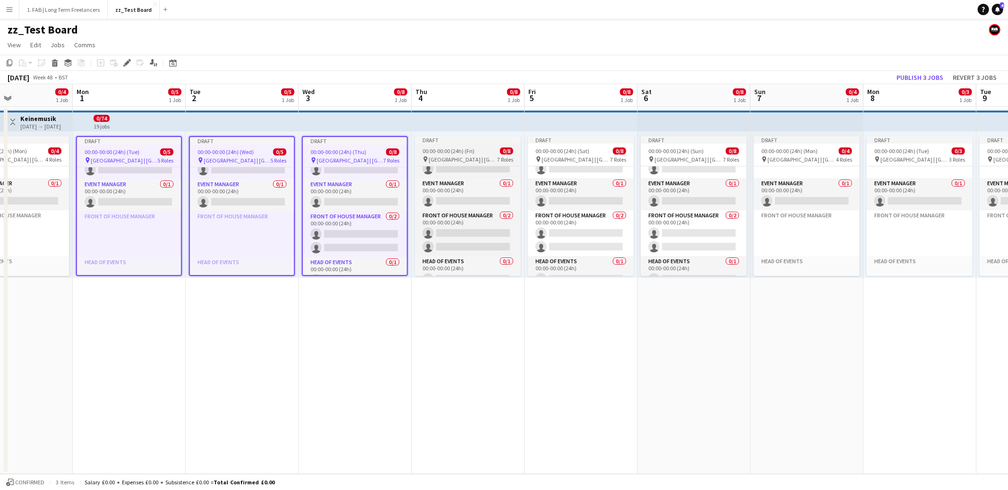
click at [472, 157] on span "[GEOGRAPHIC_DATA] | [GEOGRAPHIC_DATA], [GEOGRAPHIC_DATA]" at bounding box center [463, 159] width 69 height 7
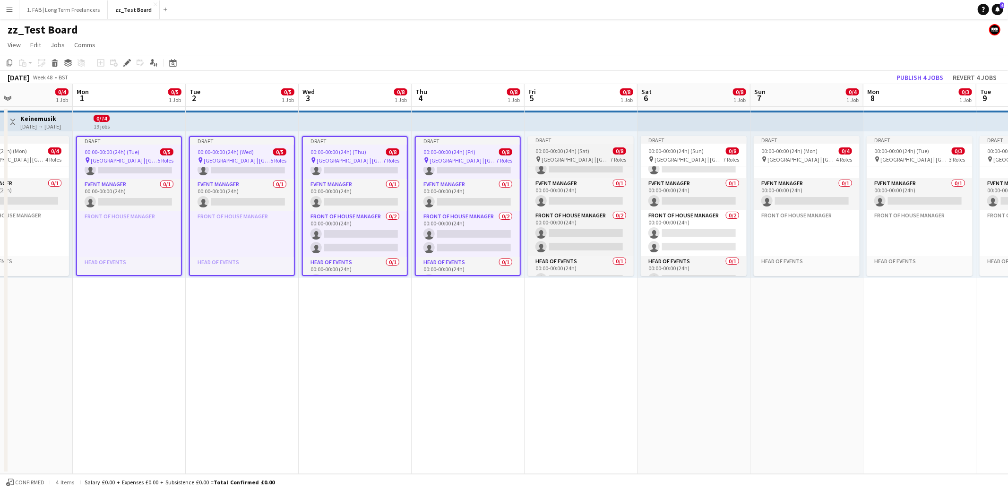
click at [580, 156] on span "[GEOGRAPHIC_DATA] | [GEOGRAPHIC_DATA], [GEOGRAPHIC_DATA]" at bounding box center [576, 159] width 69 height 7
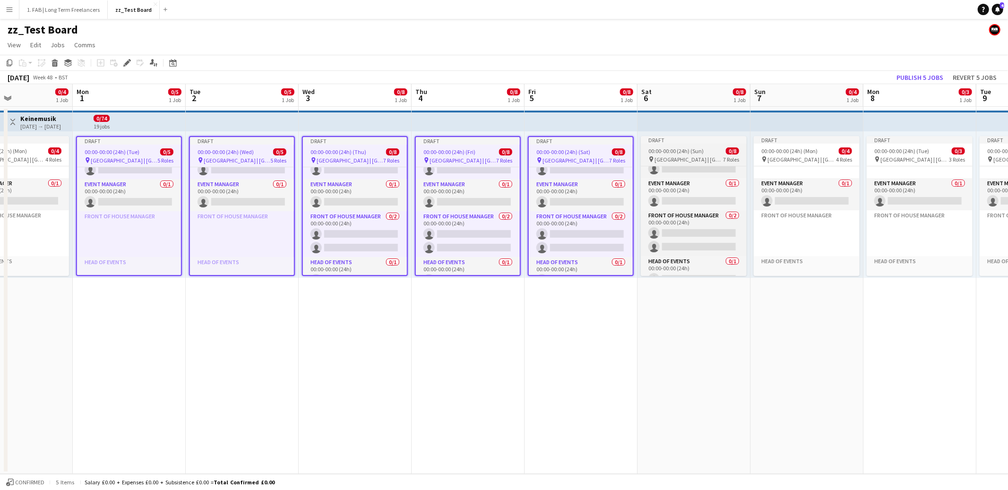
click at [660, 154] on span "00:00-00:00 (24h) (Sun)" at bounding box center [675, 150] width 55 height 7
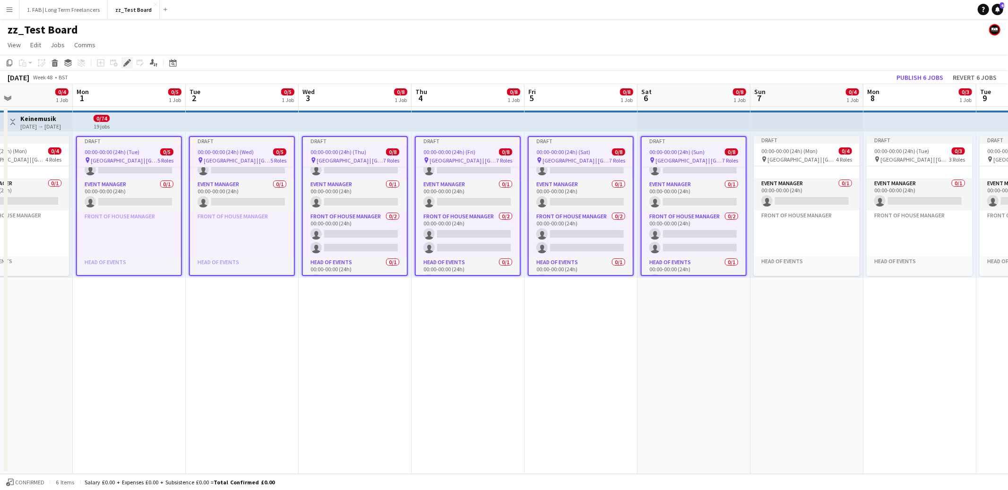
click at [129, 65] on icon "Edit" at bounding box center [127, 63] width 8 height 8
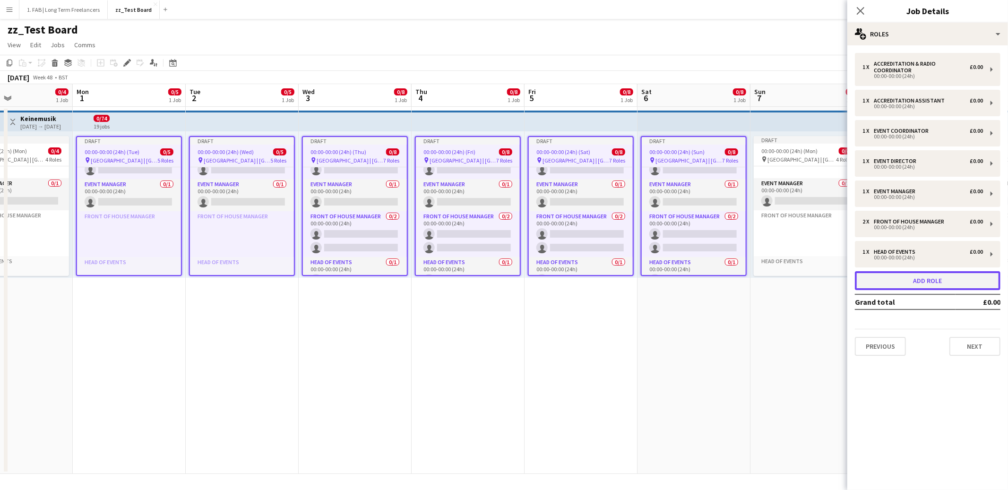
click at [913, 274] on button "Add role" at bounding box center [928, 280] width 146 height 19
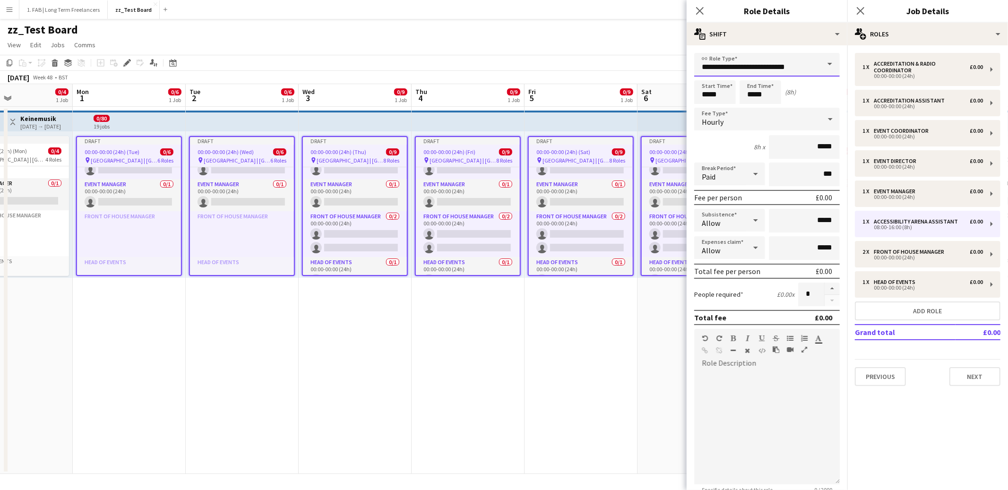
click at [724, 70] on input "**********" at bounding box center [767, 65] width 146 height 24
type input "**********"
type input "*****"
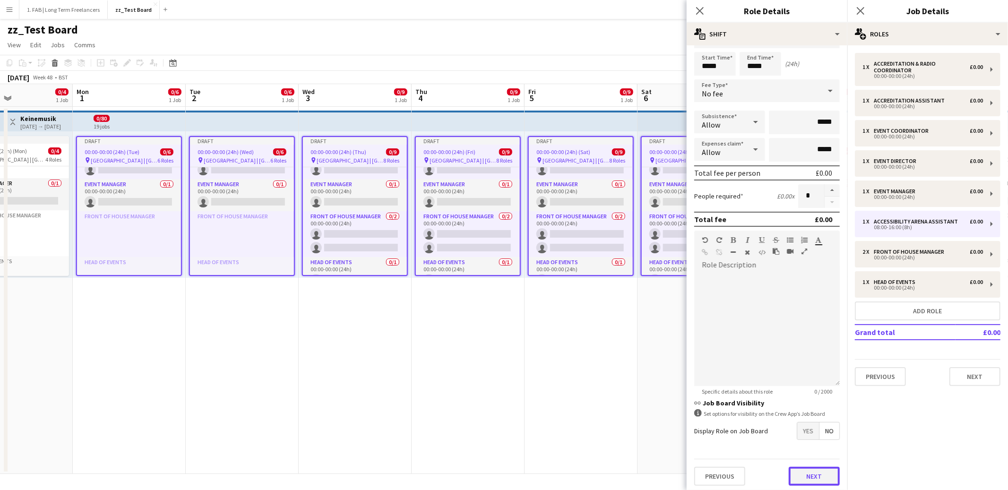
click at [802, 475] on button "Next" at bounding box center [814, 476] width 51 height 19
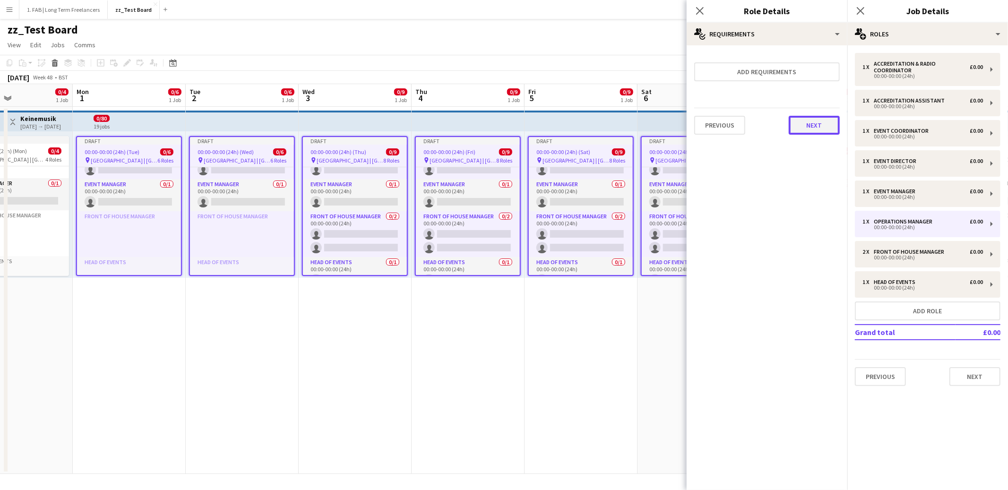
click at [803, 124] on button "Next" at bounding box center [814, 125] width 51 height 19
click at [815, 125] on button "Finish" at bounding box center [821, 126] width 35 height 19
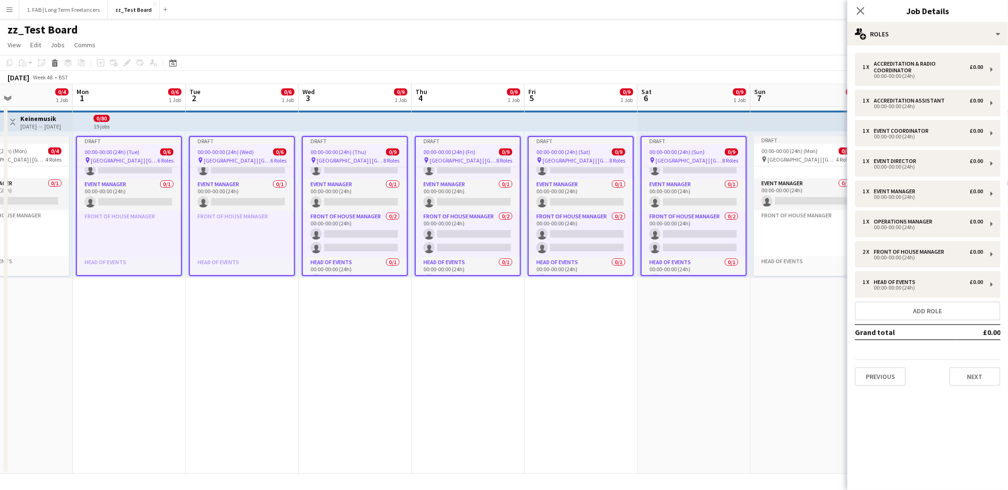
click at [155, 155] on div "00:00-00:00 (24h) (Tue) 0/6" at bounding box center [129, 151] width 104 height 7
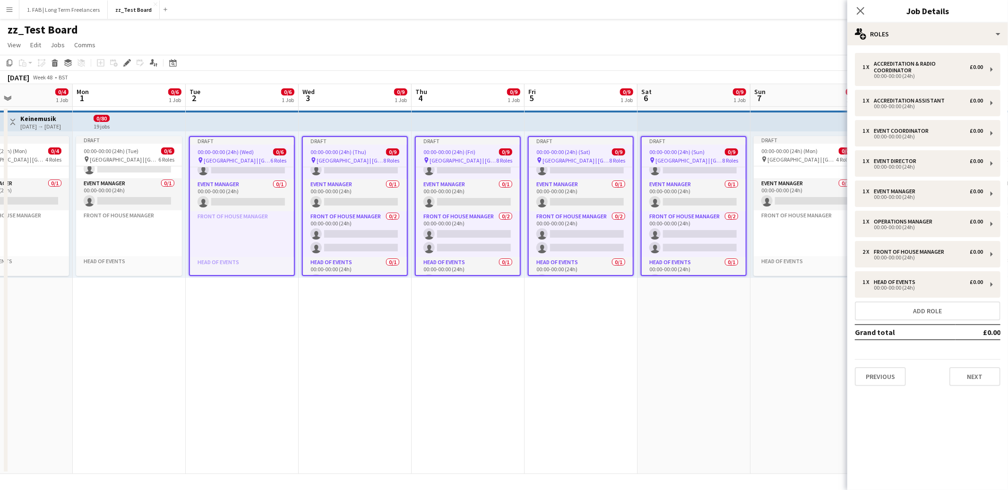
click at [228, 157] on span "[GEOGRAPHIC_DATA] | [GEOGRAPHIC_DATA], [GEOGRAPHIC_DATA]" at bounding box center [237, 160] width 67 height 7
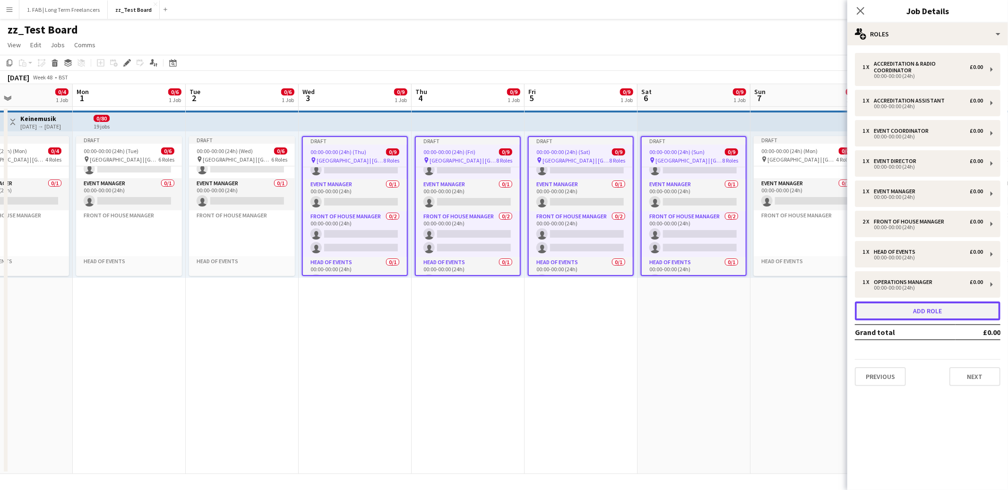
click at [905, 311] on button "Add role" at bounding box center [928, 311] width 146 height 19
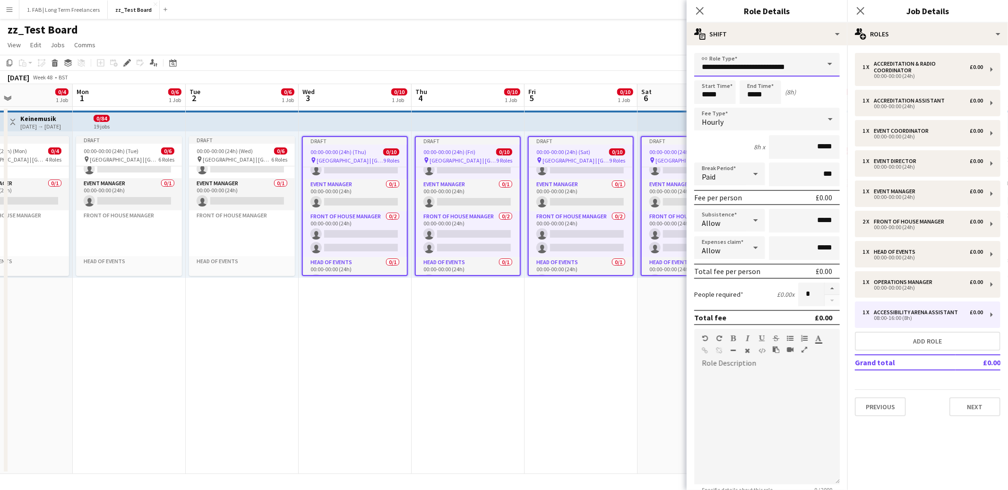
click at [785, 68] on input "**********" at bounding box center [767, 65] width 146 height 24
type input "**********"
type input "*****"
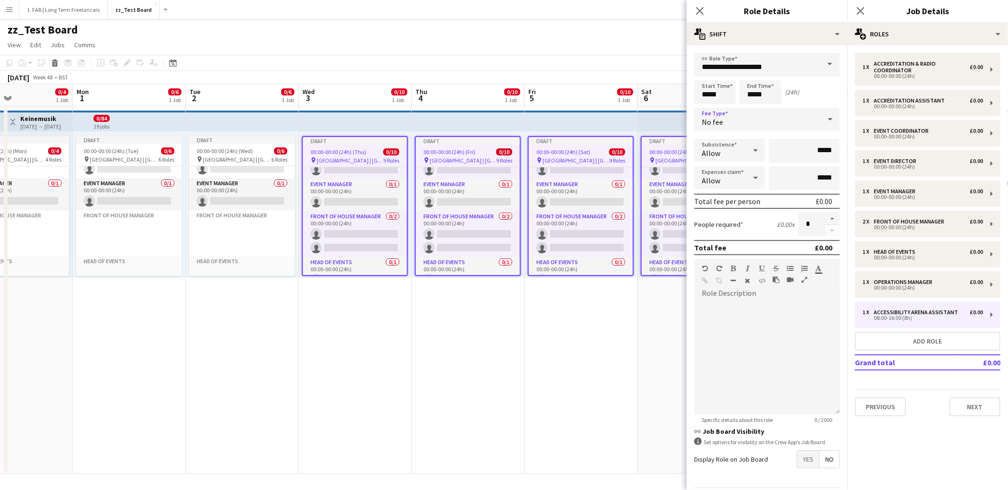
scroll to position [28, 0]
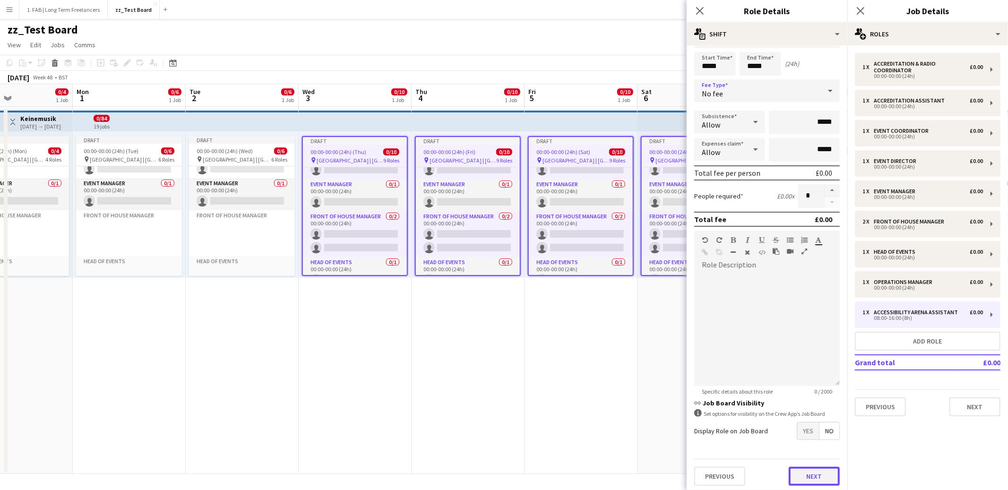
click at [812, 476] on button "Next" at bounding box center [814, 476] width 51 height 19
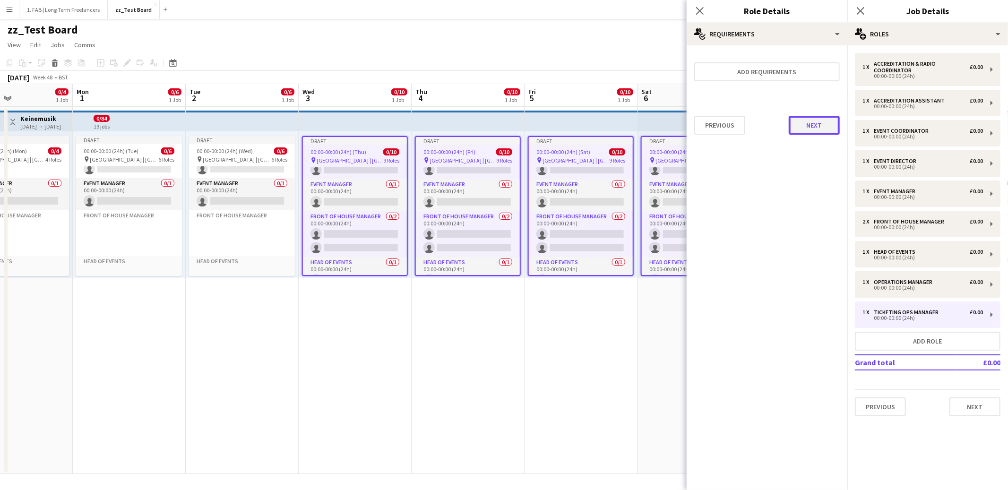
click at [815, 124] on button "Next" at bounding box center [814, 125] width 51 height 19
click at [817, 124] on button "Finish" at bounding box center [821, 126] width 35 height 19
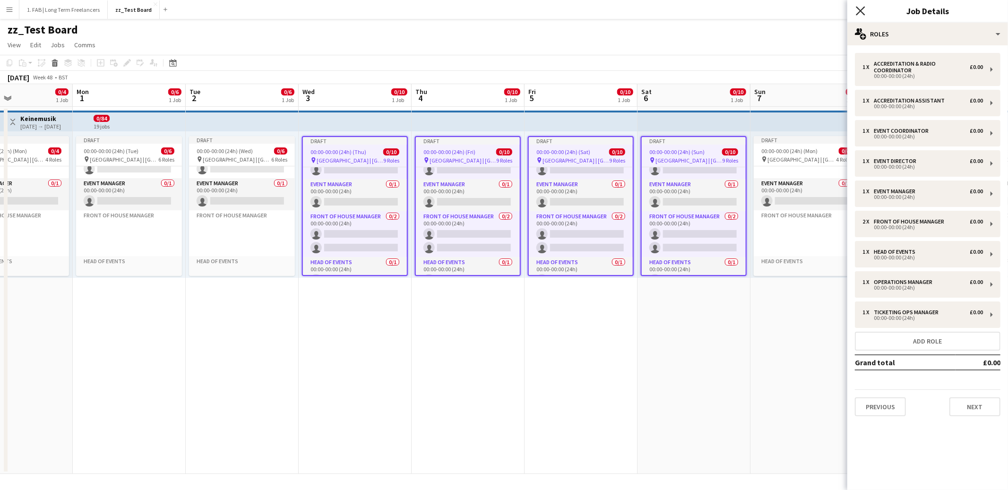
click at [858, 13] on icon at bounding box center [860, 10] width 9 height 9
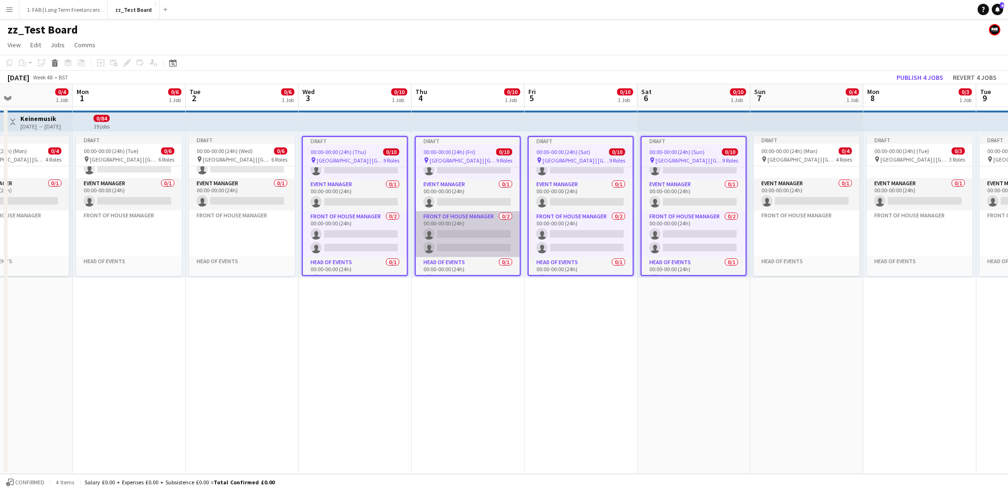
scroll to position [161, 0]
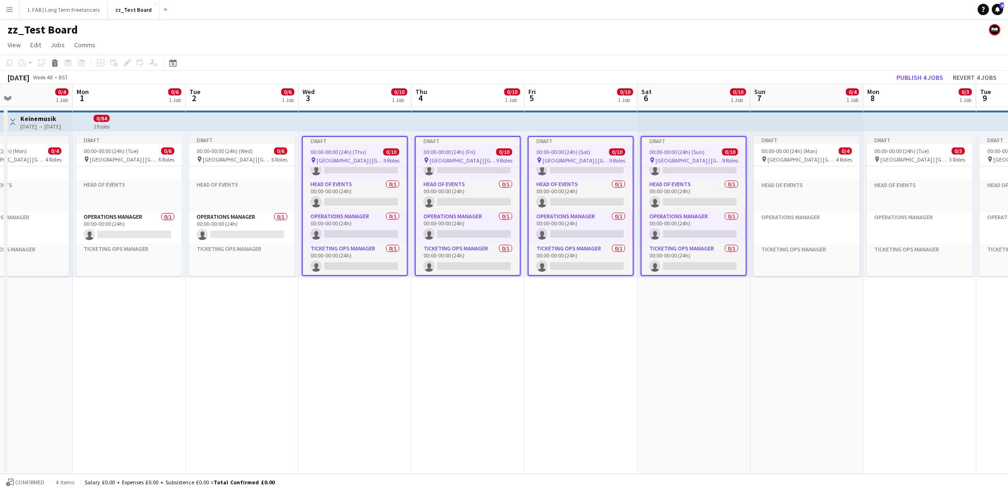
click at [459, 45] on app-page-menu "View Day view expanded Day view collapsed Month view Date picker Jump to [DATE]…" at bounding box center [504, 46] width 1008 height 18
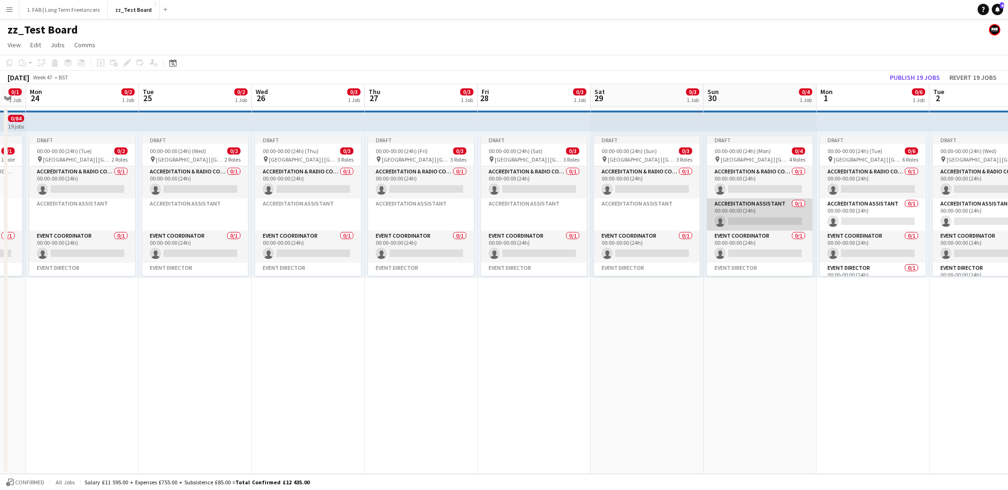
click at [752, 209] on app-card-role "Accreditation Assistant 0/1 00:00-00:00 (24h) single-neutral-actions" at bounding box center [760, 215] width 106 height 32
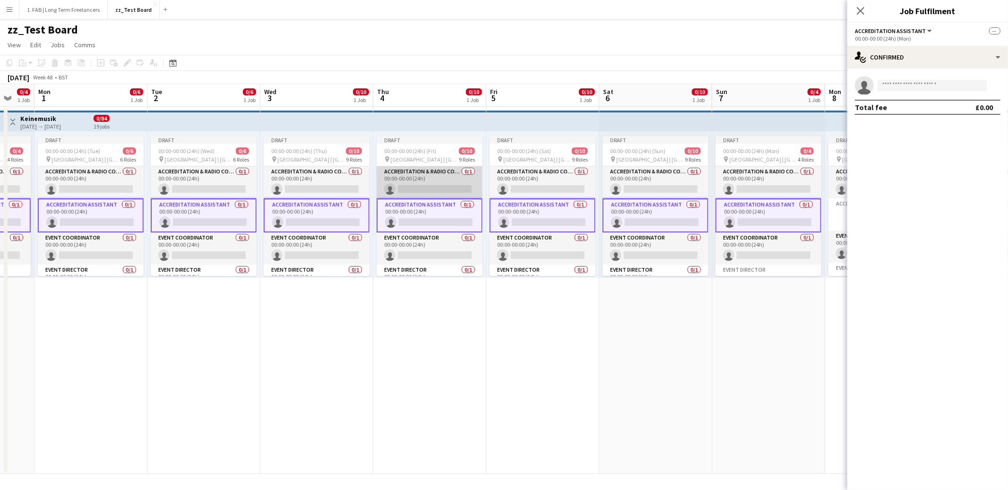
click at [411, 172] on app-card-role "Accreditation & Radio Coordinator 0/1 00:00-00:00 (24h) single-neutral-actions" at bounding box center [430, 182] width 106 height 32
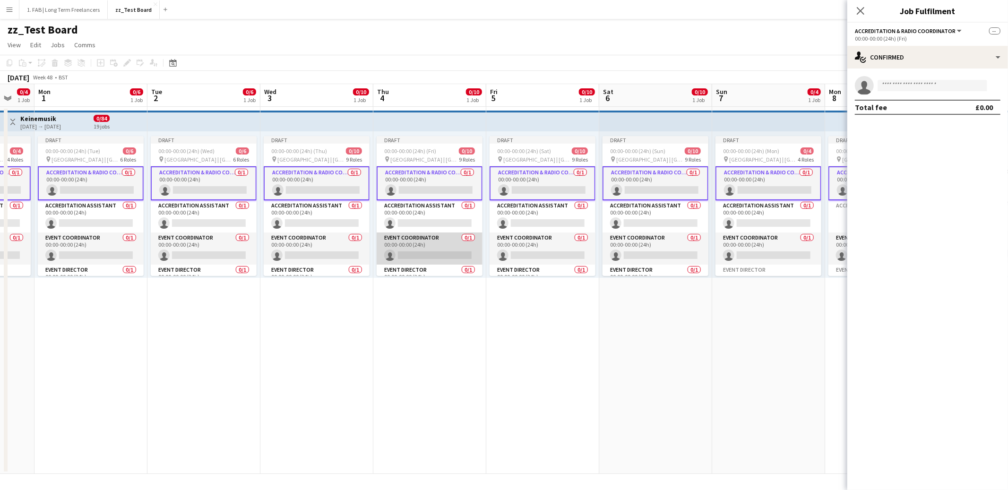
click at [413, 242] on app-card-role "Event Coordinator 0/1 00:00-00:00 (24h) single-neutral-actions" at bounding box center [430, 249] width 106 height 32
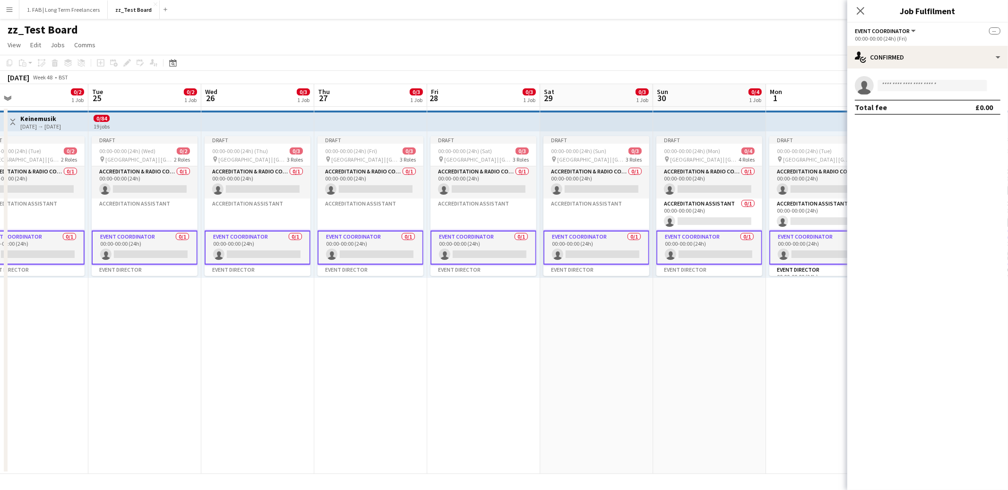
click at [232, 327] on app-date-cell "Draft 00:00-00:00 (24h) (Thu) 0/3 pin [GEOGRAPHIC_DATA] | [GEOGRAPHIC_DATA], [G…" at bounding box center [257, 290] width 113 height 367
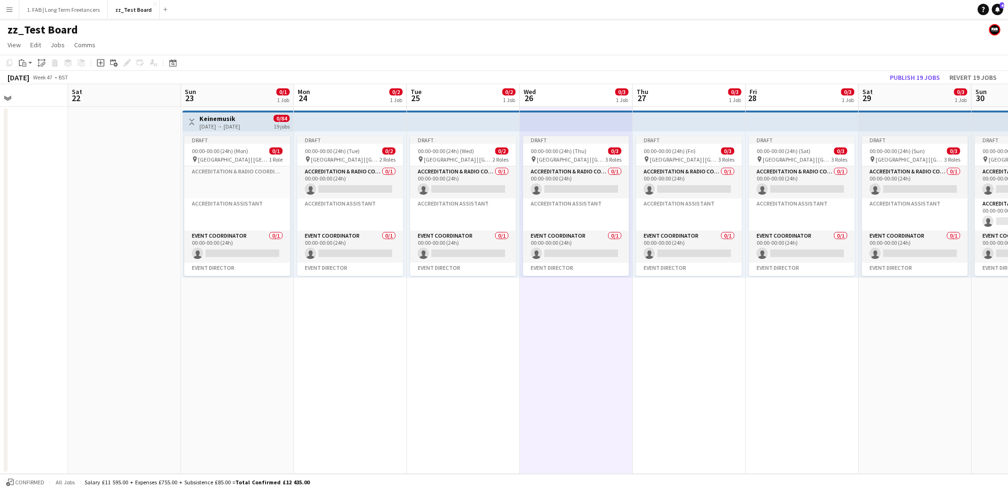
click at [224, 328] on app-date-cell "Toggle View Keinemusik [DATE] → [DATE] 0/84 19 jobs Draft 00:00-00:00 (24h) (Mo…" at bounding box center [237, 290] width 113 height 367
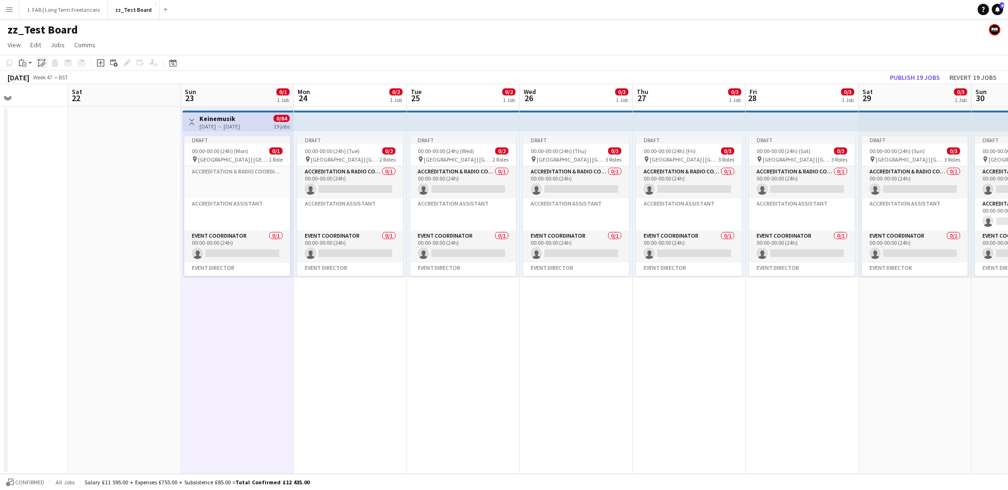
click at [42, 65] on icon at bounding box center [43, 64] width 3 height 4
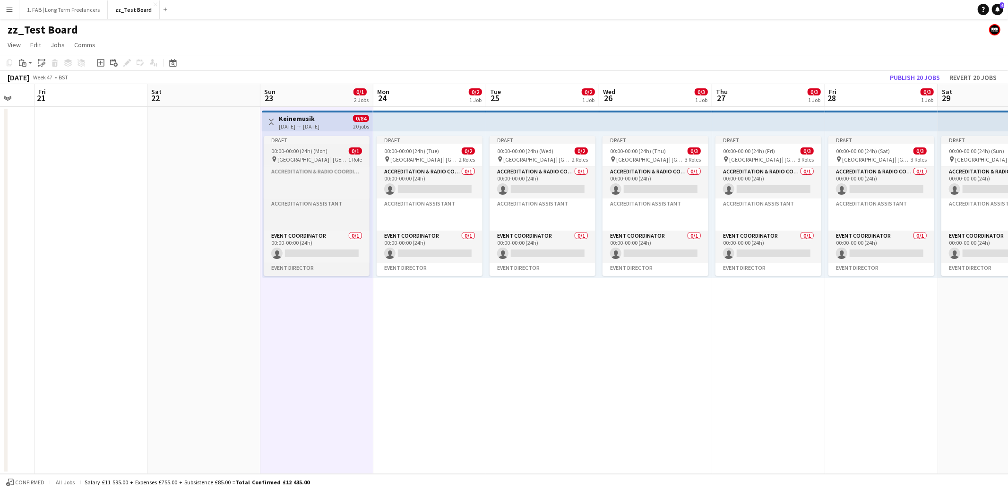
click at [314, 150] on span "00:00-00:00 (24h) (Mon)" at bounding box center [299, 150] width 56 height 7
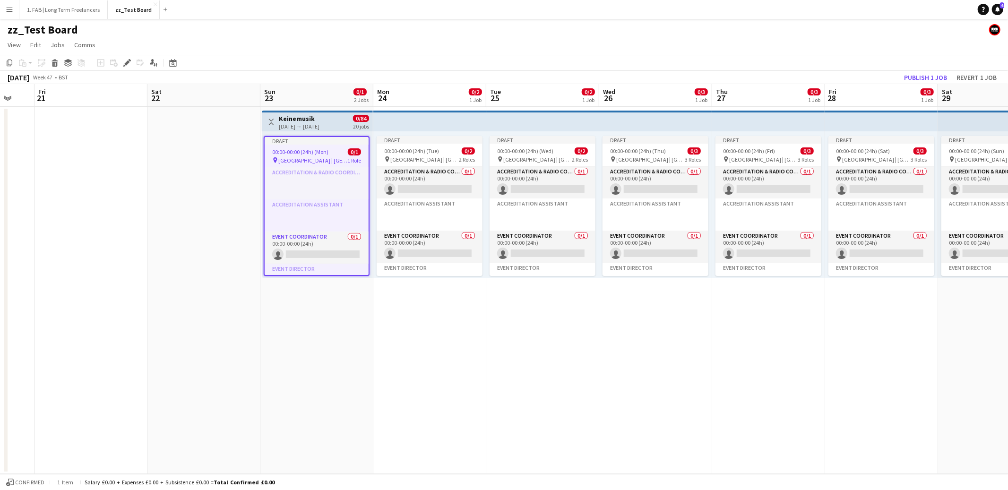
click at [181, 150] on app-date-cell at bounding box center [203, 290] width 113 height 367
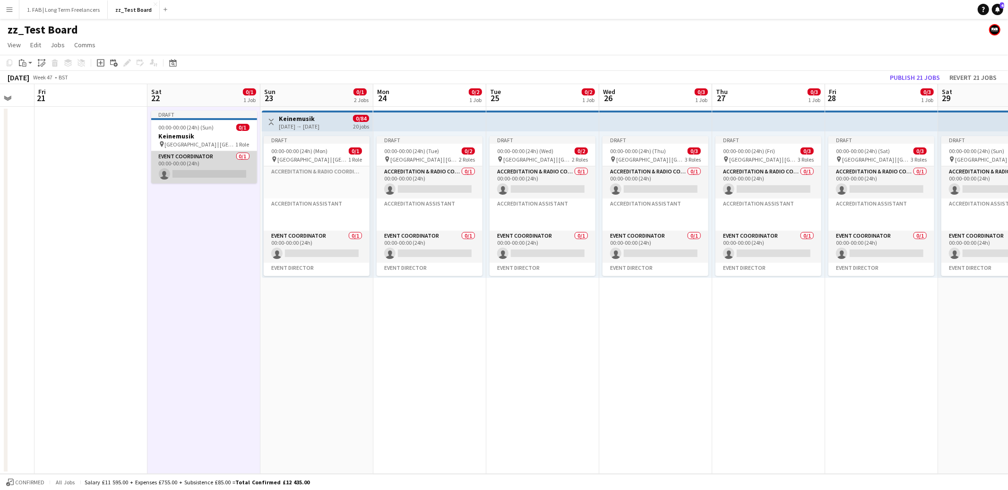
click at [194, 165] on app-card-role "Event Coordinator 0/1 00:00-00:00 (24h) single-neutral-actions" at bounding box center [204, 167] width 106 height 32
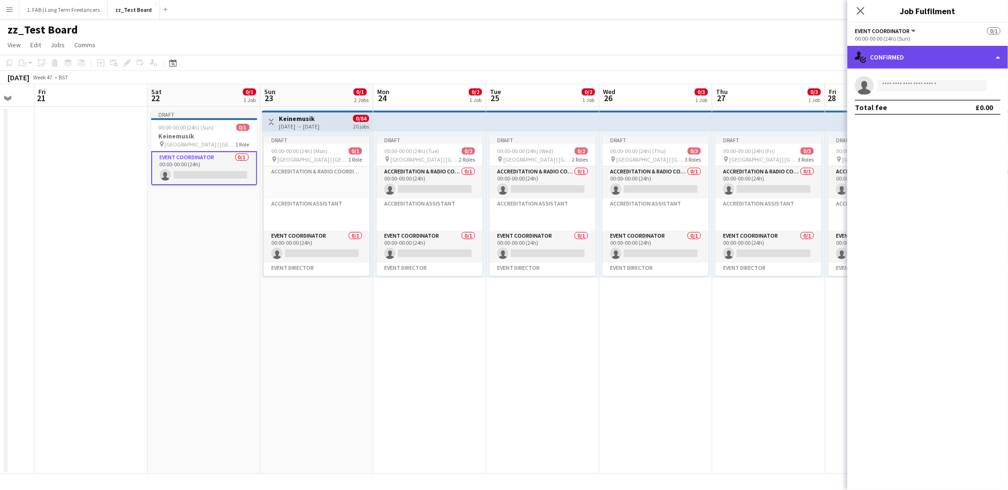
click at [919, 63] on div "single-neutral-actions-check-2 Confirmed" at bounding box center [927, 57] width 161 height 23
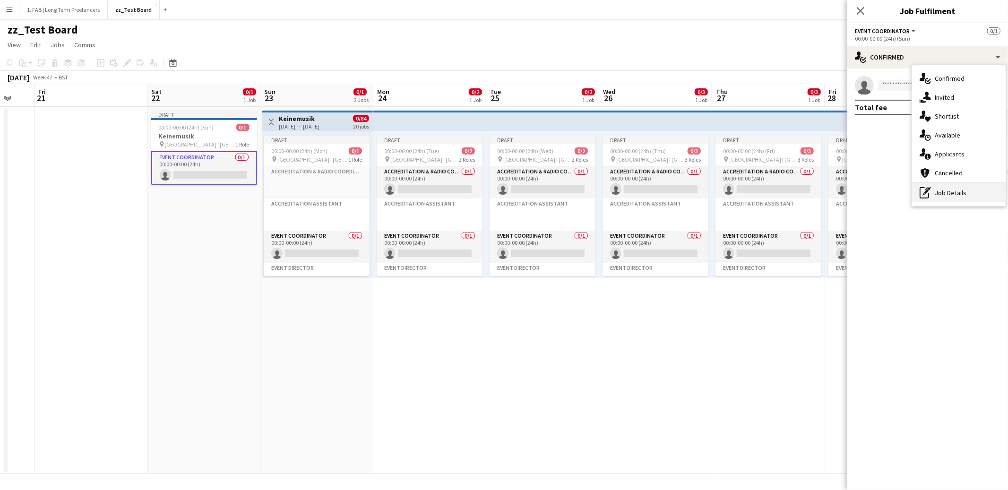
click at [933, 190] on div "pen-write Job Details" at bounding box center [959, 192] width 94 height 19
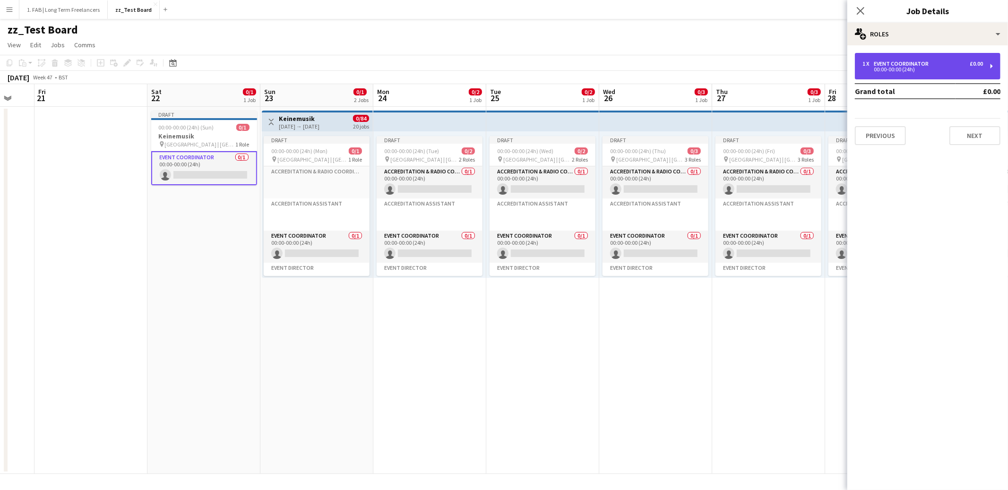
click at [907, 69] on div "00:00-00:00 (24h)" at bounding box center [923, 69] width 121 height 5
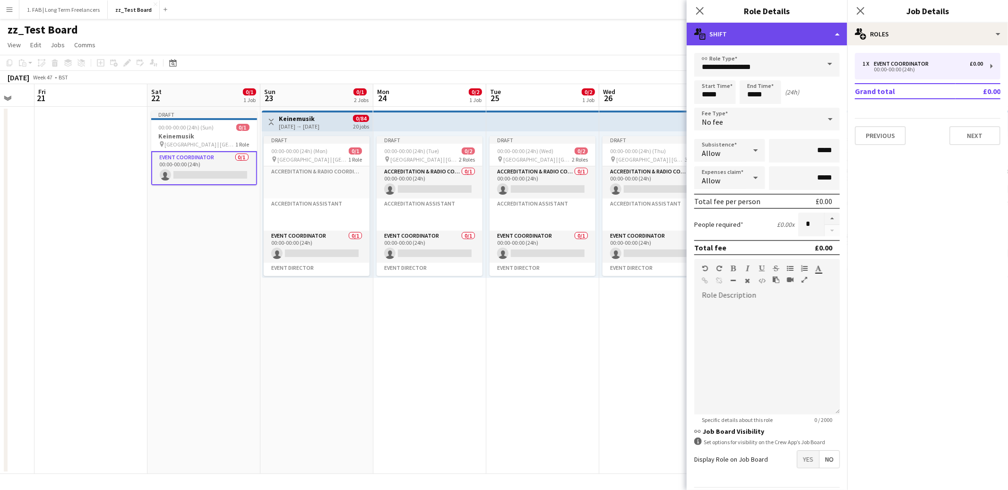
click at [755, 40] on div "multiple-actions-text Shift" at bounding box center [767, 34] width 161 height 23
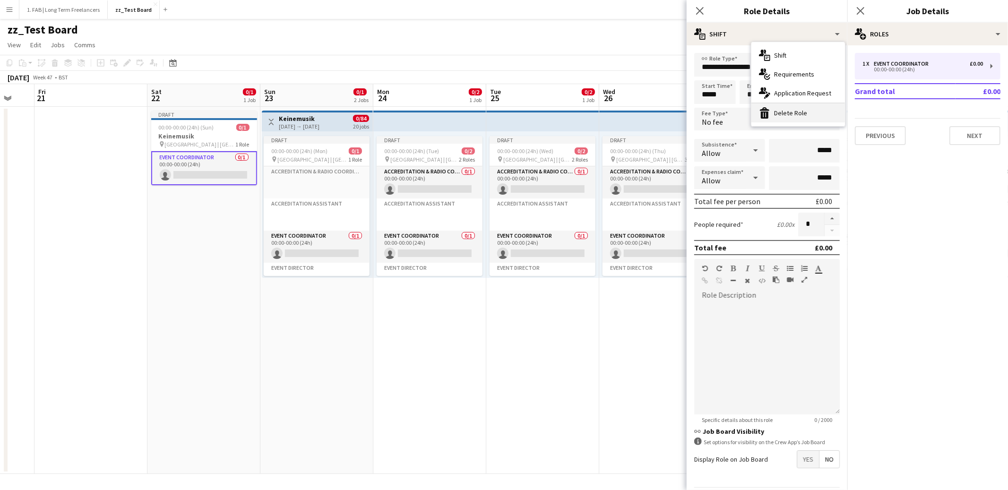
click at [782, 116] on div "bin-2 Delete Role" at bounding box center [798, 113] width 94 height 19
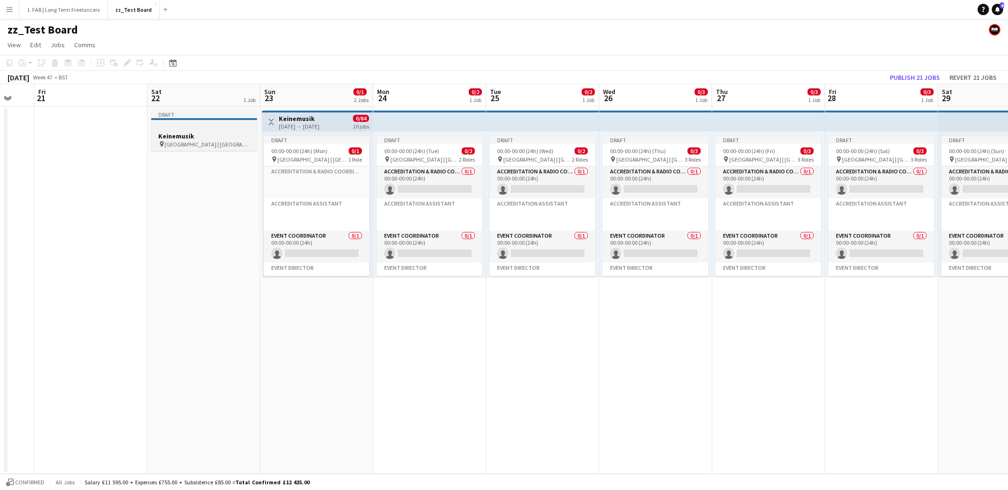
click at [216, 127] on div at bounding box center [204, 127] width 106 height 7
click at [325, 392] on app-date-cell "Toggle View Keinemusik [DATE] → [DATE] 0/84 20 jobs Draft 00:00-00:00 (24h) (Mo…" at bounding box center [316, 290] width 113 height 367
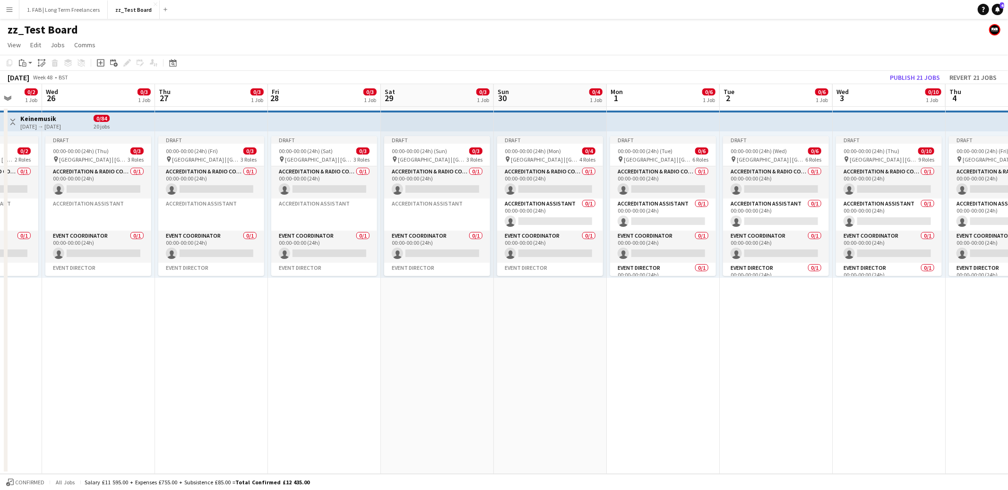
click at [548, 324] on app-date-cell "Draft 00:00-00:00 (24h) (Mon) 0/4 pin [GEOGRAPHIC_DATA] | [GEOGRAPHIC_DATA], [G…" at bounding box center [550, 290] width 113 height 367
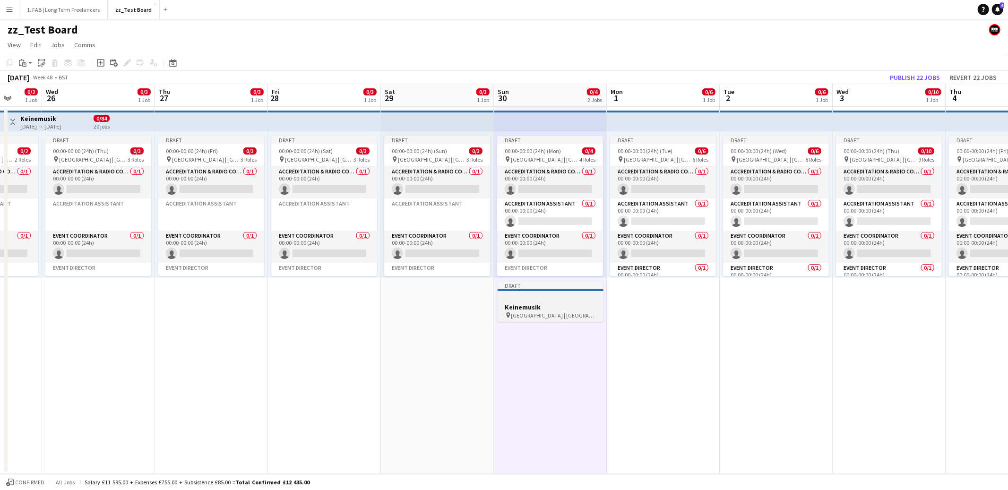
click at [540, 299] on div at bounding box center [551, 298] width 106 height 7
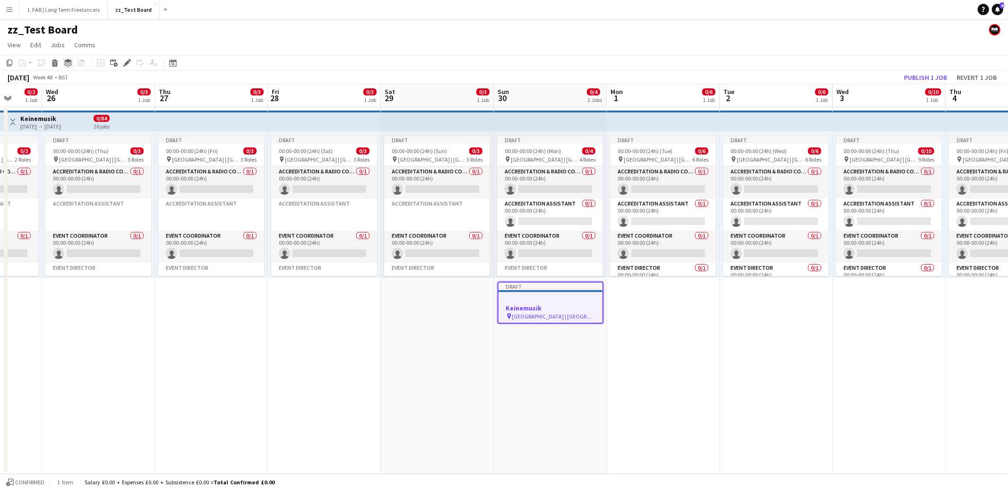
click at [62, 62] on div "Group" at bounding box center [67, 62] width 11 height 11
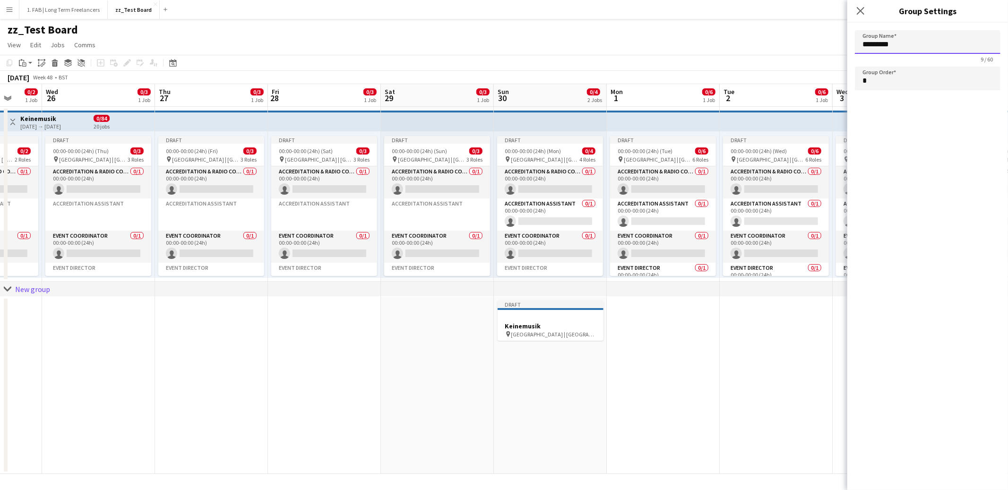
click at [898, 48] on input "*********" at bounding box center [928, 42] width 146 height 24
type input "*"
type input "**********"
click at [862, 14] on icon "Close pop-in" at bounding box center [860, 10] width 9 height 9
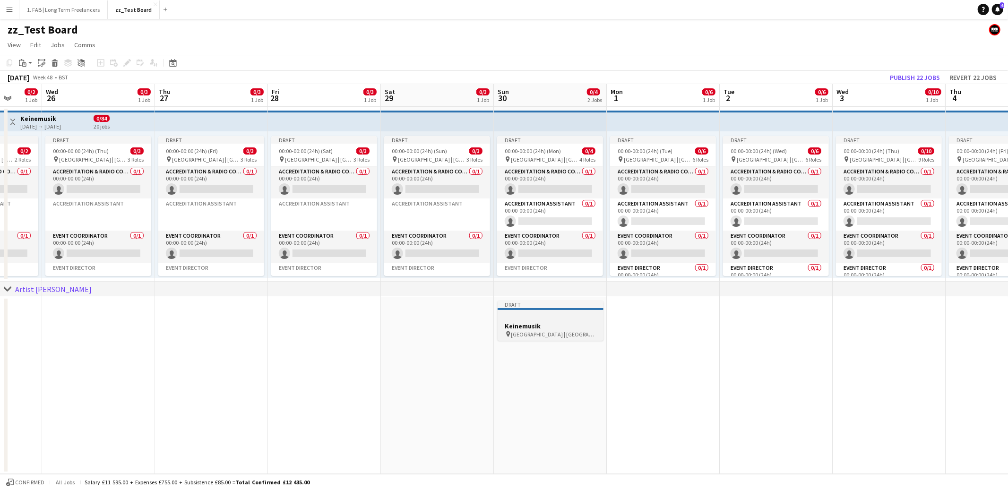
click at [556, 322] on h3 "Keinemusik" at bounding box center [551, 326] width 106 height 9
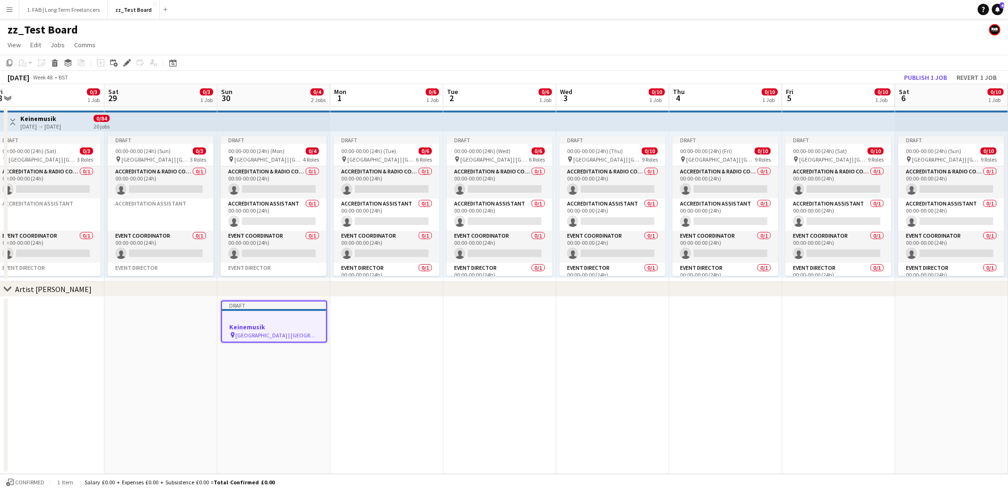
click at [401, 328] on app-date-cell at bounding box center [386, 385] width 113 height 177
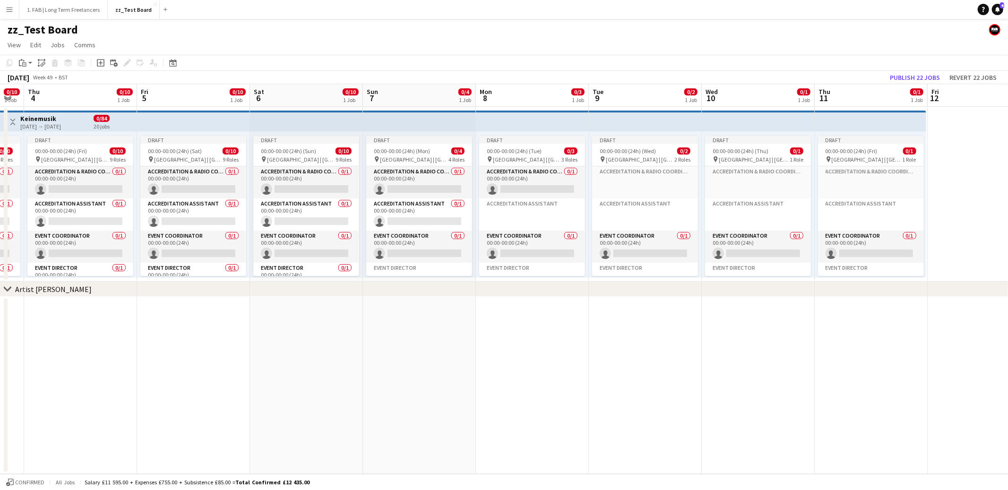
click at [521, 316] on app-date-cell at bounding box center [532, 385] width 113 height 177
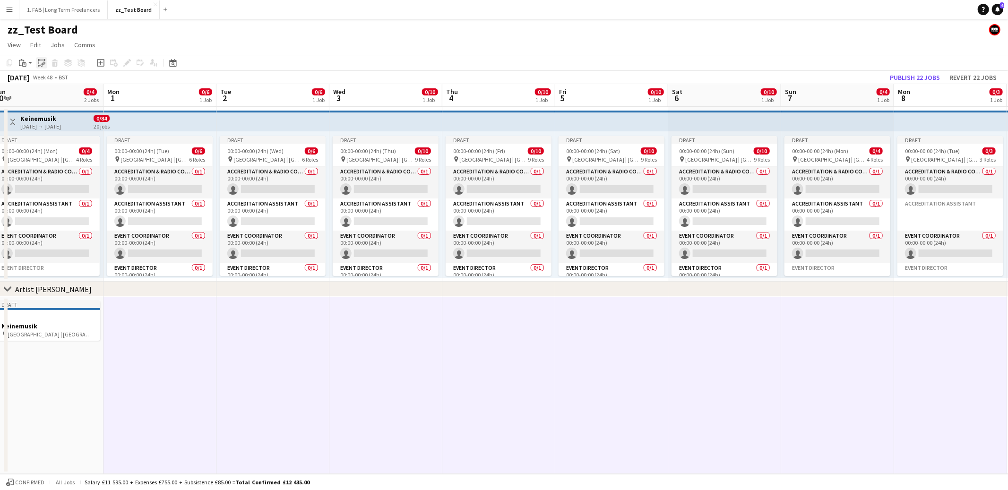
click at [42, 62] on icon "Paste linked Job" at bounding box center [42, 63] width 8 height 8
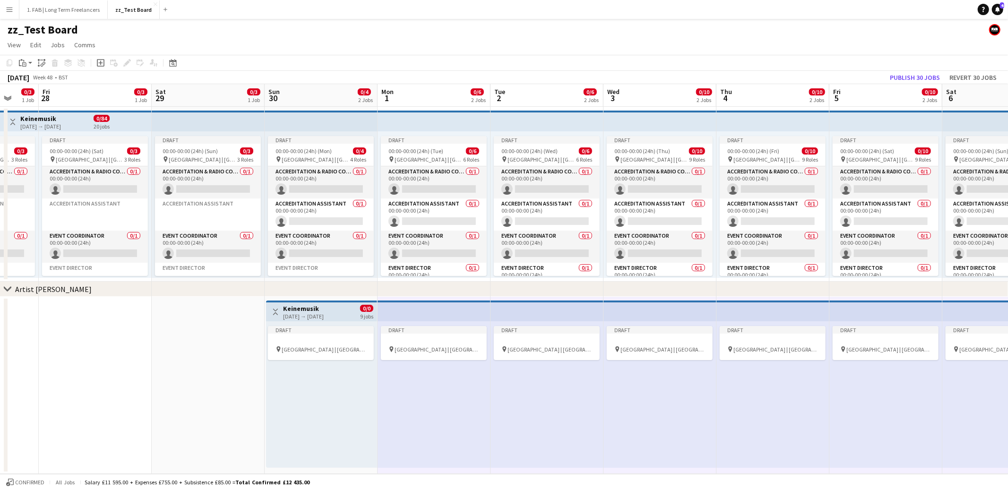
click at [228, 336] on app-date-cell at bounding box center [208, 385] width 113 height 177
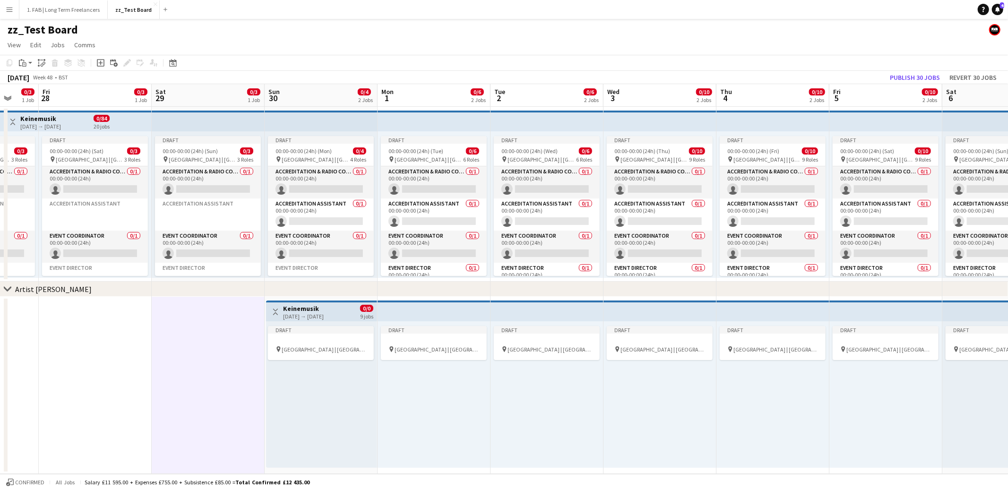
click at [310, 308] on h3 "Keinemusik" at bounding box center [303, 308] width 41 height 9
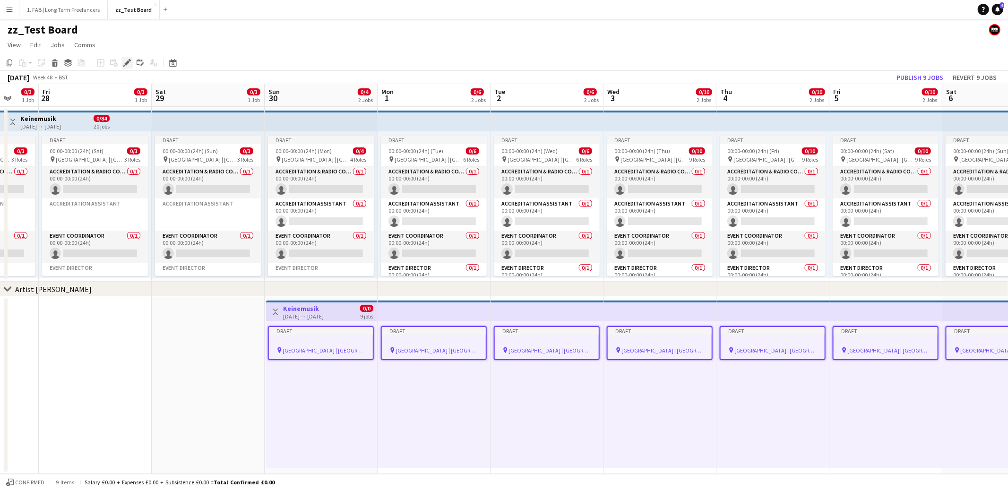
click at [125, 62] on icon at bounding box center [126, 62] width 5 height 5
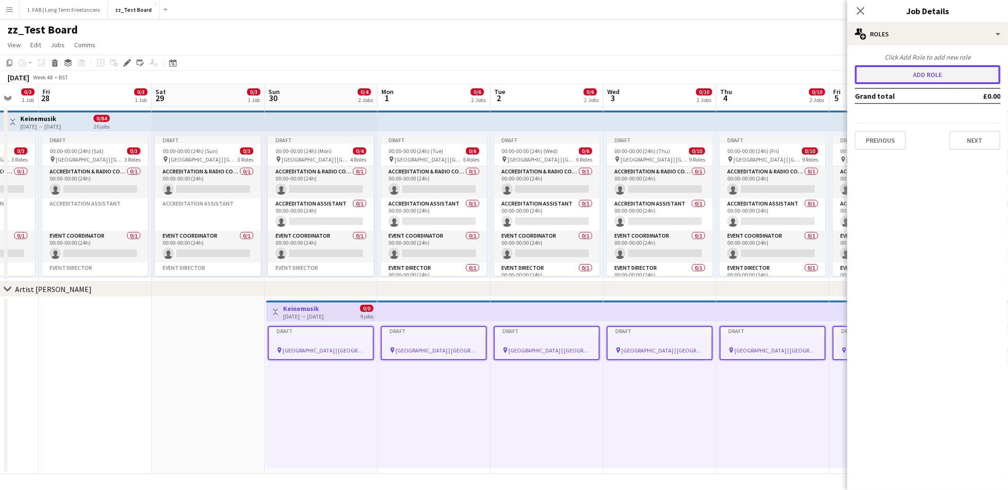
click at [923, 75] on button "Add role" at bounding box center [928, 74] width 146 height 19
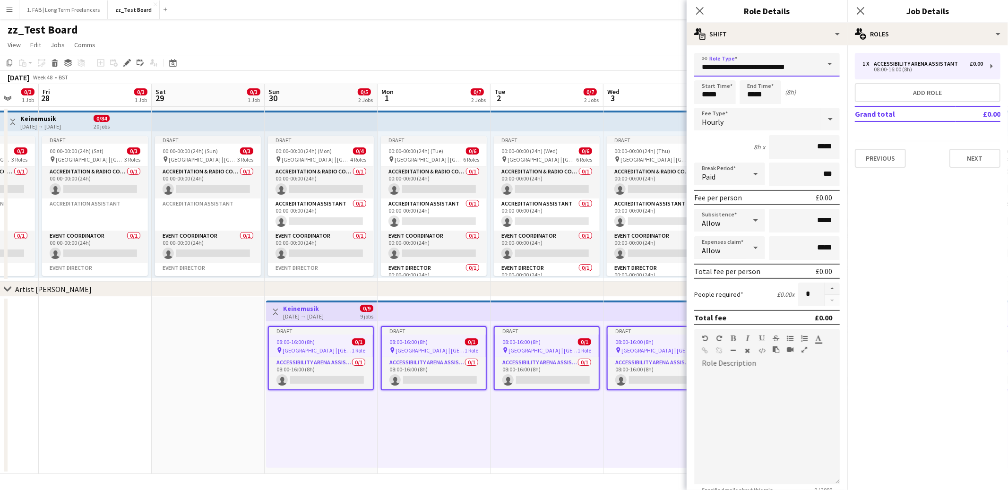
click at [762, 66] on input "**********" at bounding box center [767, 65] width 146 height 24
type input "**********"
type input "*****"
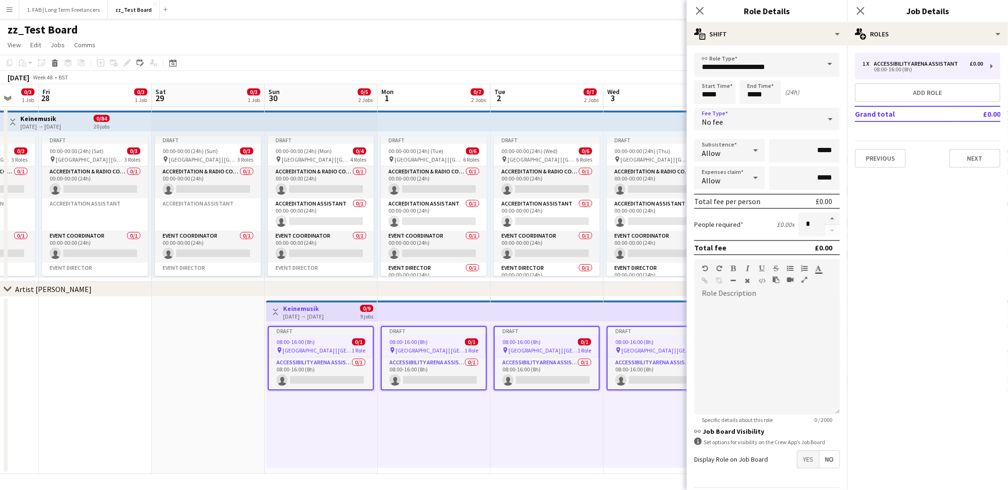
scroll to position [28, 0]
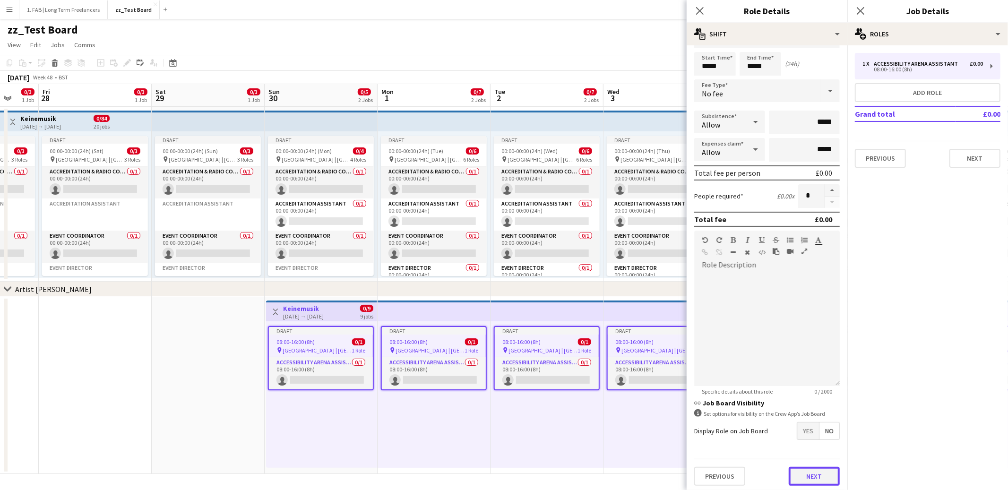
click at [813, 467] on button "Next" at bounding box center [814, 476] width 51 height 19
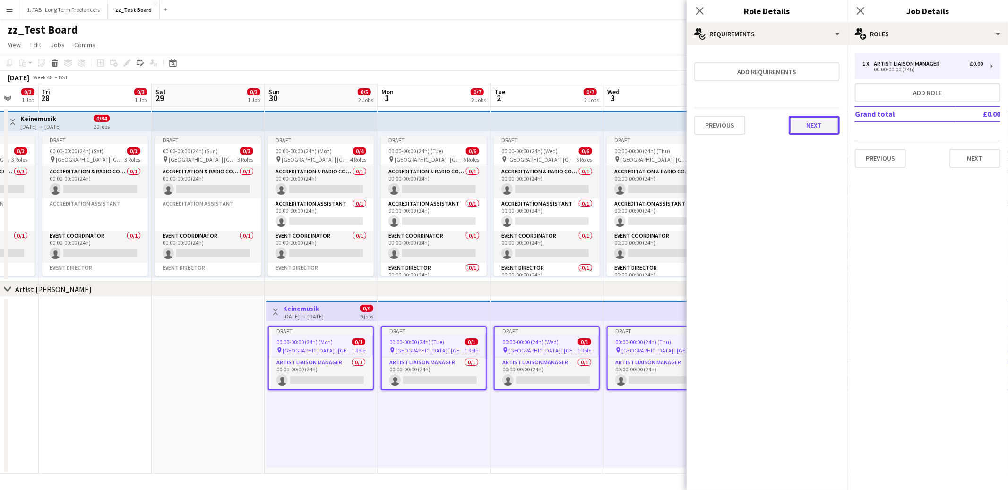
click at [815, 127] on button "Next" at bounding box center [814, 125] width 51 height 19
click at [818, 127] on button "Finish" at bounding box center [821, 126] width 35 height 19
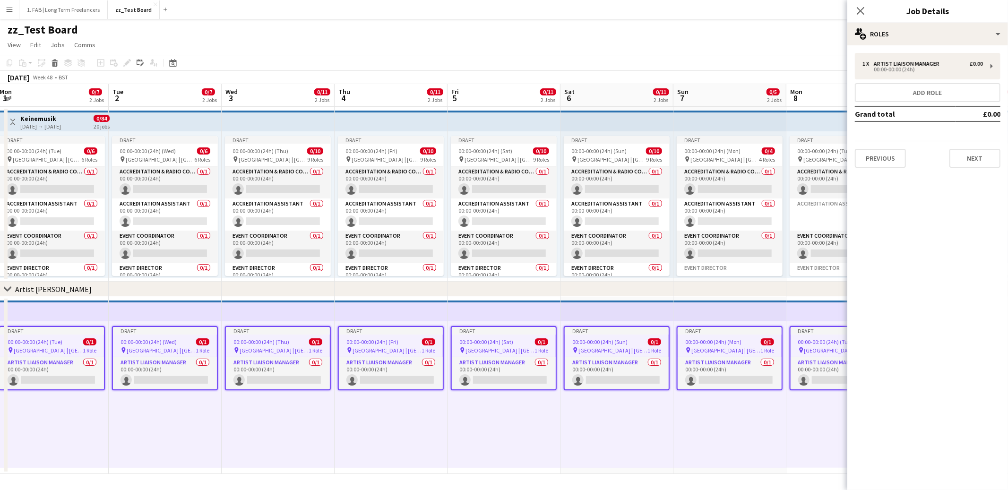
scroll to position [0, 193]
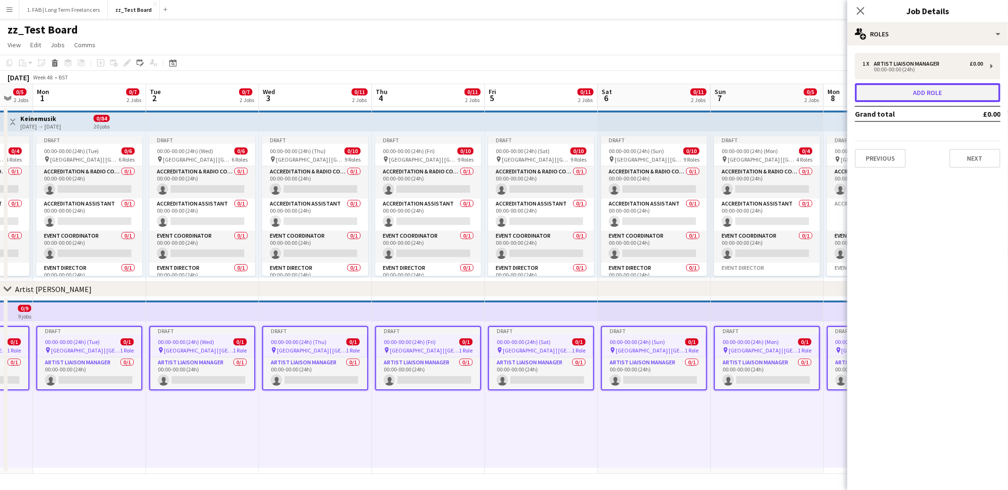
click at [915, 91] on button "Add role" at bounding box center [928, 92] width 146 height 19
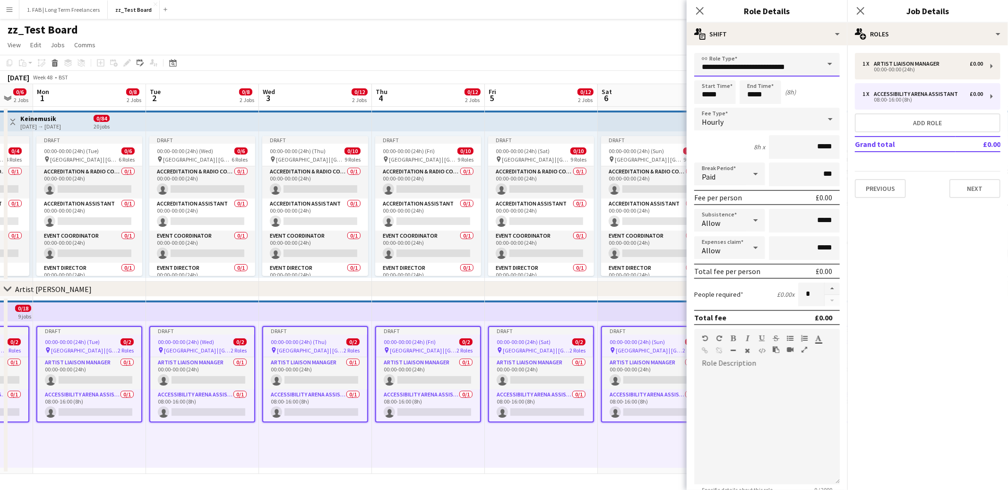
click at [750, 69] on input "**********" at bounding box center [767, 65] width 146 height 24
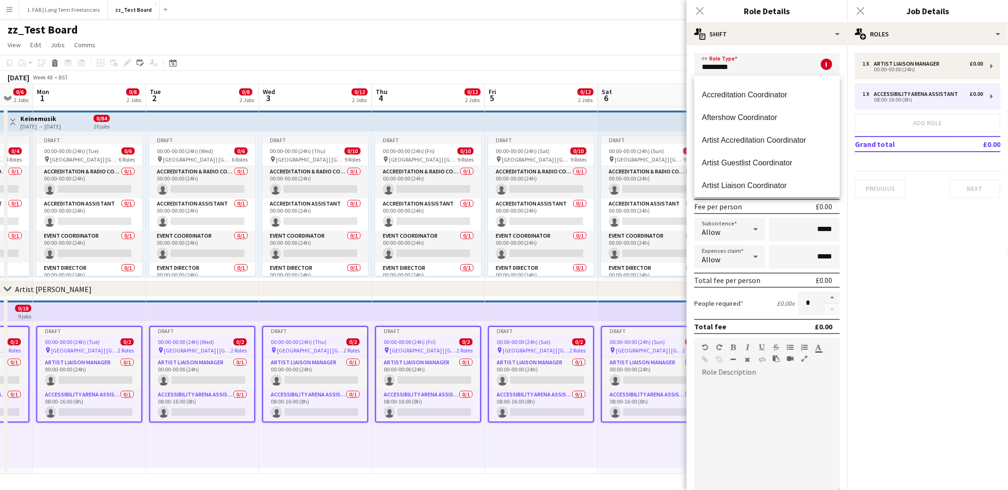
scroll to position [110, 0]
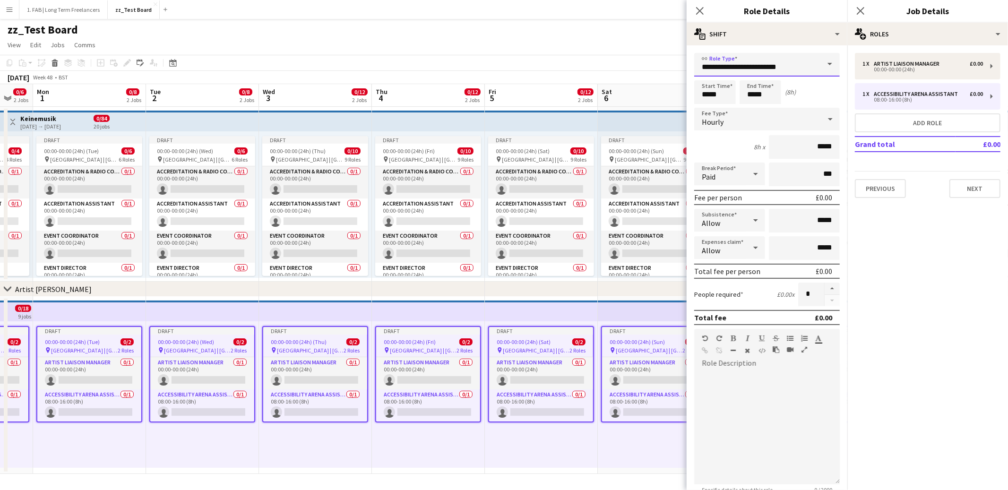
type input "**********"
type input "*****"
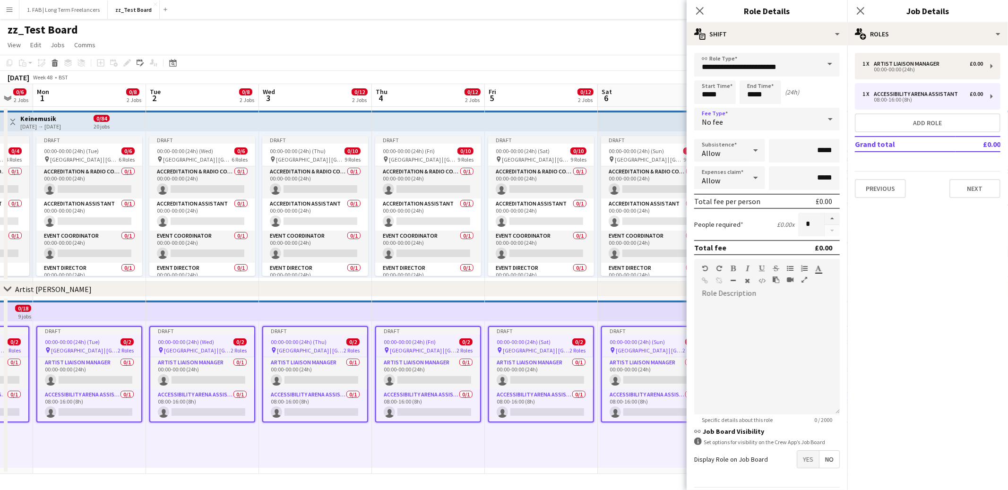
scroll to position [28, 0]
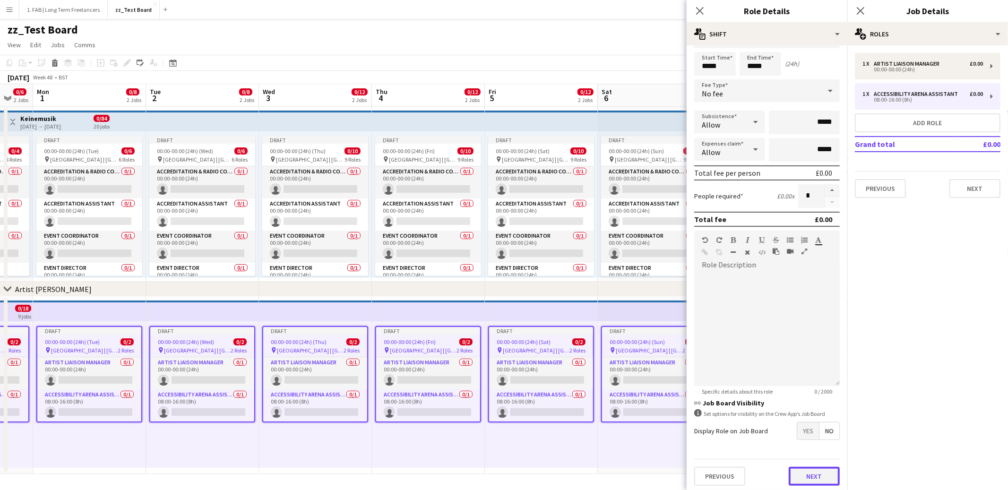
click at [805, 467] on button "Next" at bounding box center [814, 476] width 51 height 19
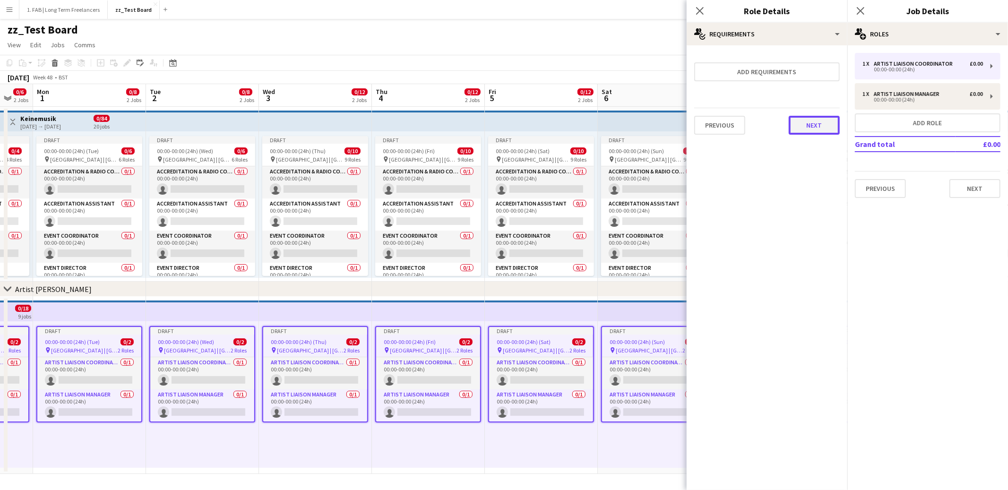
click at [818, 128] on button "Next" at bounding box center [814, 125] width 51 height 19
click at [818, 128] on button "Finish" at bounding box center [821, 126] width 35 height 19
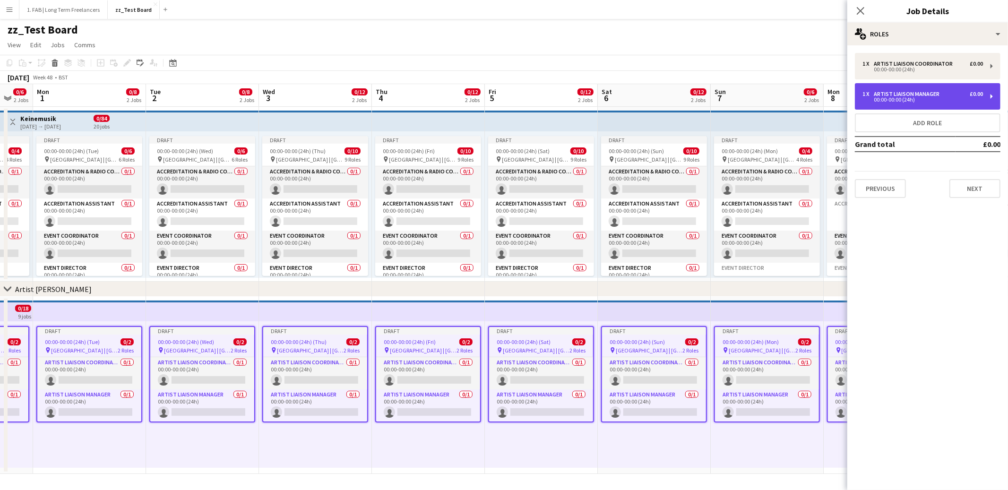
click at [917, 98] on div "00:00-00:00 (24h)" at bounding box center [923, 99] width 121 height 5
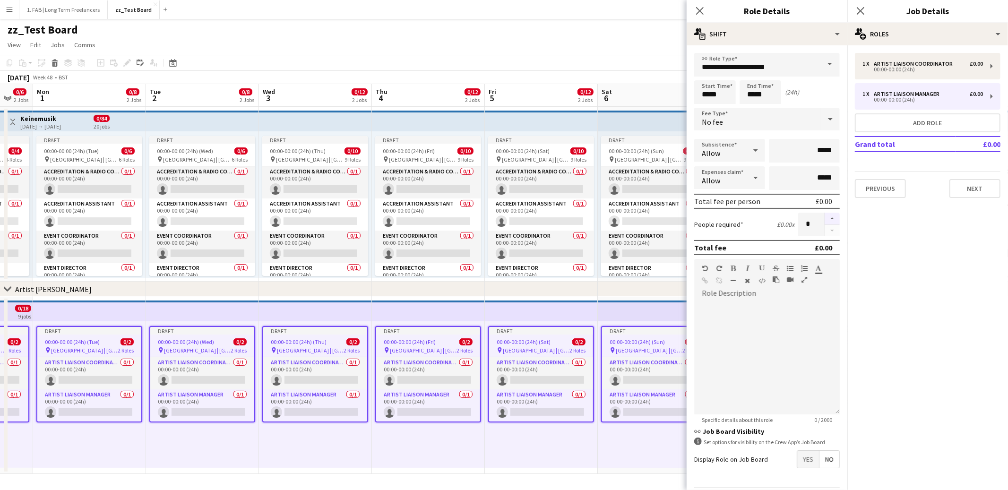
click at [832, 217] on button "button" at bounding box center [832, 219] width 15 height 12
type input "*"
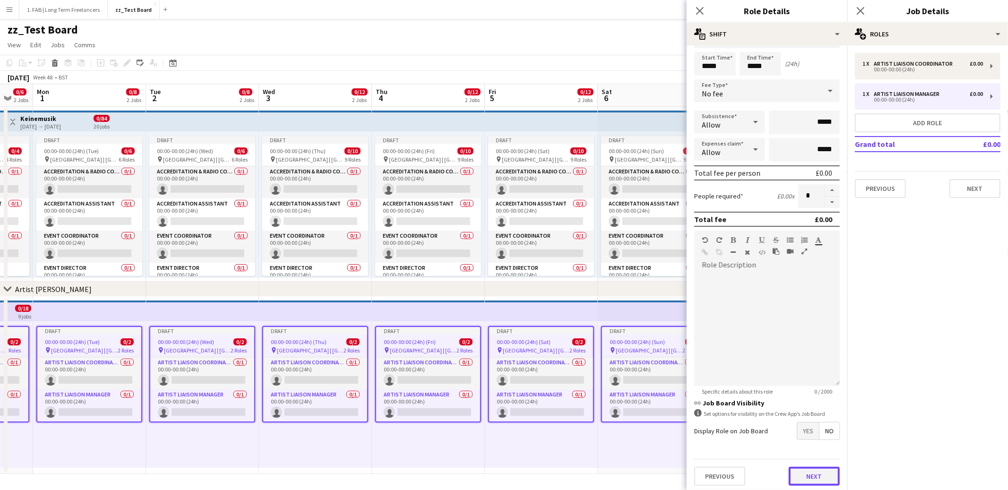
click at [812, 475] on button "Next" at bounding box center [814, 476] width 51 height 19
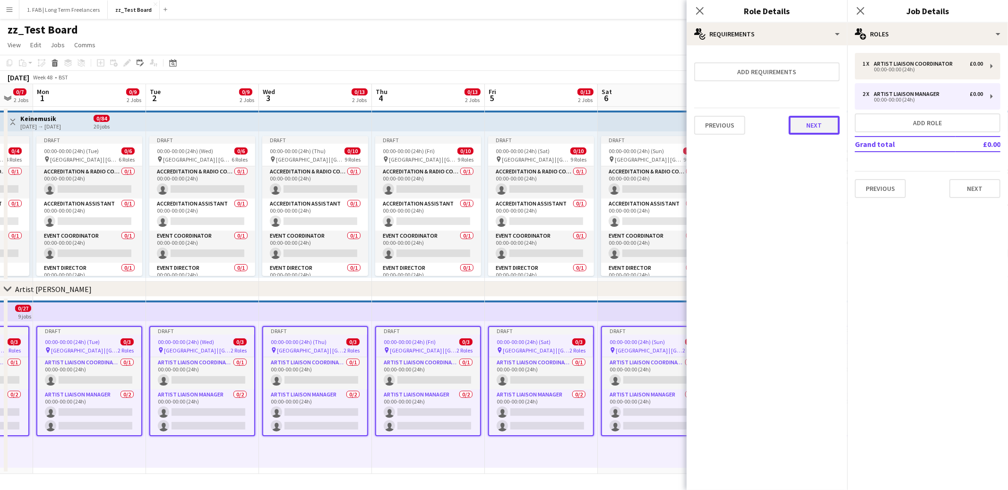
click at [819, 119] on button "Next" at bounding box center [814, 125] width 51 height 19
click at [815, 124] on button "Finish" at bounding box center [821, 126] width 35 height 19
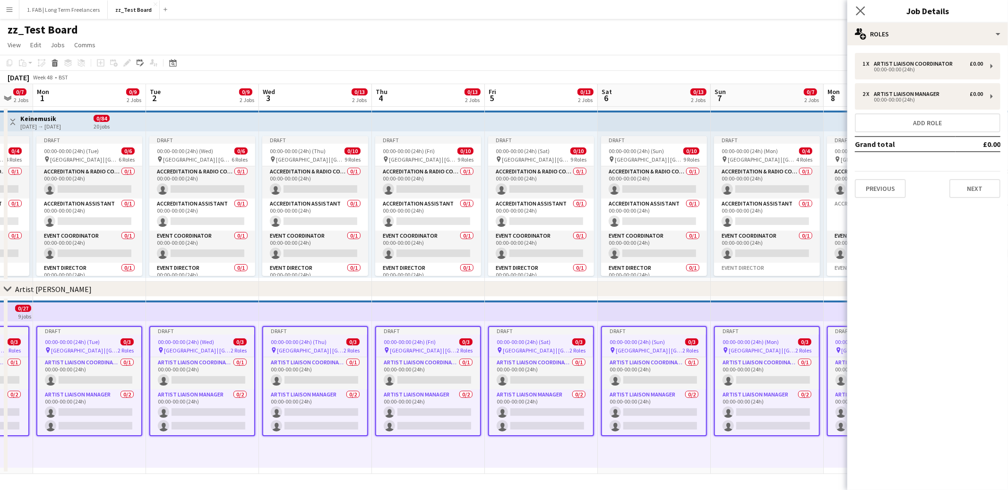
click at [865, 10] on app-icon "Close pop-in" at bounding box center [861, 11] width 14 height 14
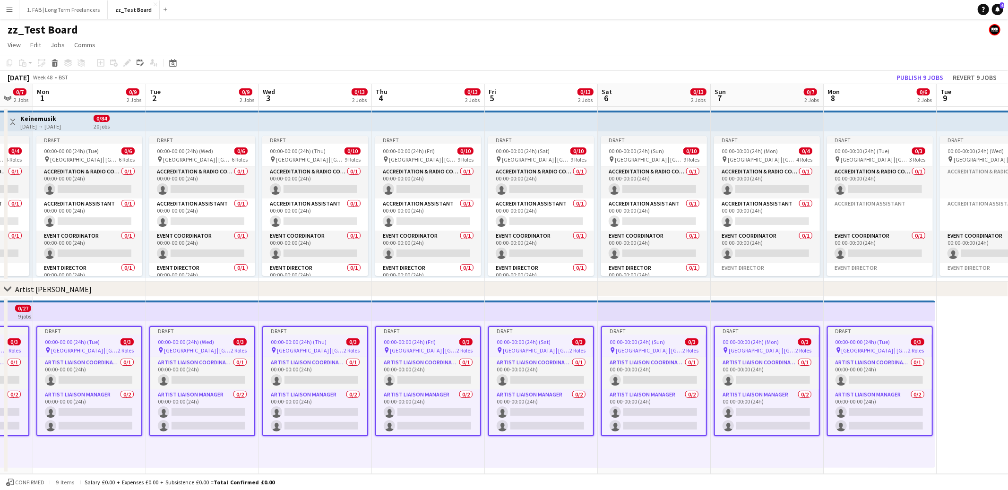
click at [610, 290] on div "chevron-right Artist Liaison" at bounding box center [504, 289] width 1008 height 15
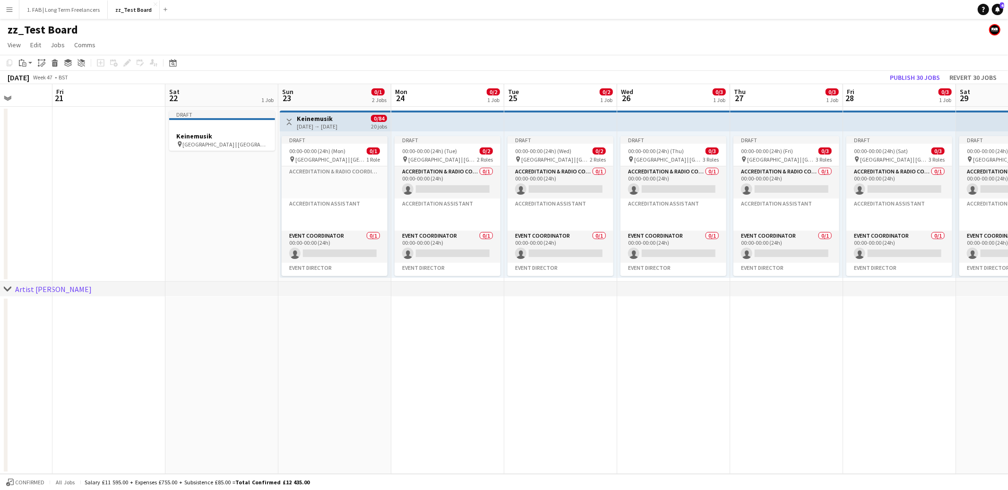
scroll to position [0, 292]
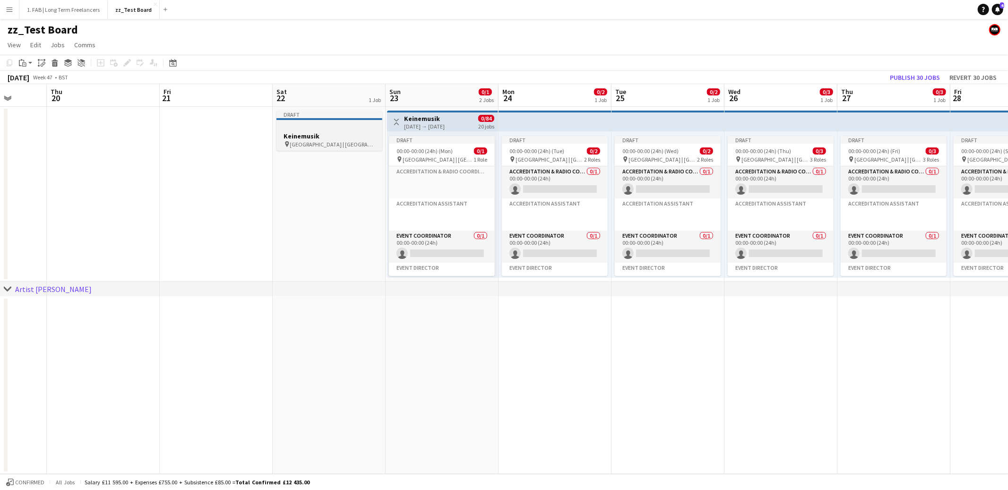
click at [324, 143] on span "[GEOGRAPHIC_DATA] | [GEOGRAPHIC_DATA], [GEOGRAPHIC_DATA]" at bounding box center [332, 144] width 85 height 7
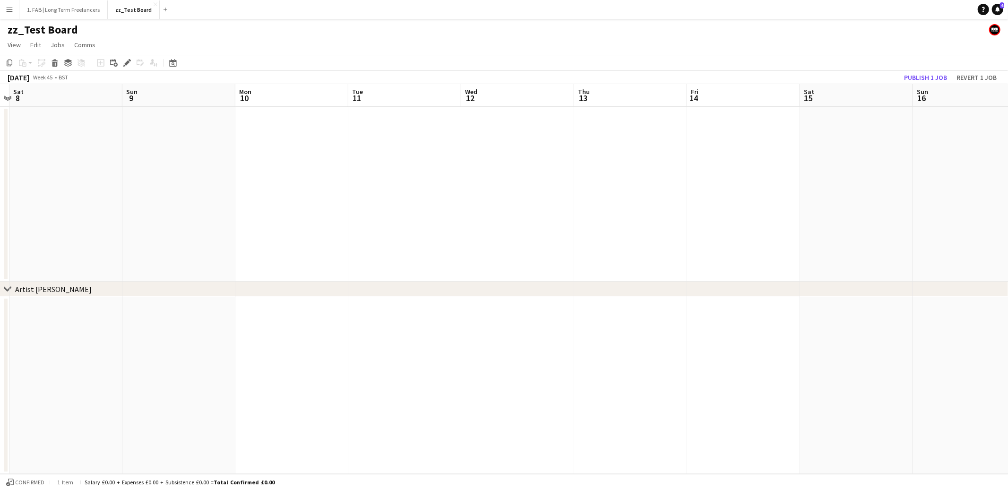
scroll to position [0, 213]
click at [172, 373] on app-date-cell at bounding box center [182, 385] width 113 height 177
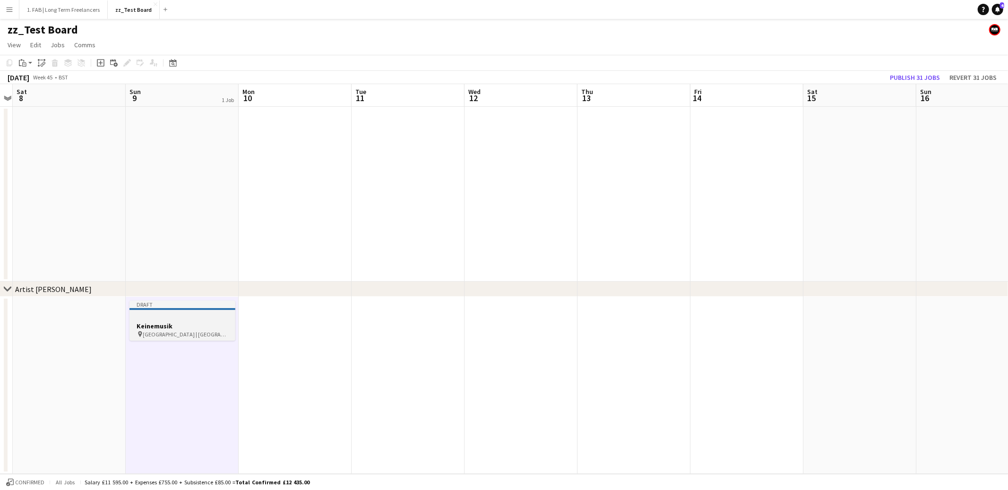
click at [180, 331] on span "[GEOGRAPHIC_DATA] | [GEOGRAPHIC_DATA], [GEOGRAPHIC_DATA]" at bounding box center [185, 334] width 85 height 7
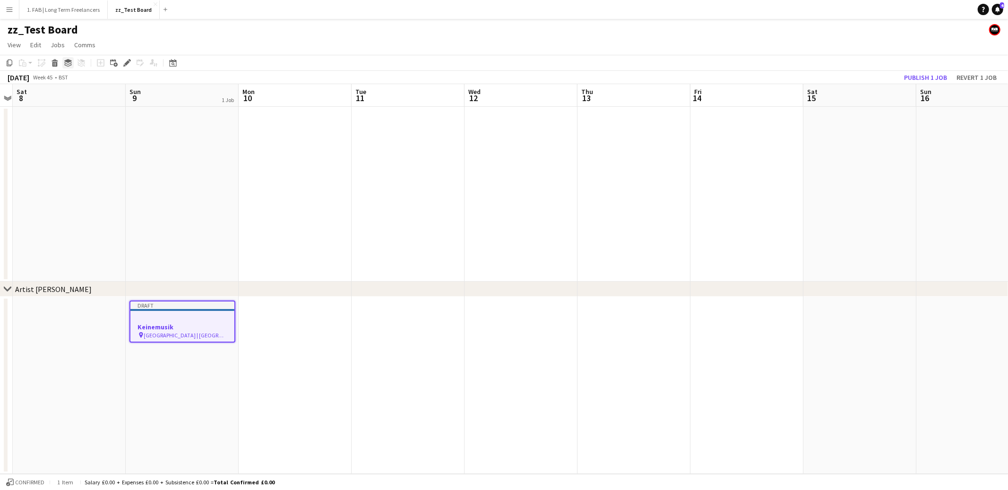
click at [72, 63] on div "Group" at bounding box center [67, 62] width 11 height 11
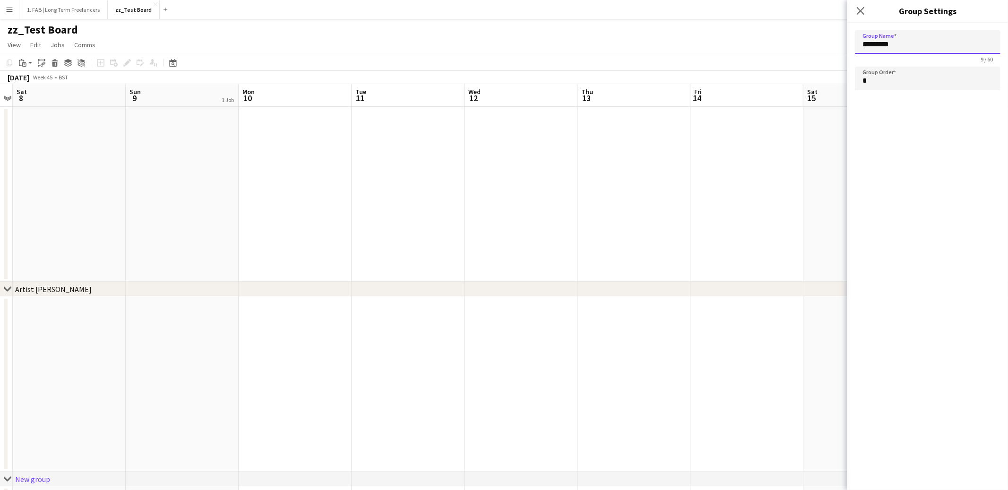
click at [907, 45] on input "*********" at bounding box center [928, 42] width 146 height 24
type input "**********"
click at [863, 12] on icon "Close pop-in" at bounding box center [860, 10] width 9 height 9
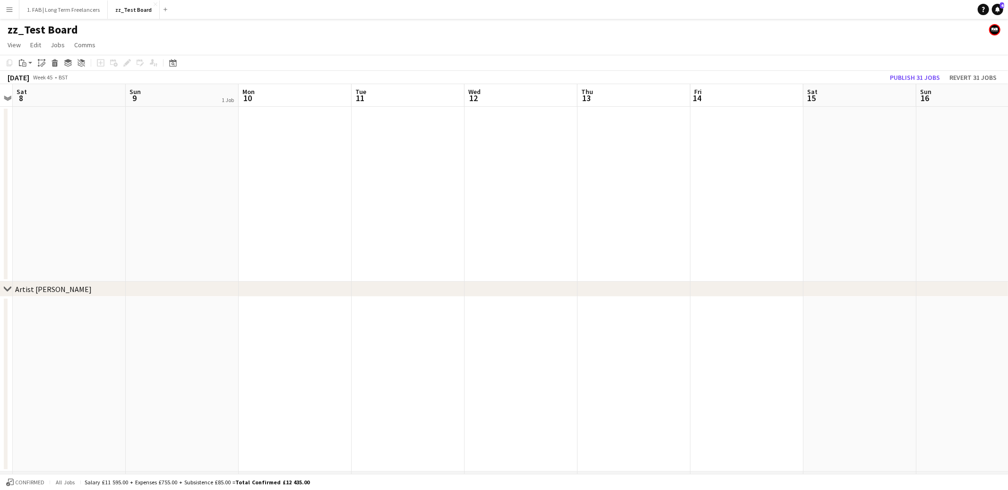
scroll to position [75, 0]
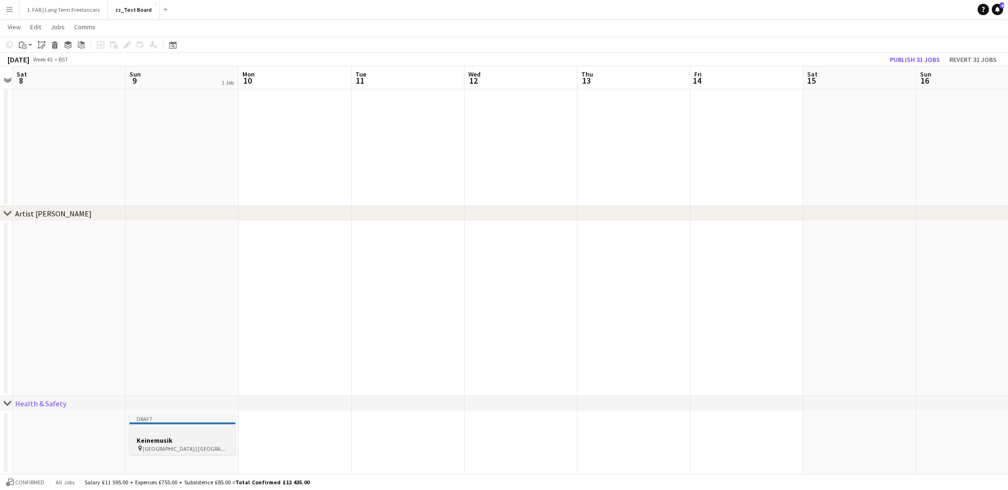
click at [181, 428] on div at bounding box center [182, 431] width 106 height 7
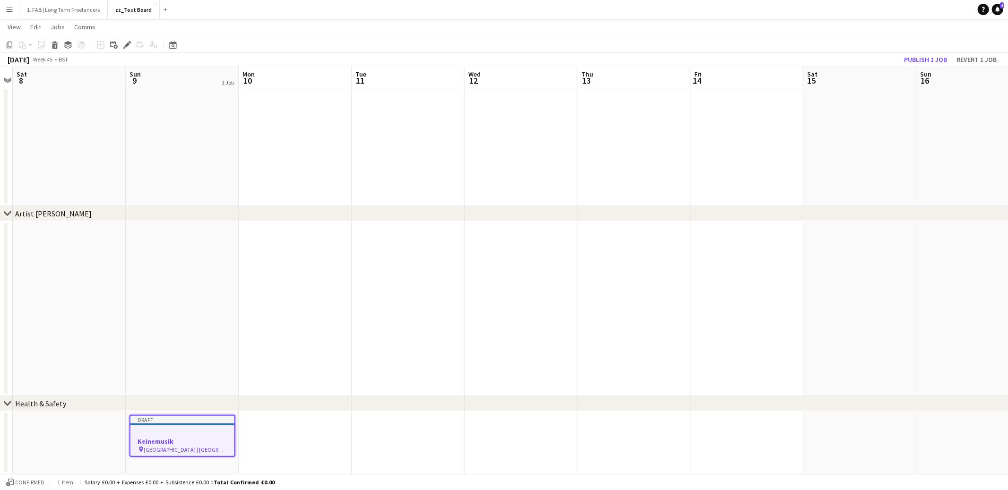
click at [290, 429] on app-date-cell at bounding box center [295, 442] width 113 height 63
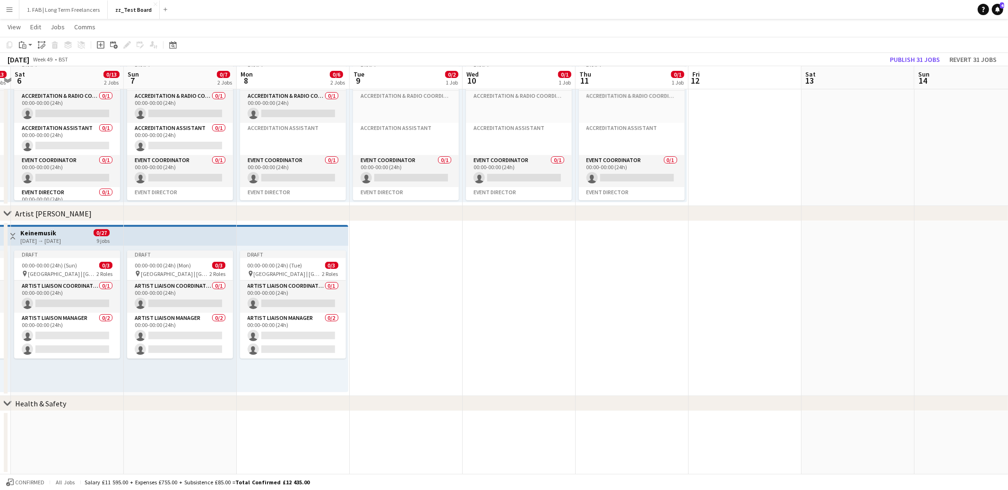
scroll to position [0, 194]
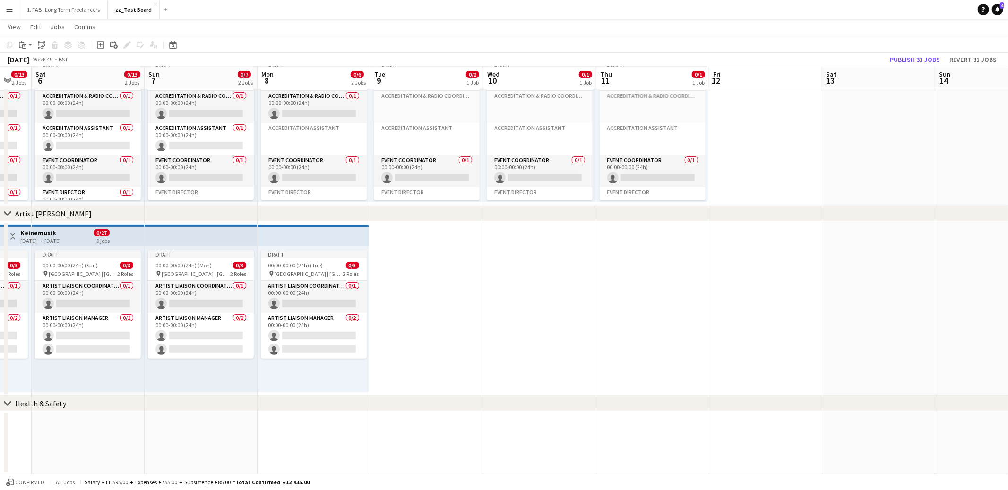
click at [527, 434] on app-date-cell at bounding box center [539, 442] width 113 height 63
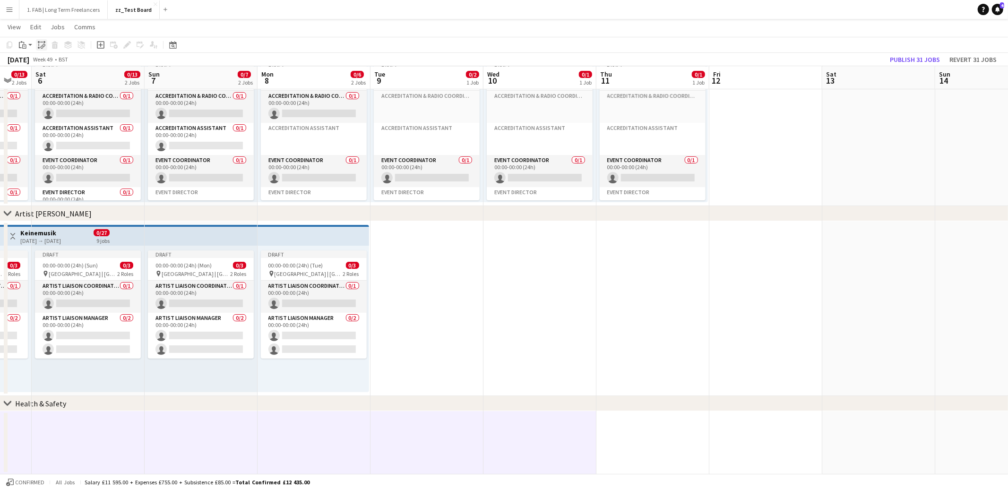
click at [39, 48] on icon "Paste linked Job" at bounding box center [42, 45] width 8 height 8
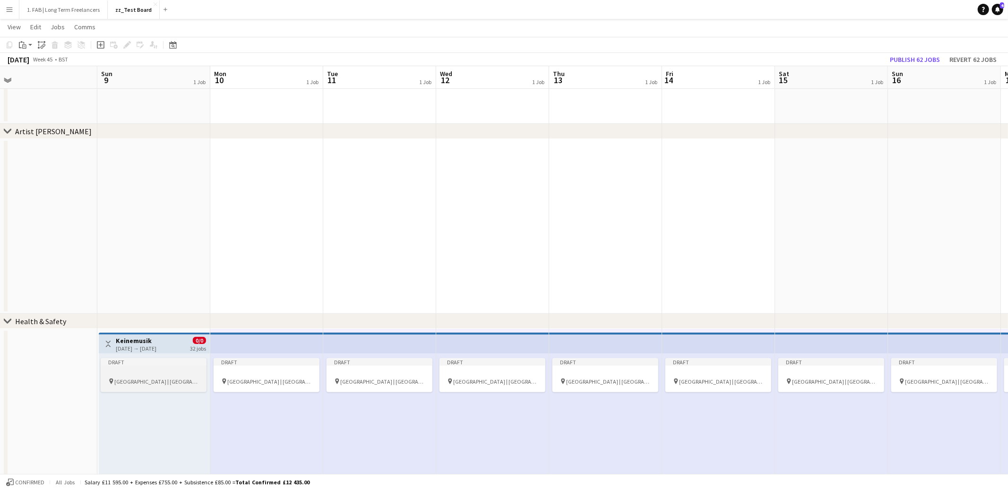
scroll to position [0, 226]
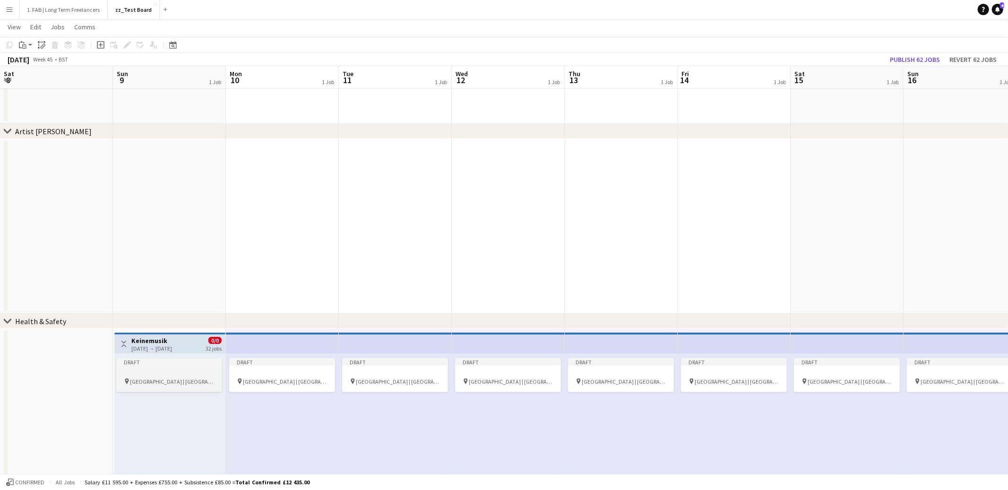
click at [170, 371] on div at bounding box center [169, 373] width 106 height 7
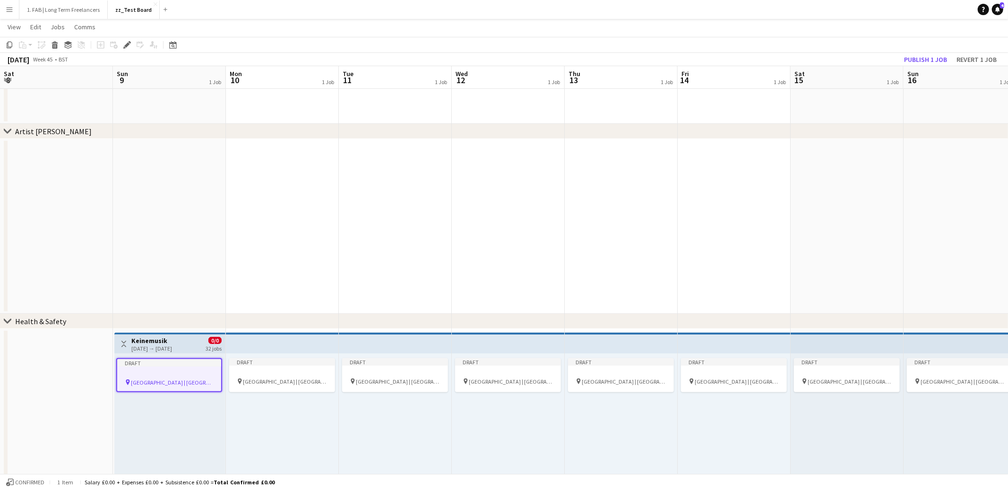
click at [148, 339] on h3 "Keinemusik" at bounding box center [151, 341] width 41 height 9
click at [84, 344] on app-date-cell at bounding box center [56, 416] width 113 height 175
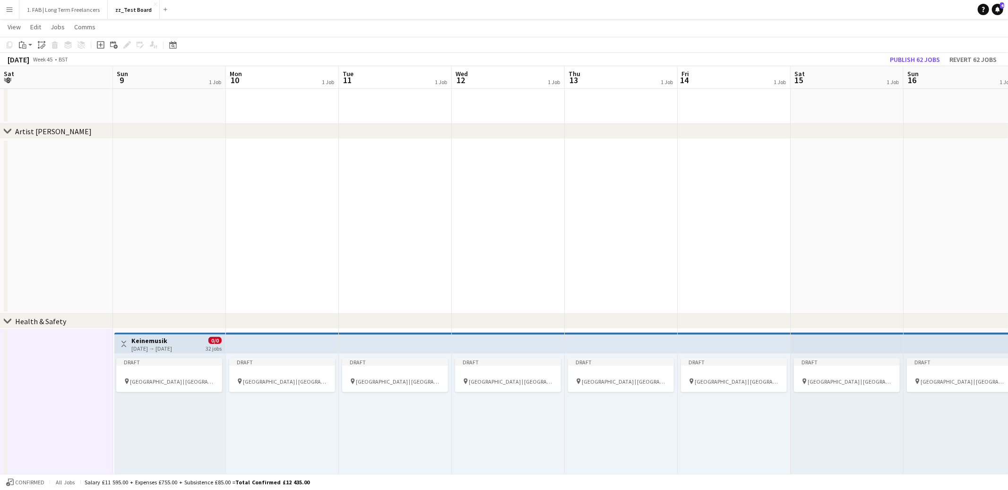
click at [151, 340] on h3 "Keinemusik" at bounding box center [151, 341] width 41 height 9
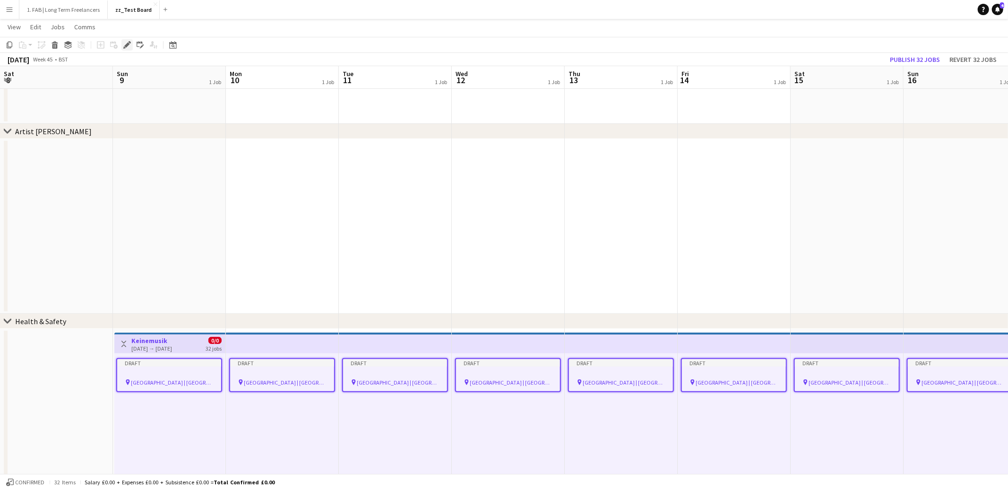
click at [128, 46] on icon "Edit" at bounding box center [127, 45] width 8 height 8
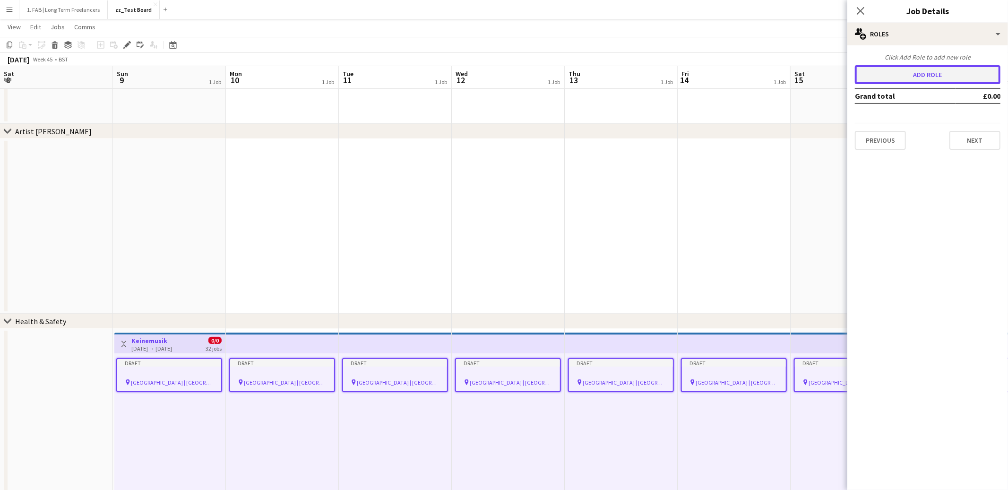
click at [898, 79] on button "Add role" at bounding box center [928, 74] width 146 height 19
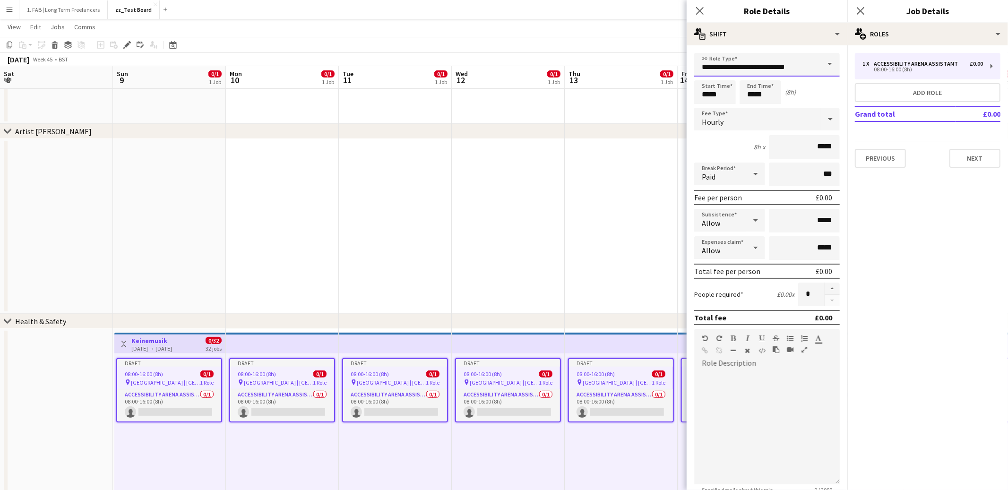
click at [766, 65] on input "**********" at bounding box center [767, 65] width 146 height 24
type input "**********"
type input "*****"
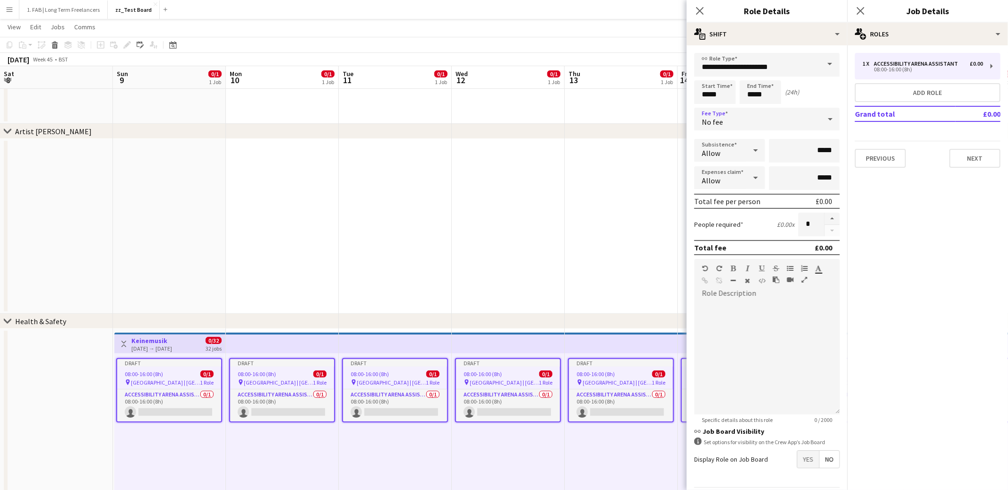
scroll to position [28, 0]
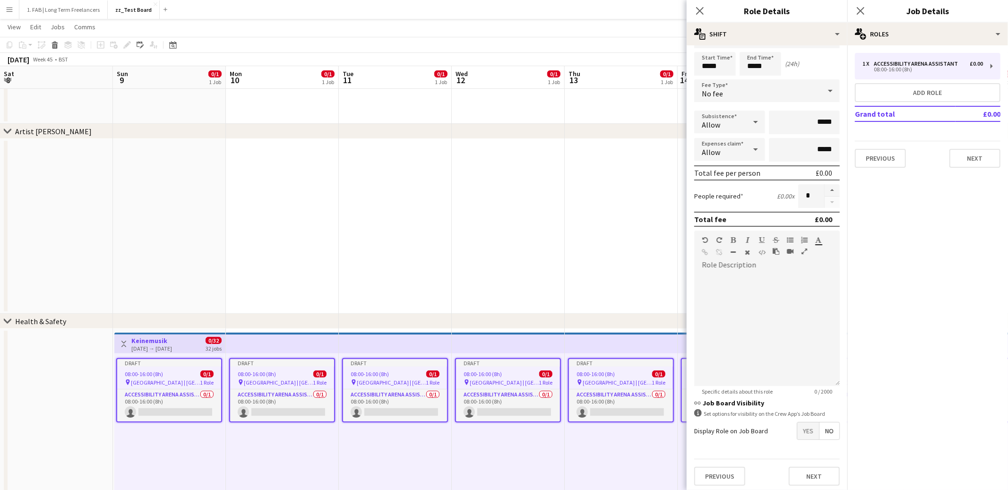
click at [809, 486] on div "Previous Next" at bounding box center [767, 476] width 146 height 35
click at [811, 473] on button "Next" at bounding box center [814, 476] width 51 height 19
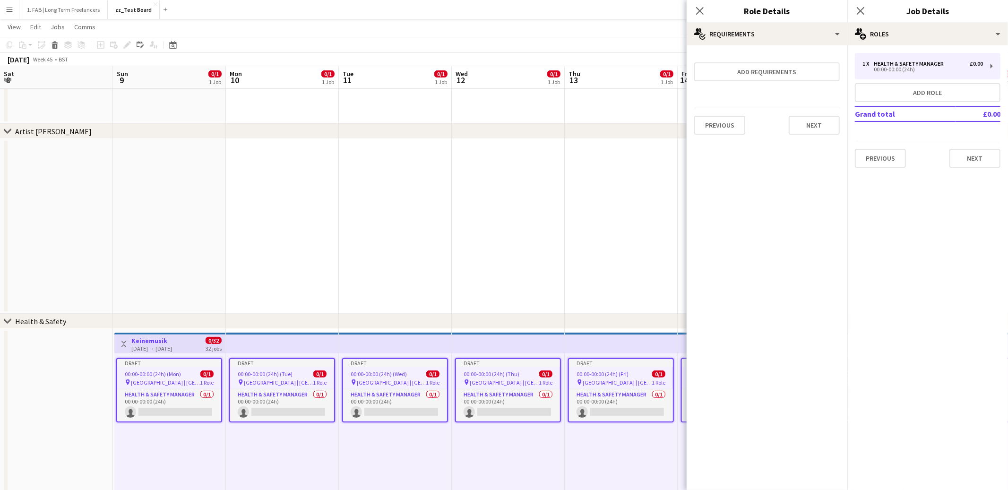
scroll to position [0, 0]
click at [828, 133] on div "Previous Next" at bounding box center [767, 125] width 146 height 35
click at [825, 129] on button "Next" at bounding box center [814, 125] width 51 height 19
click at [825, 129] on button "Finish" at bounding box center [821, 126] width 35 height 19
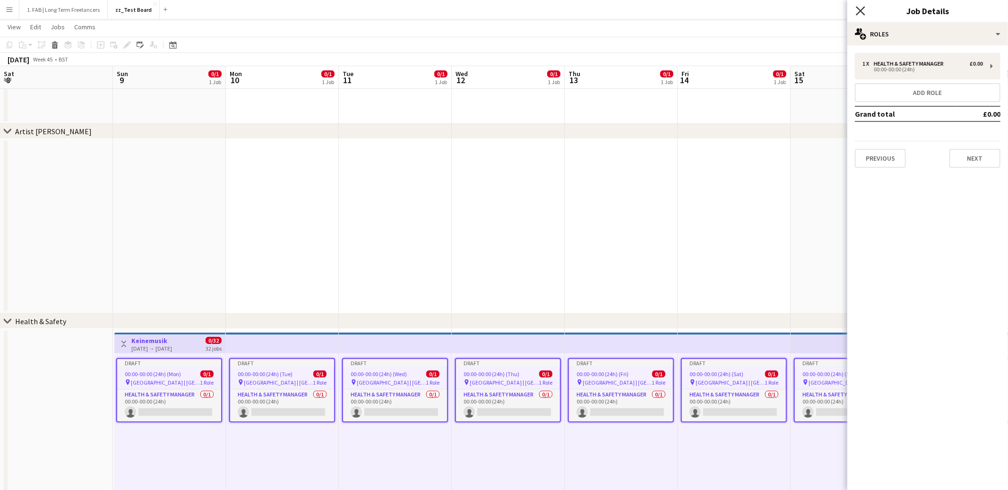
click at [864, 14] on icon at bounding box center [860, 10] width 9 height 9
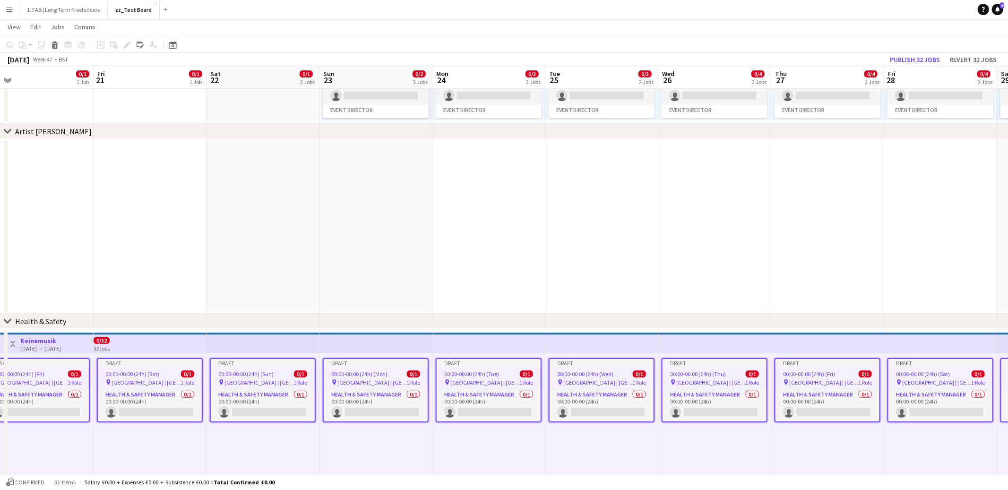
scroll to position [0, 297]
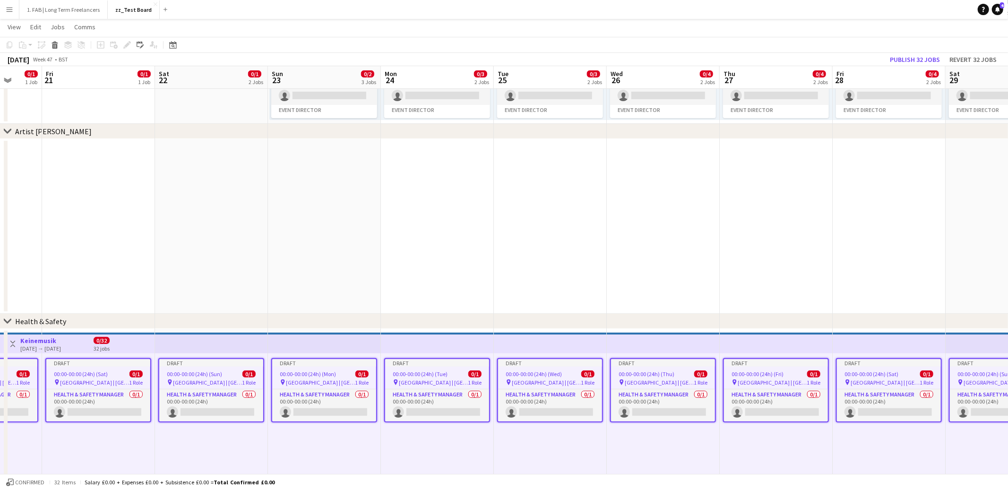
click at [446, 377] on app-job-card "Draft 00:00-00:00 (24h) (Tue) 0/1 pin [GEOGRAPHIC_DATA] | [GEOGRAPHIC_DATA], [G…" at bounding box center [437, 390] width 106 height 64
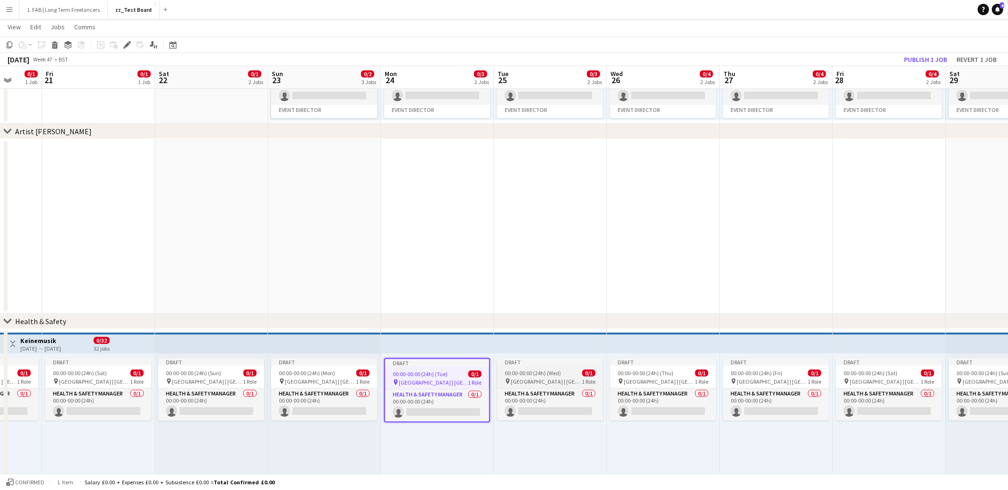
click at [530, 378] on span "[GEOGRAPHIC_DATA] | [GEOGRAPHIC_DATA], [GEOGRAPHIC_DATA]" at bounding box center [546, 381] width 71 height 7
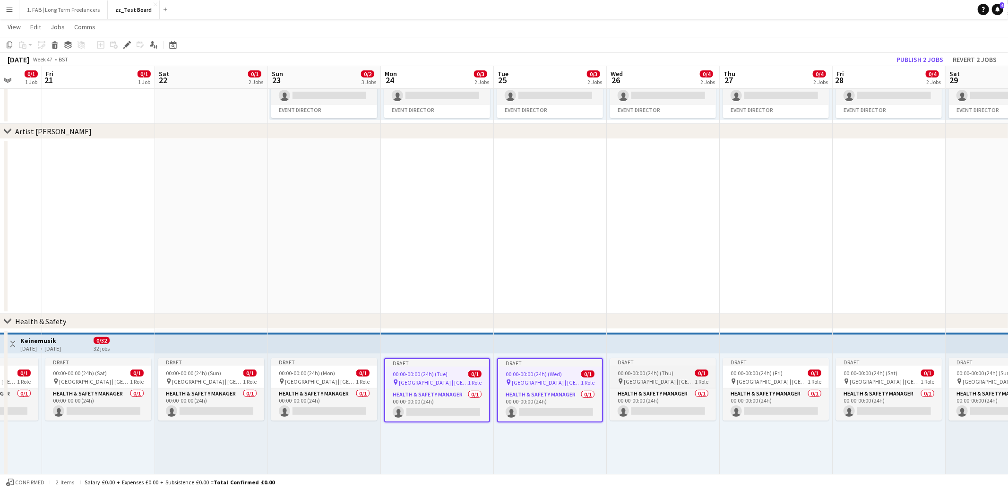
click at [630, 374] on span "00:00-00:00 (24h) (Thu)" at bounding box center [646, 373] width 56 height 7
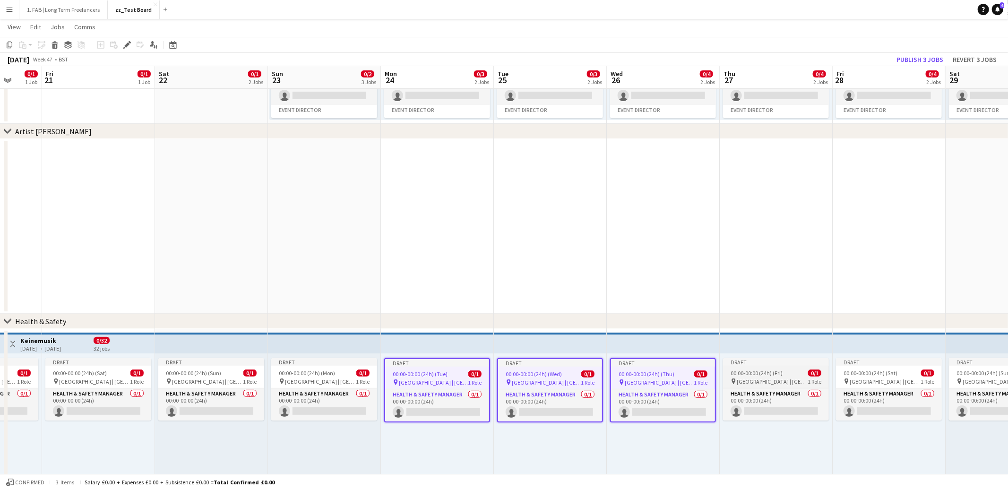
click at [741, 378] on span "[GEOGRAPHIC_DATA] | [GEOGRAPHIC_DATA], [GEOGRAPHIC_DATA]" at bounding box center [772, 381] width 71 height 7
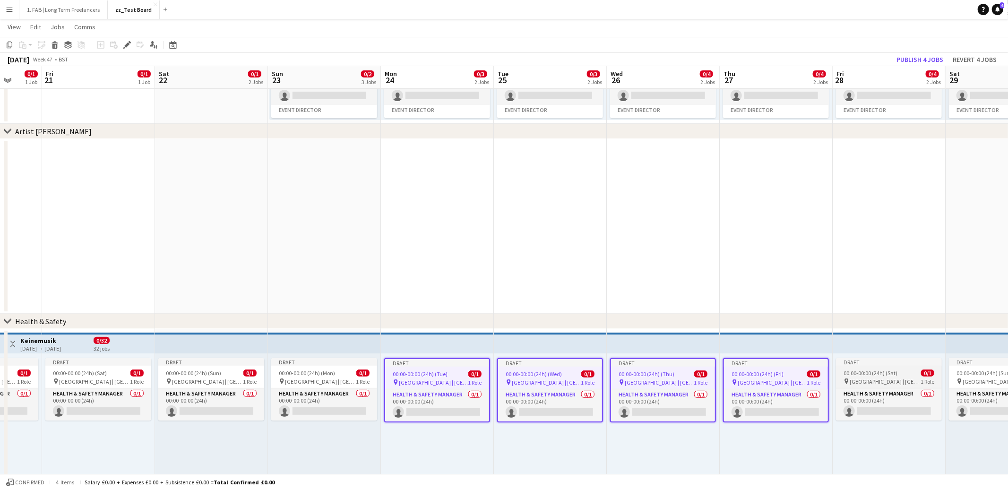
click at [868, 375] on span "00:00-00:00 (24h) (Sat)" at bounding box center [871, 373] width 54 height 7
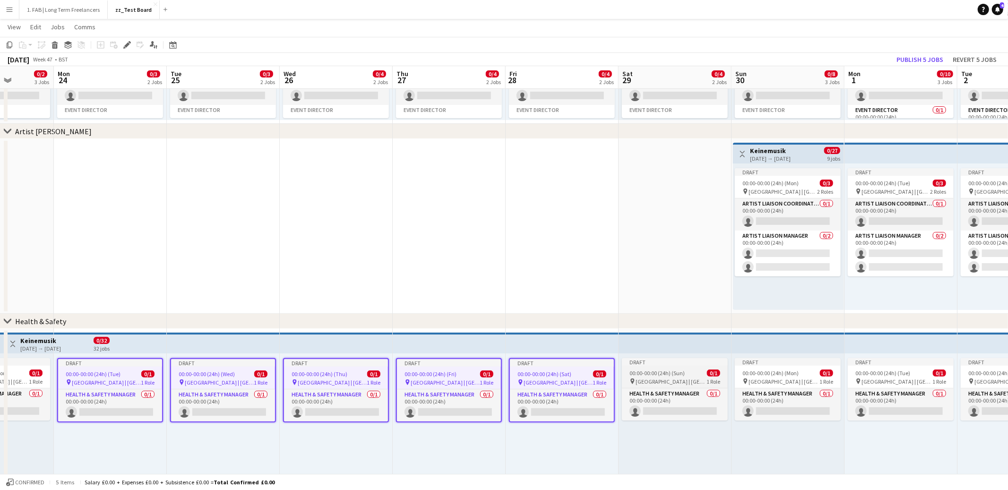
scroll to position [0, 301]
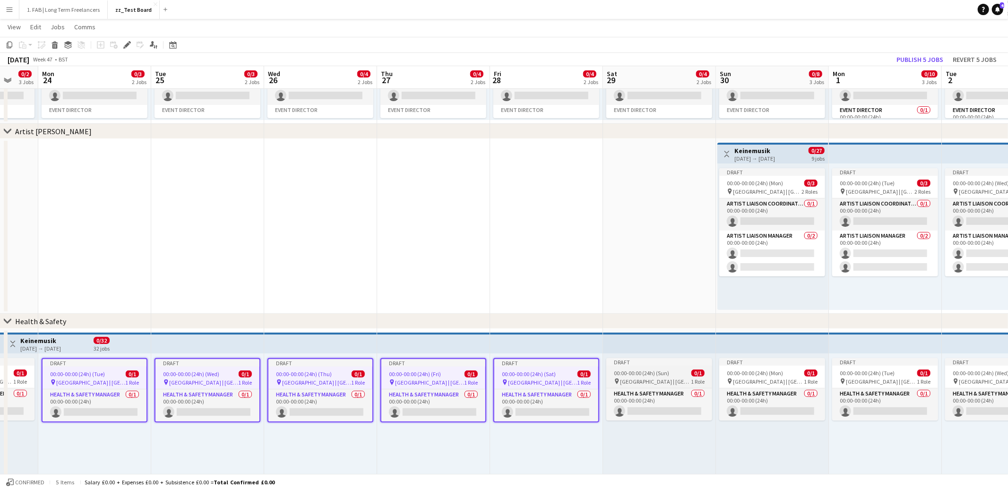
click at [672, 378] on div "pin [GEOGRAPHIC_DATA] | [GEOGRAPHIC_DATA], [GEOGRAPHIC_DATA] 1 Role" at bounding box center [659, 382] width 106 height 8
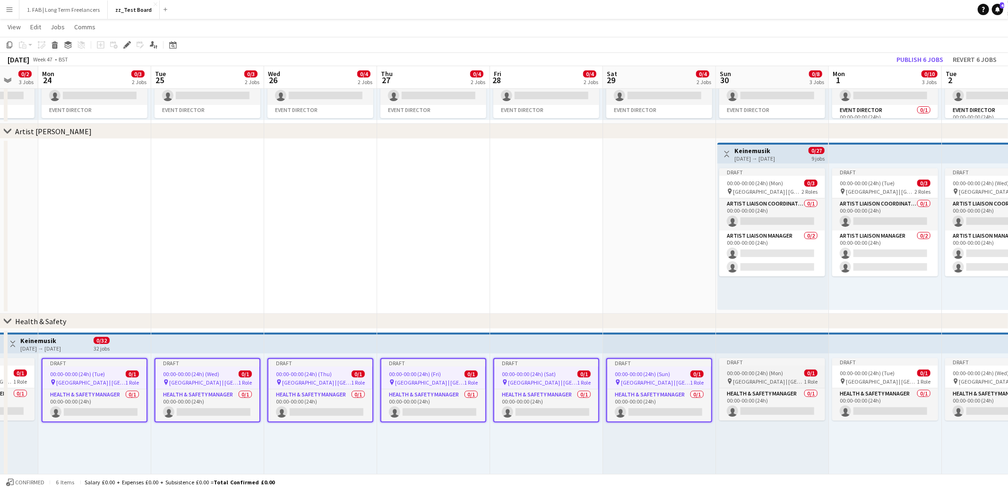
click at [781, 375] on span "00:00-00:00 (24h) (Mon)" at bounding box center [755, 373] width 56 height 7
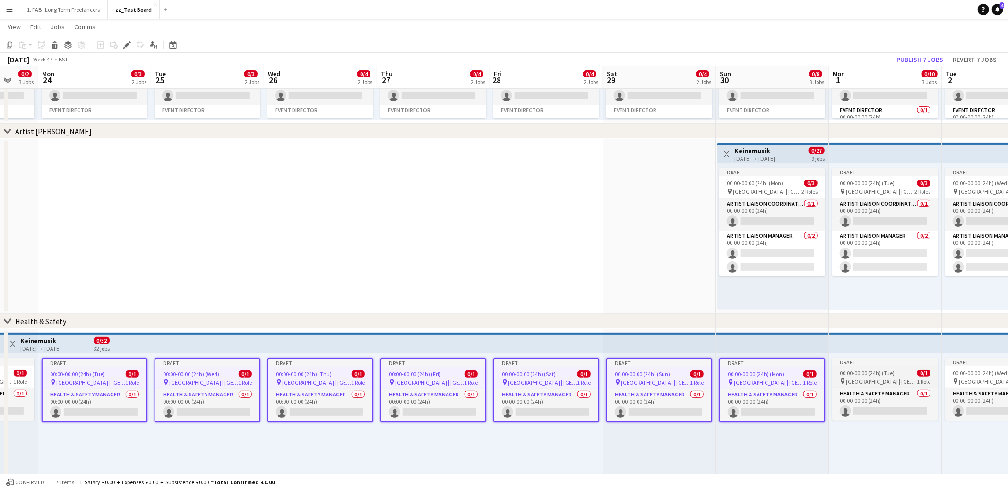
click at [857, 376] on span "00:00-00:00 (24h) (Tue)" at bounding box center [867, 373] width 55 height 7
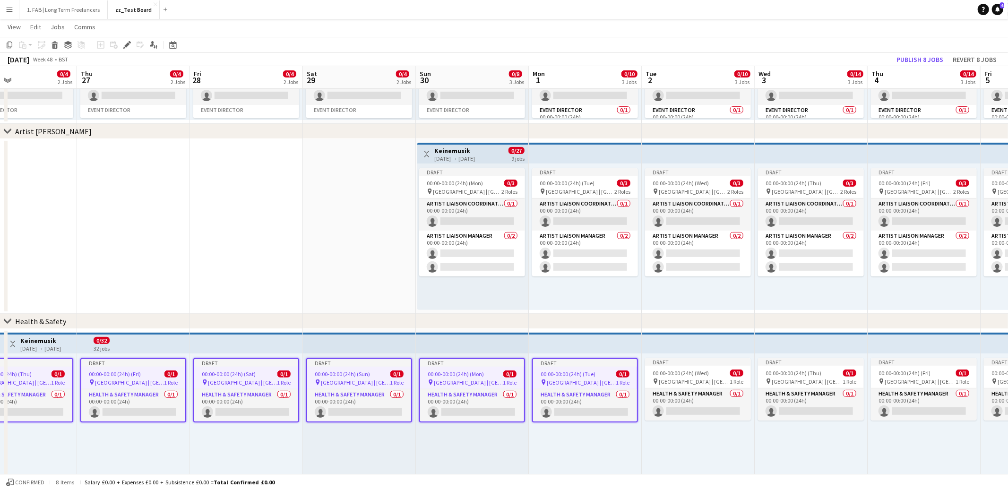
scroll to position [0, 381]
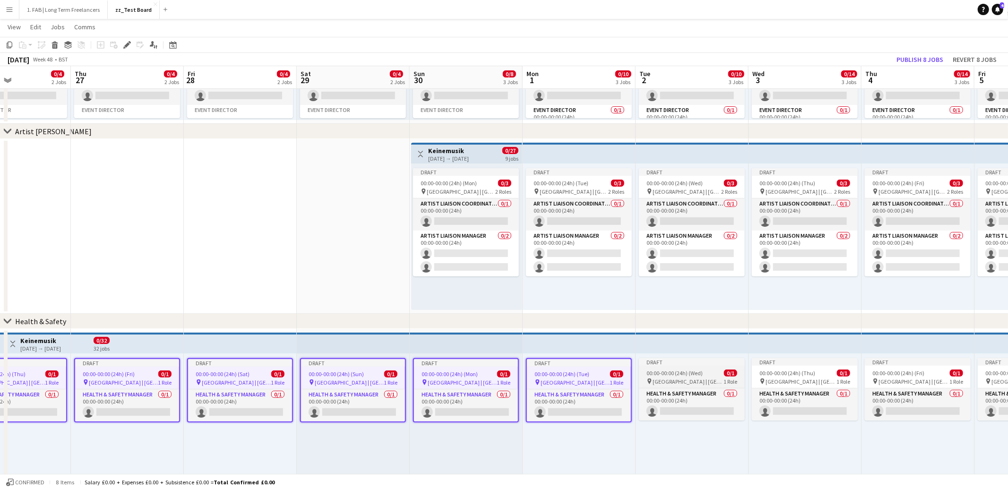
click at [703, 373] on div "00:00-00:00 (24h) (Wed) 0/1" at bounding box center [692, 373] width 106 height 7
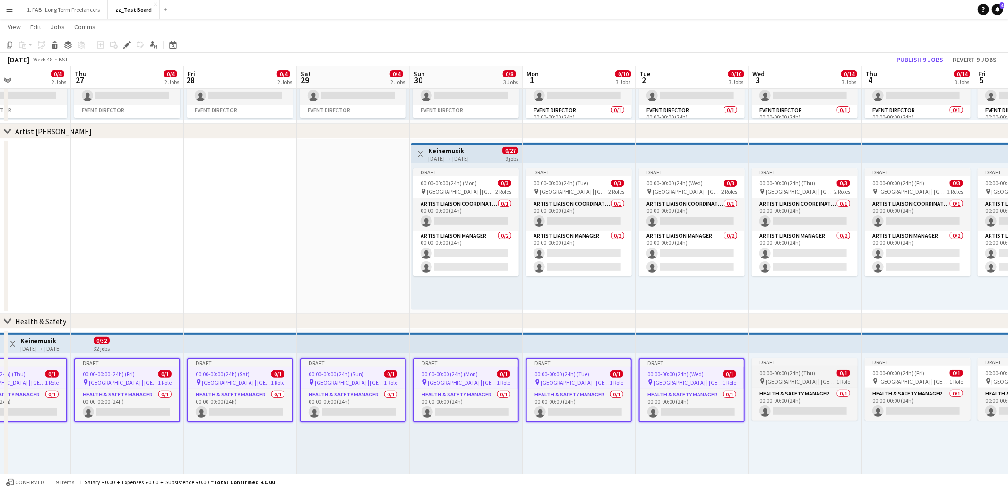
click at [774, 371] on span "00:00-00:00 (24h) (Thu)" at bounding box center [788, 373] width 56 height 7
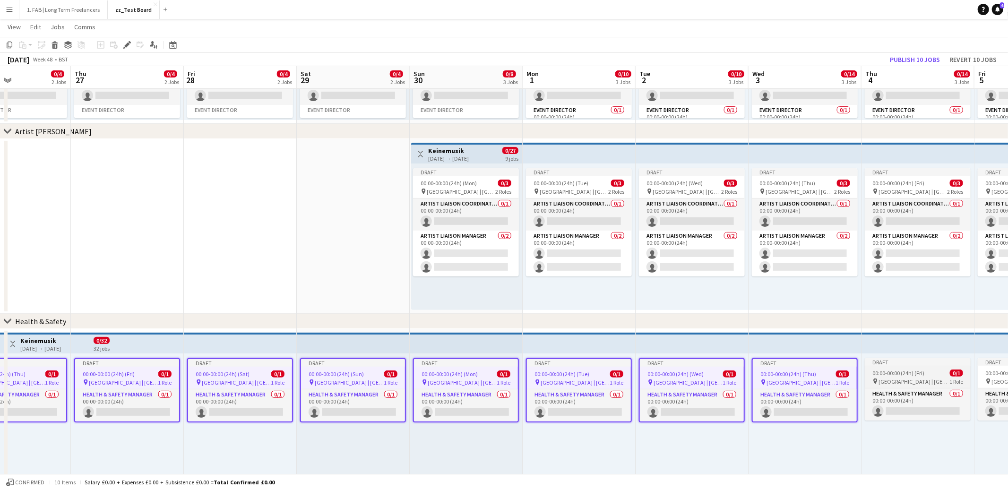
click at [889, 372] on span "00:00-00:00 (24h) (Fri)" at bounding box center [898, 373] width 52 height 7
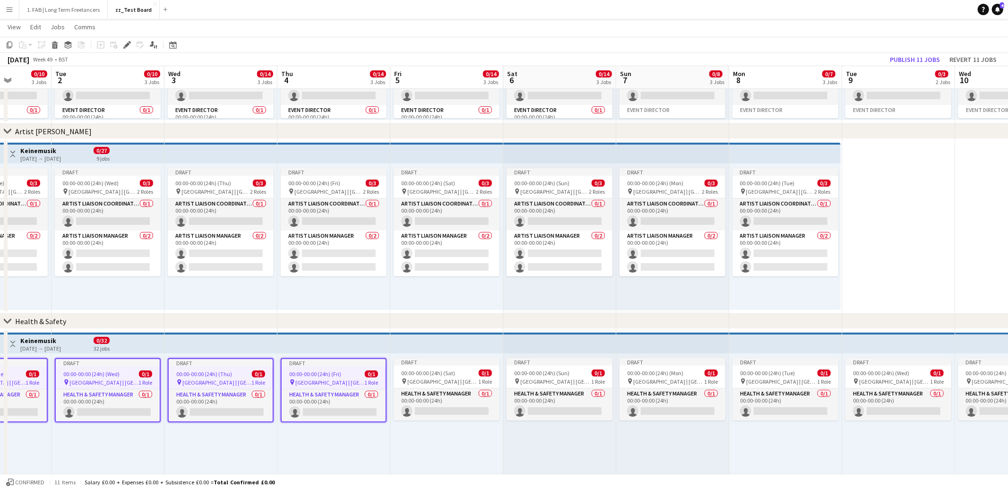
scroll to position [0, 313]
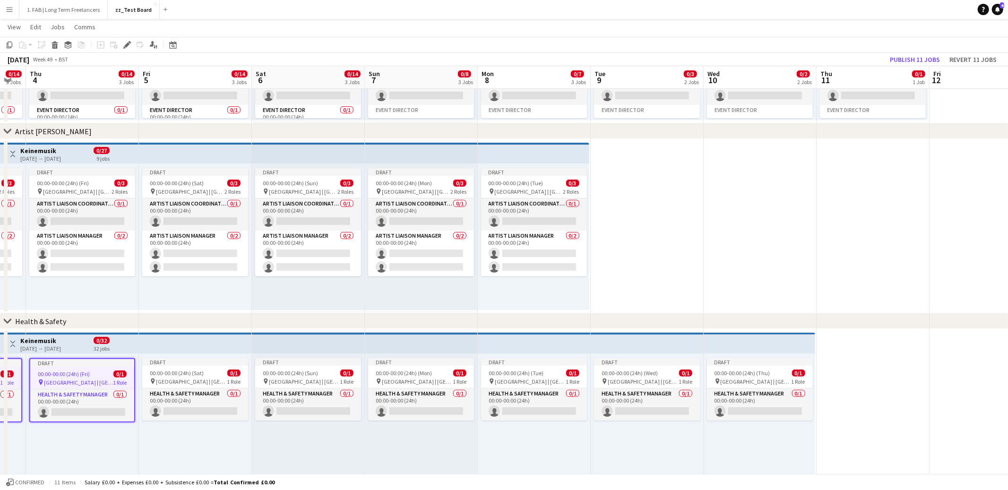
click at [845, 367] on app-date-cell at bounding box center [873, 416] width 113 height 175
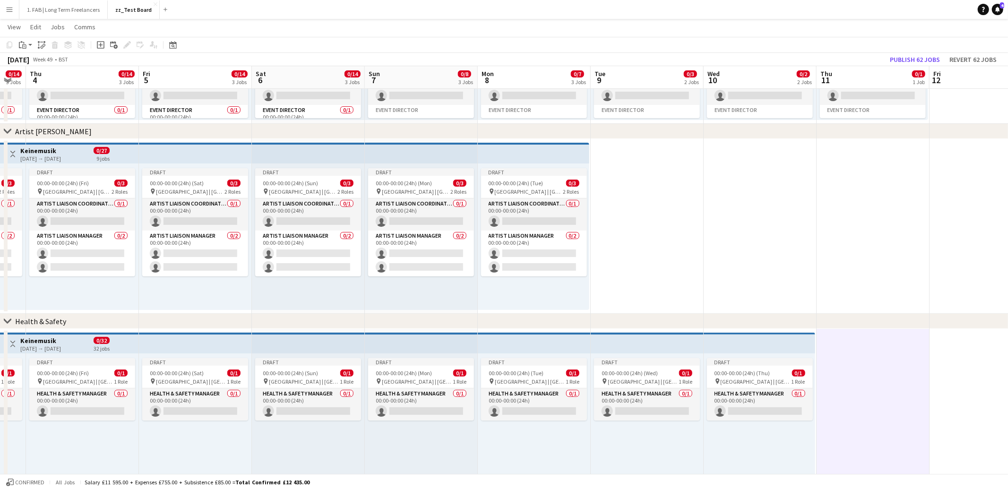
scroll to position [0, 312]
click at [44, 46] on icon at bounding box center [43, 46] width 3 height 4
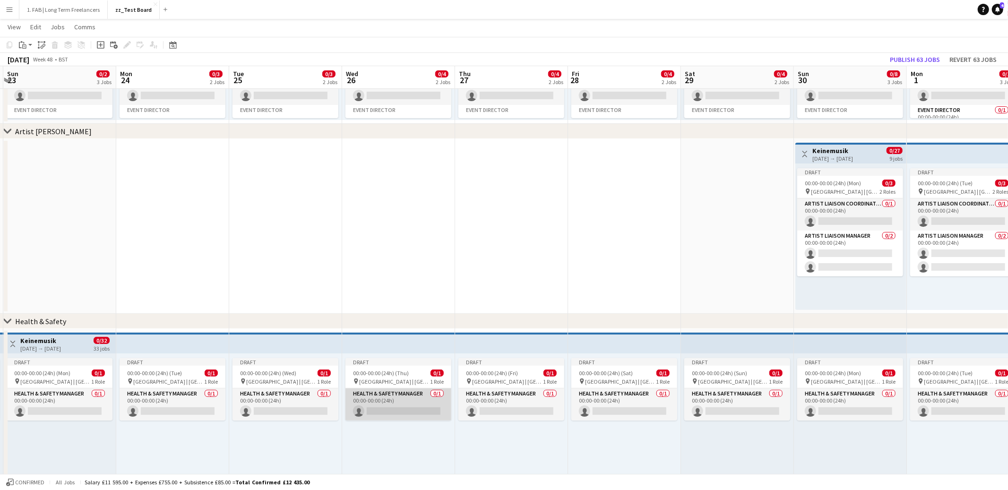
scroll to position [0, 194]
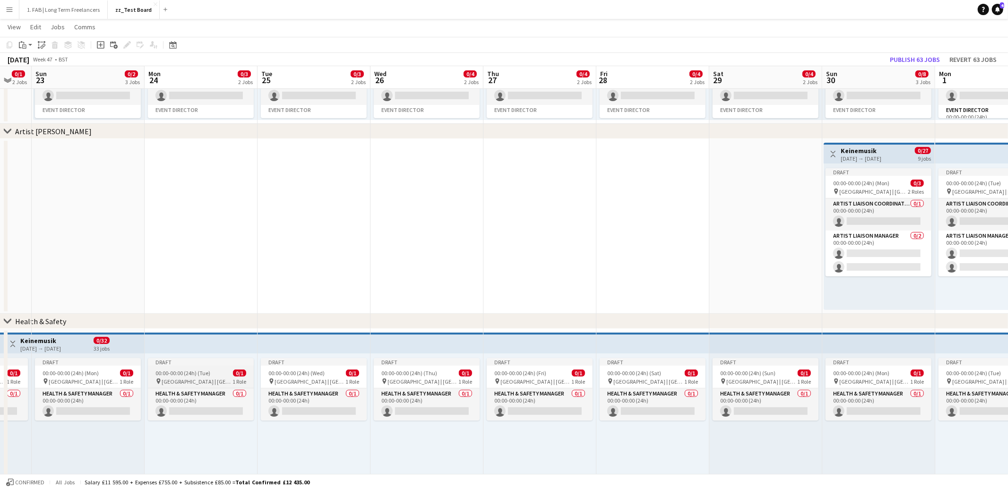
click at [199, 376] on span "00:00-00:00 (24h) (Tue)" at bounding box center [182, 373] width 55 height 7
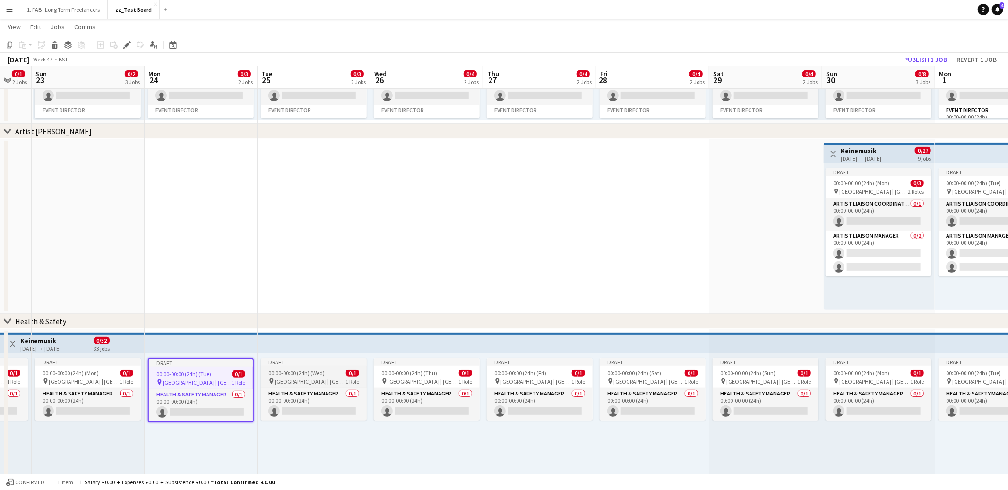
click at [285, 378] on span "[GEOGRAPHIC_DATA] | [GEOGRAPHIC_DATA], [GEOGRAPHIC_DATA]" at bounding box center [310, 381] width 71 height 7
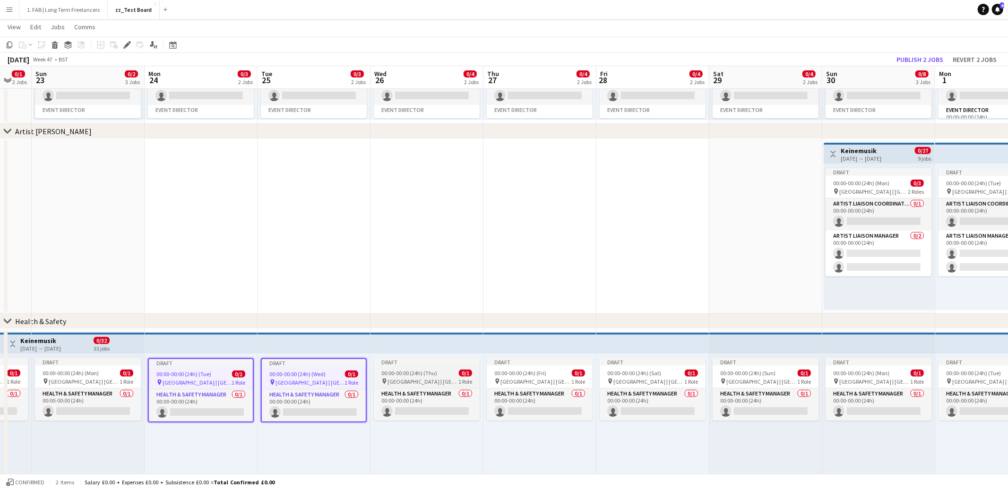
click at [392, 378] on span "[GEOGRAPHIC_DATA] | [GEOGRAPHIC_DATA], [GEOGRAPHIC_DATA]" at bounding box center [423, 381] width 71 height 7
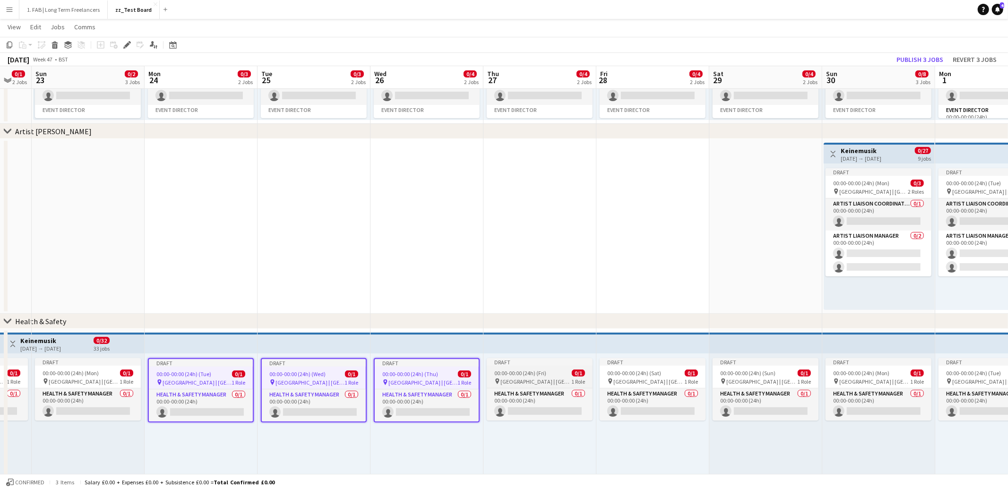
click at [531, 378] on span "[GEOGRAPHIC_DATA] | [GEOGRAPHIC_DATA], [GEOGRAPHIC_DATA]" at bounding box center [536, 381] width 71 height 7
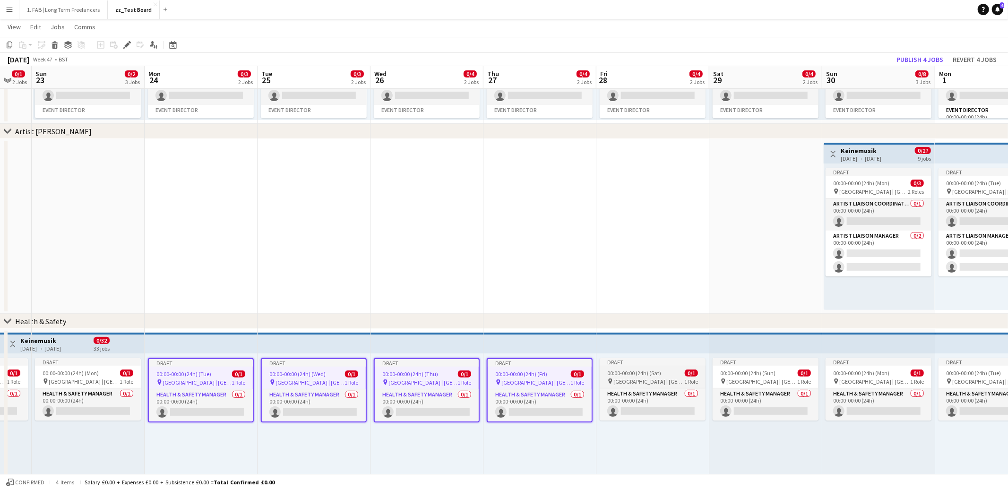
click at [636, 375] on span "00:00-00:00 (24h) (Sat)" at bounding box center [634, 373] width 54 height 7
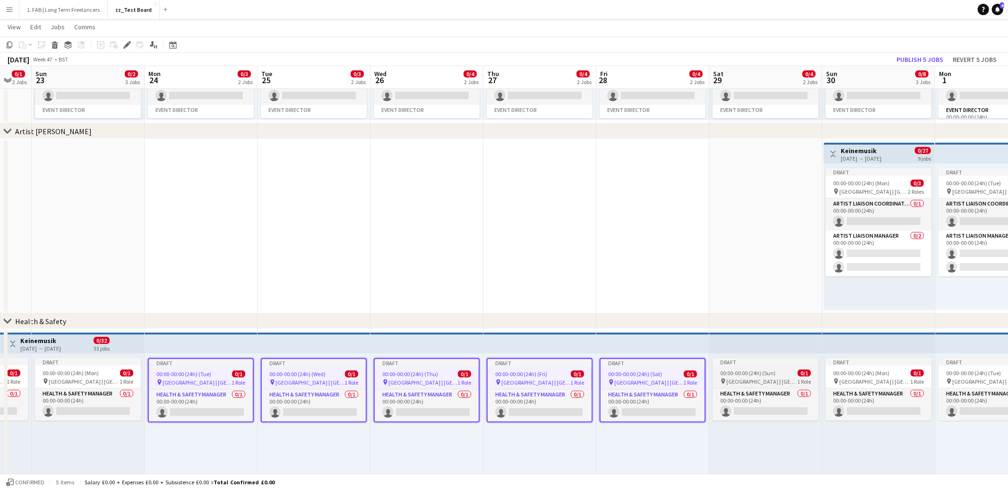
click at [767, 374] on span "00:00-00:00 (24h) (Sun)" at bounding box center [747, 373] width 55 height 7
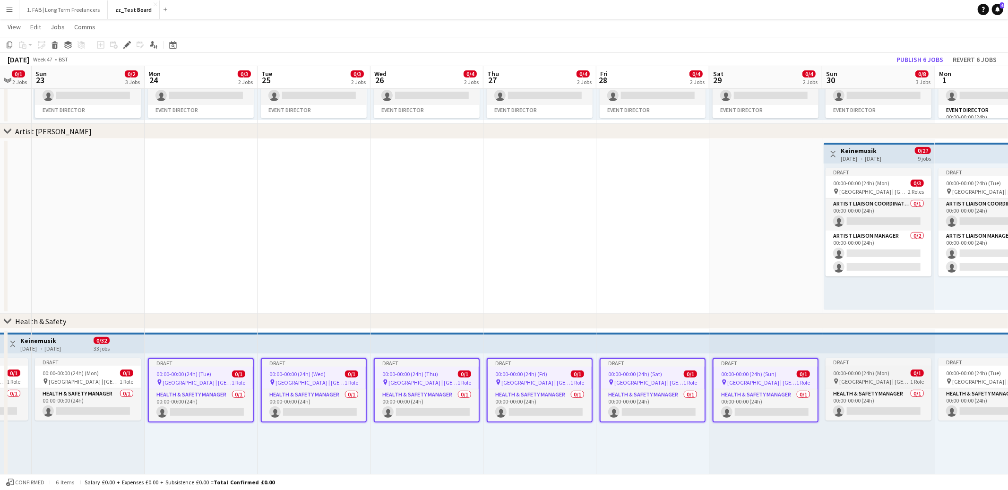
click at [842, 373] on span "00:00-00:00 (24h) (Mon)" at bounding box center [861, 373] width 56 height 7
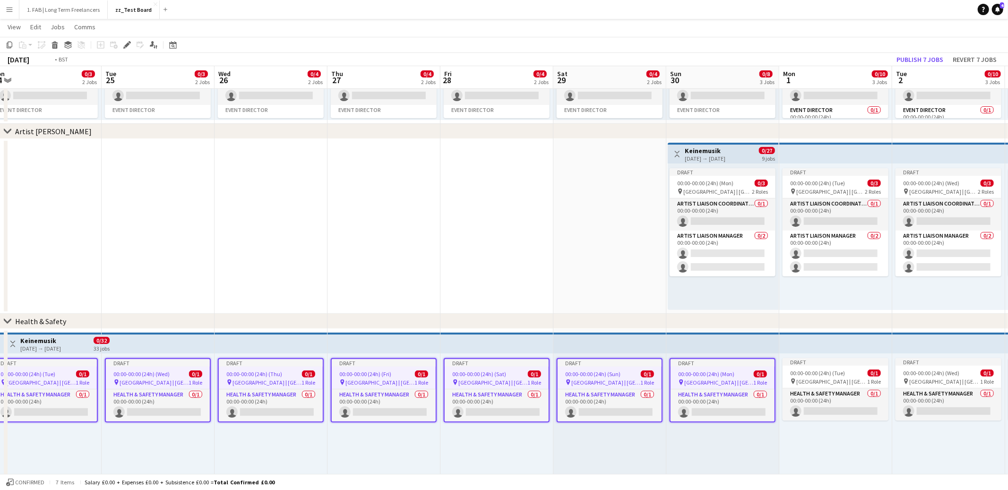
scroll to position [0, 285]
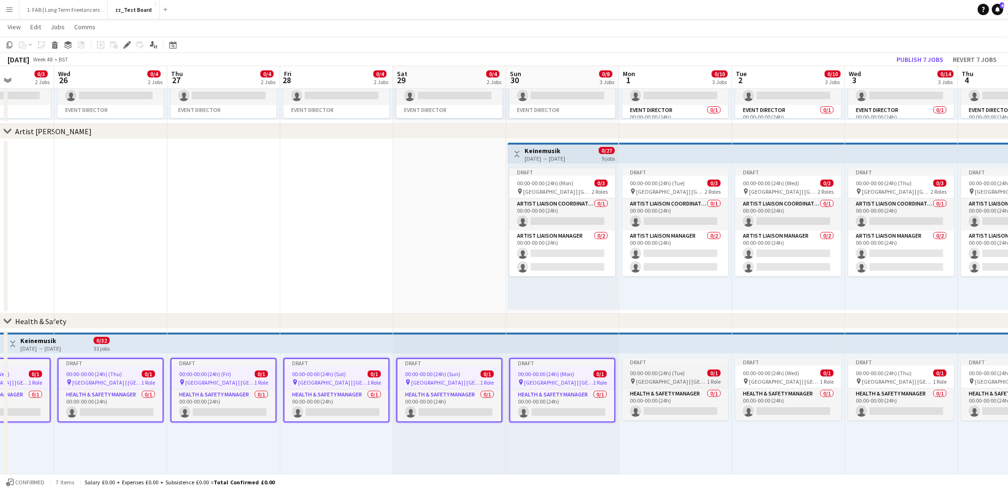
click at [680, 376] on span "00:00-00:00 (24h) (Tue)" at bounding box center [657, 373] width 55 height 7
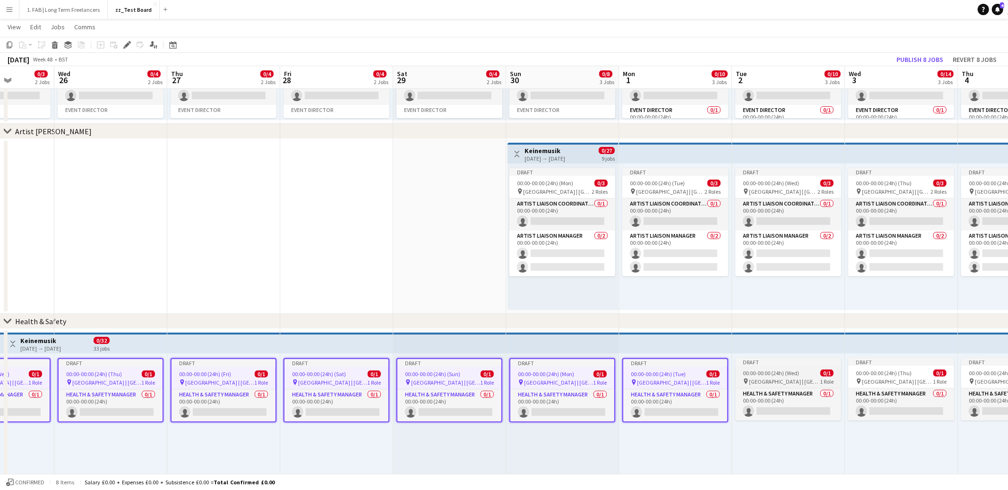
click at [769, 374] on span "00:00-00:00 (24h) (Wed)" at bounding box center [771, 373] width 56 height 7
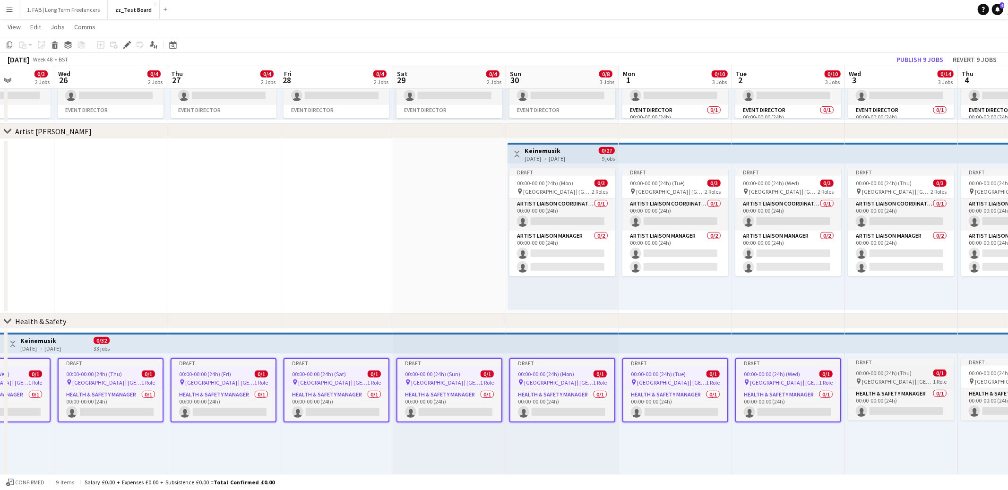
click at [884, 374] on span "00:00-00:00 (24h) (Thu)" at bounding box center [884, 373] width 56 height 7
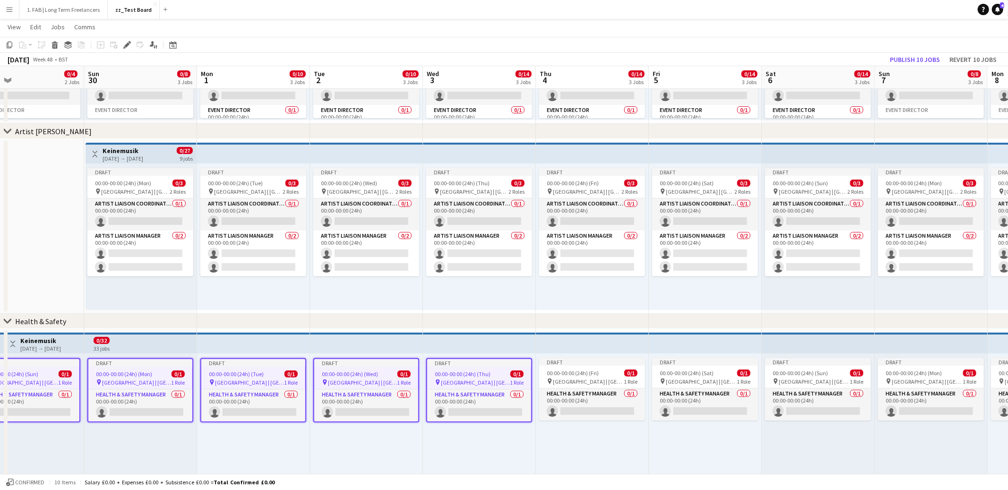
scroll to position [0, 319]
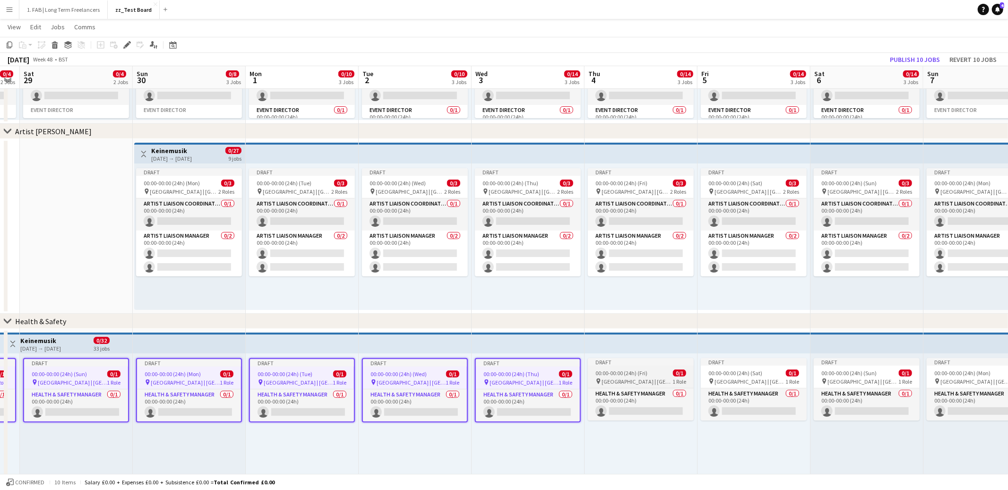
click at [599, 374] on span "00:00-00:00 (24h) (Fri)" at bounding box center [622, 373] width 52 height 7
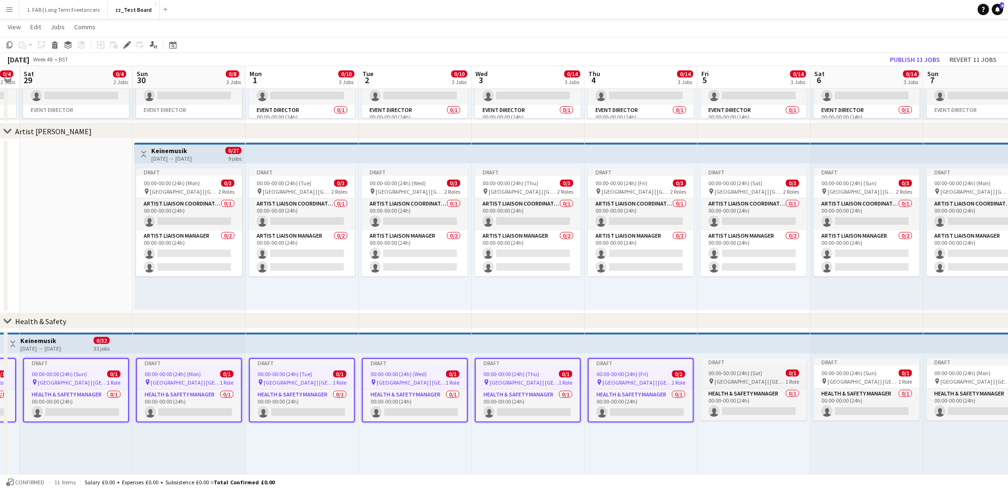
click at [710, 370] on span "00:00-00:00 (24h) (Sat)" at bounding box center [735, 373] width 54 height 7
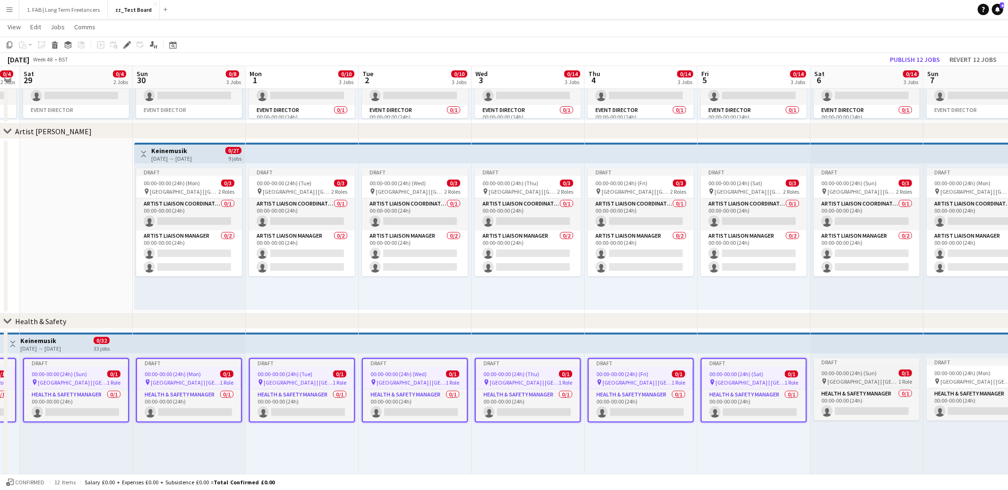
click at [849, 370] on span "00:00-00:00 (24h) (Sun)" at bounding box center [848, 373] width 55 height 7
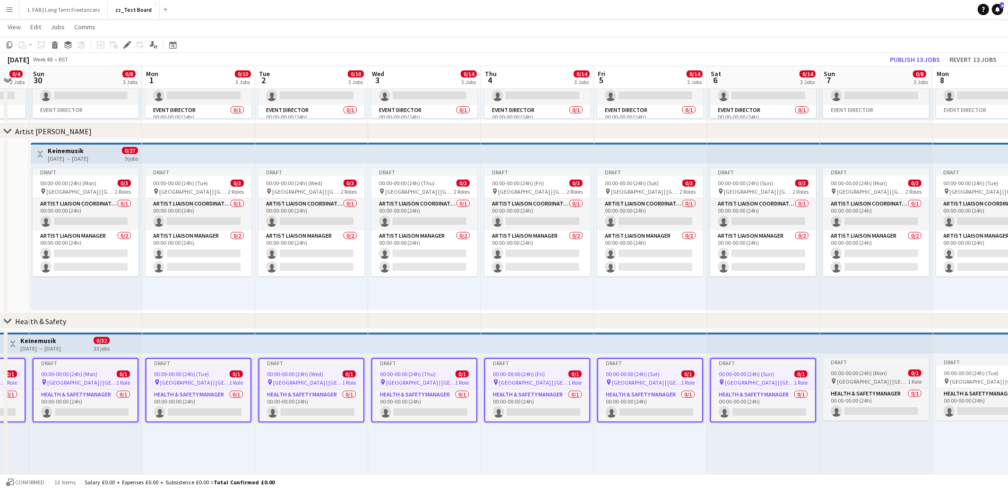
scroll to position [0, 319]
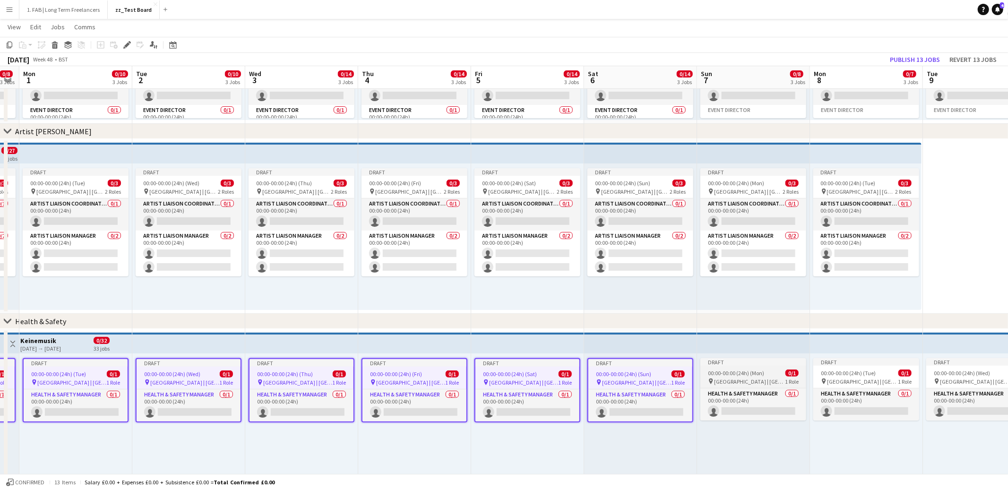
click at [759, 375] on span "00:00-00:00 (24h) (Mon)" at bounding box center [736, 373] width 56 height 7
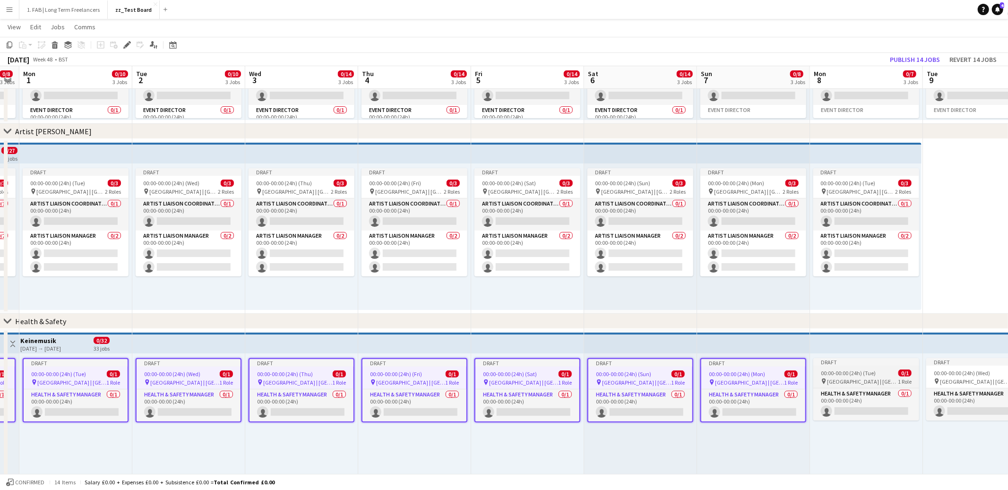
click at [839, 372] on span "00:00-00:00 (24h) (Tue)" at bounding box center [848, 373] width 55 height 7
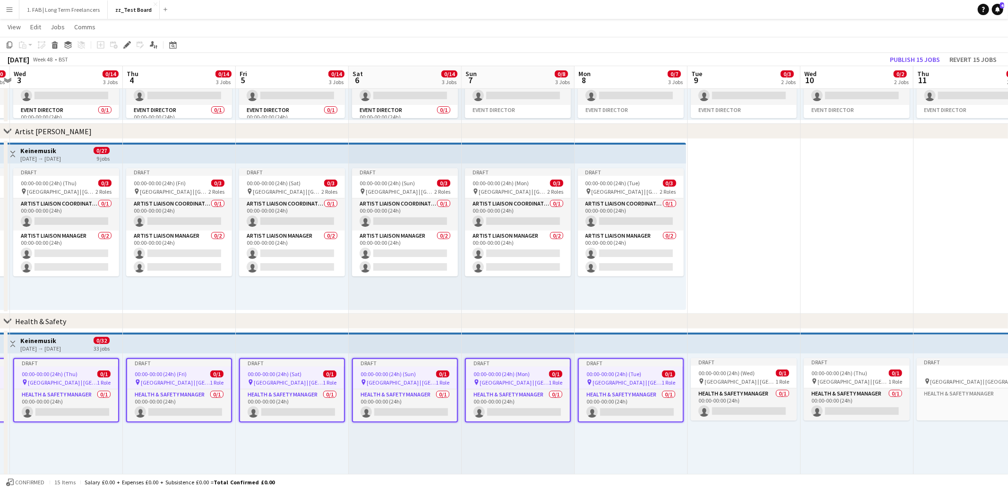
scroll to position [0, 272]
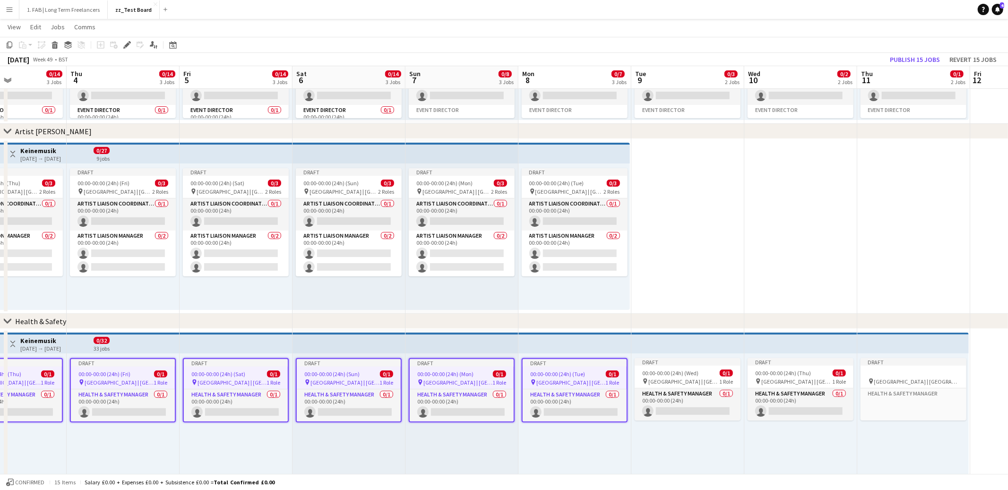
drag, startPoint x: 697, startPoint y: 370, endPoint x: 744, endPoint y: 369, distance: 46.8
click at [697, 370] on span "00:00-00:00 (24h) (Wed)" at bounding box center [670, 373] width 56 height 7
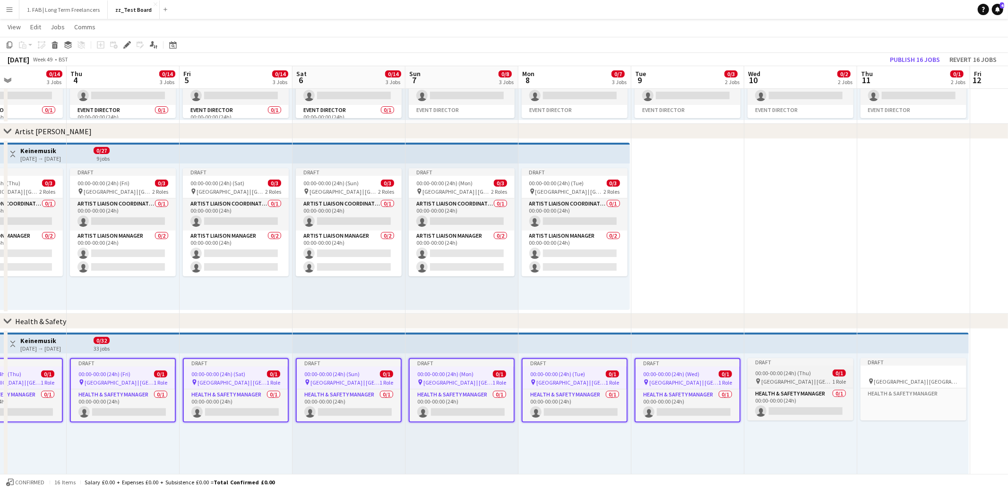
click at [778, 370] on span "00:00-00:00 (24h) (Thu)" at bounding box center [783, 373] width 56 height 7
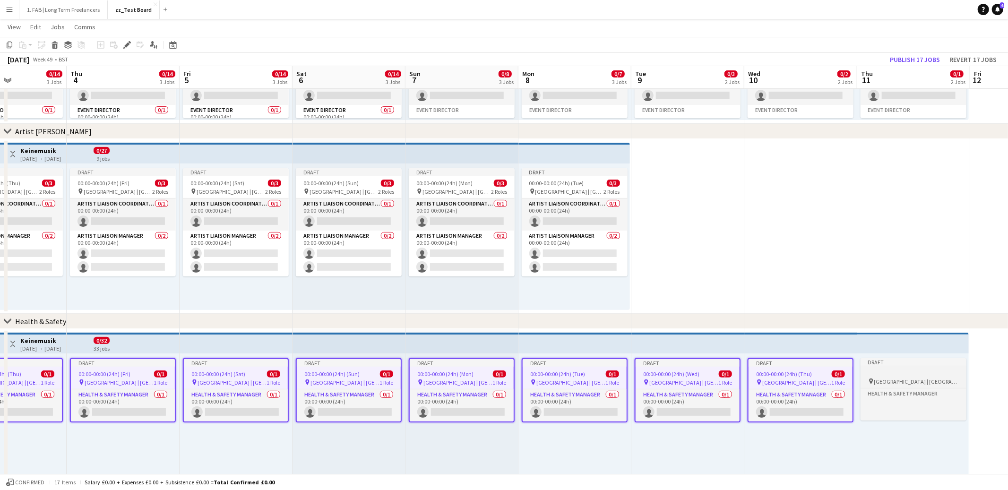
click at [902, 370] on div at bounding box center [914, 373] width 106 height 7
click at [127, 47] on icon "Edit" at bounding box center [127, 45] width 8 height 8
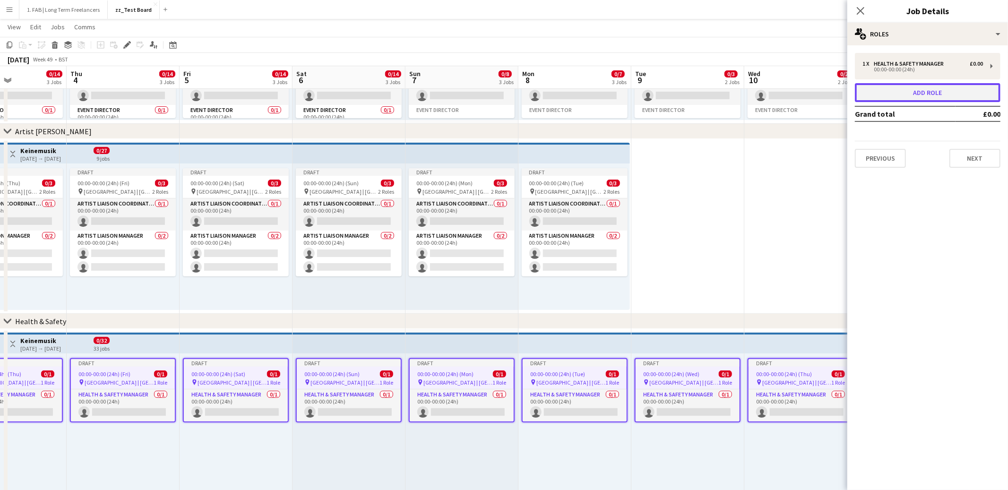
click at [882, 97] on button "Add role" at bounding box center [928, 92] width 146 height 19
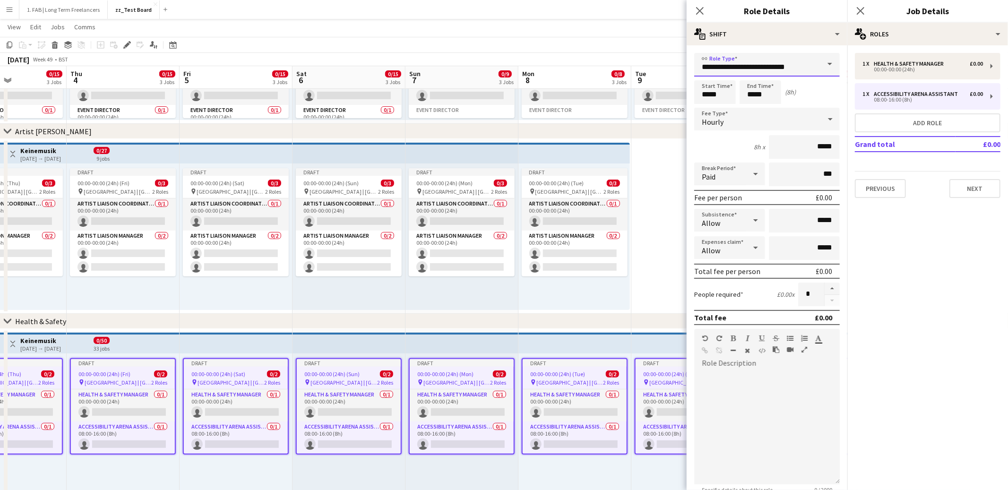
click at [749, 66] on input "**********" at bounding box center [767, 65] width 146 height 24
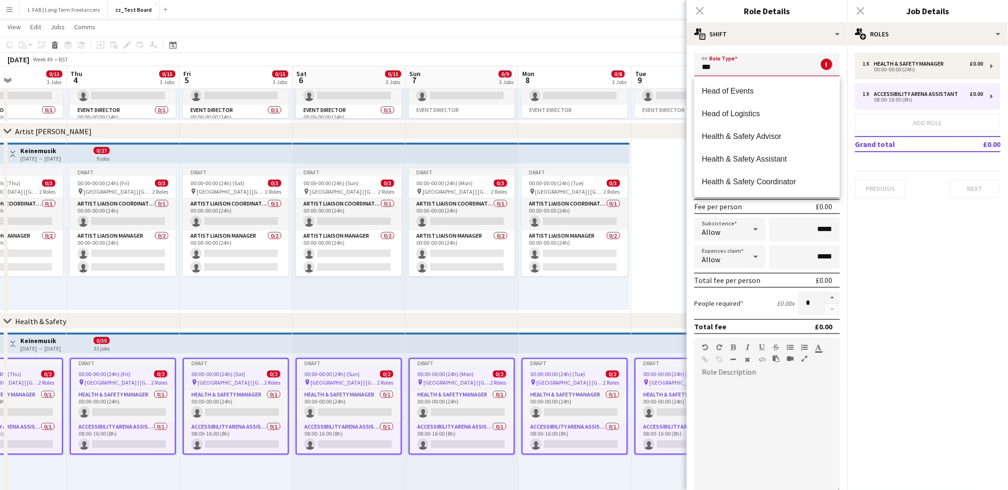
click at [699, 10] on div "Close pop-in" at bounding box center [700, 11] width 26 height 22
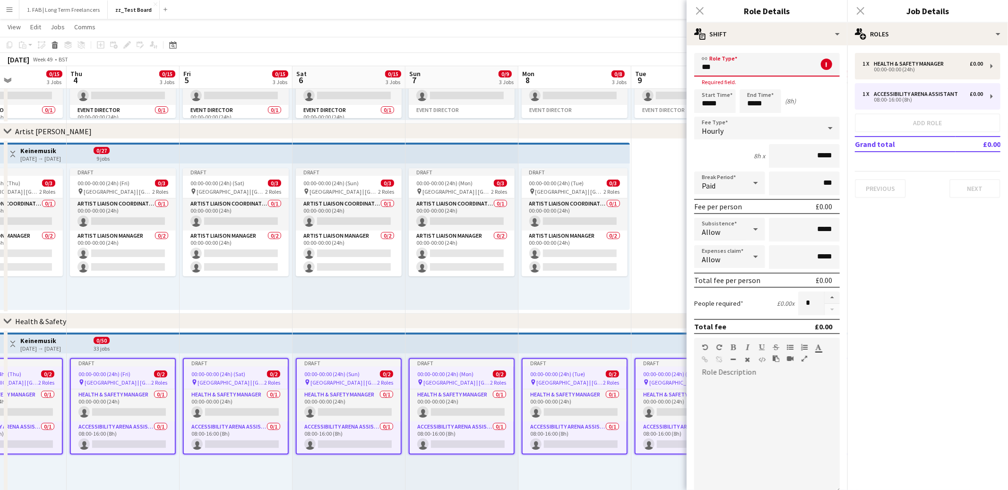
click at [700, 14] on div "Close pop-in" at bounding box center [700, 11] width 26 height 22
click at [697, 5] on div "Close pop-in" at bounding box center [700, 11] width 26 height 22
click at [745, 73] on input "***" at bounding box center [767, 65] width 146 height 24
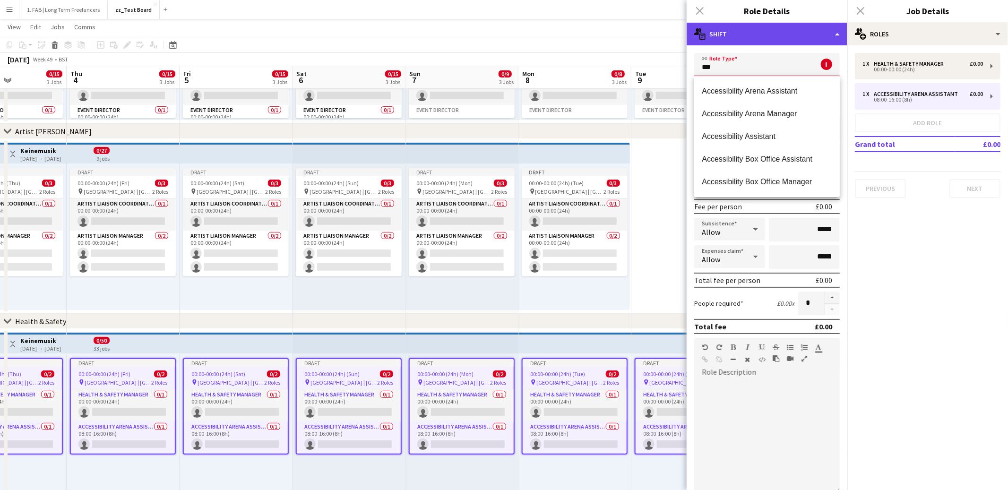
click at [760, 34] on div "multiple-actions-text Shift" at bounding box center [767, 34] width 161 height 23
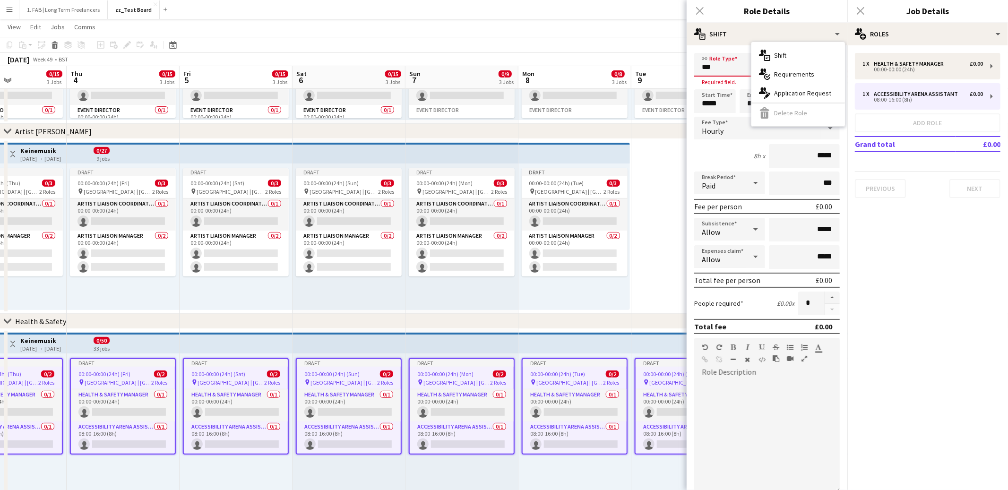
click at [771, 114] on div "multiple-actions-text Shift multiple-actions-check-2 Requirements multiple-acti…" at bounding box center [798, 84] width 94 height 84
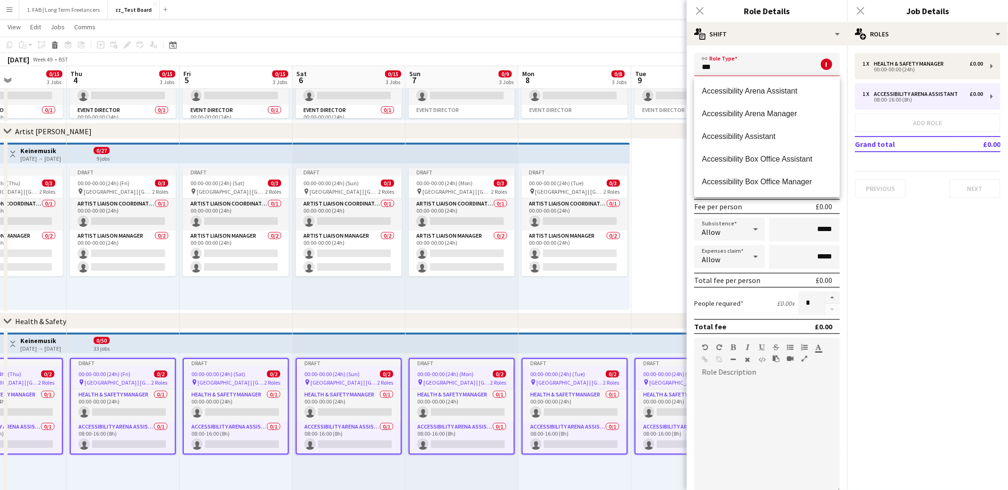
click at [758, 63] on input "***" at bounding box center [767, 65] width 146 height 24
click at [754, 84] on mat-option "Accessibility Arena Assistant" at bounding box center [767, 91] width 146 height 23
type input "**********"
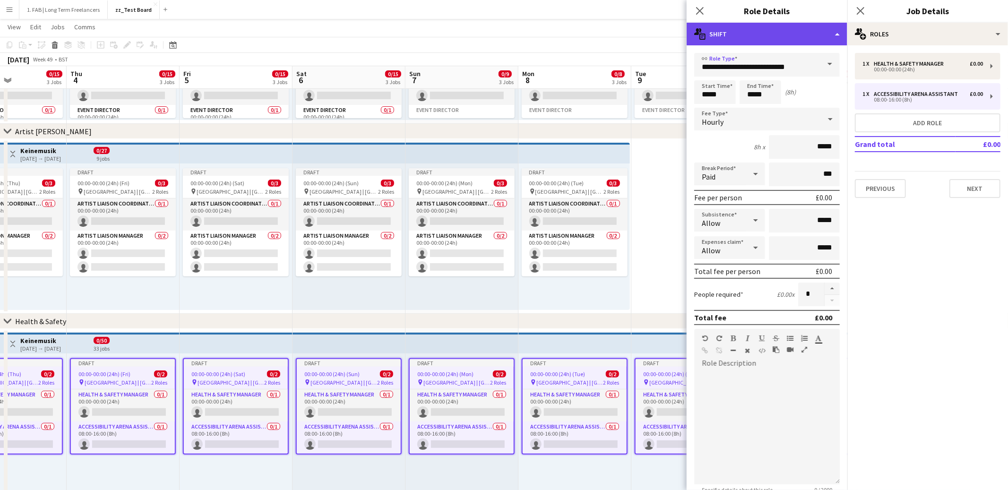
click at [747, 37] on div "multiple-actions-text Shift" at bounding box center [767, 34] width 161 height 23
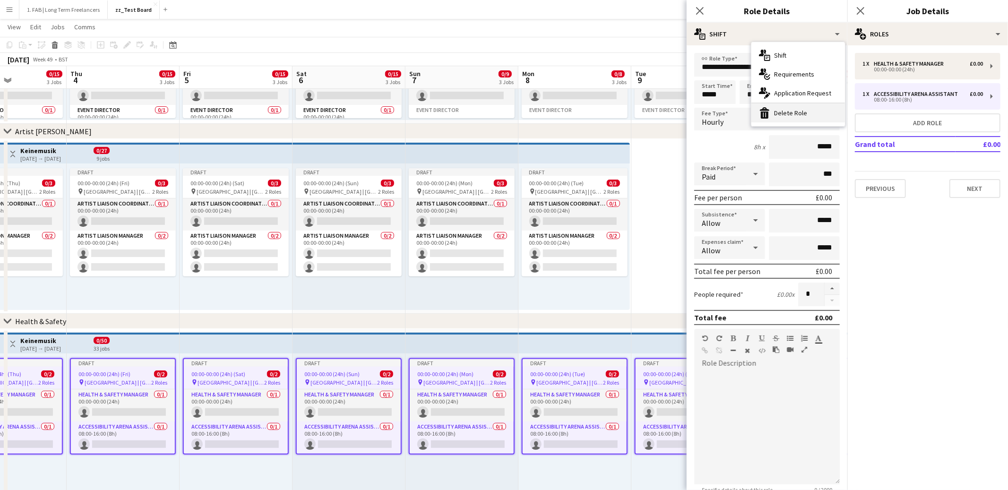
click at [768, 115] on icon at bounding box center [765, 115] width 8 height 7
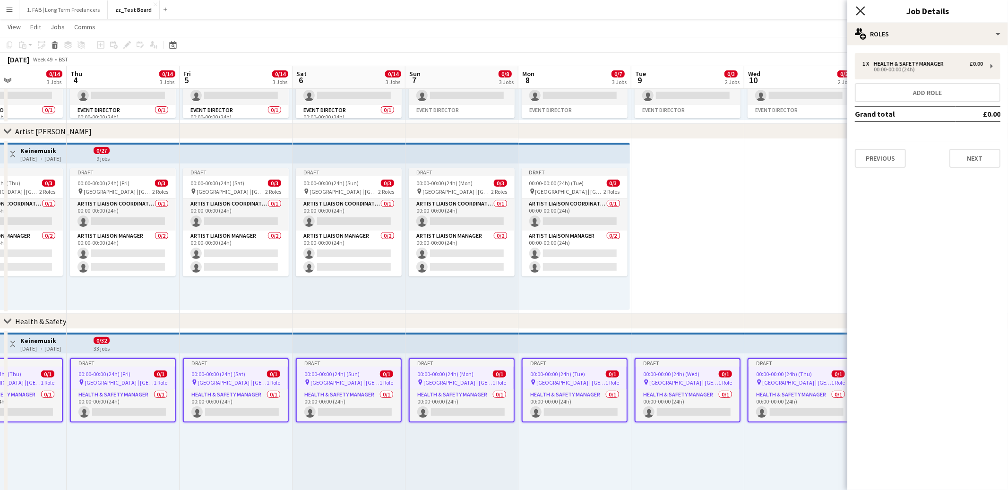
click at [857, 13] on icon "Close pop-in" at bounding box center [860, 10] width 9 height 9
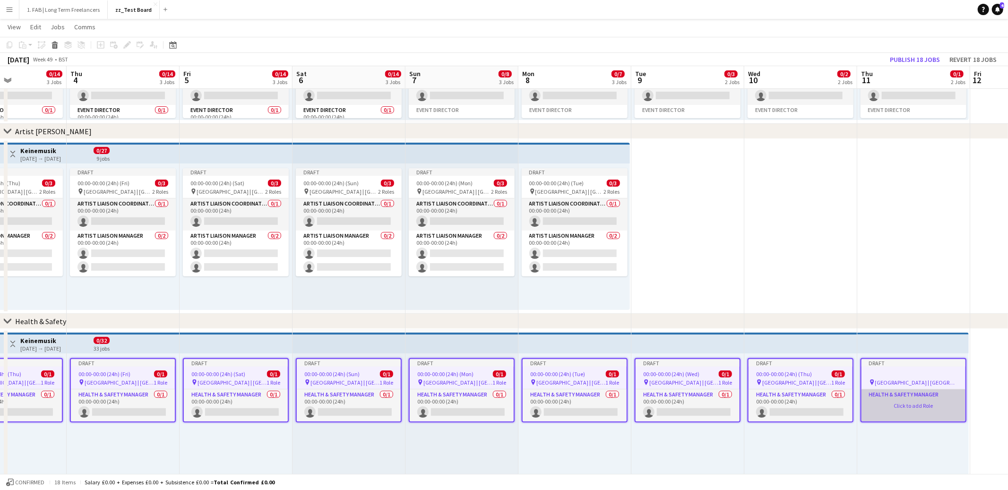
click at [903, 404] on app-card-role-placeholder "Health & Safety Manager Click to add Role" at bounding box center [914, 405] width 104 height 32
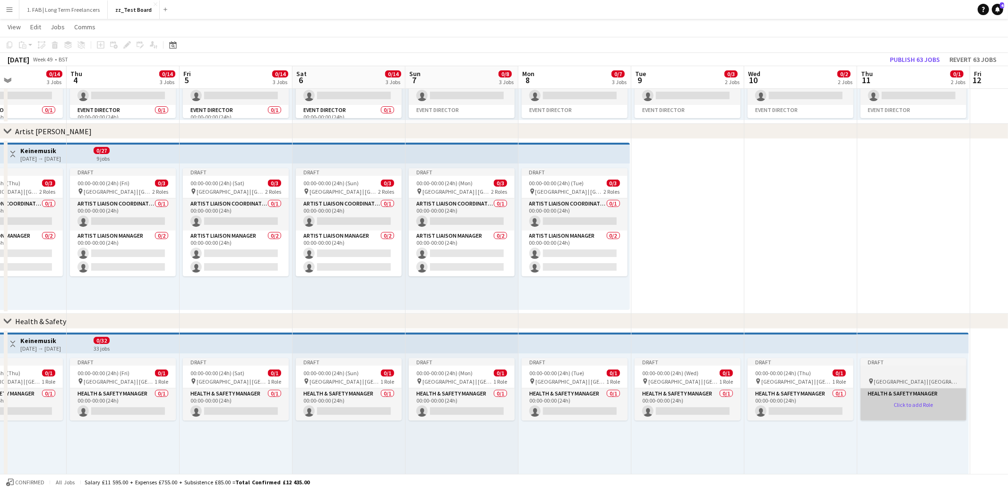
click at [906, 405] on app-card-role-placeholder "Health & Safety Manager Click to add Role" at bounding box center [914, 404] width 106 height 32
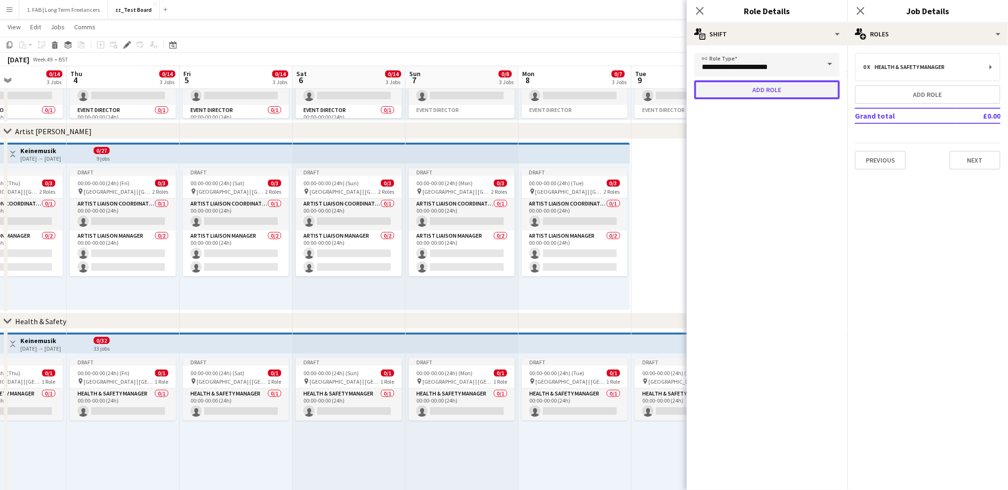
click at [789, 90] on button "Add role" at bounding box center [767, 89] width 146 height 19
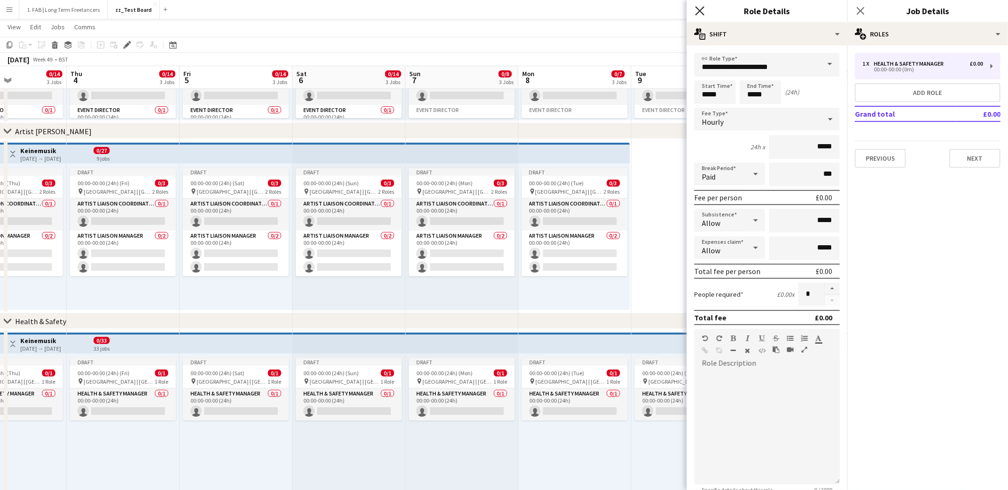
click at [698, 10] on icon "Close pop-in" at bounding box center [699, 10] width 9 height 9
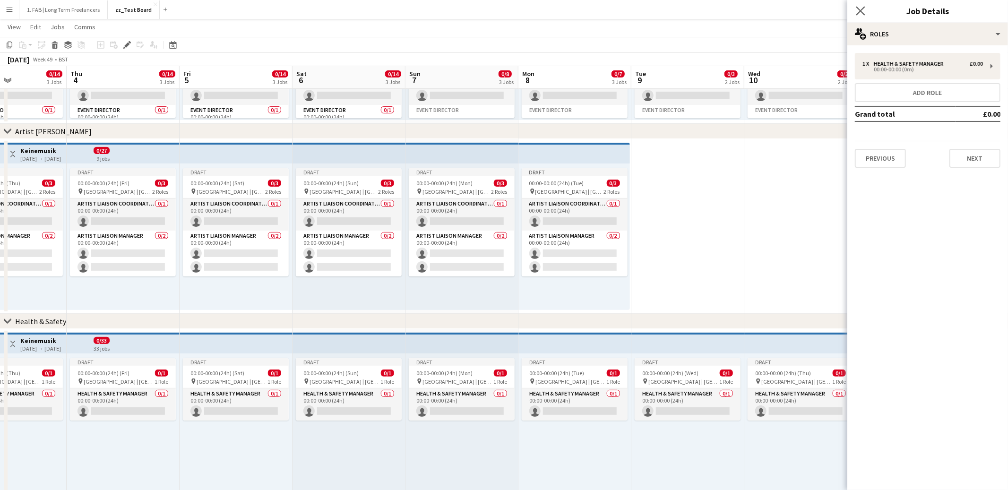
click at [858, 15] on app-icon "Close pop-in" at bounding box center [861, 11] width 14 height 14
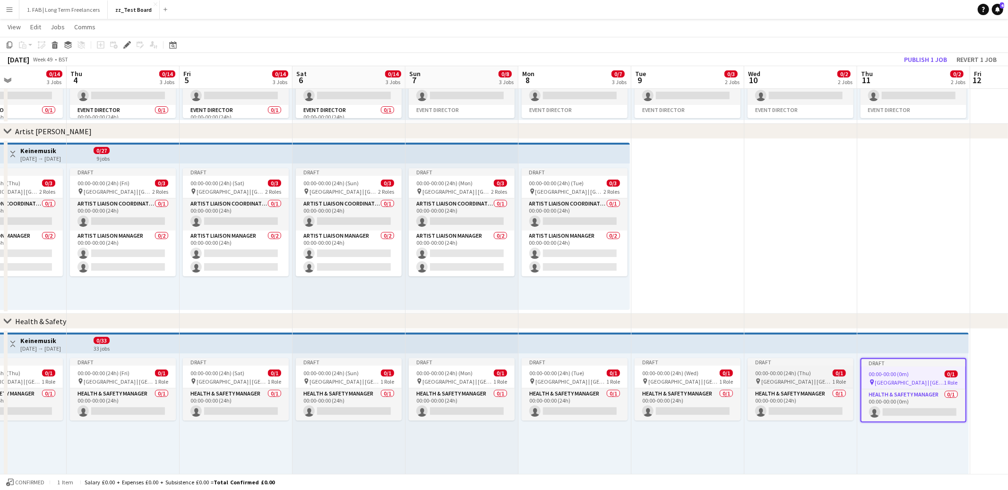
click at [776, 375] on span "00:00-00:00 (24h) (Thu)" at bounding box center [783, 373] width 56 height 7
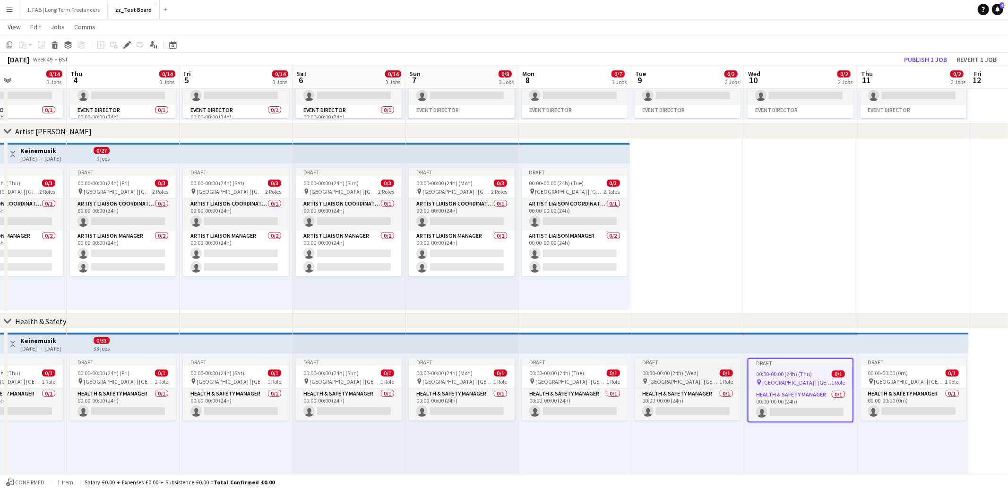
click at [672, 375] on span "00:00-00:00 (24h) (Wed)" at bounding box center [670, 373] width 56 height 7
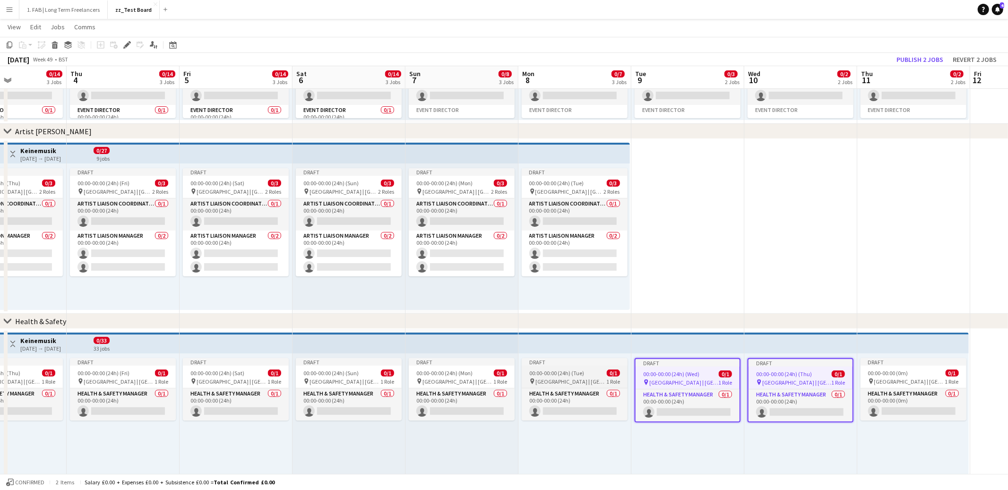
click at [556, 376] on span "00:00-00:00 (24h) (Tue)" at bounding box center [556, 373] width 55 height 7
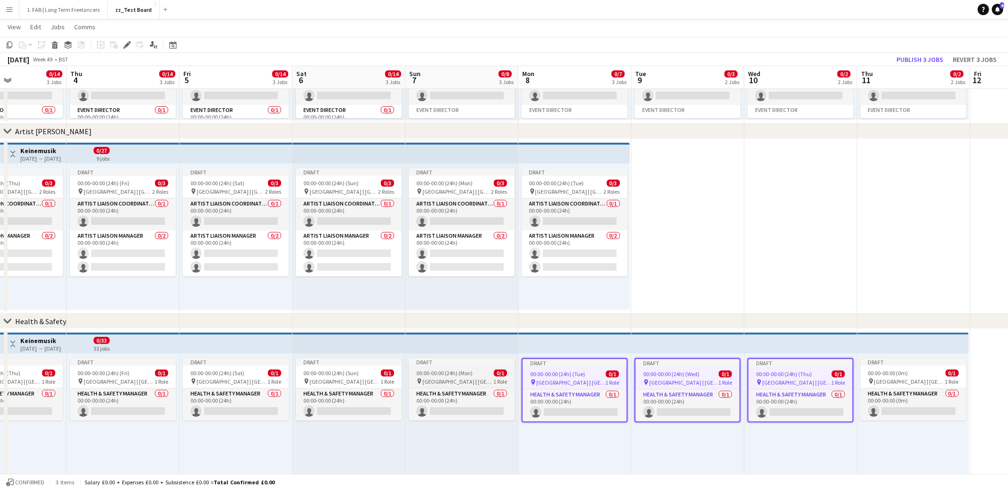
click at [433, 378] on span "[GEOGRAPHIC_DATA] | [GEOGRAPHIC_DATA], [GEOGRAPHIC_DATA]" at bounding box center [458, 381] width 71 height 7
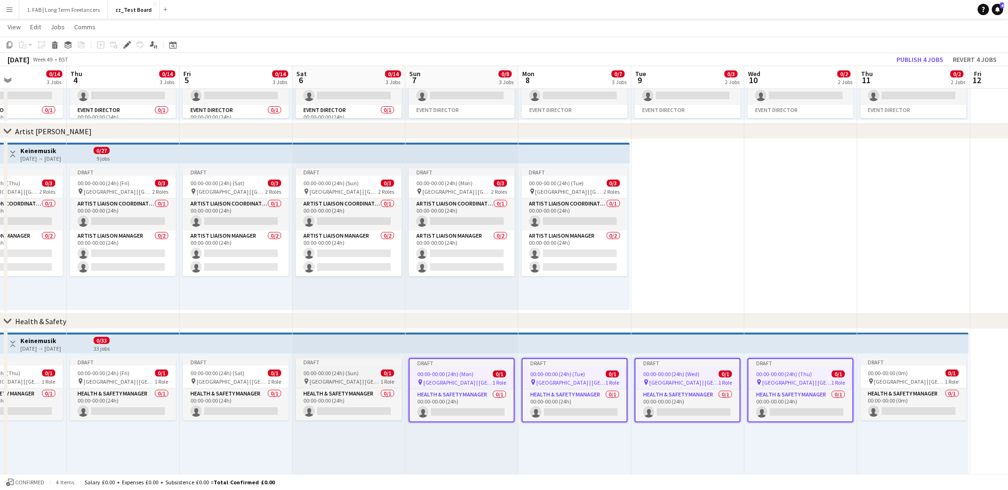
click at [361, 379] on span "[GEOGRAPHIC_DATA] | [GEOGRAPHIC_DATA], [GEOGRAPHIC_DATA]" at bounding box center [345, 381] width 71 height 7
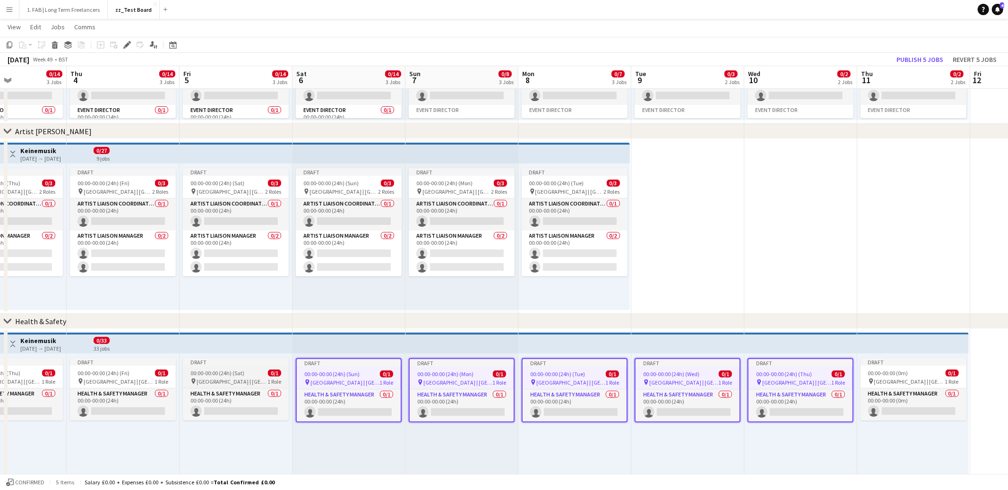
click at [250, 374] on div "00:00-00:00 (24h) (Sat) 0/1" at bounding box center [236, 373] width 106 height 7
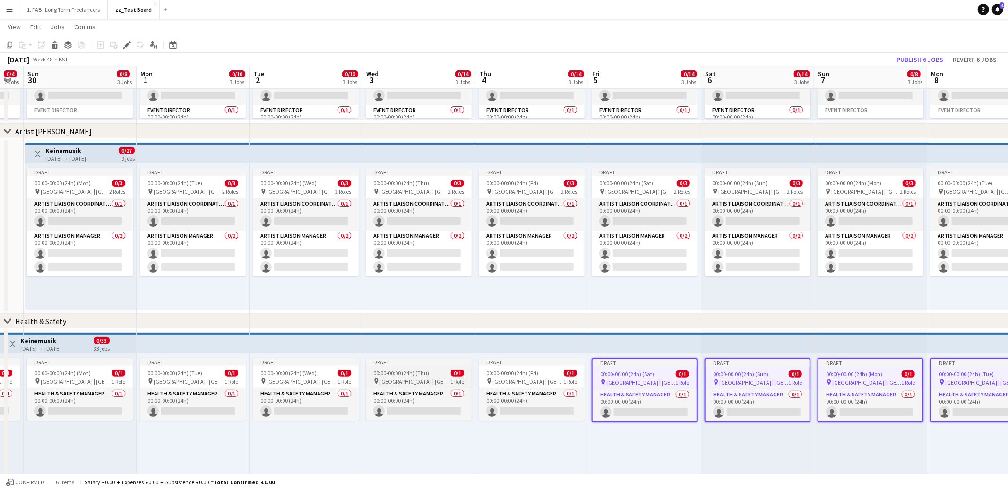
scroll to position [0, 264]
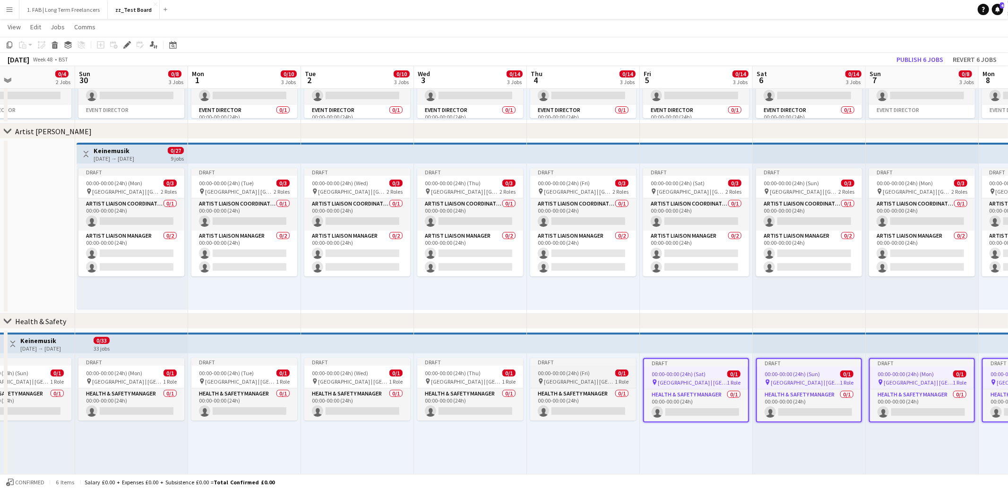
click at [545, 376] on span "00:00-00:00 (24h) (Fri)" at bounding box center [564, 373] width 52 height 7
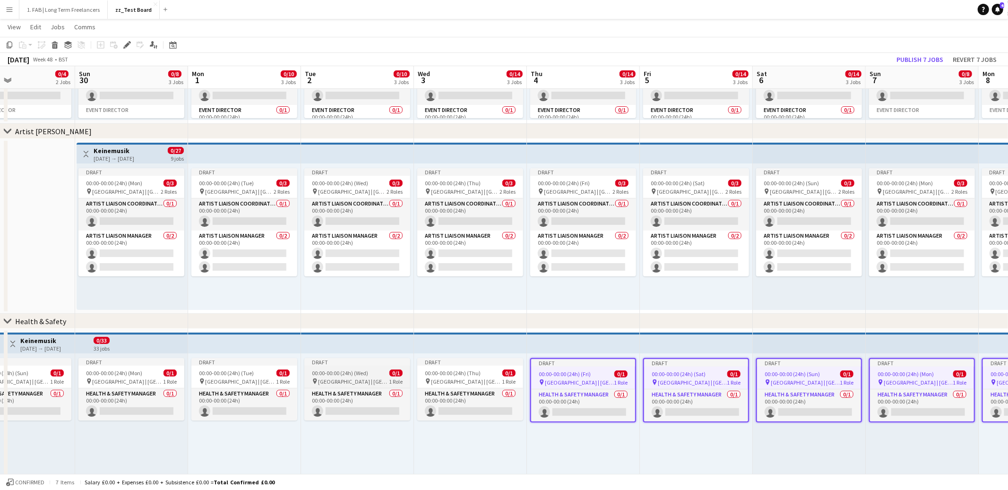
drag, startPoint x: 467, startPoint y: 375, endPoint x: 361, endPoint y: 377, distance: 106.8
click at [467, 375] on span "00:00-00:00 (24h) (Thu)" at bounding box center [453, 373] width 56 height 7
click at [359, 378] on div "pin [GEOGRAPHIC_DATA] | [GEOGRAPHIC_DATA], [GEOGRAPHIC_DATA] 1 Role" at bounding box center [357, 382] width 106 height 8
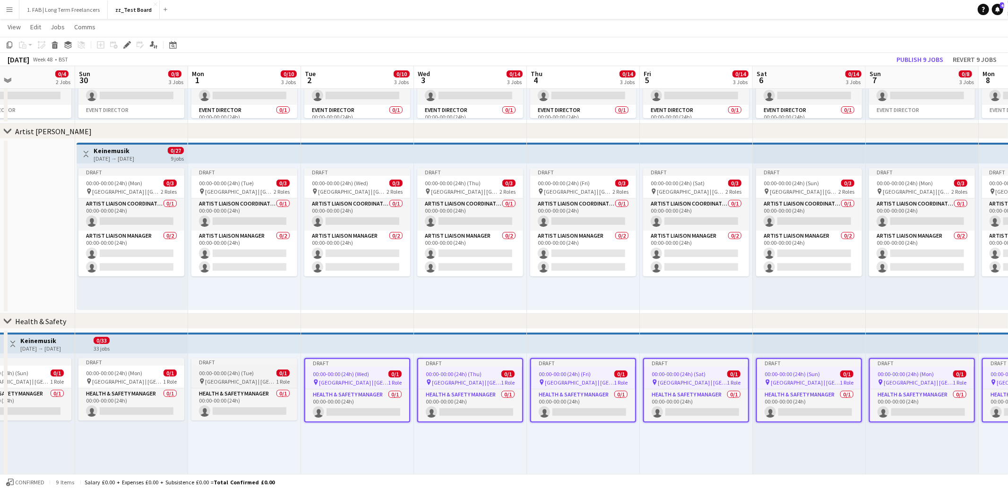
click at [238, 374] on span "00:00-00:00 (24h) (Tue)" at bounding box center [226, 373] width 55 height 7
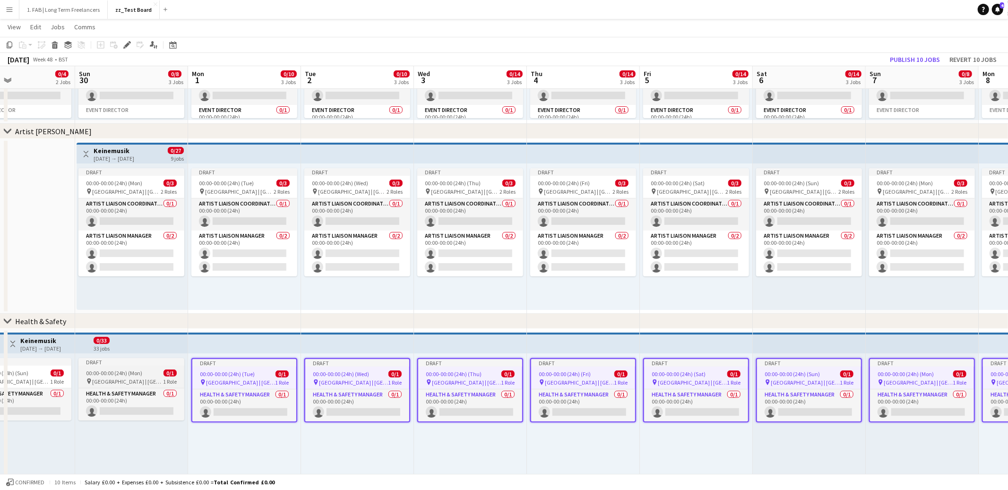
click at [136, 379] on span "[GEOGRAPHIC_DATA] | [GEOGRAPHIC_DATA], [GEOGRAPHIC_DATA]" at bounding box center [127, 381] width 71 height 7
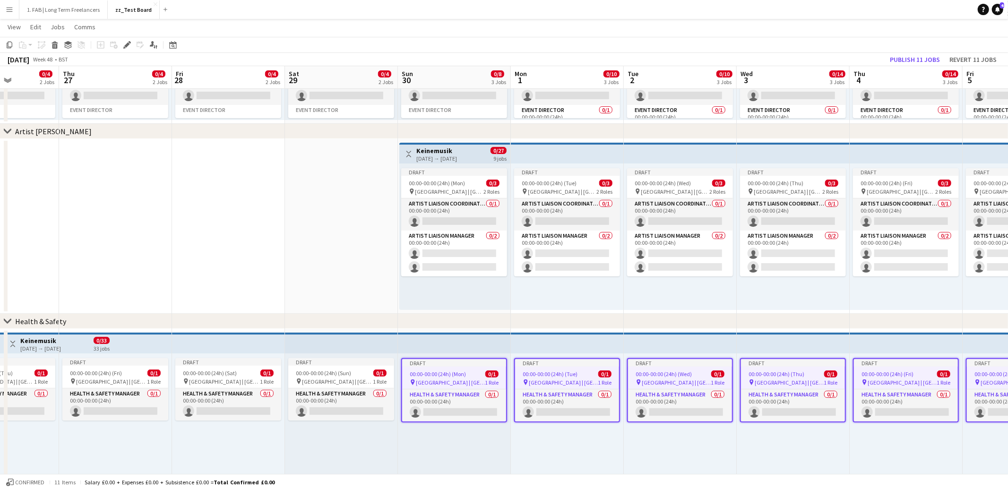
scroll to position [0, 213]
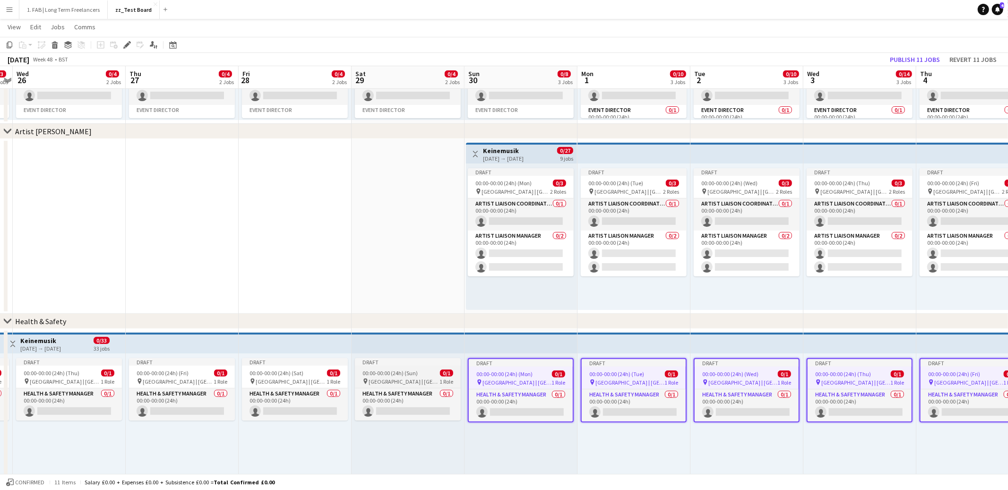
click at [409, 370] on span "00:00-00:00 (24h) (Sun)" at bounding box center [390, 373] width 55 height 7
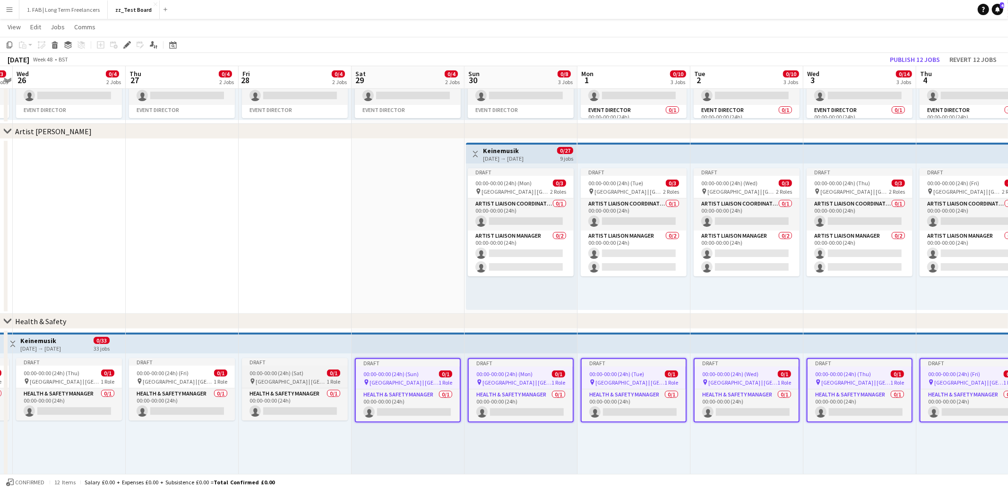
click at [293, 373] on span "00:00-00:00 (24h) (Sat)" at bounding box center [277, 373] width 54 height 7
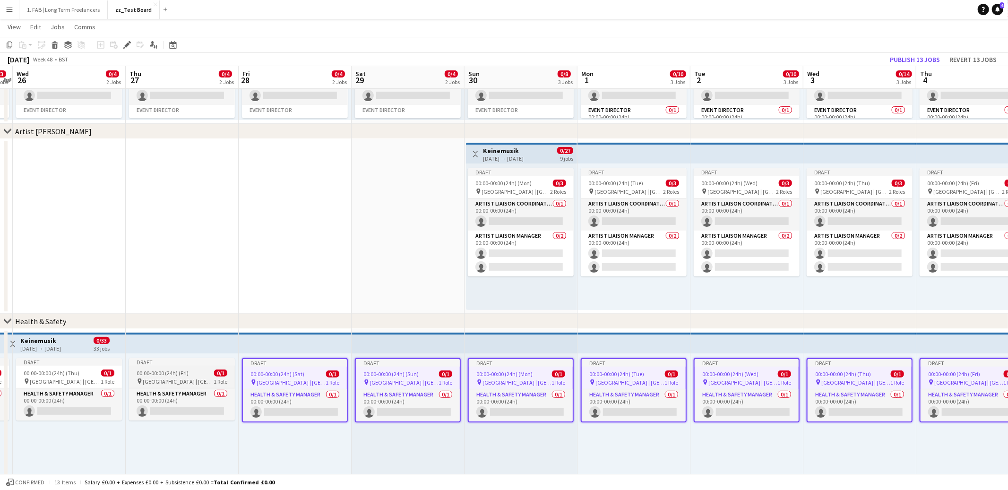
click at [173, 373] on span "00:00-00:00 (24h) (Fri)" at bounding box center [163, 373] width 52 height 7
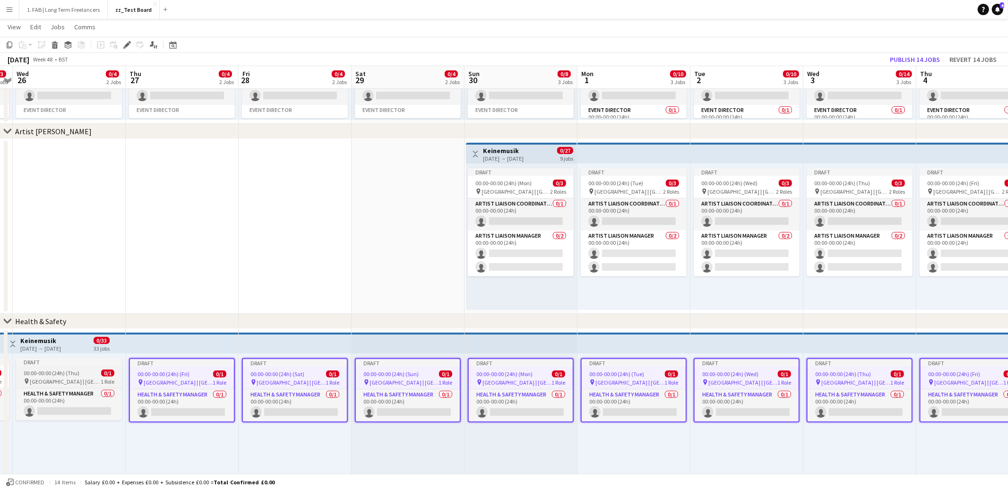
click at [89, 375] on div "00:00-00:00 (24h) (Thu) 0/1" at bounding box center [69, 373] width 106 height 7
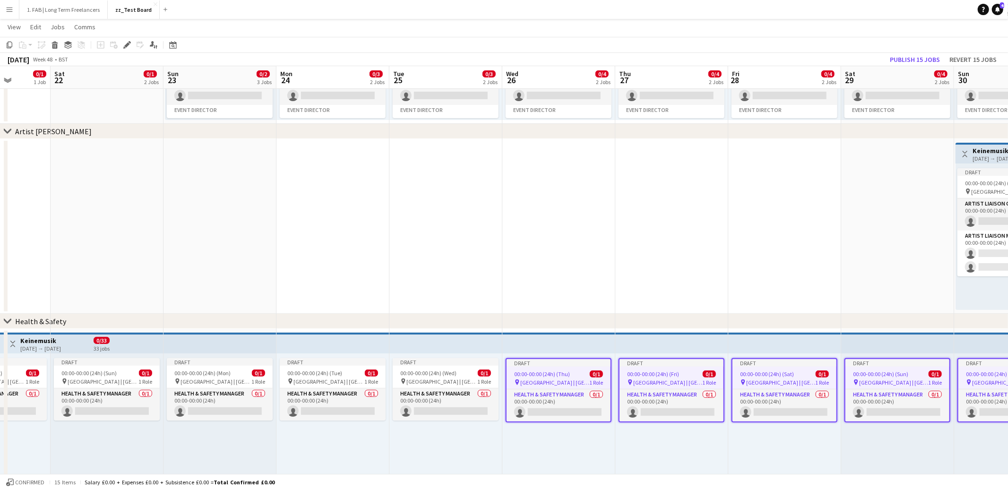
scroll to position [0, 277]
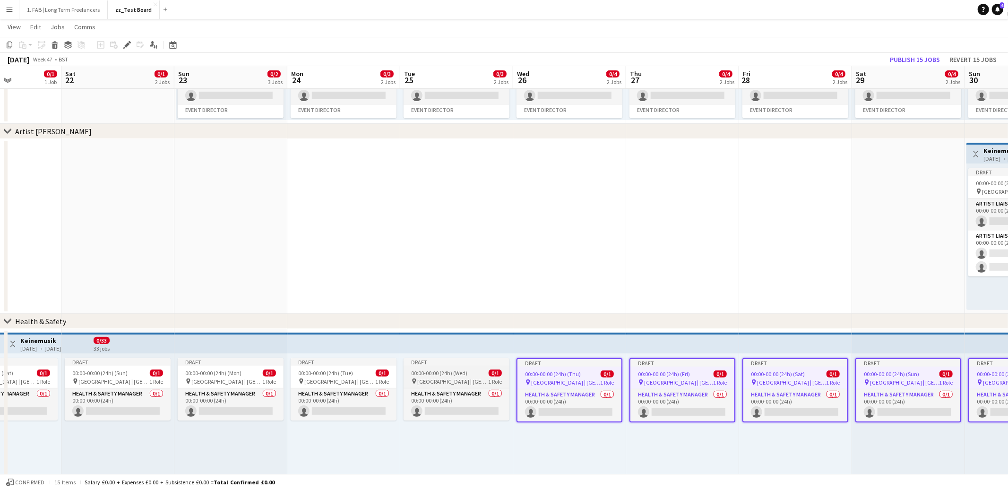
click at [439, 371] on span "00:00-00:00 (24h) (Wed)" at bounding box center [439, 373] width 56 height 7
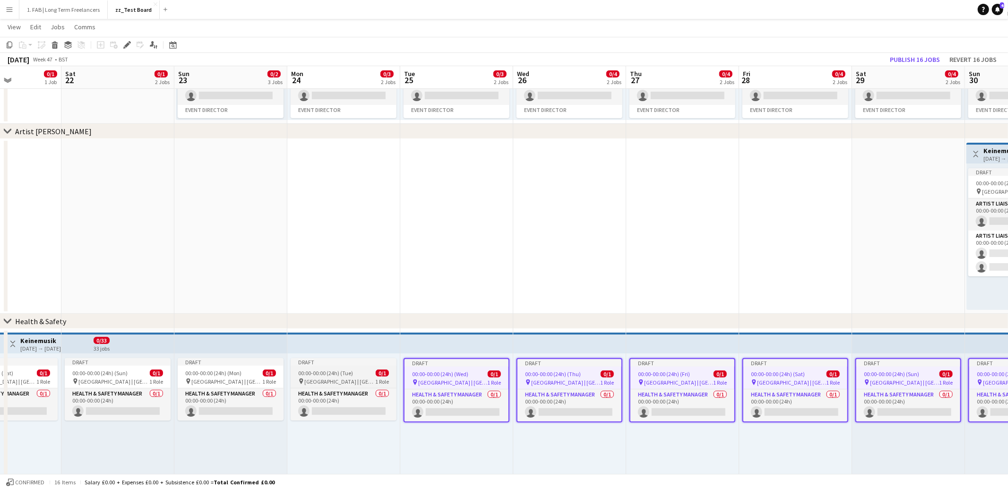
click at [339, 373] on span "00:00-00:00 (24h) (Tue)" at bounding box center [325, 373] width 55 height 7
click at [129, 45] on icon "Edit" at bounding box center [127, 45] width 8 height 8
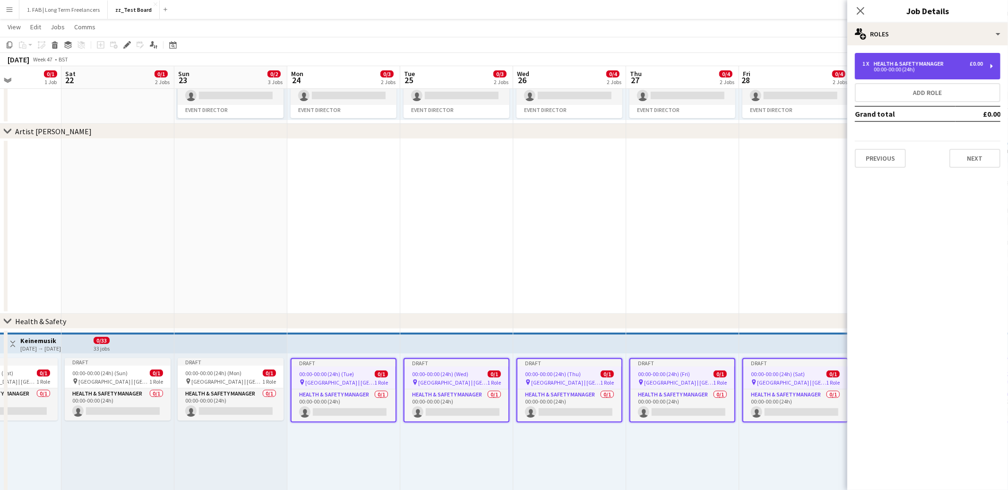
click at [916, 72] on div "1 x Health & Safety Manager £0.00 00:00-00:00 (24h)" at bounding box center [928, 66] width 146 height 26
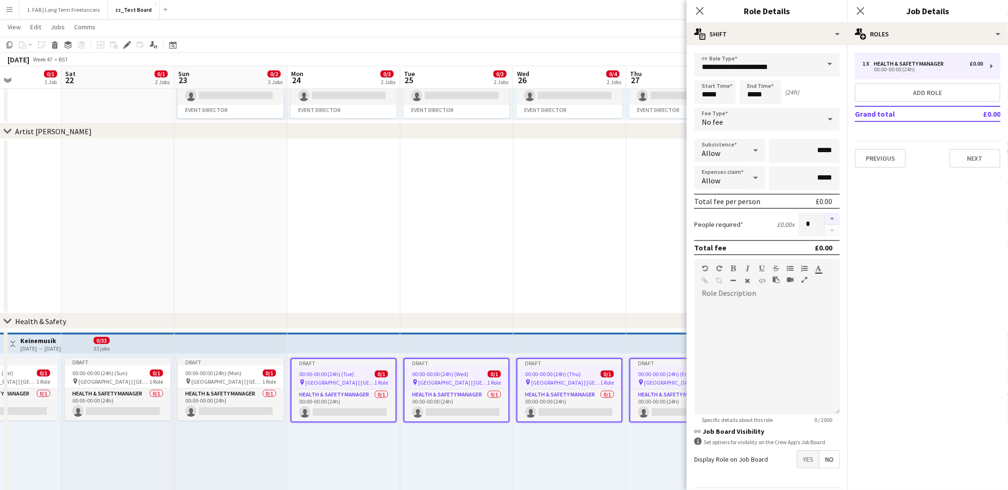
click at [830, 213] on button "button" at bounding box center [832, 219] width 15 height 12
type input "*"
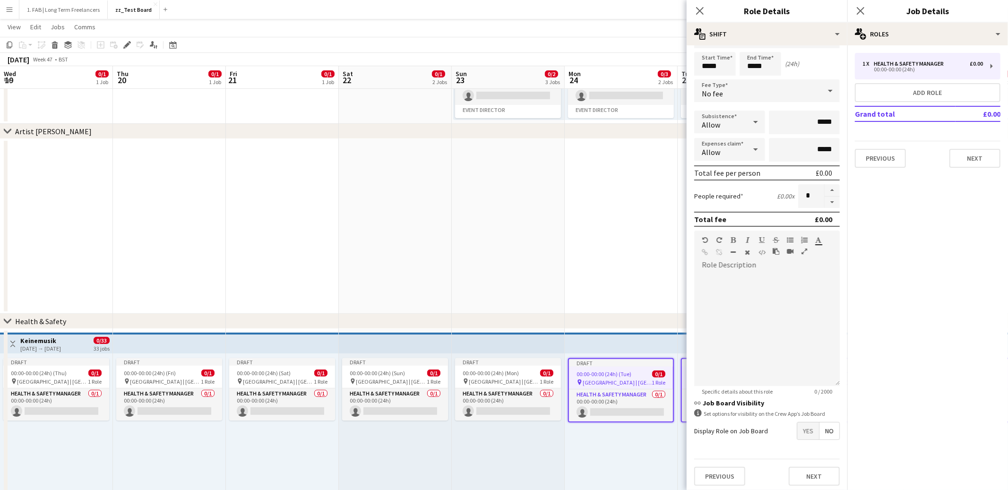
scroll to position [0, 277]
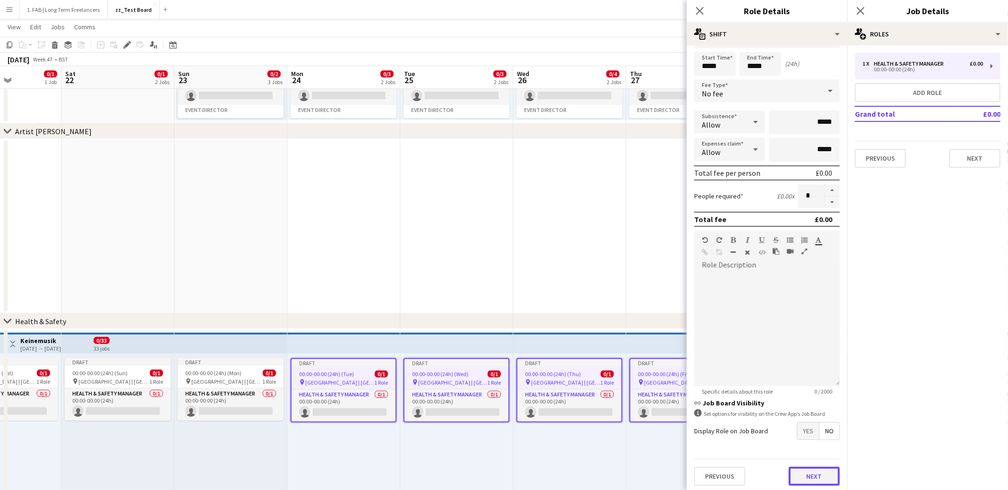
click at [801, 471] on button "Next" at bounding box center [814, 476] width 51 height 19
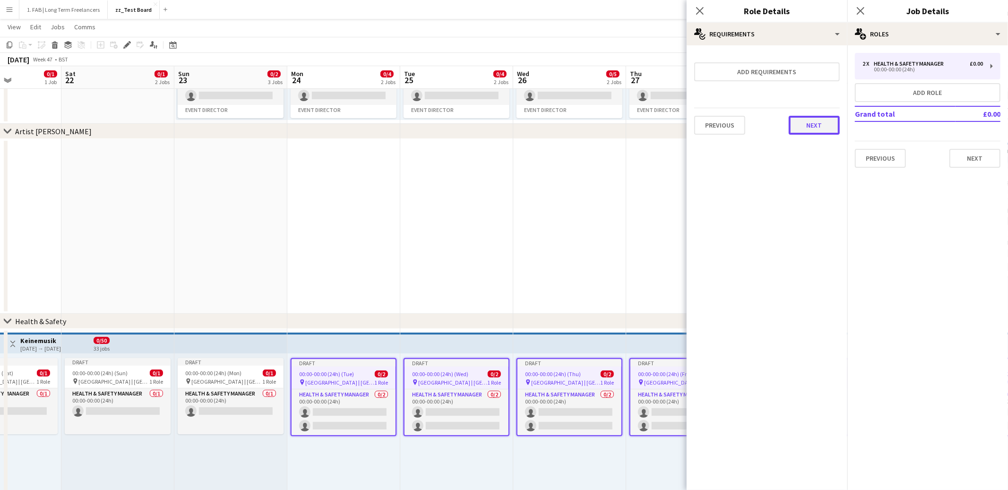
click at [810, 127] on button "Next" at bounding box center [814, 125] width 51 height 19
click at [817, 127] on button "Finish" at bounding box center [821, 126] width 35 height 19
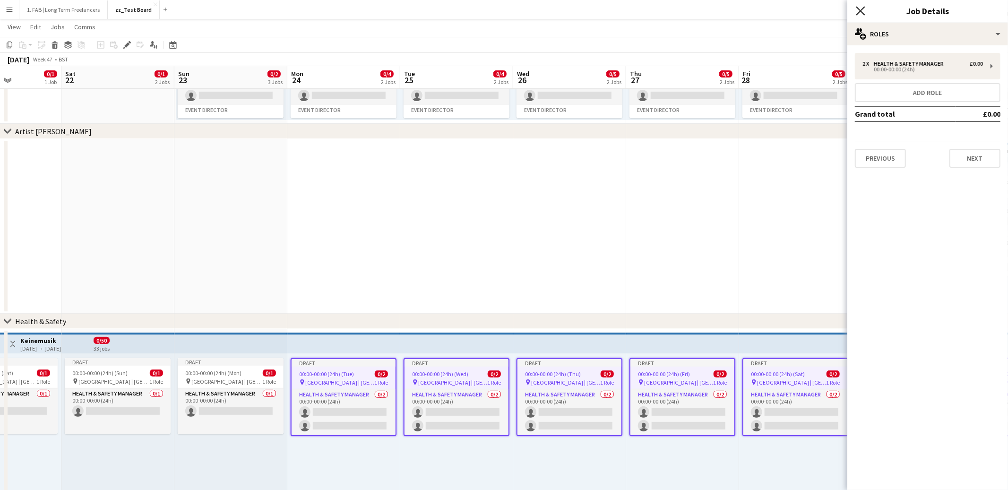
click at [861, 13] on icon "Close pop-in" at bounding box center [860, 10] width 9 height 9
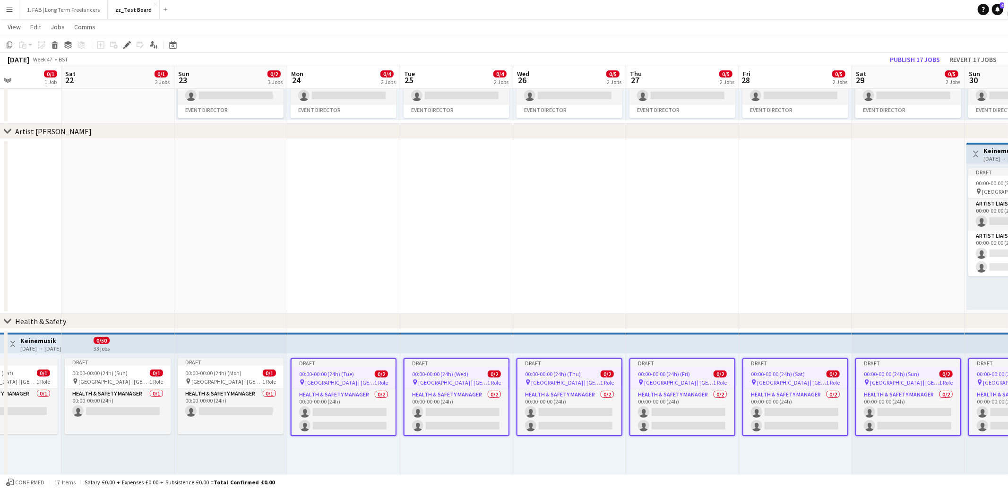
click at [481, 265] on app-date-cell at bounding box center [456, 226] width 113 height 175
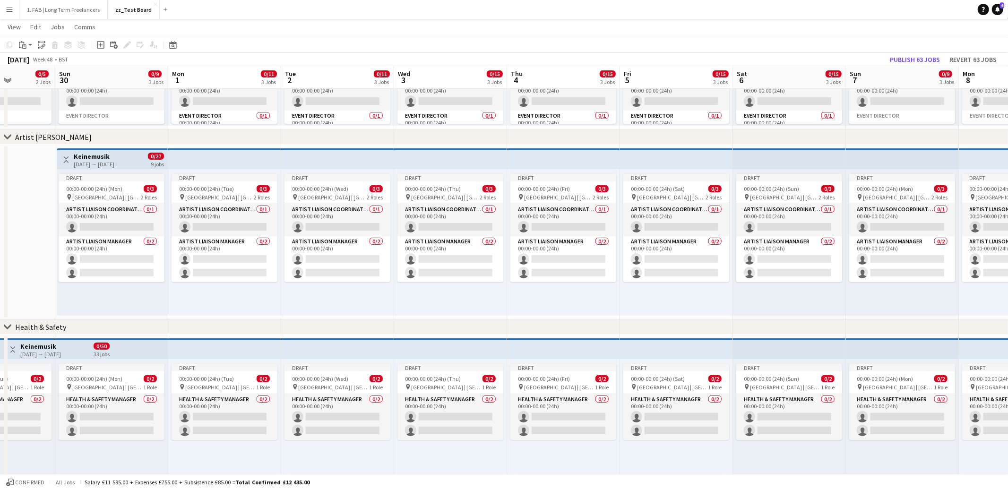
scroll to position [0, 287]
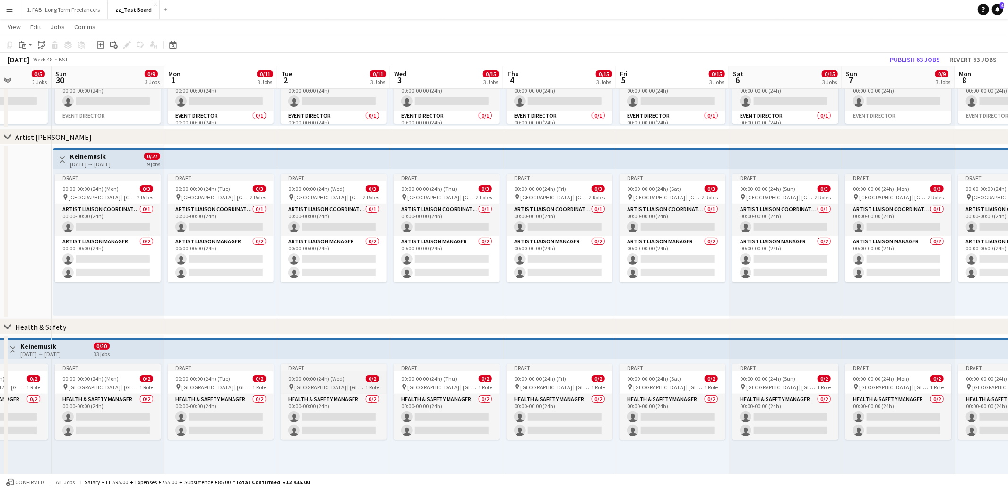
click at [328, 382] on app-job-card "Draft 00:00-00:00 (24h) (Wed) 0/2 pin Gateway Park | Abu Dhabi, UAE 1 Role Heal…" at bounding box center [334, 402] width 106 height 76
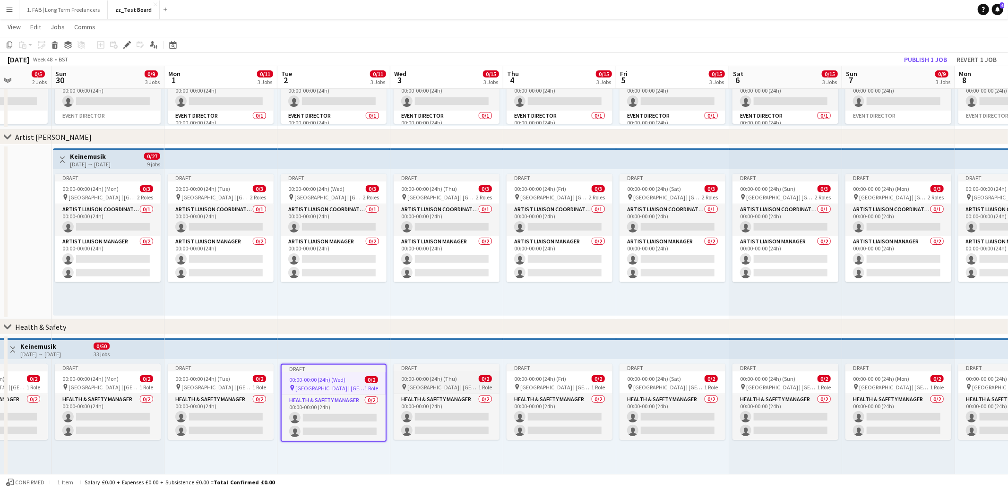
click at [435, 385] on span "[GEOGRAPHIC_DATA] | [GEOGRAPHIC_DATA], [GEOGRAPHIC_DATA]" at bounding box center [442, 387] width 71 height 7
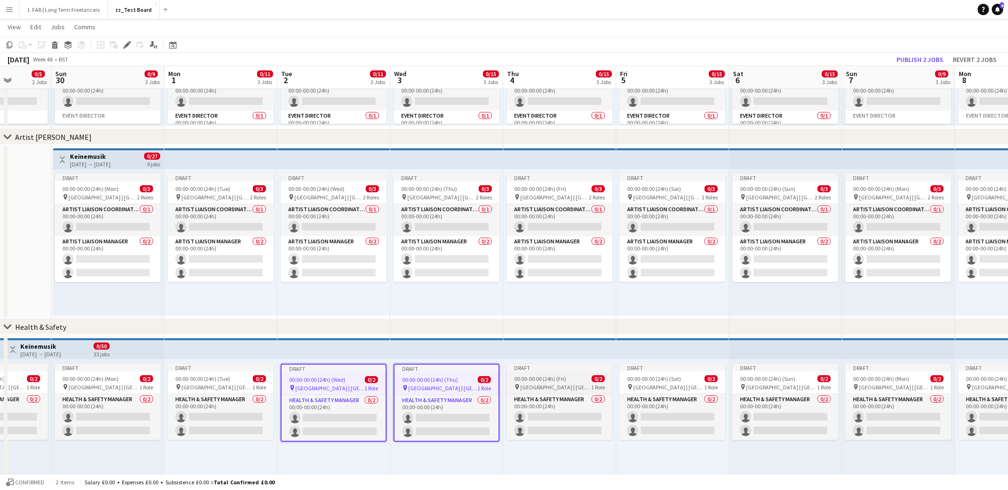
click at [543, 379] on span "00:00-00:00 (24h) (Fri)" at bounding box center [540, 378] width 52 height 7
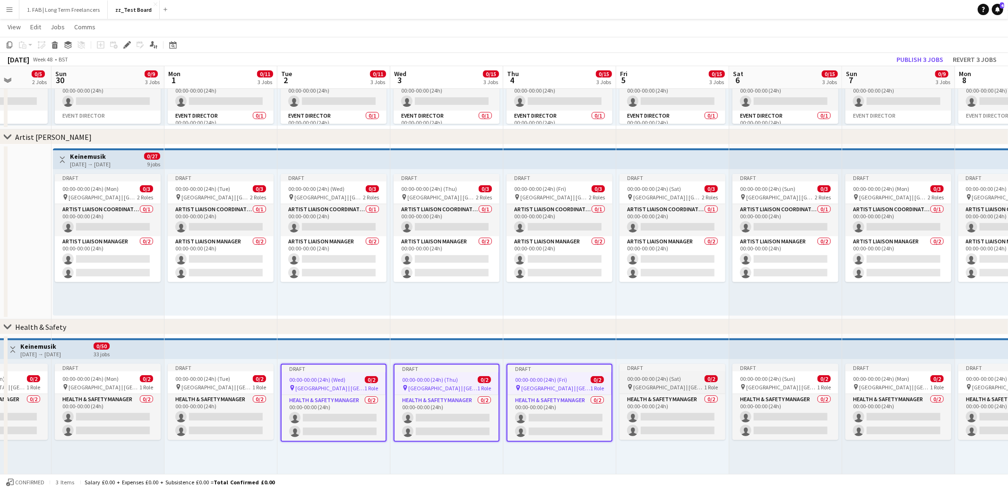
click at [652, 376] on span "00:00-00:00 (24h) (Sat)" at bounding box center [654, 378] width 54 height 7
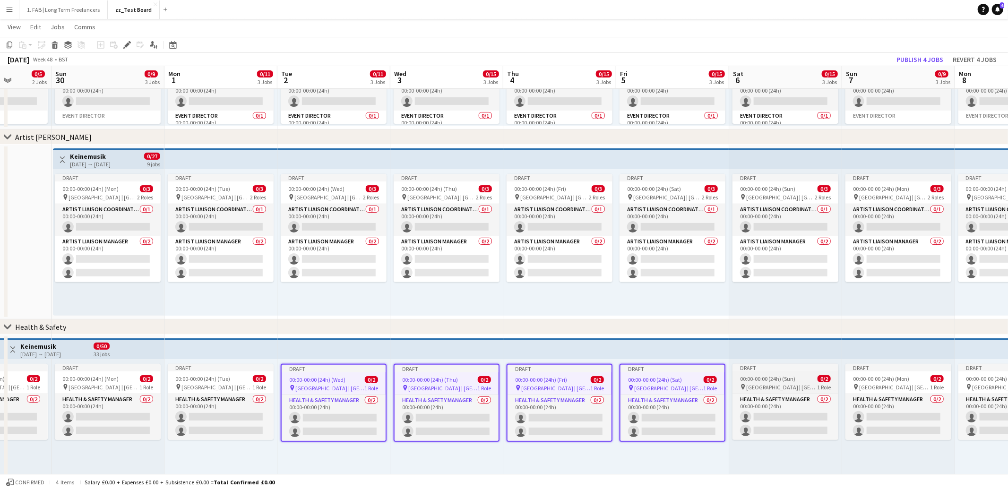
click at [785, 380] on span "00:00-00:00 (24h) (Sun)" at bounding box center [767, 378] width 55 height 7
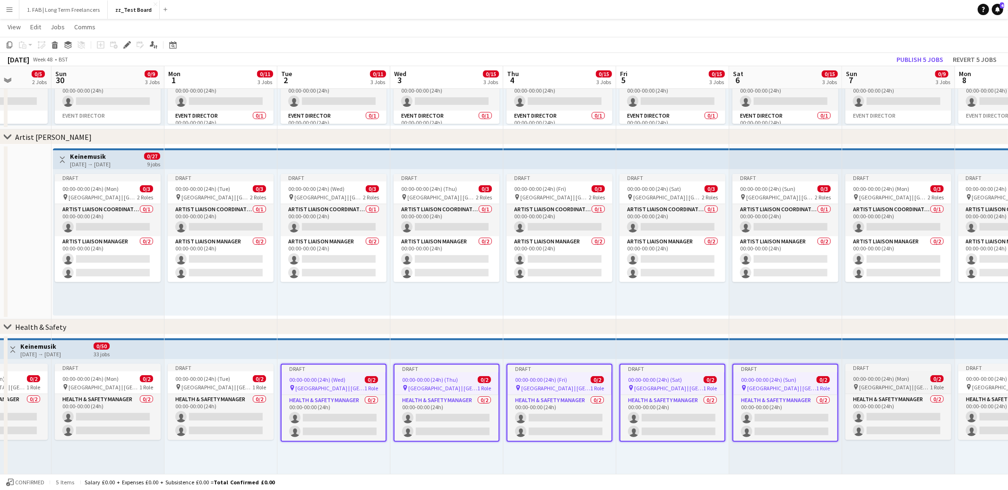
click at [876, 380] on span "00:00-00:00 (24h) (Mon)" at bounding box center [881, 378] width 56 height 7
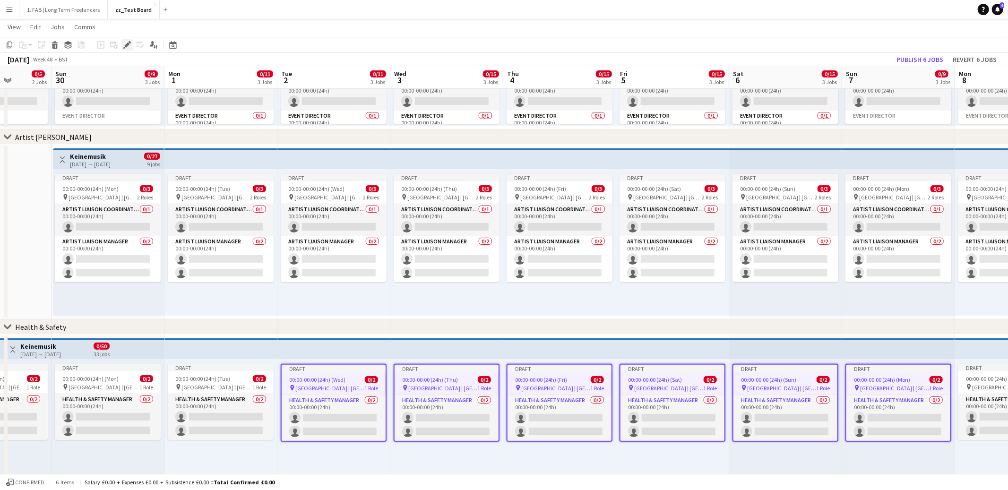
click at [127, 45] on icon at bounding box center [126, 45] width 5 height 5
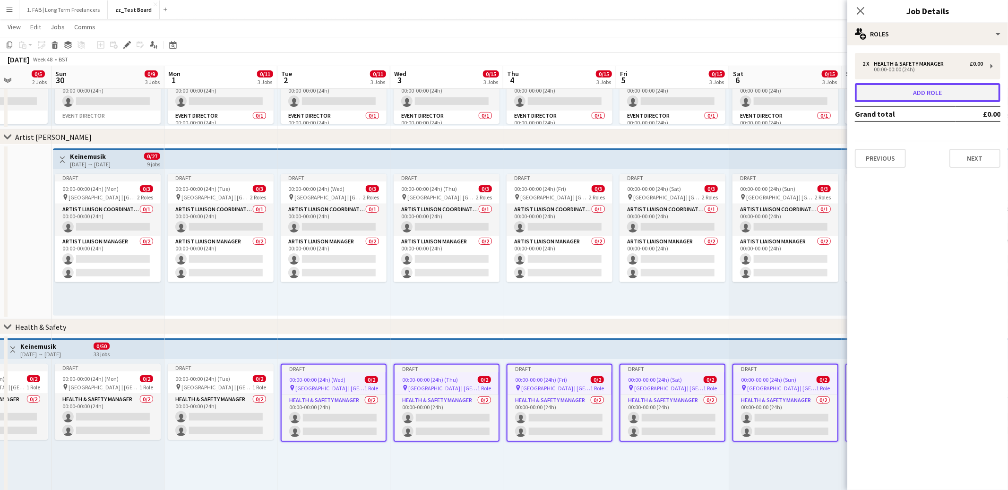
click at [933, 98] on button "Add role" at bounding box center [928, 92] width 146 height 19
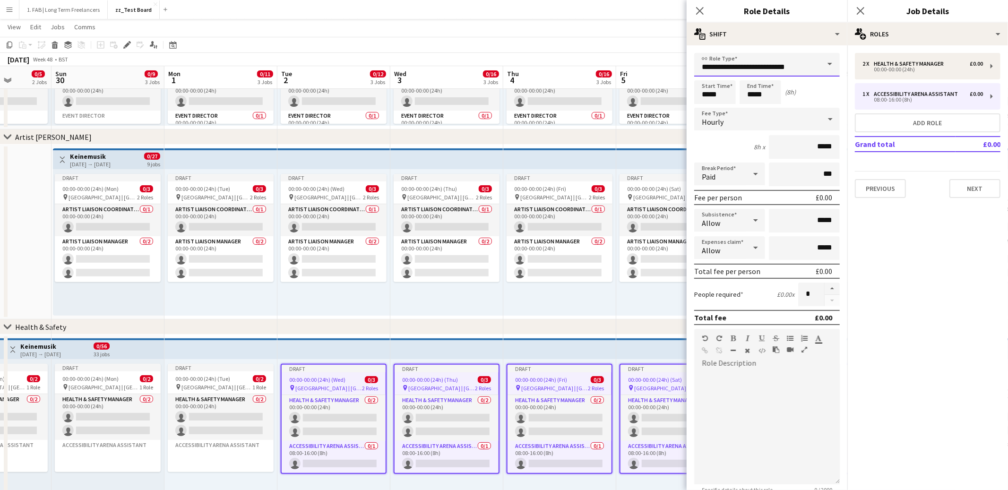
click at [740, 69] on input "**********" at bounding box center [767, 65] width 146 height 24
type input "**********"
type input "*****"
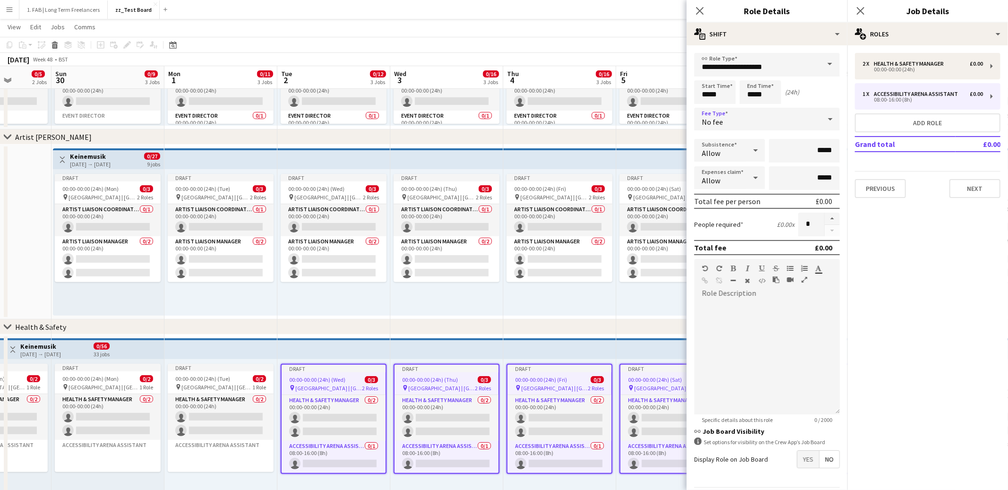
scroll to position [28, 0]
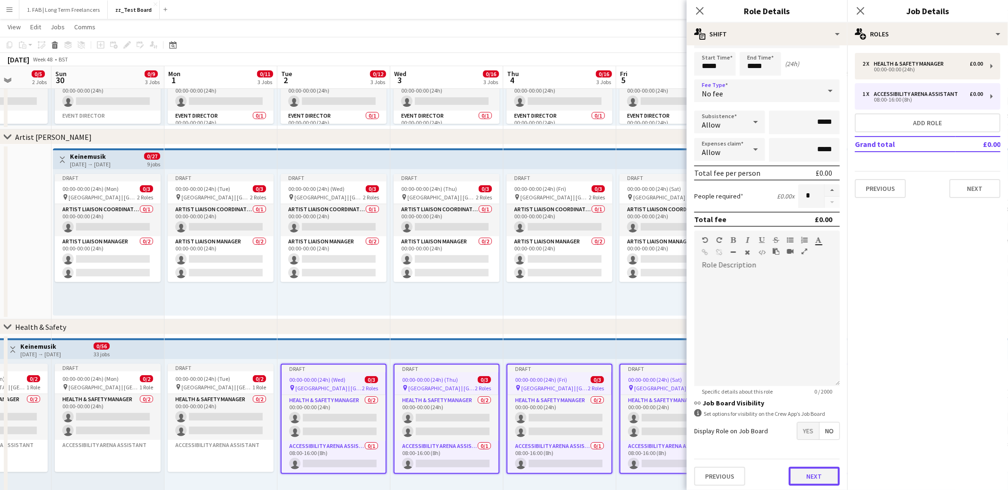
click at [812, 471] on button "Next" at bounding box center [814, 476] width 51 height 19
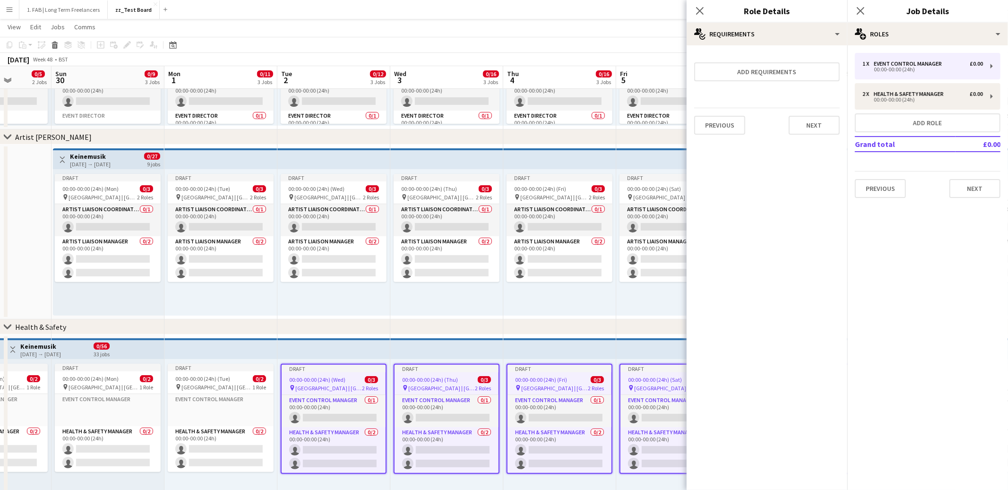
scroll to position [0, 0]
click at [805, 128] on button "Next" at bounding box center [814, 125] width 51 height 19
click at [812, 128] on button "Finish" at bounding box center [821, 126] width 35 height 19
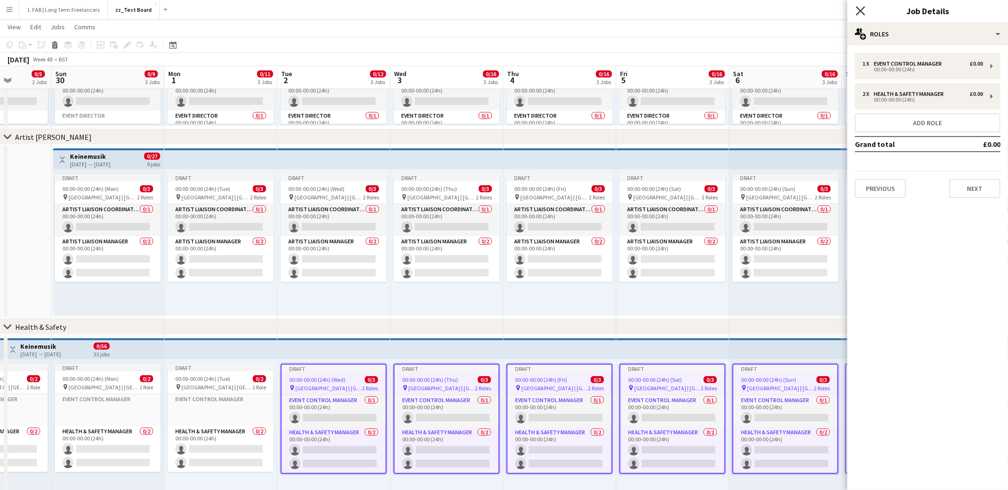
click at [862, 12] on icon at bounding box center [860, 10] width 9 height 9
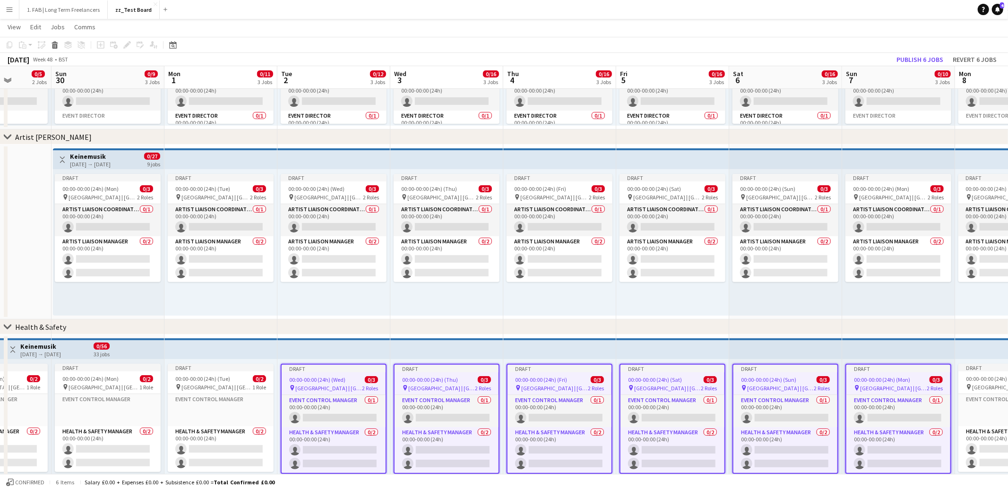
scroll to position [186, 0]
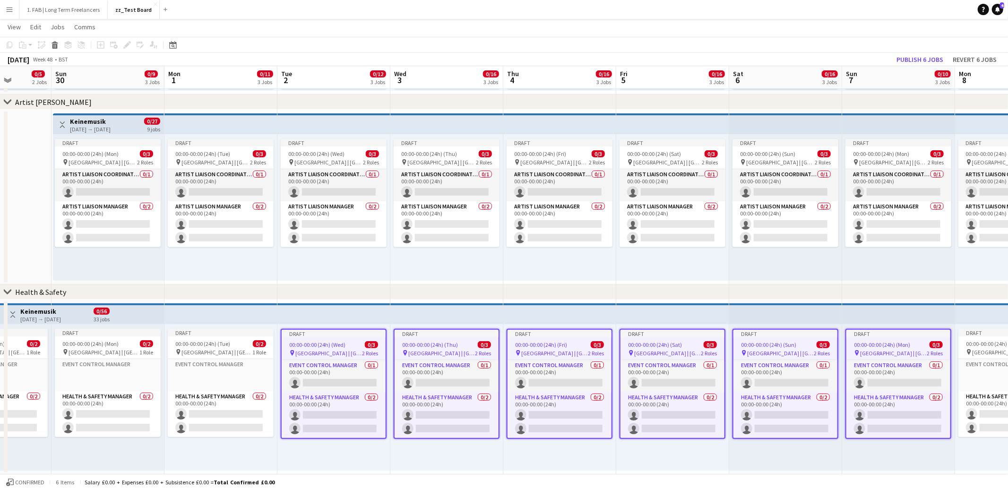
click at [459, 300] on app-date-cell "Draft 00:00-00:00 (24h) (Thu) 0/3 pin Gateway Park | Abu Dhabi, UAE 2 Roles Eve…" at bounding box center [446, 387] width 113 height 175
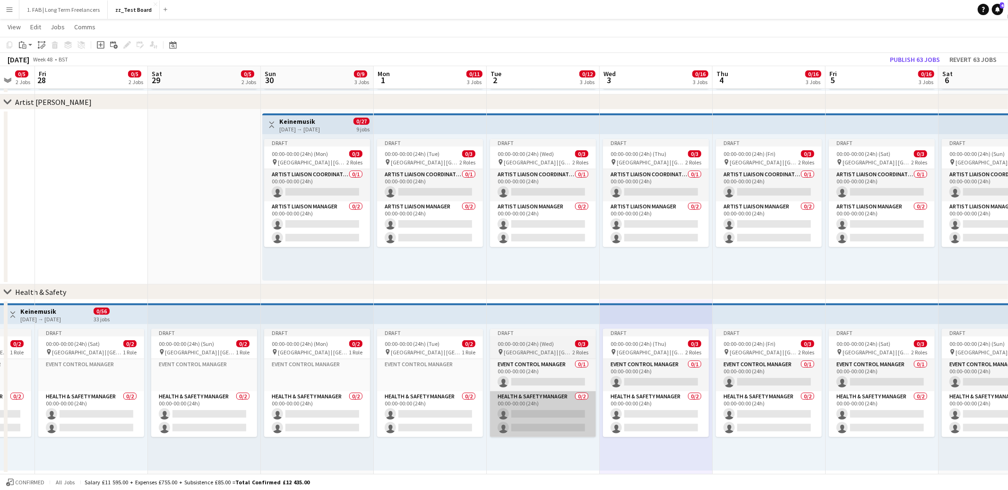
scroll to position [0, 224]
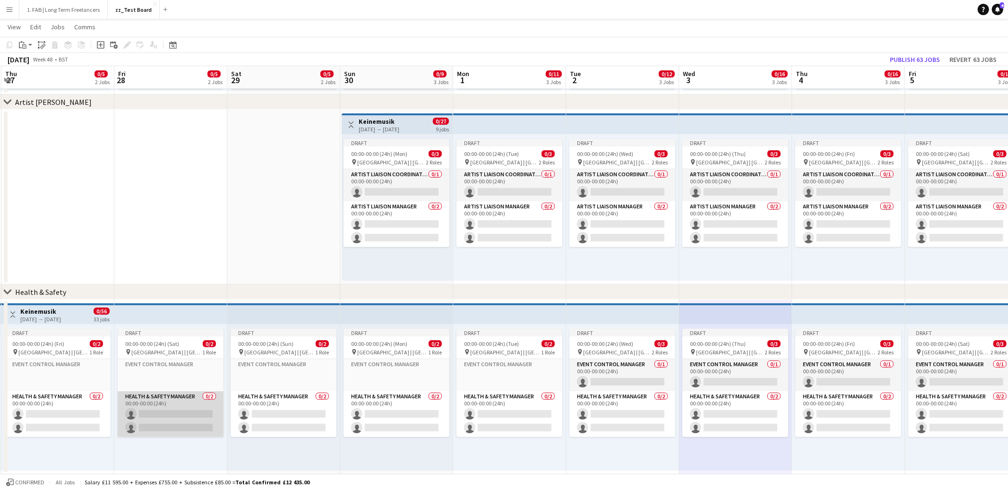
click at [176, 413] on app-card-role "Health & Safety Manager 0/2 00:00-00:00 (24h) single-neutral-actions single-neu…" at bounding box center [171, 414] width 106 height 46
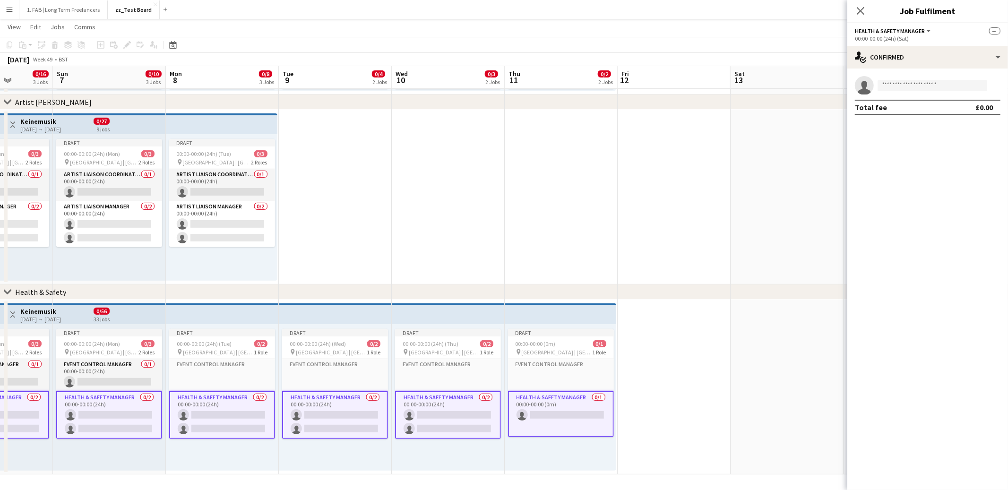
scroll to position [0, 285]
click at [559, 406] on app-card-role "Health & Safety Manager 0/1 00:00-00:00 (0m) single-neutral-actions" at bounding box center [562, 414] width 106 height 46
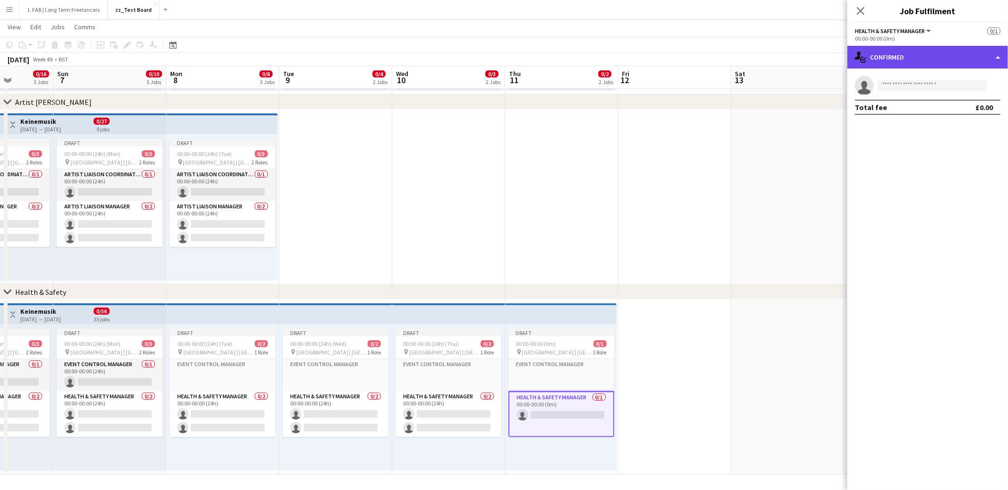
click at [902, 58] on div "single-neutral-actions-check-2 Confirmed" at bounding box center [927, 57] width 161 height 23
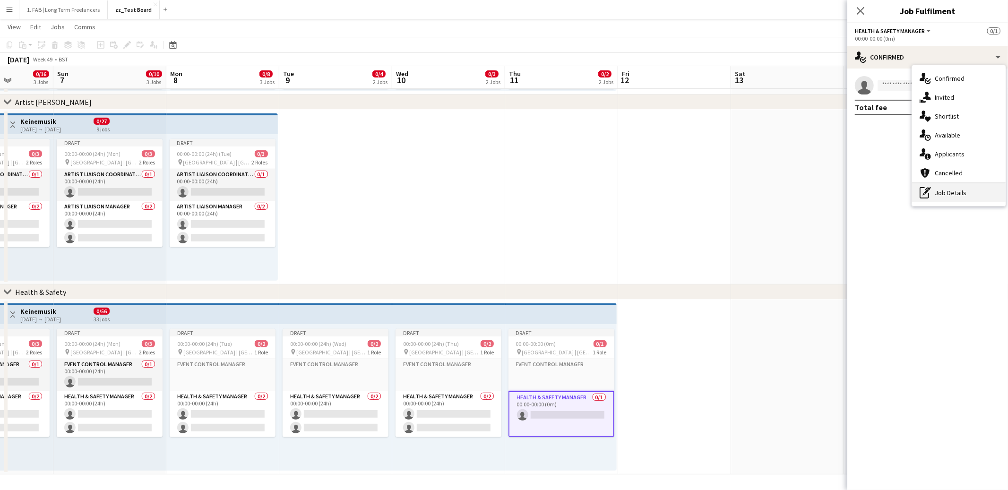
click at [941, 190] on div "pen-write Job Details" at bounding box center [959, 192] width 94 height 19
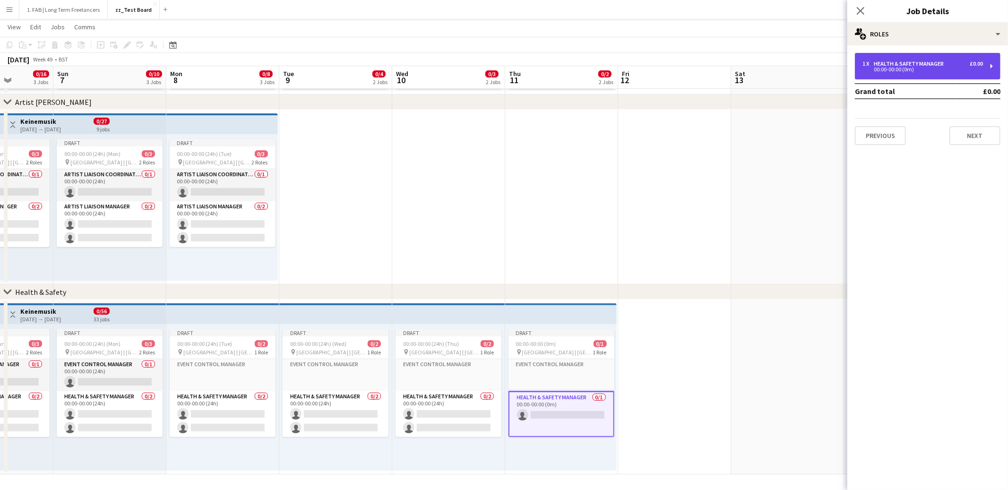
click at [918, 56] on div "1 x Health & Safety Manager £0.00 00:00-00:00 (0m)" at bounding box center [928, 66] width 146 height 26
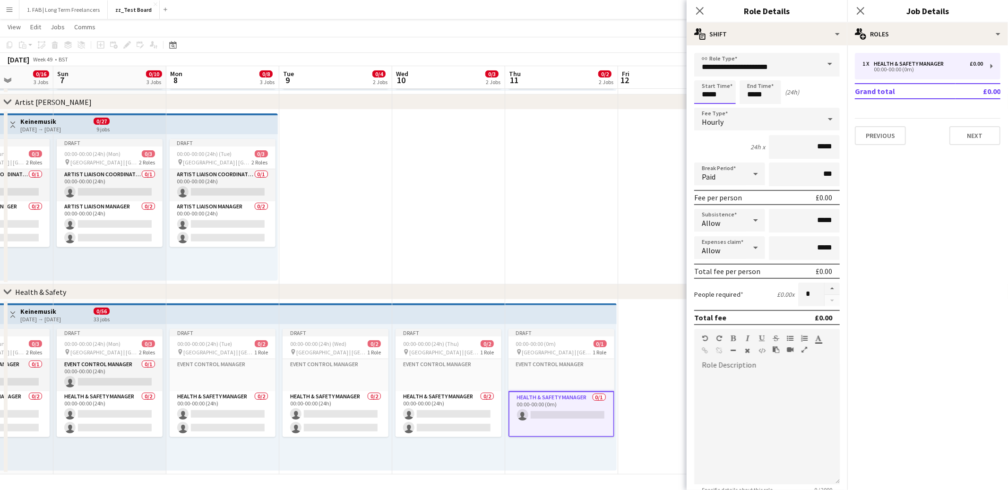
click at [724, 97] on input "*****" at bounding box center [715, 92] width 42 height 24
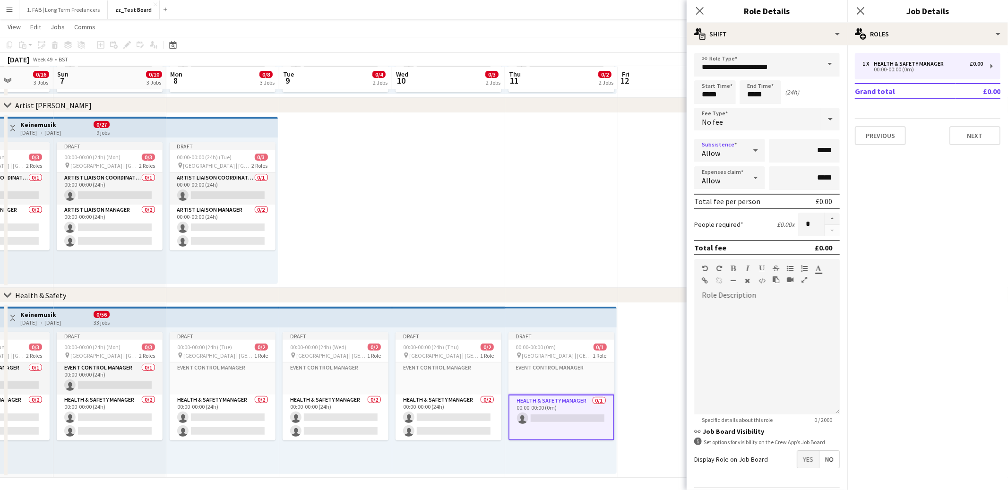
scroll to position [28, 0]
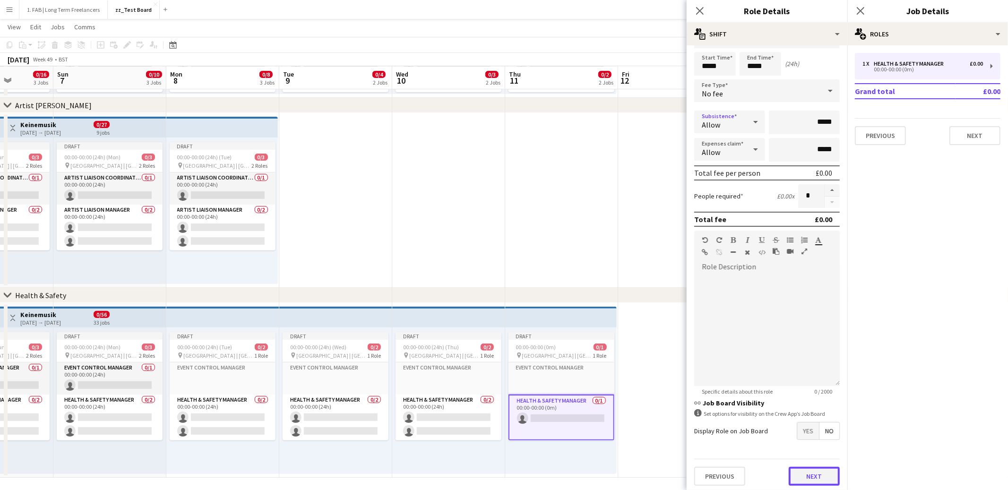
click at [809, 471] on button "Next" at bounding box center [814, 476] width 51 height 19
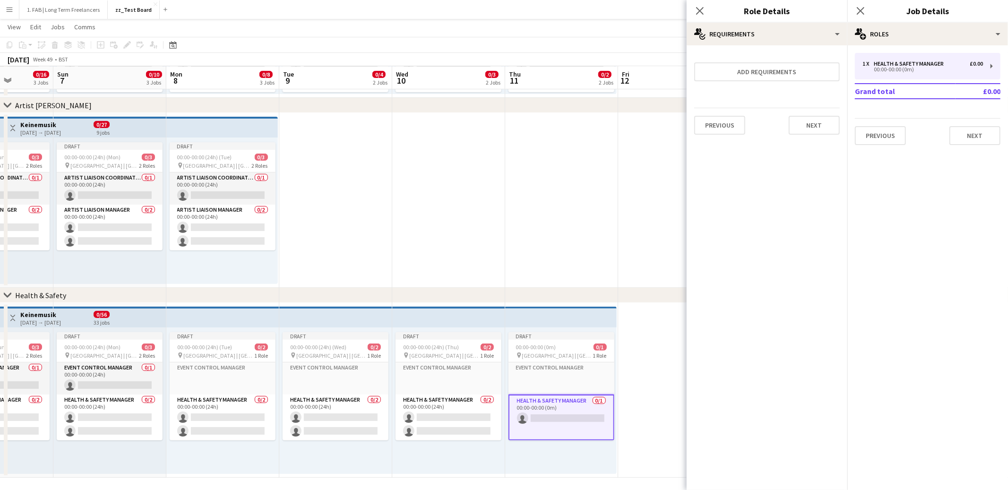
scroll to position [0, 0]
click at [817, 123] on button "Next" at bounding box center [814, 125] width 51 height 19
click at [820, 125] on button "Finish" at bounding box center [821, 126] width 35 height 19
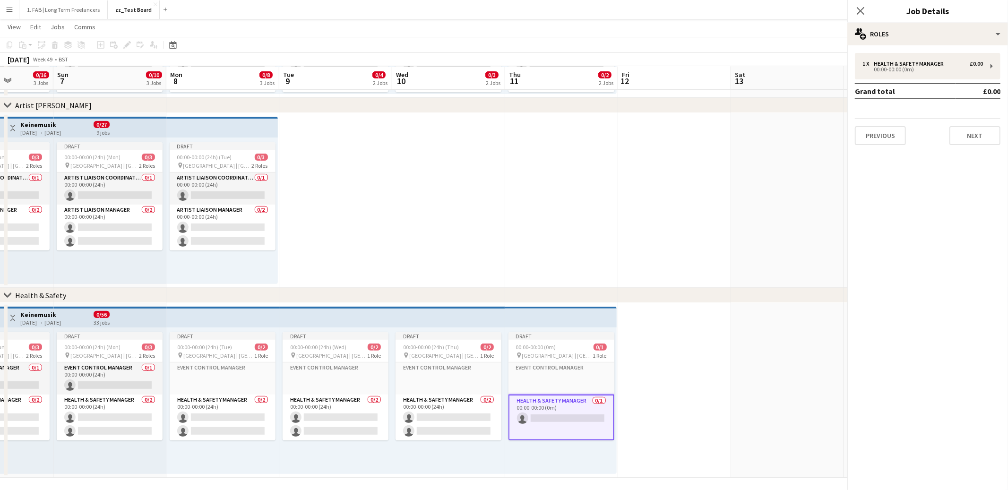
scroll to position [183, 0]
click at [855, 9] on app-icon "Close pop-in" at bounding box center [861, 11] width 14 height 14
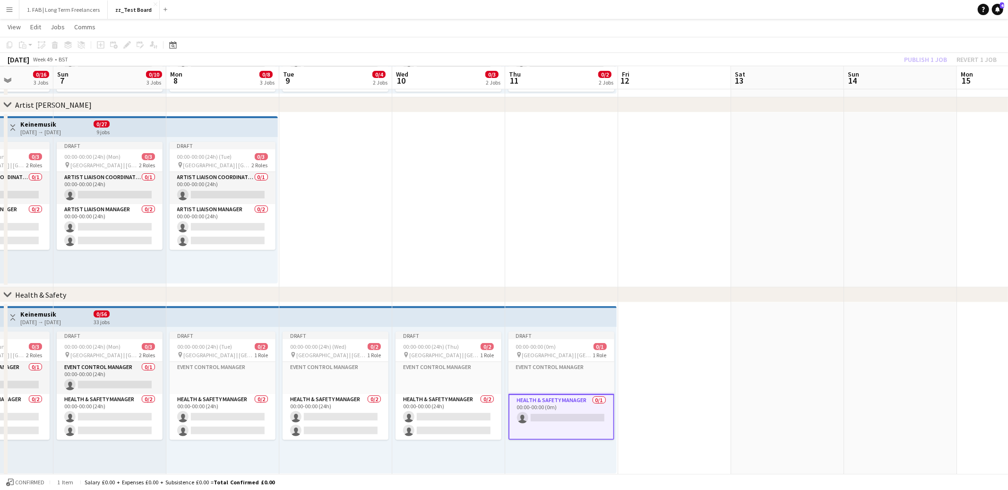
click at [659, 352] on app-date-cell at bounding box center [674, 389] width 113 height 175
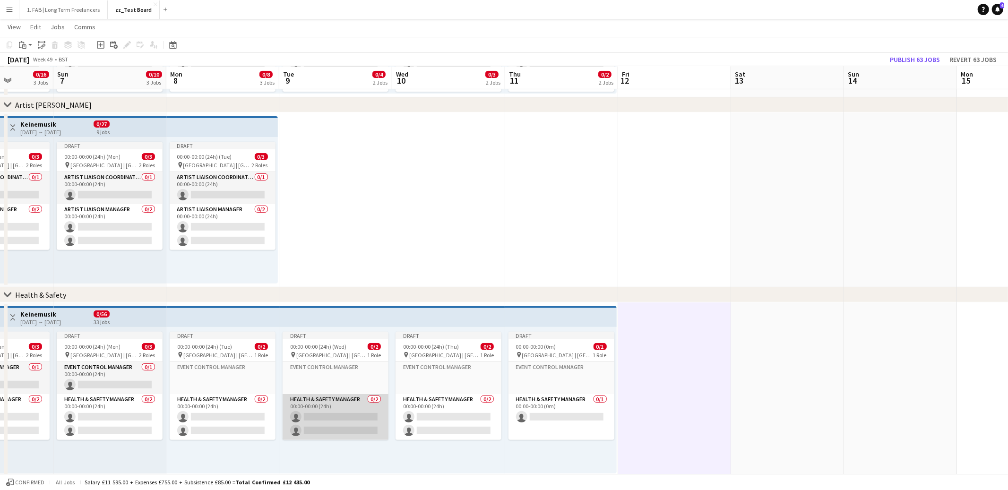
click at [320, 413] on app-card-role "Health & Safety Manager 0/2 00:00-00:00 (24h) single-neutral-actions single-neu…" at bounding box center [336, 417] width 106 height 46
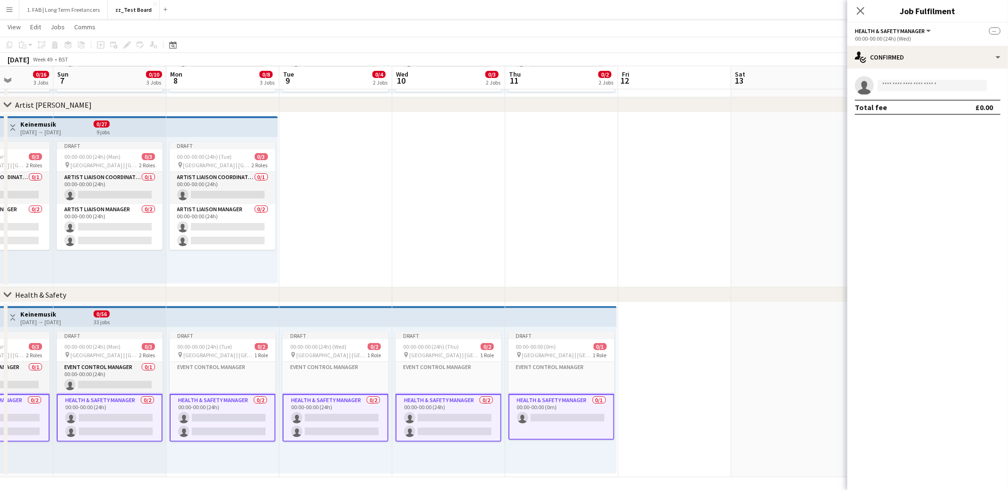
click at [339, 419] on app-card-role "Health & Safety Manager 0/2 00:00-00:00 (24h) single-neutral-actions single-neu…" at bounding box center [336, 418] width 106 height 48
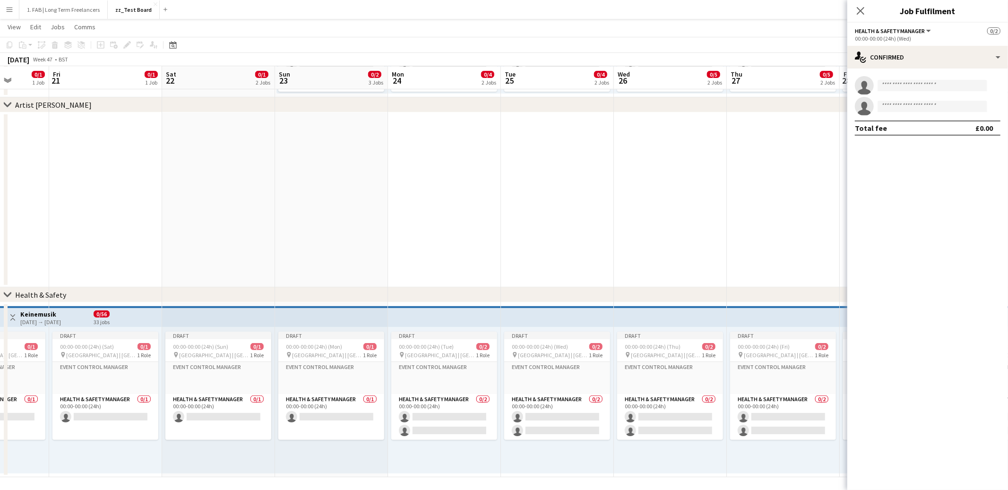
scroll to position [0, 272]
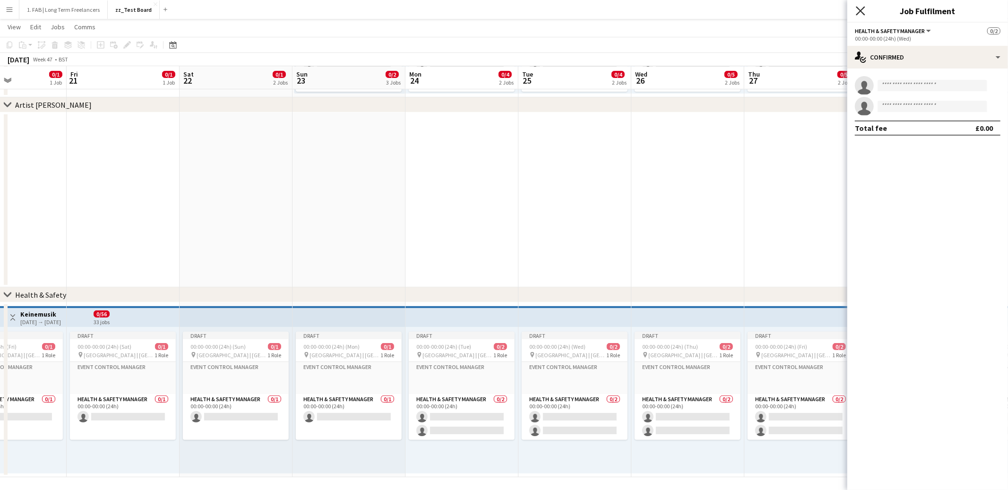
click at [856, 12] on icon "Close pop-in" at bounding box center [860, 10] width 9 height 9
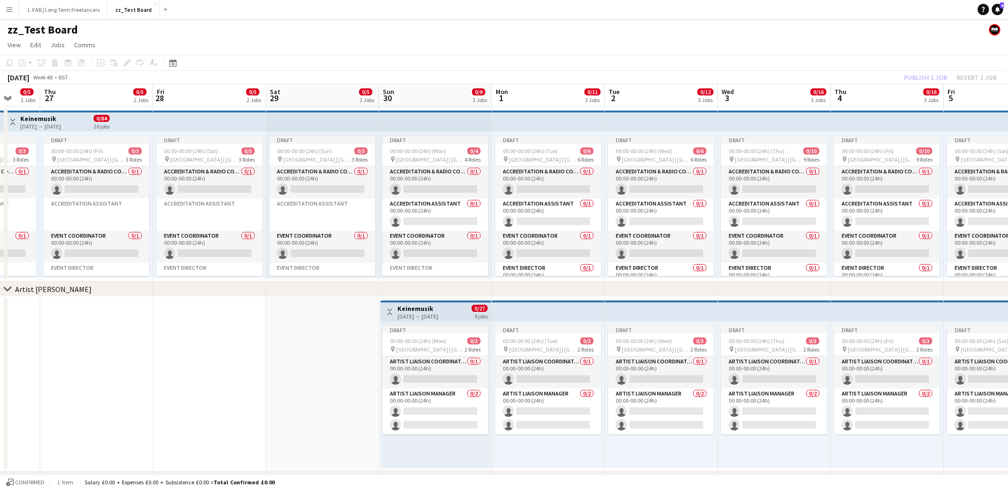
scroll to position [0, 318]
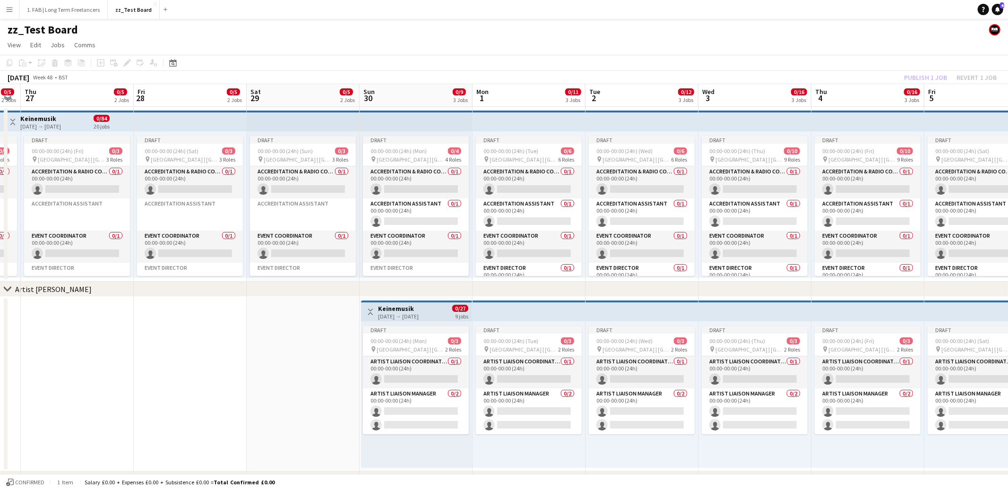
click at [349, 122] on app-top-bar at bounding box center [303, 121] width 113 height 21
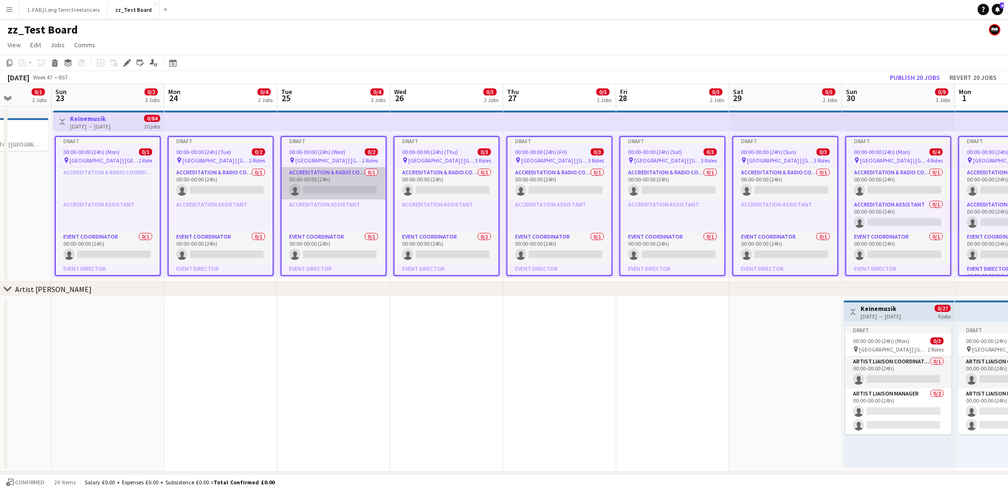
scroll to position [0, 286]
click at [219, 331] on app-date-cell at bounding box center [221, 384] width 113 height 175
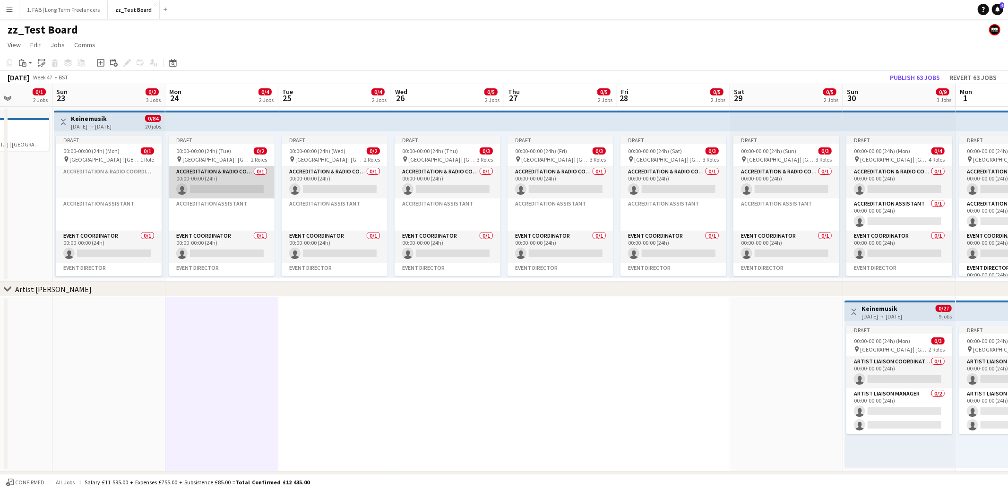
click at [224, 178] on app-card-role "Accreditation & Radio Coordinator 0/1 00:00-00:00 (24h) single-neutral-actions" at bounding box center [222, 182] width 106 height 32
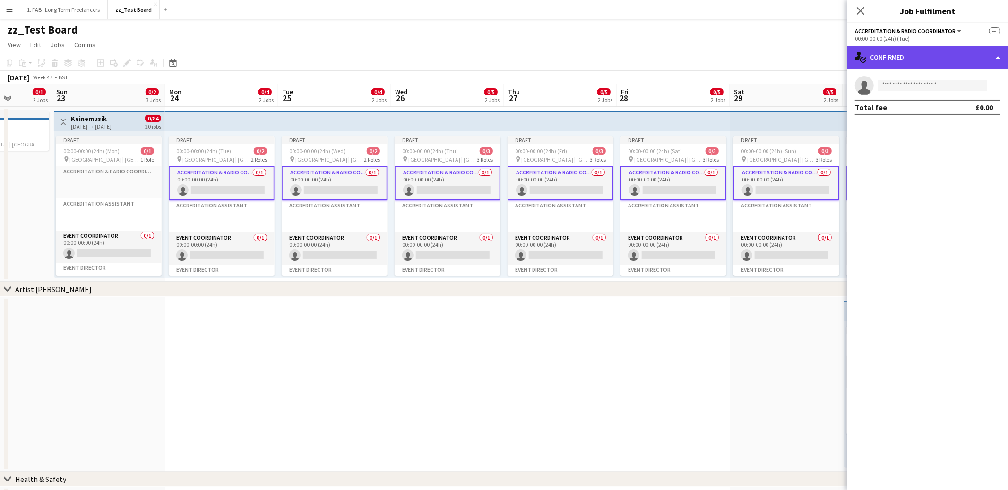
click at [896, 60] on div "single-neutral-actions-check-2 Confirmed" at bounding box center [927, 57] width 161 height 23
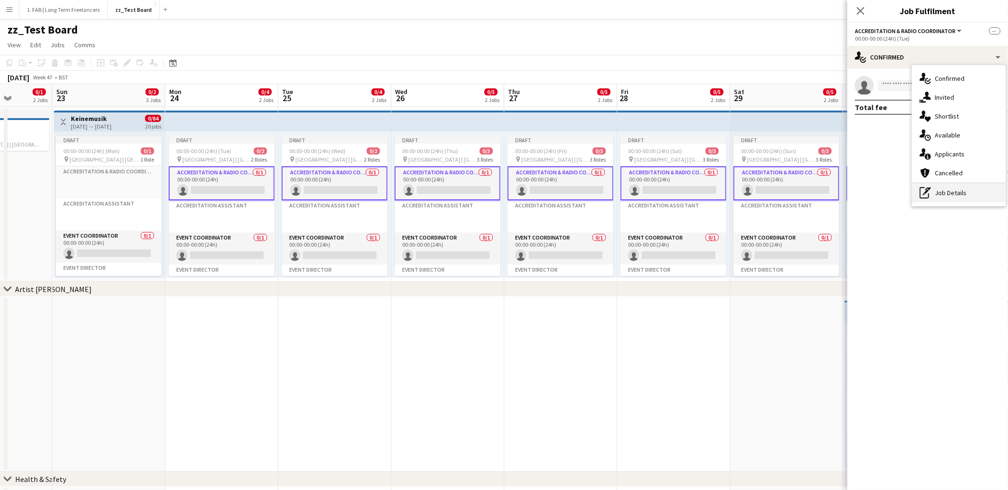
click at [944, 191] on div "pen-write Job Details" at bounding box center [959, 192] width 94 height 19
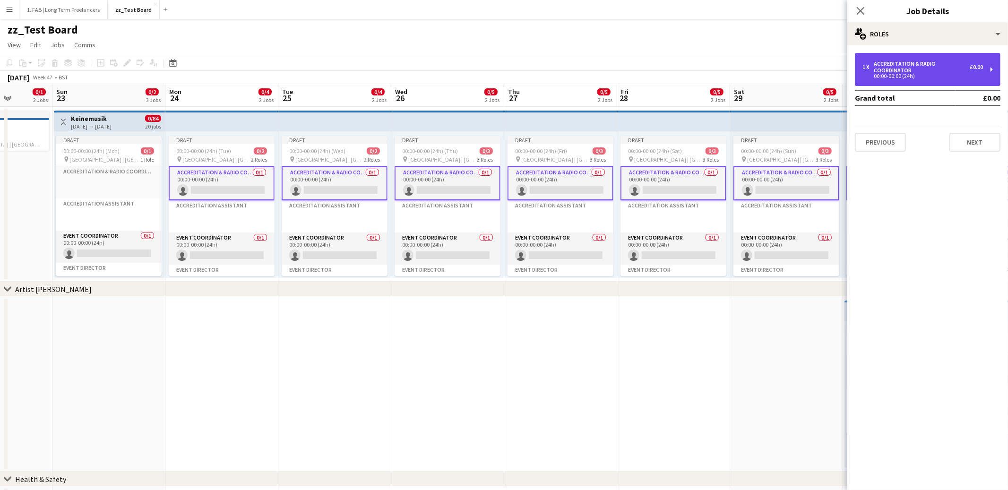
click at [904, 71] on div "Accreditation & Radio Coordinator" at bounding box center [922, 66] width 96 height 13
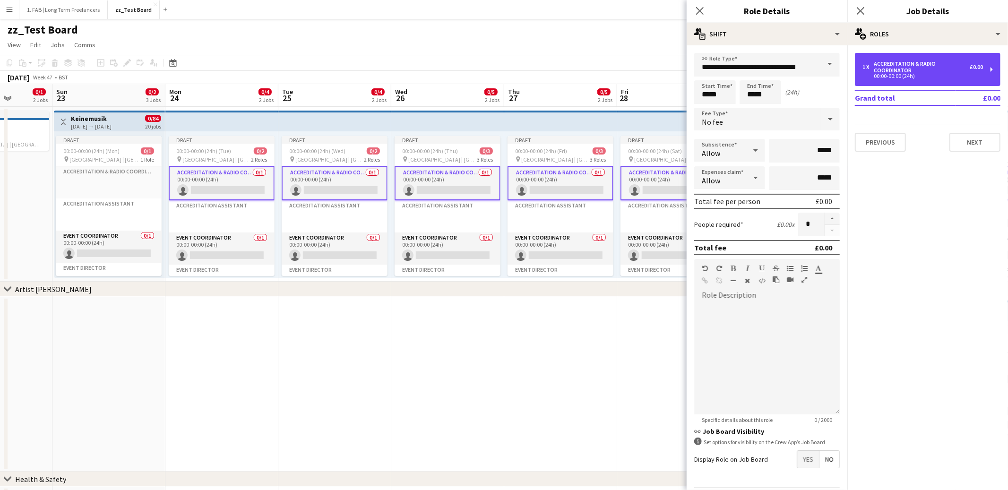
scroll to position [28, 0]
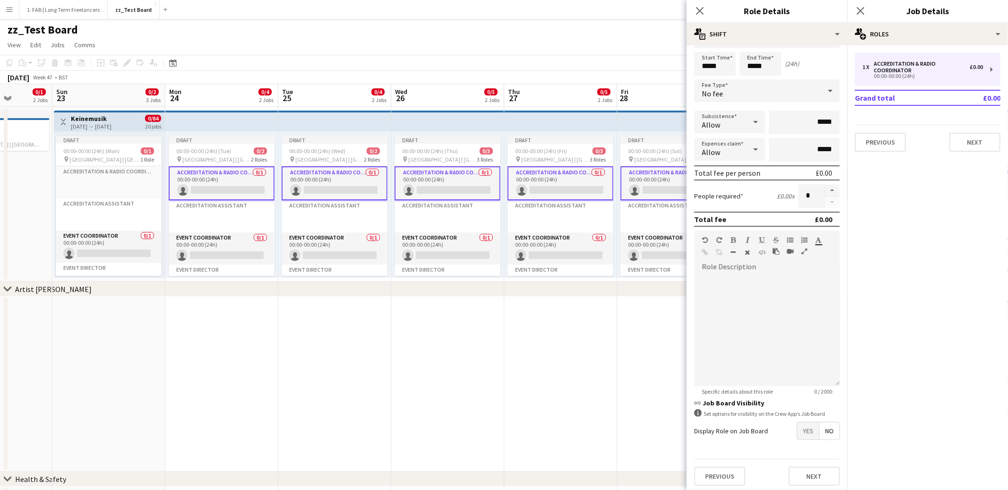
click at [804, 429] on span "Yes" at bounding box center [808, 431] width 22 height 17
click at [833, 449] on span "No" at bounding box center [830, 451] width 20 height 17
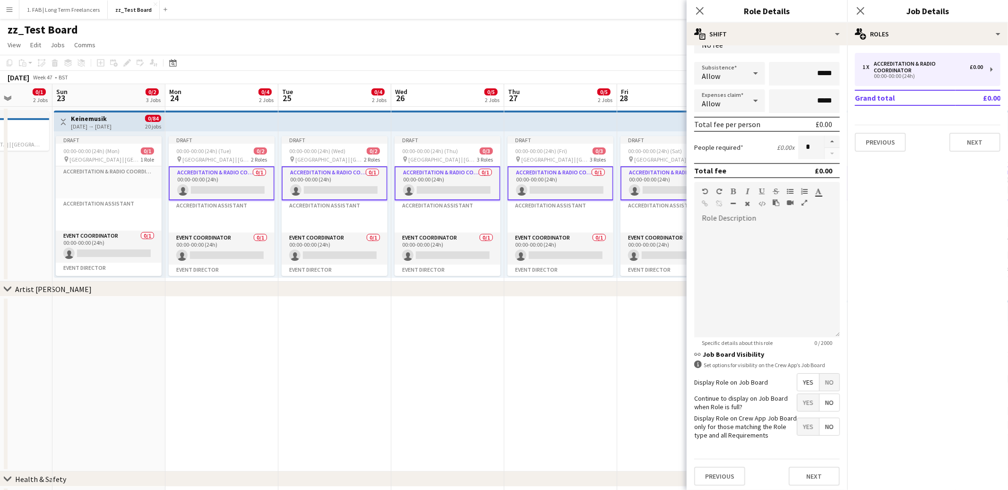
click at [832, 428] on span "No" at bounding box center [830, 426] width 20 height 17
click at [808, 476] on button "Next" at bounding box center [814, 476] width 51 height 19
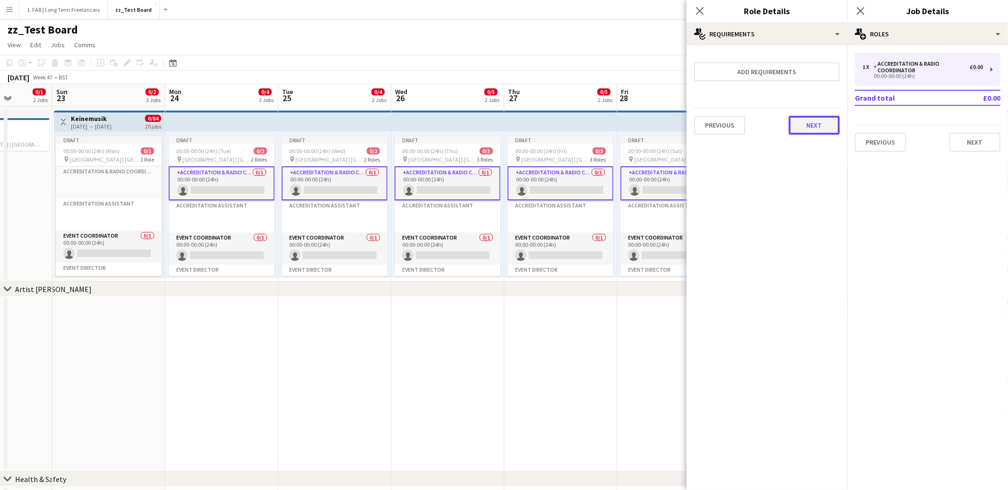
click at [818, 124] on button "Next" at bounding box center [814, 125] width 51 height 19
click at [825, 131] on button "Finish" at bounding box center [821, 126] width 35 height 19
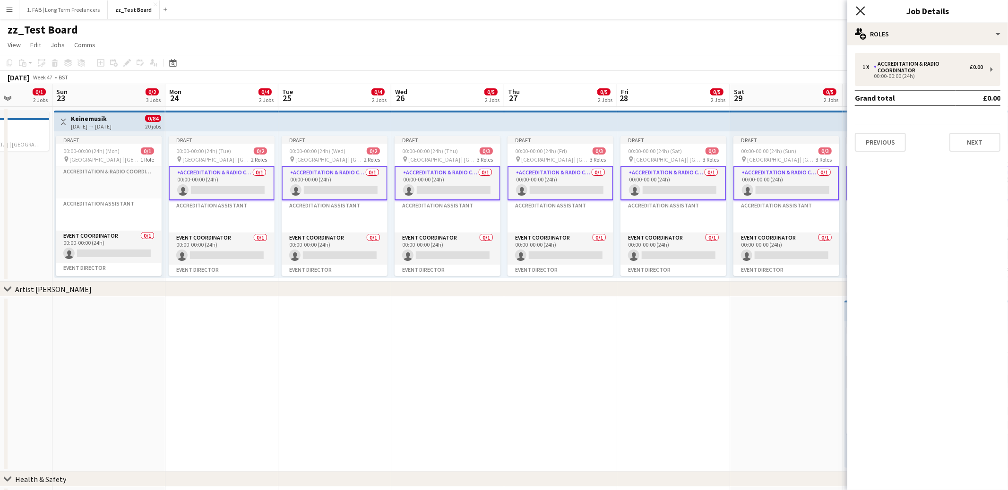
click at [863, 13] on icon at bounding box center [860, 10] width 9 height 9
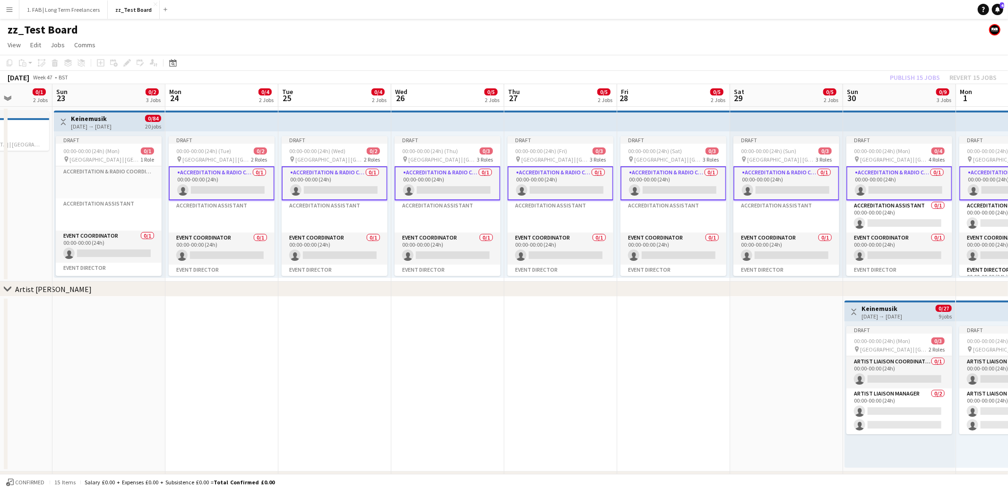
click at [125, 298] on app-date-cell at bounding box center [108, 384] width 113 height 175
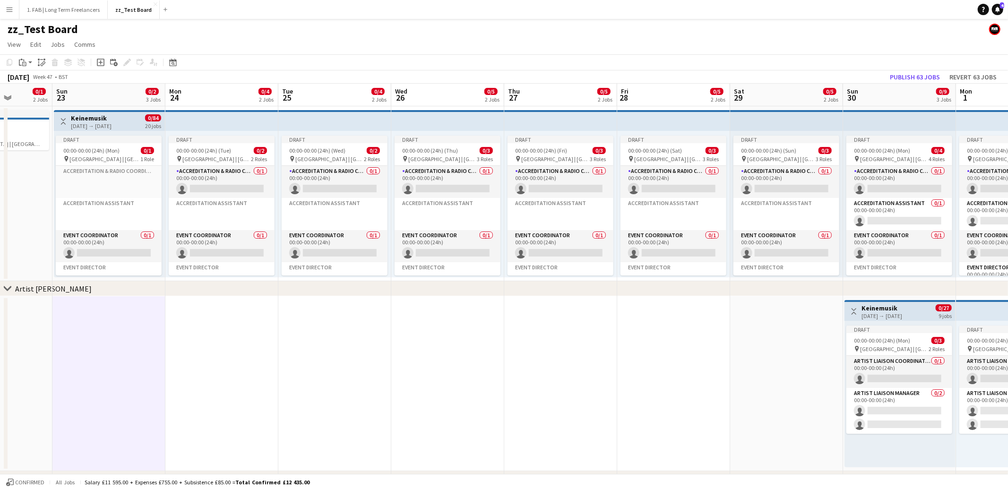
click at [99, 119] on h3 "Keinemusik" at bounding box center [91, 118] width 41 height 9
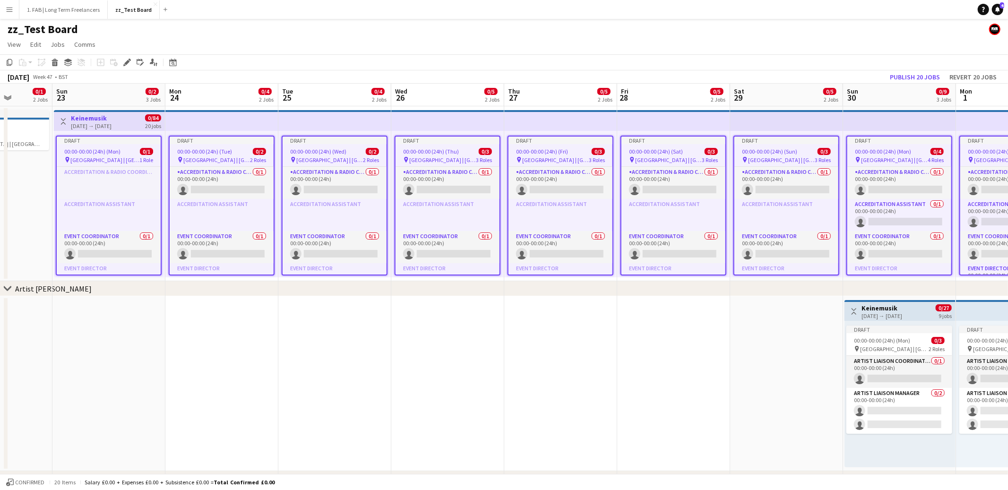
scroll to position [1, 0]
click at [904, 72] on button "Publish 20 jobs" at bounding box center [915, 76] width 58 height 12
click at [144, 353] on app-date-cell at bounding box center [108, 383] width 113 height 175
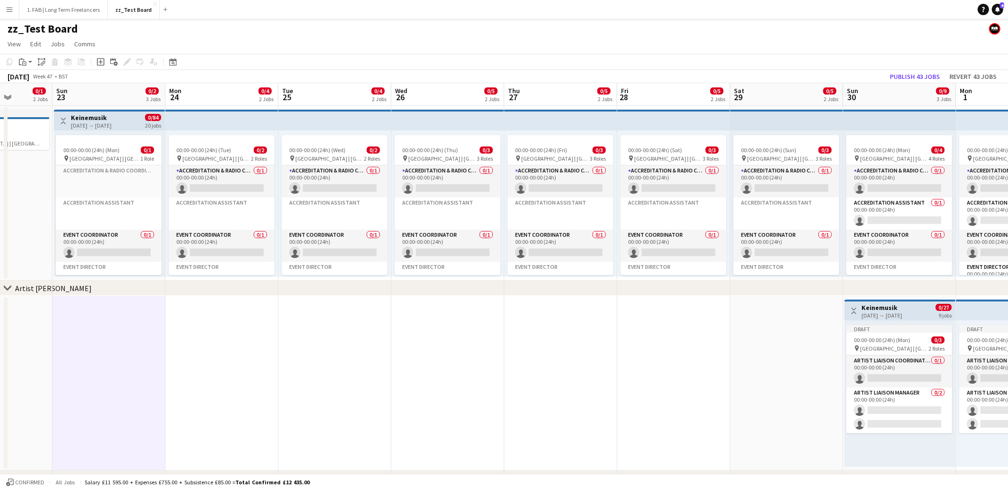
click at [89, 116] on h3 "Keinemusik" at bounding box center [91, 117] width 41 height 9
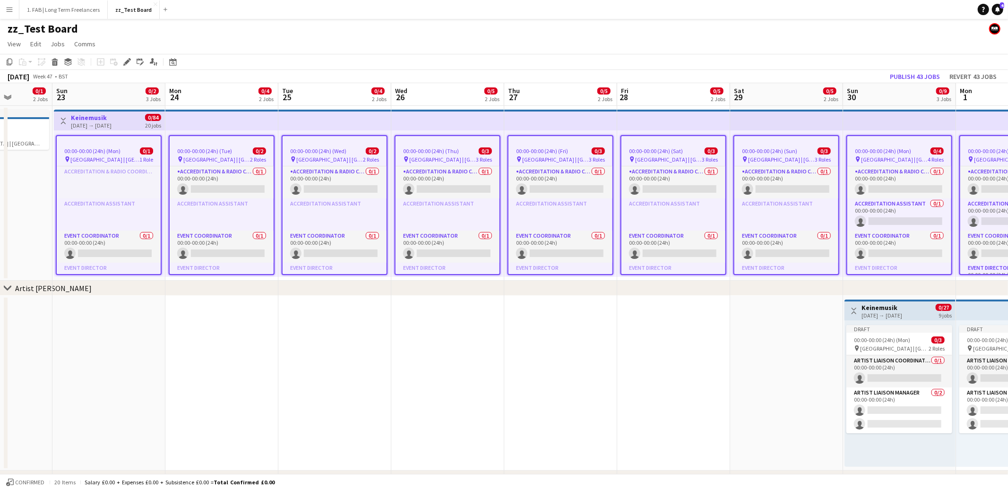
scroll to position [1, 0]
click at [126, 63] on icon "Edit" at bounding box center [127, 62] width 8 height 8
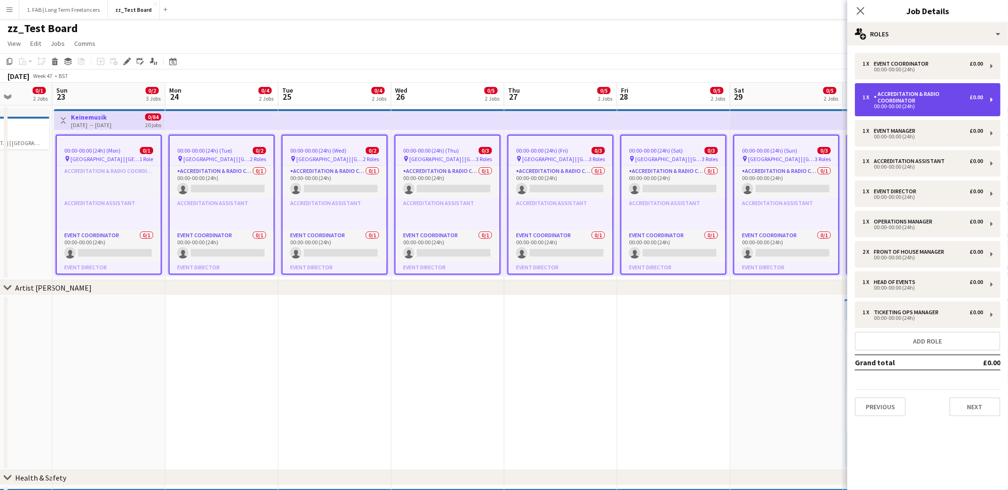
click at [921, 95] on div "Accreditation & Radio Coordinator" at bounding box center [922, 97] width 96 height 13
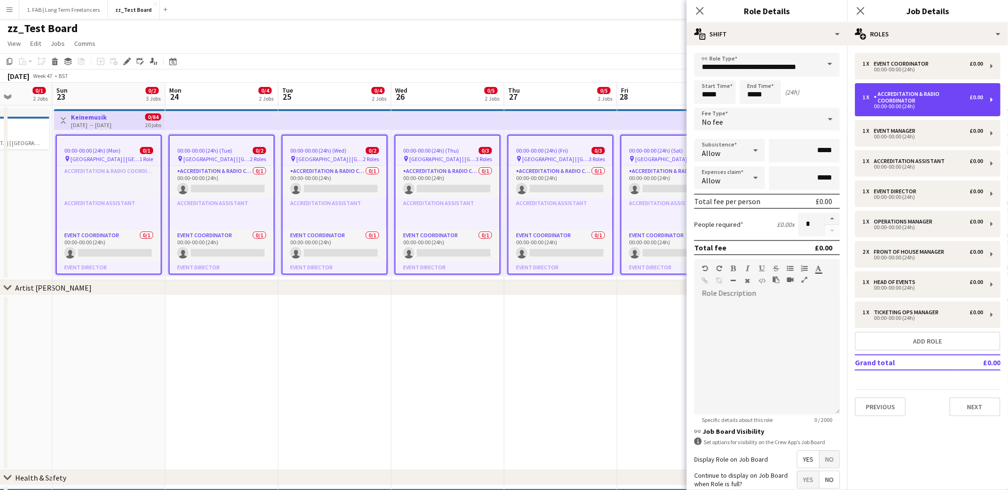
scroll to position [77, 0]
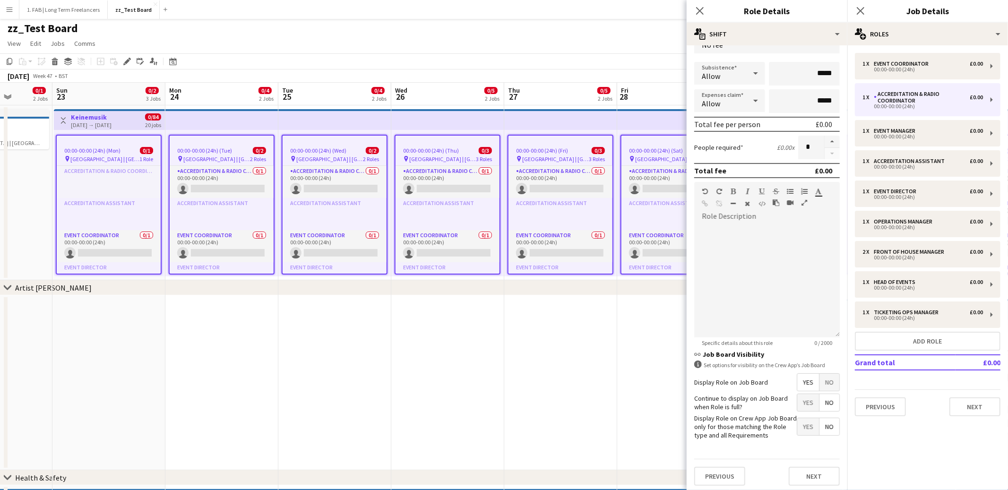
click at [697, 363] on icon at bounding box center [698, 365] width 8 height 8
click at [825, 381] on span "No" at bounding box center [830, 382] width 20 height 17
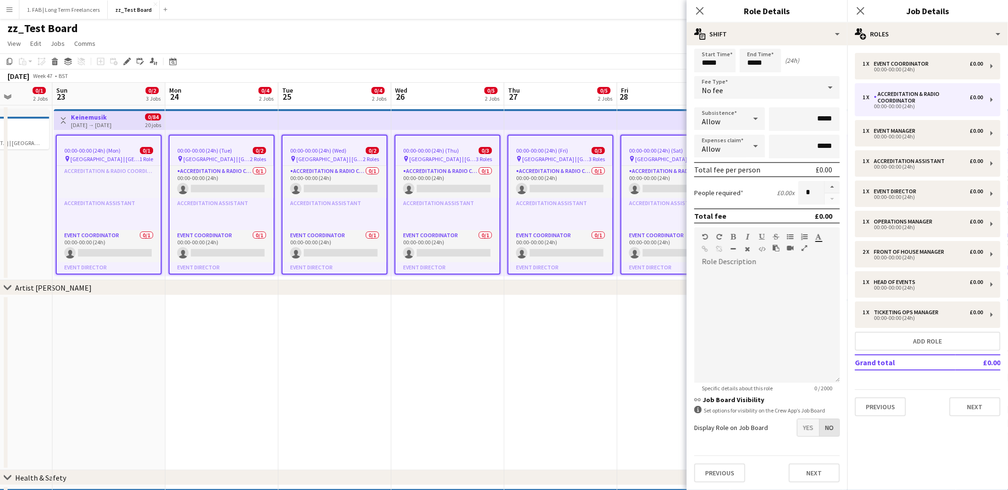
scroll to position [28, 0]
click at [809, 431] on span "Yes" at bounding box center [808, 431] width 22 height 17
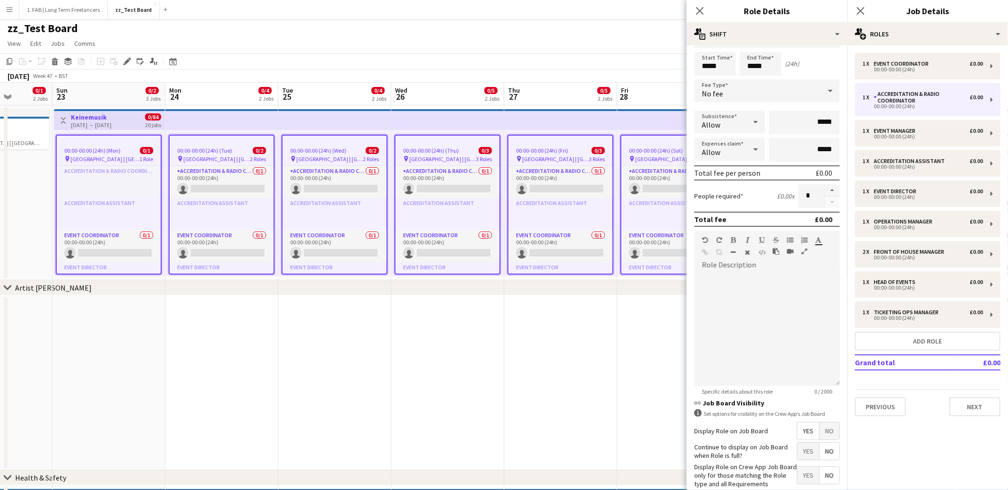
scroll to position [77, 0]
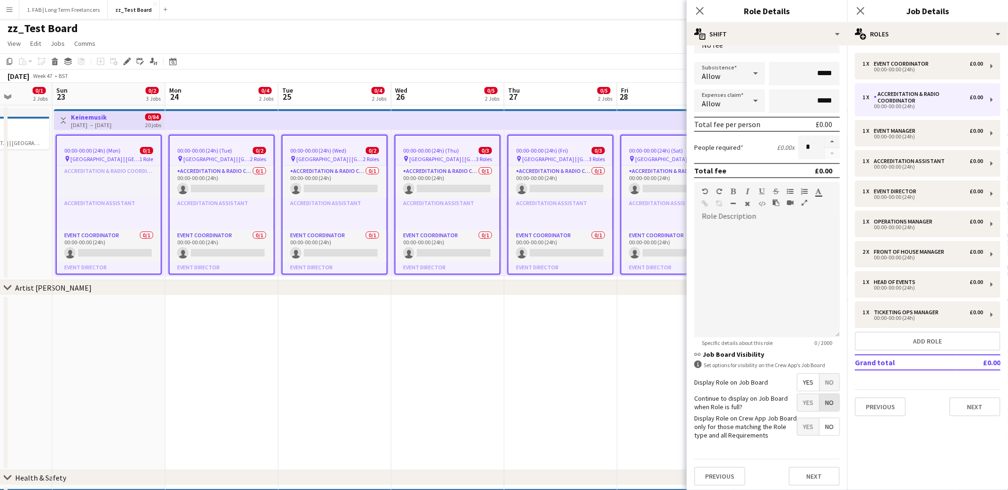
click at [831, 403] on span "No" at bounding box center [830, 402] width 20 height 17
click at [830, 428] on span "No" at bounding box center [830, 426] width 20 height 17
click at [815, 479] on button "Next" at bounding box center [814, 476] width 51 height 19
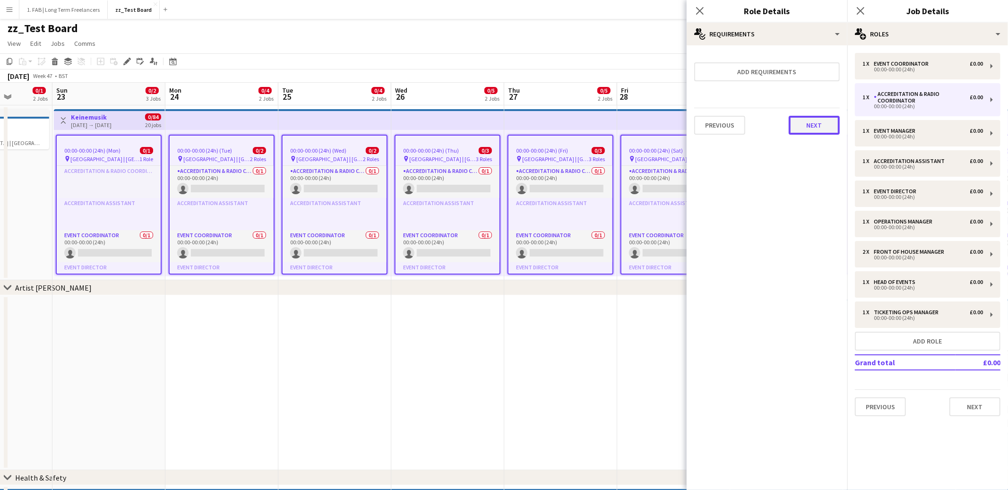
click at [814, 129] on button "Next" at bounding box center [814, 125] width 51 height 19
click at [817, 127] on button "Finish" at bounding box center [821, 126] width 35 height 19
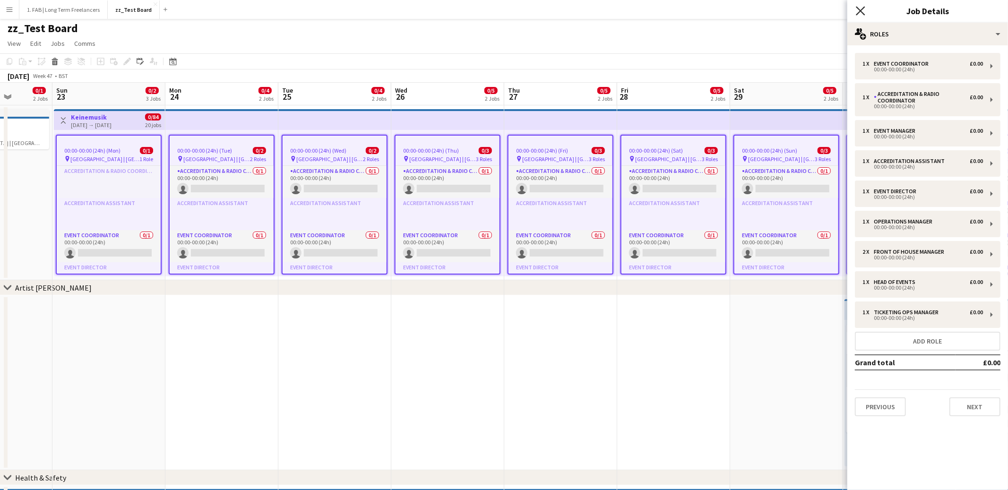
click at [861, 11] on icon at bounding box center [860, 10] width 9 height 9
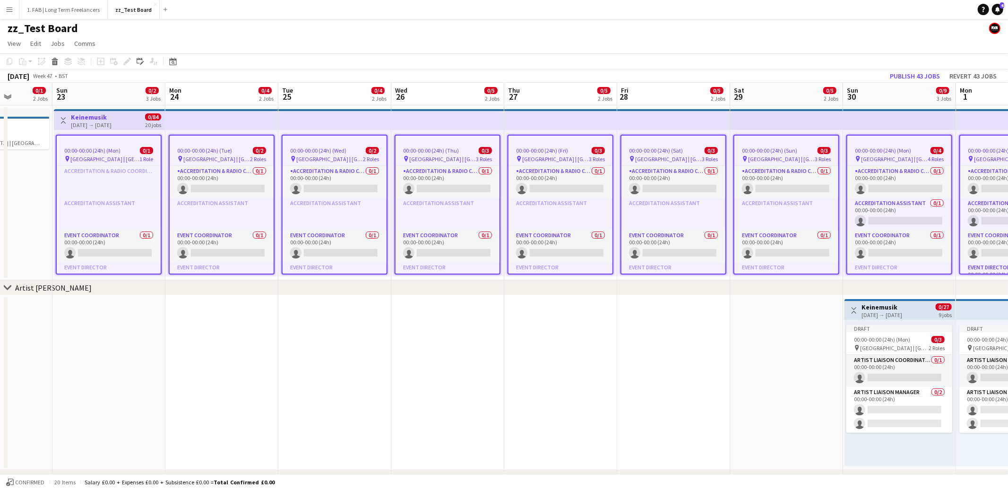
click at [166, 338] on app-date-cell at bounding box center [221, 382] width 113 height 175
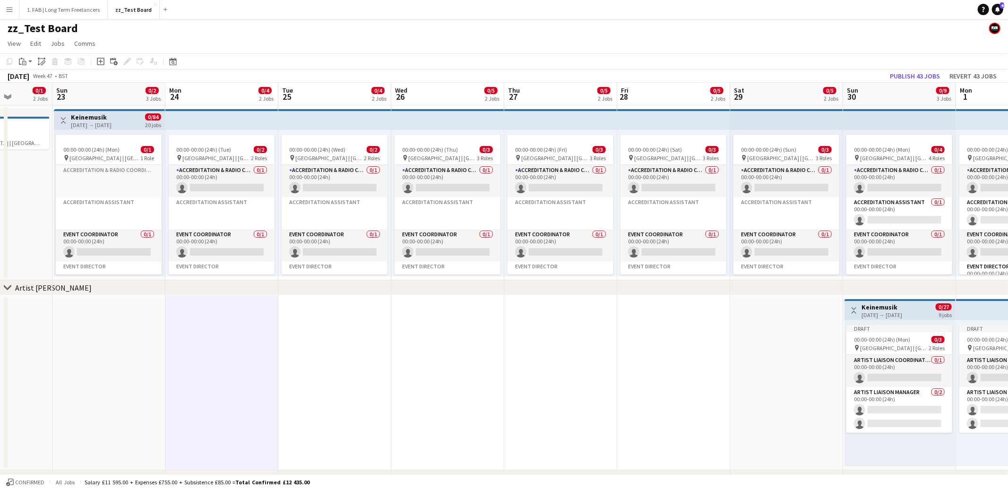
click at [92, 116] on h3 "Keinemusik" at bounding box center [91, 117] width 41 height 9
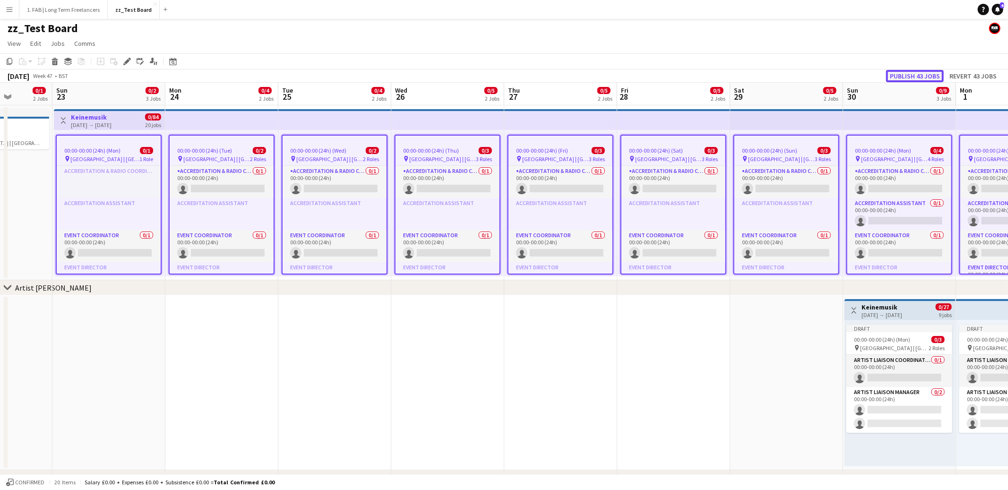
click at [909, 77] on button "Publish 43 jobs" at bounding box center [915, 76] width 58 height 12
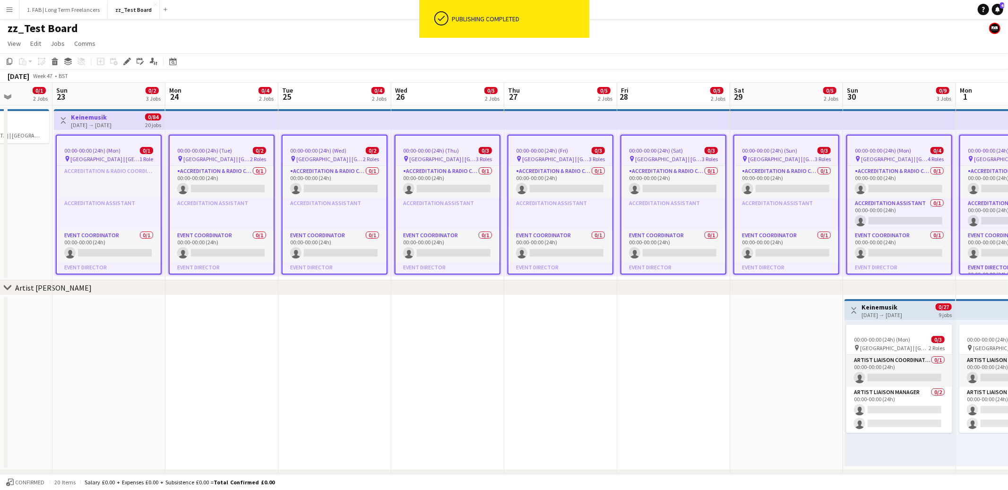
click at [380, 39] on app-page-menu "View Day view expanded Day view collapsed Month view Date picker Jump to [DATE]…" at bounding box center [504, 44] width 1008 height 18
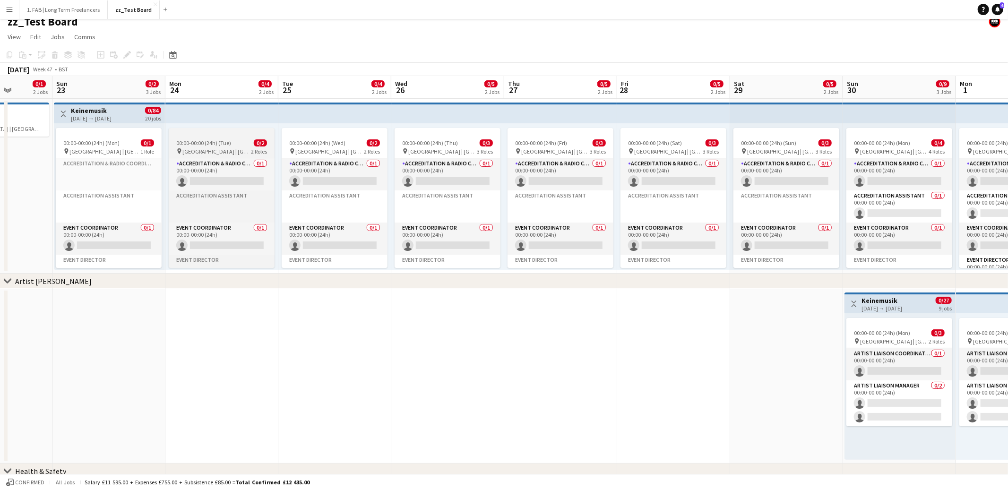
scroll to position [0, 329]
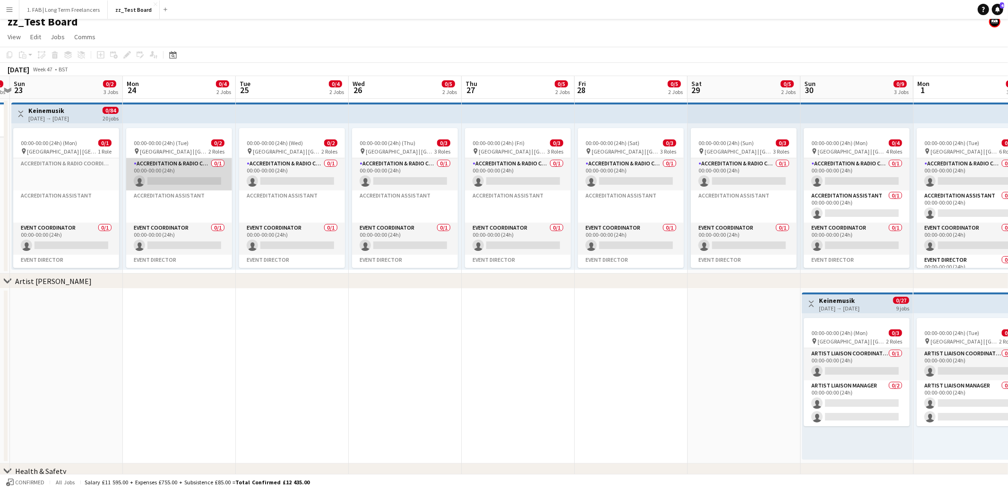
click at [172, 169] on app-card-role "Accreditation & Radio Coordinator 0/1 00:00-00:00 (24h) single-neutral-actions" at bounding box center [179, 174] width 106 height 32
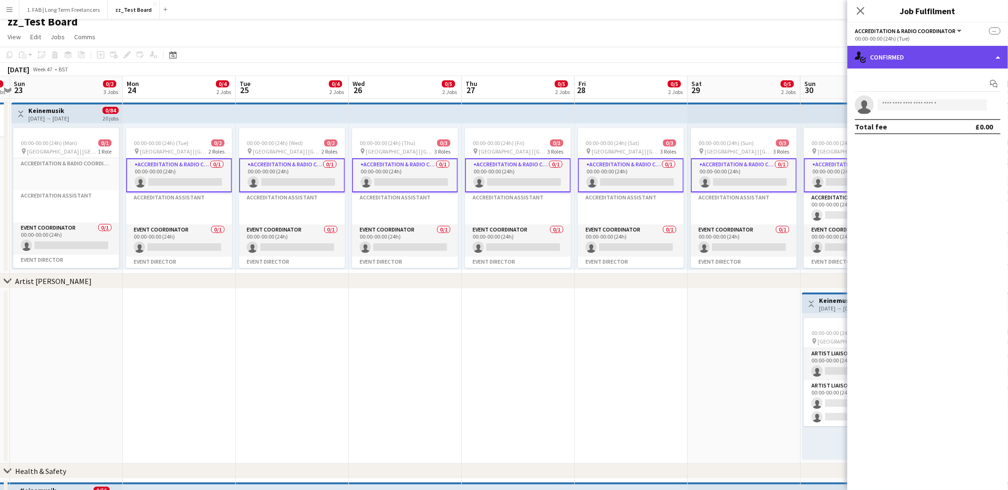
click at [948, 60] on div "single-neutral-actions-check-2 Confirmed" at bounding box center [927, 57] width 161 height 23
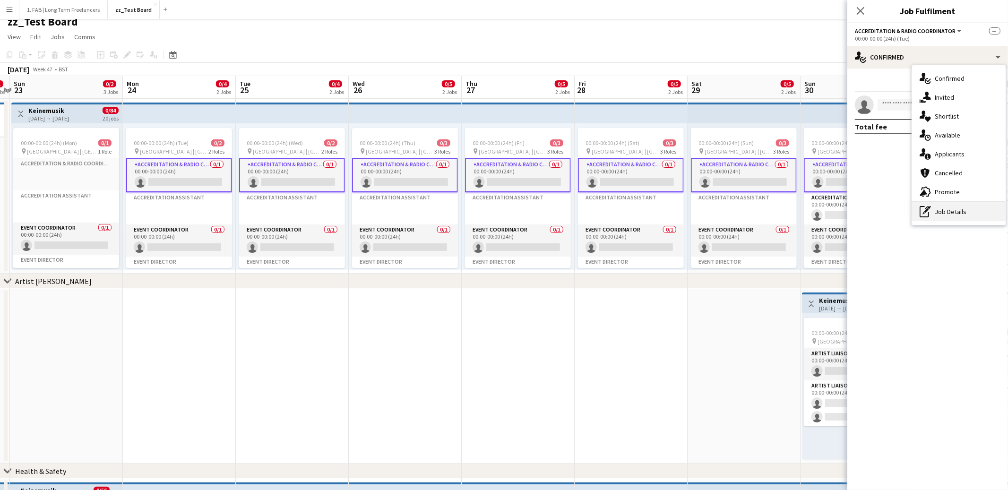
click at [943, 215] on div "pen-write Job Details" at bounding box center [959, 211] width 94 height 19
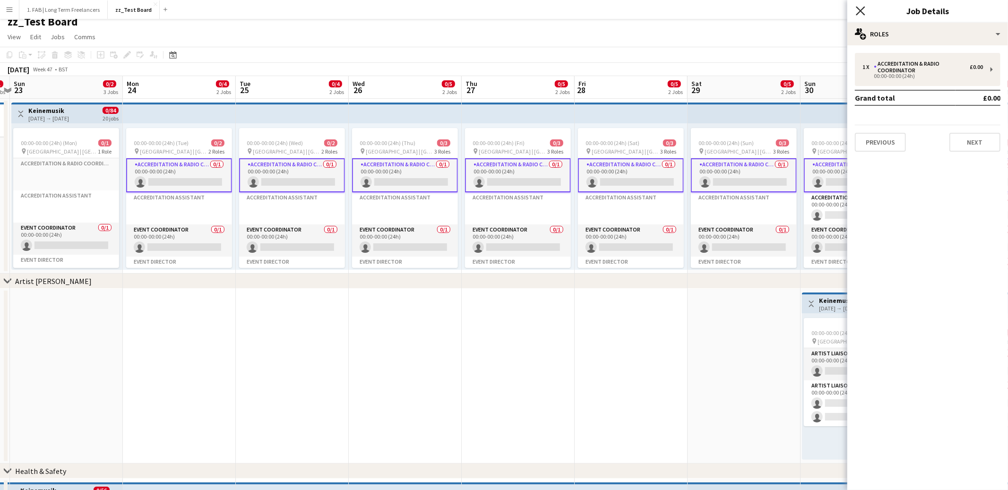
click at [857, 10] on icon "Close pop-in" at bounding box center [860, 10] width 9 height 9
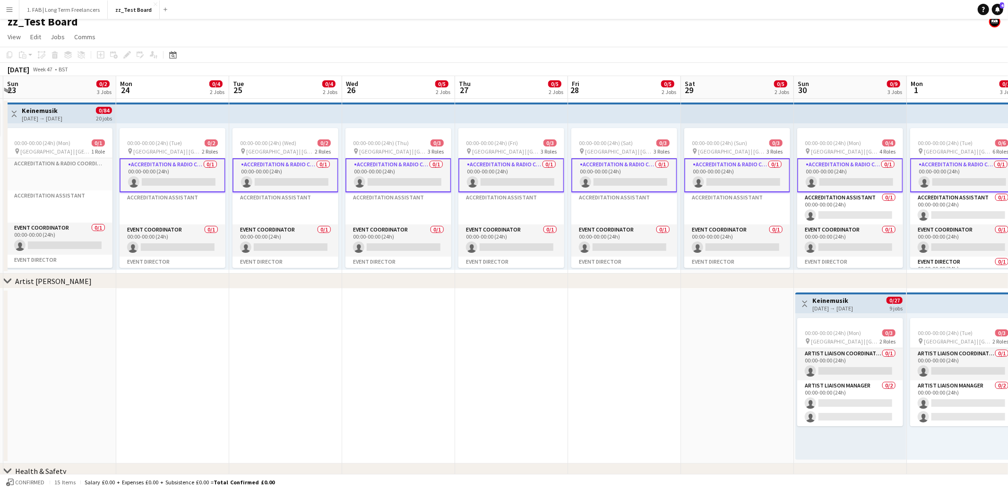
scroll to position [0, 334]
click at [276, 33] on app-page-menu "View Day view expanded Day view collapsed Month view Date picker Jump to [DATE]…" at bounding box center [504, 38] width 1008 height 18
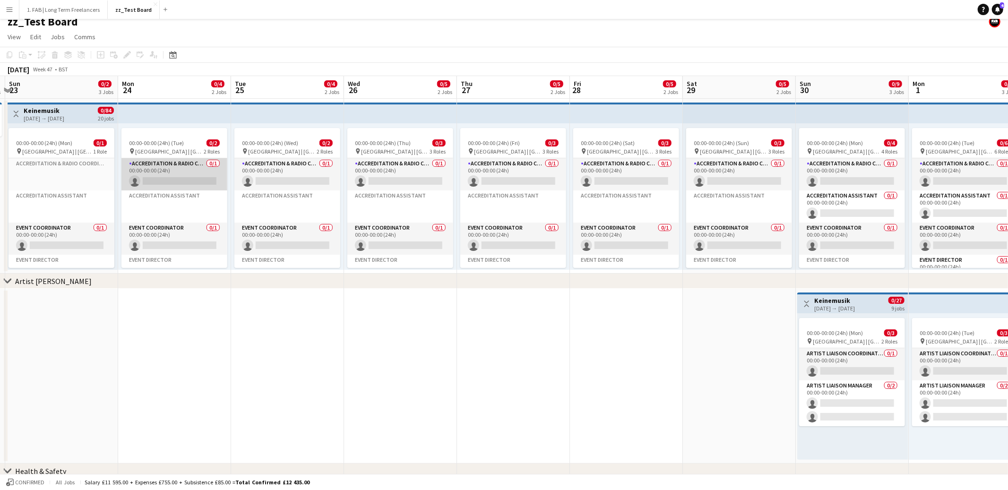
click at [182, 169] on app-card-role "Accreditation & Radio Coordinator 0/1 00:00-00:00 (24h) single-neutral-actions" at bounding box center [174, 174] width 106 height 32
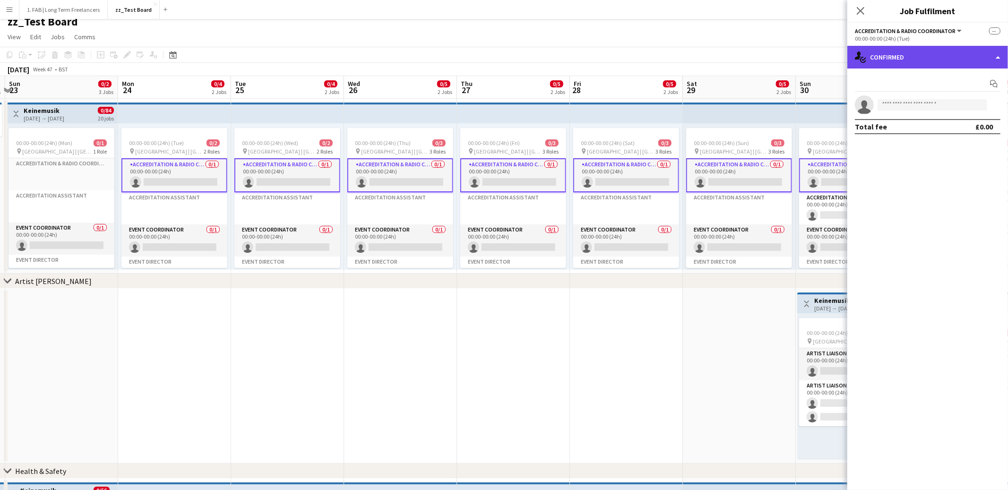
click at [901, 59] on div "single-neutral-actions-check-2 Confirmed" at bounding box center [927, 57] width 161 height 23
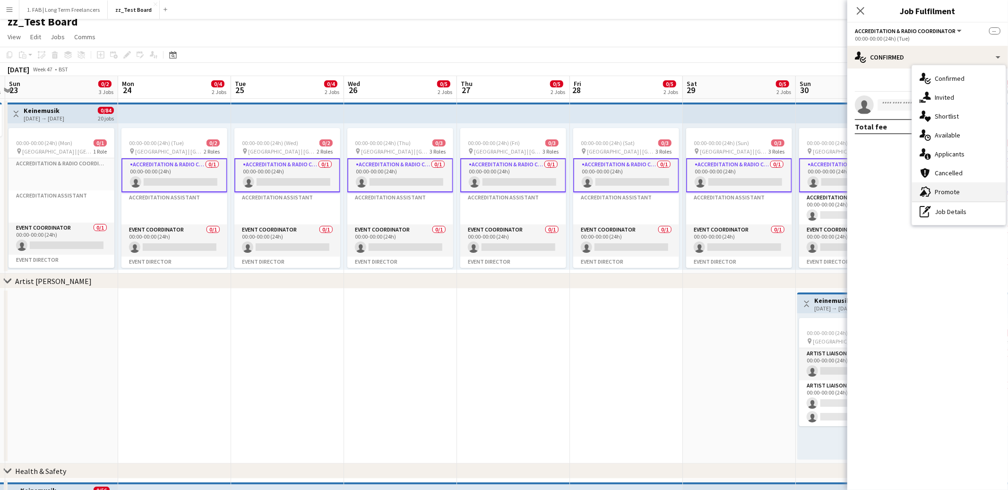
click at [941, 189] on span "Promote" at bounding box center [947, 192] width 25 height 9
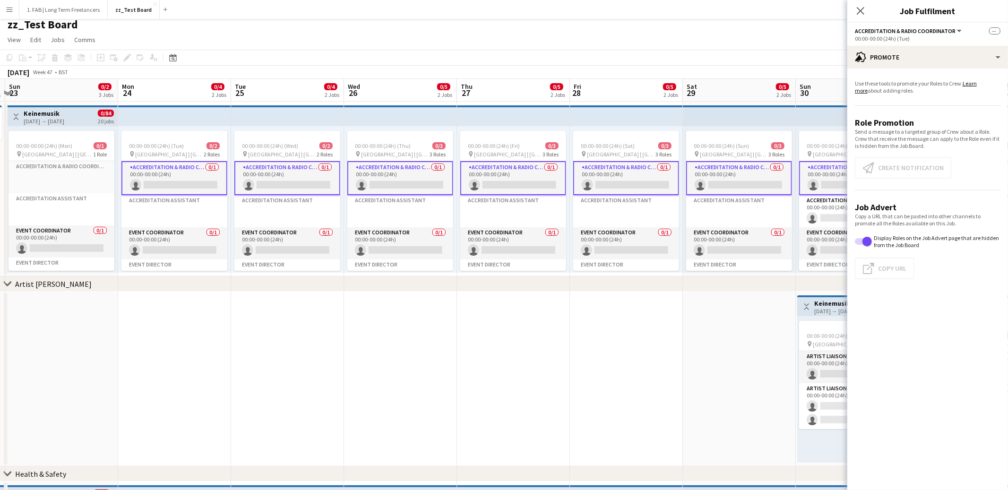
scroll to position [11, 0]
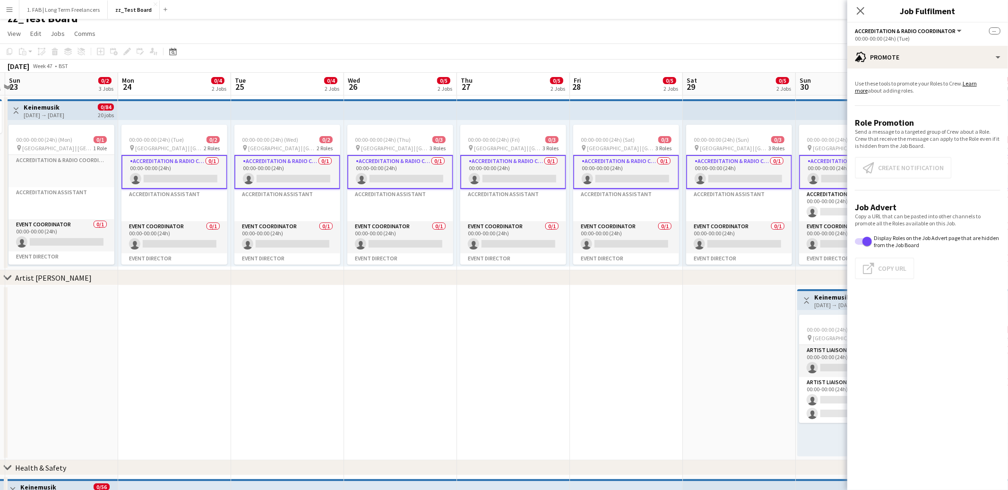
click at [909, 163] on app-promote-tab "Use these tools to promote your Roles to Crew. Learn more about adding roles. R…" at bounding box center [927, 181] width 161 height 211
click at [816, 199] on app-card-role "Accreditation Assistant 0/1 00:00-00:00 (24h) single-neutral-actions" at bounding box center [852, 205] width 106 height 32
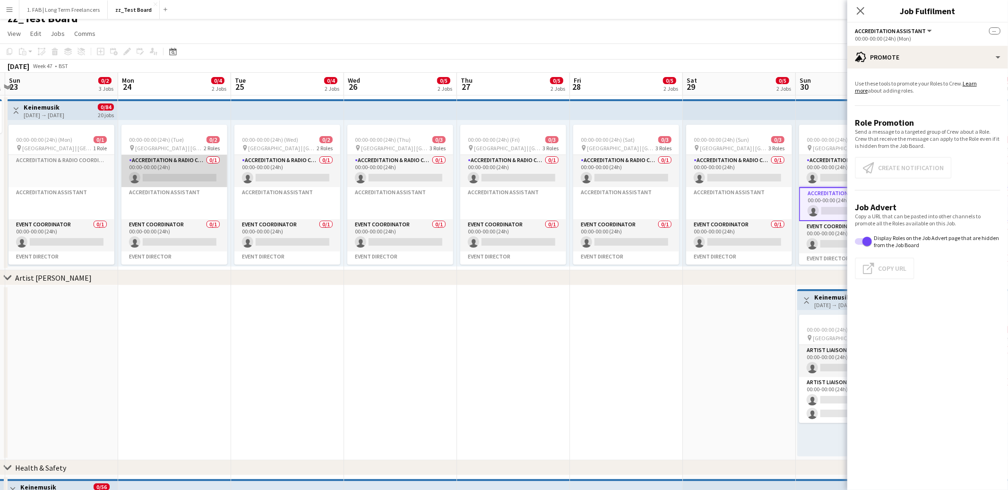
click at [175, 160] on app-card-role "Accreditation & Radio Coordinator 0/1 00:00-00:00 (24h) single-neutral-actions" at bounding box center [174, 171] width 106 height 32
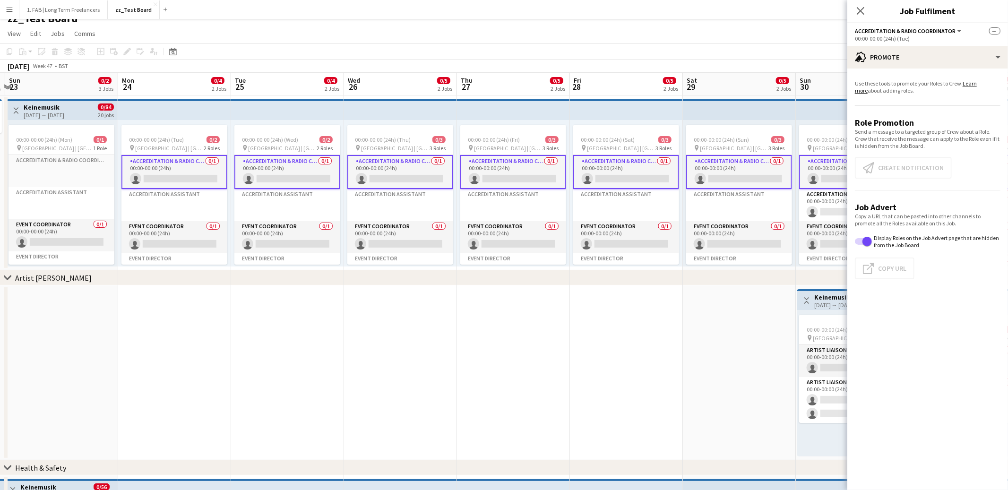
click at [976, 84] on link "Learn more" at bounding box center [916, 87] width 122 height 14
click at [860, 7] on icon "Close pop-in" at bounding box center [860, 10] width 9 height 9
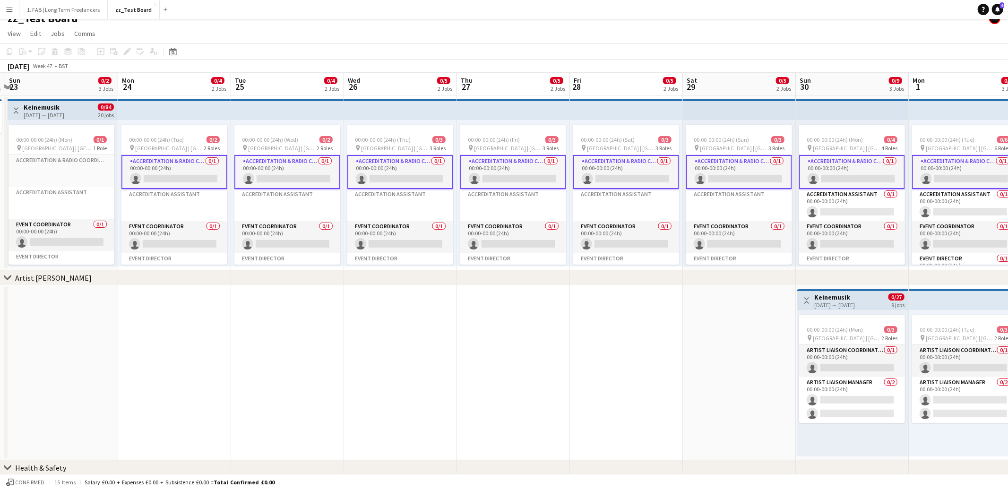
click at [344, 57] on app-toolbar "Copy Paste Paste Command V Paste with crew Command Shift V Paste linked Job [GE…" at bounding box center [504, 51] width 1008 height 16
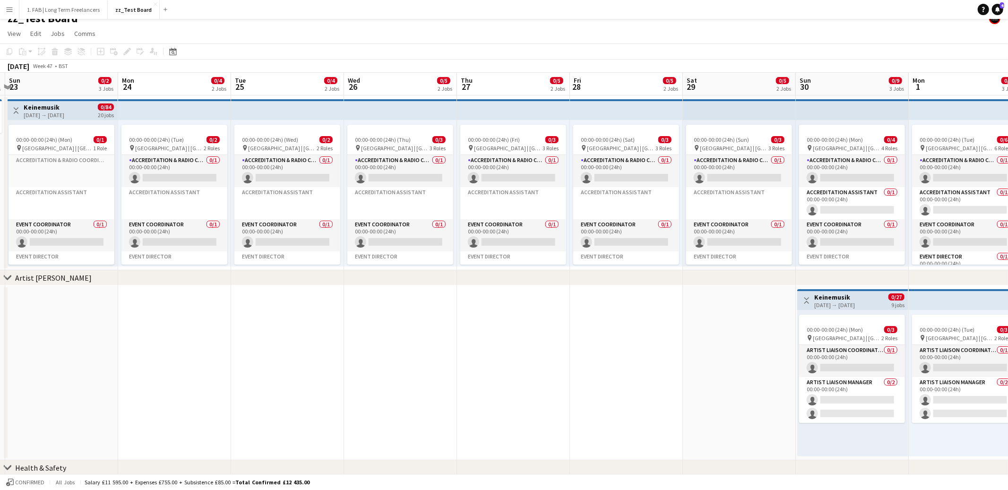
click at [27, 105] on h3 "Keinemusik" at bounding box center [44, 107] width 41 height 9
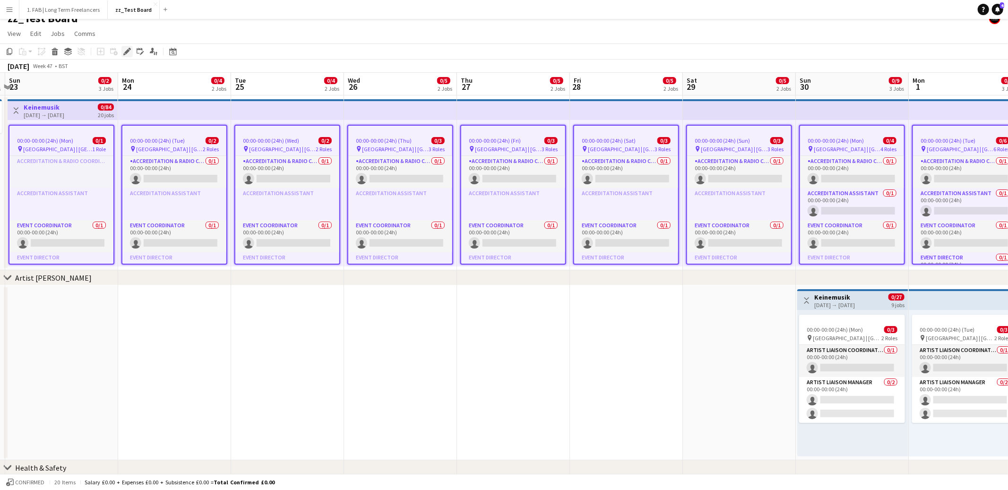
click at [124, 54] on icon at bounding box center [124, 54] width 2 height 2
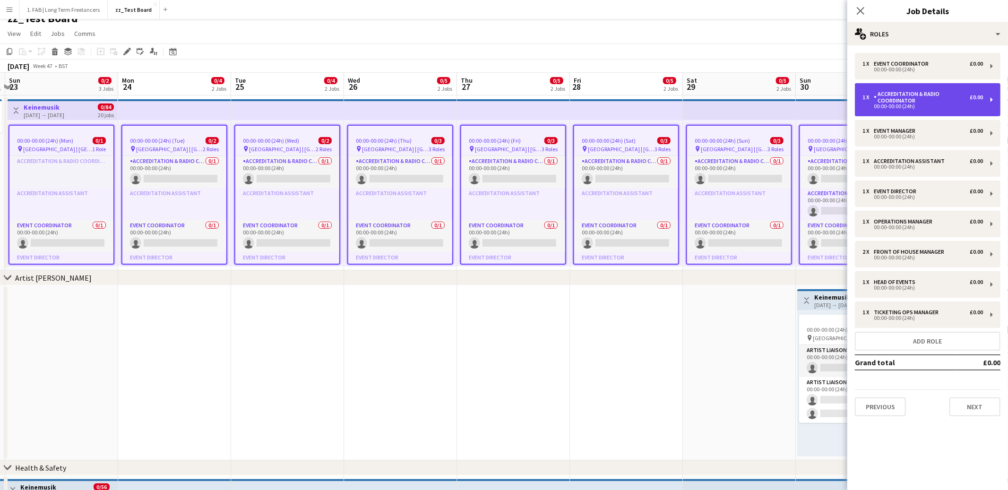
click at [918, 88] on div "1 x Accreditation & Radio Coordinator £0.00 00:00-00:00 (24h)" at bounding box center [928, 99] width 146 height 33
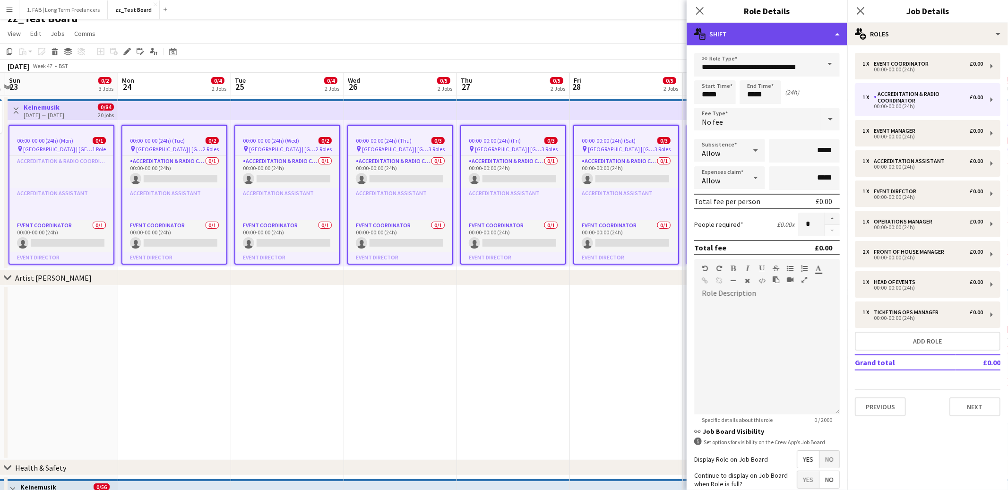
click at [732, 41] on div "multiple-actions-text Shift" at bounding box center [767, 34] width 161 height 23
click at [748, 29] on div "multiple-actions-text Shift" at bounding box center [767, 34] width 161 height 23
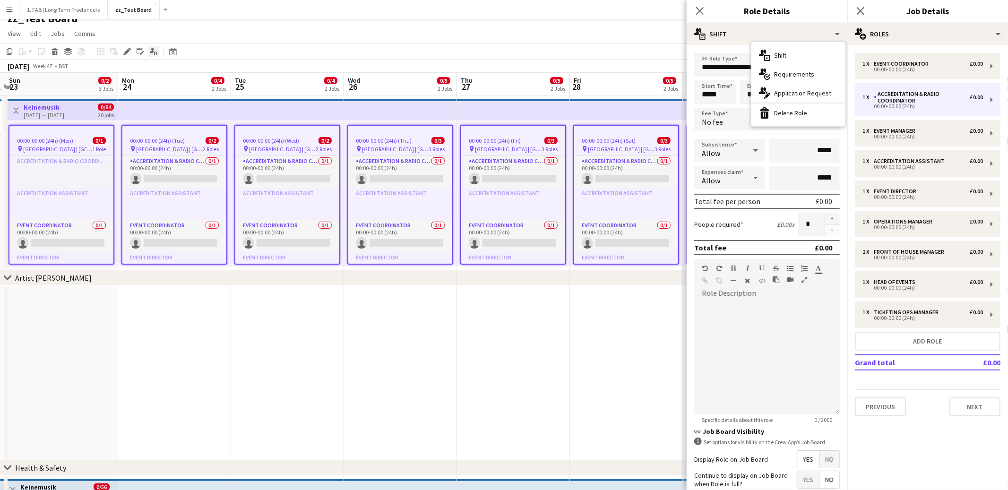
click at [152, 53] on icon at bounding box center [152, 50] width 4 height 5
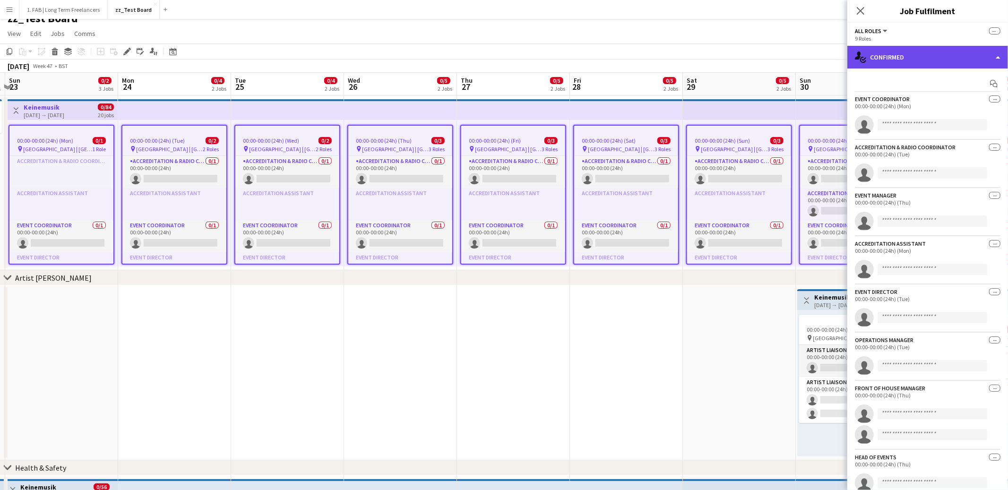
click at [923, 62] on div "single-neutral-actions-check-2 Confirmed" at bounding box center [927, 57] width 161 height 23
click at [909, 55] on div "single-neutral-actions-check-2 Confirmed" at bounding box center [927, 57] width 161 height 23
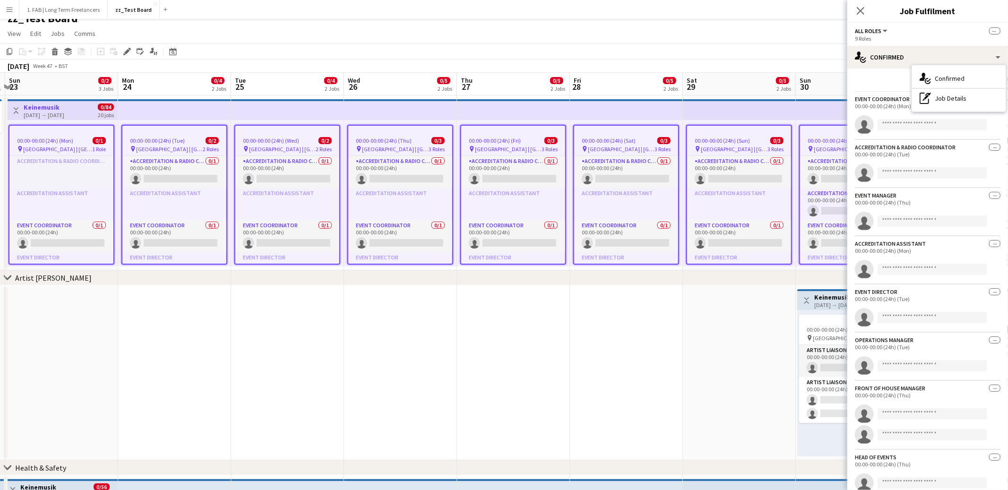
click at [911, 147] on div "Accreditation & Radio Coordinator" at bounding box center [905, 147] width 101 height 7
click at [909, 155] on div "00:00-00:00 (24h) (Tue)" at bounding box center [928, 154] width 146 height 7
click at [997, 148] on span "--" at bounding box center [994, 147] width 11 height 7
click at [993, 149] on span "--" at bounding box center [994, 147] width 11 height 7
click at [991, 31] on span "--" at bounding box center [994, 30] width 11 height 7
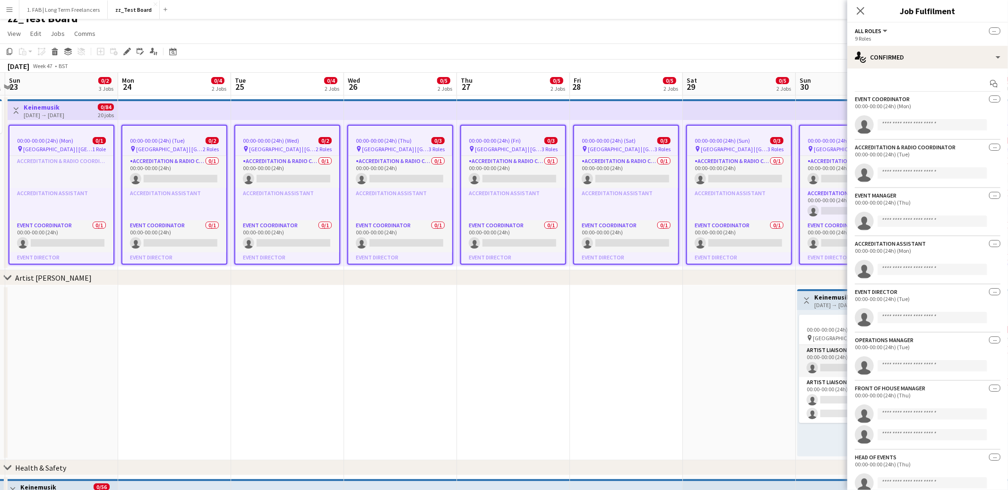
click at [913, 40] on div "9 Roles" at bounding box center [928, 38] width 146 height 7
click at [906, 63] on div "single-neutral-actions-check-2 Confirmed" at bounding box center [927, 57] width 161 height 23
click at [858, 9] on icon at bounding box center [860, 10] width 9 height 9
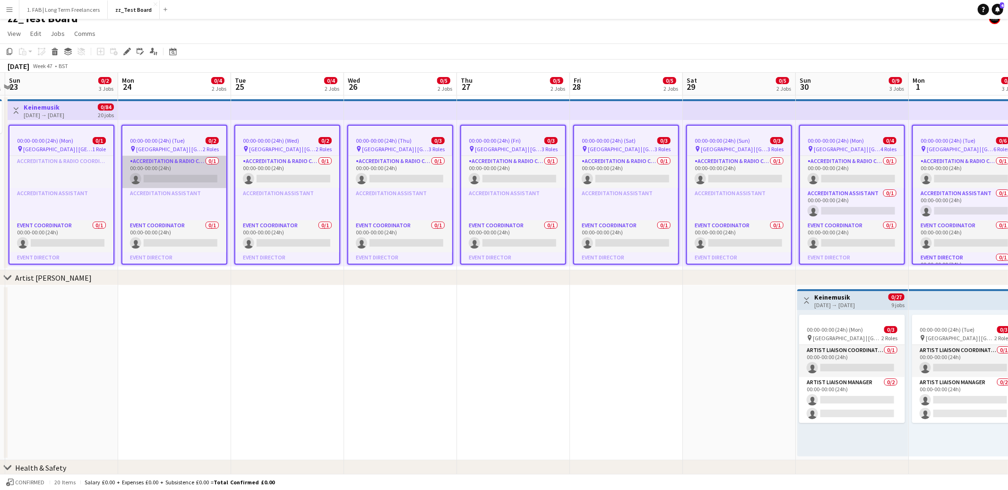
click at [195, 170] on app-card-role "Accreditation & Radio Coordinator 0/1 00:00-00:00 (24h) single-neutral-actions" at bounding box center [174, 172] width 104 height 32
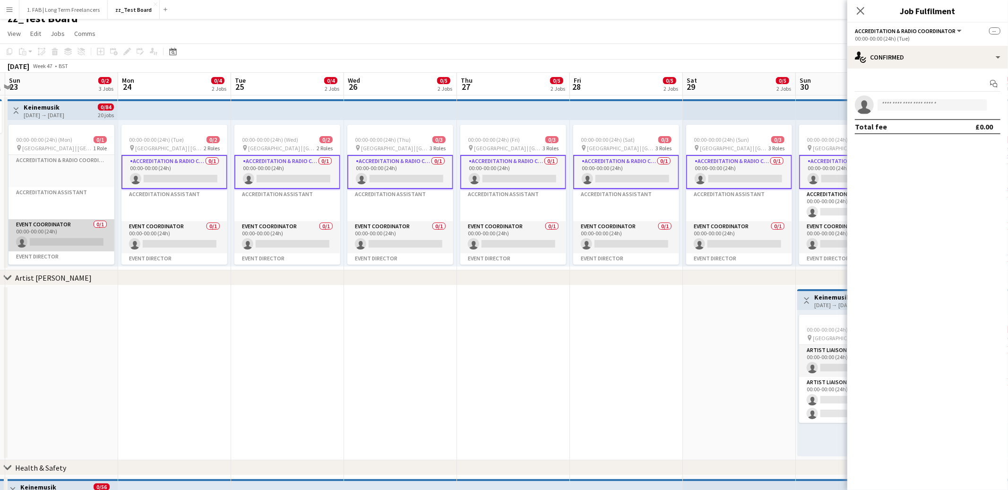
click at [88, 228] on app-card-role "Event Coordinator 0/1 00:00-00:00 (24h) single-neutral-actions" at bounding box center [62, 235] width 106 height 32
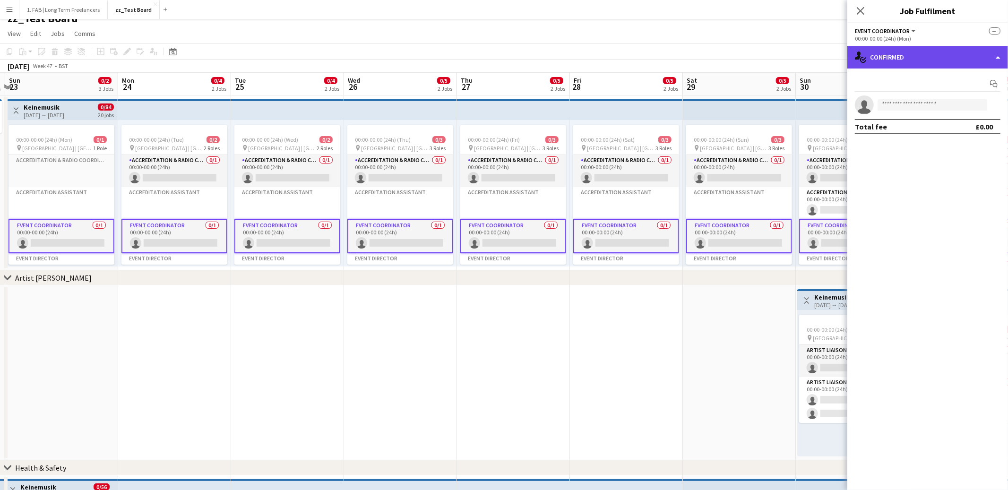
click at [933, 61] on div "single-neutral-actions-check-2 Confirmed" at bounding box center [927, 57] width 161 height 23
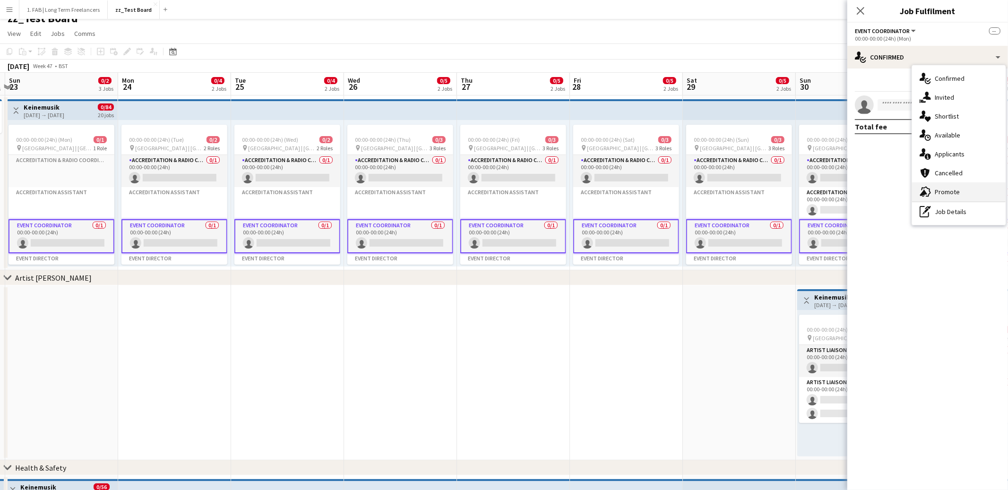
click at [942, 195] on span "Promote" at bounding box center [947, 192] width 25 height 9
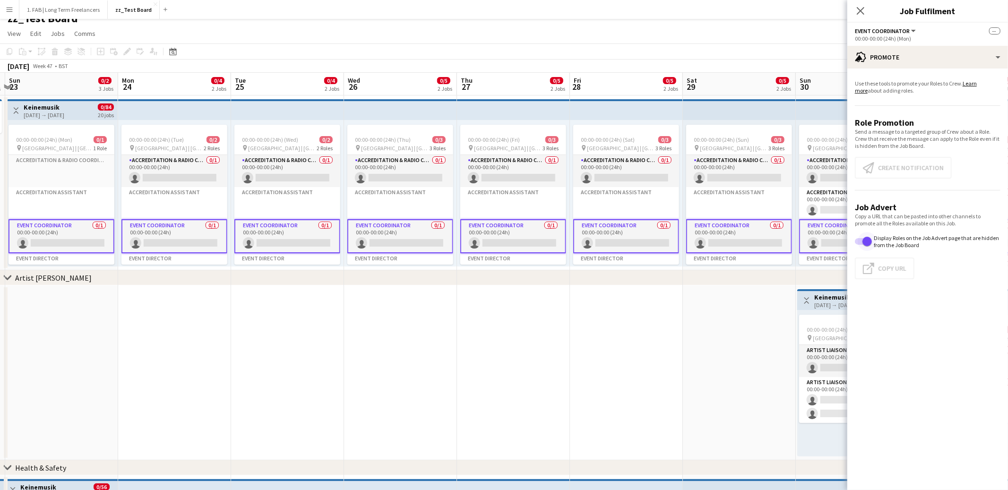
click at [864, 242] on span "button" at bounding box center [867, 241] width 9 height 9
click at [864, 242] on span "button" at bounding box center [859, 241] width 9 height 9
click at [283, 164] on app-card-role "Accreditation & Radio Coordinator 0/1 00:00-00:00 (24h) single-neutral-actions" at bounding box center [287, 171] width 106 height 32
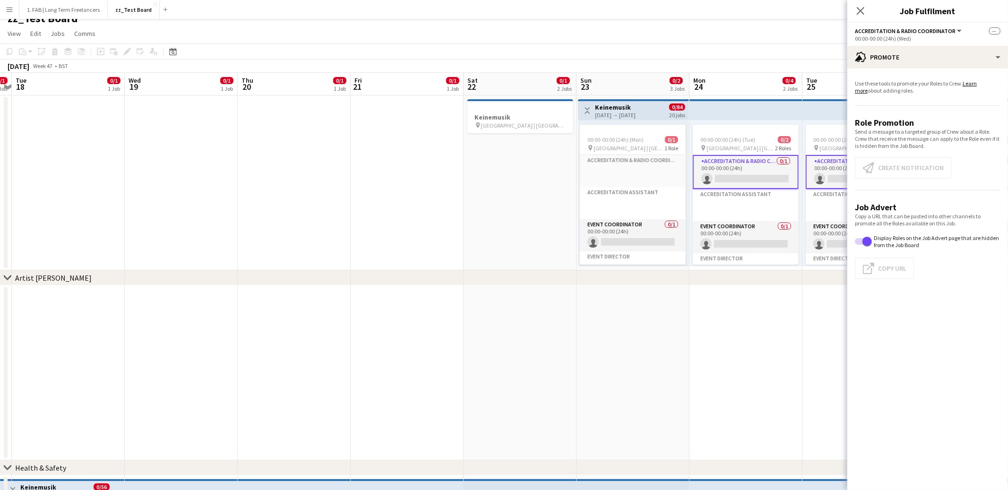
scroll to position [0, 230]
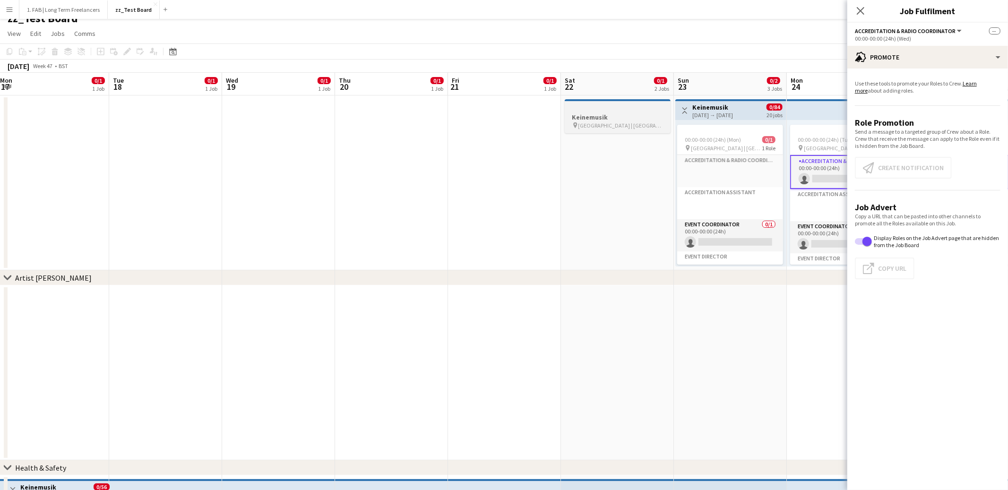
click at [609, 115] on h3 "Keinemusik" at bounding box center [618, 117] width 106 height 9
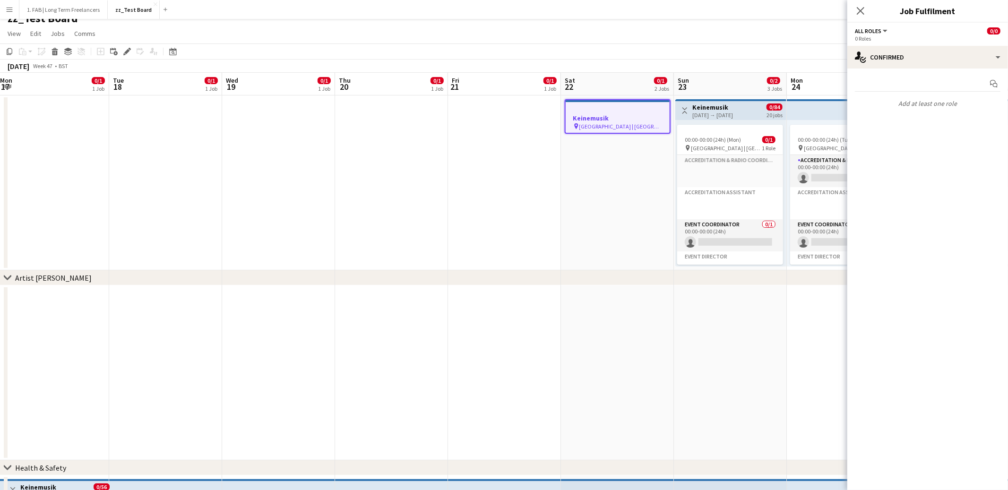
click at [72, 121] on app-date-cell at bounding box center [52, 182] width 113 height 175
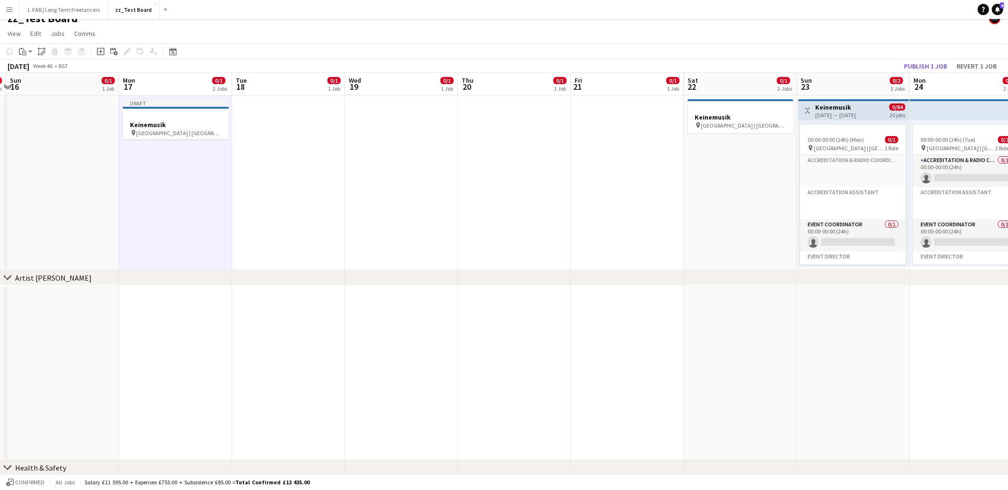
scroll to position [0, 218]
click at [142, 121] on h3 "Keinemusik" at bounding box center [177, 125] width 106 height 9
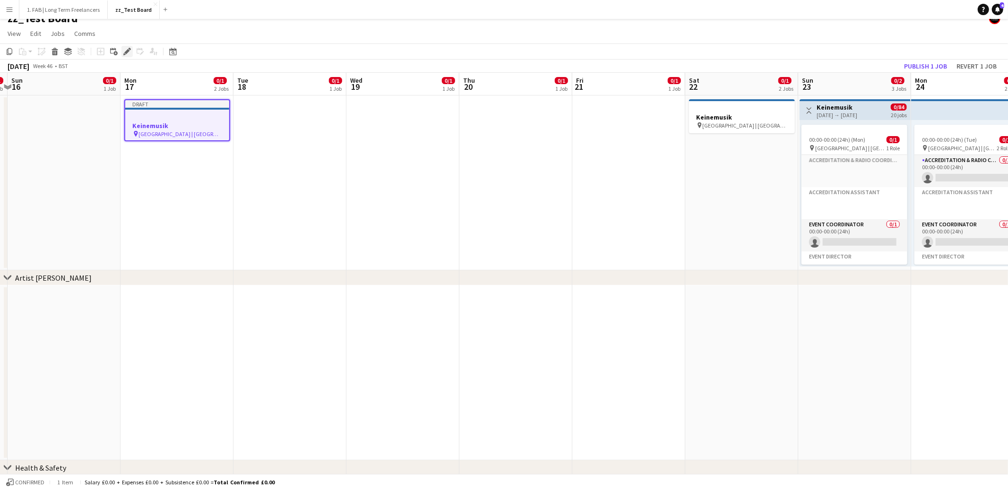
click at [123, 51] on icon "Edit" at bounding box center [127, 52] width 8 height 8
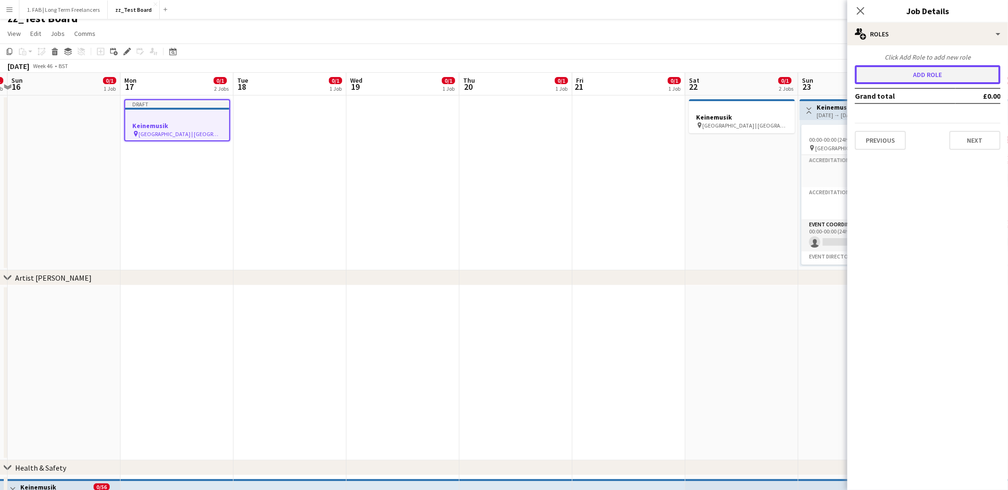
click at [881, 67] on button "Add role" at bounding box center [928, 74] width 146 height 19
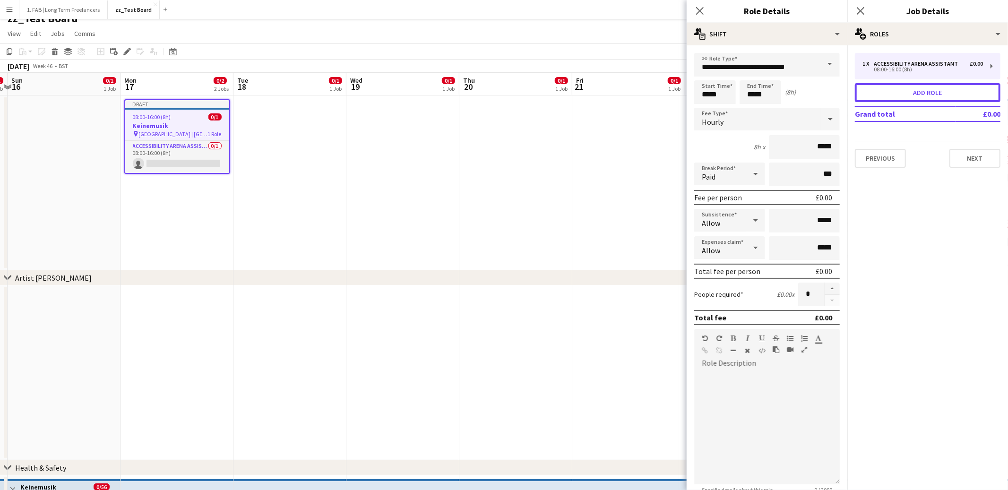
scroll to position [97, 0]
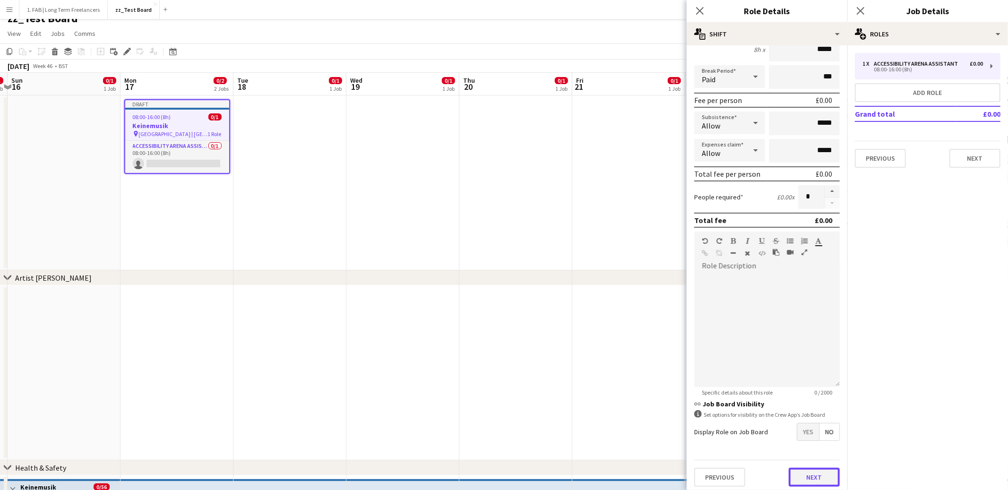
click at [815, 474] on button "Next" at bounding box center [814, 477] width 51 height 19
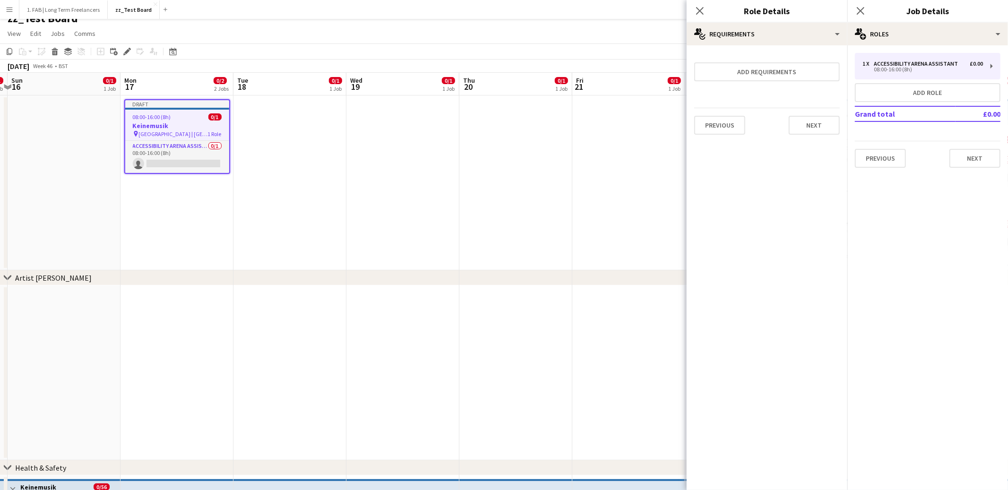
scroll to position [0, 0]
click at [806, 129] on button "Next" at bounding box center [814, 125] width 51 height 19
click at [812, 126] on button "Finish" at bounding box center [821, 126] width 35 height 19
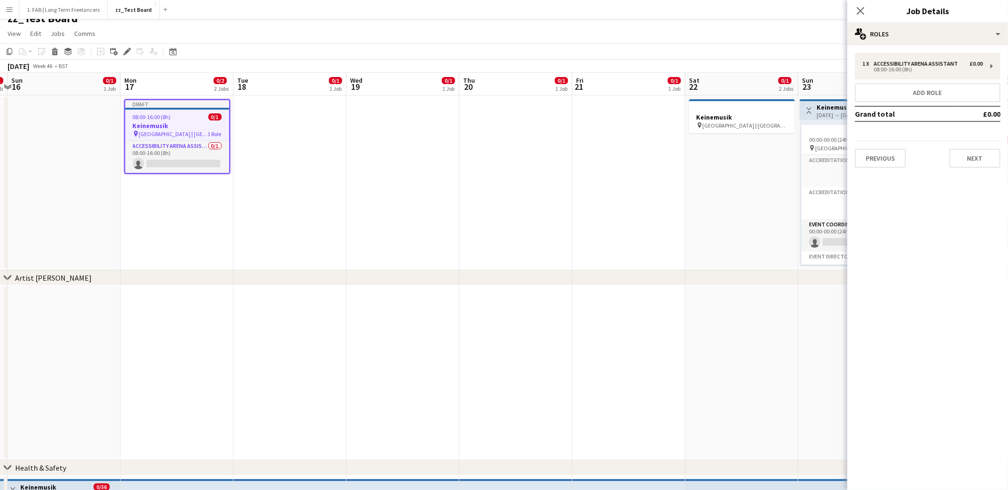
click at [357, 198] on app-date-cell at bounding box center [402, 182] width 113 height 175
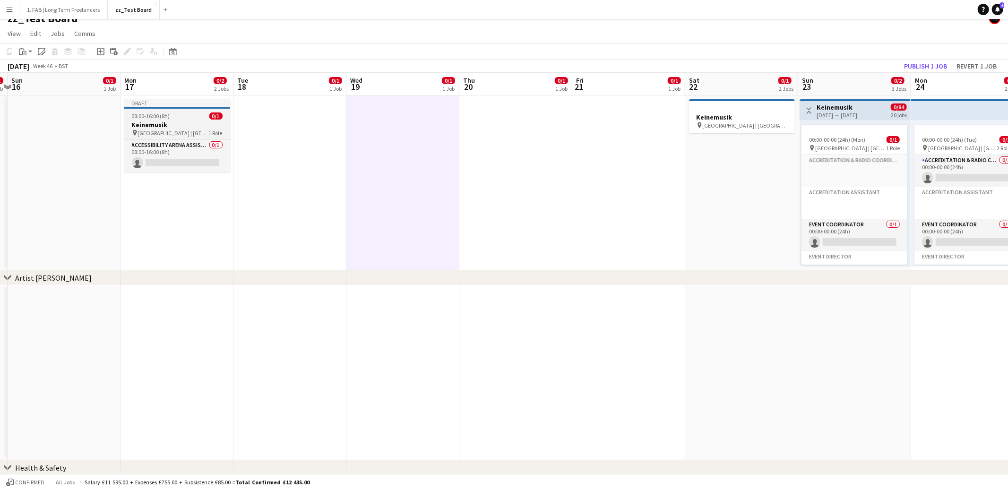
click at [178, 125] on h3 "Keinemusik" at bounding box center [177, 125] width 106 height 9
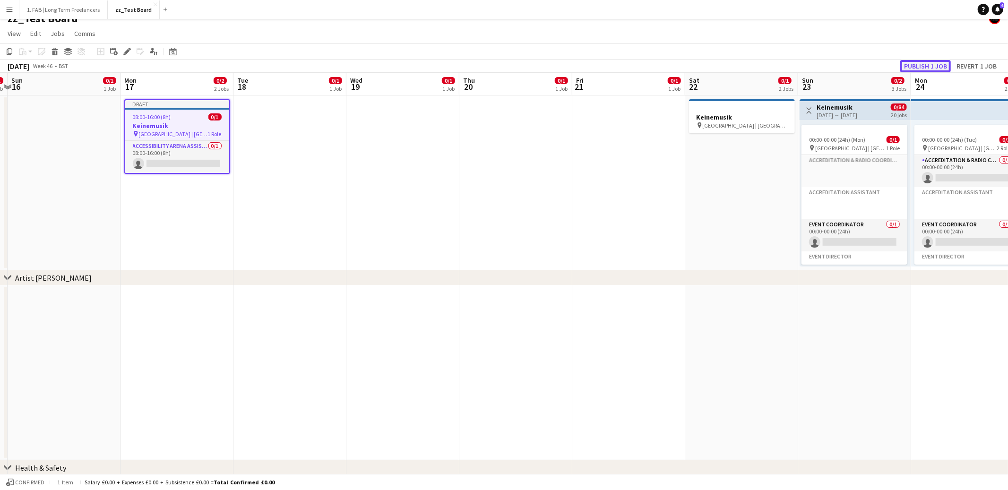
click at [943, 66] on button "Publish 1 job" at bounding box center [925, 66] width 51 height 12
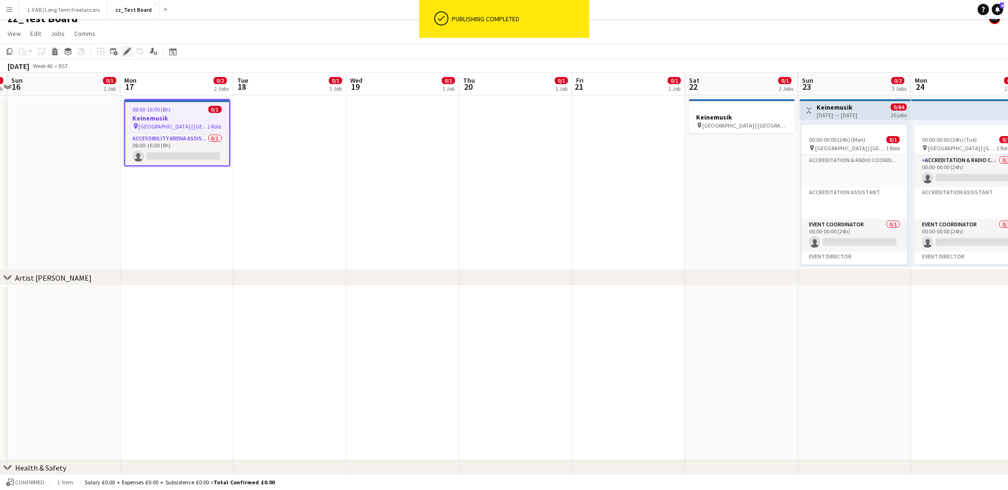
click at [128, 52] on icon "Edit" at bounding box center [127, 52] width 8 height 8
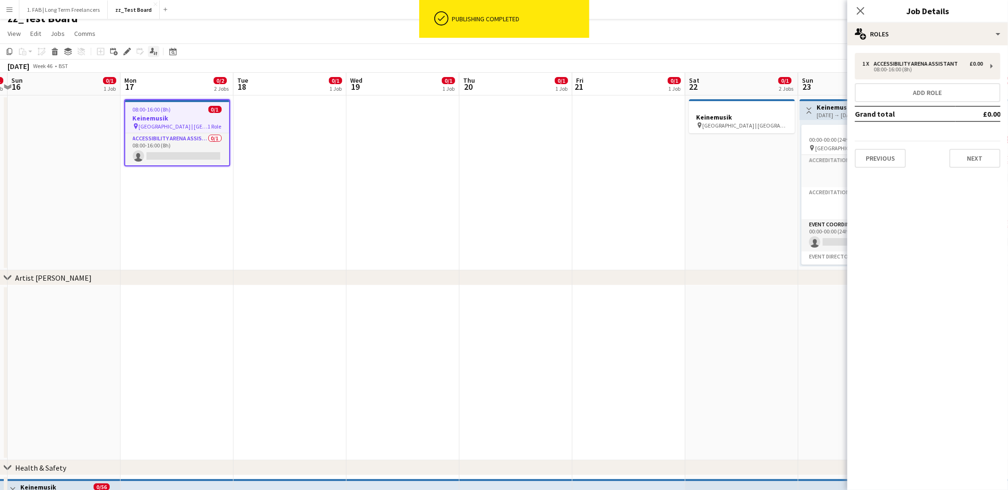
click at [150, 51] on icon at bounding box center [152, 50] width 4 height 5
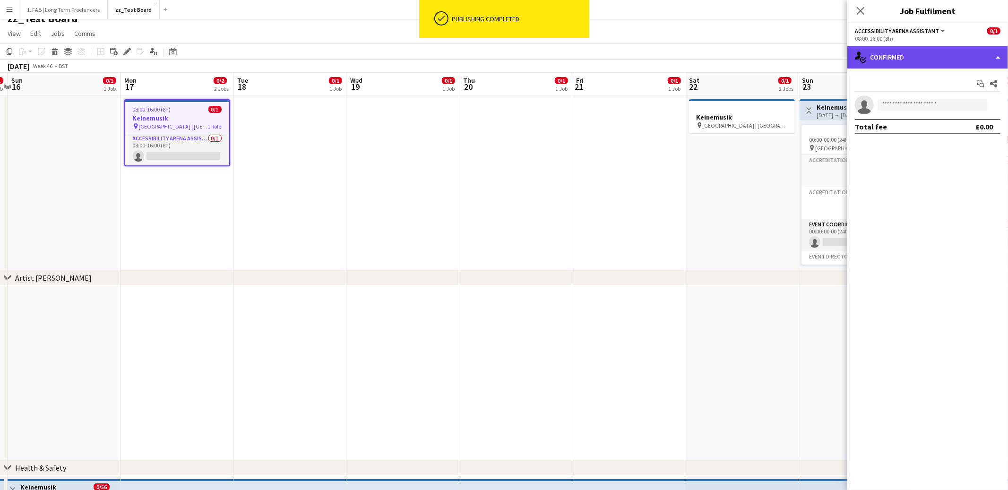
click at [903, 56] on div "single-neutral-actions-check-2 Confirmed" at bounding box center [927, 57] width 161 height 23
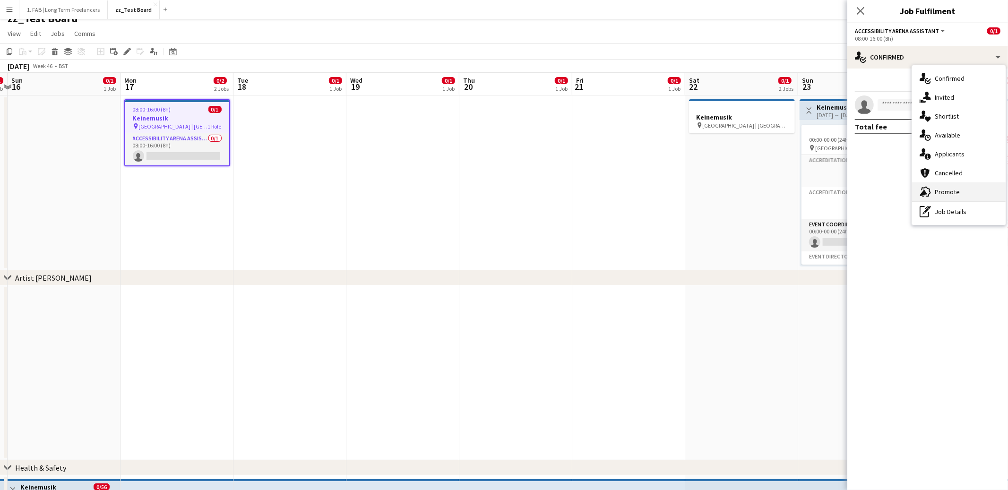
click at [943, 195] on span "Promote" at bounding box center [947, 192] width 25 height 9
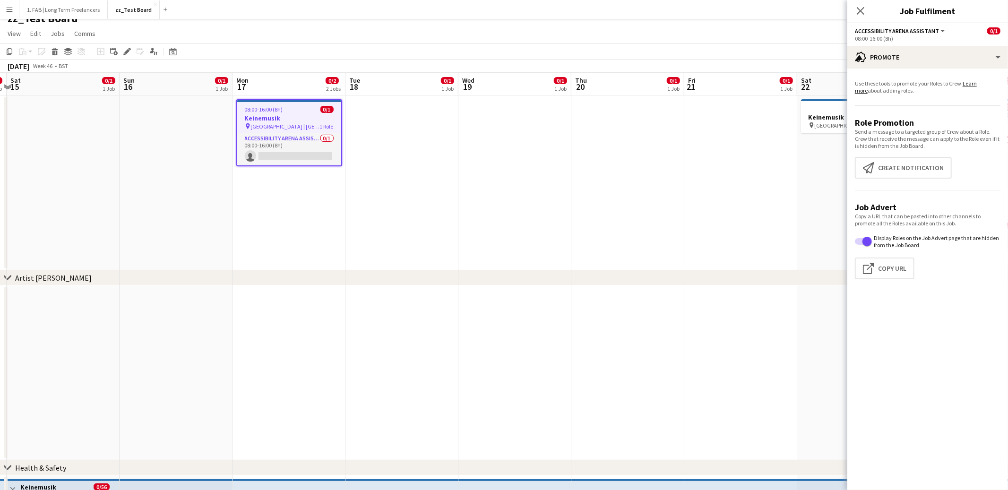
scroll to position [0, 291]
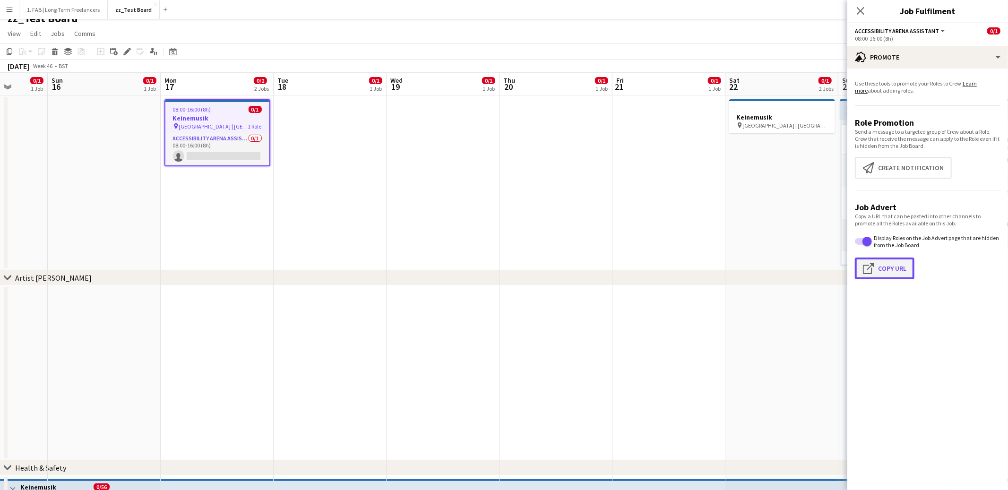
click at [891, 268] on button "Click to copy URL Copy Url" at bounding box center [885, 269] width 60 height 22
click at [882, 169] on button "Create notification Create notification" at bounding box center [903, 168] width 97 height 22
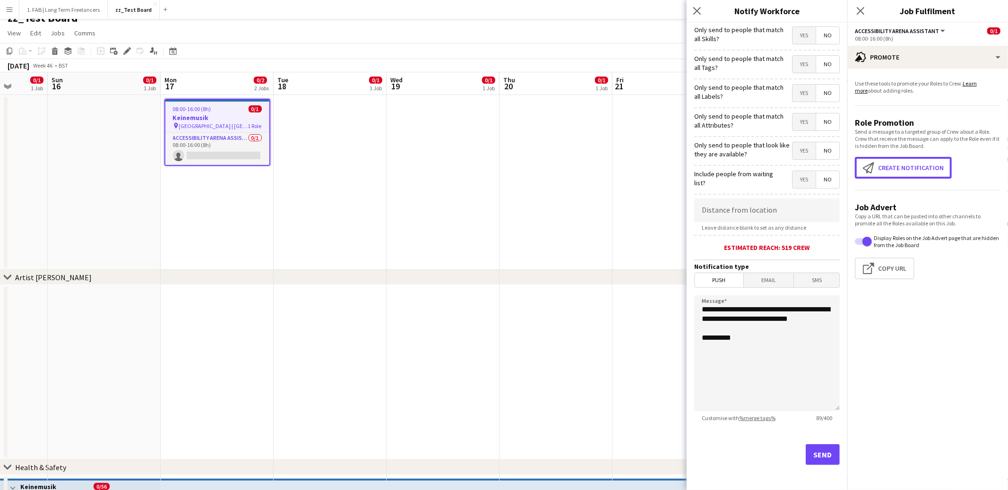
scroll to position [0, 0]
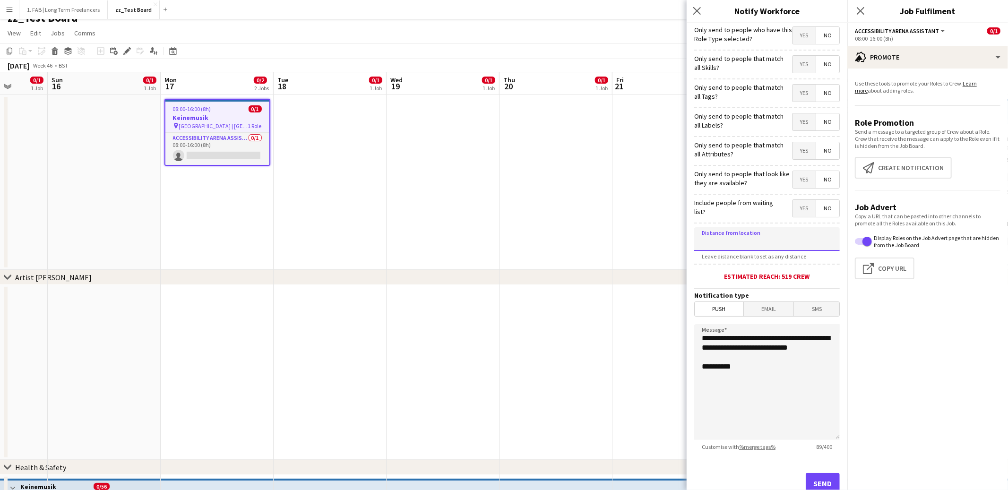
click at [760, 241] on input at bounding box center [767, 239] width 146 height 24
type input "****"
click at [699, 14] on icon "Close pop-in" at bounding box center [696, 10] width 9 height 9
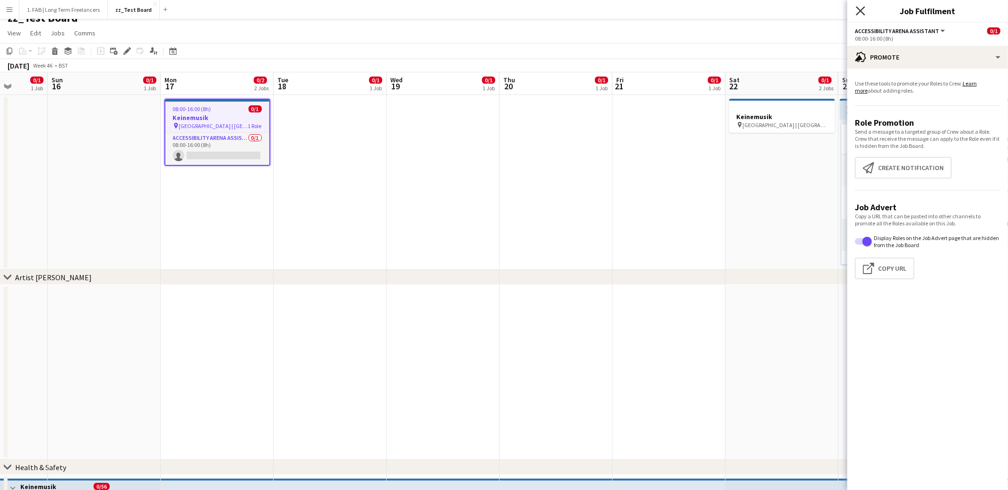
click at [861, 11] on icon at bounding box center [860, 10] width 9 height 9
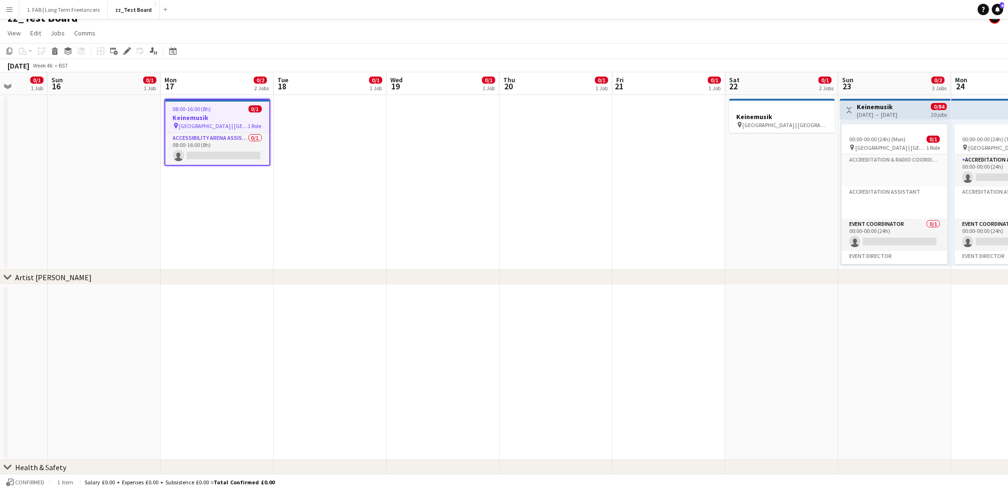
click at [303, 222] on app-date-cell at bounding box center [330, 182] width 113 height 175
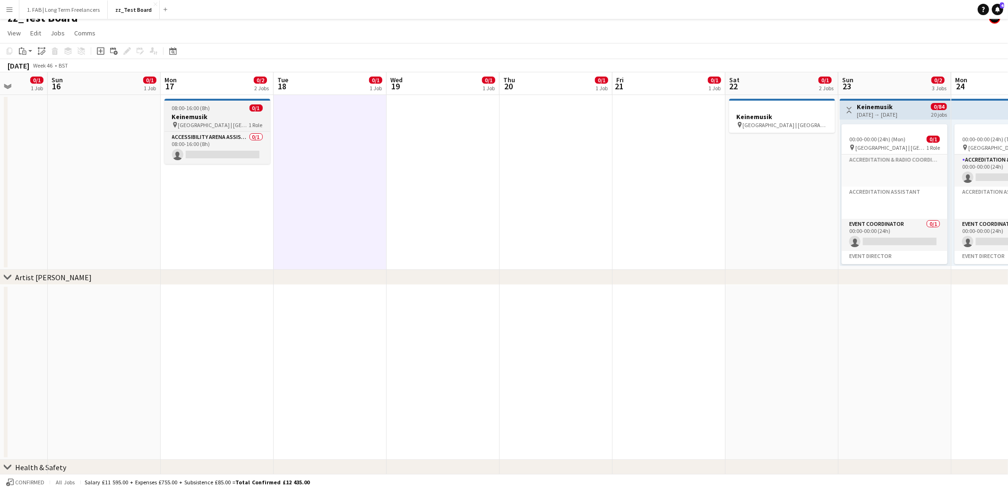
click at [232, 115] on h3 "Keinemusik" at bounding box center [217, 116] width 106 height 9
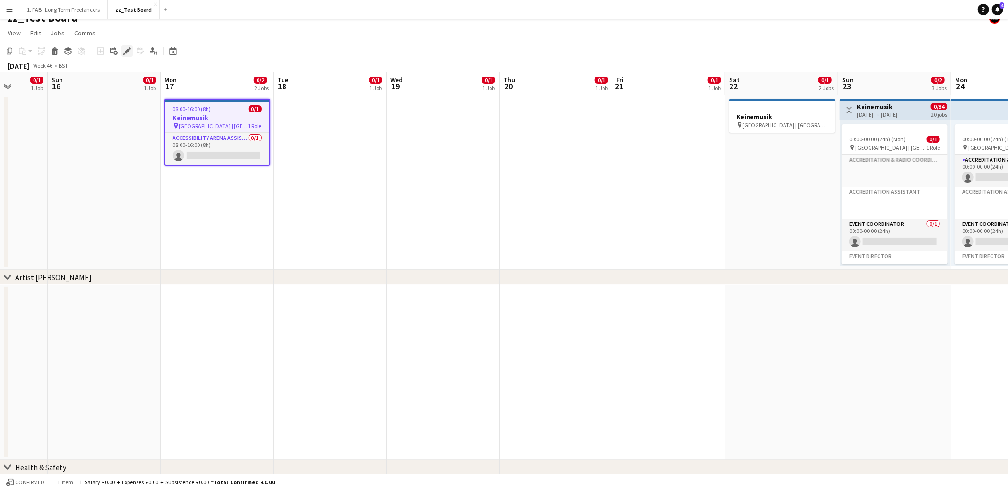
click at [126, 52] on icon at bounding box center [126, 51] width 5 height 5
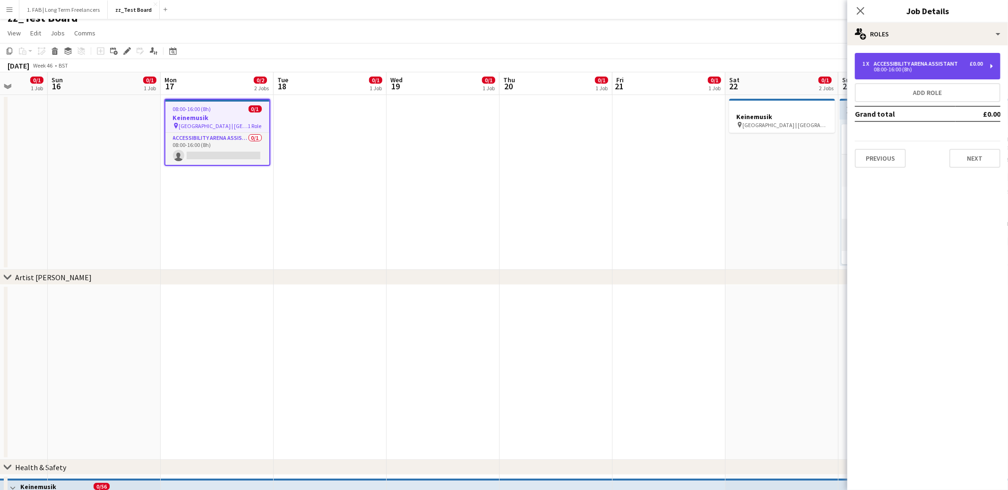
click at [908, 70] on div "08:00-16:00 (8h)" at bounding box center [923, 69] width 121 height 5
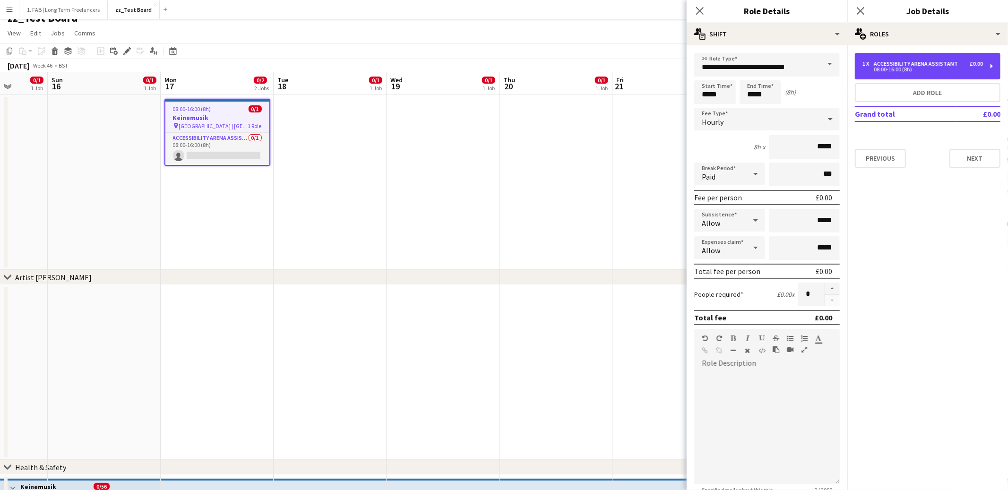
scroll to position [97, 0]
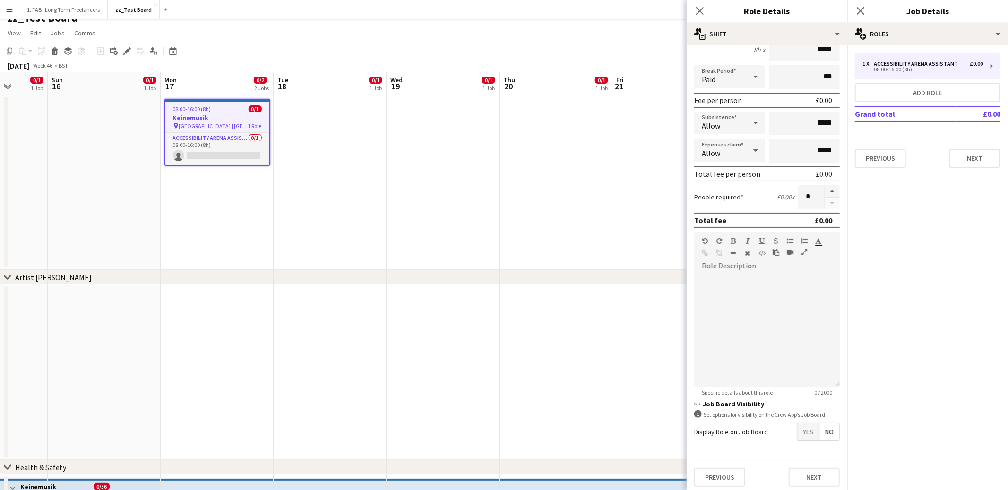
click at [827, 428] on span "No" at bounding box center [830, 431] width 20 height 17
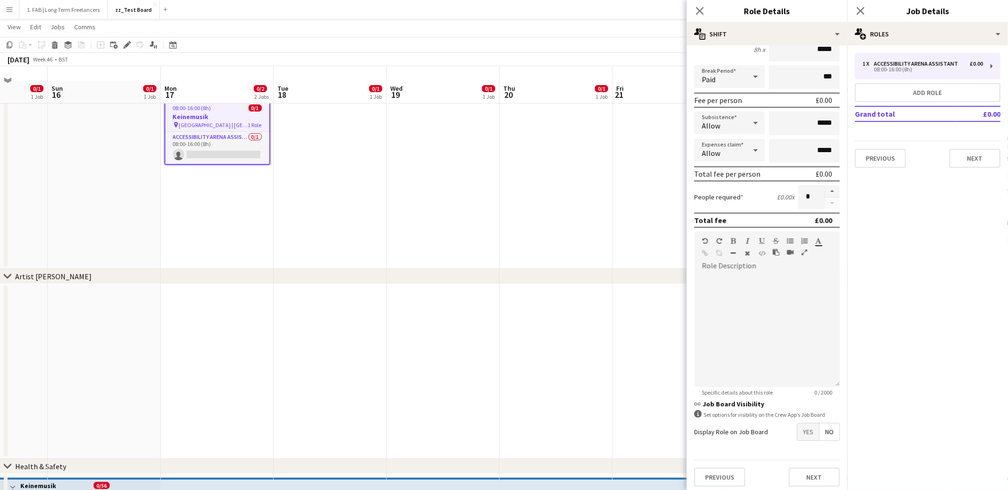
scroll to position [26, 0]
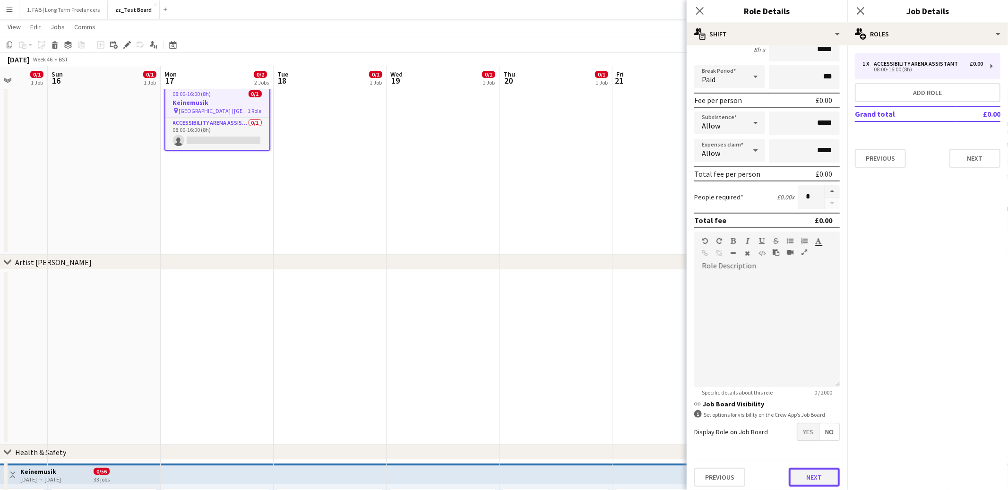
click at [811, 475] on button "Next" at bounding box center [814, 477] width 51 height 19
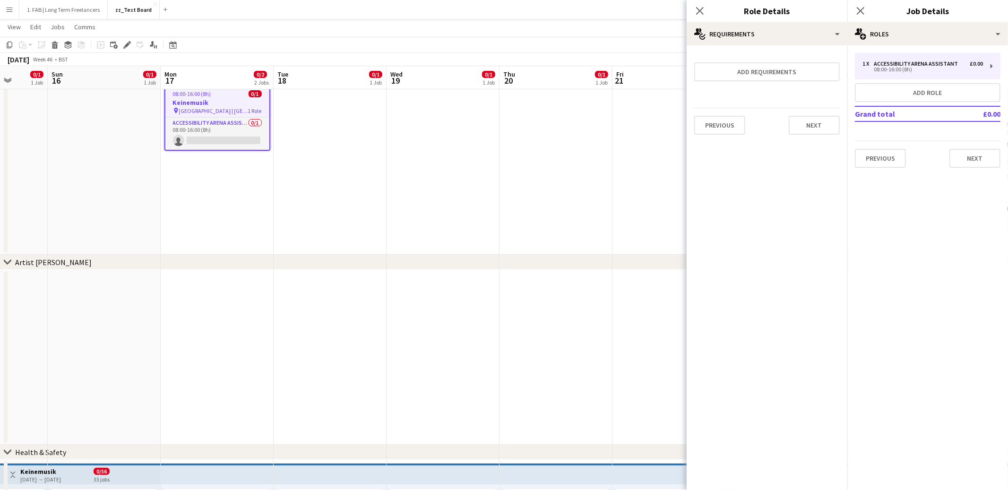
scroll to position [0, 0]
click at [896, 31] on div "multiple-users-add Roles" at bounding box center [927, 34] width 161 height 23
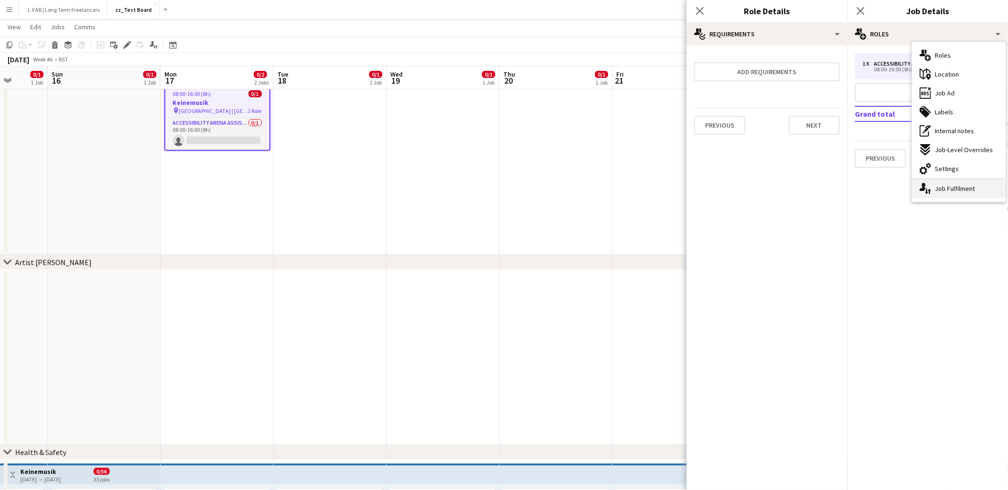
click at [938, 189] on div "single-neutral-actions-up-down Job Fulfilment" at bounding box center [959, 188] width 94 height 19
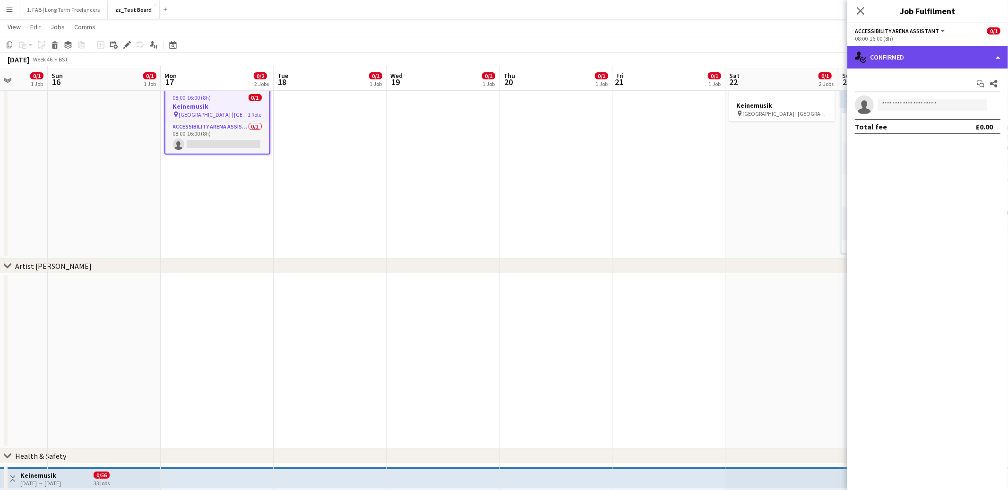
click at [925, 60] on div "single-neutral-actions-check-2 Confirmed" at bounding box center [927, 57] width 161 height 23
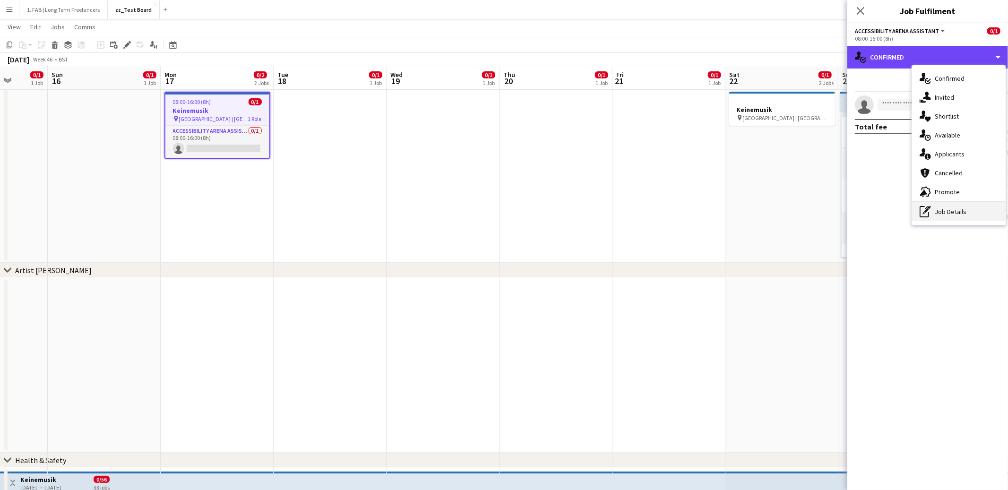
scroll to position [19, 0]
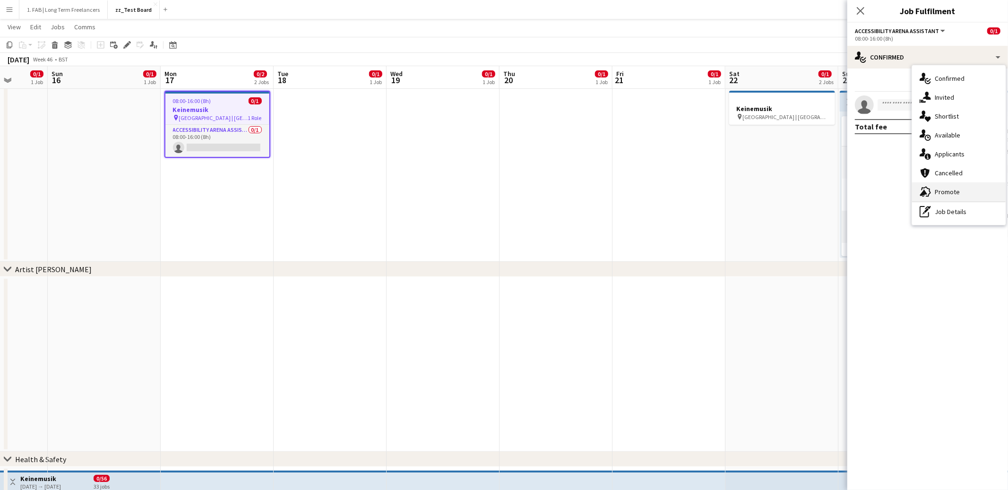
click at [936, 191] on span "Promote" at bounding box center [947, 192] width 25 height 9
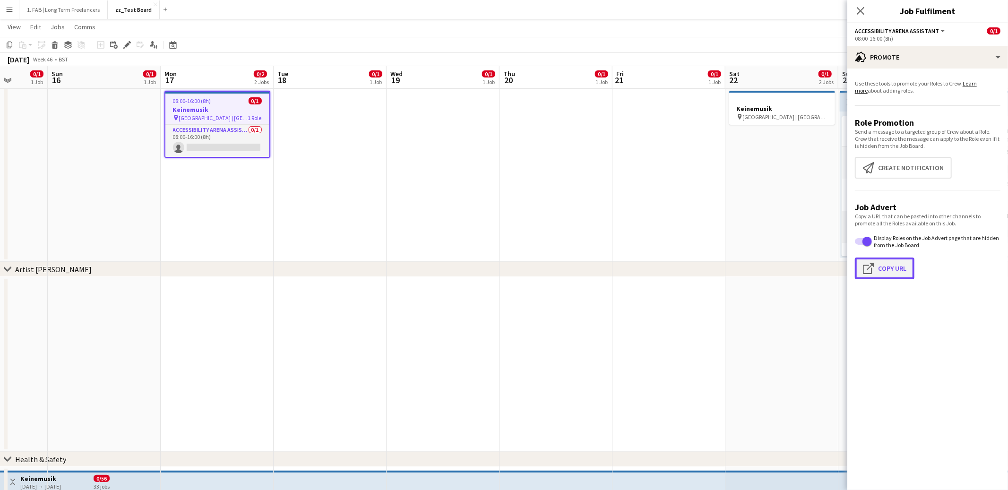
click at [888, 265] on button "Click to copy URL Copy Url" at bounding box center [885, 269] width 60 height 22
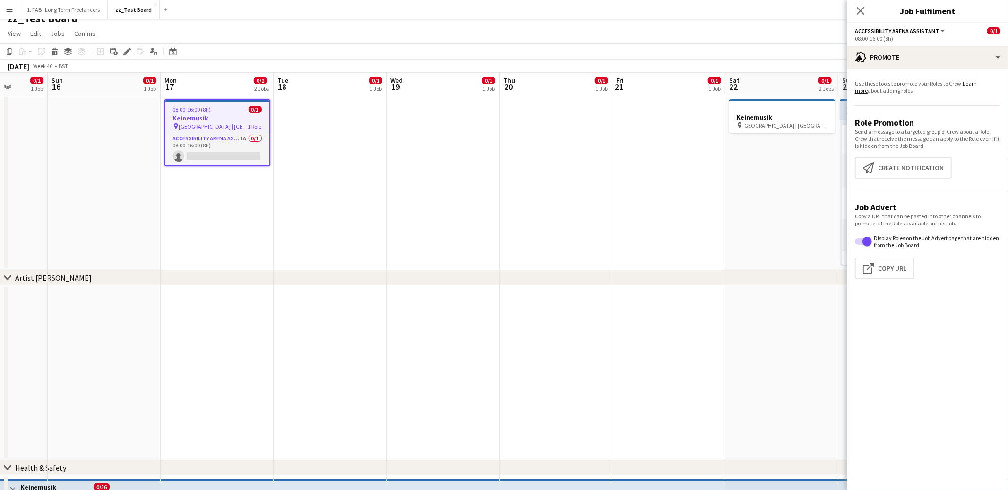
click at [319, 28] on app-page-menu "View Day view expanded Day view collapsed Month view Date picker Jump to [DATE]…" at bounding box center [504, 35] width 1008 height 18
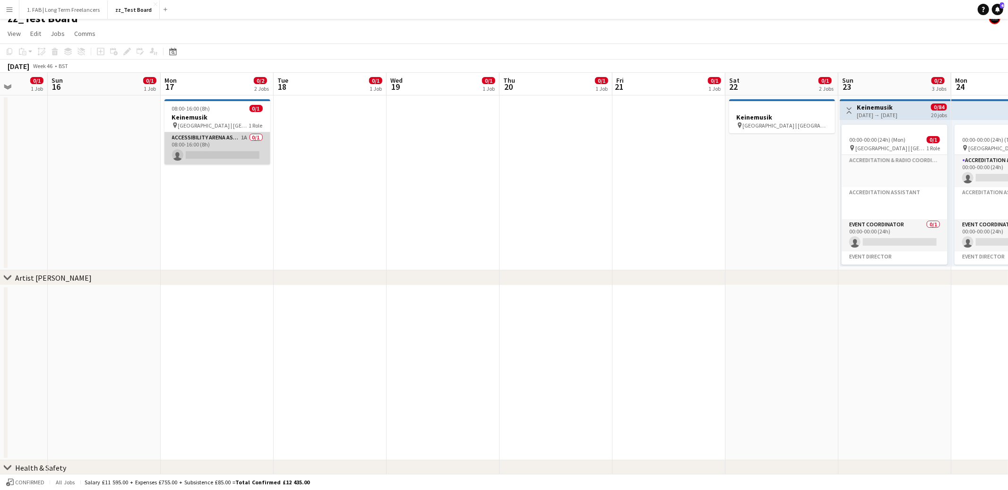
click at [231, 138] on app-card-role "Accessibility Arena Assistant 1A 0/1 08:00-16:00 (8h) single-neutral-actions" at bounding box center [217, 148] width 106 height 32
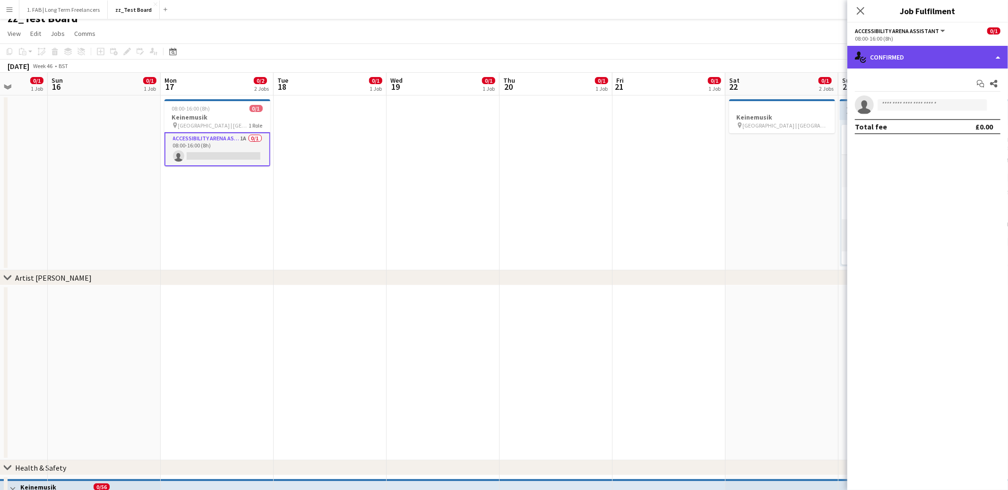
click at [915, 62] on div "single-neutral-actions-check-2 Confirmed" at bounding box center [927, 57] width 161 height 23
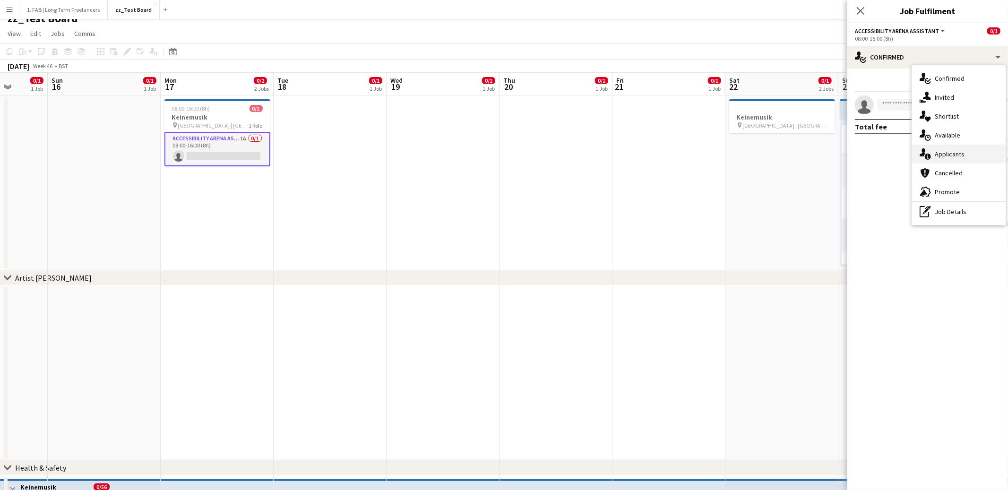
click at [935, 153] on span "Applicants" at bounding box center [950, 154] width 30 height 9
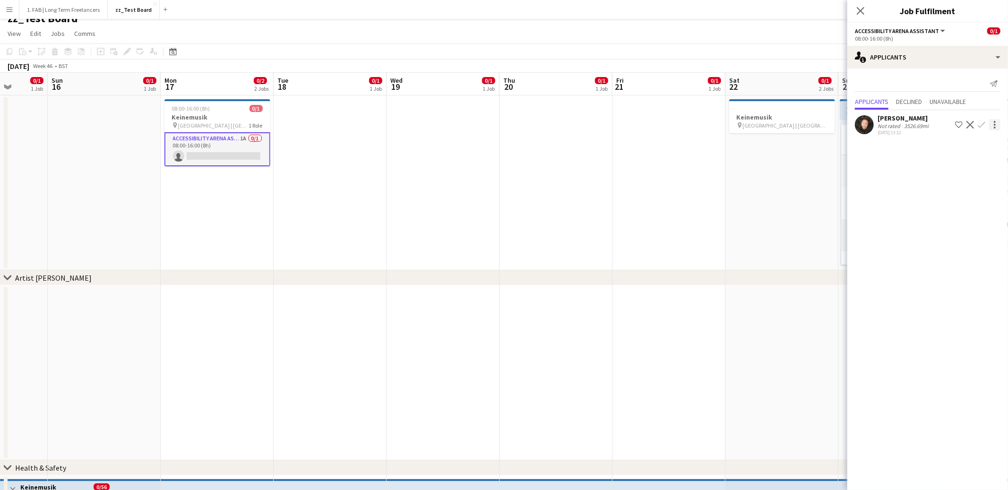
click at [996, 125] on div at bounding box center [994, 124] width 11 height 11
click at [906, 160] on div at bounding box center [504, 245] width 1008 height 490
click at [866, 12] on app-icon "Close pop-in" at bounding box center [861, 11] width 14 height 14
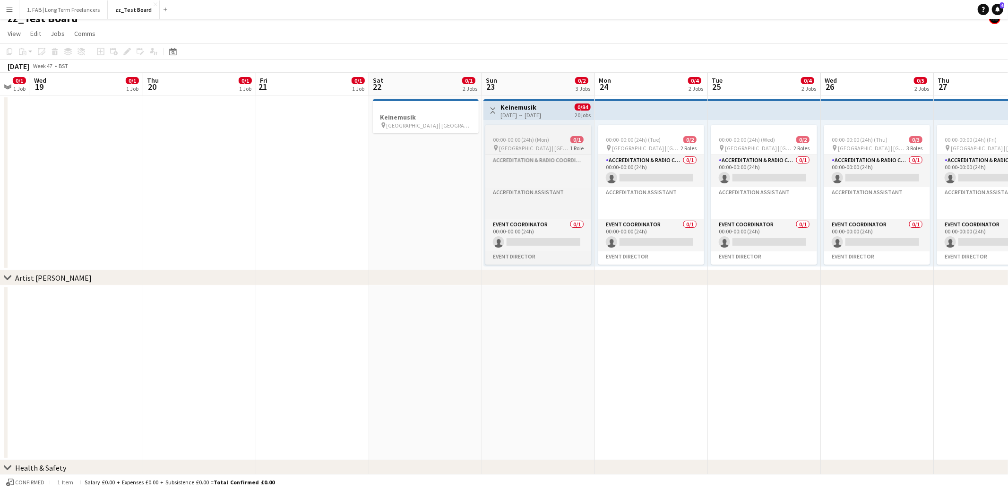
scroll to position [0, 339]
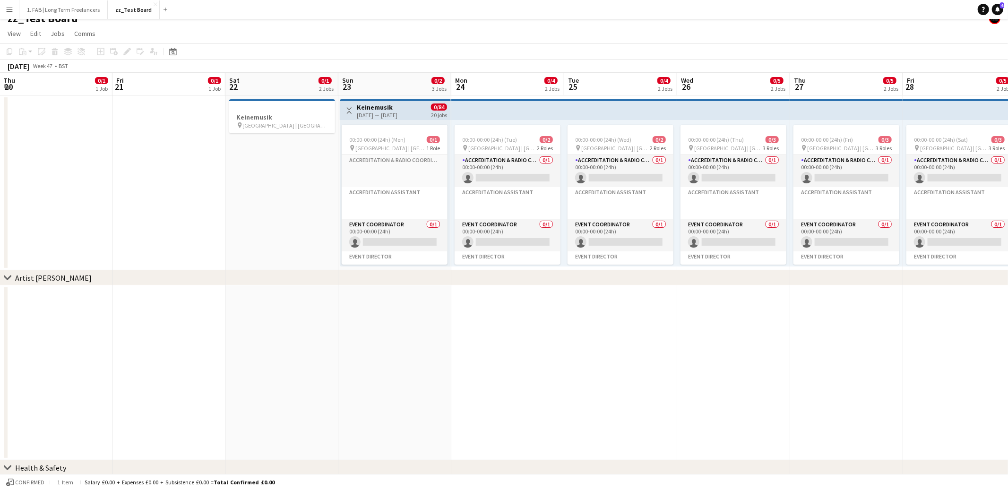
click at [348, 109] on app-icon "Toggle View" at bounding box center [349, 110] width 7 height 7
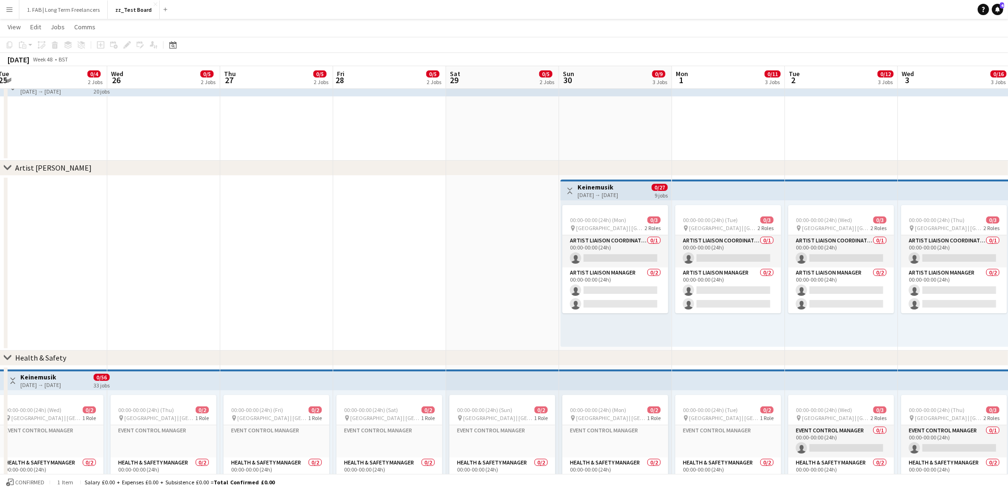
scroll to position [0, 278]
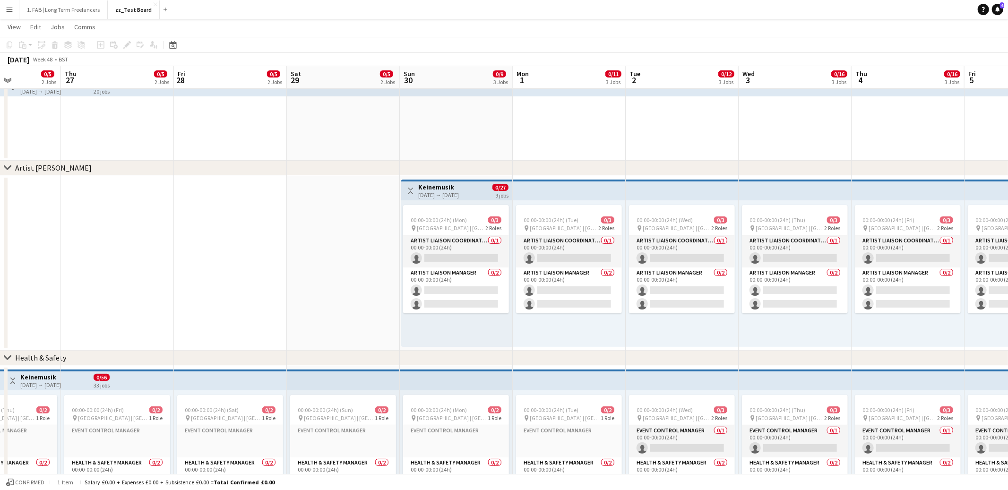
click at [409, 189] on app-icon "Toggle View" at bounding box center [410, 191] width 7 height 7
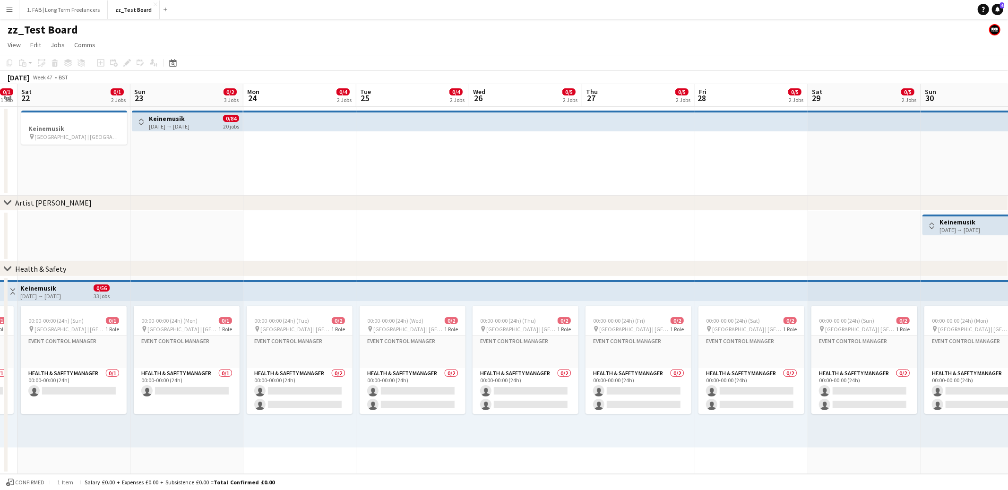
scroll to position [0, 296]
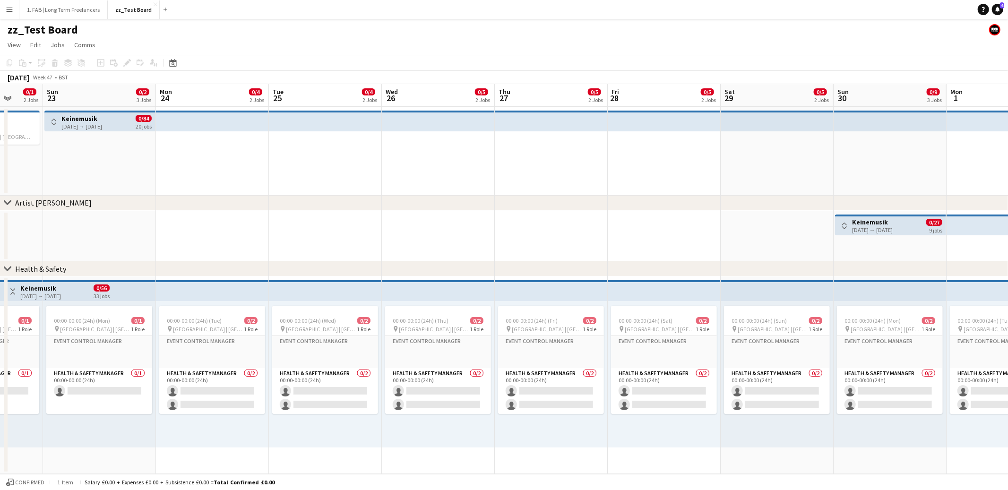
click at [10, 291] on app-icon "Toggle View" at bounding box center [12, 291] width 7 height 7
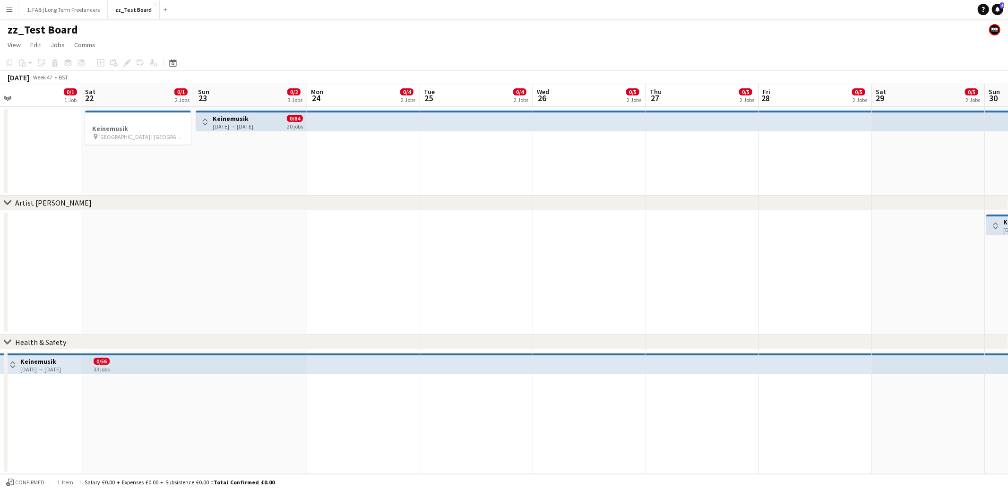
scroll to position [0, 215]
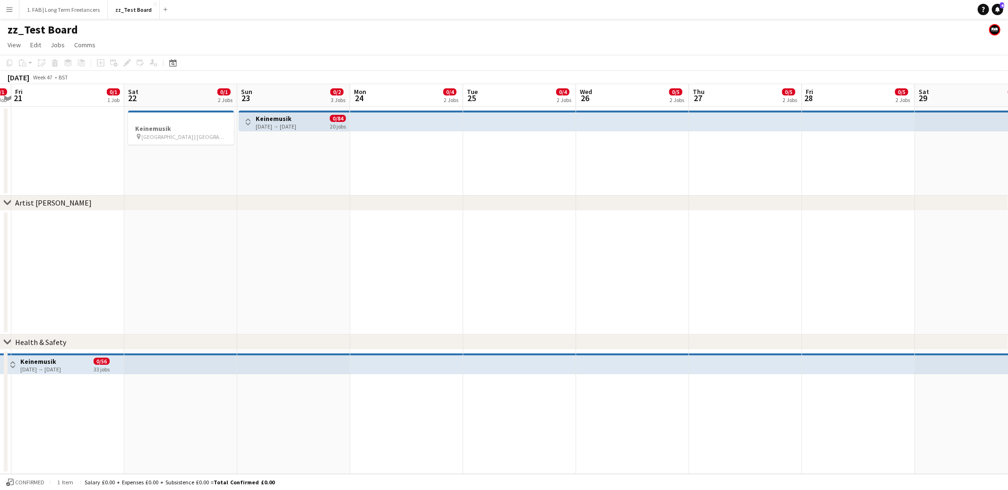
click at [247, 123] on app-icon "Toggle View" at bounding box center [248, 122] width 7 height 7
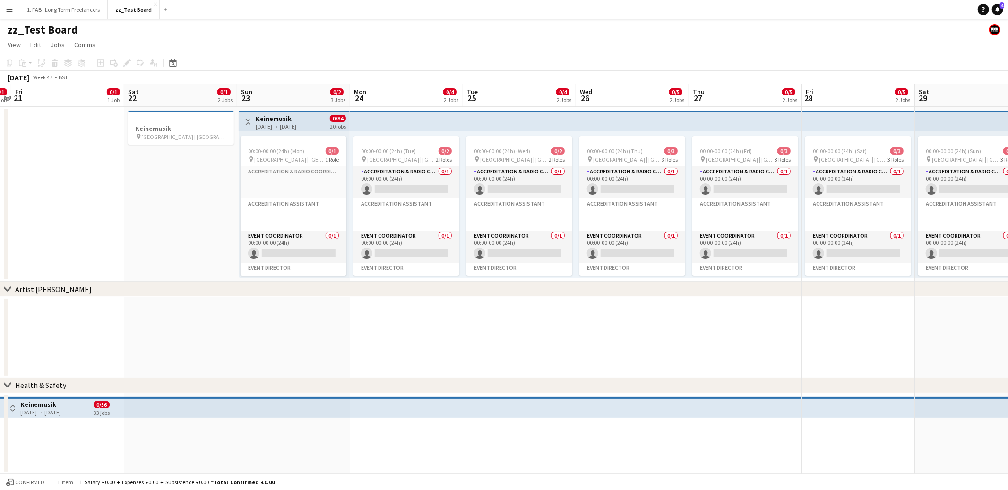
click at [320, 41] on app-page-menu "View Day view expanded Day view collapsed Month view Date picker Jump to [DATE]…" at bounding box center [504, 46] width 1008 height 18
click at [302, 41] on app-page-menu "View Day view expanded Day view collapsed Month view Date picker Jump to [DATE]…" at bounding box center [504, 46] width 1008 height 18
click at [386, 177] on app-card-role "Accreditation & Radio Coordinator 0/1 00:00-00:00 (24h) single-neutral-actions" at bounding box center [407, 182] width 106 height 32
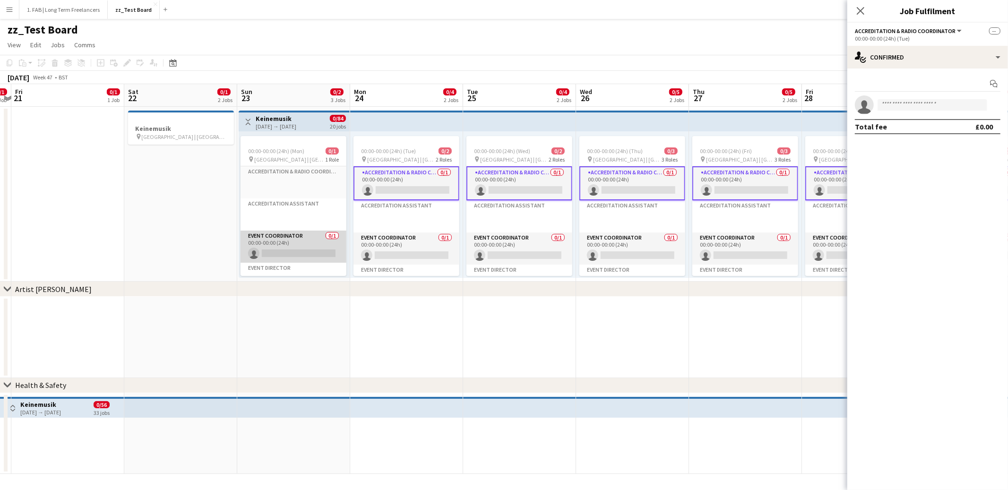
click at [310, 242] on app-card-role "Event Coordinator 0/1 00:00-00:00 (24h) single-neutral-actions" at bounding box center [294, 247] width 106 height 32
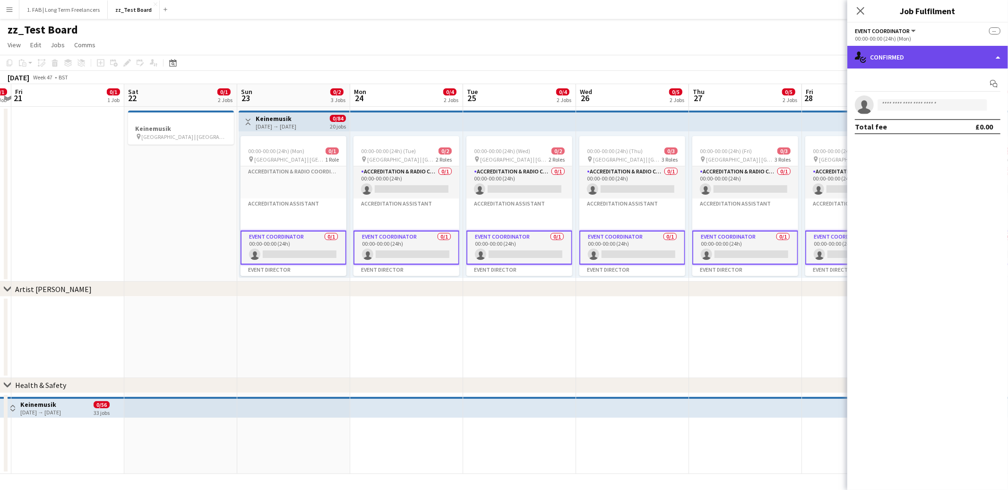
click at [903, 65] on div "single-neutral-actions-check-2 Confirmed" at bounding box center [927, 57] width 161 height 23
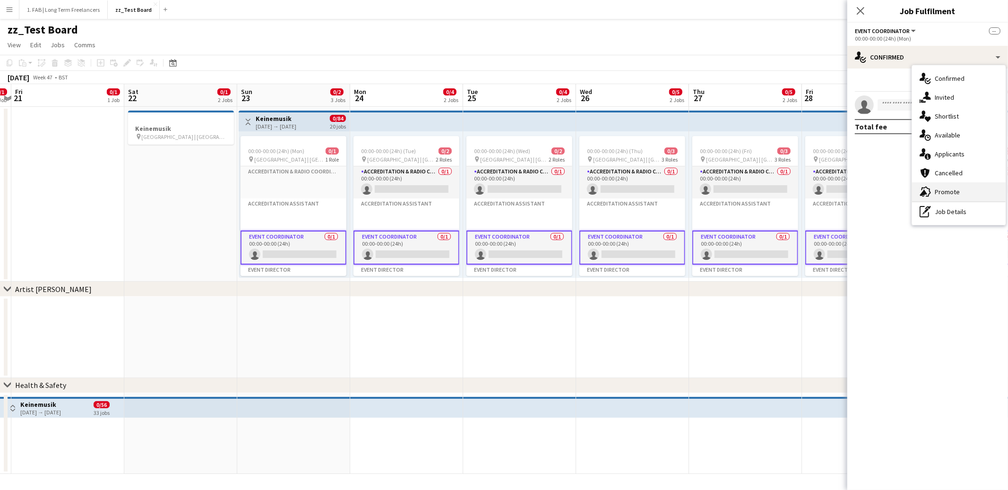
click at [935, 195] on span "Promote" at bounding box center [947, 192] width 25 height 9
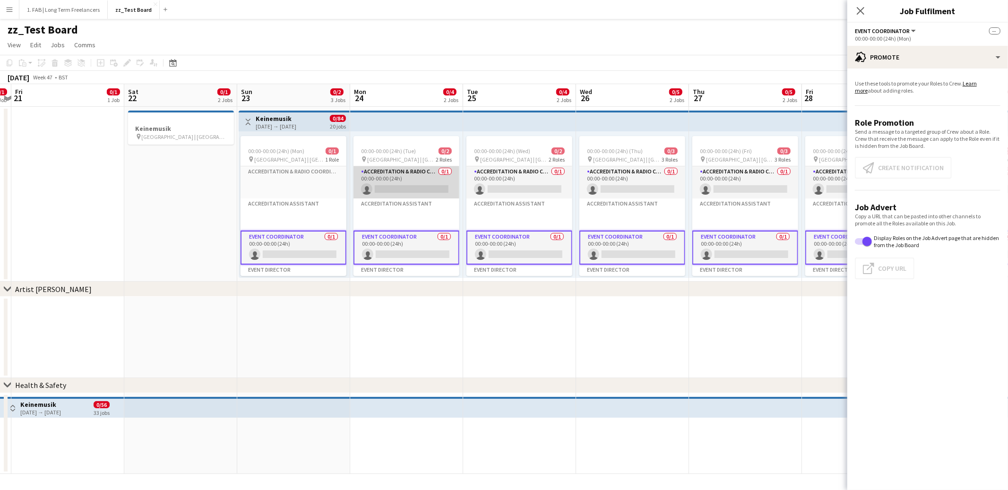
click at [414, 174] on app-card-role "Accreditation & Radio Coordinator 0/1 00:00-00:00 (24h) single-neutral-actions" at bounding box center [407, 182] width 106 height 32
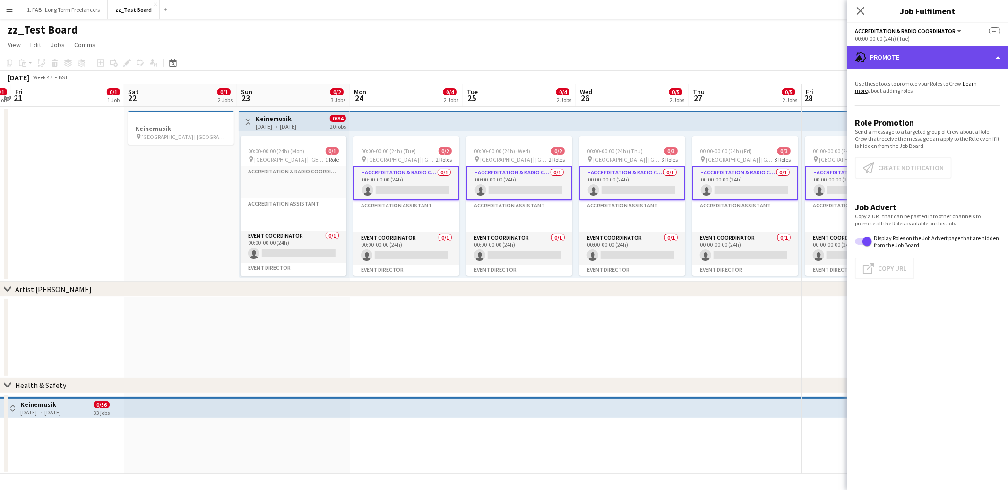
click at [899, 55] on div "advertising-megaphone Promote" at bounding box center [927, 57] width 161 height 23
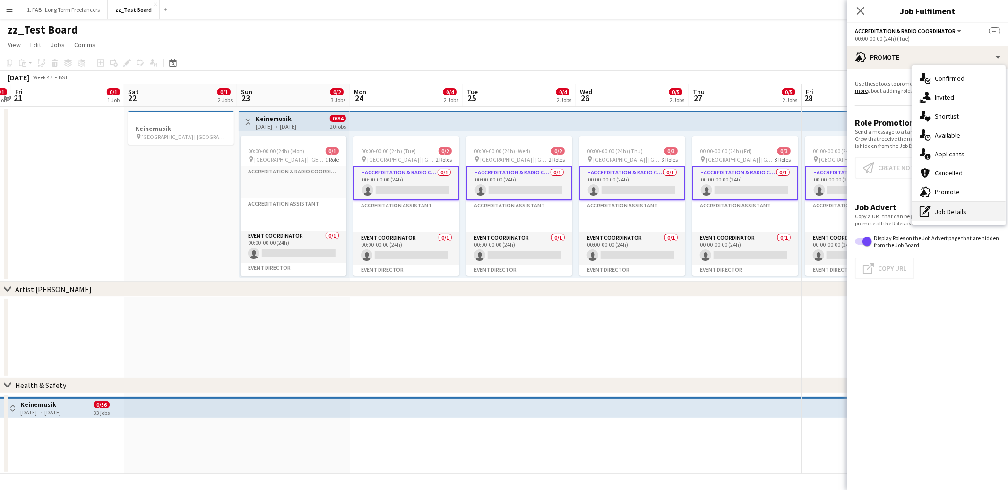
click at [938, 208] on div "pen-write Job Details" at bounding box center [959, 211] width 94 height 19
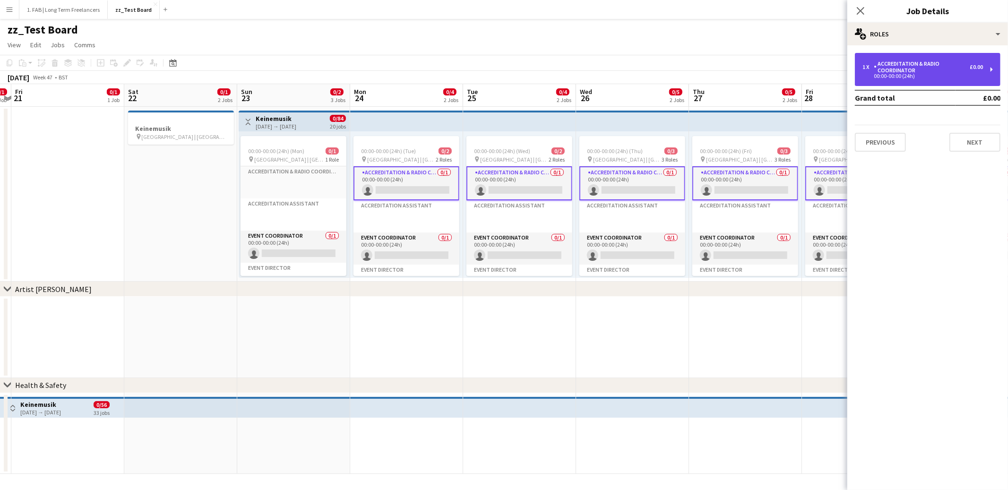
click at [939, 64] on div "Accreditation & Radio Coordinator" at bounding box center [922, 66] width 96 height 13
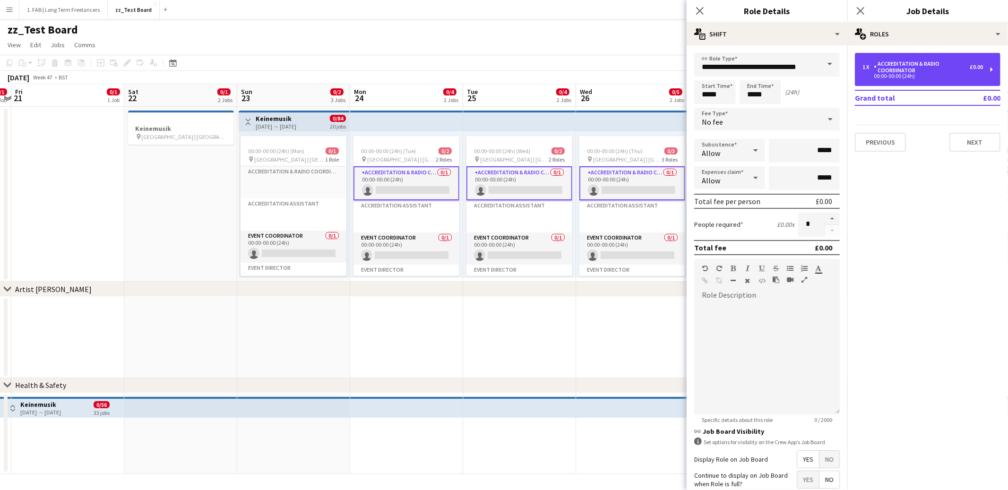
scroll to position [77, 0]
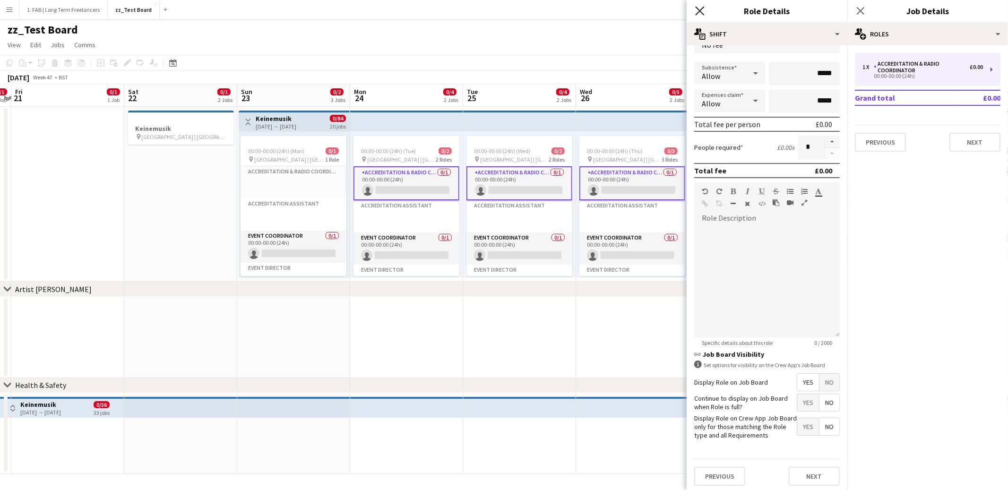
click at [698, 12] on icon at bounding box center [699, 10] width 9 height 9
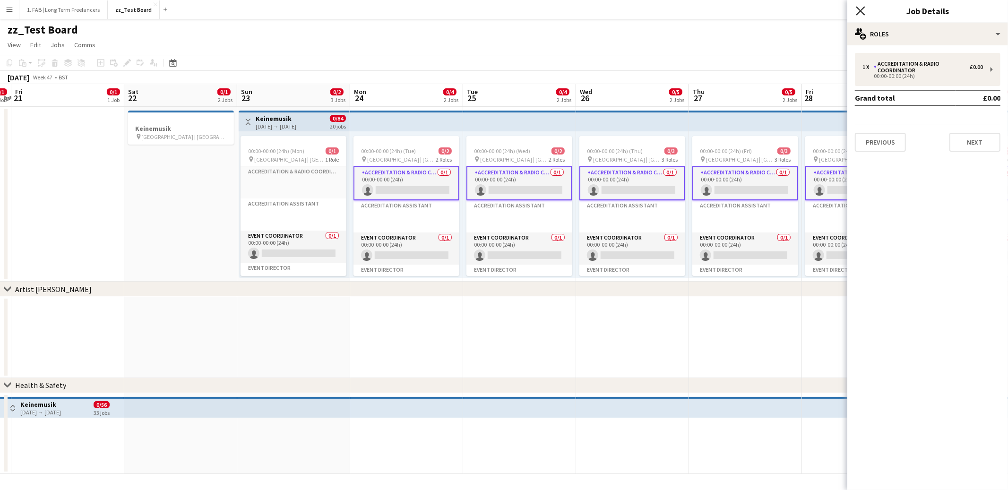
click at [861, 12] on icon "Close pop-in" at bounding box center [860, 10] width 9 height 9
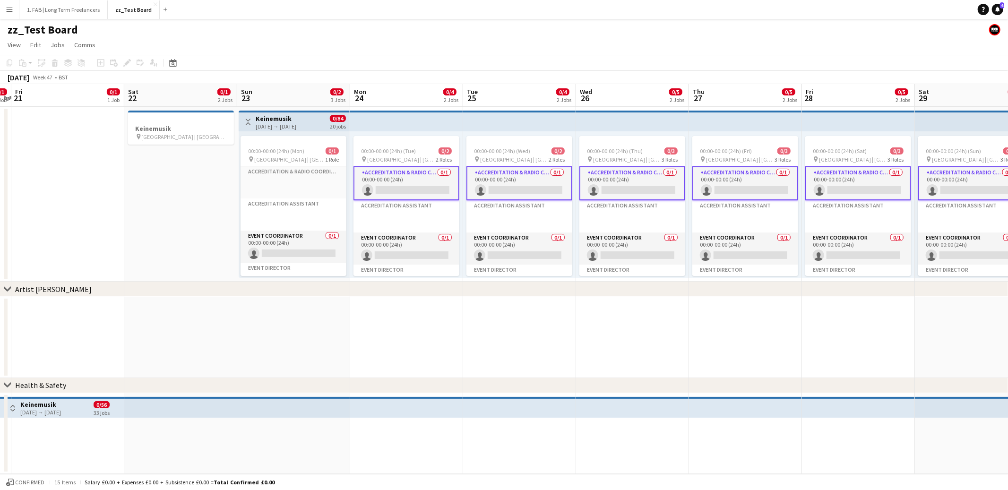
click at [405, 42] on app-page-menu "View Day view expanded Day view collapsed Month view Date picker Jump to [DATE]…" at bounding box center [504, 46] width 1008 height 18
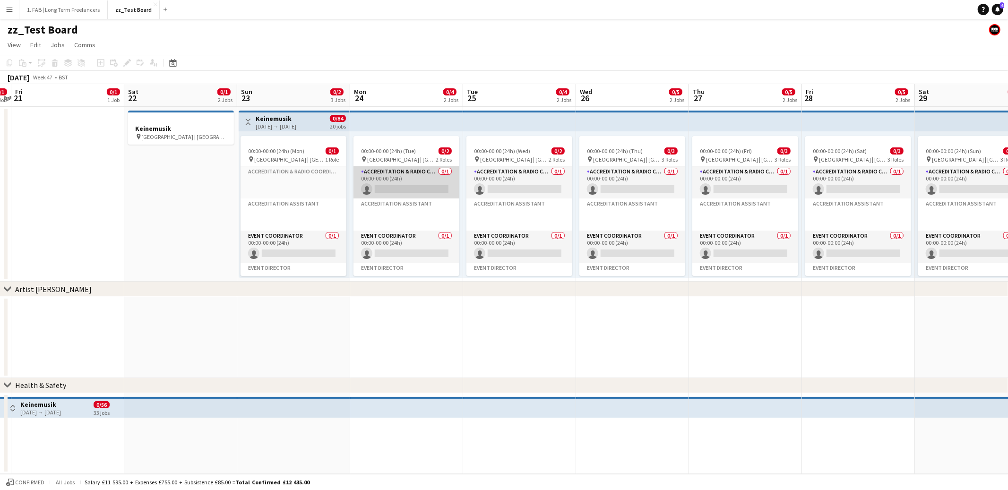
click at [402, 174] on app-card-role "Accreditation & Radio Coordinator 0/1 00:00-00:00 (24h) single-neutral-actions" at bounding box center [407, 182] width 106 height 32
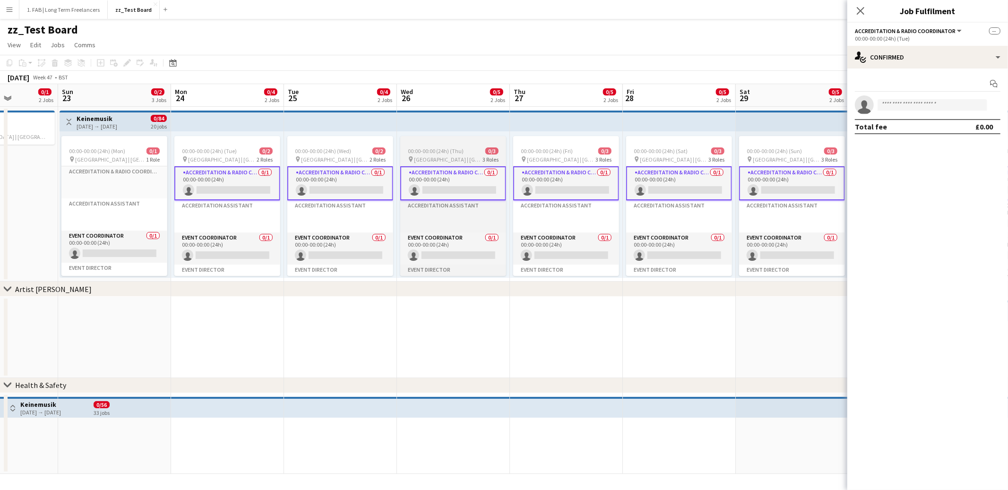
scroll to position [0, 342]
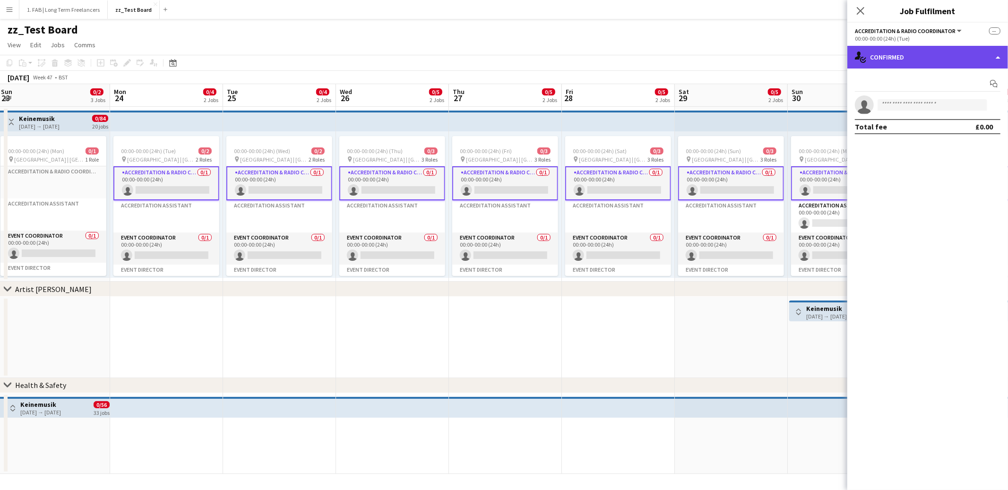
click at [947, 56] on div "single-neutral-actions-check-2 Confirmed" at bounding box center [927, 57] width 161 height 23
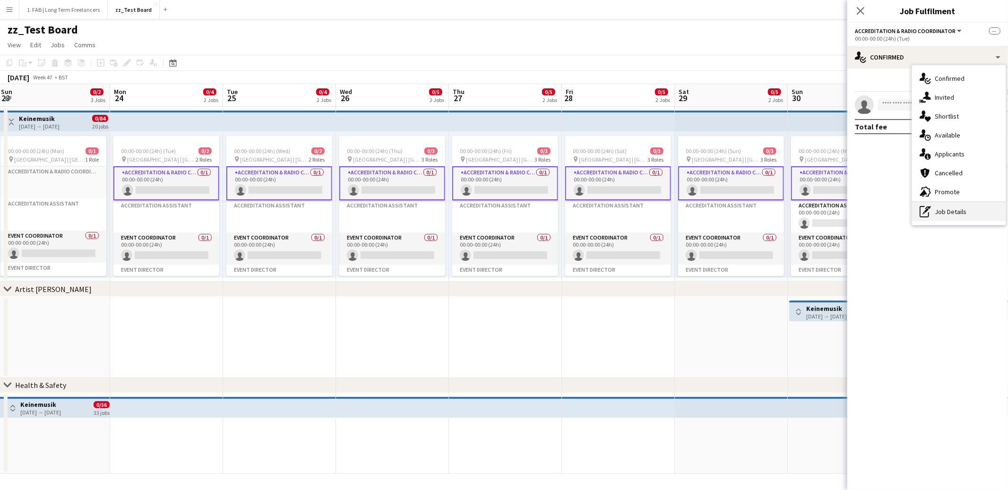
click at [940, 220] on div "pen-write Job Details" at bounding box center [959, 211] width 94 height 19
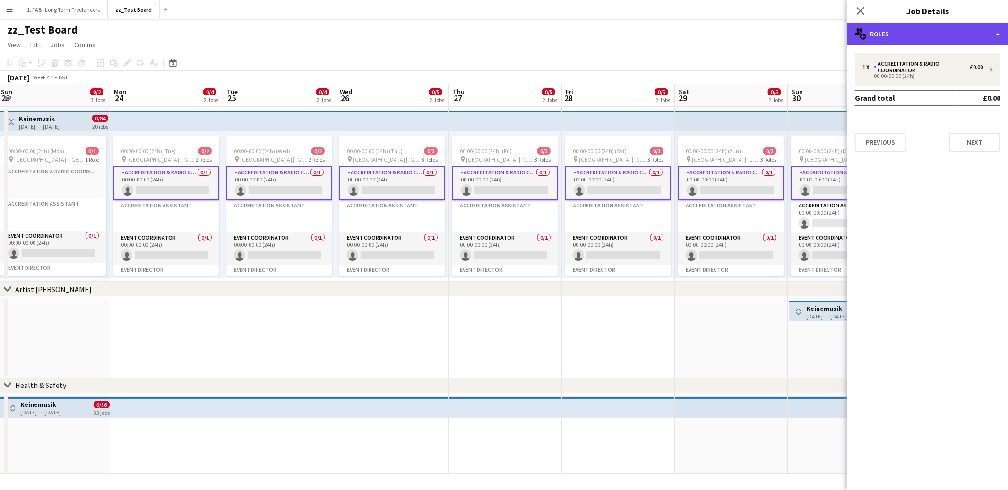
click at [928, 38] on div "multiple-users-add Roles" at bounding box center [927, 34] width 161 height 23
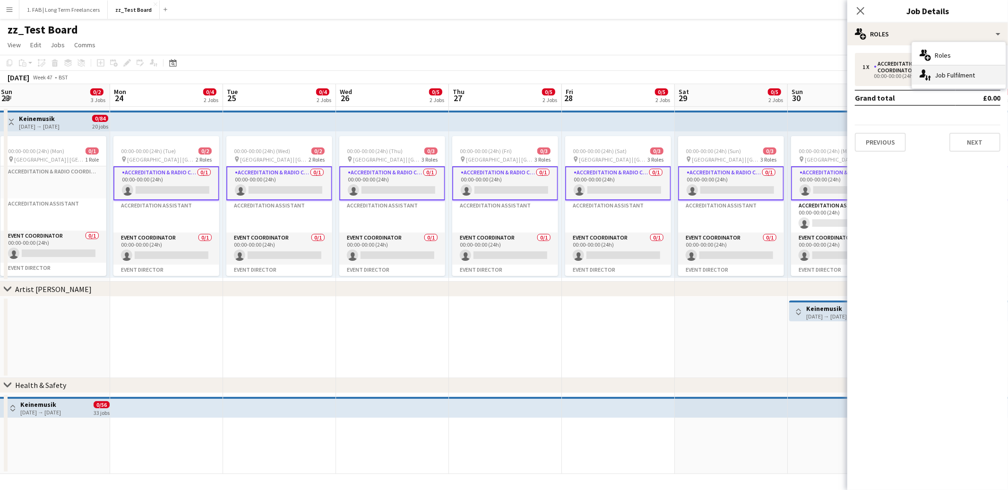
click at [939, 73] on div "single-neutral-actions-up-down Job Fulfilment" at bounding box center [959, 75] width 94 height 19
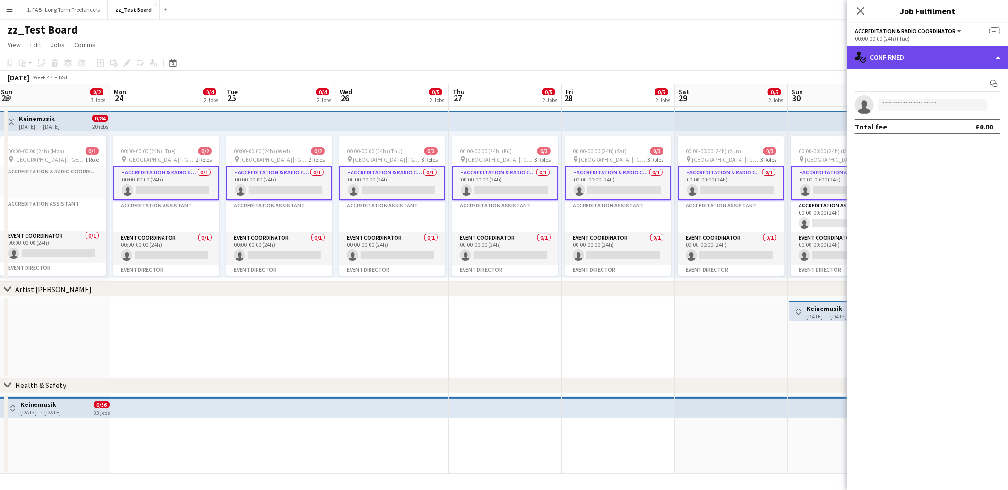
click at [932, 55] on div "single-neutral-actions-check-2 Confirmed" at bounding box center [927, 57] width 161 height 23
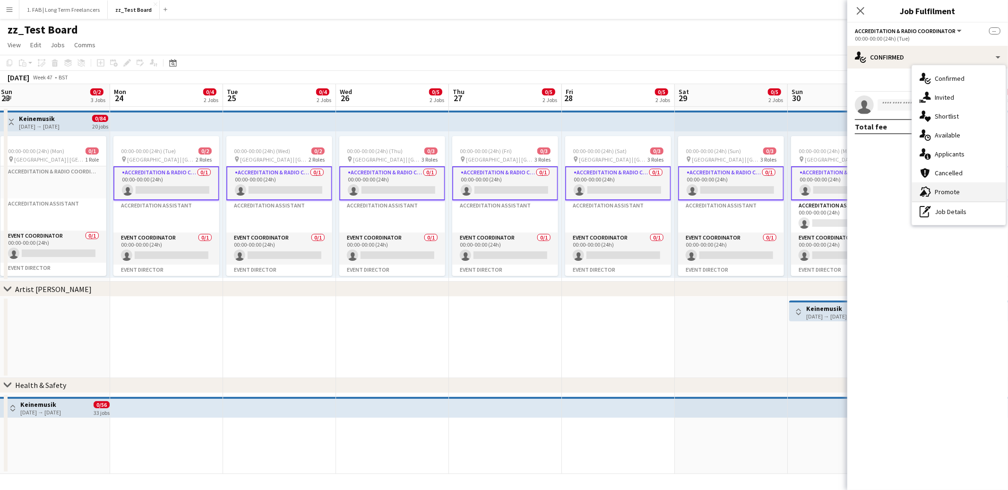
click at [934, 190] on div "advertising-megaphone Promote" at bounding box center [959, 191] width 94 height 19
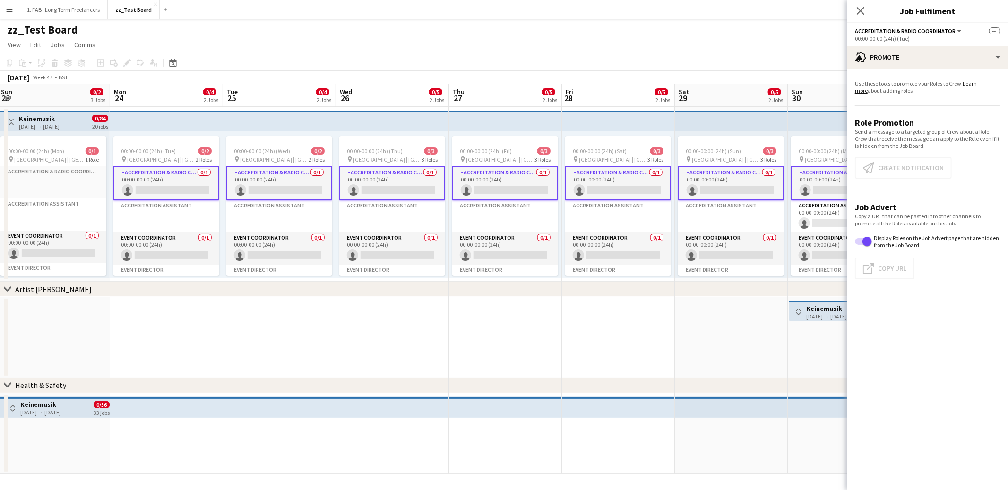
click at [977, 82] on link "Learn more" at bounding box center [916, 87] width 122 height 14
click at [862, 11] on icon at bounding box center [860, 10] width 9 height 9
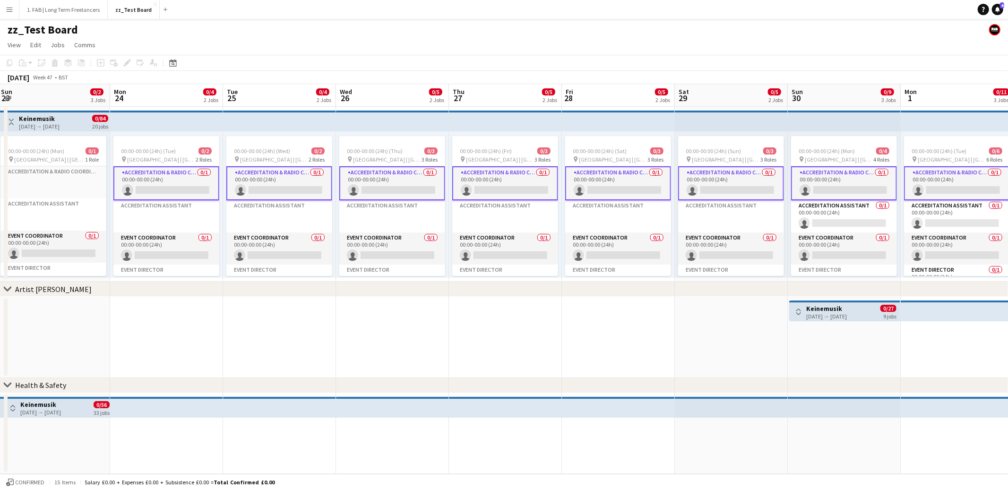
click at [491, 40] on app-page-menu "View Day view expanded Day view collapsed Month view Date picker Jump to [DATE]…" at bounding box center [504, 46] width 1008 height 18
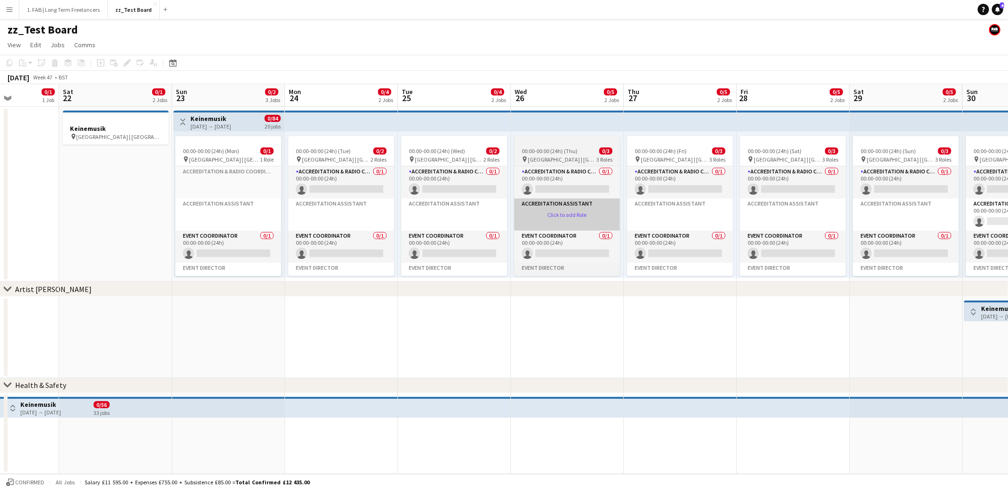
scroll to position [0, 199]
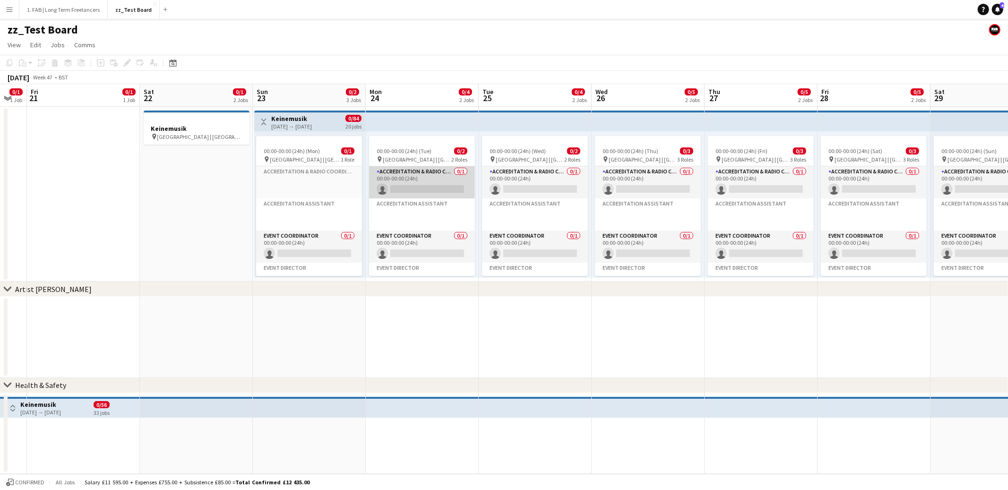
click at [416, 174] on app-card-role "Accreditation & Radio Coordinator 0/1 00:00-00:00 (24h) single-neutral-actions" at bounding box center [422, 182] width 106 height 32
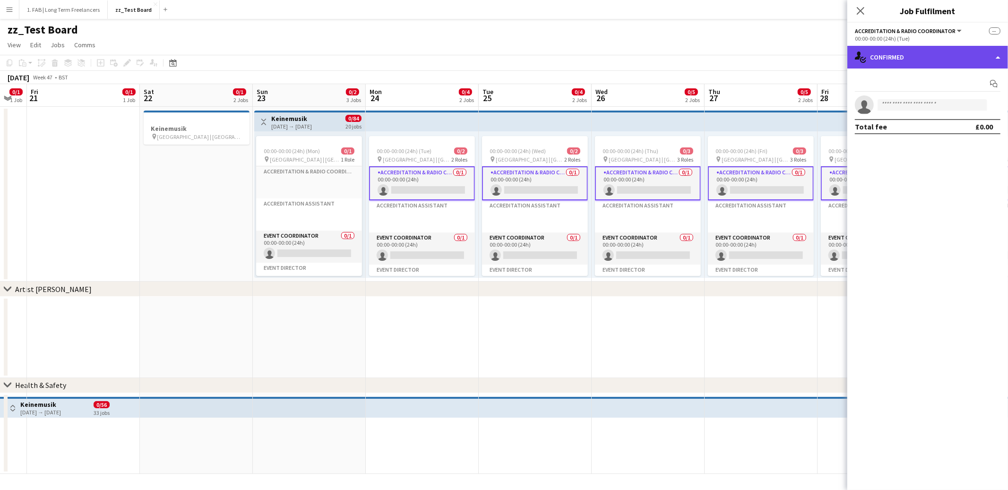
click at [906, 58] on div "single-neutral-actions-check-2 Confirmed" at bounding box center [927, 57] width 161 height 23
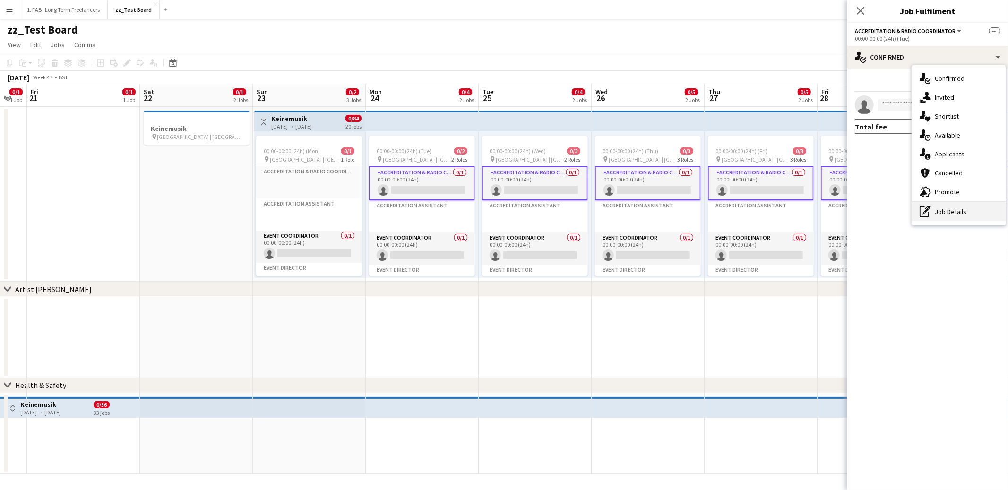
click at [927, 209] on icon at bounding box center [926, 210] width 4 height 4
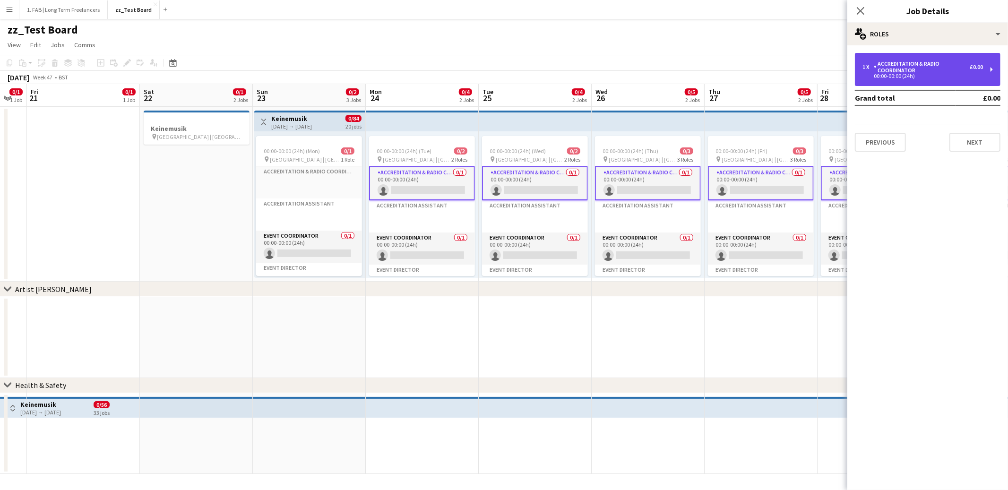
click at [896, 71] on div "Accreditation & Radio Coordinator" at bounding box center [922, 66] width 96 height 13
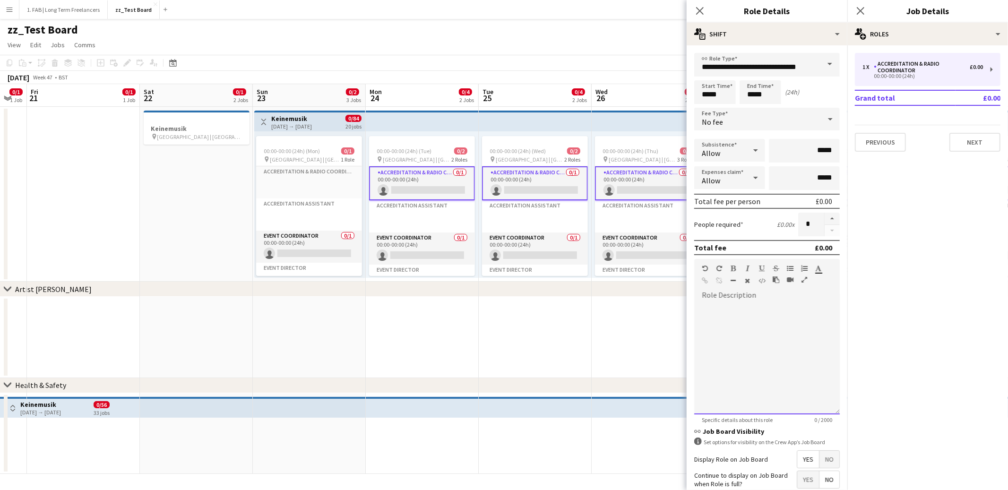
click at [733, 313] on div at bounding box center [767, 357] width 146 height 113
drag, startPoint x: 729, startPoint y: 322, endPoint x: 750, endPoint y: 322, distance: 20.8
click at [751, 322] on div "**********" at bounding box center [767, 324] width 130 height 9
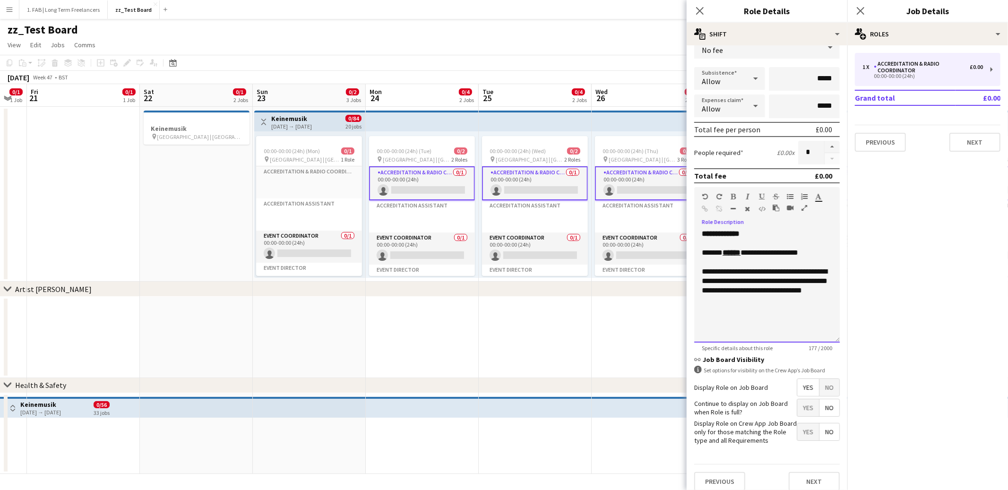
scroll to position [77, 0]
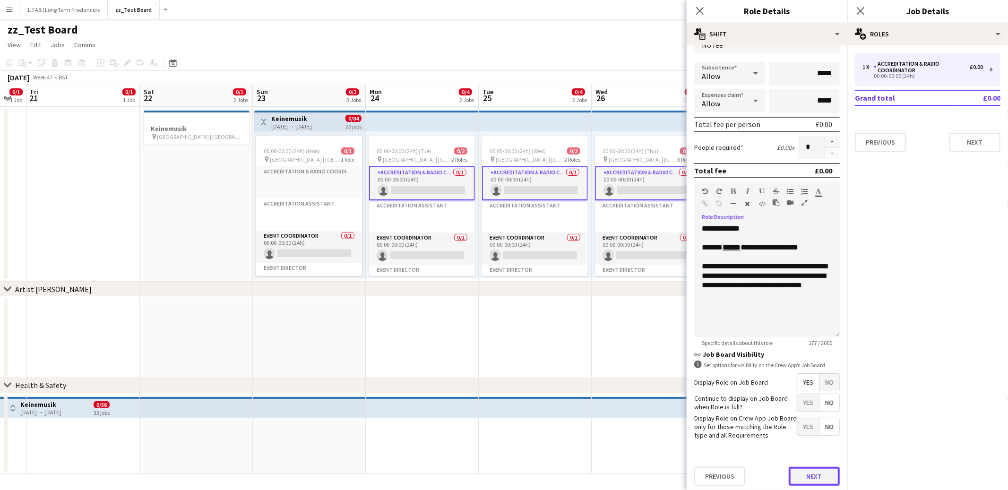
click at [806, 471] on button "Next" at bounding box center [814, 476] width 51 height 19
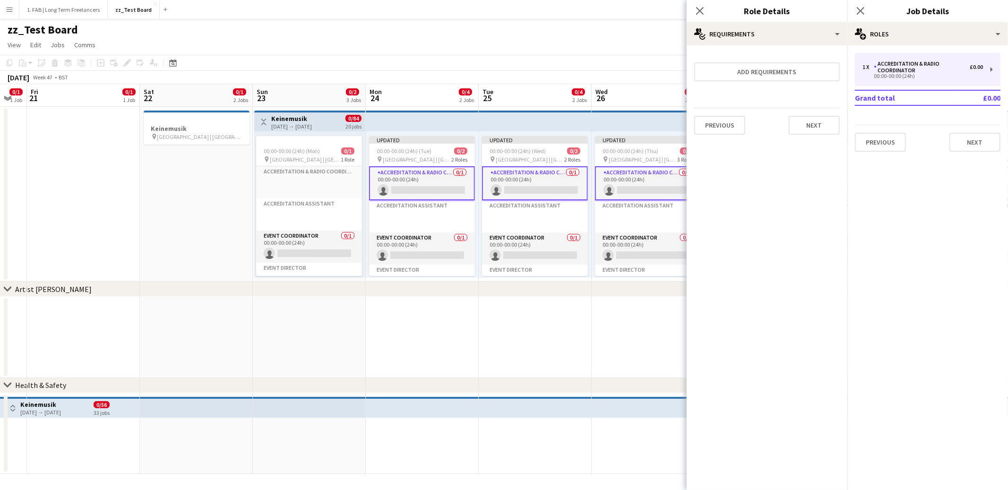
scroll to position [0, 0]
click at [817, 119] on button "Next" at bounding box center [814, 125] width 51 height 19
click at [817, 125] on button "Finish" at bounding box center [821, 126] width 35 height 19
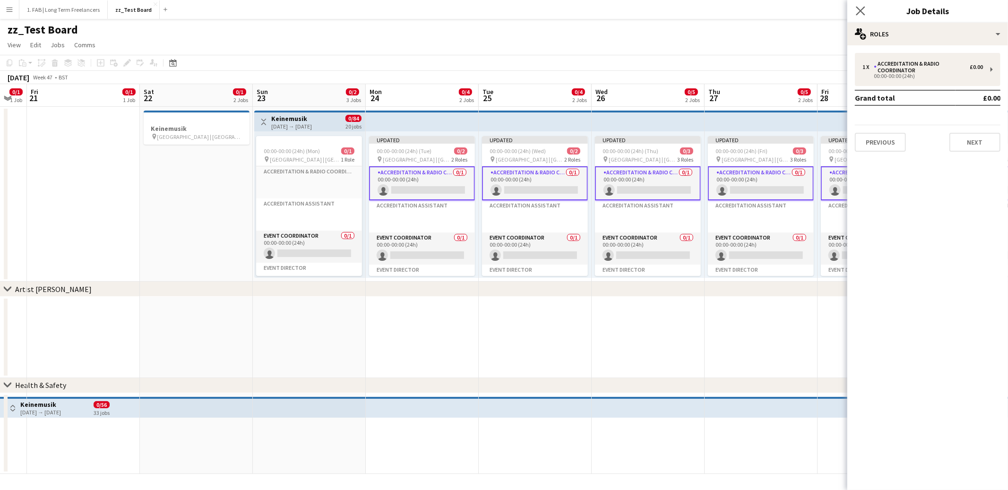
click at [865, 8] on app-icon "Close pop-in" at bounding box center [861, 11] width 14 height 14
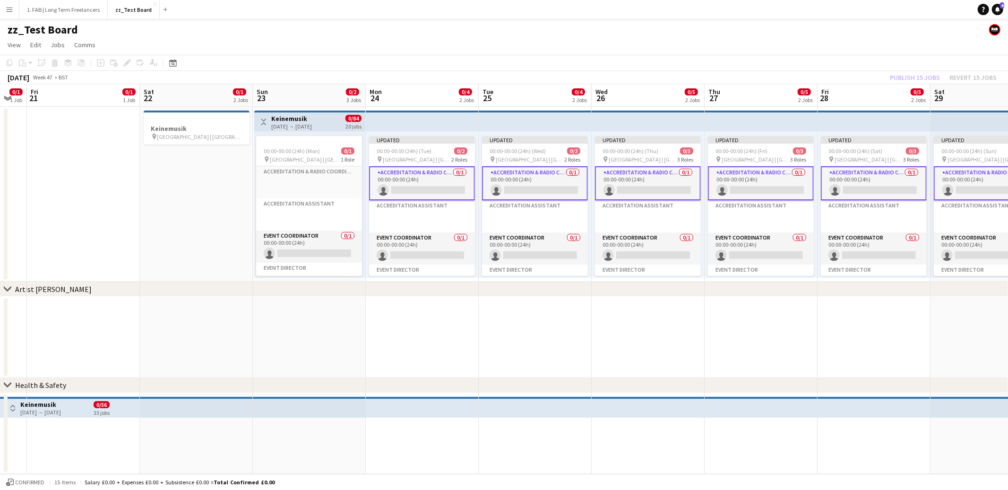
click at [529, 47] on app-page-menu "View Day view expanded Day view collapsed Month view Date picker Jump to [DATE]…" at bounding box center [504, 46] width 1008 height 18
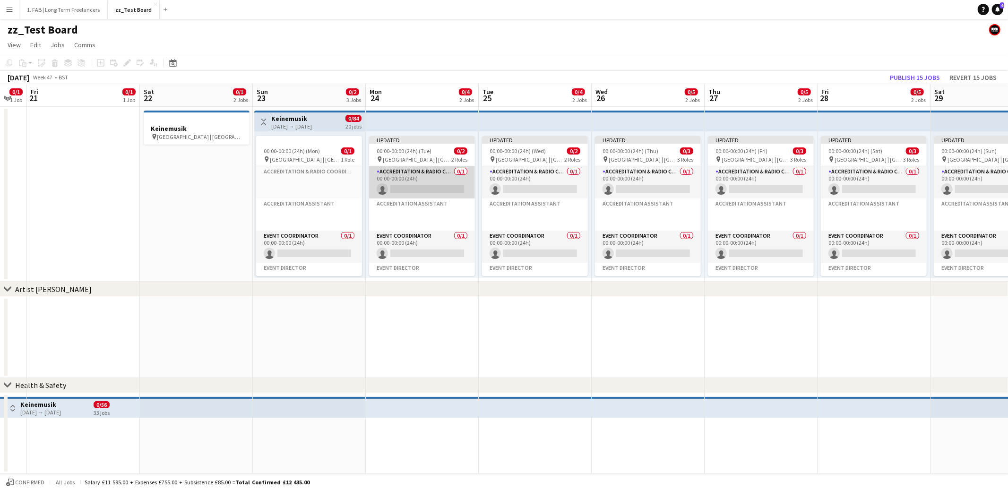
click at [424, 174] on app-card-role "Accreditation & Radio Coordinator 0/1 00:00-00:00 (24h) single-neutral-actions" at bounding box center [422, 182] width 106 height 32
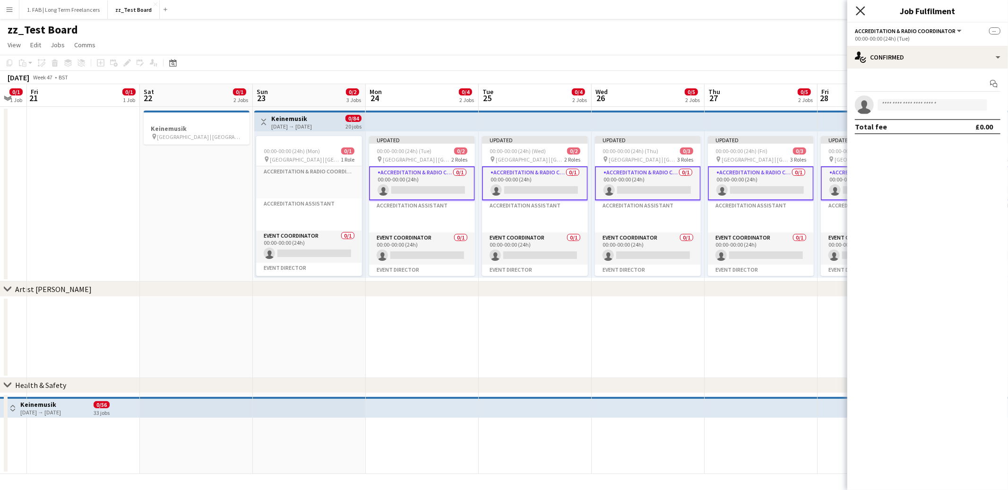
click at [857, 12] on icon "Close pop-in" at bounding box center [860, 10] width 9 height 9
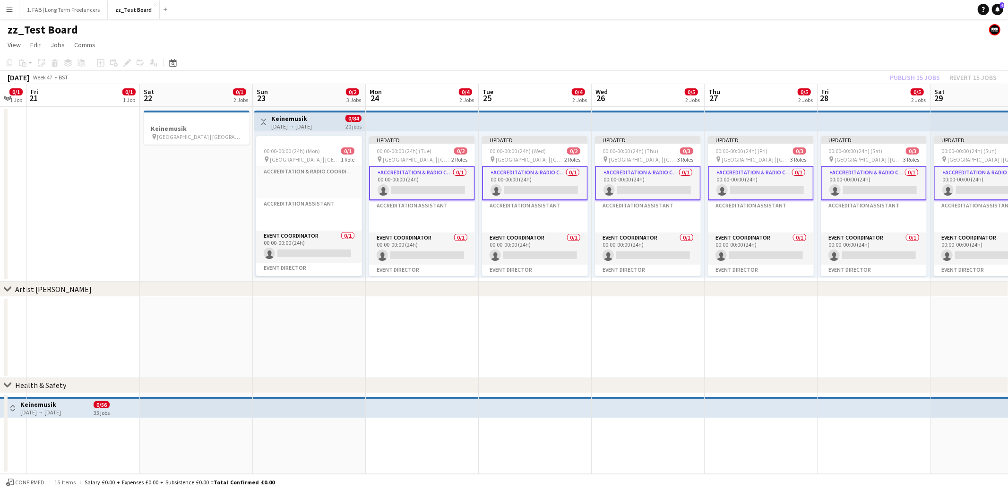
click at [292, 118] on h3 "Keinemusik" at bounding box center [291, 118] width 41 height 9
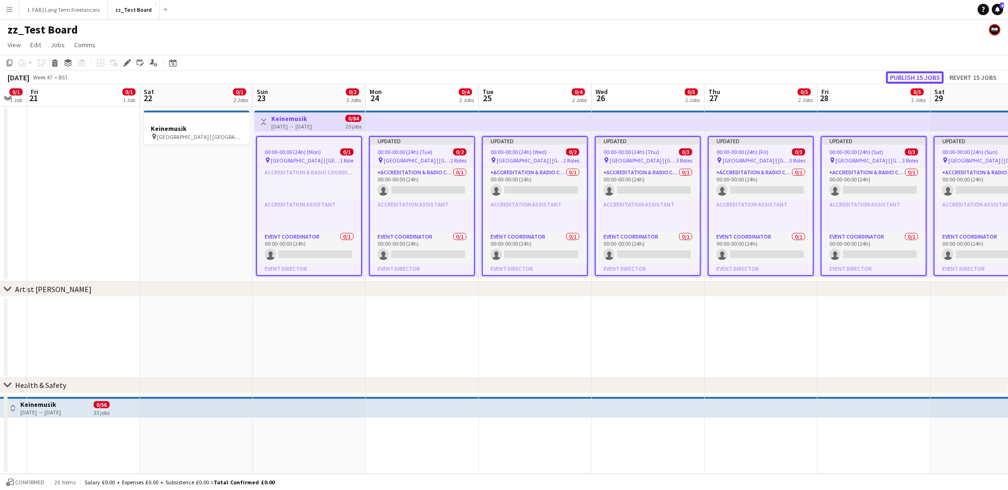
click at [904, 77] on button "Publish 15 jobs" at bounding box center [915, 77] width 58 height 12
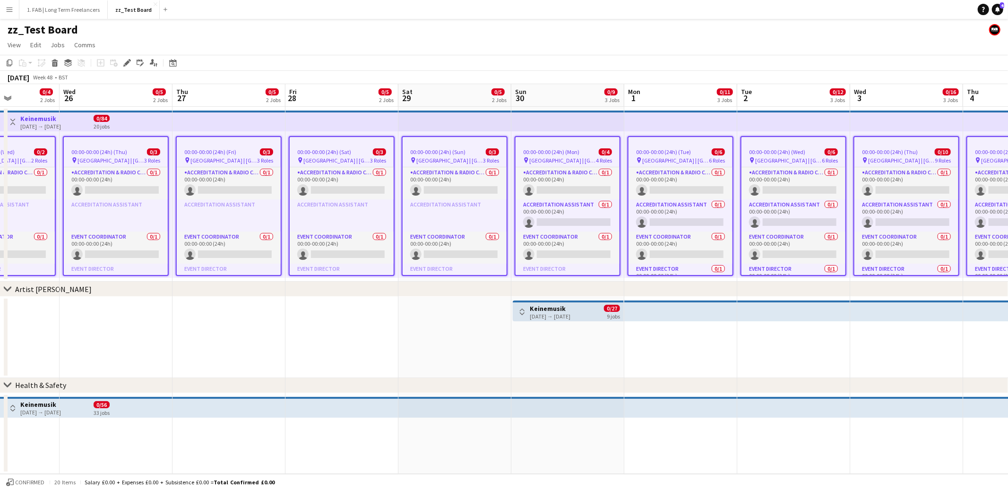
scroll to position [0, 284]
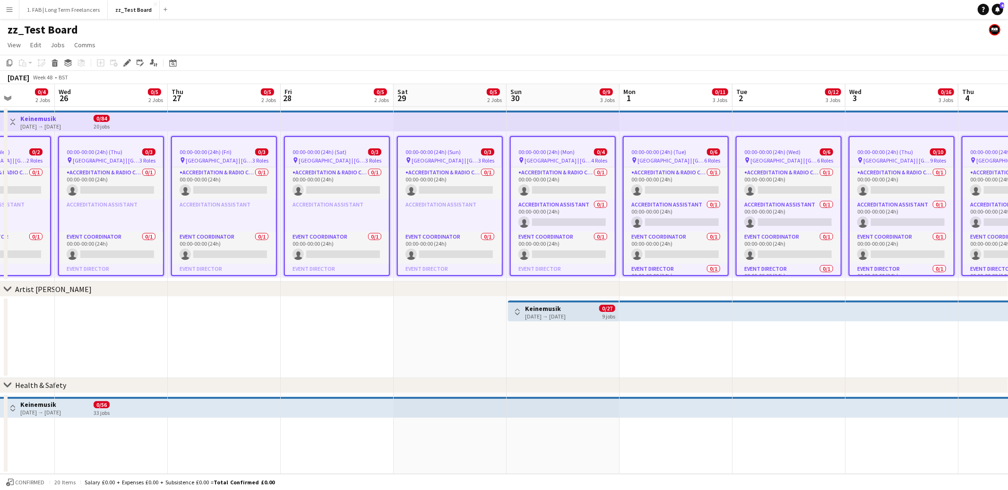
click at [519, 310] on app-icon "Toggle View" at bounding box center [517, 312] width 7 height 7
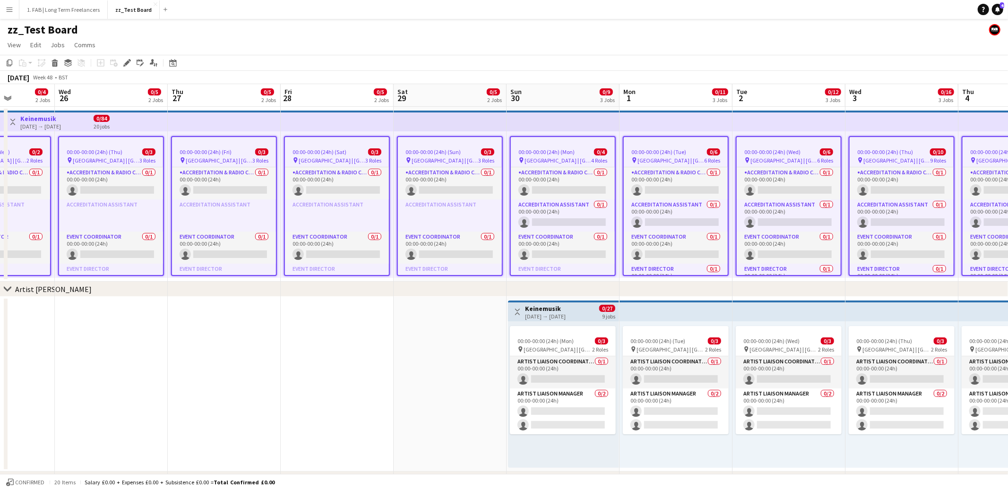
scroll to position [40, 0]
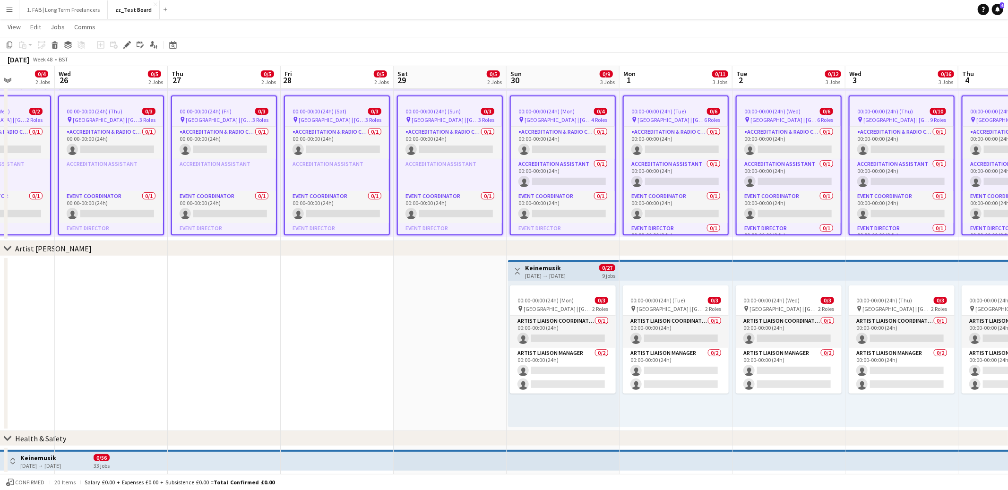
click at [10, 458] on app-icon "Toggle View" at bounding box center [12, 461] width 7 height 7
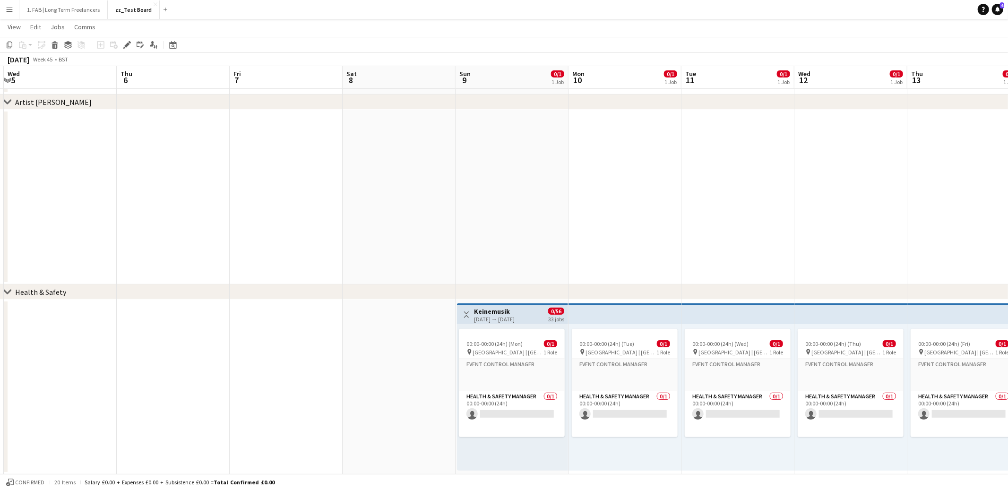
scroll to position [0, 215]
